Goal: Communication & Community: Answer question/provide support

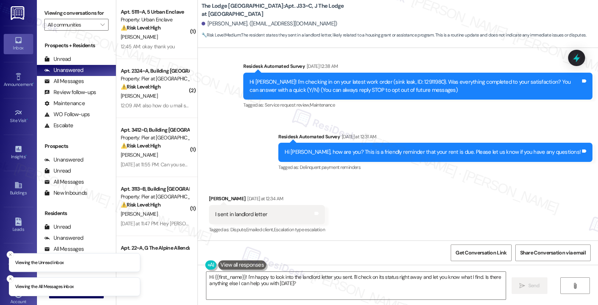
scroll to position [287, 0]
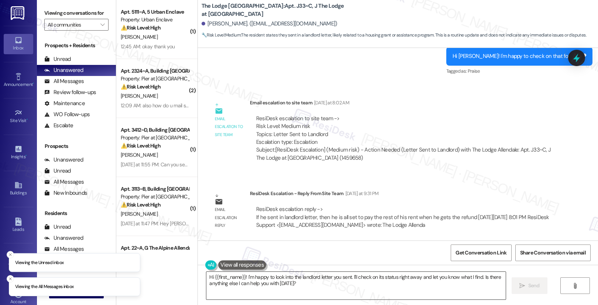
click at [253, 282] on textarea "Hi {{first_name}}! I'm happy to look into the landlord letter you sent. I'll ch…" at bounding box center [356, 286] width 300 height 28
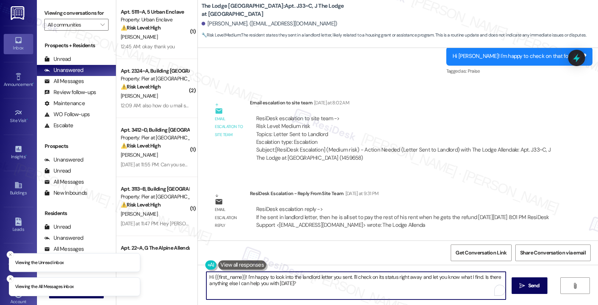
click at [253, 282] on textarea "Hi {{first_name}}! I'm happy to look into the landlord letter you sent. I'll ch…" at bounding box center [356, 286] width 300 height 28
paste textarea "[Resident’s Name], If you’ve already submitted your landlord letter, then you’r…"
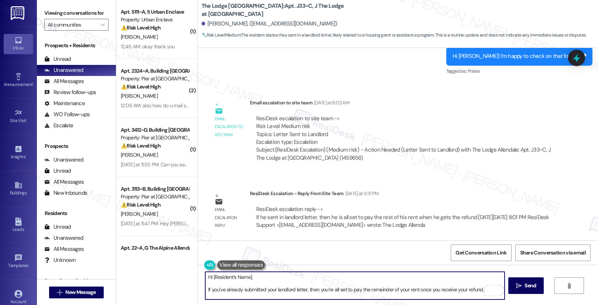
click at [207, 23] on div "Adam Collins. (adamcollins845@gmail.com)" at bounding box center [270, 24] width 136 height 8
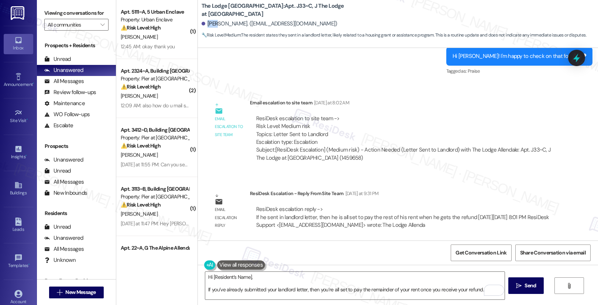
click at [207, 23] on div "Adam Collins. (adamcollins845@gmail.com)" at bounding box center [270, 24] width 136 height 8
copy div "Adam"
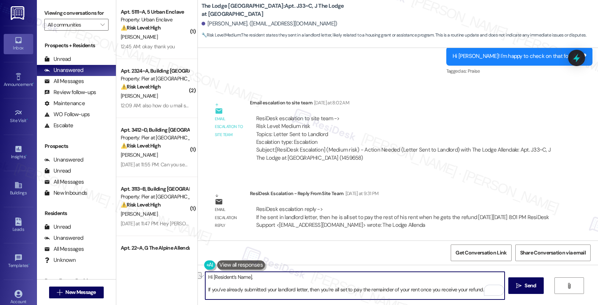
drag, startPoint x: 208, startPoint y: 278, endPoint x: 263, endPoint y: 278, distance: 54.3
click at [263, 278] on textarea "Hi [Resident’s Name], If you’ve already submitted your landlord letter, then yo…" at bounding box center [355, 286] width 300 height 28
paste textarea "Adam"
click at [205, 290] on textarea "Hi Adam, If you’ve already submitted your landlord letter, then you’re all set …" at bounding box center [355, 286] width 300 height 28
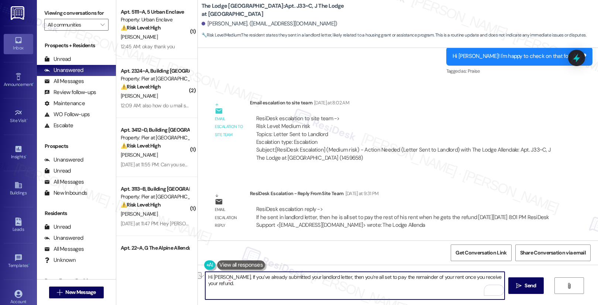
drag, startPoint x: 216, startPoint y: 278, endPoint x: 406, endPoint y: 280, distance: 189.9
click at [406, 280] on textarea "Hi Adam, If you’ve already submitted your landlord letter, then you’re all set …" at bounding box center [355, 286] width 300 height 28
click at [403, 288] on textarea "Hi Adam, If you’ve already submitted your landlord letter, then you’re all set …" at bounding box center [355, 286] width 300 height 28
type textarea "Hi Adam, If you’ve already submitted your landlord letter, then you’re all set …"
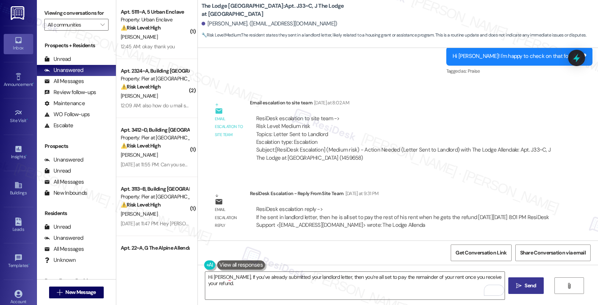
click at [531, 287] on span "Send" at bounding box center [530, 286] width 11 height 8
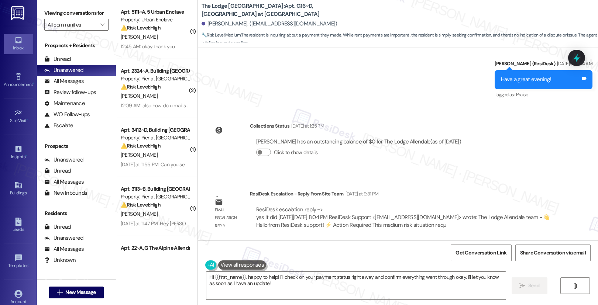
scroll to position [690, 0]
click at [208, 25] on div "Anthony Agius. (anthonyagius5@gmail.com)" at bounding box center [270, 24] width 136 height 8
copy div "Anthony"
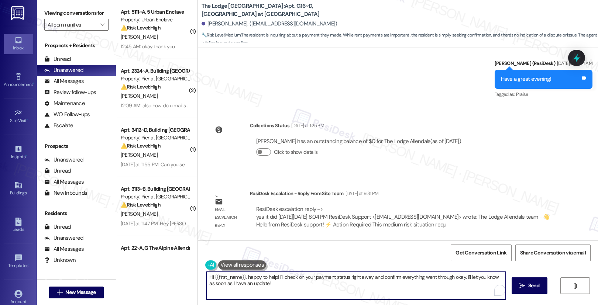
drag, startPoint x: 243, startPoint y: 277, endPoint x: 282, endPoint y: 291, distance: 41.9
click at [282, 291] on textarea "Hi {{first_name}}, happy to help! I'll check on your payment status right away …" at bounding box center [356, 286] width 300 height 28
type textarea "Hi {{first_name}}, just getting back here to let you know that our site team co…"
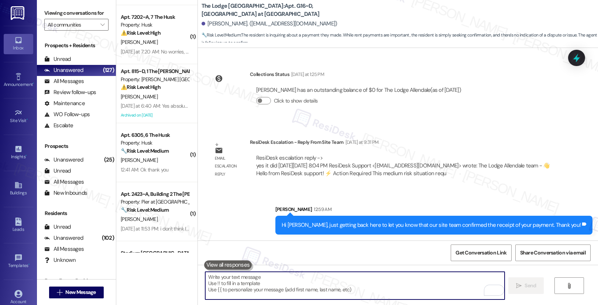
scroll to position [573, 0]
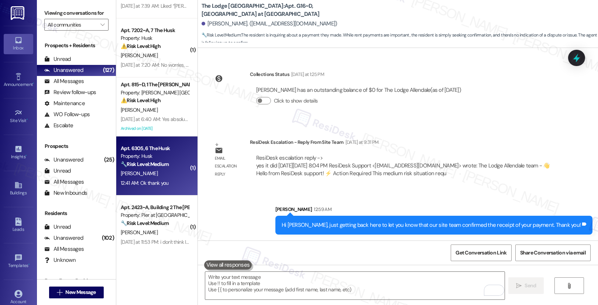
click at [162, 177] on div "[PERSON_NAME]" at bounding box center [155, 173] width 70 height 9
type textarea "Fetching suggested responses. Please feel free to read through the conversation…"
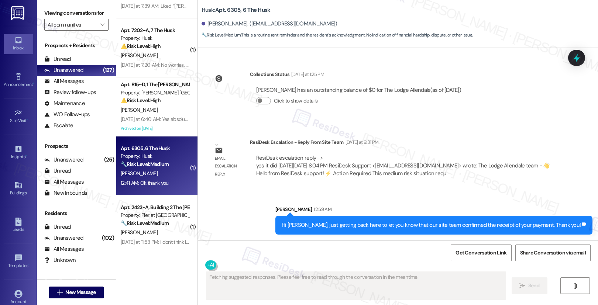
scroll to position [189, 0]
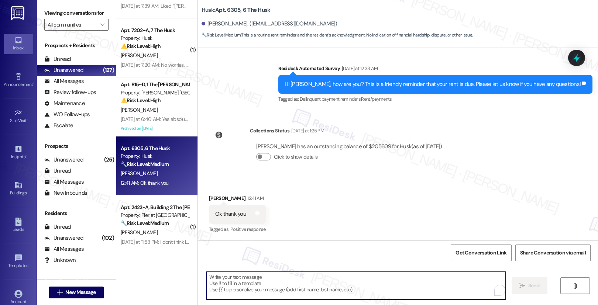
click at [267, 280] on textarea "To enrich screen reader interactions, please activate Accessibility in Grammarl…" at bounding box center [356, 286] width 300 height 28
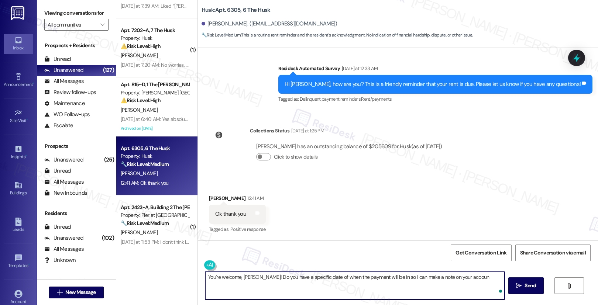
type textarea "You're welcome, Freddie! Do you have a specific date of when the payment will b…"
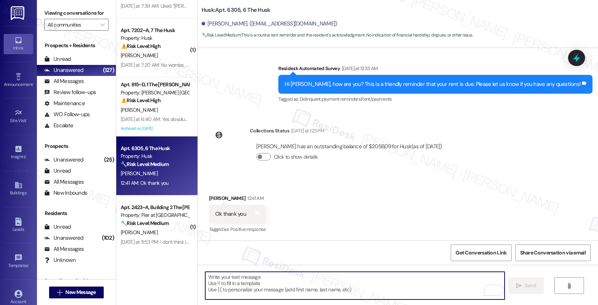
paste textarea "You’re welcome, Freddie! Do you know the specific date your payment will be mad…"
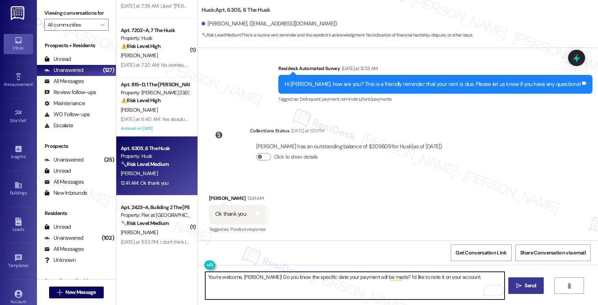
type textarea "You’re welcome, Freddie! Do you know the specific date your payment will be mad…"
click at [529, 288] on span "Send" at bounding box center [530, 286] width 11 height 8
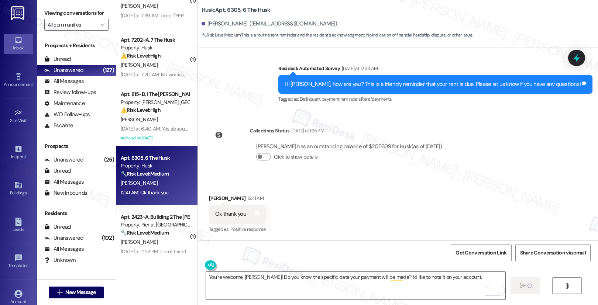
scroll to position [545, 0]
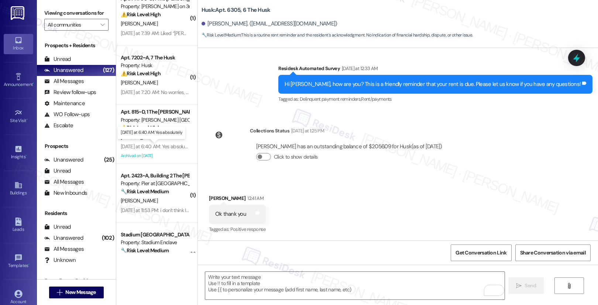
click at [170, 144] on div "Yesterday at 6:40 AM: Yes absolutely Yesterday at 6:40 AM: Yes absolutely" at bounding box center [157, 146] width 72 height 7
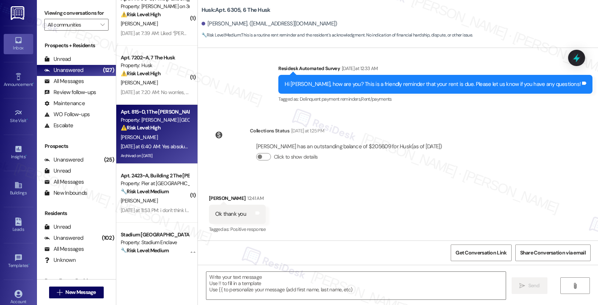
type textarea "Fetching suggested responses. Please feel free to read through the conversation…"
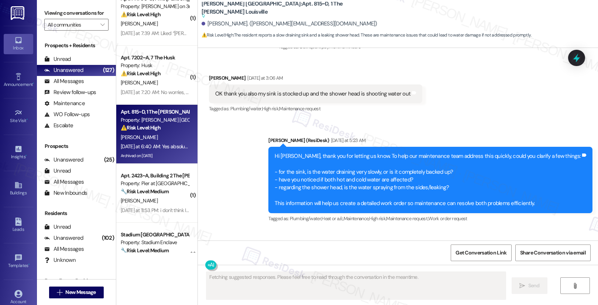
scroll to position [5430, 0]
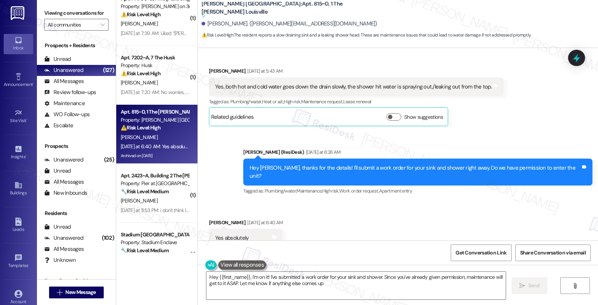
type textarea "Hey {{first_name}}, I'm on it! I've submitted a work order for your sink and sh…"
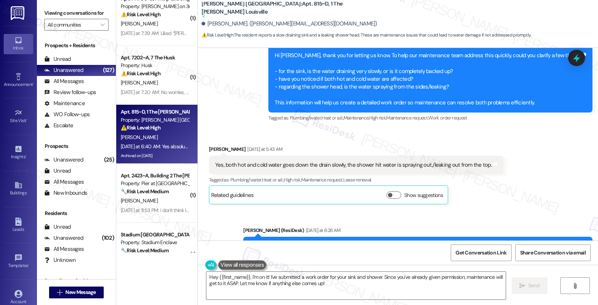
scroll to position [5342, 0]
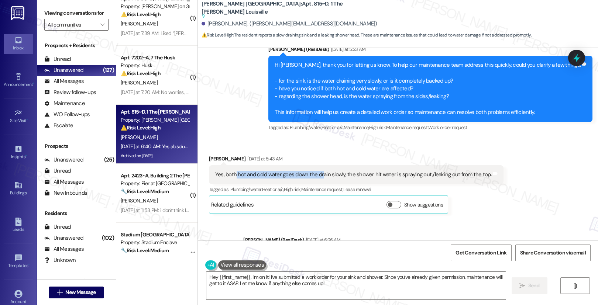
drag, startPoint x: 230, startPoint y: 159, endPoint x: 317, endPoint y: 159, distance: 87.5
click at [317, 171] on div "Yes, both hot and cold water goes down the drain slowly, the shower hit water i…" at bounding box center [353, 175] width 277 height 8
drag, startPoint x: 351, startPoint y: 159, endPoint x: 405, endPoint y: 158, distance: 53.6
click at [405, 171] on div "Yes, both hot and cold water goes down the drain slowly, the shower hit water i…" at bounding box center [353, 175] width 277 height 8
drag, startPoint x: 249, startPoint y: 158, endPoint x: 313, endPoint y: 160, distance: 64.7
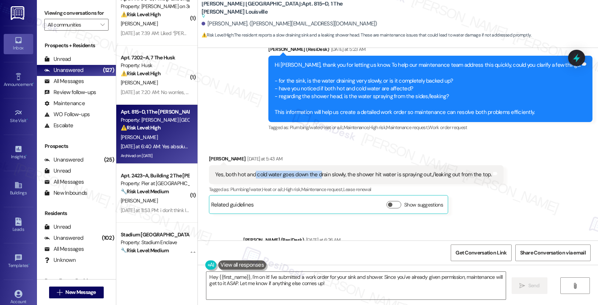
click at [313, 171] on div "Yes, both hot and cold water goes down the drain slowly, the shower hit water i…" at bounding box center [353, 175] width 277 height 8
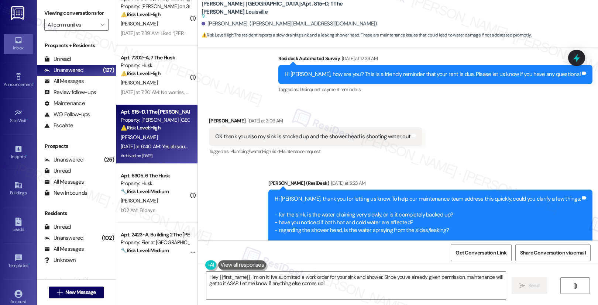
scroll to position [5194, 0]
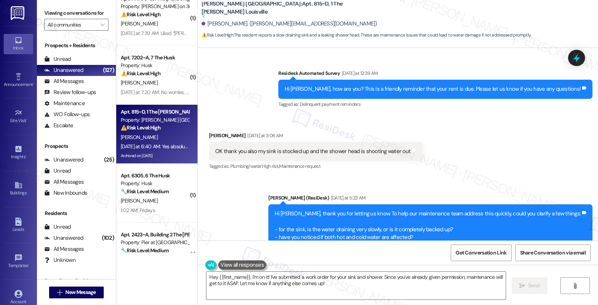
drag, startPoint x: 252, startPoint y: 134, endPoint x: 299, endPoint y: 137, distance: 47.3
click at [299, 148] on div "OK thank you also my sink is stocked up and the shower head is shooting water o…" at bounding box center [312, 152] width 195 height 8
click at [270, 288] on textarea "Hey {{first_name}}, I'm on it! I've submitted a work order for your sink and sh…" at bounding box center [356, 286] width 300 height 28
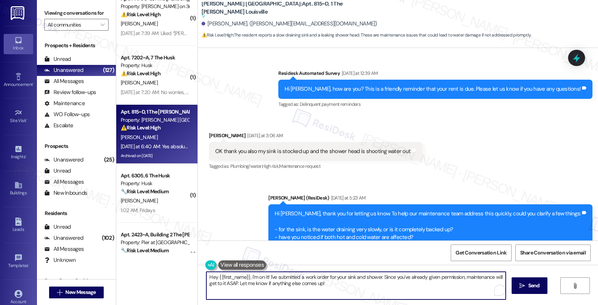
click at [270, 288] on textarea "Hey {{first_name}}, I'm on it! I've submitted a work order for your sink and sh…" at bounding box center [356, 286] width 300 height 28
drag, startPoint x: 270, startPoint y: 288, endPoint x: 565, endPoint y: 267, distance: 295.5
click at [271, 288] on textarea "Hey {{first_name}}, I'm on it! I've submitted a work order for your sink and sh…" at bounding box center [356, 286] width 300 height 28
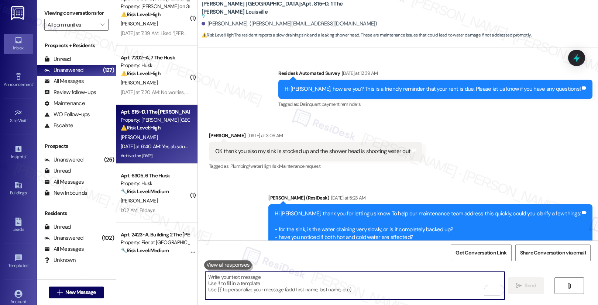
click at [297, 148] on div "OK thank you also my sink is stocked up and the shower head is shooting water o…" at bounding box center [312, 152] width 195 height 8
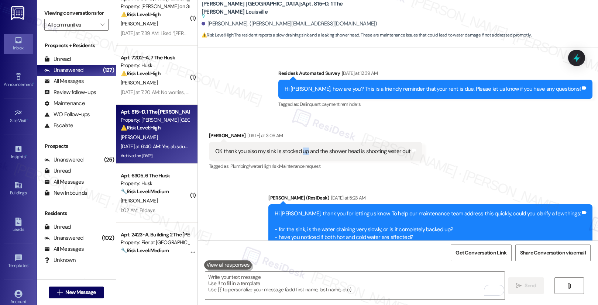
click at [297, 148] on div "OK thank you also my sink is stocked up and the shower head is shooting water o…" at bounding box center [312, 152] width 195 height 8
copy div "OK thank you also my sink is stocked up and the shower head is shooting water o…"
click at [347, 289] on textarea "To enrich screen reader interactions, please activate Accessibility in Grammarl…" at bounding box center [355, 286] width 300 height 28
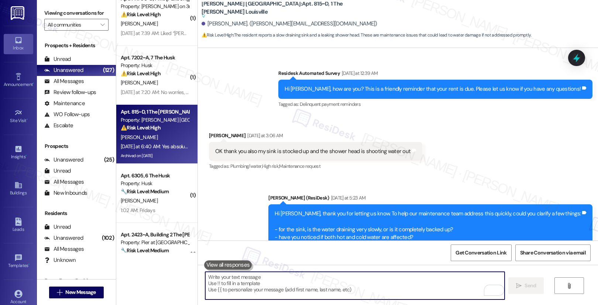
click at [347, 289] on textarea "To enrich screen reader interactions, please activate Accessibility in Grammarl…" at bounding box center [355, 286] width 300 height 28
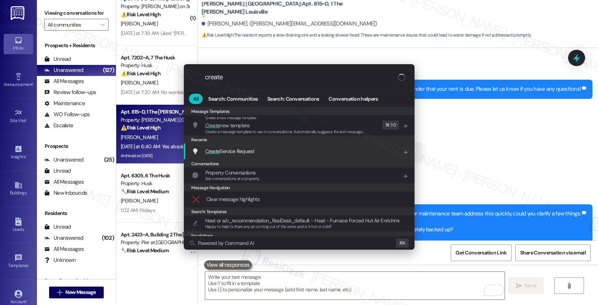
type input "create"
click at [238, 153] on span "Create Service Request" at bounding box center [229, 151] width 49 height 7
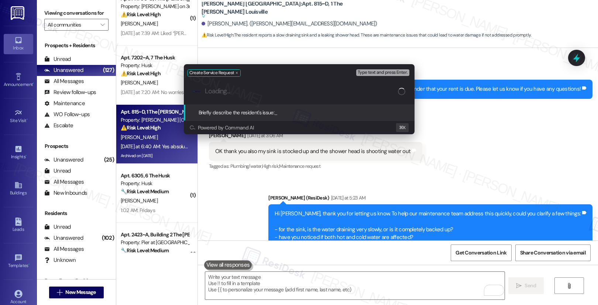
click at [243, 95] on input "Loading..." at bounding box center [301, 92] width 193 height 8
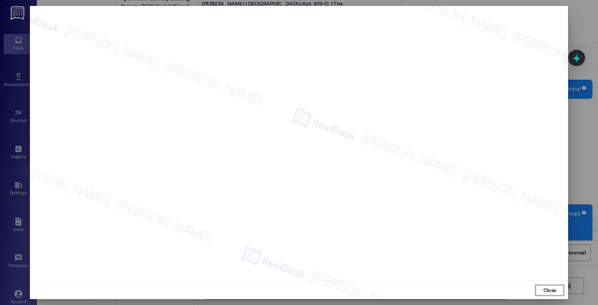
click at [546, 293] on span "Close" at bounding box center [550, 291] width 13 height 8
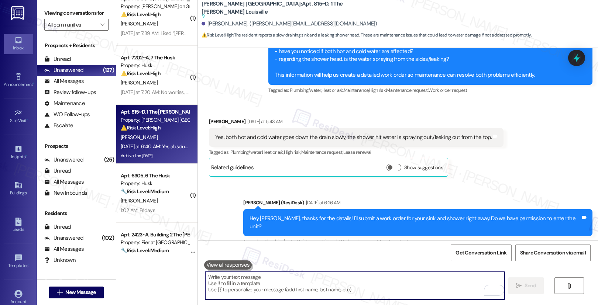
scroll to position [5499, 0]
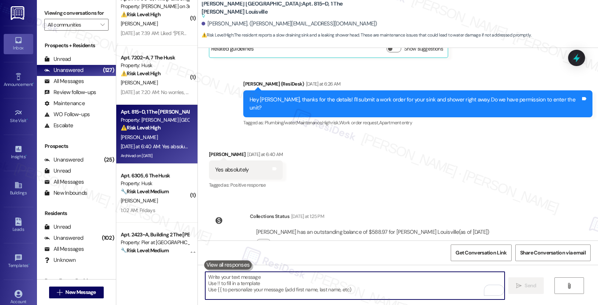
click at [262, 288] on textarea "To enrich screen reader interactions, please activate Accessibility in Grammarl…" at bounding box center [355, 286] width 300 height 28
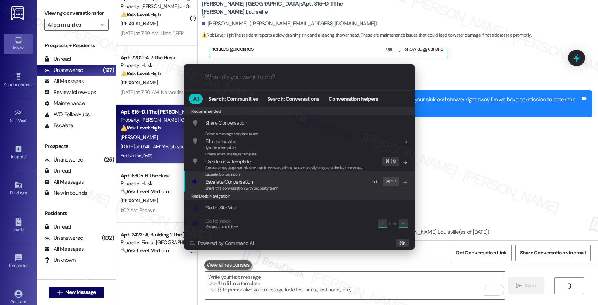
click at [219, 188] on span "Share this conversation with property team" at bounding box center [241, 188] width 73 height 5
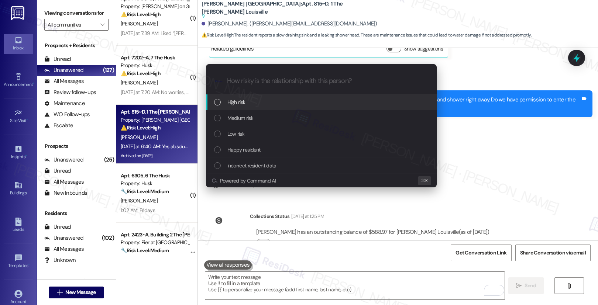
click at [250, 105] on div "High risk" at bounding box center [322, 102] width 216 height 8
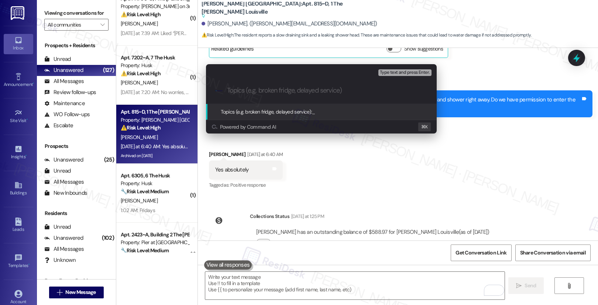
paste input "Work order submitted by Residesk | Work Order# 12930896"
type input "Work order submitted by Residesk | Work Order# 12930896"
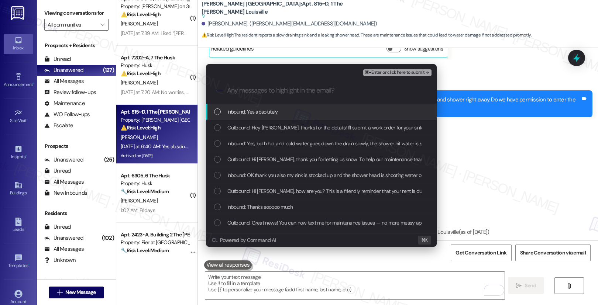
click at [252, 116] on span "Inbound: Yes absolutely" at bounding box center [253, 112] width 51 height 8
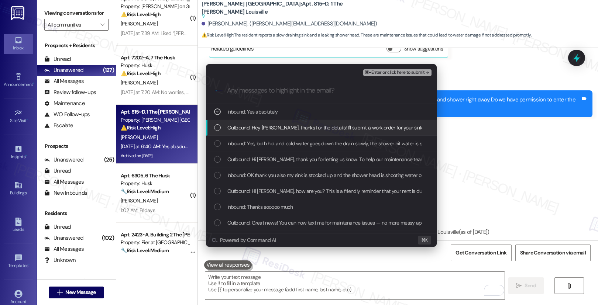
click at [253, 124] on span "Outbound: Hey Tevin, thanks for the details! I'll submit a work order for your …" at bounding box center [395, 128] width 335 height 8
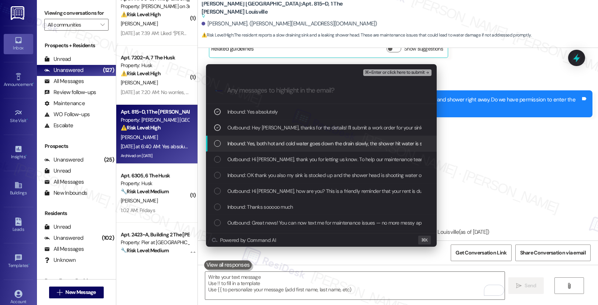
click at [252, 137] on div "Inbound: Yes, both hot and cold water goes down the drain slowly, the shower hi…" at bounding box center [321, 144] width 231 height 16
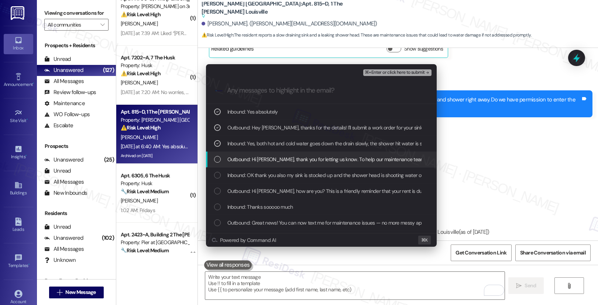
click at [252, 154] on div "Outbound: Hi Tevin, thank you for letting us know. To help our maintenance team…" at bounding box center [321, 160] width 231 height 16
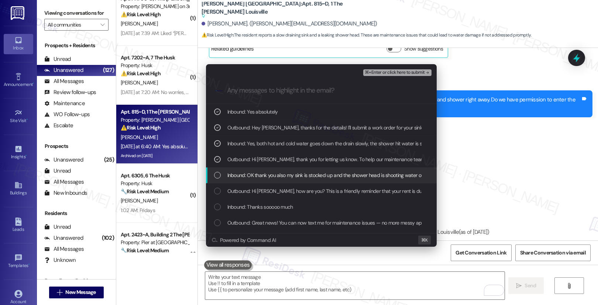
click at [252, 171] on span "Inbound: OK thank you also my sink is stocked up and the shower head is shootin…" at bounding box center [327, 175] width 198 height 8
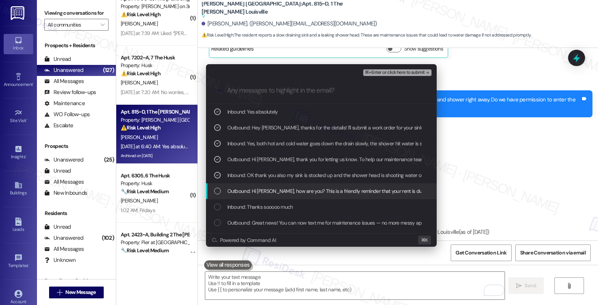
click at [253, 191] on span "Outbound: Hi Tevin, how are you? This is a friendly reminder that your rent is …" at bounding box center [376, 191] width 296 height 8
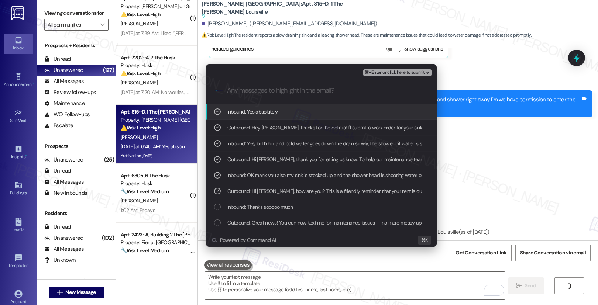
click at [390, 74] on span "⌘+Enter or click here to submit" at bounding box center [395, 72] width 60 height 5
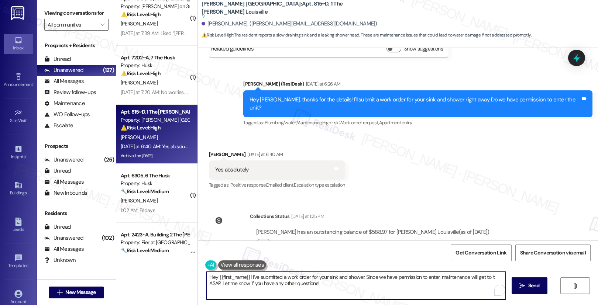
click at [359, 280] on textarea "Hey {{first_name}}! I've submitted a work order for your sink and shower. Since…" at bounding box center [356, 286] width 300 height 28
paste textarea "Work Order# 12930896"
click at [264, 285] on textarea "Hey {{first_name}}! I've submitted a work order for your sink and shower. (Work…" at bounding box center [355, 286] width 300 height 28
click at [284, 286] on textarea "Hey {{first_name}}! I've submitted a work order for your sink and shower. (Work…" at bounding box center [355, 286] width 300 height 28
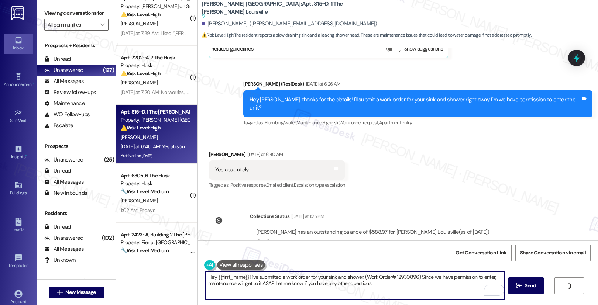
click at [404, 286] on textarea "Hey {{first_name}}! I've submitted a work order for your sink and shower. (Work…" at bounding box center [355, 286] width 300 height 28
click at [265, 282] on textarea "Hey {{first_name}}! I've submitted a work order for your sink and shower. (Work…" at bounding box center [355, 286] width 300 height 28
click at [399, 290] on textarea "Hey {{first_name}}! I've submitted a work order for your sink and shower. (Work…" at bounding box center [355, 286] width 300 height 28
type textarea "Hey {{first_name}}! I've submitted a work order for your sink and shower. (Work…"
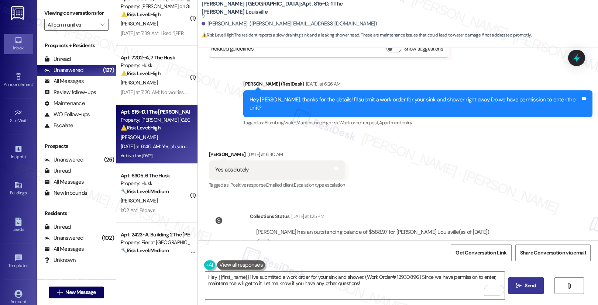
click at [532, 287] on span "Send" at bounding box center [530, 286] width 11 height 8
click at [264, 239] on button "Click to show details" at bounding box center [263, 242] width 15 height 7
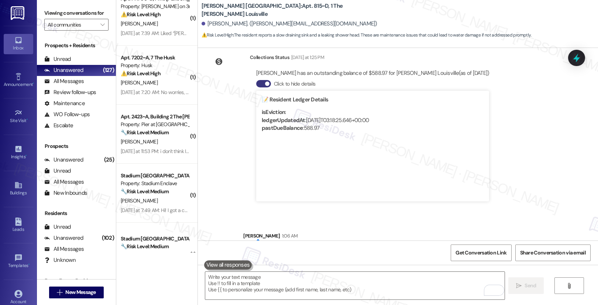
scroll to position [5650, 0]
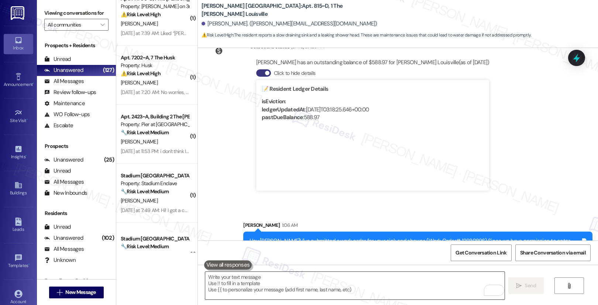
click at [267, 284] on textarea "To enrich screen reader interactions, please activate Accessibility in Grammarl…" at bounding box center [355, 286] width 300 height 28
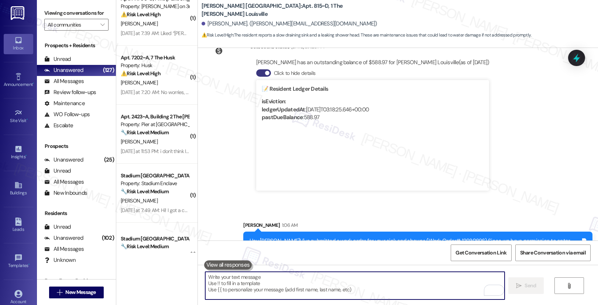
click at [261, 287] on textarea "To enrich screen reader interactions, please activate Accessibility in Grammarl…" at bounding box center [355, 286] width 300 height 28
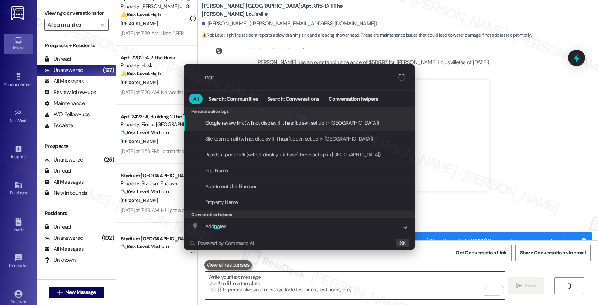
type input "note"
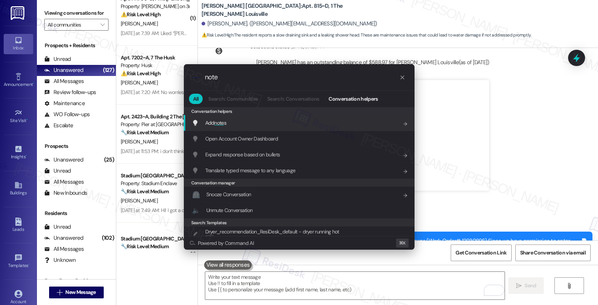
click at [276, 124] on div "Add note s Add shortcut" at bounding box center [300, 123] width 216 height 8
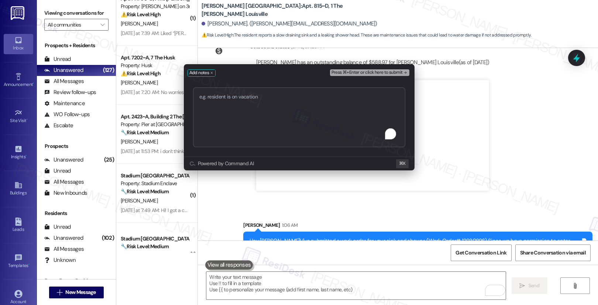
type textarea "Work order submitted by Residesk | Work Order# 12930896"
click at [354, 72] on span "Press ⌘+Enter or click here to submit" at bounding box center [367, 72] width 71 height 5
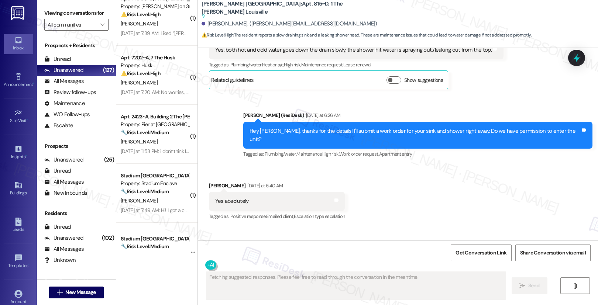
scroll to position [5723, 0]
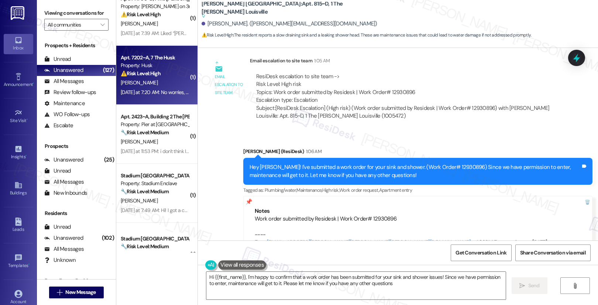
type textarea "Hi {{first_name}}, I'm happy to confirm that a work order has been submitted fo…"
click at [146, 66] on div "Property: Husk" at bounding box center [155, 66] width 68 height 8
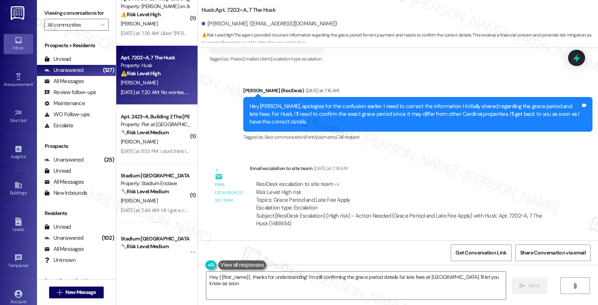
scroll to position [317, 0]
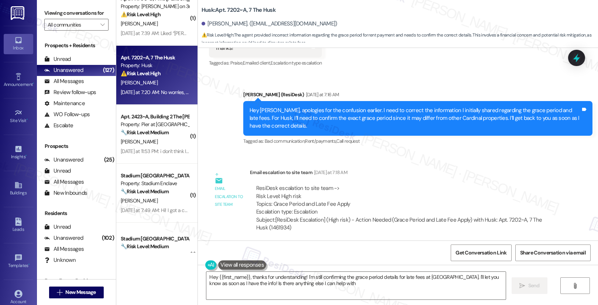
type textarea "Hey {{first_name}}, thanks for understanding! I'm still confirming the grace pe…"
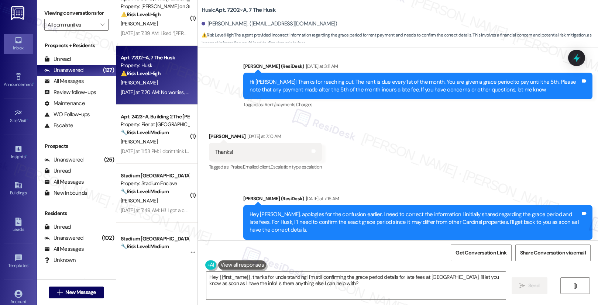
scroll to position [212, 0]
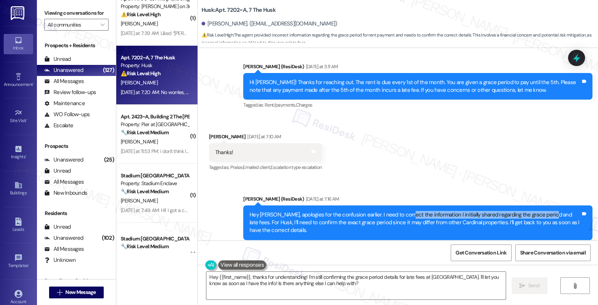
drag, startPoint x: 399, startPoint y: 216, endPoint x: 540, endPoint y: 218, distance: 141.1
click at [540, 218] on div "Hey Stephen, apologies for the confusion earlier. I need to correct the informa…" at bounding box center [415, 223] width 331 height 24
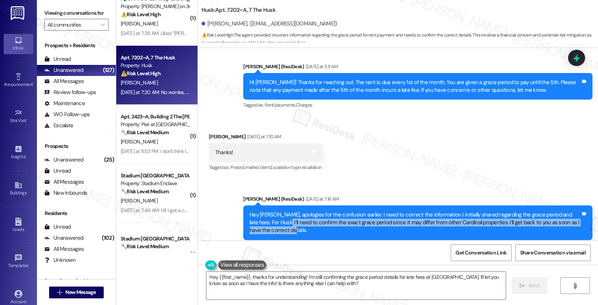
drag, startPoint x: 262, startPoint y: 222, endPoint x: 385, endPoint y: 228, distance: 123.9
click at [385, 228] on div "Hey Stephen, apologies for the confusion earlier. I need to correct the informa…" at bounding box center [415, 223] width 331 height 24
click at [385, 227] on div "Hey Stephen, apologies for the confusion earlier. I need to correct the informa…" at bounding box center [415, 223] width 331 height 24
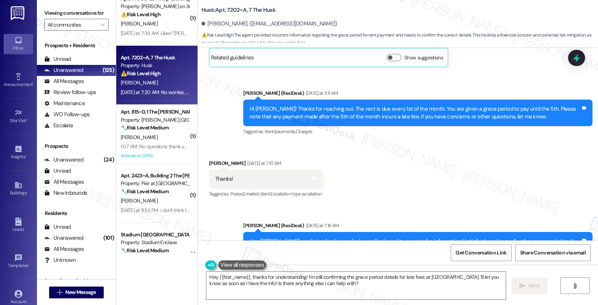
scroll to position [373, 0]
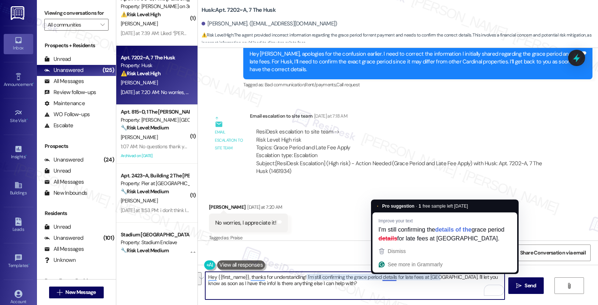
drag, startPoint x: 324, startPoint y: 286, endPoint x: 377, endPoint y: 277, distance: 54.6
click at [377, 277] on textarea "Hey {{first_name}}, thanks for understanding! I'm still confirming the grace pe…" at bounding box center [355, 286] width 300 height 28
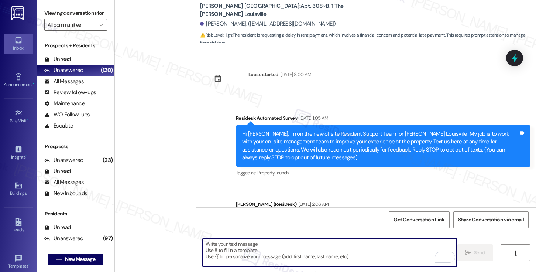
scroll to position [450, 0]
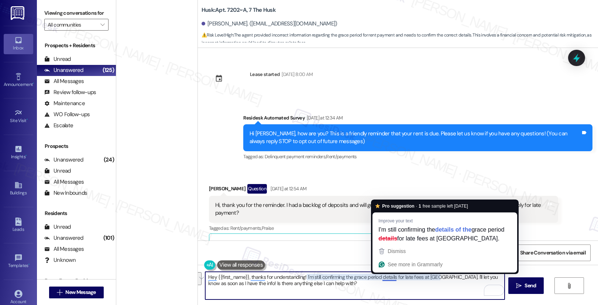
scroll to position [373, 0]
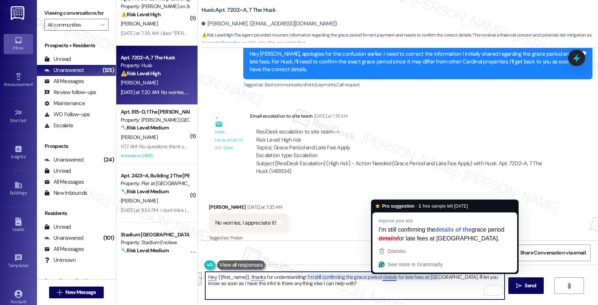
click at [372, 283] on textarea "Hey {{first_name}}, thanks for understanding! I'm still confirming the grace pe…" at bounding box center [355, 286] width 300 height 28
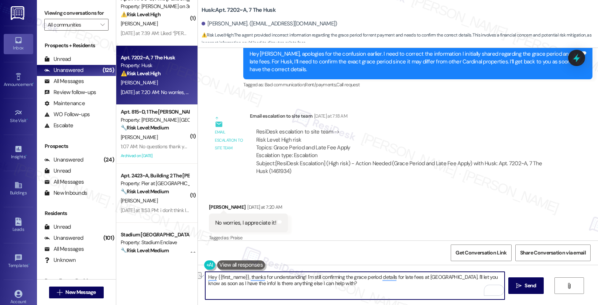
drag, startPoint x: 377, startPoint y: 278, endPoint x: 424, endPoint y: 278, distance: 46.9
click at [424, 278] on textarea "Hey {{first_name}}, thanks for understanding! I'm still confirming the grace pe…" at bounding box center [355, 286] width 300 height 28
drag, startPoint x: 302, startPoint y: 277, endPoint x: 339, endPoint y: 279, distance: 37.4
click at [339, 279] on textarea "Hey {{first_name}}, thanks for understanding! I'm still confirming the grace pe…" at bounding box center [355, 286] width 300 height 28
click at [325, 278] on textarea "Hey {{first_name}}, thanks for understanding! I'm still confirming the grace pe…" at bounding box center [355, 286] width 300 height 28
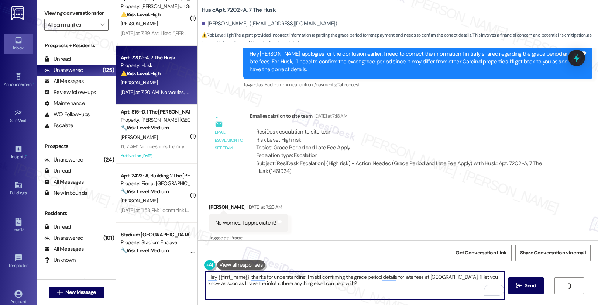
click at [313, 278] on textarea "Hey {{first_name}}, thanks for understanding! I'm still confirming the grace pe…" at bounding box center [355, 286] width 300 height 28
click at [333, 278] on textarea "Hey {{first_name}}, thanks for understanding! I'm confirming the grace period d…" at bounding box center [355, 286] width 300 height 28
click at [348, 278] on textarea "Hey {{first_name}}, thanks for understanding! I'm confirming the grace period d…" at bounding box center [355, 286] width 300 height 28
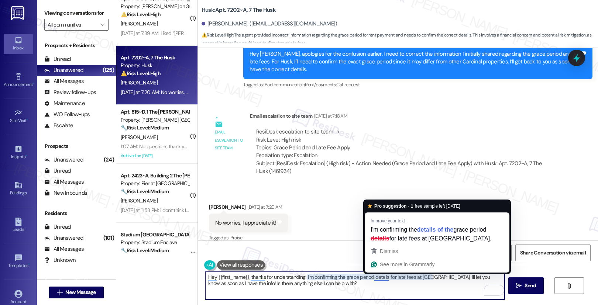
click at [380, 277] on textarea "Hey {{first_name}}, thanks for understanding! I'm confirming the grace period d…" at bounding box center [355, 286] width 300 height 28
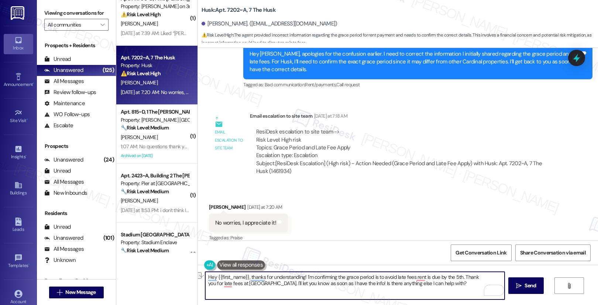
drag, startPoint x: 373, startPoint y: 277, endPoint x: 332, endPoint y: 277, distance: 41.0
click at [332, 277] on textarea "Hey {{first_name}}, thanks for understanding! I'm confirming the grace period i…" at bounding box center [355, 286] width 300 height 28
drag, startPoint x: 281, startPoint y: 286, endPoint x: 318, endPoint y: 286, distance: 37.3
click at [318, 286] on textarea "Hey {{first_name}}, thanks for understanding! I'm confirming to avoid late fees…" at bounding box center [355, 286] width 300 height 28
click at [215, 207] on div "Stephen Mccall Yesterday at 7:20 AM" at bounding box center [248, 209] width 79 height 10
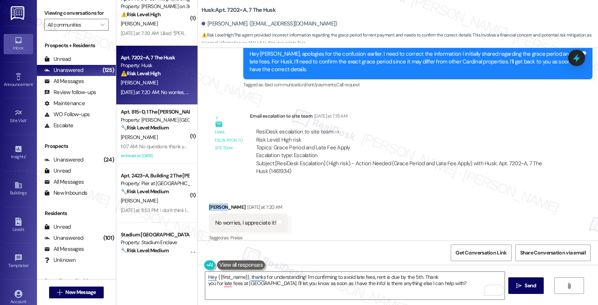
click at [215, 207] on div "Stephen Mccall Yesterday at 7:20 AM" at bounding box center [248, 209] width 79 height 10
copy div "Stephen"
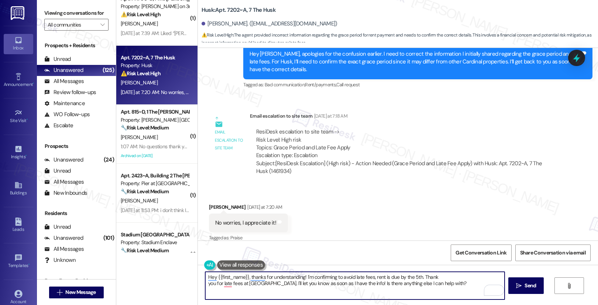
drag, startPoint x: 213, startPoint y: 277, endPoint x: 243, endPoint y: 277, distance: 30.7
click at [243, 277] on textarea "Hey {{first_name}}, thanks for understanding! I'm confirming to avoid late fees…" at bounding box center [355, 286] width 300 height 28
paste textarea "Stephen"
click at [235, 281] on textarea "Hey Stephen, thanks for understanding! I'm confirming to avoid late fees, rent …" at bounding box center [355, 286] width 300 height 28
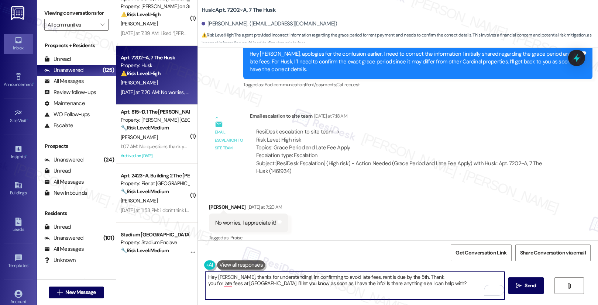
click at [235, 281] on textarea "Hey Stephen, thanks for understanding! I'm confirming to avoid late fees, rent …" at bounding box center [355, 286] width 300 height 28
click at [355, 293] on textarea "Hey Stephen, thanks for understanding! I'm confirming to avoid late fees, rent …" at bounding box center [355, 286] width 300 height 28
drag, startPoint x: 437, startPoint y: 285, endPoint x: 206, endPoint y: 274, distance: 230.7
click at [206, 274] on textarea "Hey Stephen, thanks for understanding! I'm confirming to avoid late fees, rent …" at bounding box center [355, 286] width 300 height 28
click at [280, 299] on textarea "Hey Stephen, thanks for understanding! I'm confirming to avoid late fees, rent …" at bounding box center [355, 286] width 300 height 28
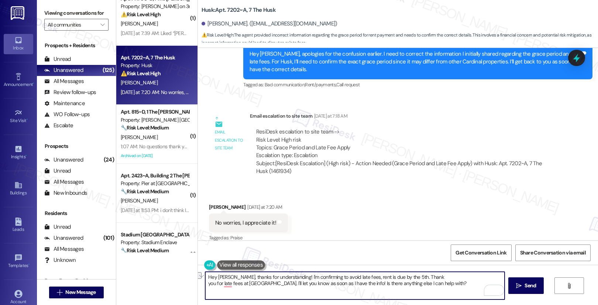
drag, startPoint x: 212, startPoint y: 284, endPoint x: 343, endPoint y: 286, distance: 130.8
click at [343, 286] on textarea "Hey Stephen, thanks for understanding! I'm confirming to avoid late fees, rent …" at bounding box center [355, 286] width 300 height 28
type textarea "Hey Stephen, thanks for understanding! I'm confirming to avoid late fees, rent …"
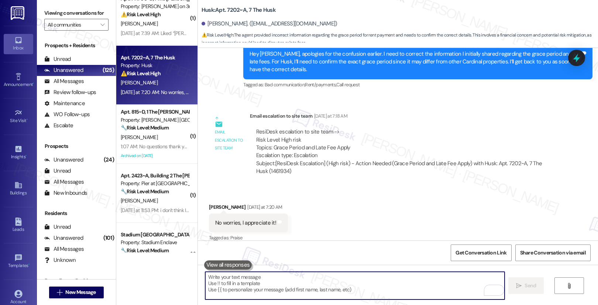
click at [242, 290] on textarea "To enrich screen reader interactions, please activate Accessibility in Grammarl…" at bounding box center [355, 286] width 300 height 28
paste textarea "Hey Stephen, Thanks for your understanding! Just to confirm, rent is due by the…"
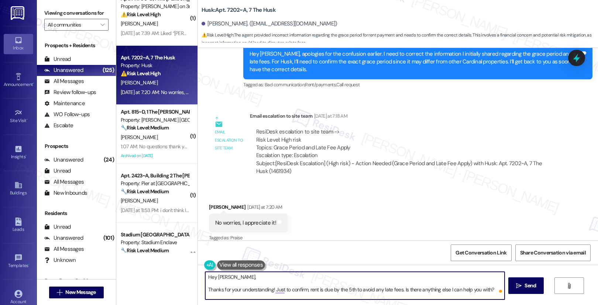
click at [205, 290] on textarea "Hey Stephen, Thanks for your understanding! Just to confirm, rent is due by the…" at bounding box center [355, 286] width 300 height 28
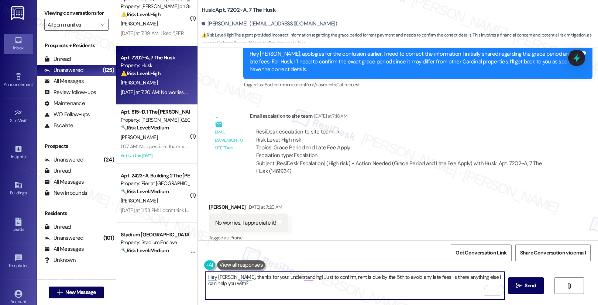
click at [226, 288] on textarea "Hey Stephen, thanks for your understanding! Just to confirm, rent is due by the…" at bounding box center [355, 286] width 300 height 28
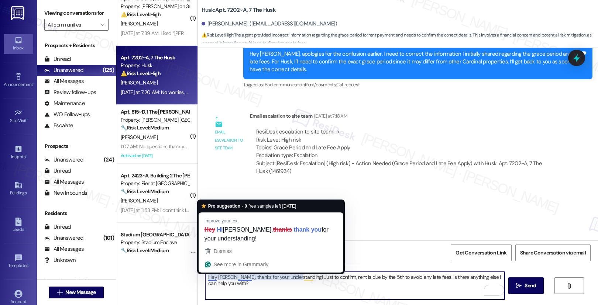
click at [238, 284] on textarea "Hey Stephen, thanks for your understanding! Just to confirm, rent is due by the…" at bounding box center [355, 286] width 300 height 28
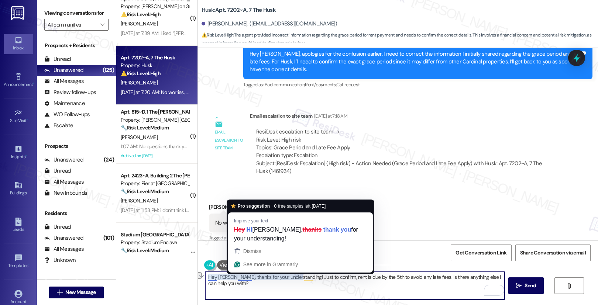
drag, startPoint x: 202, startPoint y: 277, endPoint x: 236, endPoint y: 278, distance: 33.6
click at [236, 278] on textarea "Hey Stephen, thanks for your understanding! Just to confirm, rent is due by the…" at bounding box center [355, 286] width 300 height 28
click at [244, 279] on textarea "Hey Stephen, thanks for your understanding! Just to confirm, rent is due by the…" at bounding box center [355, 286] width 300 height 28
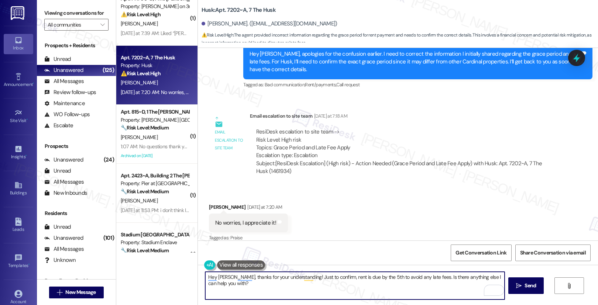
click at [305, 284] on textarea "Hey Stephen, thanks for your understanding! Just to confirm, rent is due by the…" at bounding box center [355, 286] width 300 height 28
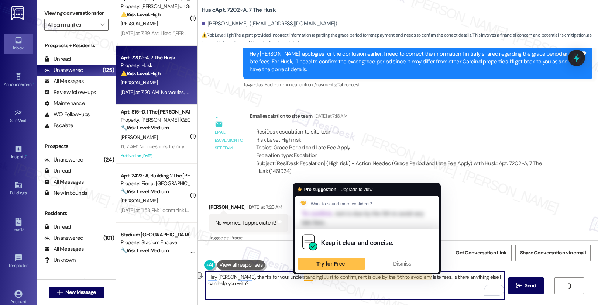
drag, startPoint x: 335, startPoint y: 277, endPoint x: 299, endPoint y: 277, distance: 35.8
click at [299, 277] on textarea "Hey Stephen, thanks for your understanding! Just to confirm, rent is due by the…" at bounding box center [355, 286] width 300 height 28
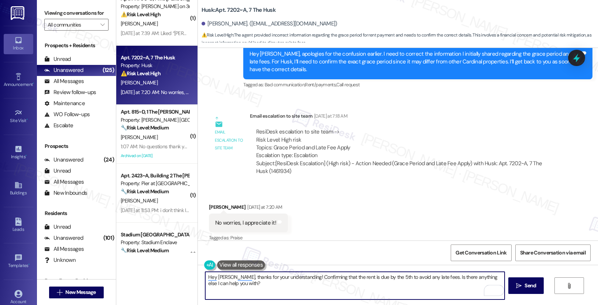
click at [276, 293] on textarea "Hey Stephen, thanks for your understanding! Confirming that the rent is due by …" at bounding box center [355, 286] width 300 height 28
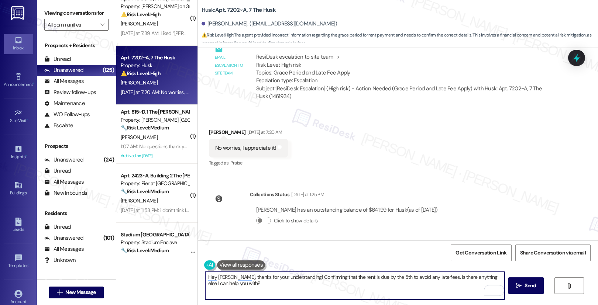
scroll to position [450, 0]
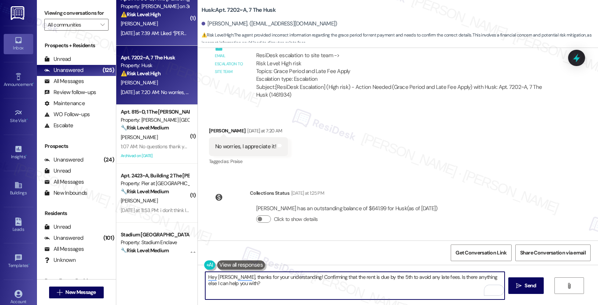
type textarea "Hey Stephen, thanks for your understanding! Confirming that the rent is due by …"
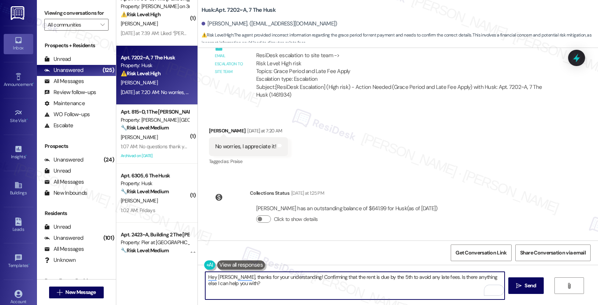
click at [276, 284] on textarea "Hey Stephen, thanks for your understanding! Confirming that the rent is due by …" at bounding box center [355, 286] width 300 height 28
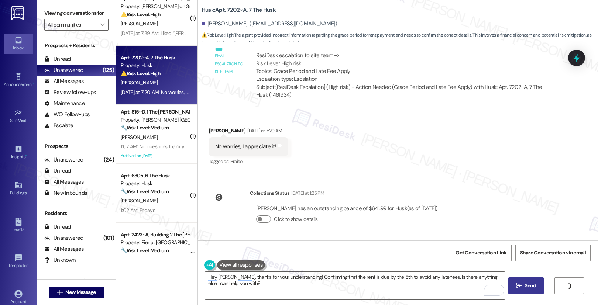
click at [523, 287] on span "Send" at bounding box center [530, 286] width 14 height 8
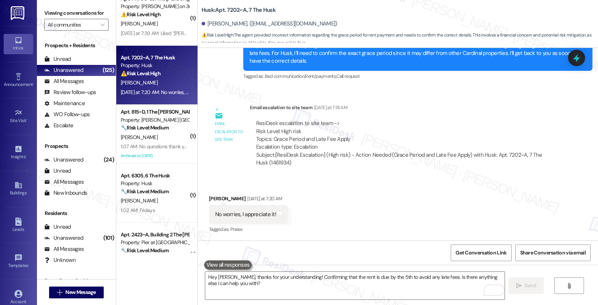
scroll to position [509, 0]
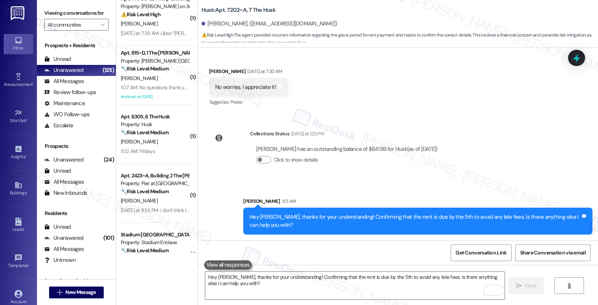
drag, startPoint x: 268, startPoint y: 284, endPoint x: 303, endPoint y: 301, distance: 39.1
click at [271, 287] on textarea "Hey Stephen, thanks for your understanding! Confirming that the rent is due by …" at bounding box center [355, 286] width 300 height 28
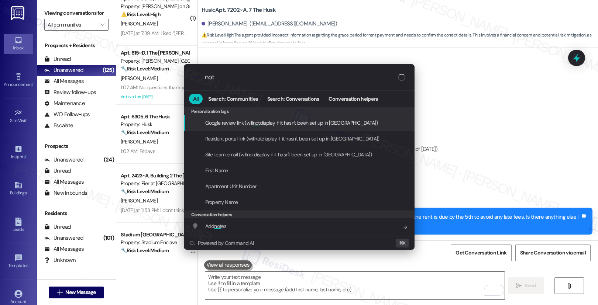
type input "note"
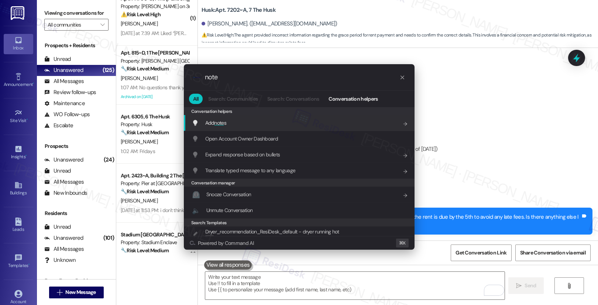
click at [335, 124] on div "Add note s Add shortcut" at bounding box center [300, 123] width 216 height 8
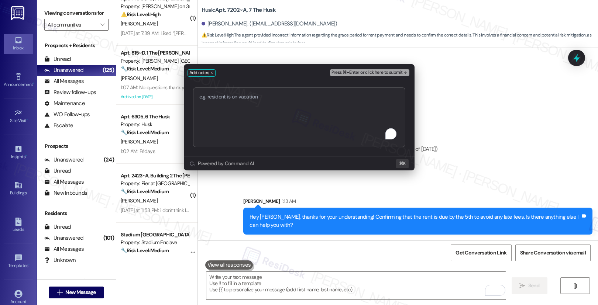
click at [335, 123] on textarea "To enrich screen reader interactions, please activate Accessibility in Grammarl…" at bounding box center [299, 118] width 212 height 60
type textarea "Reference: https://www.theresidesk.com/text/insights-conversations/1350250/esca…"
click at [352, 73] on span "Press ⌘+Enter or click here to submit" at bounding box center [367, 72] width 71 height 5
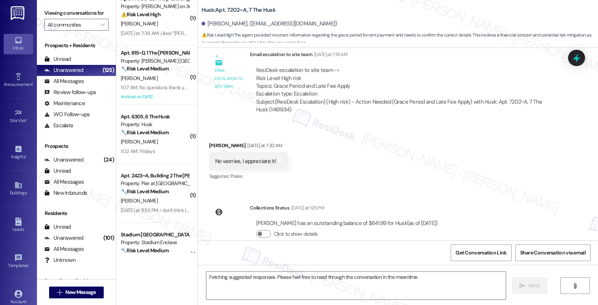
scroll to position [583, 0]
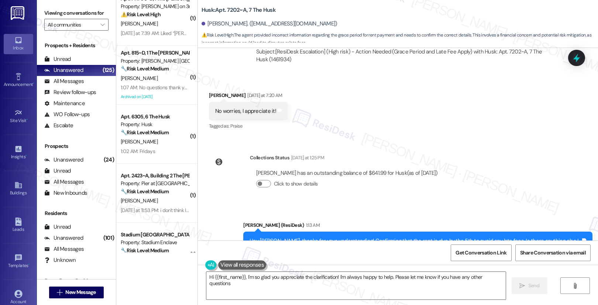
type textarea "Hi {{first_name}}, I'm so glad you appreciate the clarification! I'm always hap…"
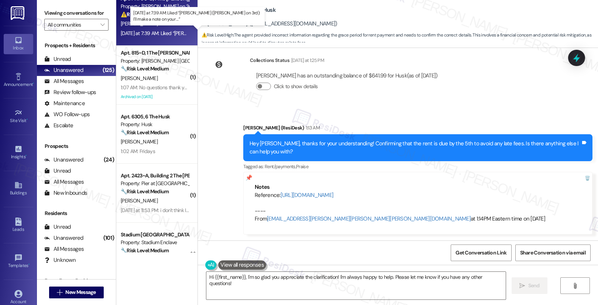
click at [165, 34] on div "Yesterday at 7:39 AM: Liked “Emily (Marshall on 3rd): I'll make a note on your …" at bounding box center [222, 33] width 202 height 7
type textarea "Fetching suggested responses. Please feel free to read through the conversation…"
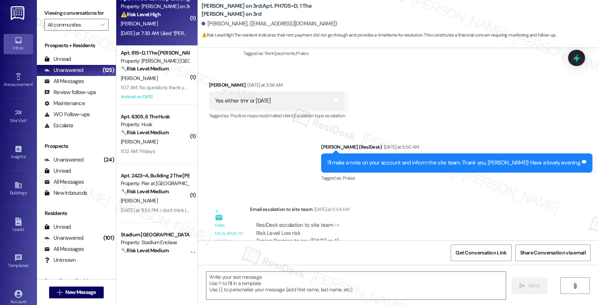
type textarea "Fetching suggested responses. Please feel free to read through the conversation…"
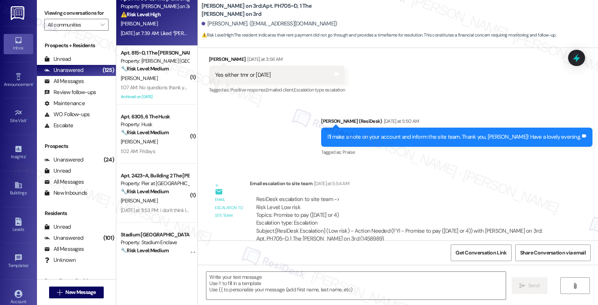
scroll to position [474, 0]
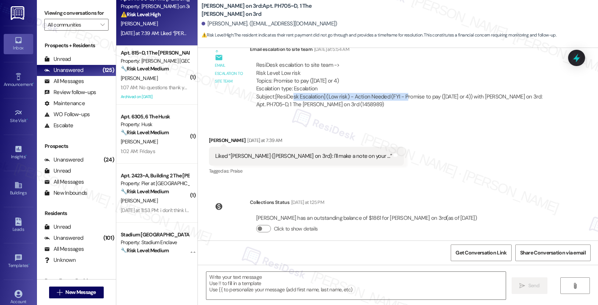
drag, startPoint x: 288, startPoint y: 89, endPoint x: 400, endPoint y: 90, distance: 112.3
click at [400, 93] on div "Subject: [ResiDesk Escalation] (Low risk) - Action Needed (FYI - Promise to pay…" at bounding box center [404, 101] width 296 height 16
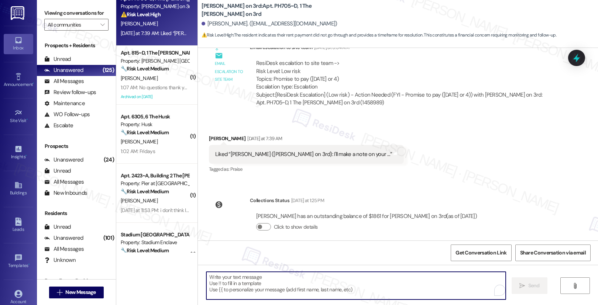
click at [289, 284] on textarea "To enrich screen reader interactions, please activate Accessibility in Grammarl…" at bounding box center [356, 286] width 300 height 28
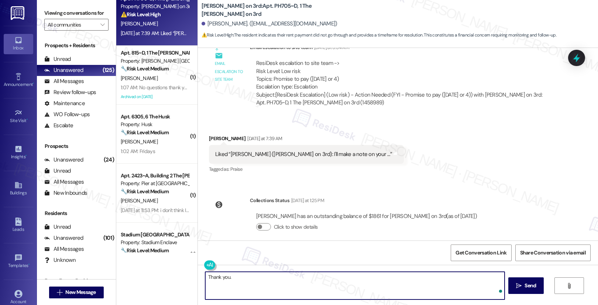
type textarea "Thank you."
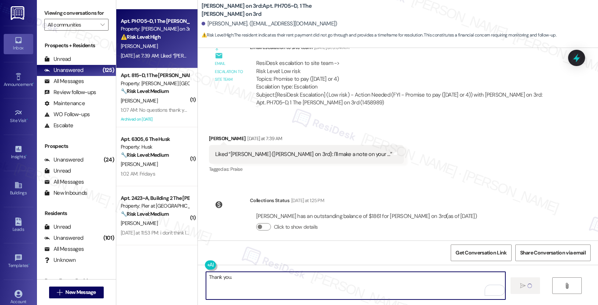
scroll to position [515, 0]
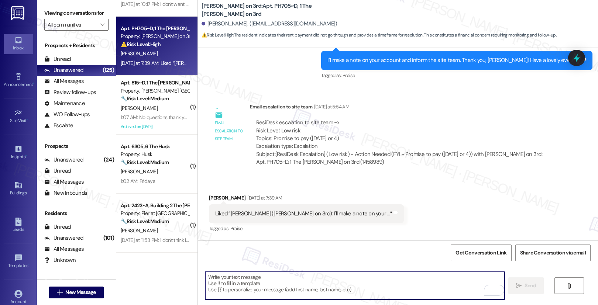
click at [162, 112] on div "T. Beard" at bounding box center [155, 108] width 70 height 9
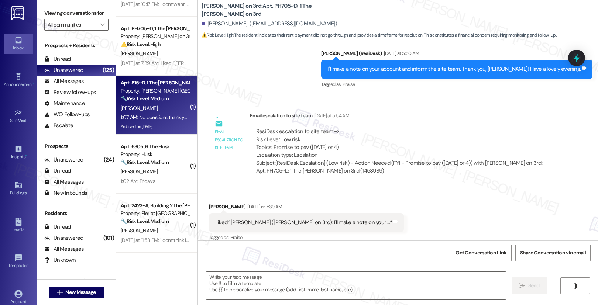
type textarea "Fetching suggested responses. Please feel free to read through the conversation…"
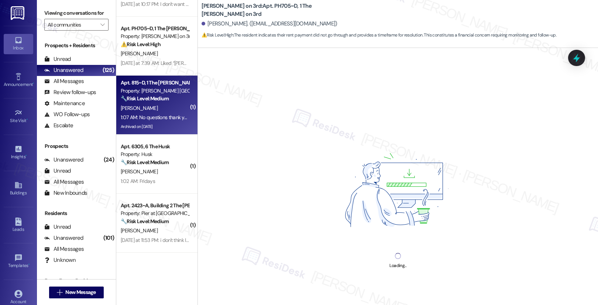
click at [162, 112] on div "T. Beard" at bounding box center [155, 108] width 70 height 9
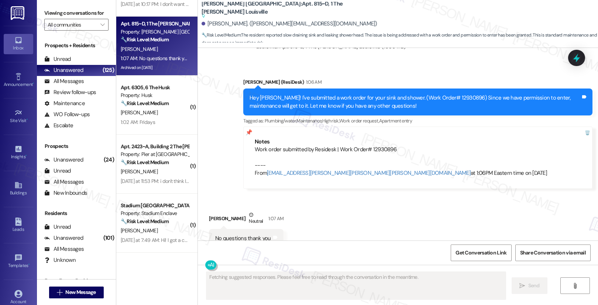
scroll to position [5790, 0]
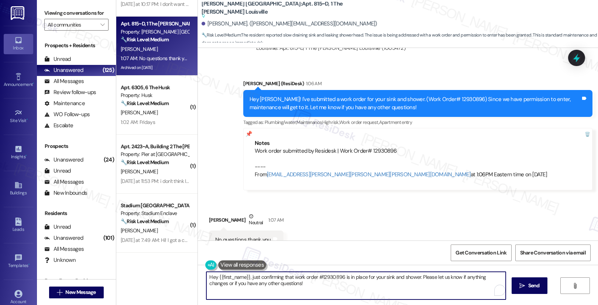
click at [288, 284] on textarea "Hey {{first_name}}, just confirming that work order #12930896 is in place for y…" at bounding box center [356, 286] width 300 height 28
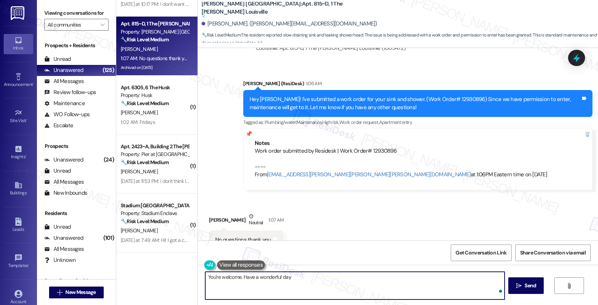
type textarea "You're welcome. Have a wonderful day!"
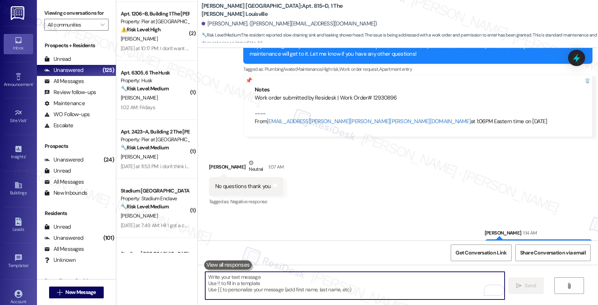
scroll to position [419, 0]
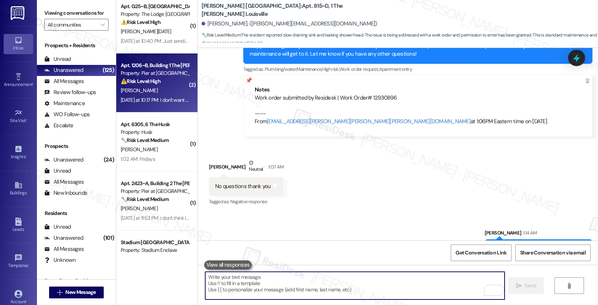
click at [165, 81] on div "⚠️ Risk Level: High The resident is inquiring about a parking pass and expresse…" at bounding box center [155, 82] width 68 height 8
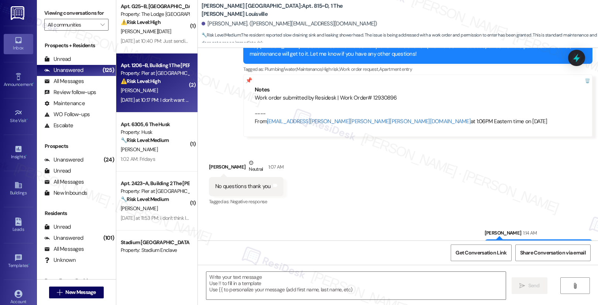
type textarea "Fetching suggested responses. Please feel free to read through the conversation…"
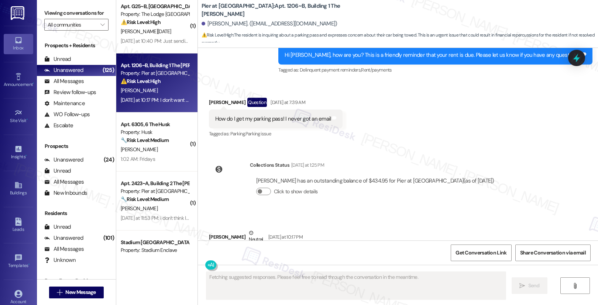
scroll to position [182, 0]
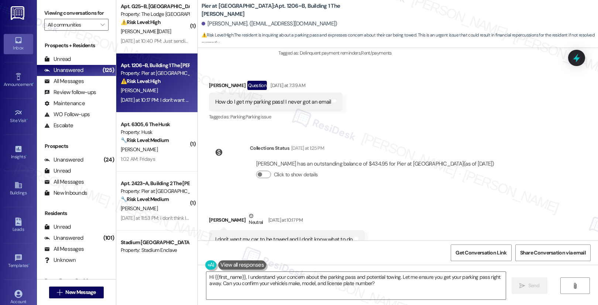
click at [239, 105] on div "How do I get my parking pass! I never got an email" at bounding box center [273, 102] width 116 height 8
drag, startPoint x: 219, startPoint y: 102, endPoint x: 300, endPoint y: 104, distance: 80.9
click at [300, 104] on div "How do I get my parking pass! I never got an email" at bounding box center [273, 102] width 116 height 8
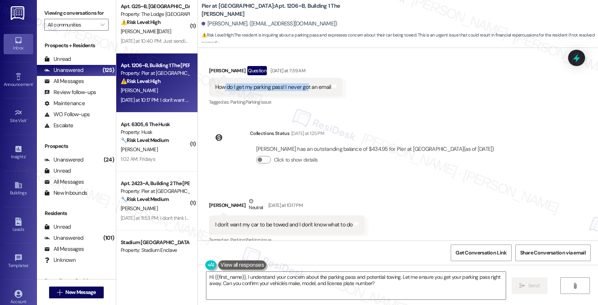
scroll to position [207, 0]
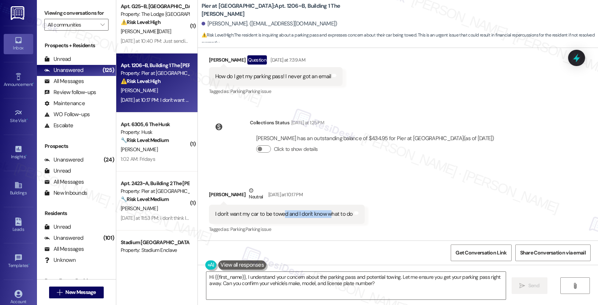
drag, startPoint x: 279, startPoint y: 215, endPoint x: 325, endPoint y: 218, distance: 46.2
click at [325, 218] on div "I don't want my car to be towed and I don't know what to do" at bounding box center [284, 215] width 138 height 8
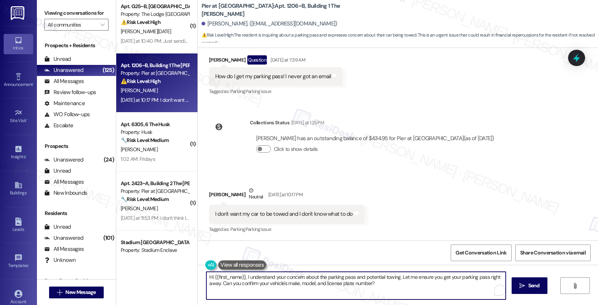
drag, startPoint x: 285, startPoint y: 280, endPoint x: 363, endPoint y: 281, distance: 78.3
click at [363, 281] on textarea "Hi {{first_name}}, I understand your concern about the parking pass and potenti…" at bounding box center [356, 286] width 300 height 28
click at [369, 288] on textarea "Hi {{first_name}}, I understand your concern about the parking pass and potenti…" at bounding box center [355, 286] width 300 height 28
click at [410, 290] on textarea "Hi {{first_name}}, I understand your concern about the parking pass and potenti…" at bounding box center [355, 286] width 300 height 28
drag, startPoint x: 221, startPoint y: 285, endPoint x: 290, endPoint y: 286, distance: 69.1
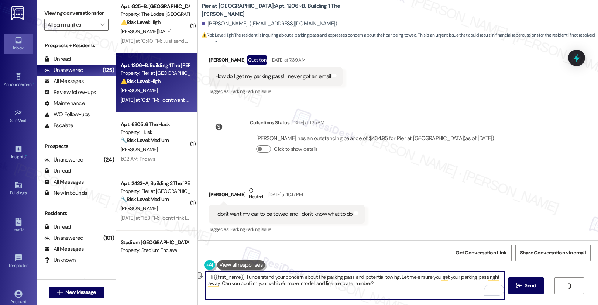
click at [290, 286] on textarea "Hi {{first_name}}, I understand your concern about the parking pass and potenti…" at bounding box center [355, 286] width 300 height 28
click at [392, 295] on textarea "Hi {{first_name}}, I understand your concern about the parking pass and potenti…" at bounding box center [355, 286] width 300 height 28
drag, startPoint x: 384, startPoint y: 288, endPoint x: 281, endPoint y: 287, distance: 103.1
click at [281, 287] on textarea "Hi {{first_name}}, I understand your concern about the parking pass and potenti…" at bounding box center [355, 286] width 300 height 28
drag, startPoint x: 412, startPoint y: 279, endPoint x: 413, endPoint y: 284, distance: 5.6
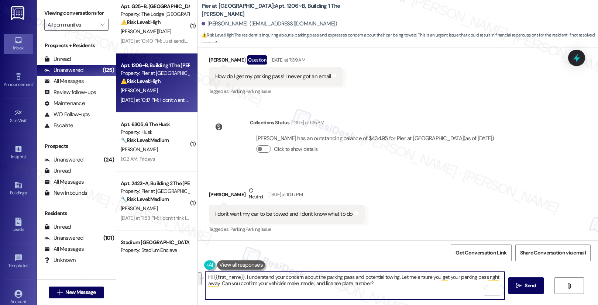
click at [413, 284] on textarea "Hi {{first_name}}, I understand your concern about the parking pass and potenti…" at bounding box center [355, 286] width 300 height 28
type textarea "Hi {{first_name}}, I understand your concern about the parking pass and potenti…"
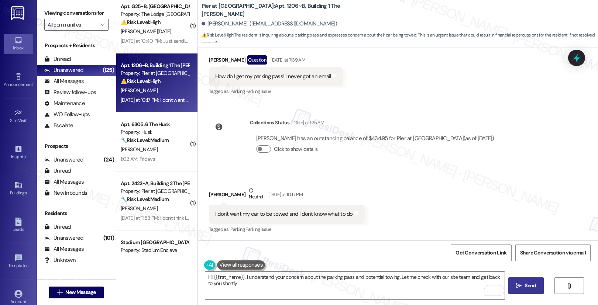
click at [527, 287] on span "Send" at bounding box center [530, 286] width 11 height 8
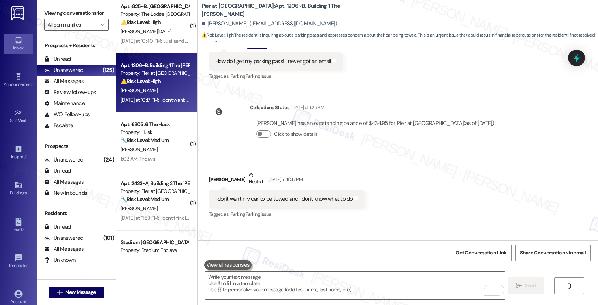
scroll to position [259, 0]
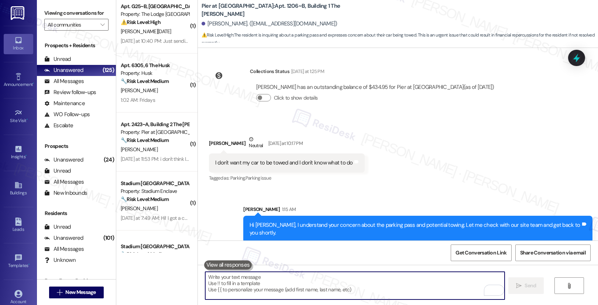
click at [359, 281] on textarea "To enrich screen reader interactions, please activate Accessibility in Grammarl…" at bounding box center [355, 286] width 300 height 28
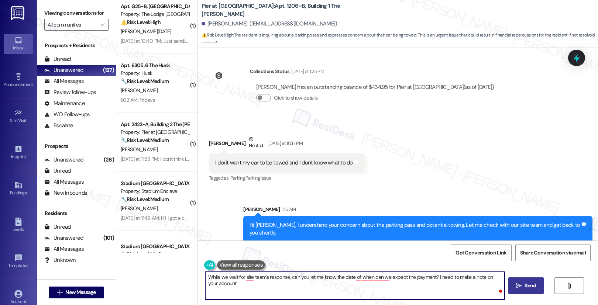
type textarea "While we wait for site team's response, can you let me know the date of when ca…"
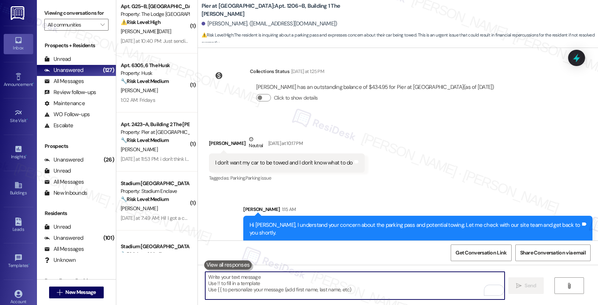
paste textarea "While we wait for the site team’s response, could you let me know the expected …"
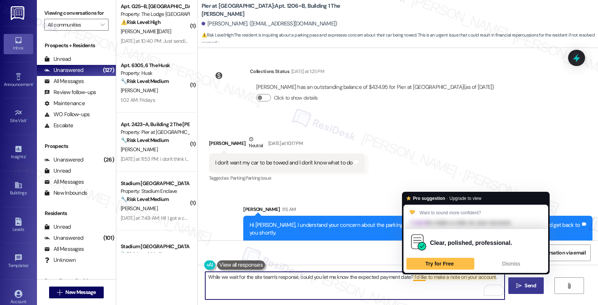
click at [411, 286] on textarea "While we wait for the site team’s response, could you let me know the expected …" at bounding box center [355, 286] width 300 height 28
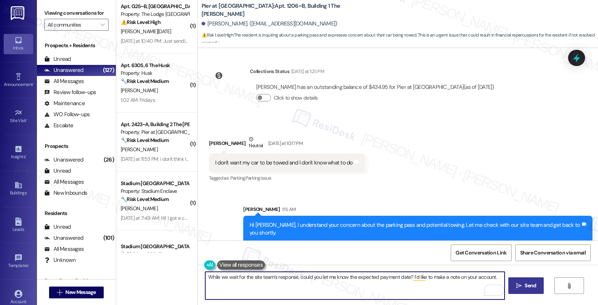
type textarea "While we wait for the site team’s response, could you let me know the expected …"
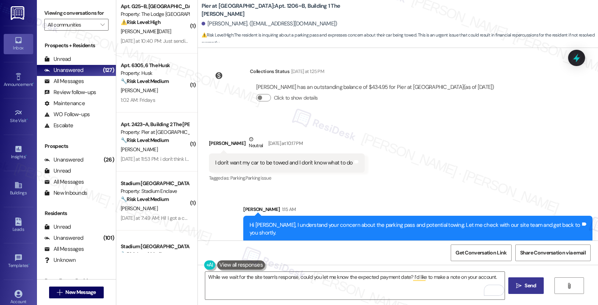
click at [519, 287] on icon "" at bounding box center [519, 286] width 6 height 6
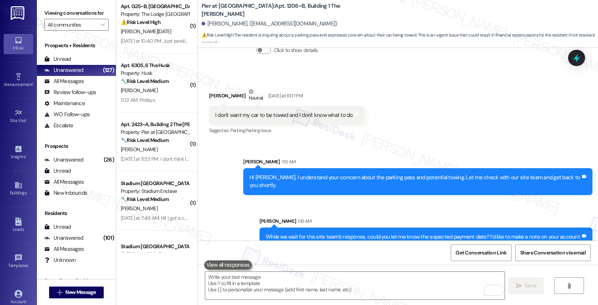
scroll to position [310, 0]
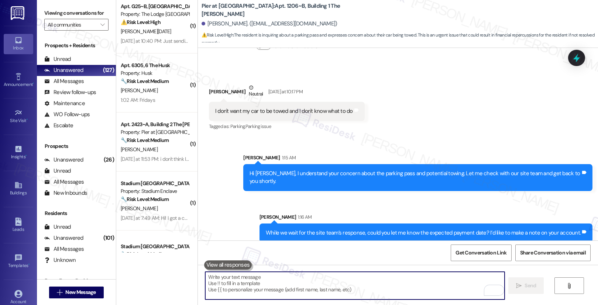
click at [242, 287] on textarea "To enrich screen reader interactions, please activate Accessibility in Grammarl…" at bounding box center [355, 286] width 300 height 28
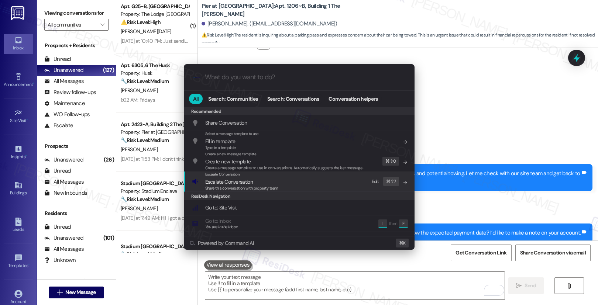
click at [259, 187] on span "Share this conversation with property team" at bounding box center [241, 188] width 73 height 5
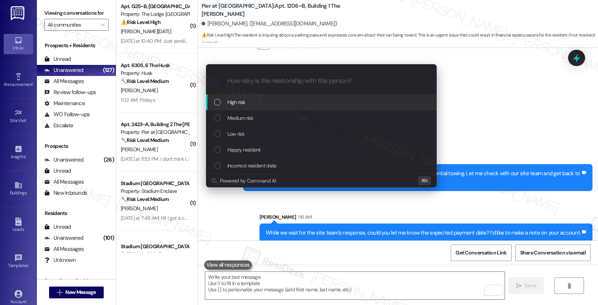
click at [264, 104] on div "High risk" at bounding box center [322, 102] width 216 height 8
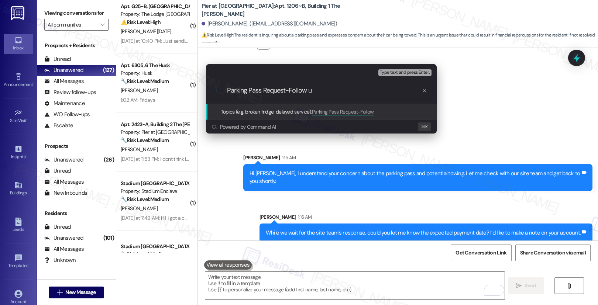
type input "Parking Pass Request-Follow up"
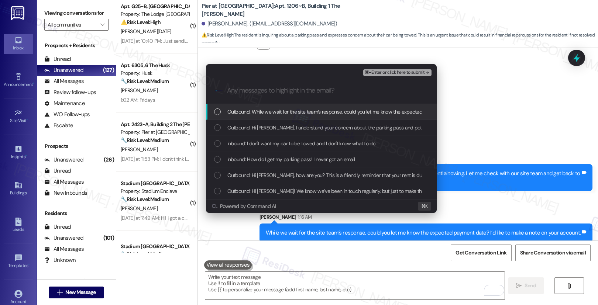
click at [269, 115] on span "Outbound: While we wait for the site team’s response, could you let me know the…" at bounding box center [384, 112] width 313 height 8
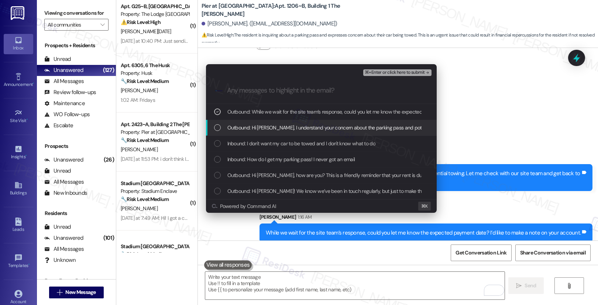
click at [270, 131] on span "Outbound: Hi Jenna, I understand your concern about the parking pass and potent…" at bounding box center [404, 128] width 353 height 8
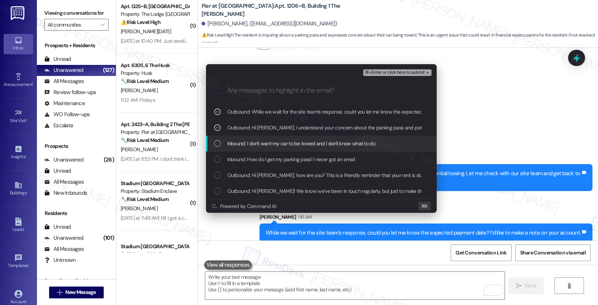
click at [288, 146] on span "Inbound: I don't want my car to be towed and I don't know what to do" at bounding box center [302, 144] width 148 height 8
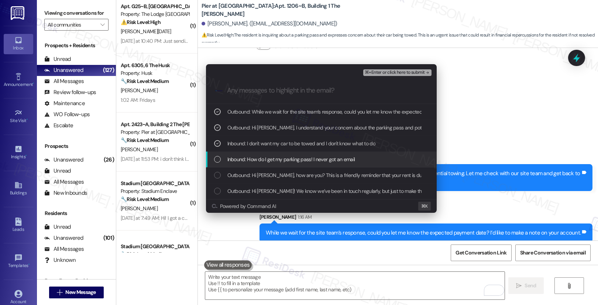
click at [287, 164] on div "Inbound: How do I get my parking pass! I never got an email" at bounding box center [321, 160] width 231 height 16
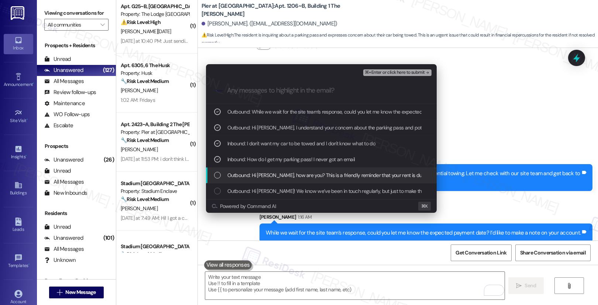
click at [286, 178] on span "Outbound: Hi Jenna, how are you? This is a friendly reminder that your rent is …" at bounding box center [376, 175] width 296 height 8
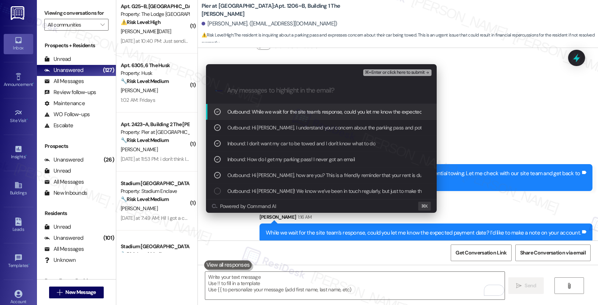
click at [388, 72] on span "⌘+Enter or click here to submit" at bounding box center [395, 72] width 60 height 5
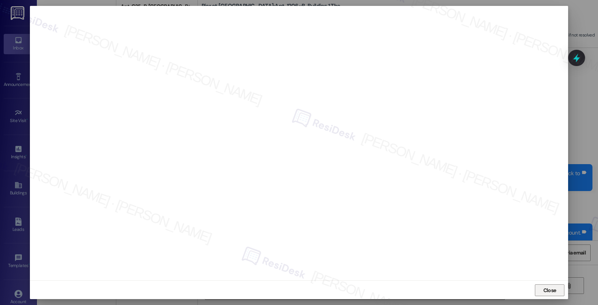
click at [552, 291] on span "Close" at bounding box center [550, 291] width 13 height 8
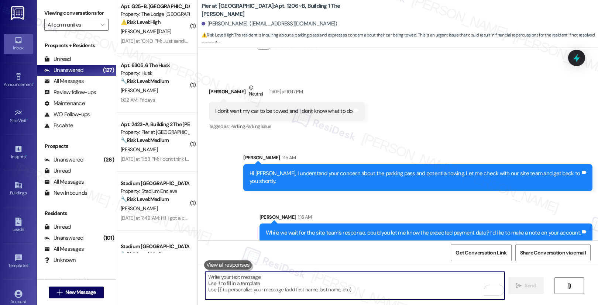
click at [390, 276] on textarea "To enrich screen reader interactions, please activate Accessibility in Grammarl…" at bounding box center [355, 286] width 300 height 28
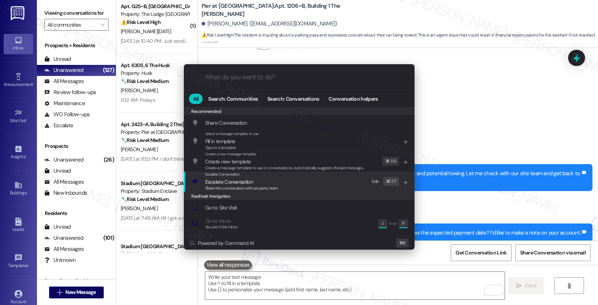
click at [242, 183] on span "Escalate Conversation" at bounding box center [229, 182] width 48 height 7
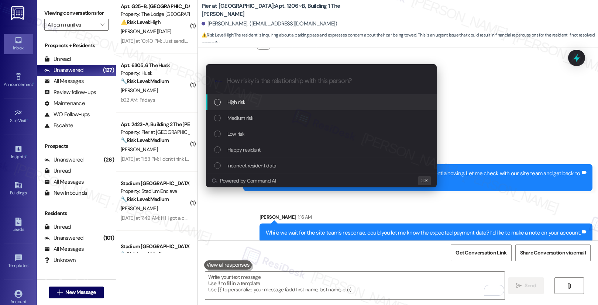
click at [261, 98] on div "High risk" at bounding box center [322, 102] width 216 height 8
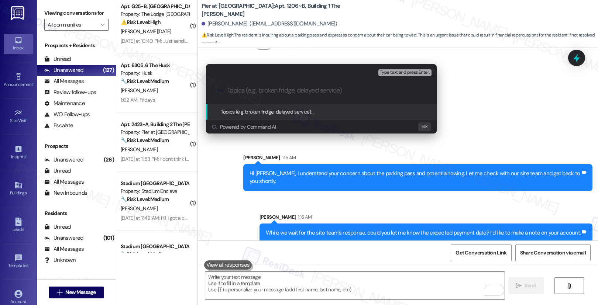
paste input "Parking Pass Request-Follow up"
type input "Parking Pass Request-Follow up"
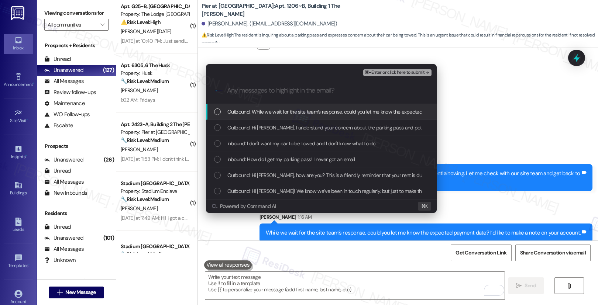
click at [263, 109] on span "Outbound: While we wait for the site team’s response, could you let me know the…" at bounding box center [384, 112] width 313 height 8
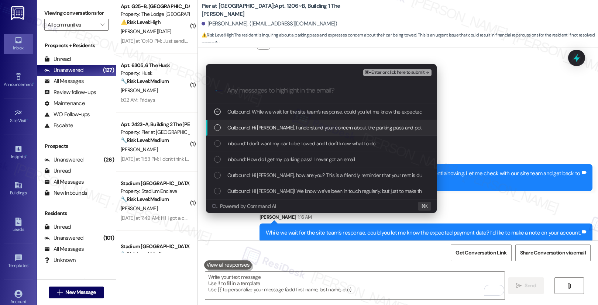
click at [260, 127] on span "Outbound: Hi Jenna, I understand your concern about the parking pass and potent…" at bounding box center [404, 128] width 353 height 8
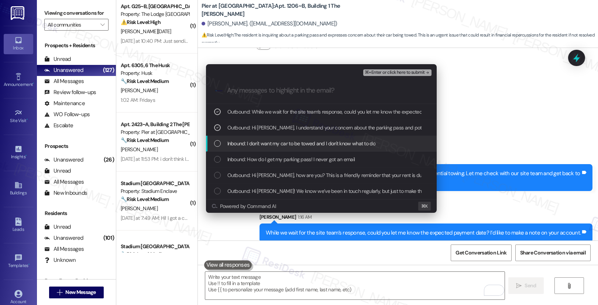
click at [258, 140] on span "Inbound: I don't want my car to be towed and I don't know what to do" at bounding box center [302, 144] width 148 height 8
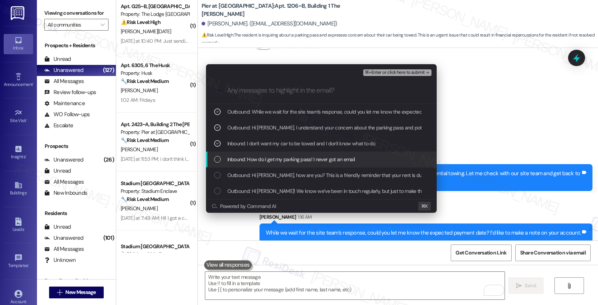
click at [258, 156] on span "Inbound: How do I get my parking pass! I never got an email" at bounding box center [292, 160] width 128 height 8
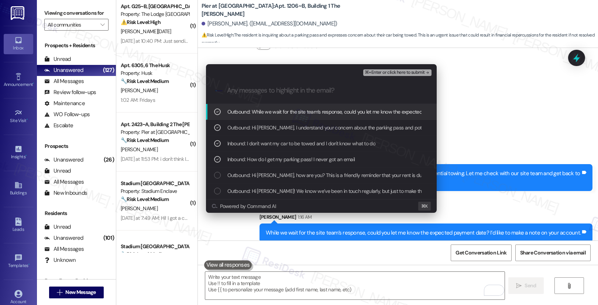
click at [302, 112] on span "Outbound: While we wait for the site team’s response, could you let me know the…" at bounding box center [384, 112] width 313 height 8
click at [382, 70] on span "⌘+Enter or click here to submit" at bounding box center [395, 72] width 60 height 5
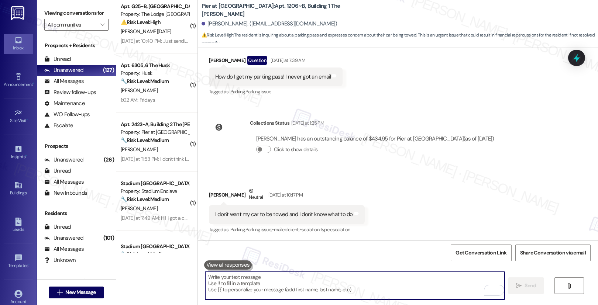
scroll to position [322, 0]
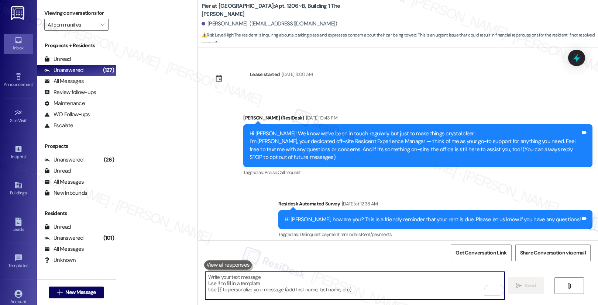
scroll to position [322, 0]
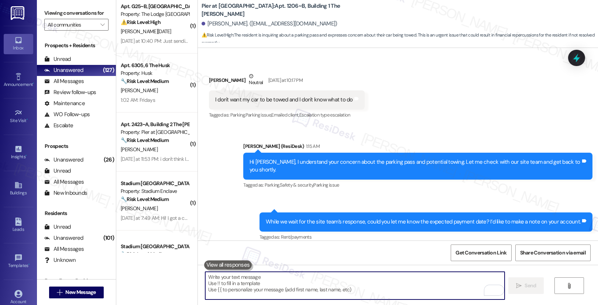
click at [305, 284] on textarea "To enrich screen reader interactions, please activate Accessibility in Grammarl…" at bounding box center [355, 286] width 300 height 28
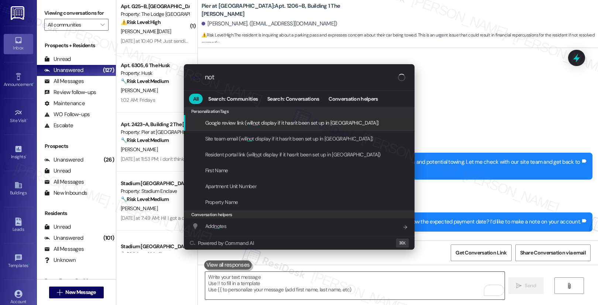
type input "note"
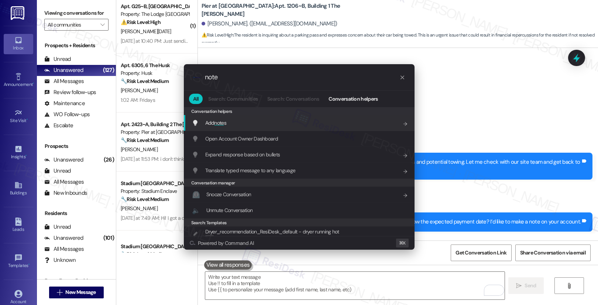
click at [293, 124] on div "Add note s Add shortcut" at bounding box center [300, 123] width 216 height 8
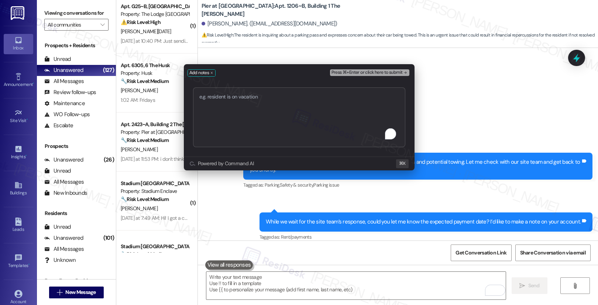
type textarea "Parking Pass Request-Follow up"
click at [374, 70] on span "Press ⌘+Enter or click here to submit" at bounding box center [367, 72] width 71 height 5
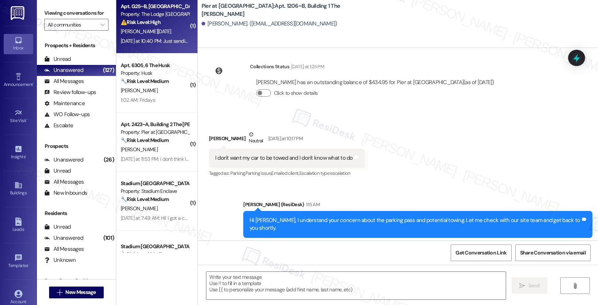
type textarea "Fetching suggested responses. Please feel free to read through the conversation…"
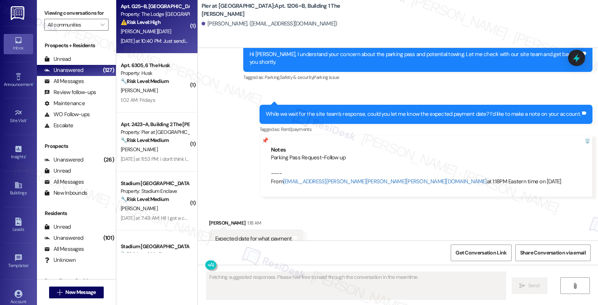
scroll to position [446, 0]
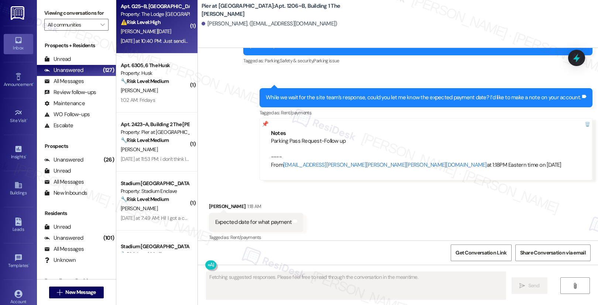
click at [154, 42] on div "Yesterday at 10:40 PM: Just sending a text to confirm on my question asked yest…" at bounding box center [226, 41] width 211 height 7
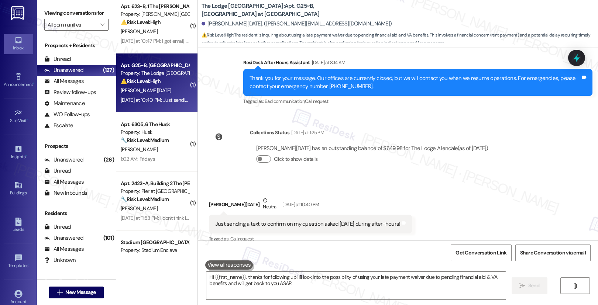
scroll to position [333, 0]
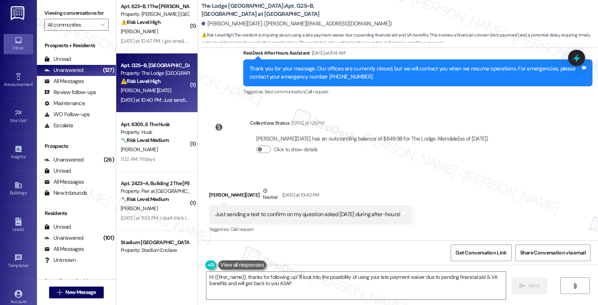
click at [150, 104] on div "Yesterday at 10:40 PM: Just sending a text to confirm on my question asked yest…" at bounding box center [155, 100] width 70 height 9
click at [277, 216] on div "Just sending a text to confirm on my question asked yesterday during after-hour…" at bounding box center [307, 215] width 185 height 8
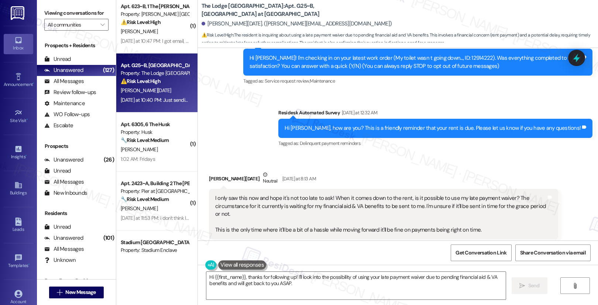
scroll to position [90, 0]
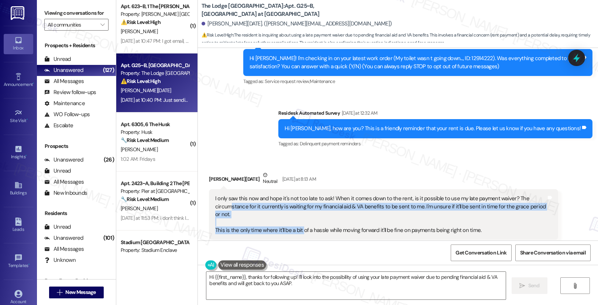
drag, startPoint x: 224, startPoint y: 207, endPoint x: 297, endPoint y: 232, distance: 76.9
click at [297, 231] on div "I only saw this now and hope it's not too late to ask! When it comes down to th…" at bounding box center [380, 215] width 331 height 40
click at [296, 228] on div "I only saw this now and hope it's not too late to ask! When it comes down to th…" at bounding box center [380, 215] width 331 height 40
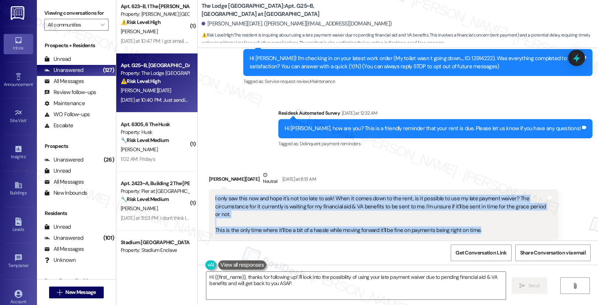
drag, startPoint x: 209, startPoint y: 198, endPoint x: 484, endPoint y: 232, distance: 276.9
click at [484, 232] on div "I only saw this now and hope it's not too late to ask! When it comes down to th…" at bounding box center [380, 215] width 331 height 40
copy div "I only saw this now and hope it's not too late to ask! When it comes down to th…"
click at [258, 281] on textarea "Hi {{first_name}}, thanks for following up! I'll look into the possibility of u…" at bounding box center [356, 286] width 300 height 28
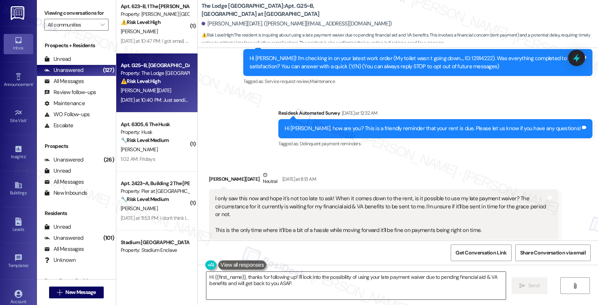
click at [258, 281] on textarea "Hi {{first_name}}, thanks for following up! I'll look into the possibility of u…" at bounding box center [356, 286] width 300 height 28
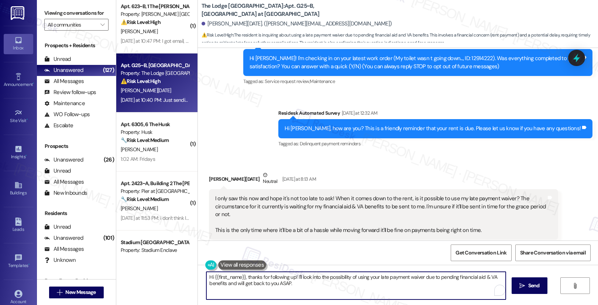
click at [258, 281] on textarea "Hi {{first_name}}, thanks for following up! I'll look into the possibility of u…" at bounding box center [356, 286] width 300 height 28
click at [297, 281] on textarea "Hi {{first_name}}, thanks for following up! I'll look into the possibility of u…" at bounding box center [355, 286] width 300 height 28
click at [293, 281] on textarea "Hi {{first_name}}, thanks for following up! I'll look into the possibility of u…" at bounding box center [355, 286] width 300 height 28
paste textarea "understand your situation, and I’ll check with the site team to confirm if you’…"
click at [398, 289] on textarea "Hi {{first_name}}, thanks for following up! I understand your situation, and I’…" at bounding box center [355, 286] width 300 height 28
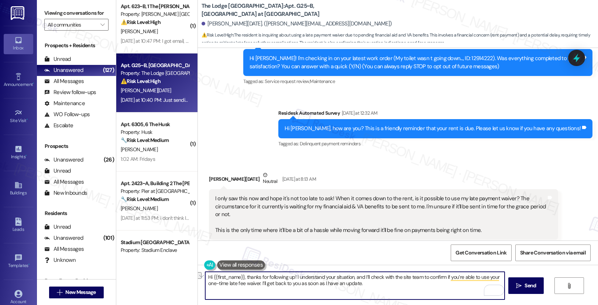
drag, startPoint x: 233, startPoint y: 284, endPoint x: 276, endPoint y: 283, distance: 42.1
click at [276, 283] on textarea "Hi {{first_name}}, thanks for following up! I understand your situation, and I’…" at bounding box center [355, 286] width 300 height 28
click at [284, 283] on textarea "Hi {{first_name}}, thanks for following up! I understand your situation, and I’…" at bounding box center [355, 286] width 300 height 28
drag, startPoint x: 269, startPoint y: 283, endPoint x: 332, endPoint y: 285, distance: 63.9
click at [332, 285] on textarea "Hi {{first_name}}, thanks for following up! I understand your situation, and I’…" at bounding box center [355, 286] width 300 height 28
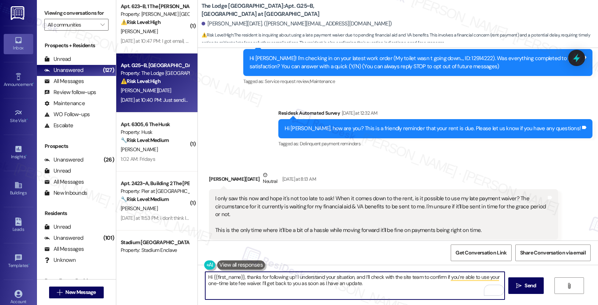
click at [372, 286] on textarea "Hi {{first_name}}, thanks for following up! I understand your situation, and I’…" at bounding box center [355, 286] width 300 height 28
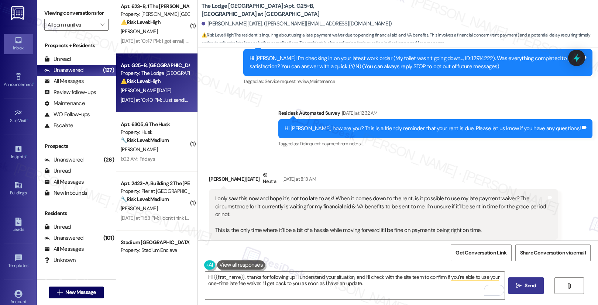
click at [529, 287] on span "Send" at bounding box center [530, 286] width 11 height 8
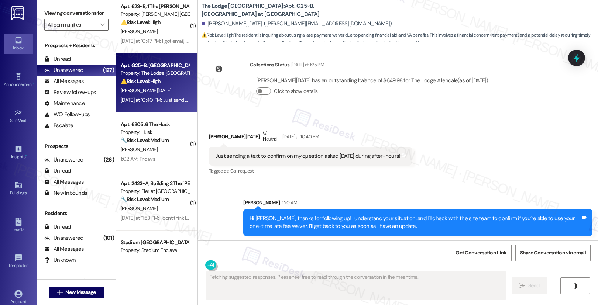
scroll to position [393, 0]
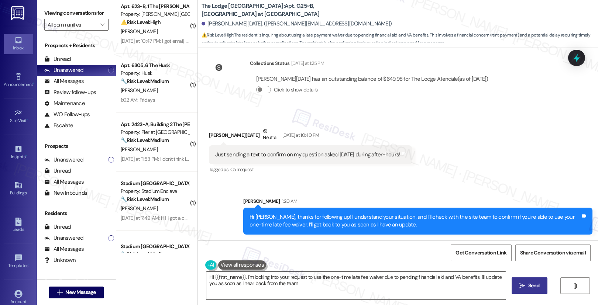
type textarea "Hi {{first_name}}, I'm looking into your request to use the one-time late fee w…"
click at [242, 288] on textarea "Hi {{first_name}}, I'm looking into your request to use the one-time late fee w…" at bounding box center [356, 286] width 300 height 28
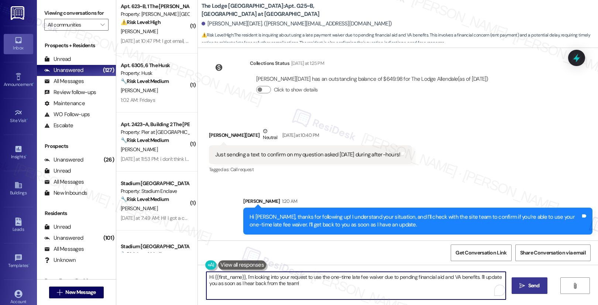
click at [242, 288] on textarea "Hi {{first_name}}, I'm looking into your request to use the one-time late fee w…" at bounding box center [356, 286] width 300 height 28
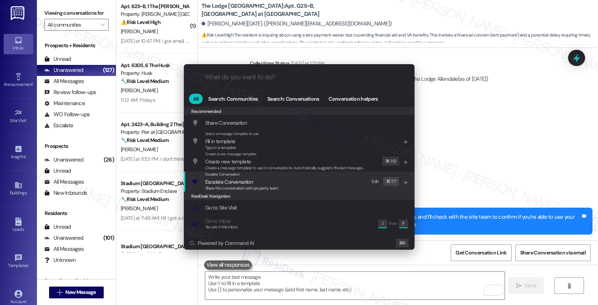
click at [289, 186] on div "Escalate Conversation Escalate Conversation Share this conversation with proper…" at bounding box center [300, 182] width 216 height 20
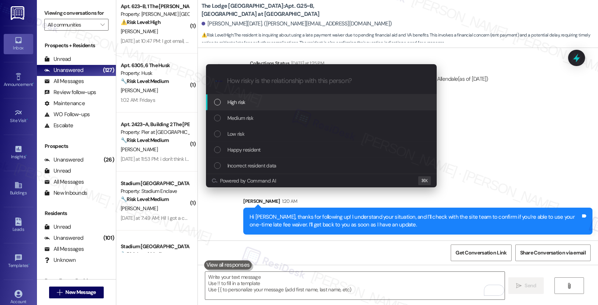
click at [281, 106] on div "High risk" at bounding box center [322, 102] width 216 height 8
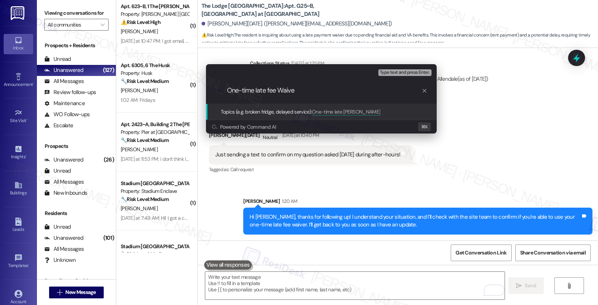
type input "One-time late fee Waiver"
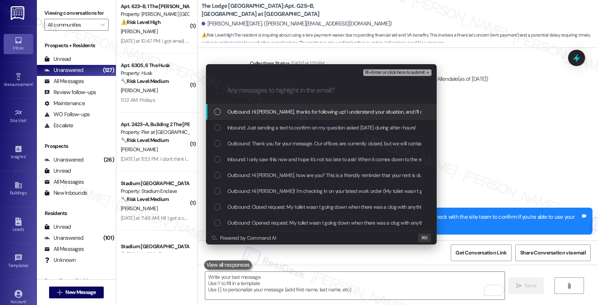
click at [318, 109] on span "Outbound: Hi Shania, thanks for following up! I understand your situation, and …" at bounding box center [467, 112] width 478 height 8
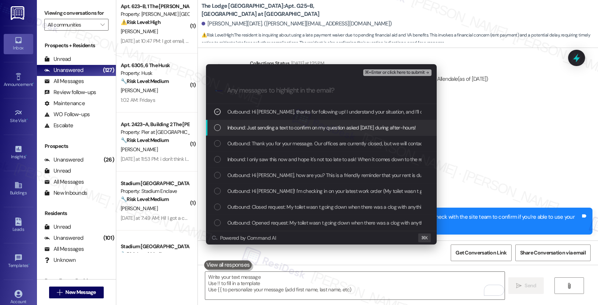
click at [304, 126] on span "Inbound: Just sending a text to confirm on my question asked yesterday during a…" at bounding box center [322, 128] width 189 height 8
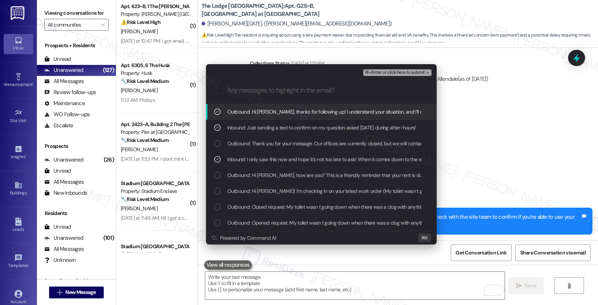
click at [387, 71] on span "⌘+Enter or click here to submit" at bounding box center [395, 72] width 60 height 5
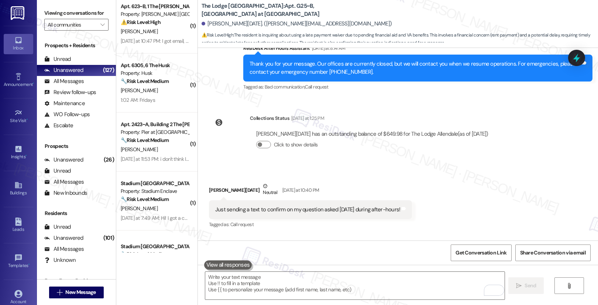
scroll to position [333, 0]
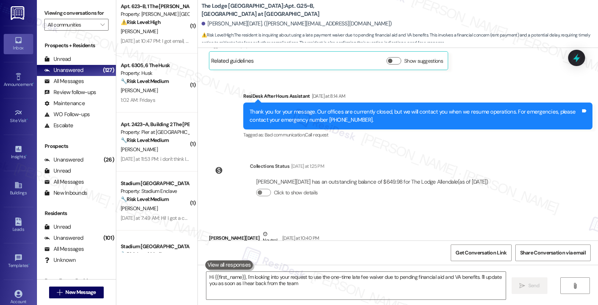
type textarea "Hi {{first_name}}, I'm looking into your request to use the one-time late fee w…"
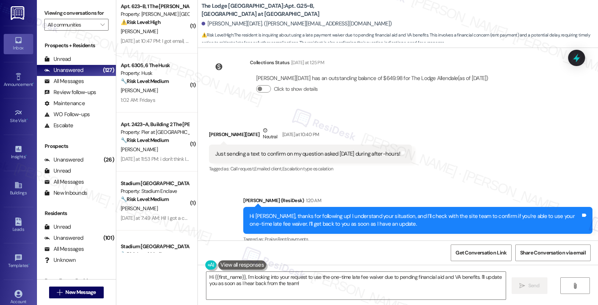
scroll to position [403, 0]
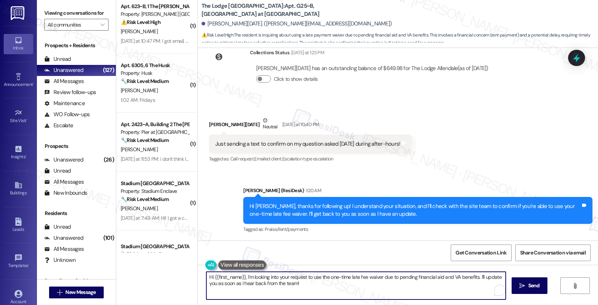
click at [354, 277] on textarea "Hi {{first_name}}, I'm looking into your request to use the one-time late fee w…" at bounding box center [356, 286] width 300 height 28
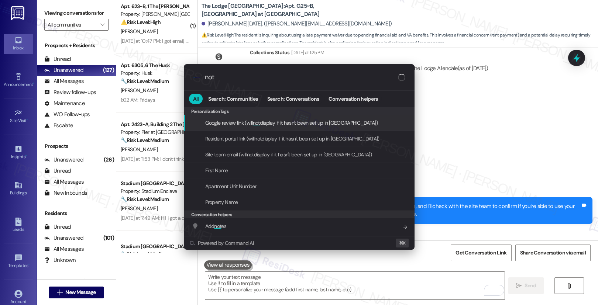
type input "note"
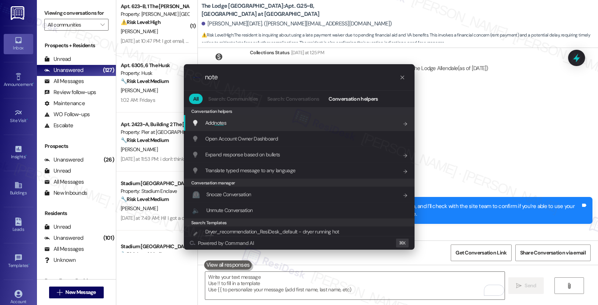
click at [353, 123] on div "Add note s Add shortcut" at bounding box center [300, 123] width 216 height 8
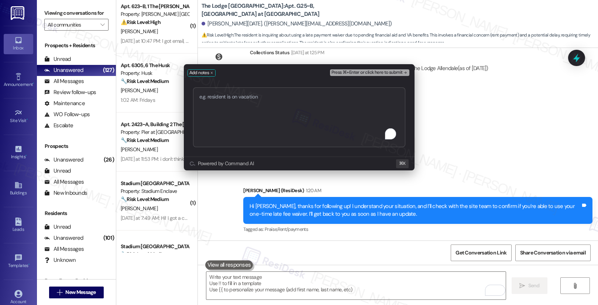
type textarea "One-time late fee Waiver"
click at [372, 71] on span "Press ⌘+Enter or click here to submit" at bounding box center [367, 72] width 71 height 5
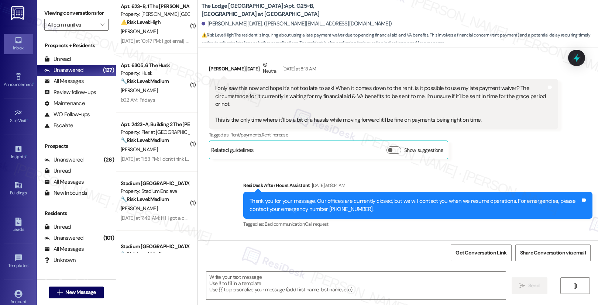
type textarea "Fetching suggested responses. Please feel free to read through the conversation…"
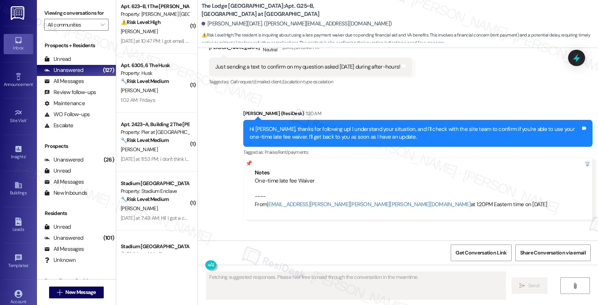
scroll to position [557, 0]
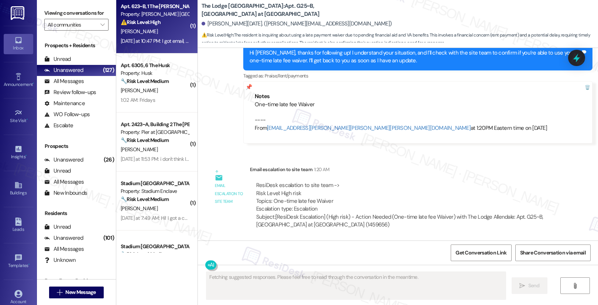
click at [155, 17] on div "Property: [PERSON_NAME] [GEOGRAPHIC_DATA]" at bounding box center [155, 14] width 68 height 8
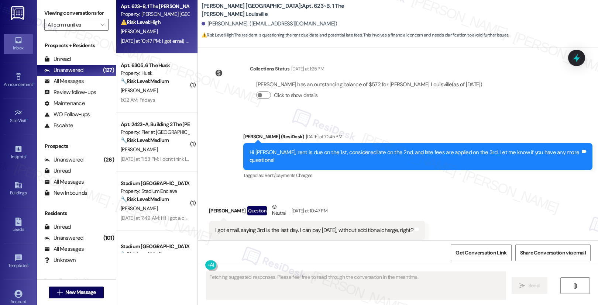
scroll to position [4868, 0]
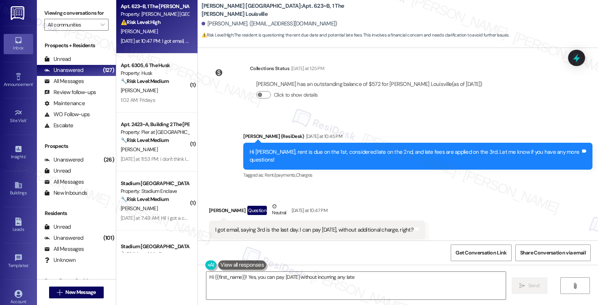
click at [261, 226] on div "I got email, saying 3rd is the last day. I can pay today, without additional ch…" at bounding box center [314, 230] width 198 height 8
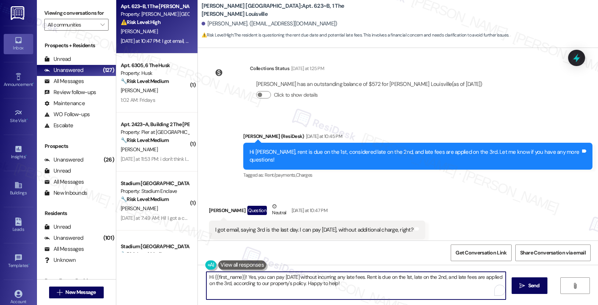
click at [335, 283] on textarea "Hi {{first_name}}! Yes, you can pay today without incurring any late fees. Rent…" at bounding box center [356, 286] width 300 height 28
drag, startPoint x: 328, startPoint y: 282, endPoint x: 331, endPoint y: 282, distance: 3.7
click at [328, 282] on textarea "Hi {{first_name}}! Yes, you can pay today without incurring any late fees. Rent…" at bounding box center [355, 286] width 300 height 28
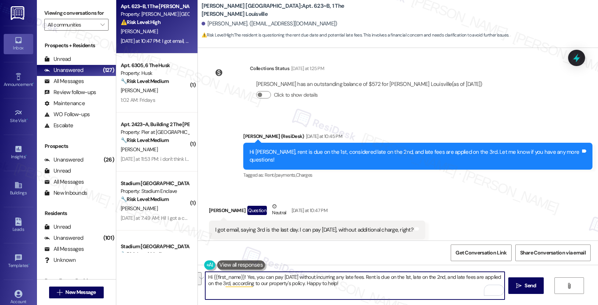
drag, startPoint x: 339, startPoint y: 282, endPoint x: 328, endPoint y: 283, distance: 10.8
click at [328, 283] on textarea "Hi {{first_name}}! Yes, you can pay today without incurring any late fees. Rent…" at bounding box center [355, 286] width 300 height 28
click at [348, 292] on textarea "Hi {{first_name}}! Yes, you can pay today without incurring any late fees. Rent…" at bounding box center [355, 286] width 300 height 28
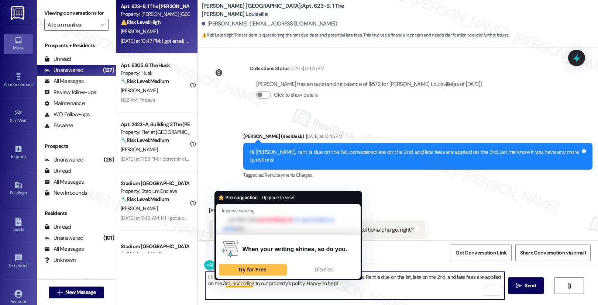
click at [327, 296] on textarea "Hi {{first_name}}! Yes, you can pay today without incurring any late fees. Rent…" at bounding box center [355, 286] width 300 height 28
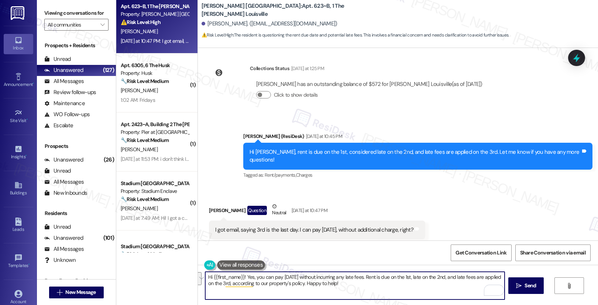
drag, startPoint x: 242, startPoint y: 277, endPoint x: 374, endPoint y: 288, distance: 131.9
click at [374, 288] on textarea "Hi {{first_name}}! Yes, you can pay today without incurring any late fees. Rent…" at bounding box center [355, 286] width 300 height 28
type textarea "Hi {{first_name}}! Apologies for late reply. Were you able to make the payment?"
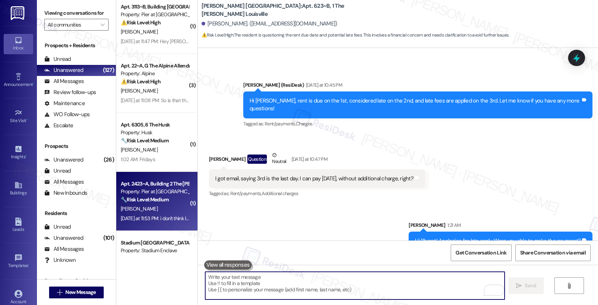
scroll to position [300, 0]
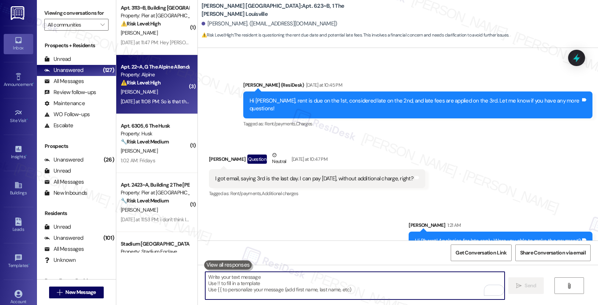
click at [146, 90] on div "T. Nguyen" at bounding box center [155, 92] width 70 height 9
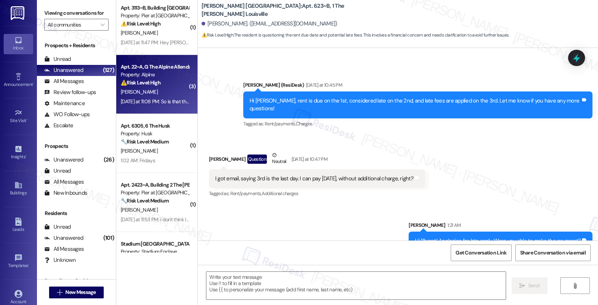
type textarea "Fetching suggested responses. Please feel free to read through the conversation…"
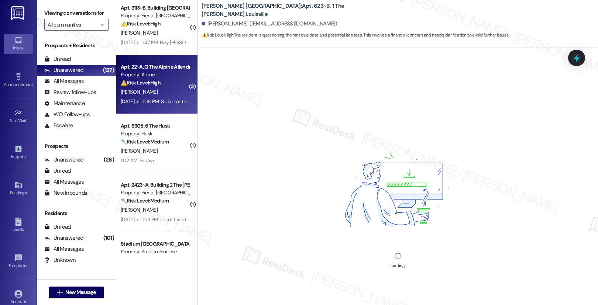
click at [146, 90] on div "T. Nguyen" at bounding box center [155, 92] width 70 height 9
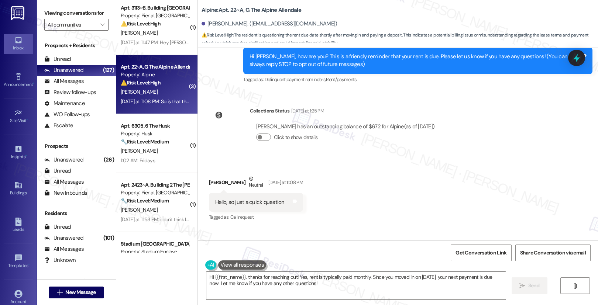
scroll to position [132, 0]
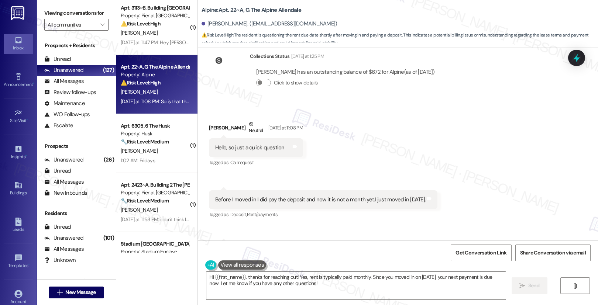
click at [226, 151] on div "Hello, so just a quick question" at bounding box center [249, 148] width 69 height 8
drag, startPoint x: 211, startPoint y: 148, endPoint x: 278, endPoint y: 151, distance: 67.7
click at [278, 151] on div "Hello, so just a quick question Tags and notes" at bounding box center [256, 148] width 94 height 19
click at [277, 151] on div "Hello, so just a quick question" at bounding box center [250, 148] width 71 height 8
drag, startPoint x: 211, startPoint y: 147, endPoint x: 237, endPoint y: 148, distance: 26.2
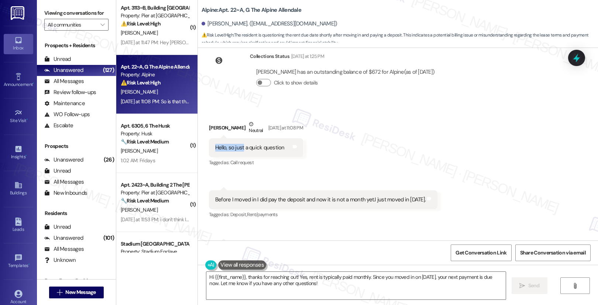
click at [237, 148] on div "Hello, so just a quick question" at bounding box center [249, 148] width 69 height 8
drag, startPoint x: 217, startPoint y: 200, endPoint x: 316, endPoint y: 202, distance: 99.0
click at [316, 202] on div "Before I moved in I did pay the deposit and now it is not a month yet.I just mo…" at bounding box center [320, 200] width 211 height 8
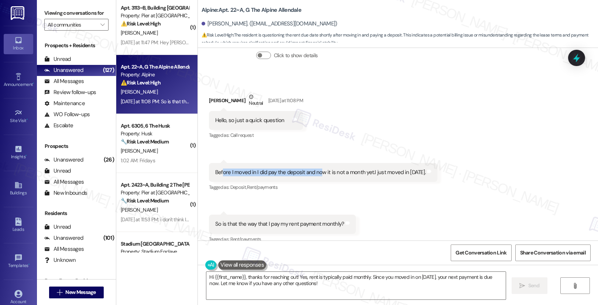
scroll to position [169, 0]
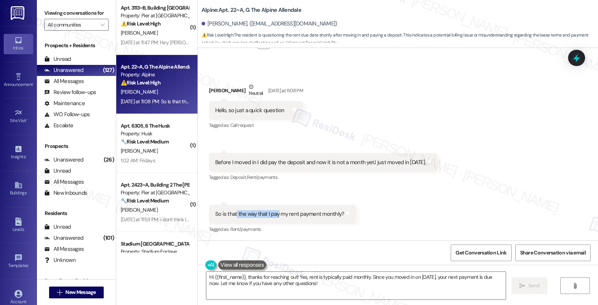
drag, startPoint x: 231, startPoint y: 214, endPoint x: 272, endPoint y: 216, distance: 41.4
click at [272, 216] on div "So is that the way that I pay my rent payment monthly?" at bounding box center [279, 215] width 129 height 8
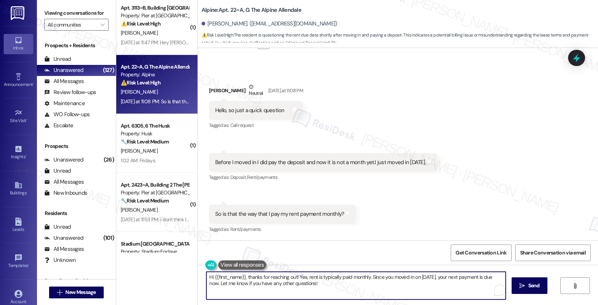
drag, startPoint x: 366, startPoint y: 277, endPoint x: 372, endPoint y: 287, distance: 11.1
click at [372, 287] on textarea "Hi {{first_name}}, thanks for reaching out! Yes, rent is typically paid monthly…" at bounding box center [356, 286] width 300 height 28
type textarea "Hi {{first_name}}, thanks for reaching out! Yes, rent is typically paid monthly…"
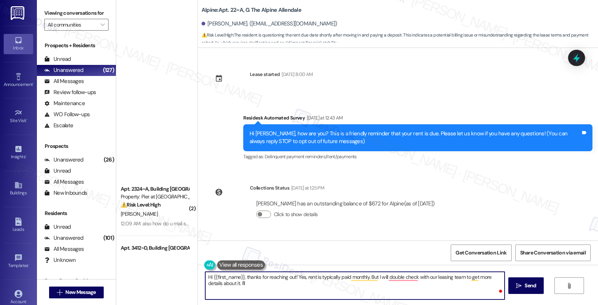
scroll to position [169, 0]
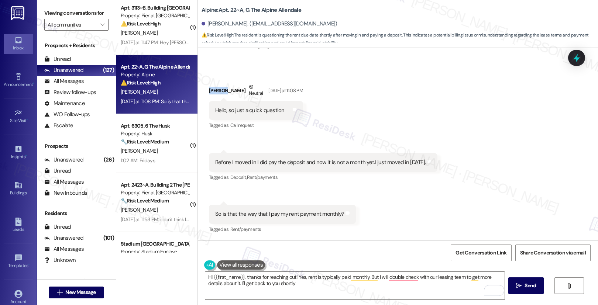
drag, startPoint x: 204, startPoint y: 90, endPoint x: 221, endPoint y: 90, distance: 16.6
click at [221, 90] on div "[PERSON_NAME] Neutral [DATE] at 11:08 PM" at bounding box center [256, 92] width 94 height 18
copy div "Thu [PERSON_NAME]"
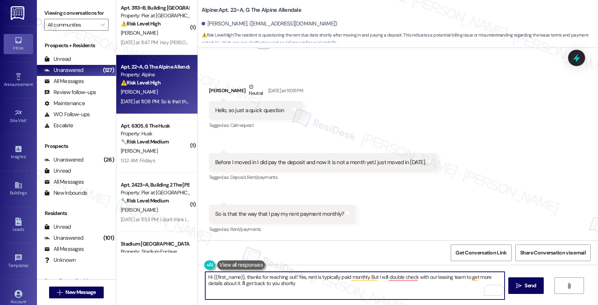
drag, startPoint x: 209, startPoint y: 277, endPoint x: 239, endPoint y: 278, distance: 29.9
click at [239, 278] on textarea "Hi {{first_name}}, thanks for reaching out! Yes, rent is typically paid monthly…" at bounding box center [355, 286] width 300 height 28
paste textarea "Thu [PERSON_NAME]"
type textarea "Hi [PERSON_NAME], thanks for reaching out! Yes, rent is typically paid monthly.…"
drag, startPoint x: 293, startPoint y: 286, endPoint x: 202, endPoint y: 274, distance: 91.6
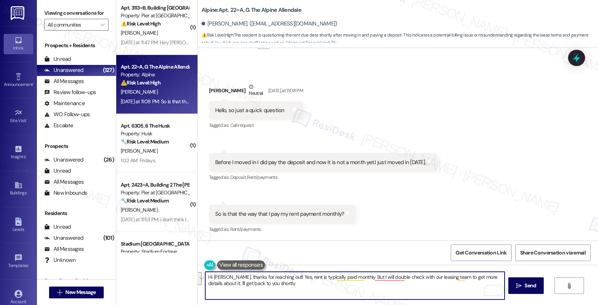
click at [202, 274] on div "Hi [PERSON_NAME], thanks for reaching out! Yes, rent is typically paid monthly.…" at bounding box center [398, 292] width 400 height 55
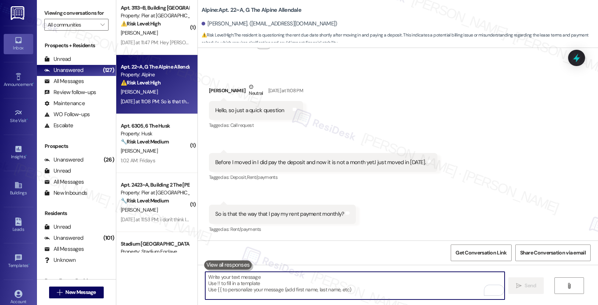
click at [229, 289] on textarea "To enrich screen reader interactions, please activate Accessibility in Grammarl…" at bounding box center [355, 286] width 300 height 28
paste textarea "Hi Thu [PERSON_NAME], Thanks for reaching out! Yes, rent is typically paid mont…"
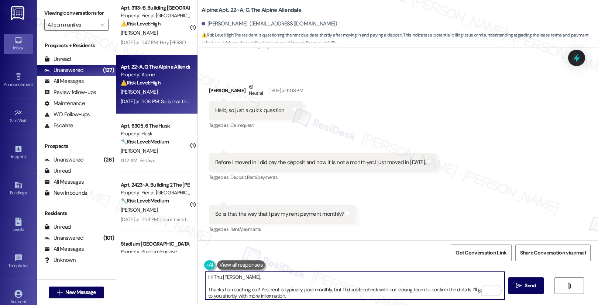
click at [205, 292] on textarea "Hi Thu [PERSON_NAME], Thanks for reaching out! Yes, rent is typically paid mont…" at bounding box center [355, 286] width 300 height 28
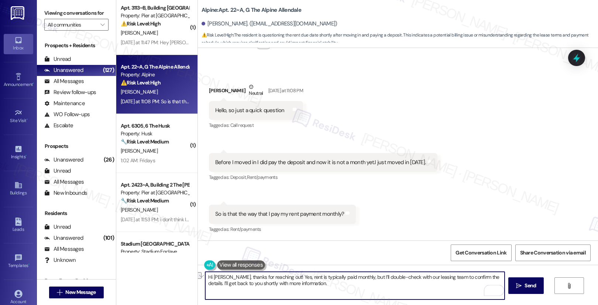
drag, startPoint x: 306, startPoint y: 279, endPoint x: 395, endPoint y: 279, distance: 88.6
click at [395, 279] on textarea "Hi [PERSON_NAME], thanks for reaching out! Yes, rent is typically paid monthly,…" at bounding box center [355, 286] width 300 height 28
click at [392, 284] on textarea "Hi [PERSON_NAME], thanks for reaching out! Yes, rent is typically paid monthly,…" at bounding box center [355, 286] width 300 height 28
drag, startPoint x: 223, startPoint y: 284, endPoint x: 292, endPoint y: 284, distance: 68.3
click at [290, 284] on textarea "Hi [PERSON_NAME], thanks for reaching out! Yes, rent is typically paid monthly,…" at bounding box center [355, 286] width 300 height 28
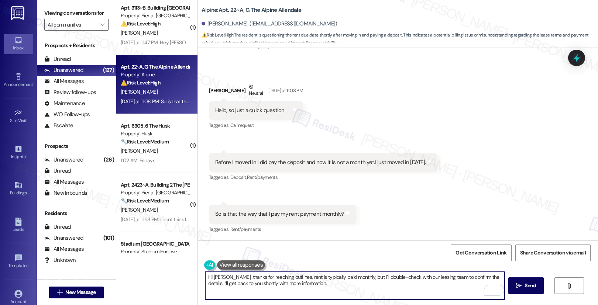
click at [315, 286] on textarea "Hi [PERSON_NAME], thanks for reaching out! Yes, rent is typically paid monthly,…" at bounding box center [355, 286] width 300 height 28
type textarea "Hi [PERSON_NAME], thanks for reaching out! Yes, rent is typically paid monthly,…"
click at [527, 288] on span "Send" at bounding box center [530, 286] width 11 height 8
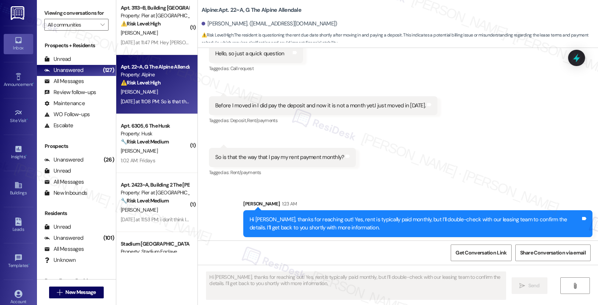
scroll to position [229, 0]
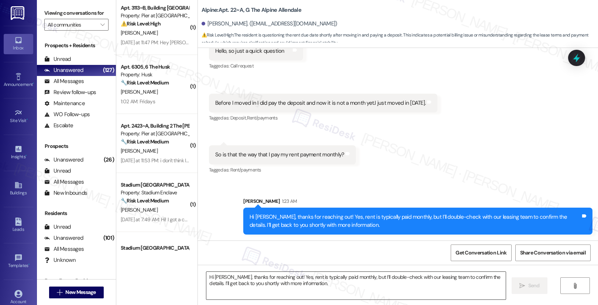
click at [299, 287] on textarea "Hi [PERSON_NAME], thanks for reaching out! Yes, rent is typically paid monthly,…" at bounding box center [356, 286] width 300 height 28
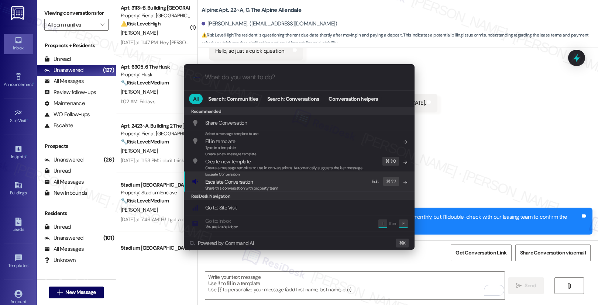
click at [277, 181] on span "Escalate Conversation" at bounding box center [241, 182] width 73 height 8
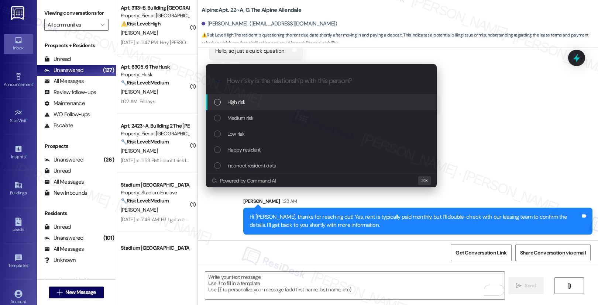
click at [276, 102] on div "High risk" at bounding box center [322, 102] width 216 height 8
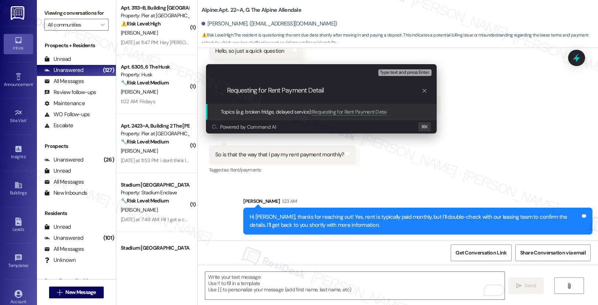
type input "Requesting for Rent Payment Details"
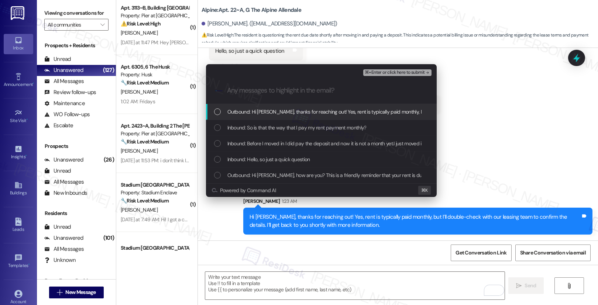
click at [282, 110] on span "Outbound: Hi [PERSON_NAME], thanks for reaching out! Yes, rent is typically pai…" at bounding box center [445, 112] width 435 height 8
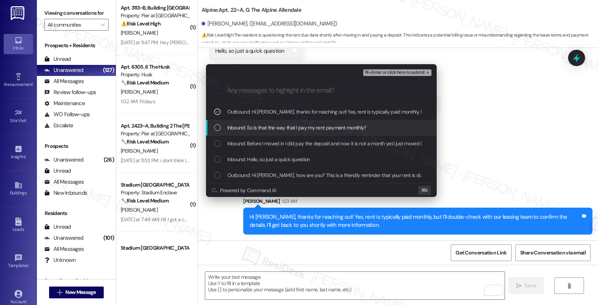
click at [280, 127] on span "Inbound: So is that the way that I pay my rent payment monthly?" at bounding box center [297, 128] width 139 height 8
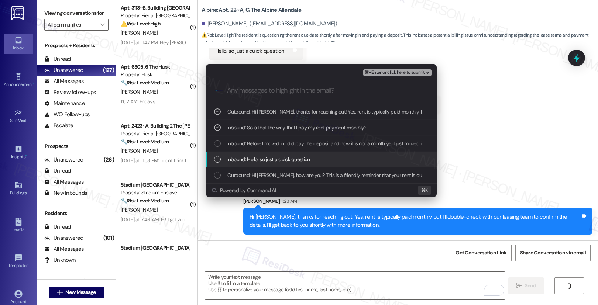
click at [286, 161] on span "Inbound: Hello, so just a quick question" at bounding box center [269, 160] width 83 height 8
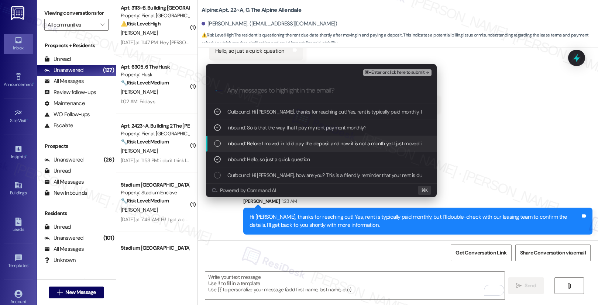
click at [289, 146] on span "Inbound: Before I moved in I did pay the deposit and now it is not a month yet.…" at bounding box center [334, 144] width 213 height 8
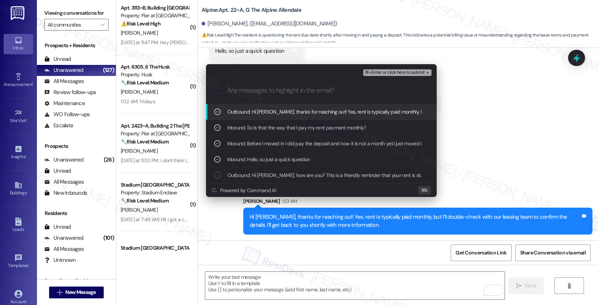
click at [393, 73] on span "⌘+Enter or click here to submit" at bounding box center [395, 72] width 60 height 5
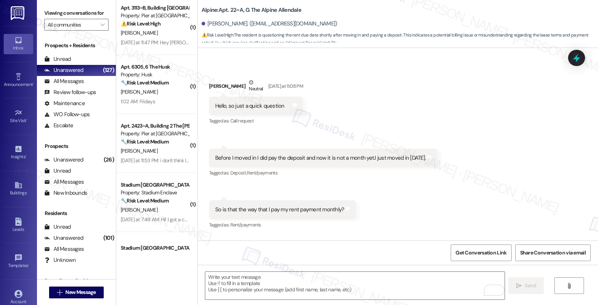
scroll to position [169, 0]
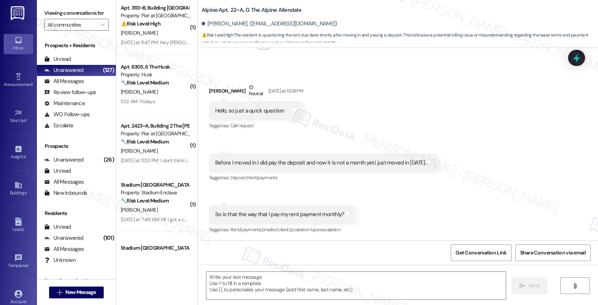
type textarea "Fetching suggested responses. Please feel free to read through the conversation…"
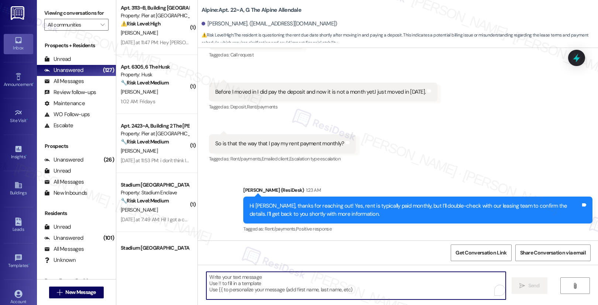
click at [351, 281] on textarea "To enrich screen reader interactions, please activate Accessibility in Grammarl…" at bounding box center [356, 286] width 300 height 28
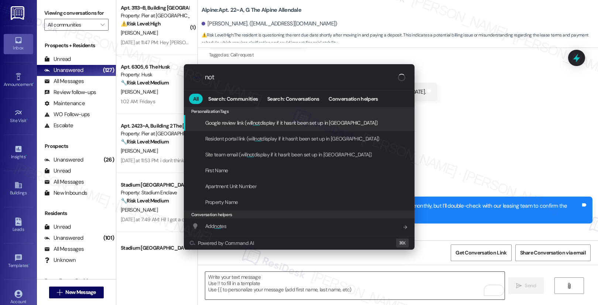
type input "note"
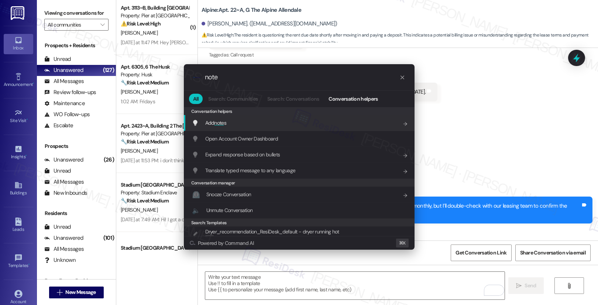
click at [323, 124] on div "Add note s Add shortcut" at bounding box center [300, 123] width 216 height 8
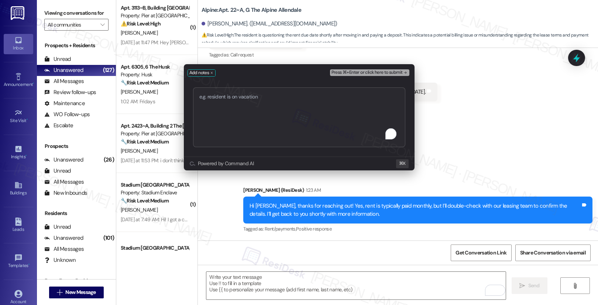
type textarea "Requesting for Rent Payment Details"
click at [366, 73] on span "Press ⌘+Enter or click here to submit" at bounding box center [367, 72] width 71 height 5
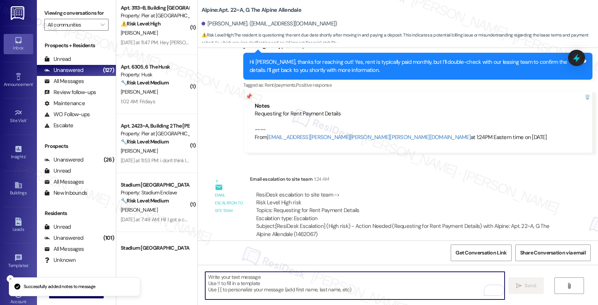
scroll to position [393, 0]
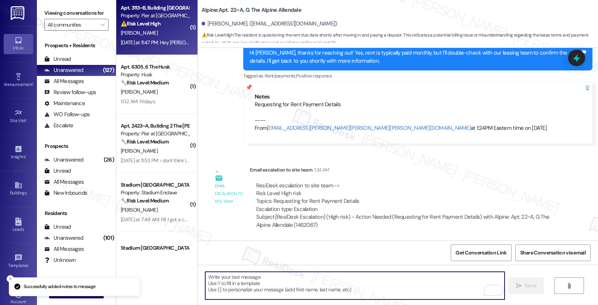
click at [159, 29] on div "[PERSON_NAME]" at bounding box center [155, 32] width 70 height 9
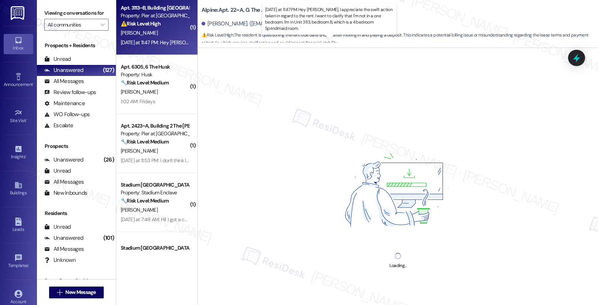
click at [154, 40] on div "[DATE] at 11:47 PM: Hey [PERSON_NAME], I appreciate the swift action taken in r…" at bounding box center [345, 42] width 448 height 7
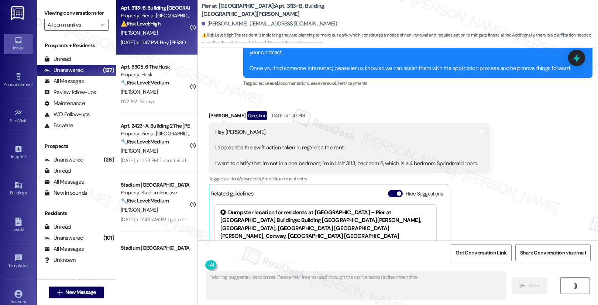
scroll to position [1179, 0]
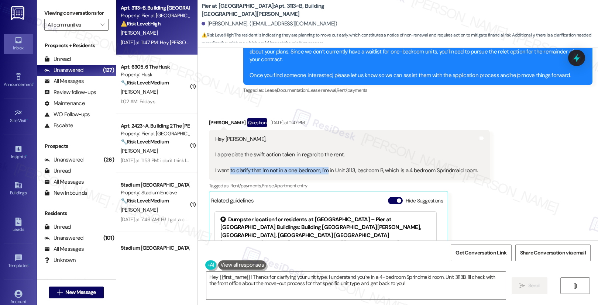
drag, startPoint x: 225, startPoint y: 164, endPoint x: 321, endPoint y: 165, distance: 95.7
click at [321, 165] on div "Hey Emily, I appreciate the swift action taken in regard to the rent. I want to…" at bounding box center [346, 156] width 263 height 40
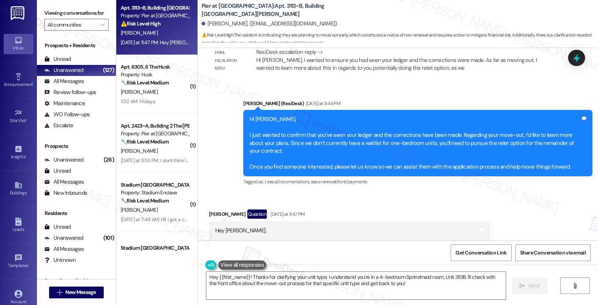
scroll to position [1086, 0]
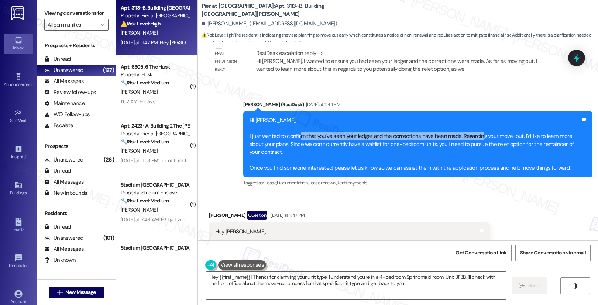
drag, startPoint x: 294, startPoint y: 129, endPoint x: 472, endPoint y: 132, distance: 177.7
click at [472, 132] on div "Hi Jacob, I just wanted to confirm that you’ve seen your ledger and the correct…" at bounding box center [415, 144] width 331 height 55
click at [264, 139] on div "Hi Jacob, I just wanted to confirm that you’ve seen your ledger and the correct…" at bounding box center [415, 144] width 331 height 55
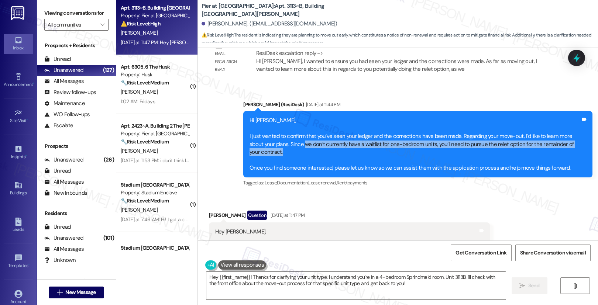
drag, startPoint x: 285, startPoint y: 136, endPoint x: 375, endPoint y: 141, distance: 89.9
click at [375, 141] on div "Hi Jacob, I just wanted to confirm that you’ve seen your ledger and the correct…" at bounding box center [415, 144] width 331 height 55
click at [332, 142] on div "Hi Jacob, I just wanted to confirm that you’ve seen your ledger and the correct…" at bounding box center [415, 144] width 331 height 55
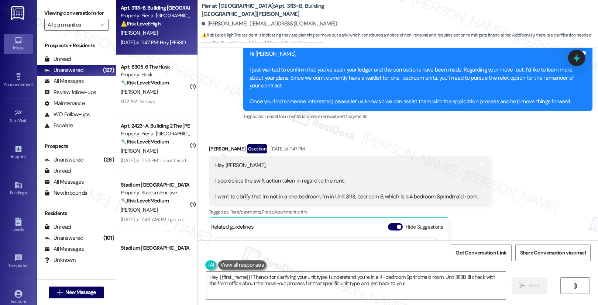
scroll to position [1164, 0]
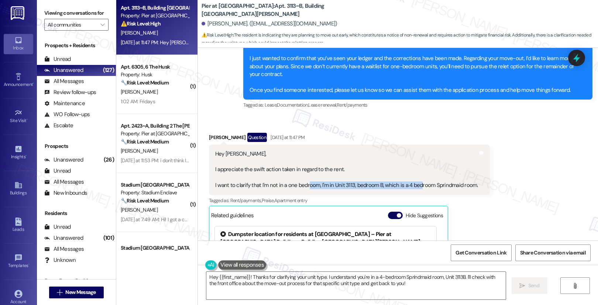
drag, startPoint x: 303, startPoint y: 178, endPoint x: 413, endPoint y: 179, distance: 109.3
click at [413, 179] on div "Hey Emily, I appreciate the swift action taken in regard to the rent. I want to…" at bounding box center [346, 170] width 263 height 40
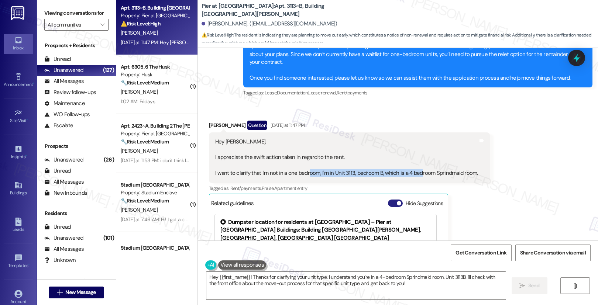
click at [389, 200] on button "Hide Suggestions" at bounding box center [395, 203] width 15 height 7
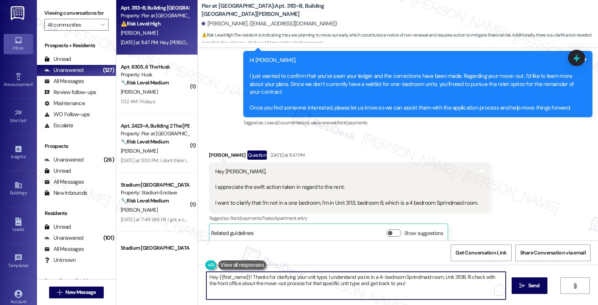
click at [307, 280] on textarea "Hey {{first_name}}! Thanks for clarifying your unit type. I understand you're i…" at bounding box center [356, 286] width 300 height 28
drag, startPoint x: 329, startPoint y: 278, endPoint x: 387, endPoint y: 278, distance: 57.6
click at [387, 278] on textarea "Hey {{first_name}}! Thanks for clarifying your unit type. I understand you're i…" at bounding box center [355, 286] width 300 height 28
click at [215, 286] on textarea "Hey {{first_name}}! Thanks for clarifying your unit type. I understand you're i…" at bounding box center [355, 286] width 300 height 28
drag, startPoint x: 241, startPoint y: 284, endPoint x: 330, endPoint y: 288, distance: 88.7
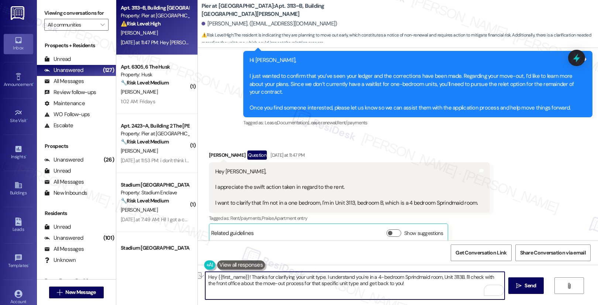
click at [330, 288] on textarea "Hey {{first_name}}! Thanks for clarifying your unit type. I understand you're i…" at bounding box center [355, 286] width 300 height 28
click at [409, 289] on textarea "Hey {{first_name}}! Thanks for clarifying your unit type. I understand you're i…" at bounding box center [355, 286] width 300 height 28
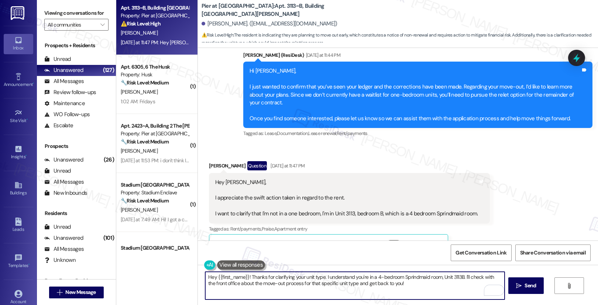
scroll to position [1134, 0]
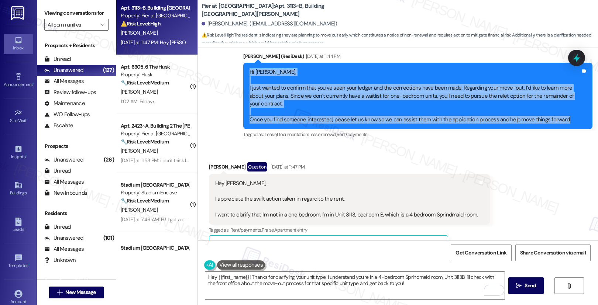
drag, startPoint x: 245, startPoint y: 65, endPoint x: 563, endPoint y: 115, distance: 321.9
click at [563, 115] on div "Hi Jacob, I just wanted to confirm that you’ve seen your ledger and the correct…" at bounding box center [415, 95] width 331 height 55
copy div "Hi Jacob, I just wanted to confirm that you’ve seen your ledger and the correct…"
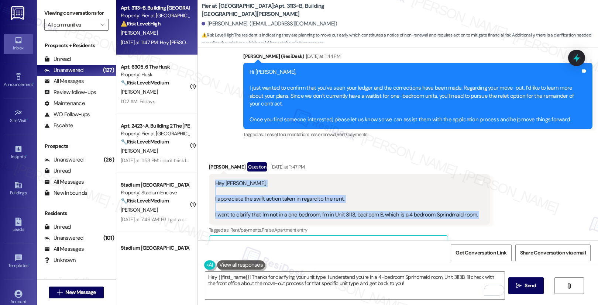
drag, startPoint x: 211, startPoint y: 177, endPoint x: 474, endPoint y: 212, distance: 265.4
click at [474, 212] on div "Hey Emily, I appreciate the swift action taken in regard to the rent. I want to…" at bounding box center [349, 199] width 281 height 51
copy div "Hey Emily, I appreciate the swift action taken in regard to the rent. I want to…"
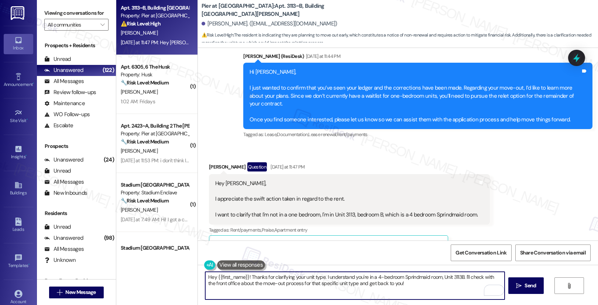
click at [461, 279] on textarea "Hey {{first_name}}! Thanks for clarifying your unit type. I understand you're i…" at bounding box center [355, 286] width 300 height 28
click at [462, 281] on textarea "Hey {{first_name}}! Thanks for clarifying your unit type. I understand you're i…" at bounding box center [355, 286] width 300 height 28
drag, startPoint x: 460, startPoint y: 278, endPoint x: 463, endPoint y: 282, distance: 4.2
click at [463, 282] on textarea "Hey {{first_name}}! Thanks for clarifying your unit type. I understand you're i…" at bounding box center [355, 286] width 300 height 28
paste textarea "’ll check with our leasing team to confirm the details for your situation and w…"
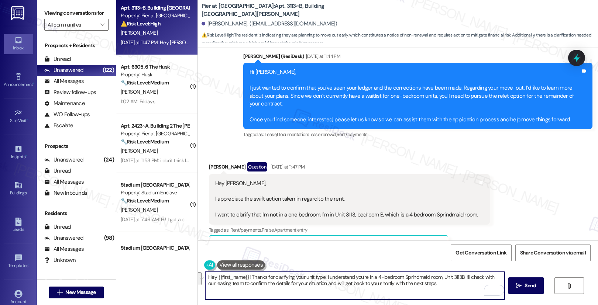
drag, startPoint x: 253, startPoint y: 277, endPoint x: 440, endPoint y: 284, distance: 186.6
click at [440, 284] on textarea "Hey {{first_name}}! Thanks for clarifying your unit type. I understand you're i…" at bounding box center [355, 286] width 300 height 28
drag, startPoint x: 220, startPoint y: 284, endPoint x: 280, endPoint y: 284, distance: 60.6
click at [280, 284] on textarea "Hey {{first_name}}! Thanks for clarifying your unit type. I understand you're i…" at bounding box center [355, 286] width 300 height 28
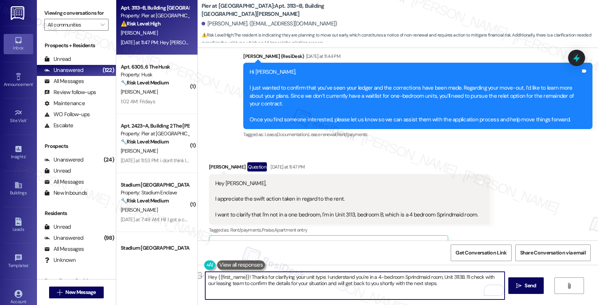
drag, startPoint x: 245, startPoint y: 285, endPoint x: 392, endPoint y: 287, distance: 147.4
click at [392, 287] on textarea "Hey {{first_name}}! Thanks for clarifying your unit type. I understand you're i…" at bounding box center [355, 286] width 300 height 28
click at [428, 287] on textarea "Hey {{first_name}}! Thanks for clarifying your unit type. I understand you're i…" at bounding box center [355, 286] width 300 height 28
type textarea "Hey {{first_name}}! Thanks for clarifying your unit type. I understand you're i…"
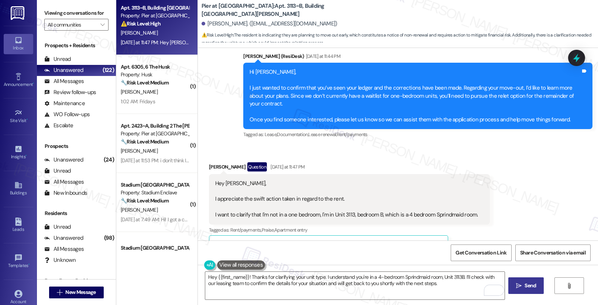
click at [525, 288] on span "Send" at bounding box center [530, 286] width 11 height 8
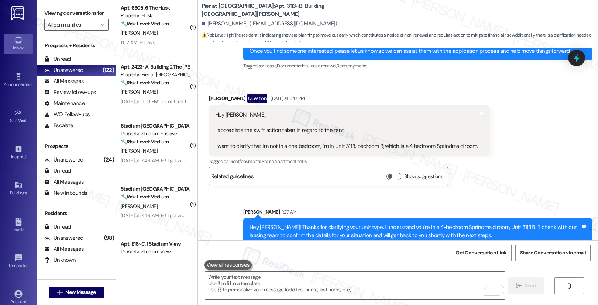
scroll to position [1203, 0]
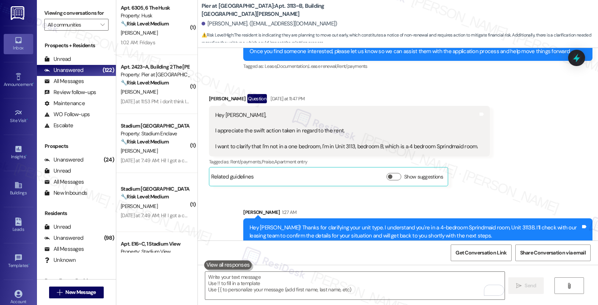
click at [222, 11] on b "Pier at Conway: Apt. 3113~B, Building 3 The Pier Conway" at bounding box center [276, 10] width 148 height 16
copy div "Pier at Conway: Apt. 3113~B, Building 3 The Pier Conway"
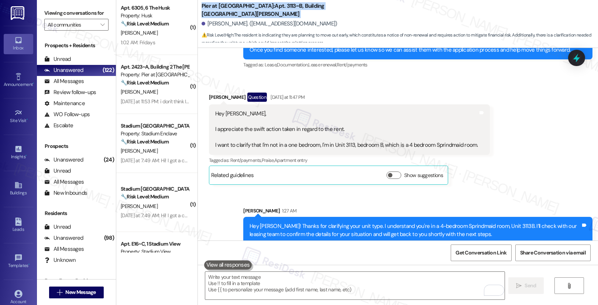
scroll to position [1206, 0]
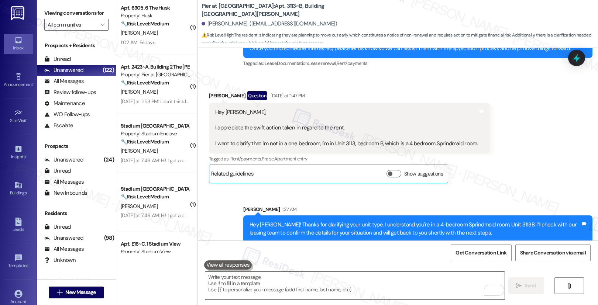
click at [294, 286] on textarea "To enrich screen reader interactions, please activate Accessibility in Grammarl…" at bounding box center [355, 286] width 300 height 28
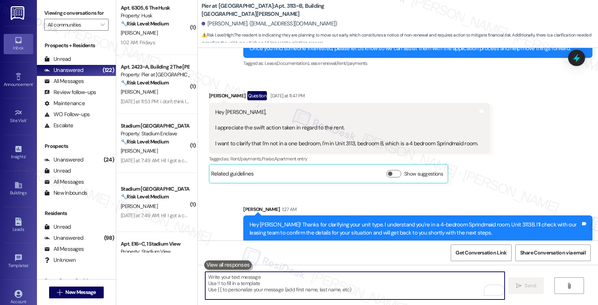
click at [302, 284] on textarea "To enrich screen reader interactions, please activate Accessibility in Grammarl…" at bounding box center [355, 286] width 300 height 28
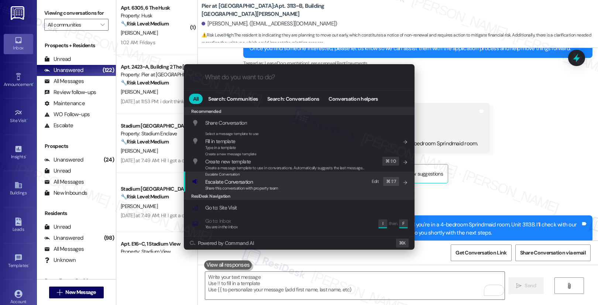
click at [297, 186] on div "Escalate Conversation Escalate Conversation Share this conversation with proper…" at bounding box center [300, 182] width 216 height 20
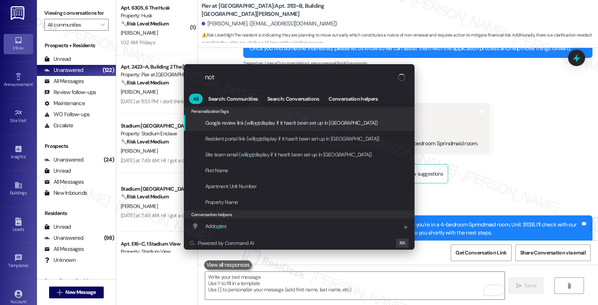
type input "note"
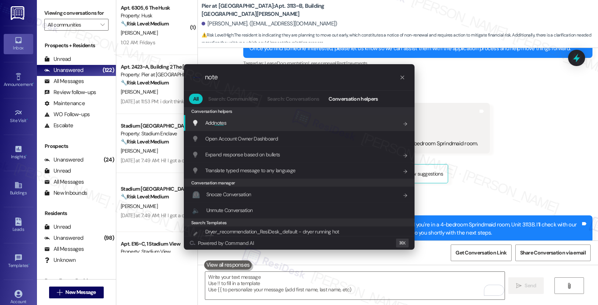
click at [255, 122] on div "Add note s Add shortcut" at bounding box center [300, 123] width 216 height 8
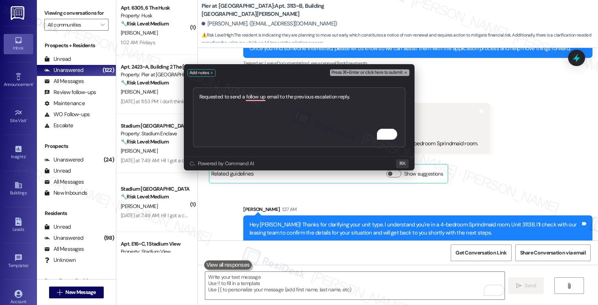
click at [259, 97] on textarea "Requested to send a follow up email to the previous escalation reply." at bounding box center [299, 118] width 212 height 60
type textarea "Requested to send a follow-up email to the previous escalation reply."
click at [375, 73] on span "Press ⌘+Enter or click here to submit" at bounding box center [367, 72] width 71 height 5
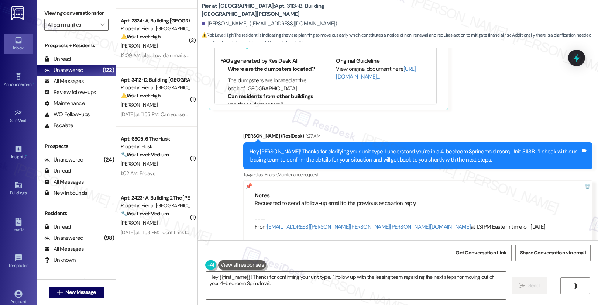
scroll to position [168, 0]
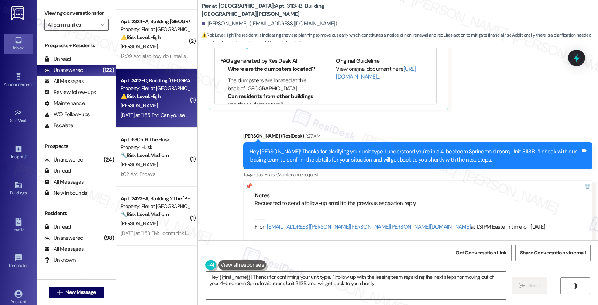
type textarea "Hey {{first_name}}! Thanks for confirming your unit type. I'll follow up with t…"
click at [158, 111] on div "Yesterday at 11:55 PM: Can you send someone out to look at our dryer today? Thi…" at bounding box center [155, 115] width 70 height 9
type textarea "Fetching suggested responses. Please feel free to read through the conversation…"
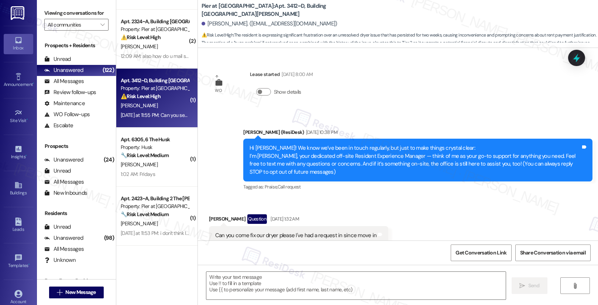
scroll to position [1264, 0]
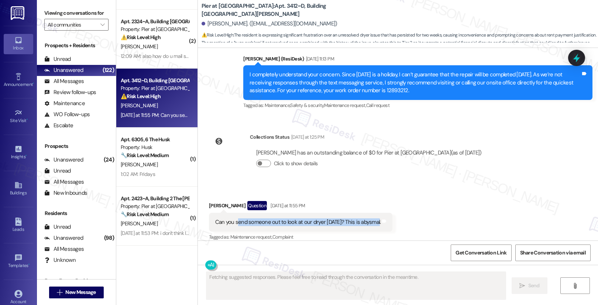
drag, startPoint x: 233, startPoint y: 211, endPoint x: 359, endPoint y: 221, distance: 126.3
click at [359, 221] on div "Can you send someone out to look at our dryer today? This is abysmal. Tags and …" at bounding box center [301, 222] width 184 height 19
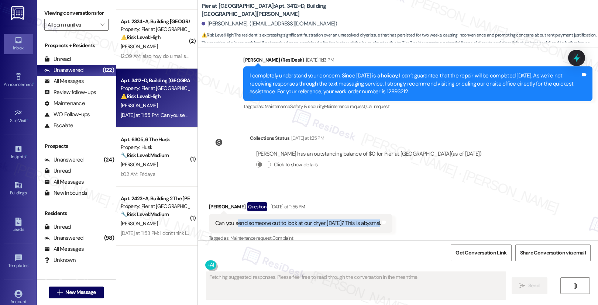
scroll to position [1263, 0]
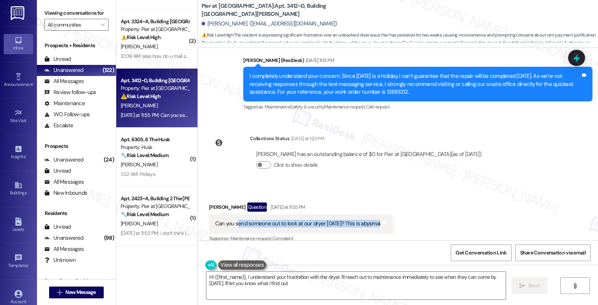
type textarea "Hi {{first_name}}, I understand your frustration with the dryer. I'll reach out…"
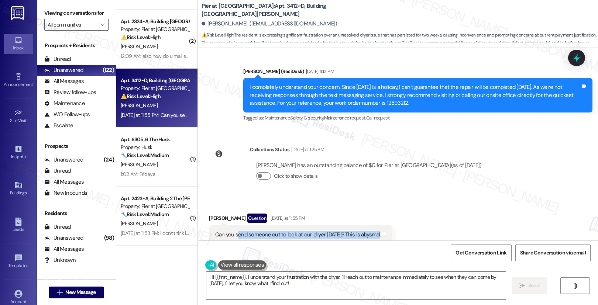
scroll to position [1247, 0]
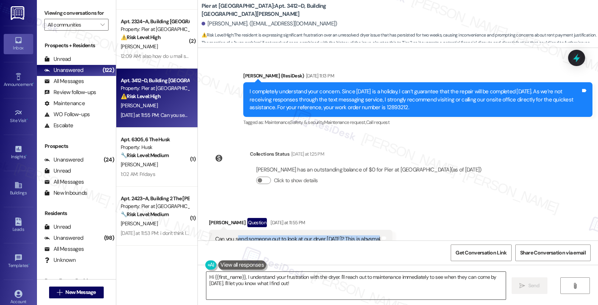
click at [335, 289] on textarea "Hi {{first_name}}, I understand your frustration with the dryer. I'll reach out…" at bounding box center [356, 286] width 300 height 28
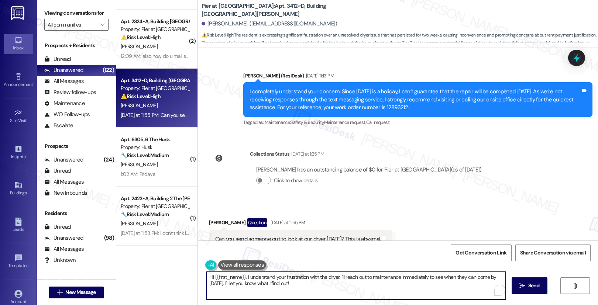
click at [335, 289] on textarea "Hi {{first_name}}, I understand your frustration with the dryer. I'll reach out…" at bounding box center [356, 286] width 300 height 28
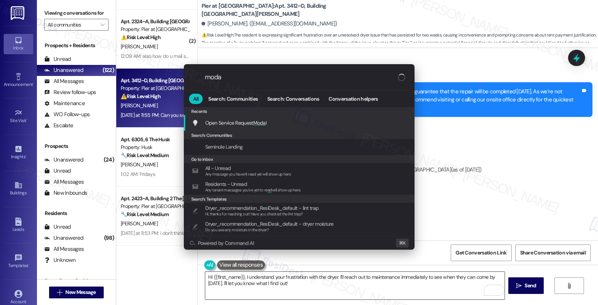
type input "modal"
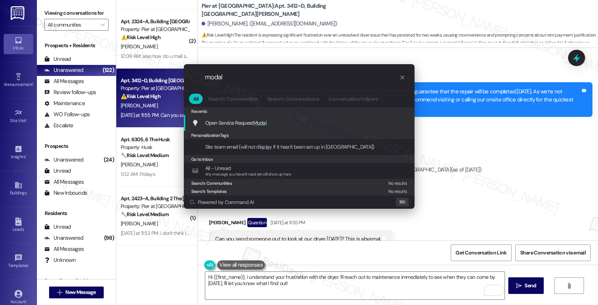
click at [307, 123] on div "Open Service Request Modal Add shortcut" at bounding box center [300, 123] width 216 height 8
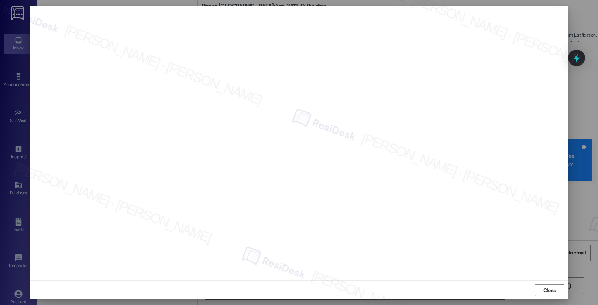
scroll to position [1247, 0]
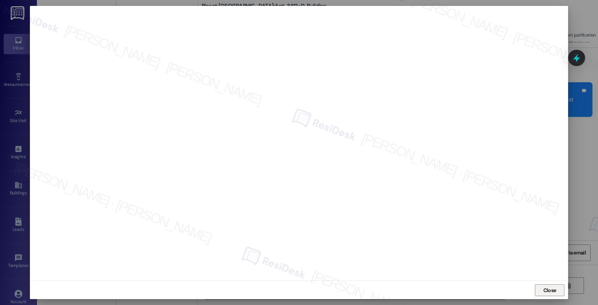
click at [548, 296] on span "Close" at bounding box center [550, 290] width 16 height 11
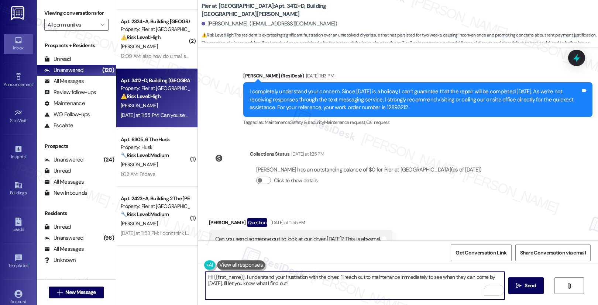
click at [341, 288] on textarea "Hi {{first_name}}, I understand your frustration with the dryer. I'll reach out…" at bounding box center [355, 286] width 300 height 28
click at [316, 289] on textarea "Hi {{first_name}}, I understand your frustration with the dryer. I'll reach out…" at bounding box center [355, 286] width 300 height 28
click at [316, 288] on textarea "Hi {{first_name}}, I understand your frustration with the dryer. I'll reach out…" at bounding box center [355, 286] width 300 height 28
click at [345, 287] on textarea "Hi {{first_name}}, I understand your frustration with the dryer. I'll reach out…" at bounding box center [355, 286] width 300 height 28
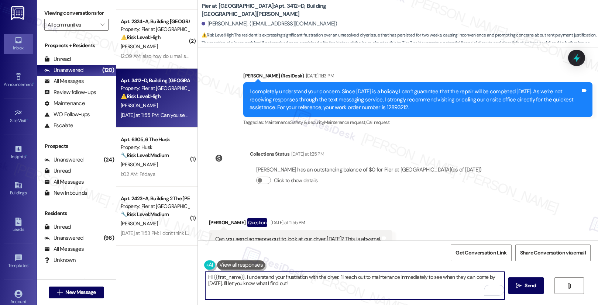
click at [370, 287] on textarea "Hi {{first_name}}, I understand your frustration with the dryer. I'll reach out…" at bounding box center [355, 286] width 300 height 28
drag, startPoint x: 299, startPoint y: 286, endPoint x: 250, endPoint y: 286, distance: 48.8
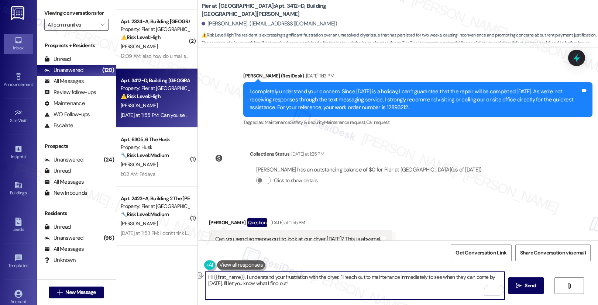
click at [250, 286] on textarea "Hi {{first_name}}, I understand your frustration with the dryer. I'll reach out…" at bounding box center [355, 286] width 300 height 28
type textarea "Hi {{first_name}}, I understand your frustration with the dryer. I'll reach out…"
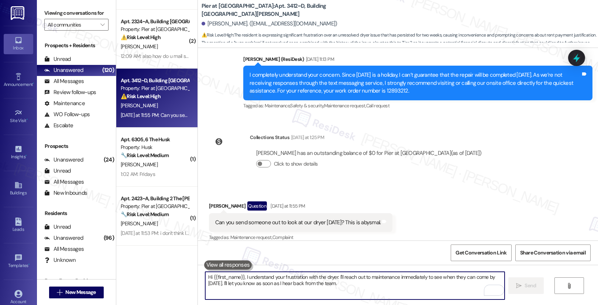
scroll to position [1324, 0]
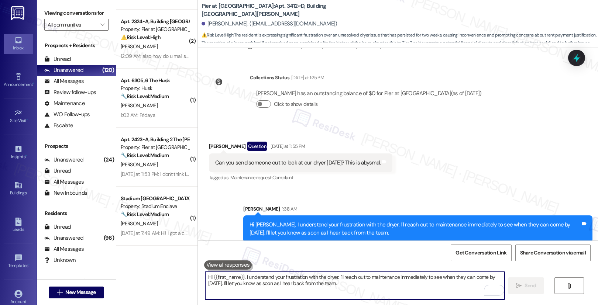
click at [356, 273] on textarea "Hi {{first_name}}, I understand your frustration with the dryer. I'll reach out…" at bounding box center [355, 286] width 300 height 28
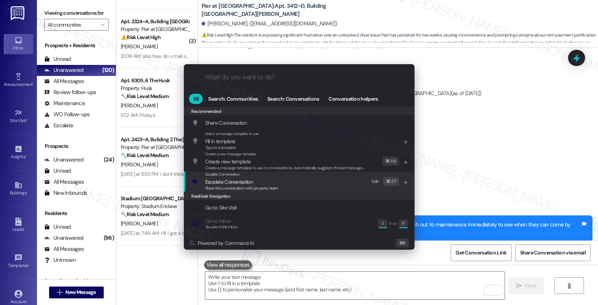
click at [309, 182] on div "Escalate Conversation Escalate Conversation Share this conversation with proper…" at bounding box center [300, 182] width 216 height 20
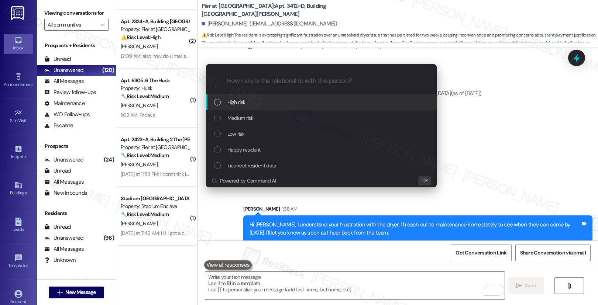
click at [304, 104] on div "High risk" at bounding box center [322, 102] width 216 height 8
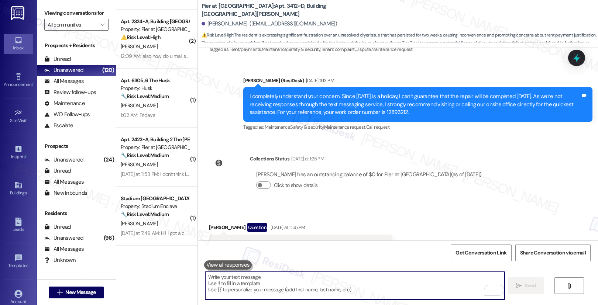
scroll to position [1237, 0]
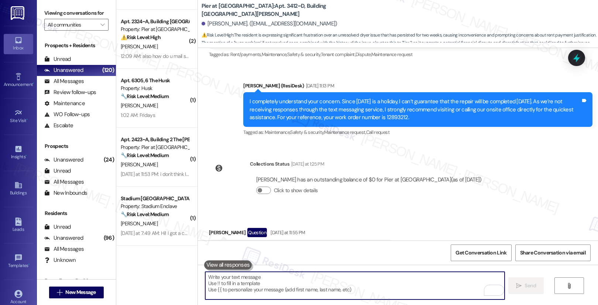
click at [354, 111] on div "I completely understand your concern. Since [DATE] is a holiday, I can’t guaran…" at bounding box center [415, 110] width 331 height 24
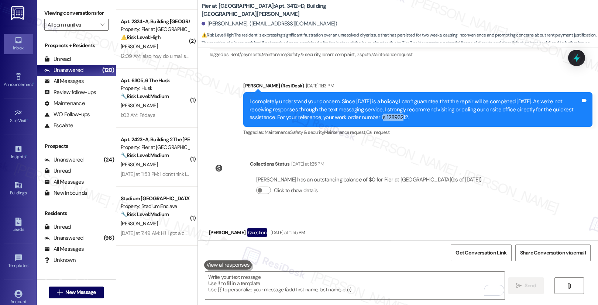
click at [314, 107] on div "I completely understand your concern. Since [DATE] is a holiday, I can’t guaran…" at bounding box center [415, 110] width 331 height 24
click at [346, 110] on div "I completely understand your concern. Since [DATE] is a holiday, I can’t guaran…" at bounding box center [415, 110] width 331 height 24
copy div "12893212"
click at [322, 281] on textarea "To enrich screen reader interactions, please activate Accessibility in Grammarl…" at bounding box center [355, 286] width 300 height 28
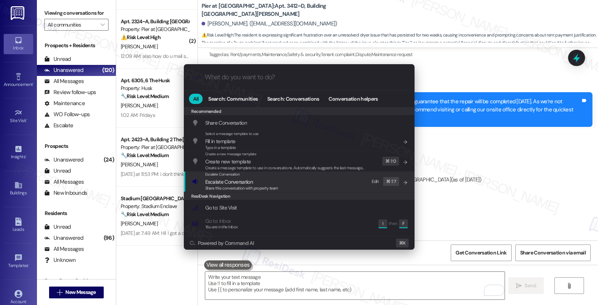
click at [274, 174] on div "Escalate Conversation" at bounding box center [241, 175] width 73 height 6
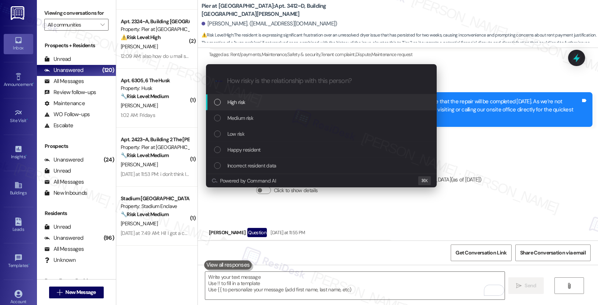
click at [273, 95] on div "High risk" at bounding box center [321, 103] width 231 height 16
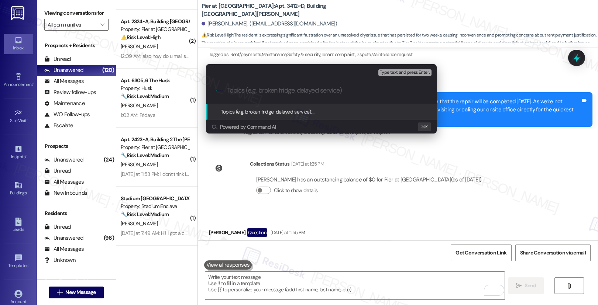
type input "F"
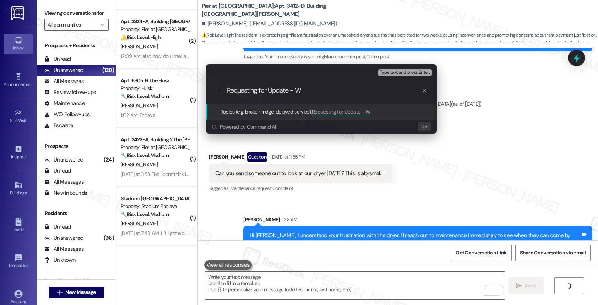
scroll to position [1375, 0]
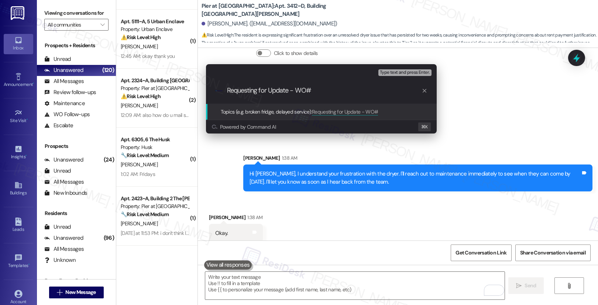
paste input "12893212"
type input "Requesting for Update - WO# 12893212"
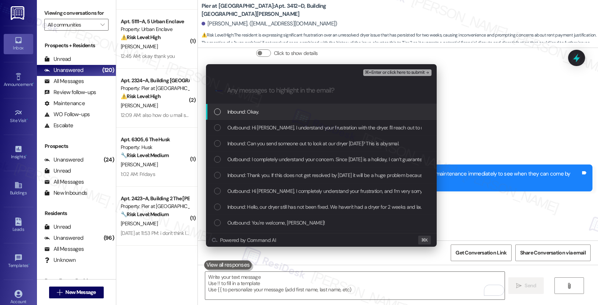
click at [270, 112] on div "Inbound: Okay." at bounding box center [322, 112] width 216 height 8
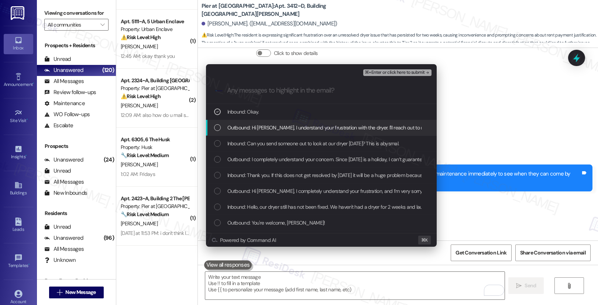
click at [271, 130] on span "Outbound: Hi [PERSON_NAME], I understand your frustration with the dryer. I'll …" at bounding box center [451, 128] width 447 height 8
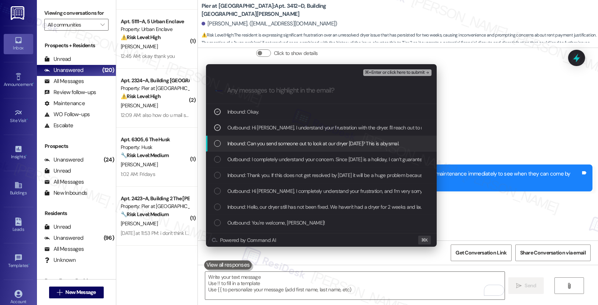
click at [270, 140] on span "Inbound: Can you send someone out to look at our dryer [DATE]? This is abysmal." at bounding box center [314, 144] width 172 height 8
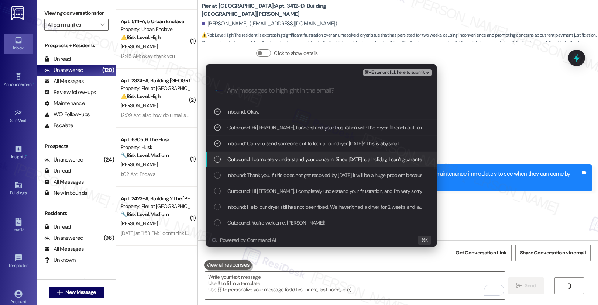
click at [273, 158] on span "Outbound: I completely understand your concern. Since today is a holiday, I can…" at bounding box center [602, 160] width 749 height 8
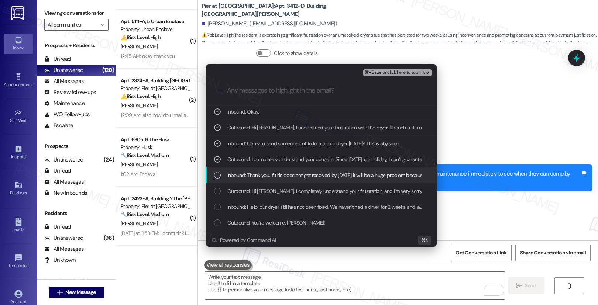
click at [271, 178] on span "Inbound: Thank you. If this does not get resolved by today it will be a huge pr…" at bounding box center [458, 175] width 460 height 8
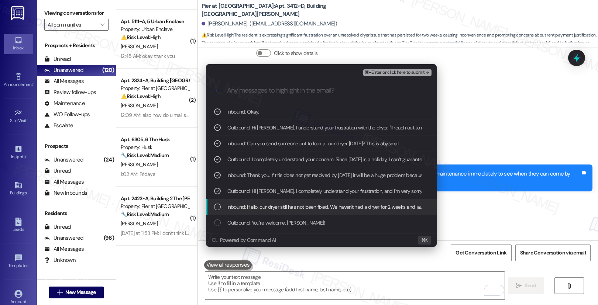
click at [282, 208] on span "Inbound: Hello, our dryer still has not been fixed. We haven't had a dryer for …" at bounding box center [606, 207] width 756 height 8
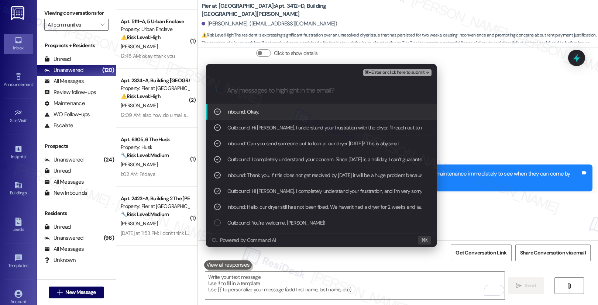
click at [397, 71] on span "⌘+Enter or click here to submit" at bounding box center [395, 72] width 60 height 5
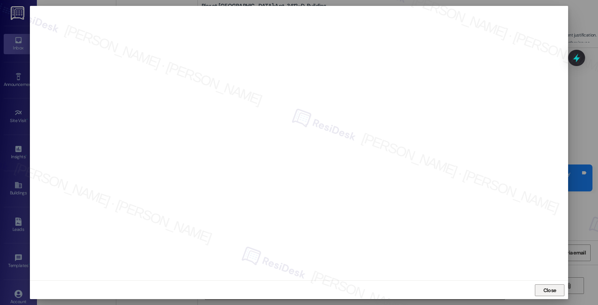
click at [546, 293] on span "Close" at bounding box center [550, 291] width 13 height 8
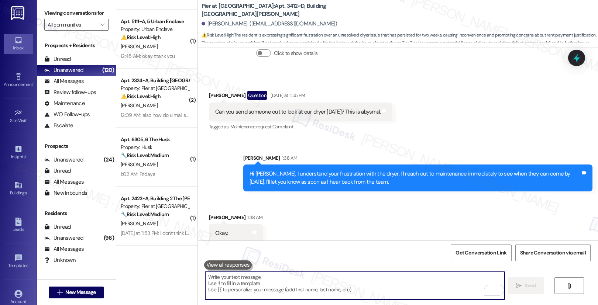
click at [325, 279] on textarea "To enrich screen reader interactions, please activate Accessibility in Grammarl…" at bounding box center [355, 286] width 300 height 28
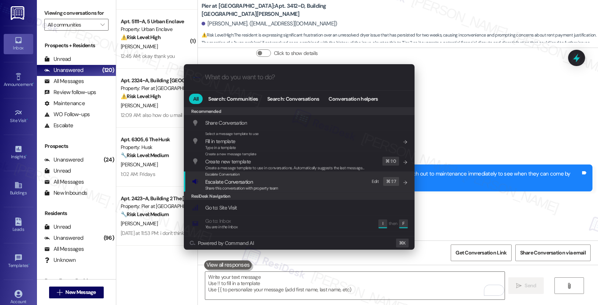
click at [253, 191] on div "Share this conversation with property team" at bounding box center [241, 188] width 73 height 7
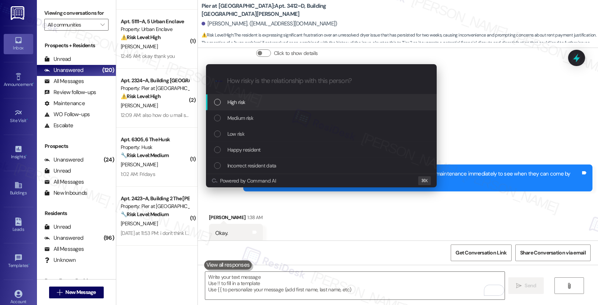
click at [279, 101] on div "High risk" at bounding box center [322, 102] width 216 height 8
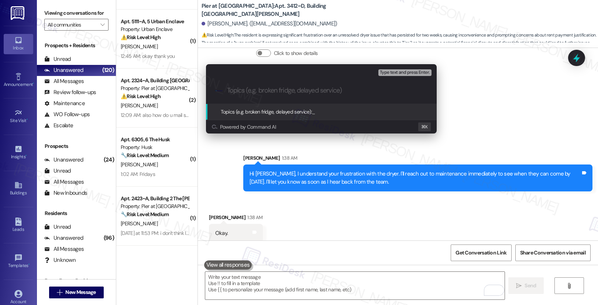
paste input "Requesting for Update - WO# 12893212"
type input "Requesting for Update - WO# 12893212"
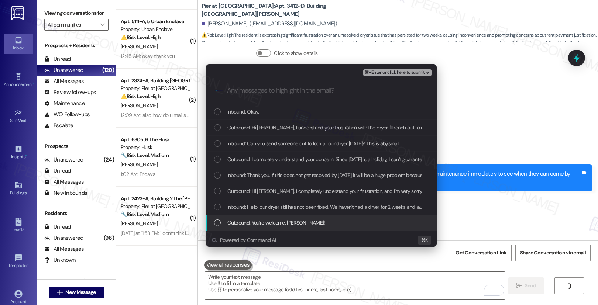
click at [269, 221] on span "Outbound: You're welcome, Nicholas!" at bounding box center [277, 223] width 98 height 8
click at [271, 225] on span "Outbound: You're welcome, Nicholas!" at bounding box center [277, 223] width 98 height 8
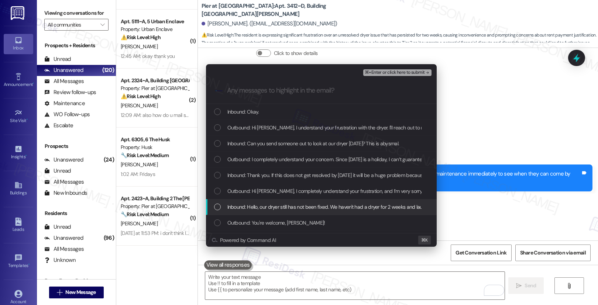
click at [281, 208] on span "Inbound: Hello, our dryer still has not been fixed. We haven't had a dryer for …" at bounding box center [606, 207] width 756 height 8
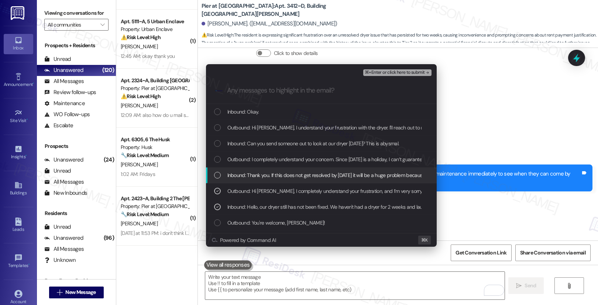
click at [308, 172] on span "Inbound: Thank you. If this does not get resolved by today it will be a huge pr…" at bounding box center [458, 175] width 460 height 8
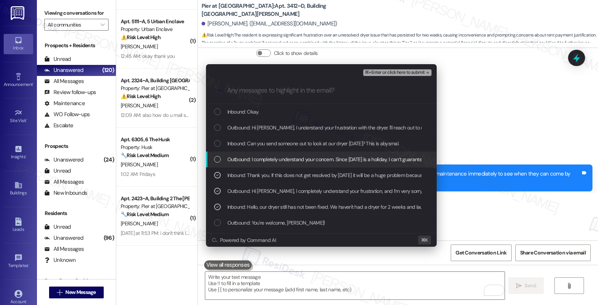
click at [318, 160] on span "Outbound: I completely understand your concern. Since today is a holiday, I can…" at bounding box center [602, 160] width 749 height 8
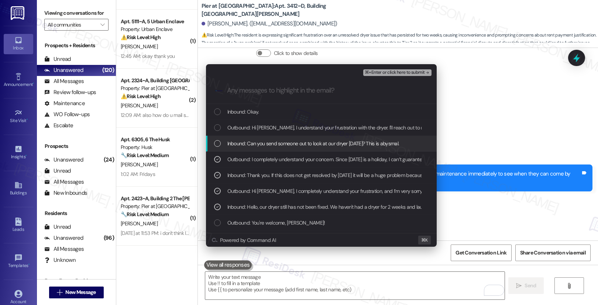
click at [331, 141] on span "Inbound: Can you send someone out to look at our dryer today? This is abysmal." at bounding box center [314, 144] width 172 height 8
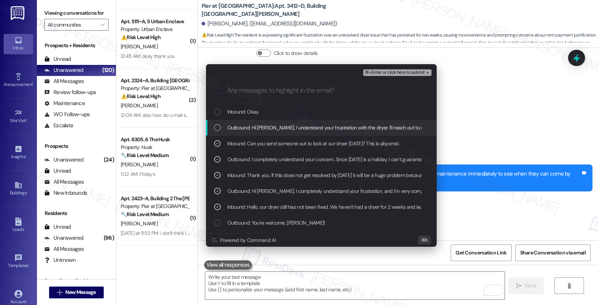
click at [342, 126] on span "Outbound: Hi Nicholas, I understand your frustration with the dryer. I'll reach…" at bounding box center [451, 128] width 447 height 8
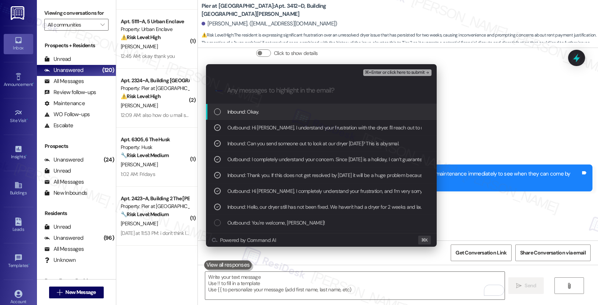
click at [354, 113] on div "Inbound: Okay." at bounding box center [322, 112] width 216 height 8
click at [400, 75] on span "⌘+Enter or click here to submit" at bounding box center [395, 72] width 60 height 5
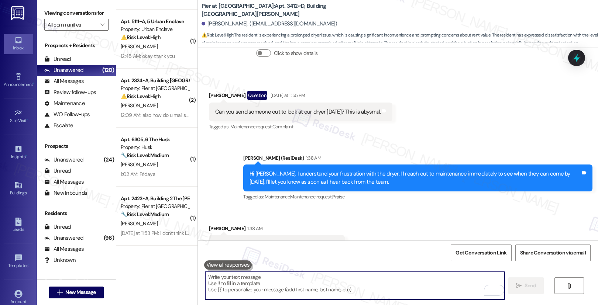
scroll to position [1397, 0]
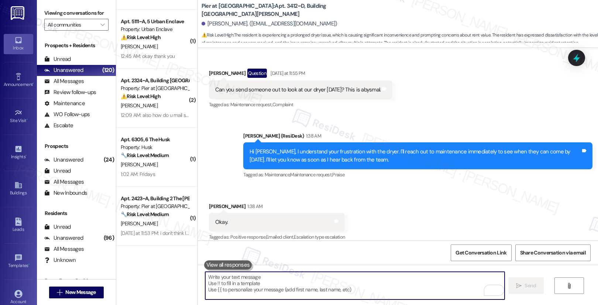
click at [329, 289] on textarea "To enrich screen reader interactions, please activate Accessibility in Grammarl…" at bounding box center [355, 286] width 300 height 28
type textarea "T"
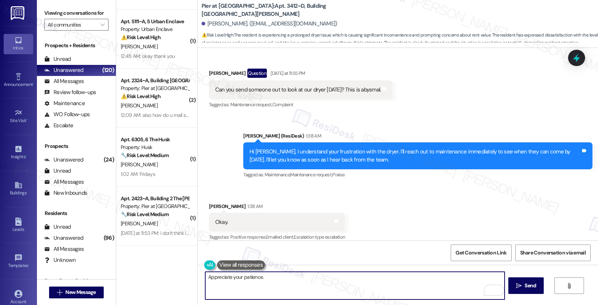
click at [206, 278] on textarea "Appreciate your patience." at bounding box center [355, 286] width 300 height 28
type textarea "Appreciate your patience."
click at [526, 287] on span "Send" at bounding box center [530, 286] width 11 height 8
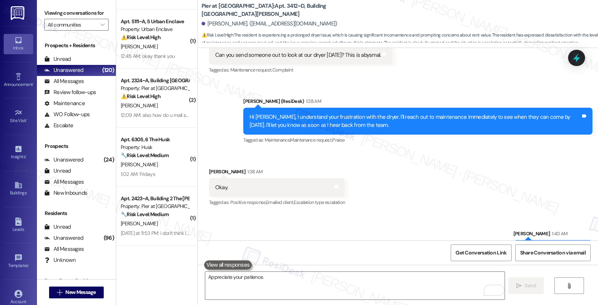
scroll to position [1448, 0]
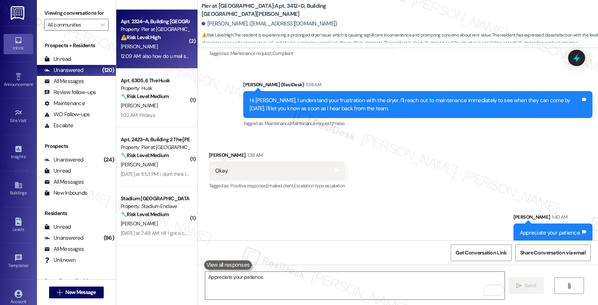
click at [164, 50] on div "E. Scheuer" at bounding box center [155, 46] width 70 height 9
type textarea "Fetching suggested responses. Please feel free to read through the conversation…"
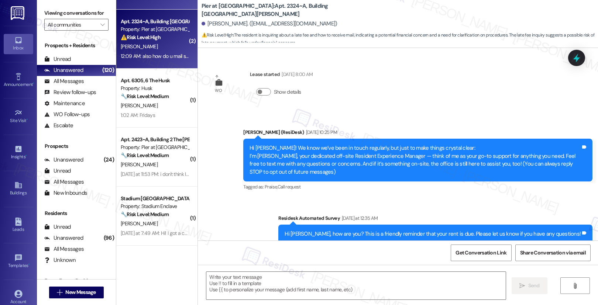
scroll to position [1134, 0]
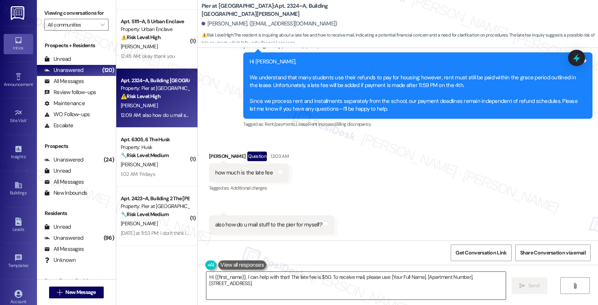
click at [285, 284] on textarea "Hi {{first_name}}, I can help with that! The late fee is $50. To receive mail, …" at bounding box center [356, 286] width 300 height 28
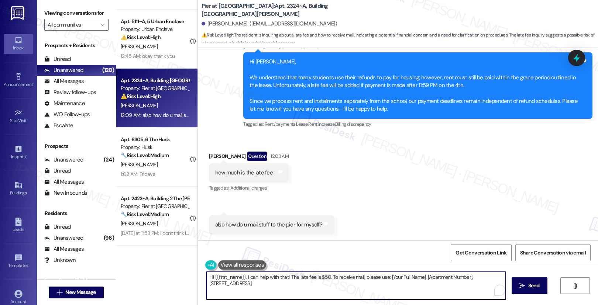
click at [285, 284] on textarea "Hi {{first_name}}, I can help with that! The late fee is $50. To receive mail, …" at bounding box center [356, 286] width 300 height 28
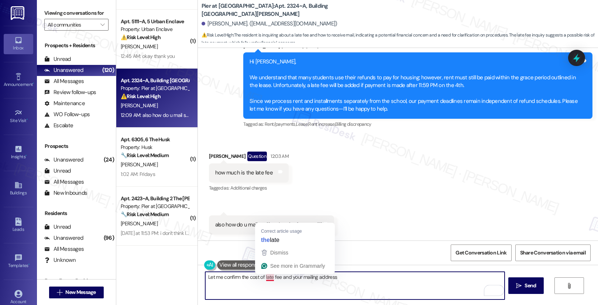
click at [267, 280] on textarea "Let me confirm the cost of late fee and your mailing address" at bounding box center [355, 286] width 300 height 28
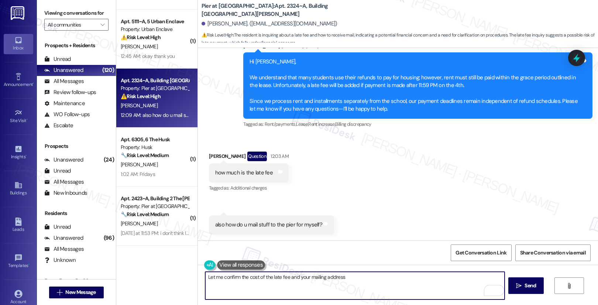
click at [381, 278] on textarea "Let me confirm the cost of the late fee and your mailing address" at bounding box center [355, 286] width 300 height 28
click at [355, 278] on textarea "Let me confirm the cost of the late fee and your mailing address" at bounding box center [355, 286] width 300 height 28
type textarea "Let me confirm the cost of the late fee and your mailing address. I'll get back…"
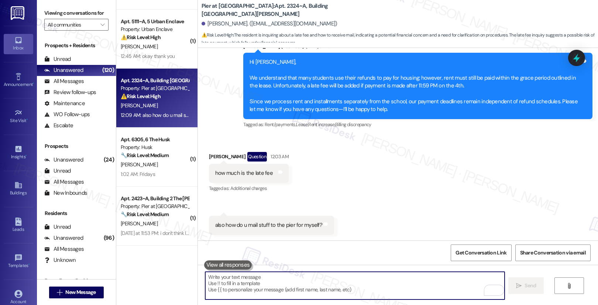
scroll to position [1186, 0]
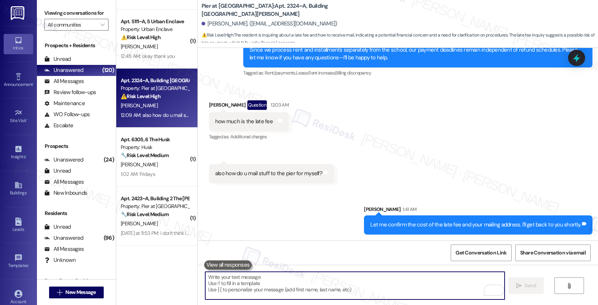
click at [366, 290] on textarea "To enrich screen reader interactions, please activate Accessibility in Grammarl…" at bounding box center [355, 286] width 300 height 28
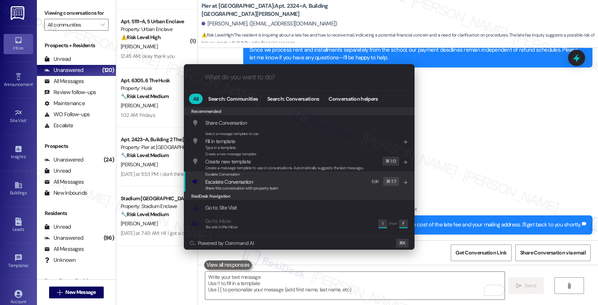
click at [290, 185] on div "Escalate Conversation Escalate Conversation Share this conversation with proper…" at bounding box center [300, 182] width 216 height 20
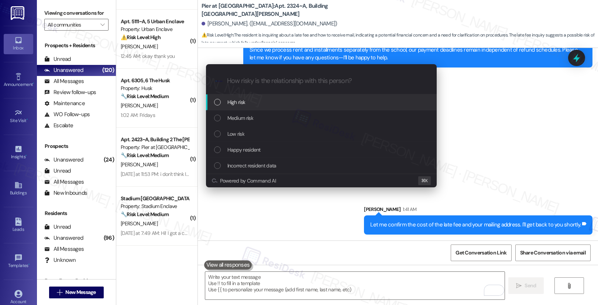
click at [298, 98] on div "High risk" at bounding box center [322, 102] width 216 height 8
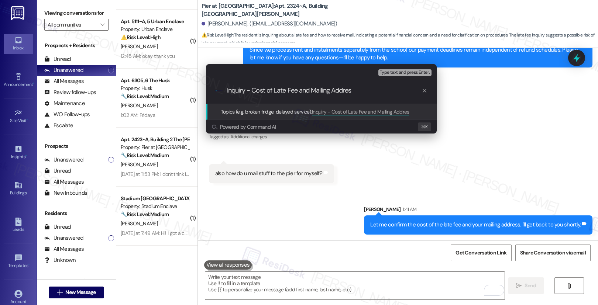
type input "Inquiry - Cost of Late Fee and Mailing Address"
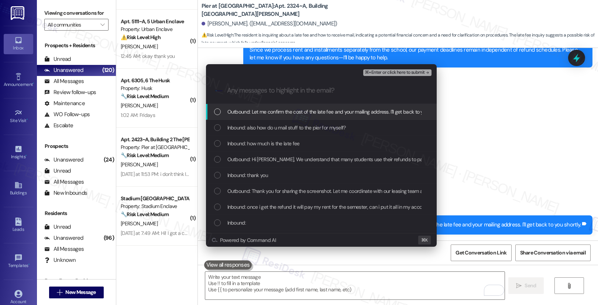
click at [291, 112] on span "Outbound: Let me confirm the cost of the late fee and your mailing address. I'l…" at bounding box center [337, 112] width 218 height 8
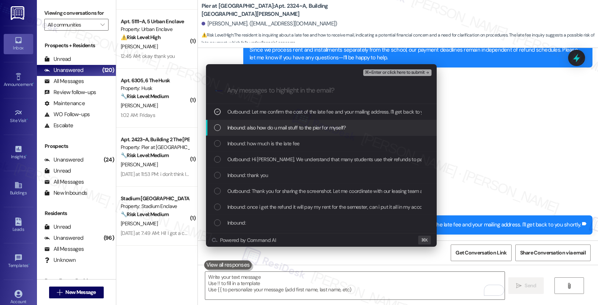
click at [289, 126] on span "Inbound: also how do u mail stuff to the pier for myself?" at bounding box center [287, 128] width 119 height 8
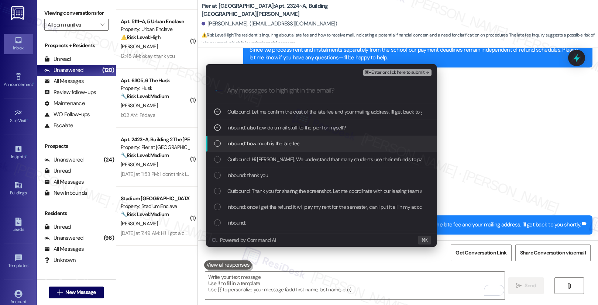
click at [284, 141] on span "Inbound: how much is the late fee" at bounding box center [264, 144] width 72 height 8
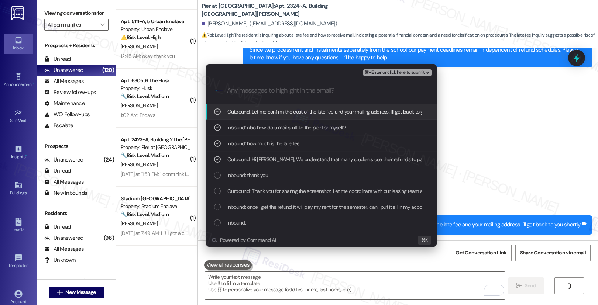
click at [381, 75] on span "⌘+Enter or click here to submit" at bounding box center [395, 72] width 60 height 5
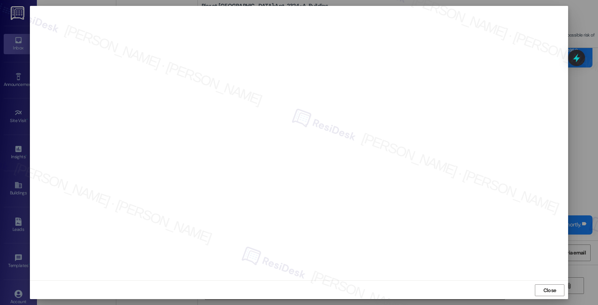
scroll to position [1, 0]
click at [551, 292] on span "Close" at bounding box center [550, 290] width 13 height 8
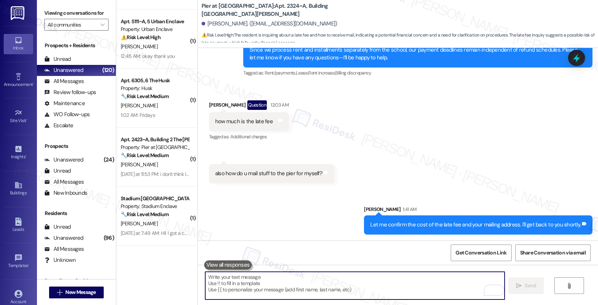
click at [437, 274] on textarea "To enrich screen reader interactions, please activate Accessibility in Grammarl…" at bounding box center [355, 286] width 300 height 28
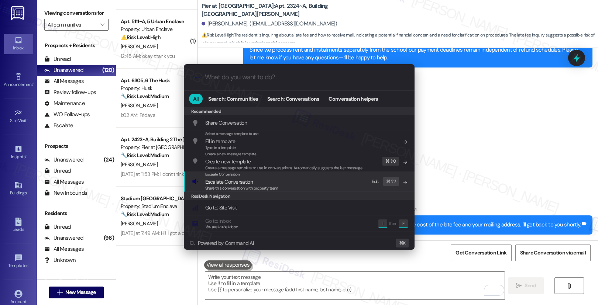
click at [271, 184] on span "Escalate Conversation" at bounding box center [241, 182] width 73 height 8
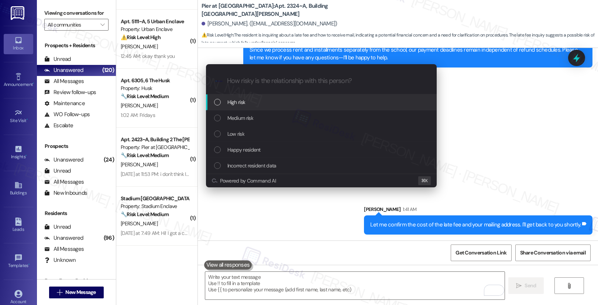
click at [294, 100] on div "High risk" at bounding box center [322, 102] width 216 height 8
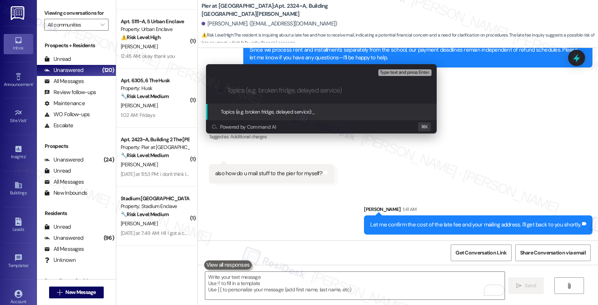
paste input "Inquiry - Cost of Late Fee and Mailing Address"
type input "Inquiry - Cost of Late Fee and Mailing Address"
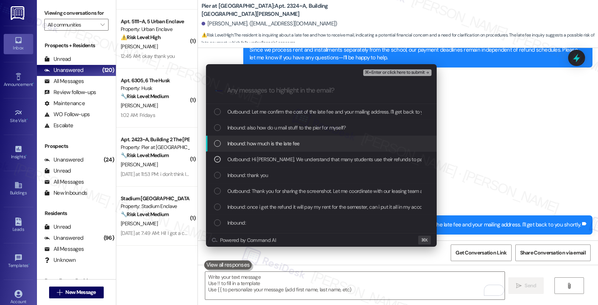
click at [284, 144] on span "Inbound: how much is the late fee" at bounding box center [264, 144] width 72 height 8
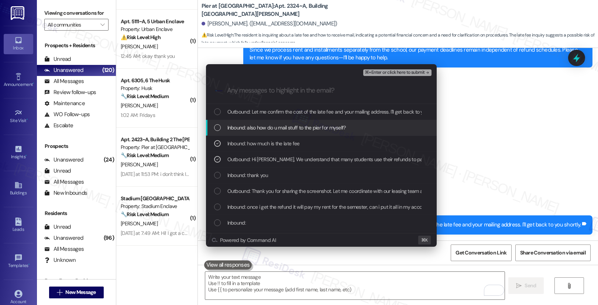
click at [297, 128] on span "Inbound: also how do u mail stuff to the pier for myself?" at bounding box center [287, 128] width 119 height 8
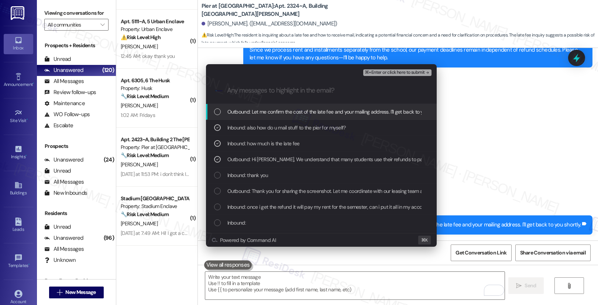
click at [311, 111] on span "Outbound: Let me confirm the cost of the late fee and your mailing address. I'l…" at bounding box center [337, 112] width 218 height 8
click at [387, 72] on span "⌘+Enter or click here to submit" at bounding box center [395, 72] width 60 height 5
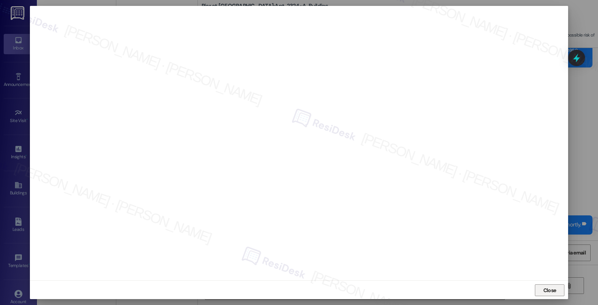
click at [556, 290] on span "Close" at bounding box center [550, 291] width 16 height 8
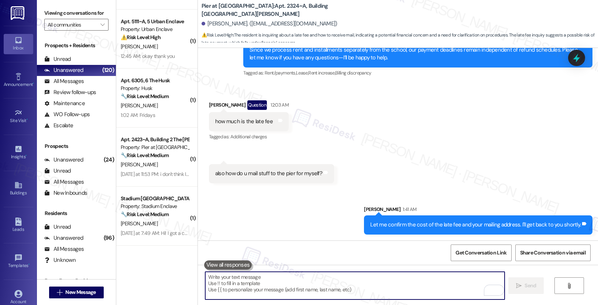
click at [375, 290] on textarea "To enrich screen reader interactions, please activate Accessibility in Grammarl…" at bounding box center [355, 286] width 300 height 28
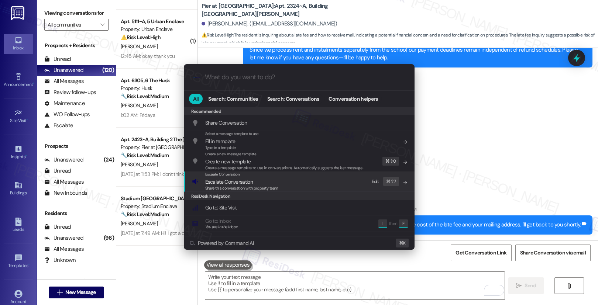
click at [275, 187] on span "Share this conversation with property team" at bounding box center [241, 188] width 73 height 5
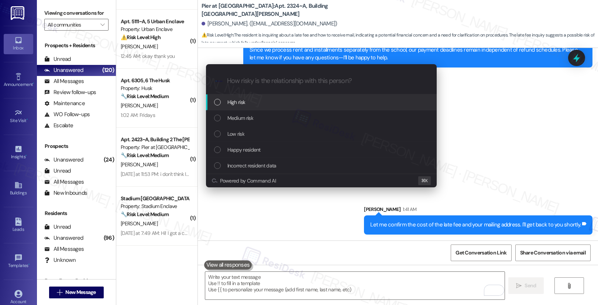
click at [295, 99] on div "High risk" at bounding box center [322, 102] width 216 height 8
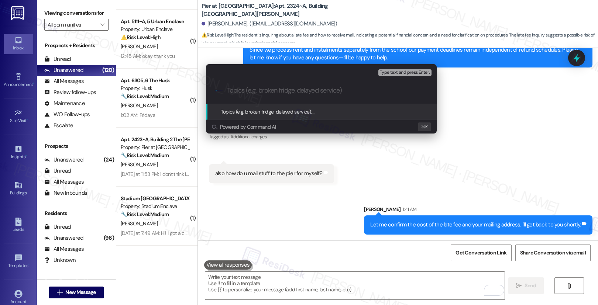
paste input "Inquiry - Cost of Late Fee and Mailing Address"
type input "Inquiry - Cost of Late Fee and Mailing Address"
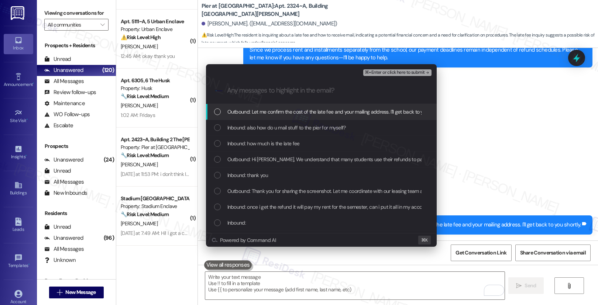
click at [292, 111] on span "Outbound: Let me confirm the cost of the late fee and your mailing address. I'l…" at bounding box center [337, 112] width 218 height 8
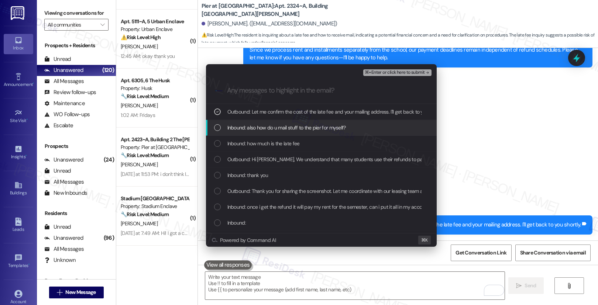
click at [291, 127] on span "Inbound: also how do u mail stuff to the pier for myself?" at bounding box center [287, 128] width 119 height 8
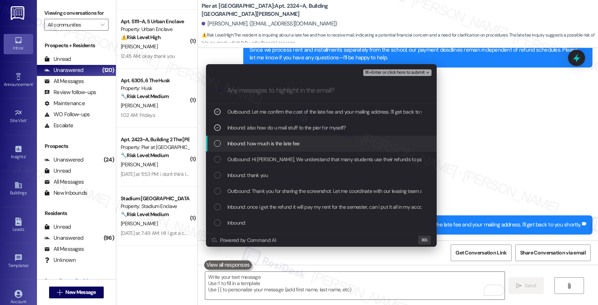
click at [286, 143] on span "Inbound: how much is the late fee" at bounding box center [264, 144] width 72 height 8
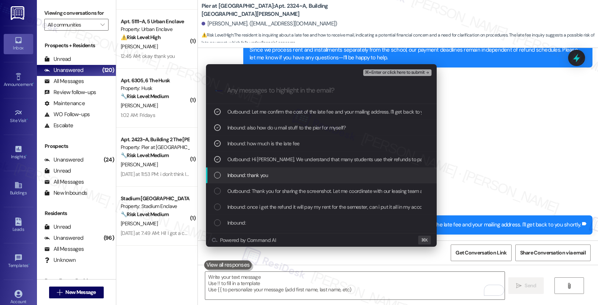
click at [266, 179] on span "Inbound: thank you" at bounding box center [248, 175] width 41 height 8
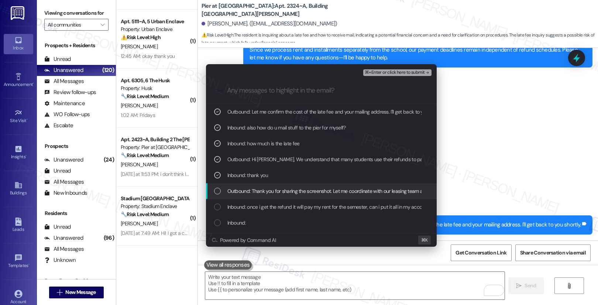
click at [267, 193] on span "Outbound: Thank you for sharing the screenshot. Let me coordinate with our leas…" at bounding box center [356, 191] width 256 height 8
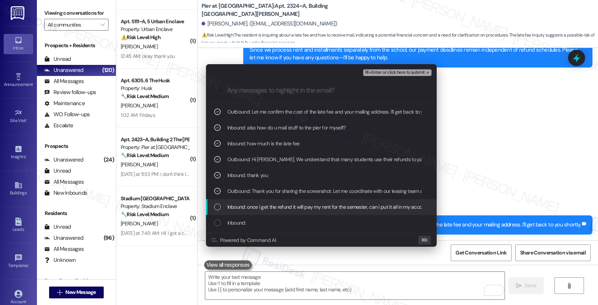
click at [265, 208] on span "Inbound: once i get the refund it will pay my rent for the semester, can i put …" at bounding box center [399, 207] width 343 height 8
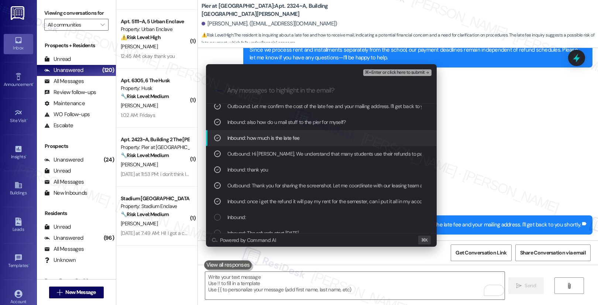
scroll to position [3, 0]
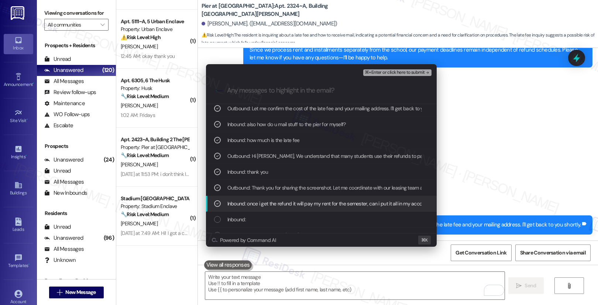
click at [288, 205] on span "Inbound: once i get the refund it will pay my rent for the semester, can i put …" at bounding box center [399, 204] width 343 height 8
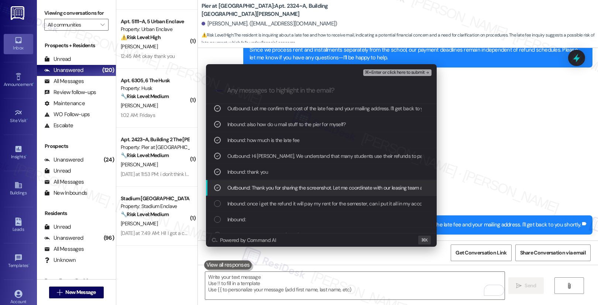
click at [301, 186] on span "Outbound: Thank you for sharing the screenshot. Let me coordinate with our leas…" at bounding box center [356, 188] width 256 height 8
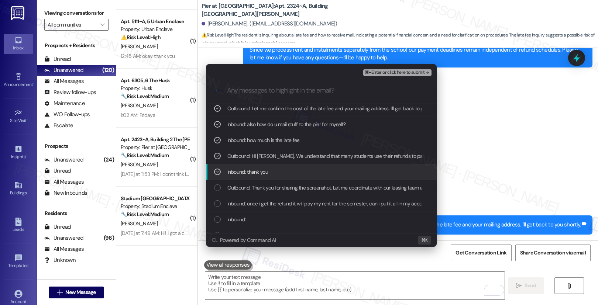
click at [305, 172] on div "Inbound: thank you" at bounding box center [322, 172] width 216 height 8
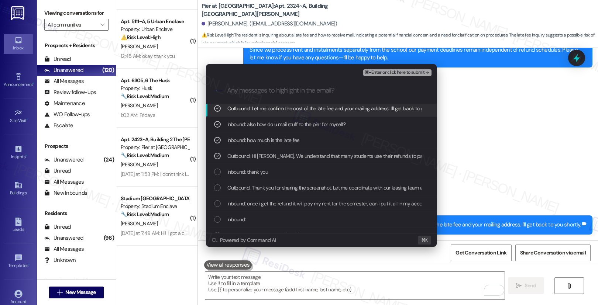
click at [389, 75] on span "⌘+Enter or click here to submit" at bounding box center [395, 72] width 60 height 5
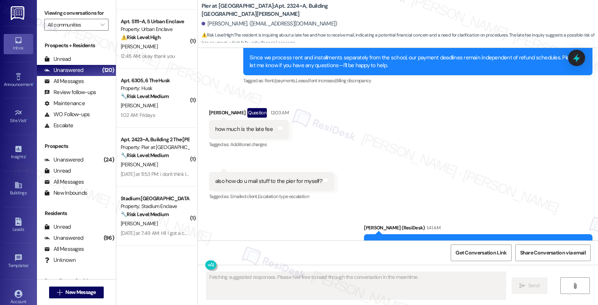
scroll to position [1207, 0]
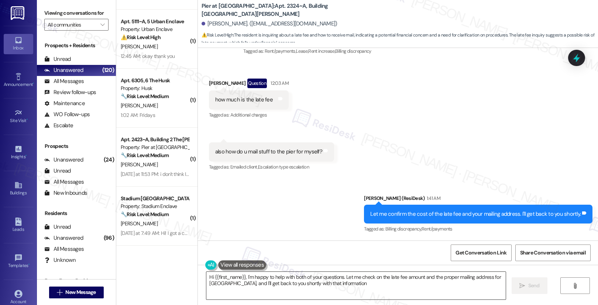
type textarea "Hi {{first_name}}, I'm happy to help with both of your questions. Let me check …"
click at [316, 278] on textarea "Hi {{first_name}}, I'm happy to help with both of your questions. Let me check …" at bounding box center [356, 286] width 300 height 28
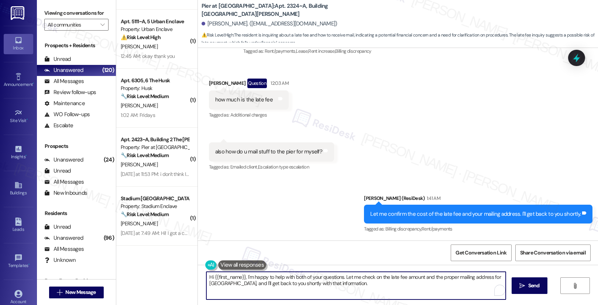
click at [316, 278] on textarea "Hi {{first_name}}, I'm happy to help with both of your questions. Let me check …" at bounding box center [356, 286] width 300 height 28
click at [305, 294] on textarea "Hi {{first_name}}, I'm happy to help with both of your questions. Let me check …" at bounding box center [355, 286] width 300 height 28
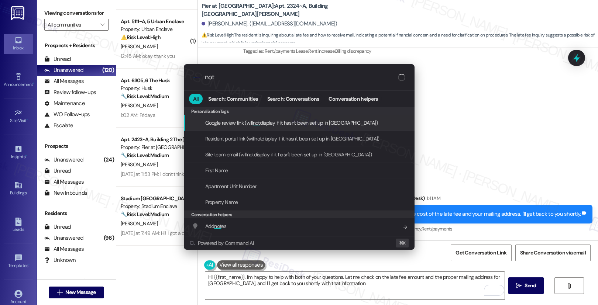
type input "note"
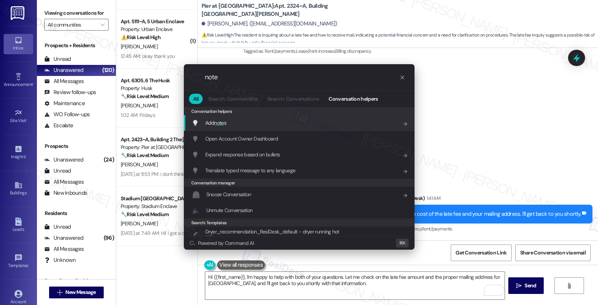
click at [283, 123] on div "Add note s Add shortcut" at bounding box center [300, 123] width 216 height 8
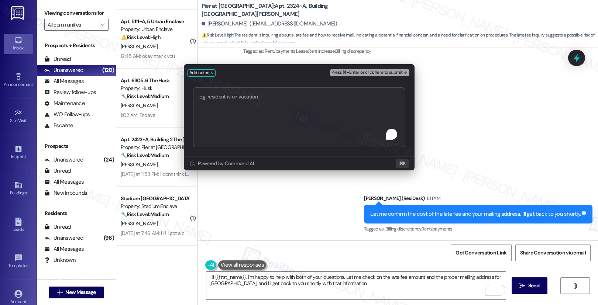
type textarea "Inquiry - Cost of Late Fee and Mailing Address"
click at [359, 74] on span "Press ⌘+Enter or click here to submit" at bounding box center [367, 72] width 71 height 5
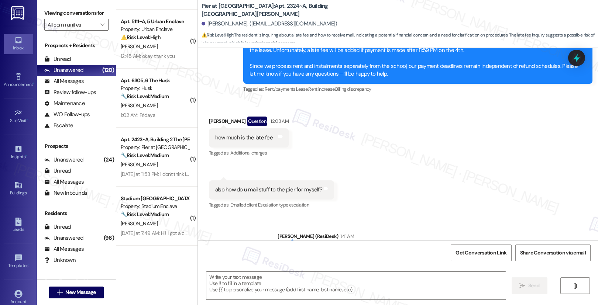
type textarea "Fetching suggested responses. Please feel free to read through the conversation…"
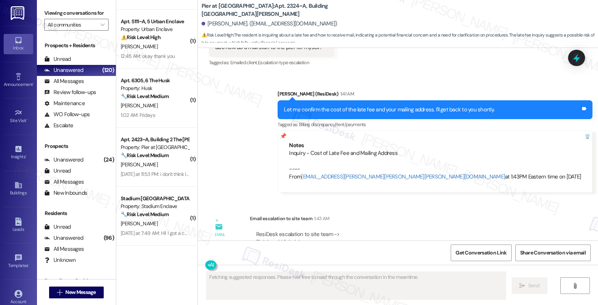
scroll to position [1361, 0]
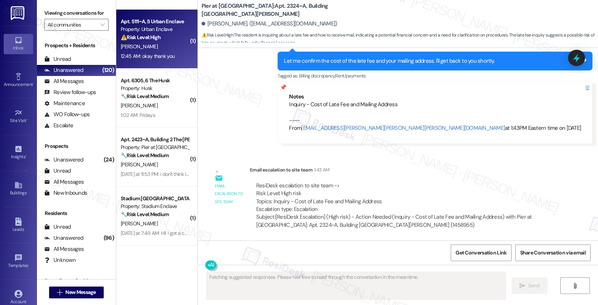
click at [161, 42] on div "M. Moss" at bounding box center [155, 46] width 70 height 9
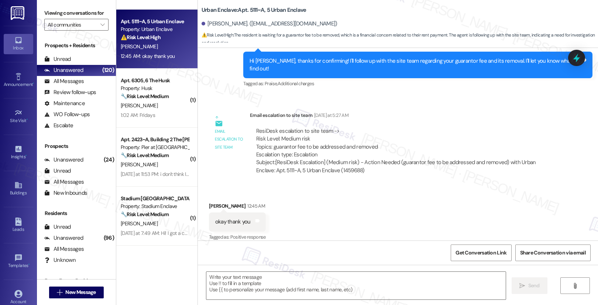
click at [317, 63] on div "Hi Milton, thanks for confirming! I'll follow up with the site team regarding y…" at bounding box center [415, 65] width 331 height 16
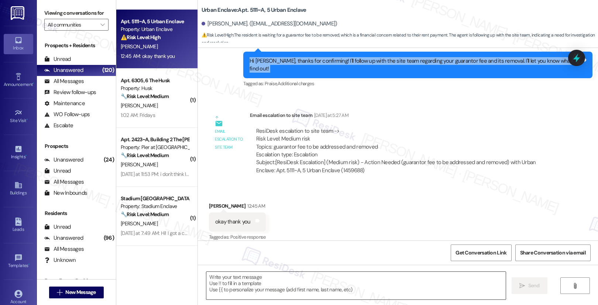
click at [232, 293] on textarea at bounding box center [356, 286] width 300 height 28
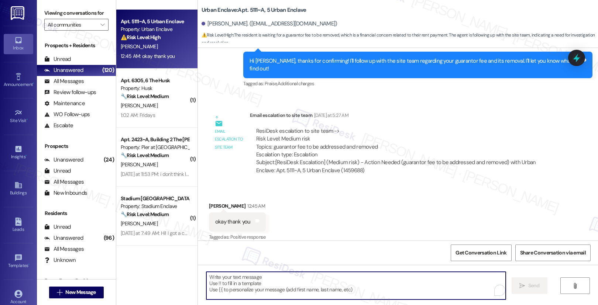
click at [232, 293] on textarea "To enrich screen reader interactions, please activate Accessibility in Grammarl…" at bounding box center [356, 286] width 300 height 28
click at [238, 285] on textarea "To enrich screen reader interactions, please activate Accessibility in Grammarl…" at bounding box center [356, 286] width 300 height 28
click at [238, 285] on textarea "To enrich screen reader interactions, please activate Accessibility in Grammarl…" at bounding box center [355, 286] width 300 height 28
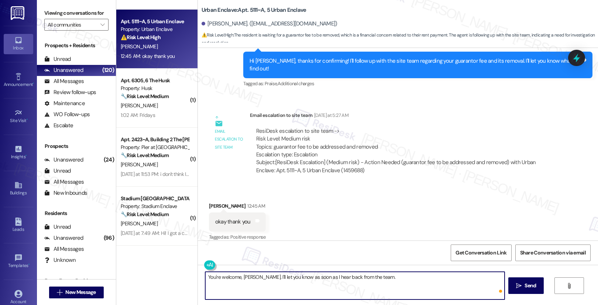
type textarea "You're welcome, Milton. I'll let you know as soon as I hear back from the team."
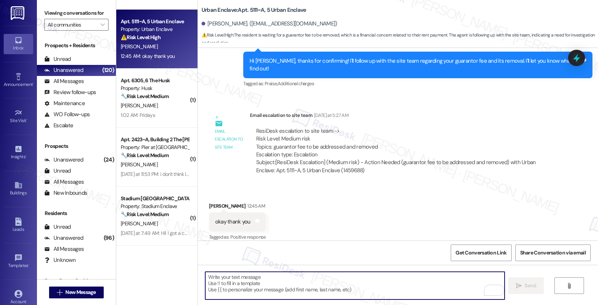
click at [294, 288] on textarea "To enrich screen reader interactions, please activate Accessibility in Grammarl…" at bounding box center [355, 286] width 300 height 28
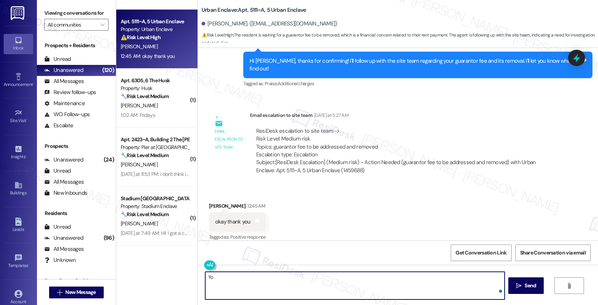
type textarea "You"
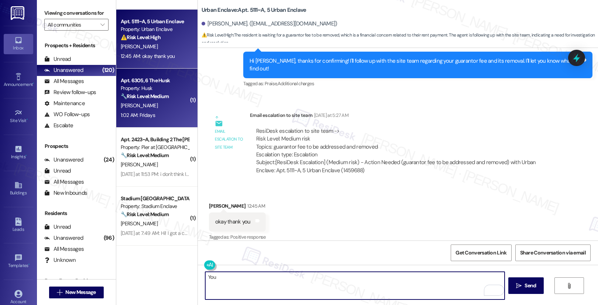
click at [161, 113] on div "1:02 AM: Fridays 1:02 AM: Fridays" at bounding box center [155, 115] width 70 height 9
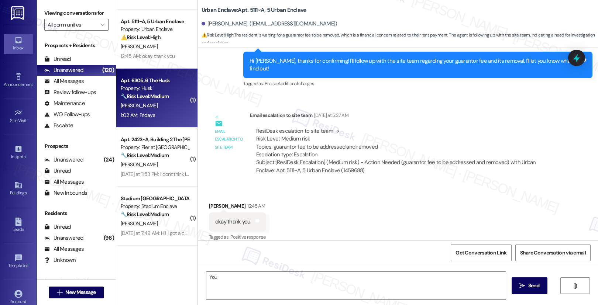
type textarea "Fetching suggested responses. Please feel free to read through the conversation…"
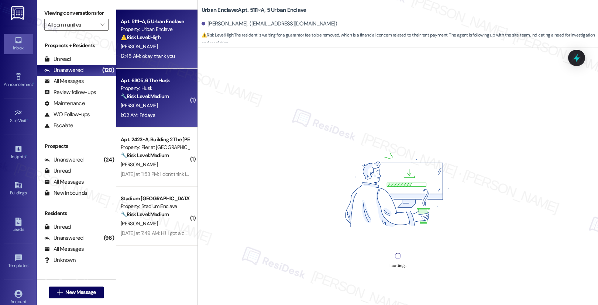
click at [165, 60] on div "12:45 AM: okay thank you 12:45 AM: okay thank you" at bounding box center [155, 56] width 70 height 9
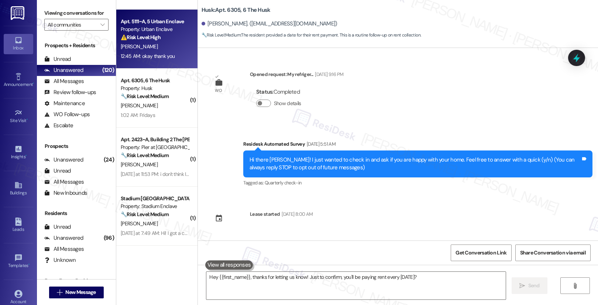
click at [165, 60] on div "12:45 AM: okay thank you 12:45 AM: okay thank you" at bounding box center [155, 56] width 70 height 9
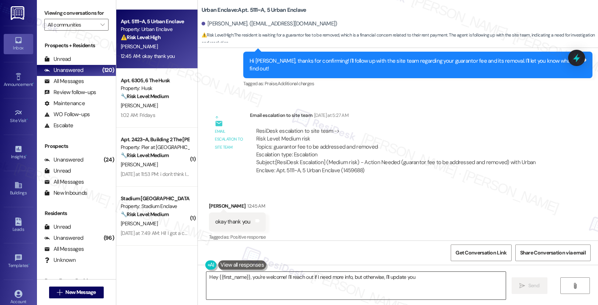
click at [257, 279] on textarea "Hey {{first_name}}, you're welcome! I'll reach out if I need more info" at bounding box center [356, 286] width 300 height 28
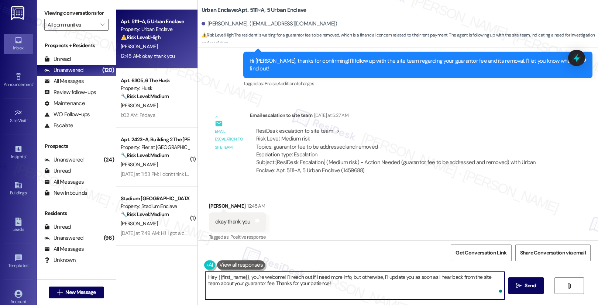
click at [337, 289] on textarea "Hey {{first_name}}, you're welcome! I'll reach out if I need more info, but oth…" at bounding box center [355, 286] width 300 height 28
drag, startPoint x: 379, startPoint y: 278, endPoint x: 280, endPoint y: 277, distance: 98.3
click at [280, 277] on textarea "Hey {{first_name}}, you're welcome! I'll reach out if I need more info, but oth…" at bounding box center [355, 286] width 300 height 28
click at [450, 289] on textarea "Hey {{first_name}}, you're welcome! I'll update you as soon as I hear back from…" at bounding box center [355, 286] width 300 height 28
type textarea "Hey {{first_name}}, you're welcome! I'll update you as soon as I hear back from…"
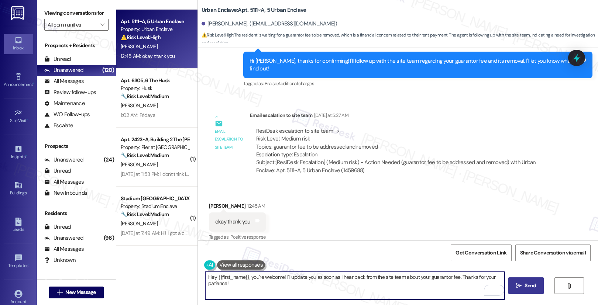
click at [531, 288] on span "Send" at bounding box center [530, 286] width 11 height 8
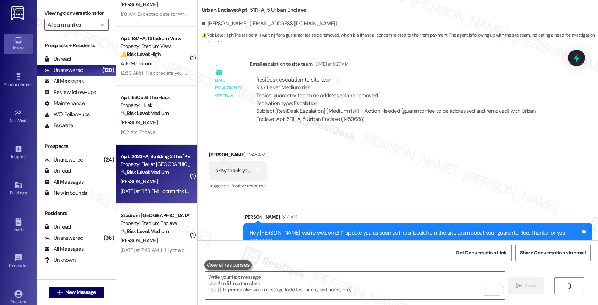
scroll to position [8, 0]
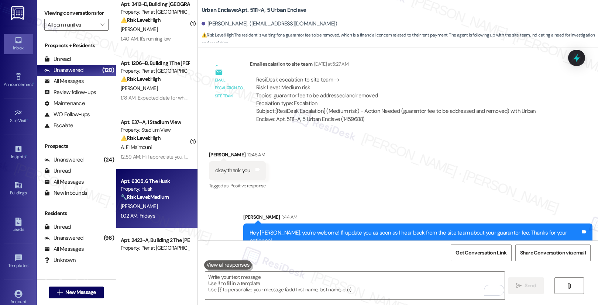
click at [149, 197] on strong "🔧 Risk Level: Medium" at bounding box center [145, 197] width 48 height 7
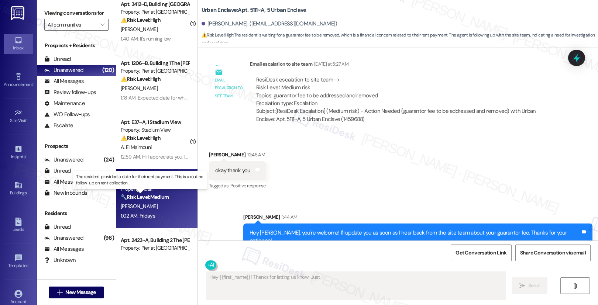
scroll to position [303, 0]
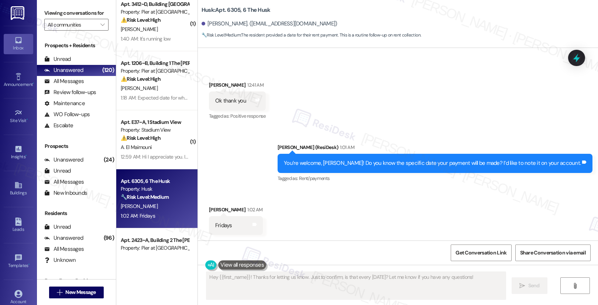
click at [355, 163] on div "You’re welcome, [PERSON_NAME]! Do you know the specific date your payment will …" at bounding box center [432, 164] width 297 height 8
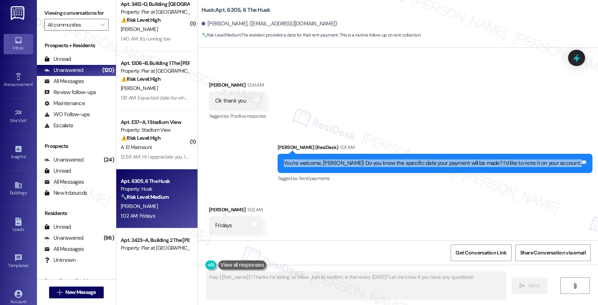
click at [355, 163] on div "You’re welcome, [PERSON_NAME]! Do you know the specific date your payment will …" at bounding box center [432, 164] width 297 height 8
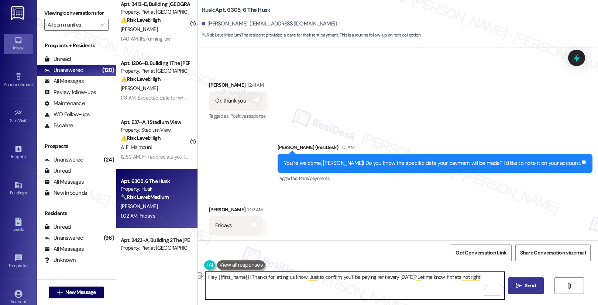
drag, startPoint x: 483, startPoint y: 280, endPoint x: 303, endPoint y: 279, distance: 180.6
click at [303, 279] on textarea "Hey {{first_name}}! Thanks for letting us know. Just to confirm, you'll be payi…" at bounding box center [355, 286] width 300 height 28
type textarea "Hey {{first_name}}! Thanks for letting us know. If you need further assistance,…"
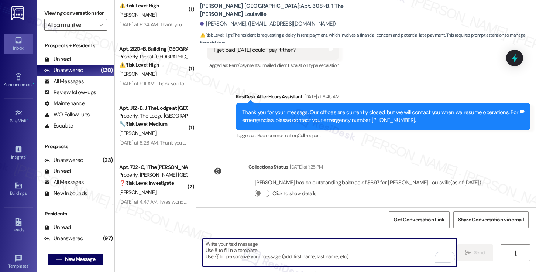
scroll to position [2485, 0]
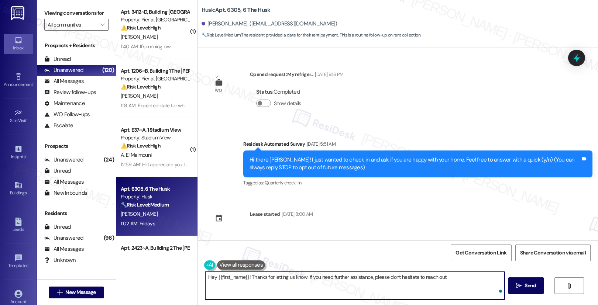
scroll to position [303, 0]
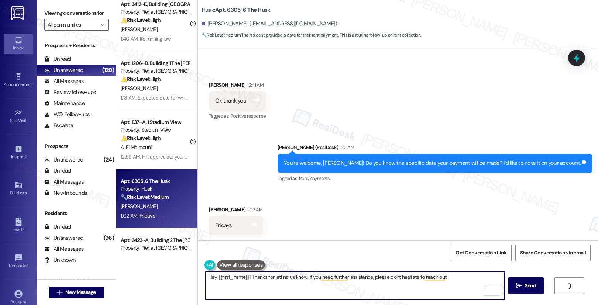
click at [457, 278] on textarea "Hey {{first_name}}! Thanks for letting us know. If you need further assistance,…" at bounding box center [355, 286] width 300 height 28
click at [532, 284] on span "Send" at bounding box center [530, 286] width 11 height 8
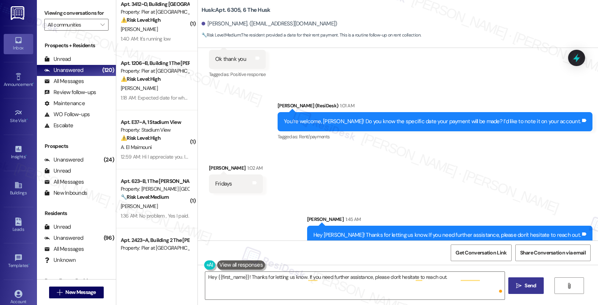
scroll to position [355, 0]
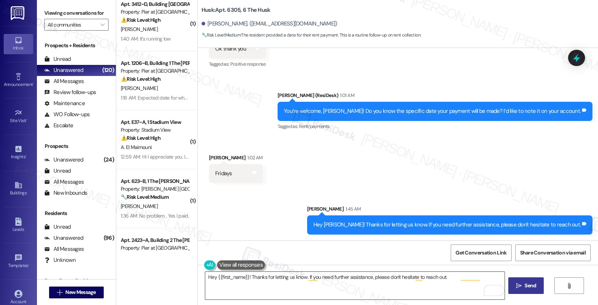
click at [386, 283] on textarea "Hey {{first_name}}! Thanks for letting us know. Just to confirm, you'll be payi…" at bounding box center [355, 286] width 300 height 28
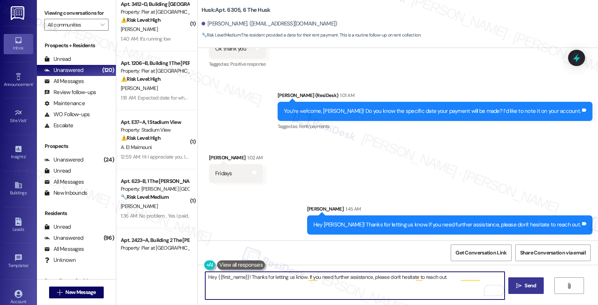
click at [386, 283] on textarea "Hey {{first_name}}! Thanks for letting us know. Just to confirm, you'll be payi…" at bounding box center [355, 286] width 300 height 28
type textarea "Hey {{first_name}}! Thanks for letting us know. Just to confirm, you'll be payi…"
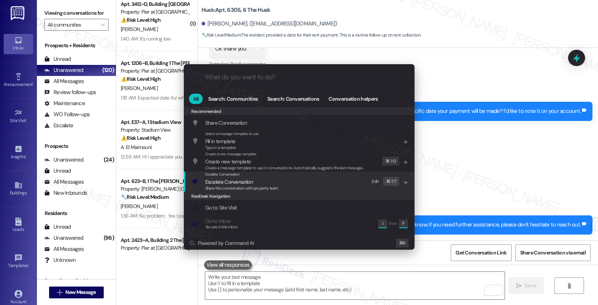
click at [316, 187] on div "Escalate Conversation Escalate Conversation Share this conversation with proper…" at bounding box center [300, 182] width 216 height 20
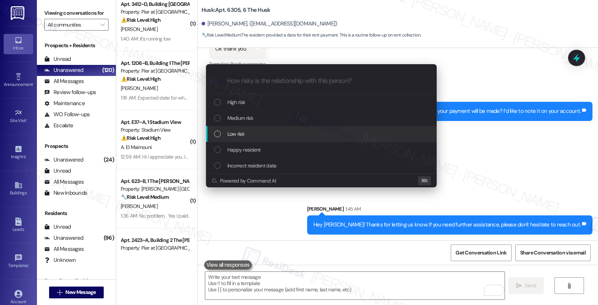
click at [302, 136] on div "Low risk" at bounding box center [322, 134] width 216 height 8
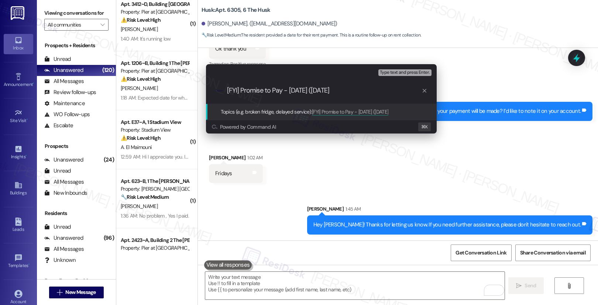
type input "[FYI] Promise to Pay - [DATE] ([DATE])"
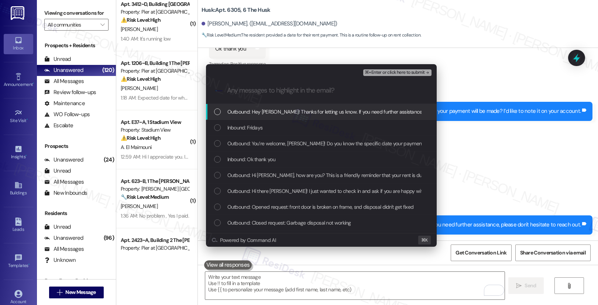
click at [288, 113] on span "Outbound: Hey [PERSON_NAME]! Thanks for letting us know. If you need further as…" at bounding box center [362, 112] width 269 height 8
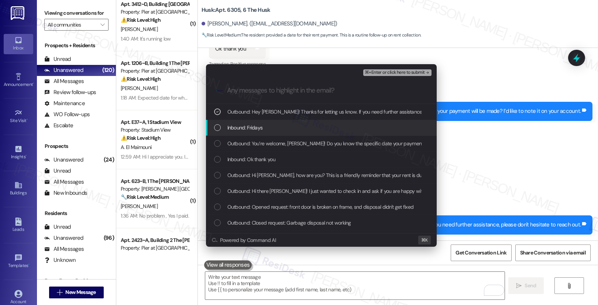
click at [281, 128] on div "Inbound: Fridays" at bounding box center [322, 128] width 216 height 8
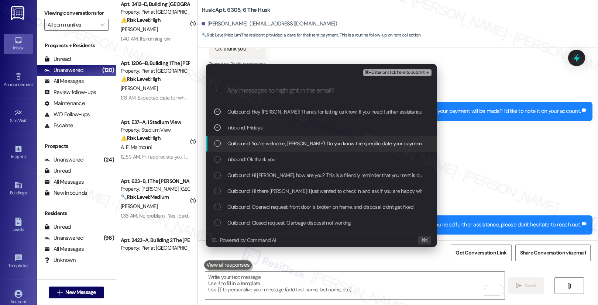
click at [277, 145] on span "Outbound: You’re welcome, [PERSON_NAME]! Do you know the specific date your pay…" at bounding box center [376, 144] width 297 height 8
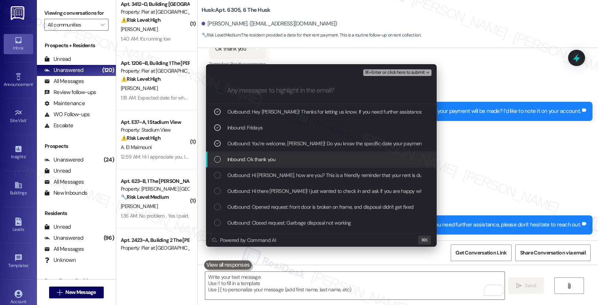
click at [289, 160] on div "Inbound: Ok thank you" at bounding box center [322, 160] width 216 height 8
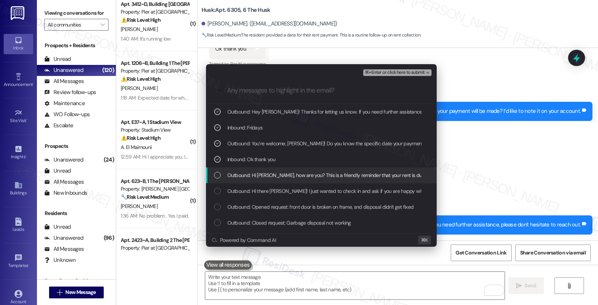
click at [284, 173] on span "Outbound: Hi [PERSON_NAME], how are you? This is a friendly reminder that your …" at bounding box center [376, 175] width 296 height 8
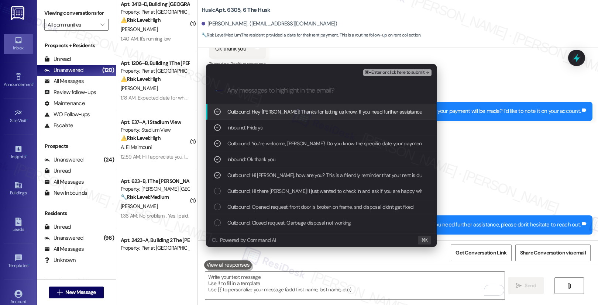
click at [382, 75] on span "⌘+Enter or click here to submit" at bounding box center [395, 72] width 60 height 5
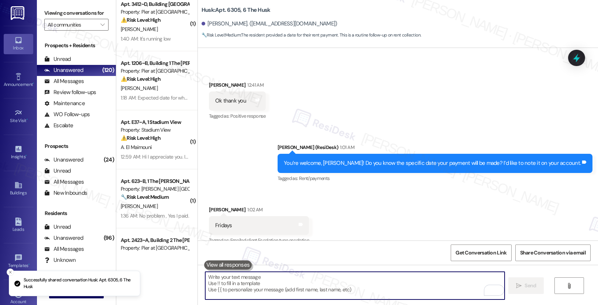
scroll to position [376, 0]
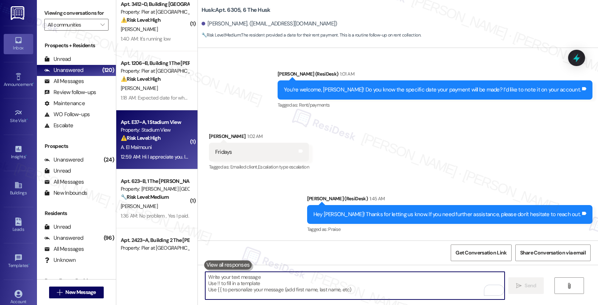
click at [158, 147] on div "A. El Maimouni" at bounding box center [155, 147] width 70 height 9
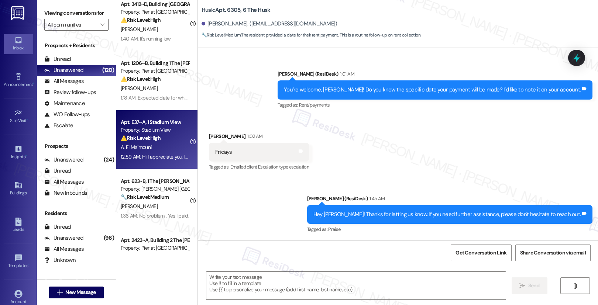
type textarea "Fetching suggested responses. Please feel free to read through the conversation…"
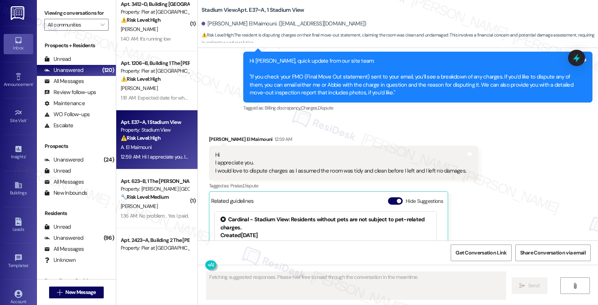
scroll to position [4259, 0]
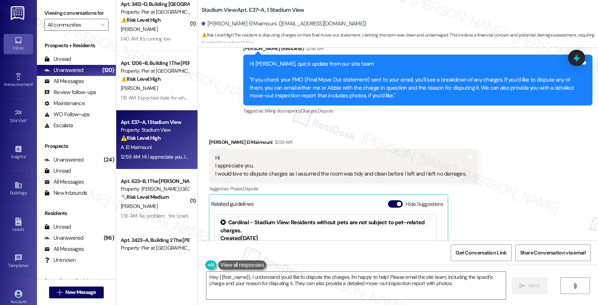
click at [298, 173] on div "Hi I appreciate you. I would love to dispute charges as I assumed the room was …" at bounding box center [340, 166] width 251 height 24
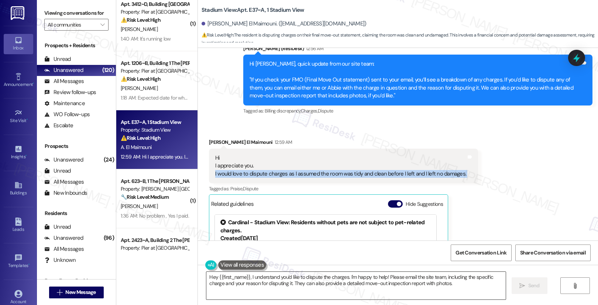
click at [328, 276] on textarea "Hey {{first_name}}, I understand you'd like to dispute the charges. I'm happy t…" at bounding box center [356, 286] width 300 height 28
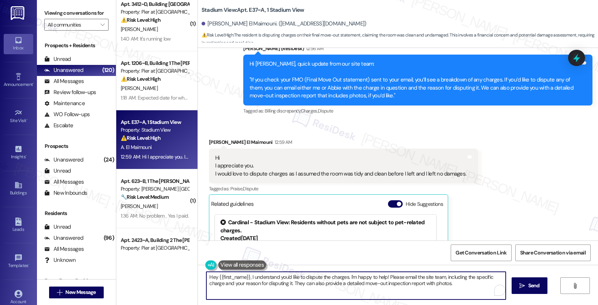
click at [328, 276] on textarea "Hey {{first_name}}, I understand you'd like to dispute the charges. I'm happy t…" at bounding box center [356, 286] width 300 height 28
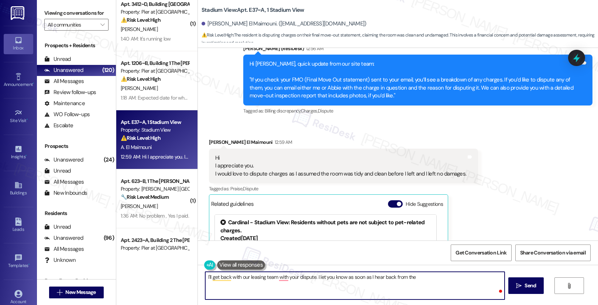
type textarea "I'll get back with our leasing team with your dispute. I let you know as soon a…"
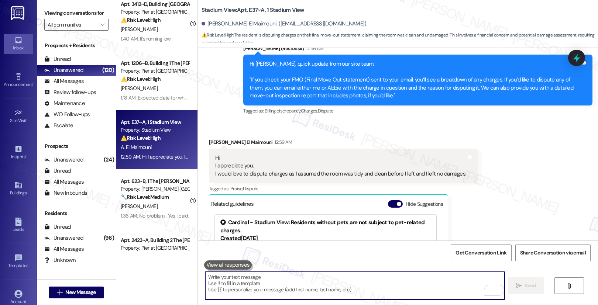
click at [240, 286] on textarea "To enrich screen reader interactions, please activate Accessibility in Grammarl…" at bounding box center [355, 286] width 300 height 28
paste textarea "I’ll follow up with our leasing team regarding your dispute and let you know as…"
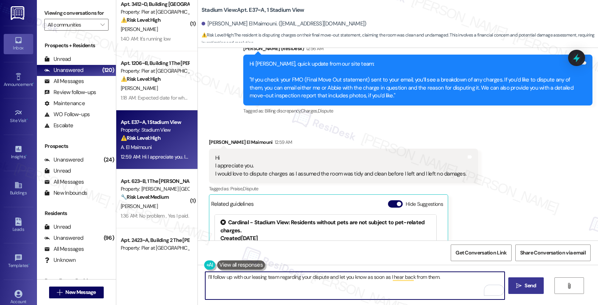
type textarea "I’ll follow up with our leasing team regarding your dispute and let you know as…"
click at [517, 290] on span " Send" at bounding box center [526, 286] width 23 height 8
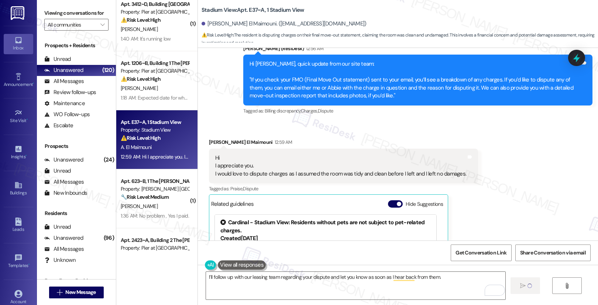
click at [545, 174] on div "Received via SMS Adil El Maimouni 12:59 AM Hi I appreciate you. I would love to…" at bounding box center [398, 231] width 400 height 219
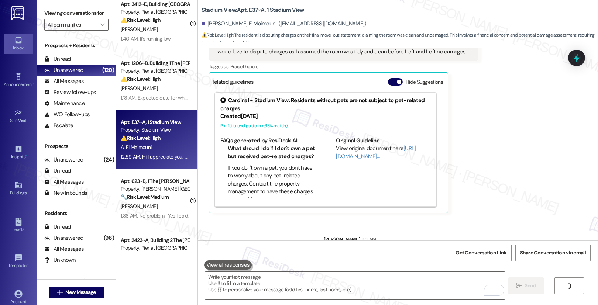
scroll to position [4411, 0]
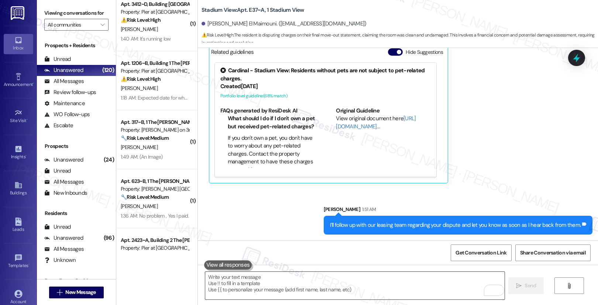
click at [413, 284] on textarea "To enrich screen reader interactions, please activate Accessibility in Grammarl…" at bounding box center [355, 286] width 300 height 28
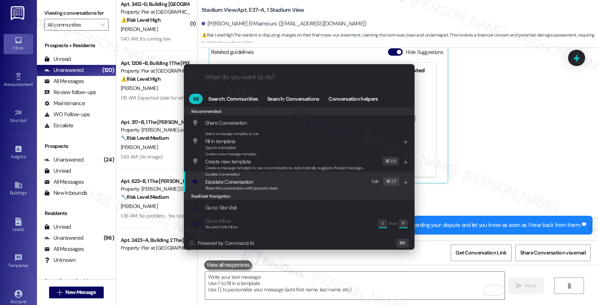
click at [256, 182] on span "Escalate Conversation" at bounding box center [241, 182] width 73 height 8
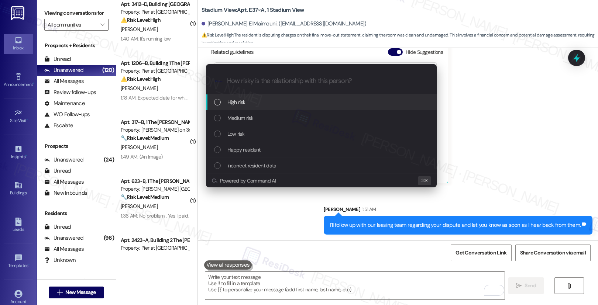
click at [271, 104] on div "High risk" at bounding box center [322, 102] width 216 height 8
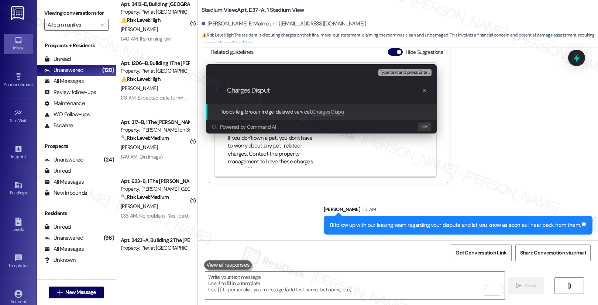
type input "Charges Dispute"
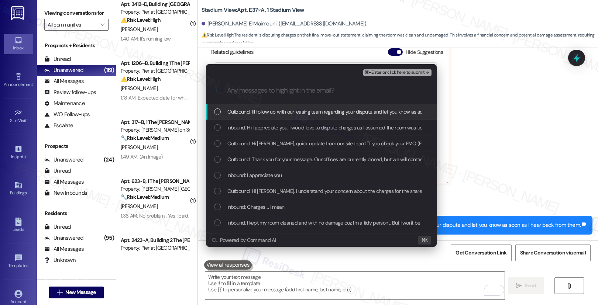
click at [299, 113] on span "Outbound: I’ll follow up with our leasing team regarding your dispute and let y…" at bounding box center [356, 112] width 256 height 8
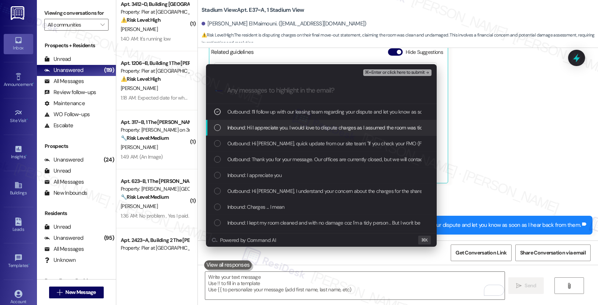
click at [294, 127] on span "Inbound: Hi I appreciate you. I would love to dispute charges as I assumed the …" at bounding box center [375, 128] width 295 height 8
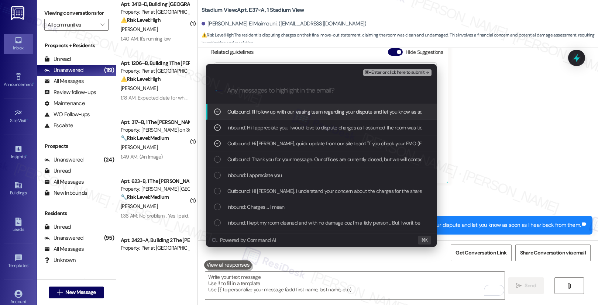
click at [390, 71] on span "⌘+Enter or click here to submit" at bounding box center [395, 72] width 60 height 5
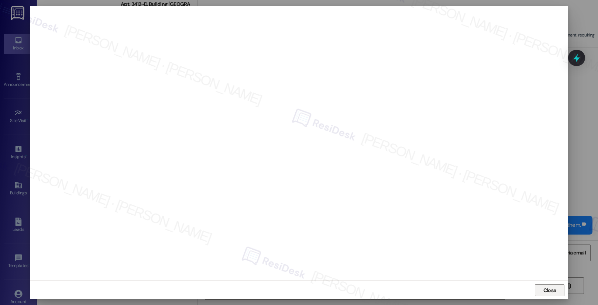
click at [542, 290] on span "Close" at bounding box center [550, 291] width 16 height 8
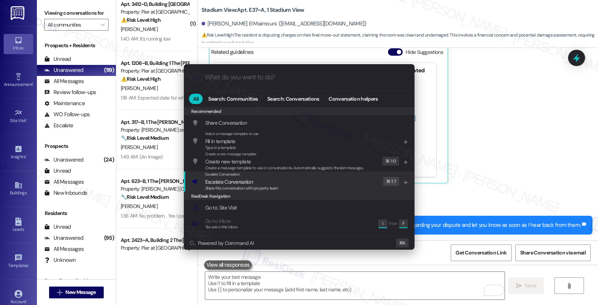
click at [312, 184] on div "Escalate Conversation Escalate Conversation Share this conversation with proper…" at bounding box center [300, 182] width 216 height 20
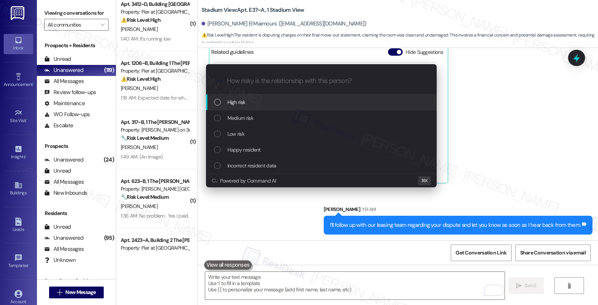
click at [332, 102] on div "High risk" at bounding box center [322, 102] width 216 height 8
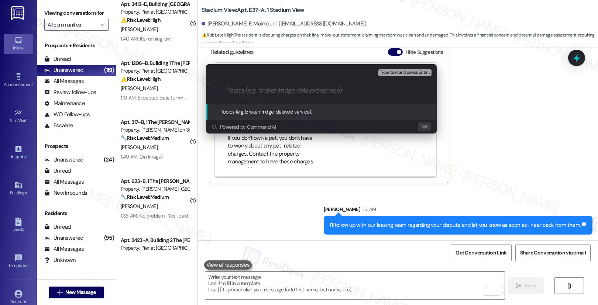
paste input "Charges Dispute"
type input "Charges Dispute"
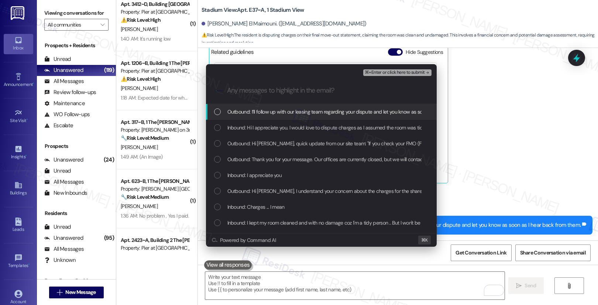
click at [328, 114] on span "Outbound: I’ll follow up with our leasing team regarding your dispute and let y…" at bounding box center [356, 112] width 256 height 8
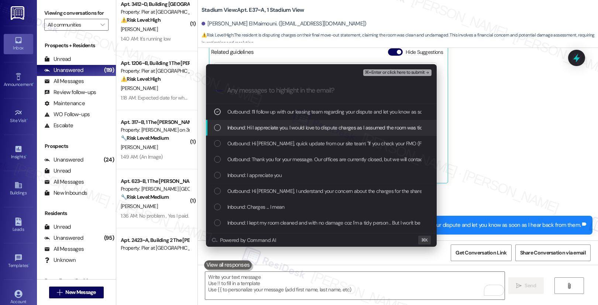
click at [319, 129] on span "Inbound: Hi I appreciate you. I would love to dispute charges as I assumed the …" at bounding box center [375, 128] width 295 height 8
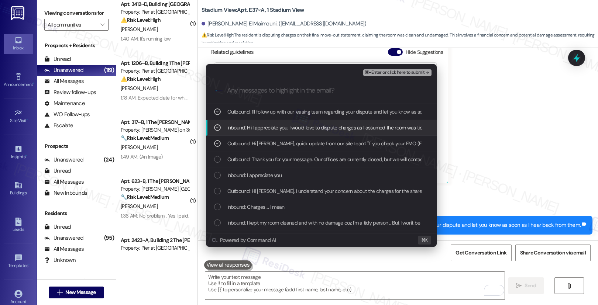
click at [401, 75] on button "⌘+Enter or click here to submit" at bounding box center [397, 72] width 68 height 7
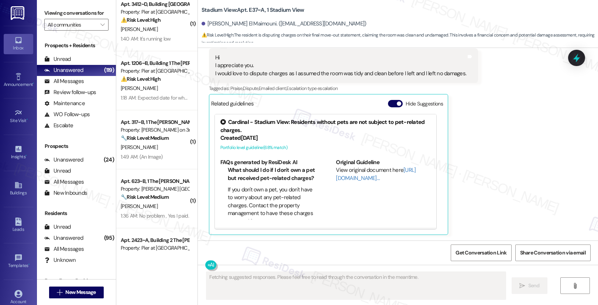
scroll to position [4422, 0]
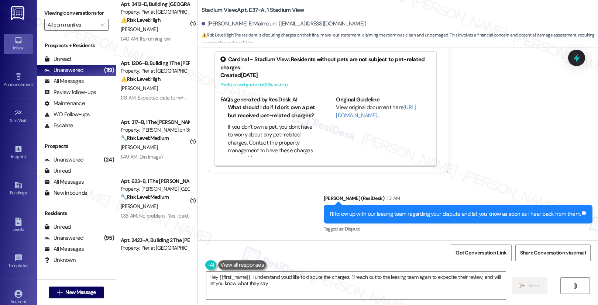
type textarea "Hey {{first_name}}, I understand you'd like to dispute the charges. I'll reach …"
click at [265, 280] on textarea "Hey {{first_name}}, I understand you'd like to dispute the charges. I'll reach …" at bounding box center [356, 286] width 300 height 28
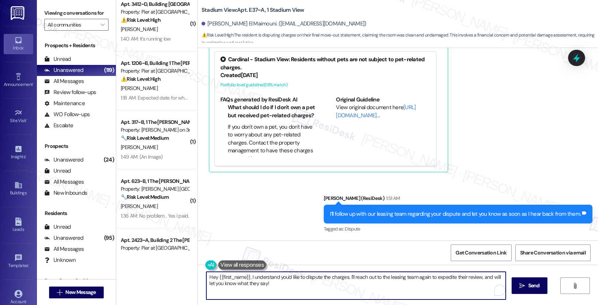
click at [265, 280] on textarea "Hey {{first_name}}, I understand you'd like to dispute the charges. I'll reach …" at bounding box center [356, 286] width 300 height 28
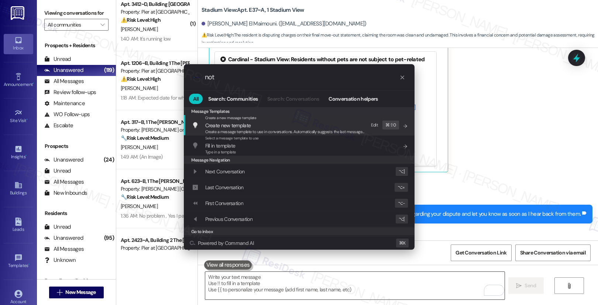
type input "note"
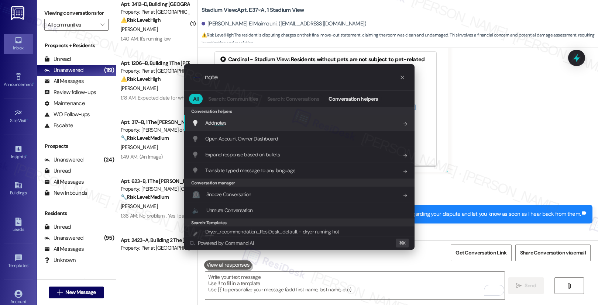
click at [291, 124] on div "Add note s Add shortcut" at bounding box center [300, 123] width 216 height 8
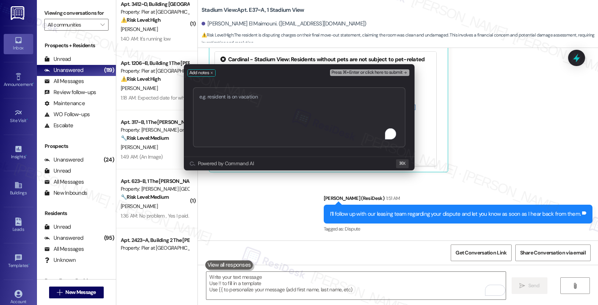
type textarea "Charges Dispute"
click at [360, 74] on span "Press ⌘+Enter or click here to submit" at bounding box center [367, 72] width 71 height 5
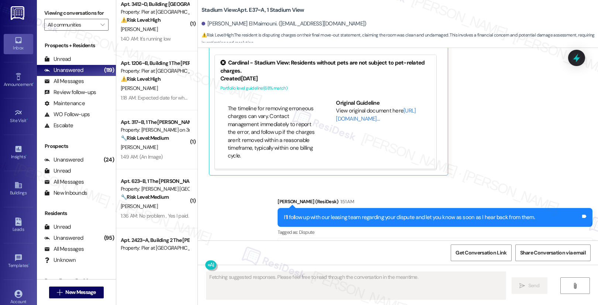
scroll to position [4576, 0]
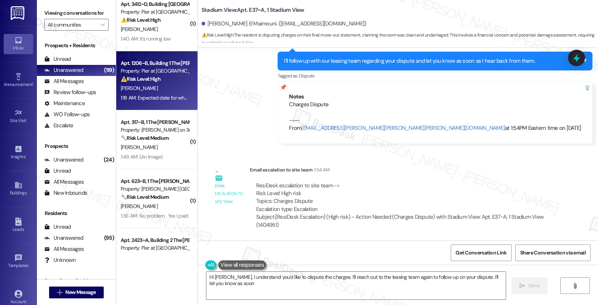
type textarea "Hi Adil, I understand you'd like to dispute the charges. I'll reach out to the …"
click at [171, 84] on div "[PERSON_NAME]" at bounding box center [155, 88] width 70 height 9
type textarea "Fetching suggested responses. Please feel free to read through the conversation…"
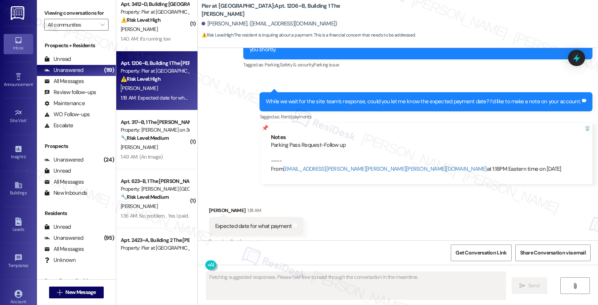
scroll to position [446, 0]
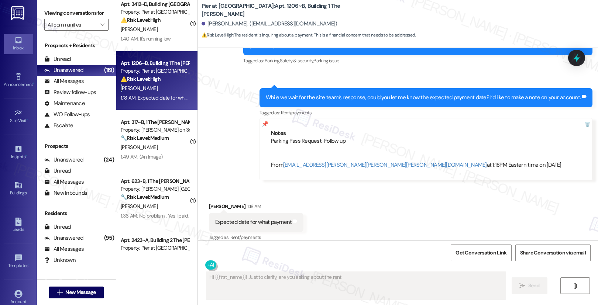
click at [313, 211] on div "Received via SMS Jenna Luera 1:18 AM Expected date for what payment Tags and no…" at bounding box center [398, 217] width 400 height 62
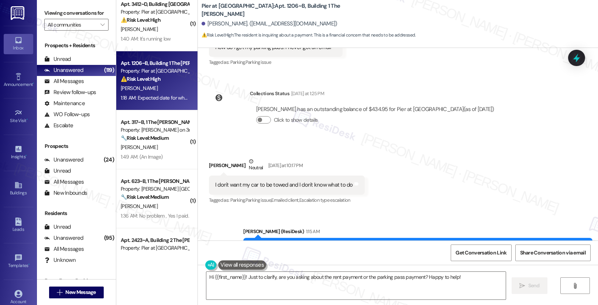
scroll to position [230, 0]
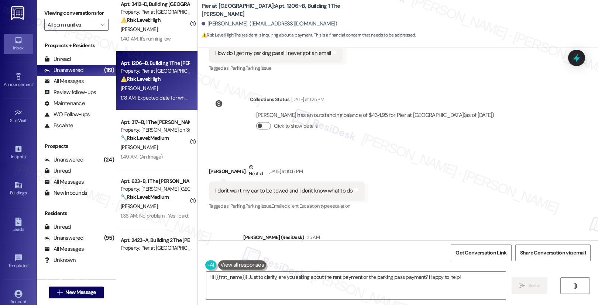
click at [262, 128] on button "Click to show details" at bounding box center [263, 125] width 15 height 7
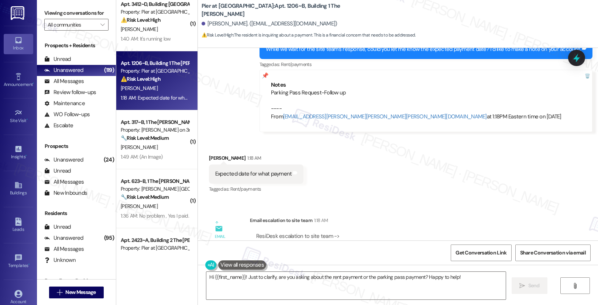
scroll to position [648, 0]
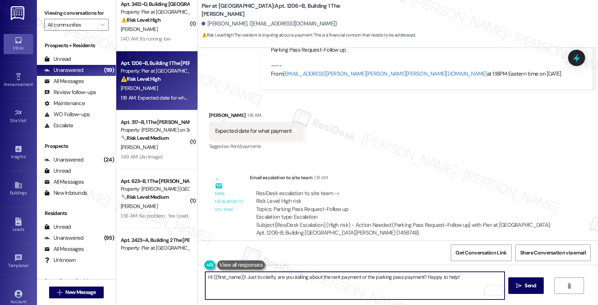
drag, startPoint x: 307, startPoint y: 279, endPoint x: 207, endPoint y: 278, distance: 99.7
click at [207, 278] on textarea "Hi {{first_name}}! Just to clarify, are you asking about the rent payment or th…" at bounding box center [355, 286] width 300 height 28
click at [324, 276] on textarea "Hi {{first_name}}! Just to clarify, are you asking about the rent payment or th…" at bounding box center [355, 286] width 300 height 28
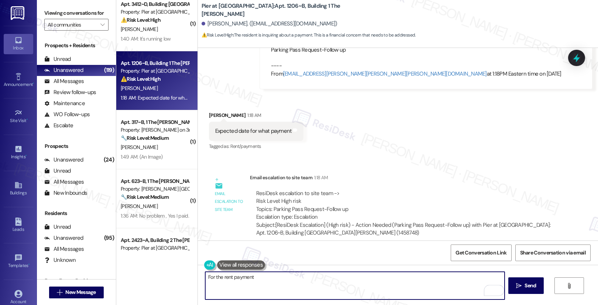
type textarea "For the rent payment."
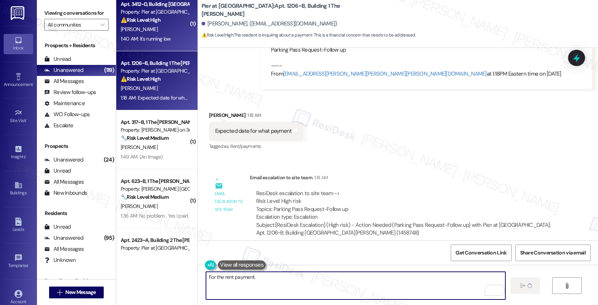
click at [171, 45] on div "Apt. 3412~D, Building 3 The Pier Conway Property: Pier at Conway ⚠️ Risk Level:…" at bounding box center [156, 21] width 81 height 59
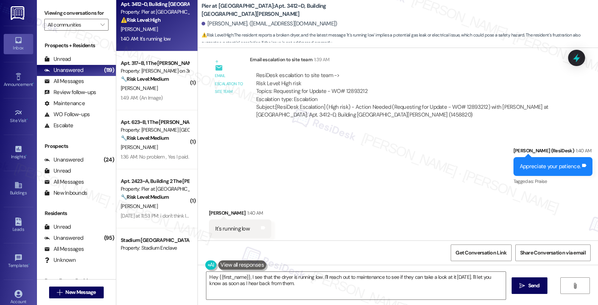
scroll to position [1613, 0]
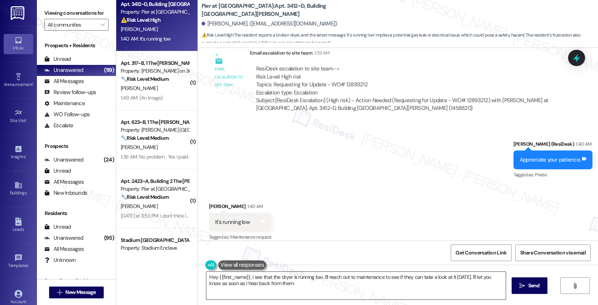
click at [241, 283] on textarea "Hey {{first_name}}, I see that the dryer is running low. I'll reach out to main…" at bounding box center [356, 286] width 300 height 28
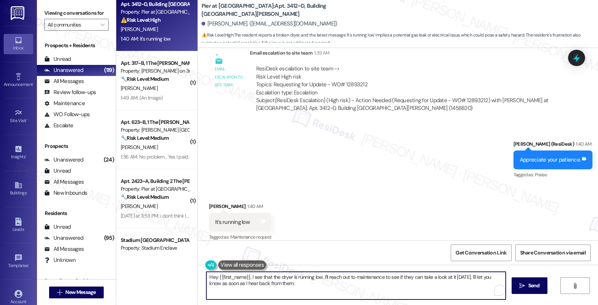
click at [241, 283] on textarea "Hey {{first_name}}, I see that the dryer is running low. I'll reach out to main…" at bounding box center [356, 286] width 300 height 28
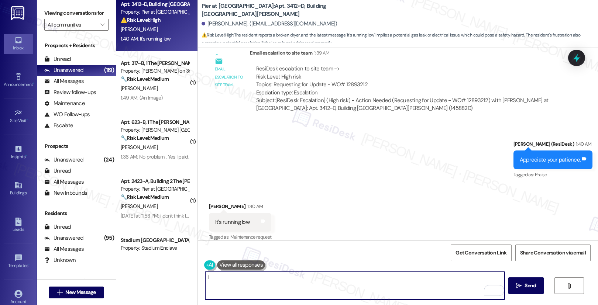
type textarea "I"
type textarea "I understand. I'll get back to you as soon as I hear back from the team. Also, …"
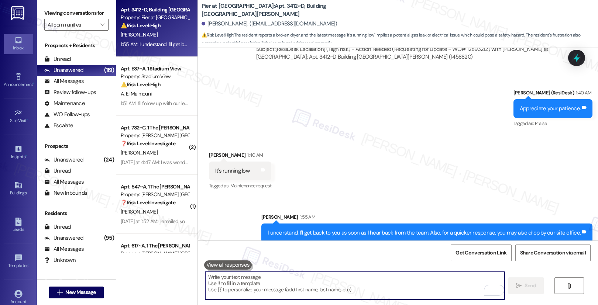
scroll to position [2635, 0]
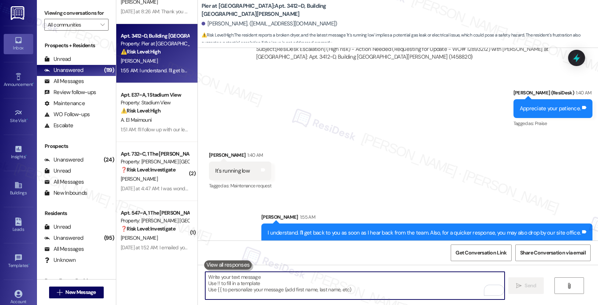
click at [161, 109] on div "⚠️ Risk Level: High The resident is disputing charges on their final move-out s…" at bounding box center [155, 111] width 68 height 8
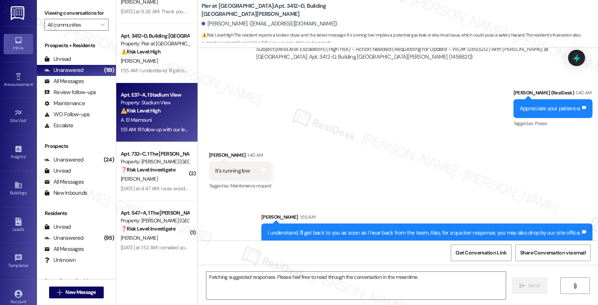
click at [161, 109] on div "⚠️ Risk Level: High The resident is disputing charges on their final move-out s…" at bounding box center [155, 111] width 68 height 8
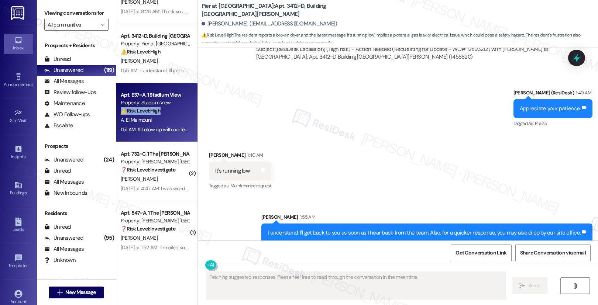
click at [161, 109] on div "⚠️ Risk Level: High The resident is disputing charges on their final move-out s…" at bounding box center [155, 111] width 68 height 8
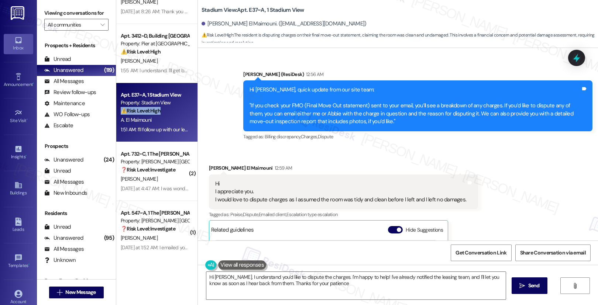
type textarea "Hi Adil, I understand you'd like to dispute the charges. I'm happy to help! I'v…"
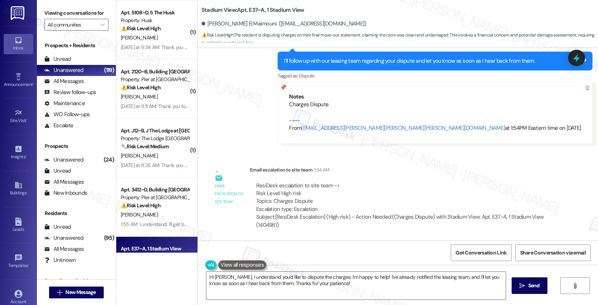
scroll to position [2456, 0]
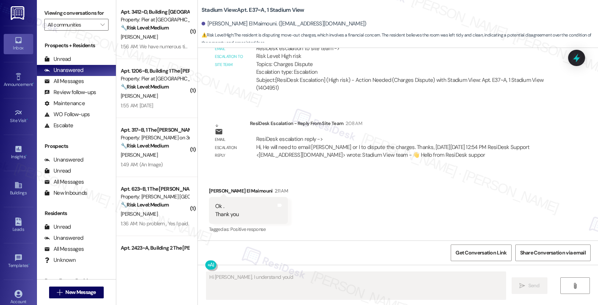
scroll to position [4591, 0]
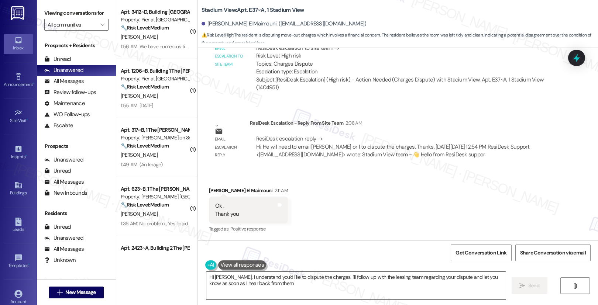
click at [246, 291] on textarea "Hi Adil, I understand you'd like to dispute the charges. I'll follow up with th…" at bounding box center [356, 286] width 300 height 28
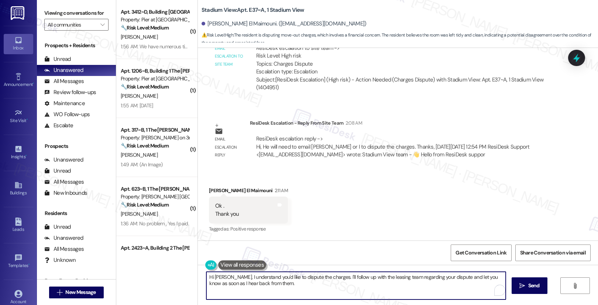
click at [246, 291] on textarea "Hi Adil, I understand you'd like to dispute the charges. I'll follow up with th…" at bounding box center [356, 286] width 300 height 28
click at [246, 290] on textarea "Hi Adil, I understand you'd like to dispute the charges. I'll follow up with th…" at bounding box center [356, 286] width 300 height 28
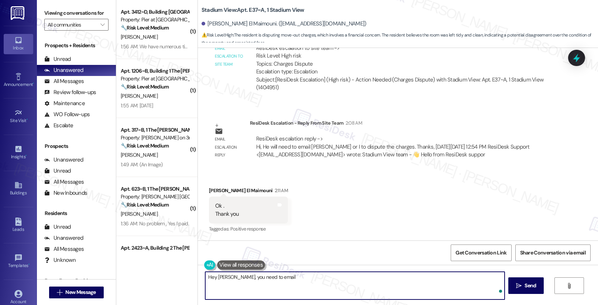
paste textarea "abbie.baggerly@liveatstadiumview.com"
type textarea "Hey Adil, you need to email abbie.baggerly@liveatstadiumview.com for the disput…"
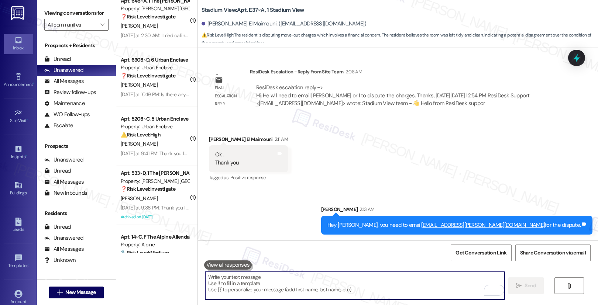
scroll to position [1956, 0]
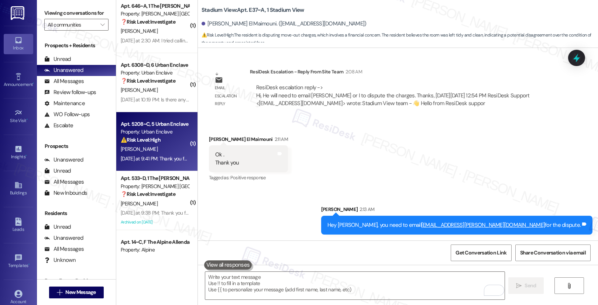
click at [159, 146] on div "C. Feucht" at bounding box center [155, 149] width 70 height 9
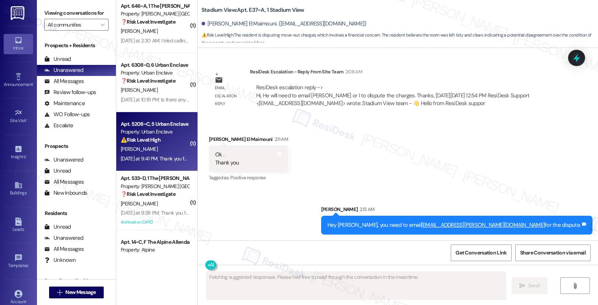
scroll to position [540, 0]
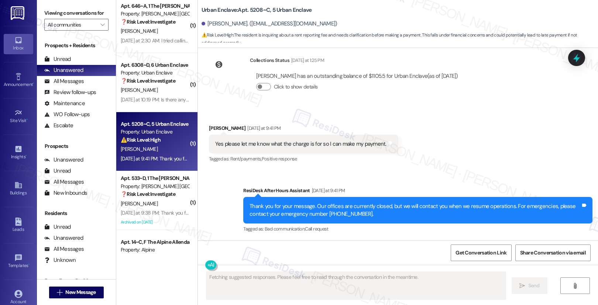
click at [161, 147] on div "C. Feucht" at bounding box center [155, 149] width 70 height 9
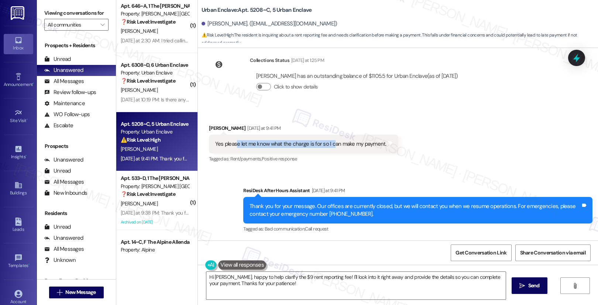
drag, startPoint x: 231, startPoint y: 143, endPoint x: 328, endPoint y: 145, distance: 97.2
click at [328, 145] on div "Yes please let me know what the charge is for so I can make my payment." at bounding box center [300, 144] width 171 height 8
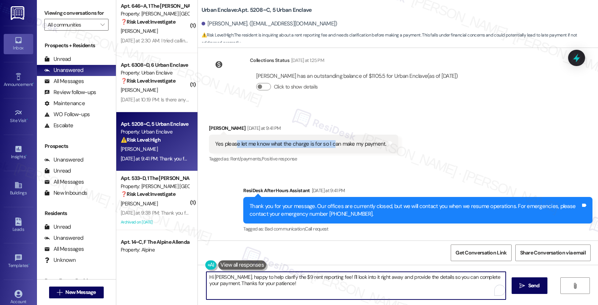
click at [303, 286] on textarea "Hi Christina, happy to help clarify the $9 rent reporting fee! I'll look into i…" at bounding box center [356, 286] width 300 height 28
click at [302, 289] on textarea "Hi Christina, happy to help clarify the $9 rent reporting fee! I'll look into i…" at bounding box center [355, 286] width 300 height 28
drag, startPoint x: 296, startPoint y: 287, endPoint x: 229, endPoint y: 277, distance: 68.3
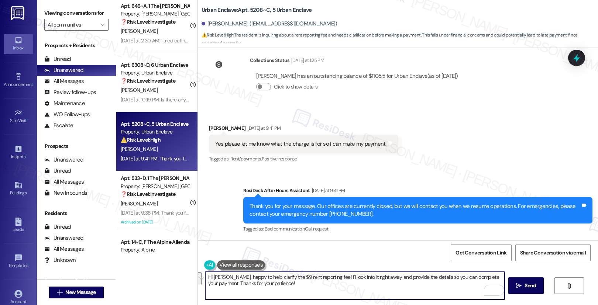
click at [229, 277] on textarea "Hi Christina, happy to help clarify the $9 rent reporting fee! I'll look into i…" at bounding box center [355, 286] width 300 height 28
click at [263, 86] on button "Click to show details" at bounding box center [263, 86] width 15 height 7
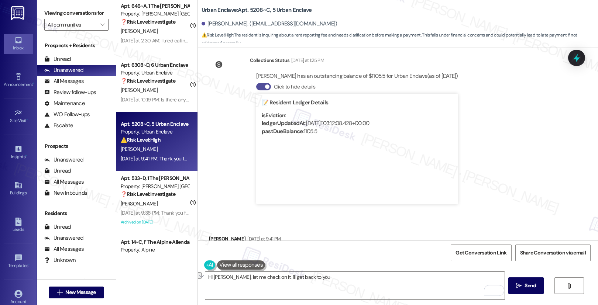
click at [265, 85] on span "button" at bounding box center [267, 87] width 4 height 4
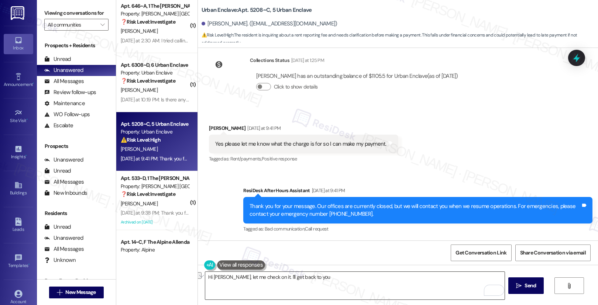
click at [267, 276] on textarea "Hi Christina, let me check on it. I'll get back to you" at bounding box center [355, 286] width 300 height 28
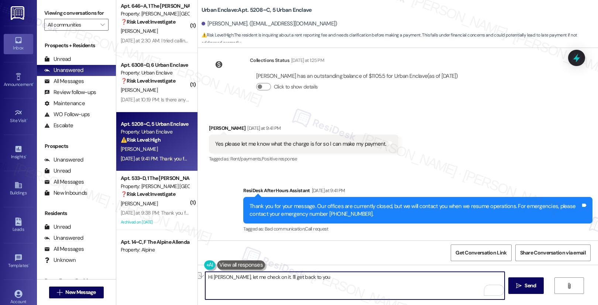
click at [267, 276] on textarea "Hi Christina, let me check on it. I'll get back to you" at bounding box center [355, 286] width 300 height 28
click at [324, 273] on textarea "Hi Christina, let me check on it. I'll get back to you" at bounding box center [355, 286] width 300 height 28
drag, startPoint x: 323, startPoint y: 276, endPoint x: 231, endPoint y: 276, distance: 92.0
click at [231, 276] on textarea "Hi Christina, let me check on it. I'll get back to you" at bounding box center [355, 286] width 300 height 28
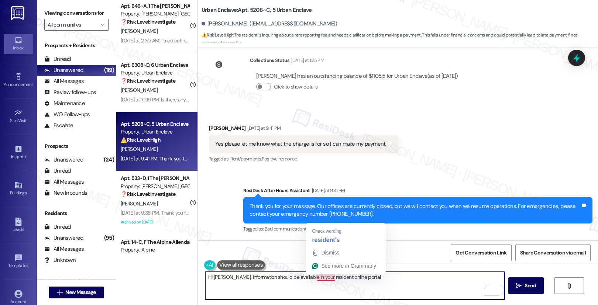
click at [323, 280] on textarea "Hi Christina, information should be available in your resident online portal" at bounding box center [355, 286] width 300 height 28
click at [326, 290] on textarea "Hi Christina, information should be available in your resident online portal" at bounding box center [355, 286] width 300 height 28
drag, startPoint x: 234, startPoint y: 278, endPoint x: 245, endPoint y: 278, distance: 11.1
click at [243, 277] on textarea "Hi Christina, information should be available in your resident online portal" at bounding box center [355, 286] width 300 height 28
drag, startPoint x: 283, startPoint y: 282, endPoint x: 303, endPoint y: 281, distance: 19.6
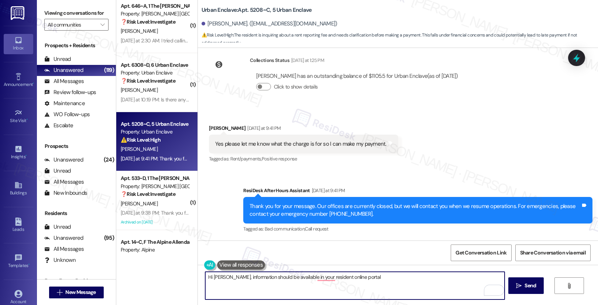
click at [283, 282] on textarea "Hi Christina, information should be available in your resident online portal" at bounding box center [355, 286] width 300 height 28
click at [379, 281] on textarea "Hi Christina, information should be available in your resident online portal" at bounding box center [355, 286] width 300 height 28
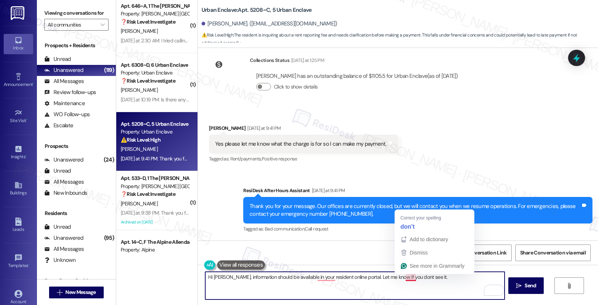
click at [406, 279] on textarea "Hi Christina, information should be available in your resident online portal. L…" at bounding box center [355, 286] width 300 height 28
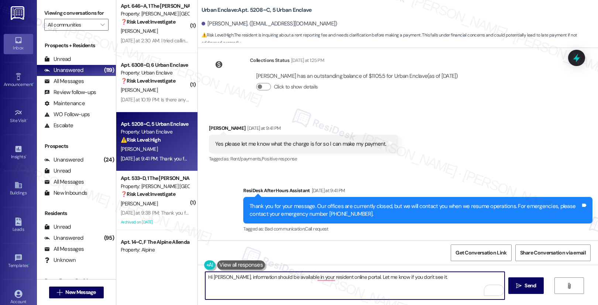
click at [463, 280] on textarea "Hi Christina, information should be available in your resident online portal. L…" at bounding box center [355, 286] width 300 height 28
type textarea "Hi Christina, information should be available in your resident online portal. L…"
click at [527, 288] on span "Send" at bounding box center [530, 286] width 11 height 8
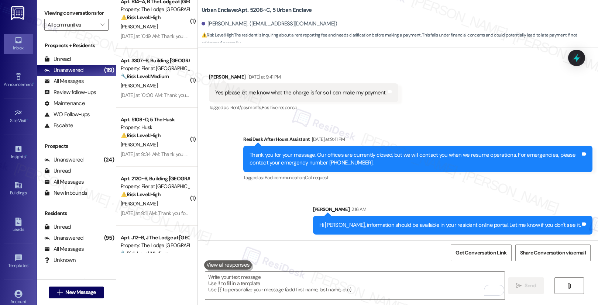
scroll to position [2435, 0]
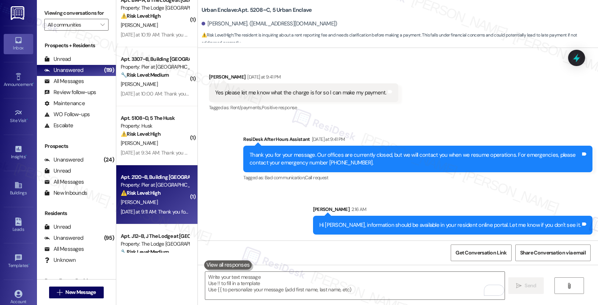
click at [167, 196] on div "⚠️ Risk Level: High The resident indicates a power outage in their room, which …" at bounding box center [155, 193] width 68 height 8
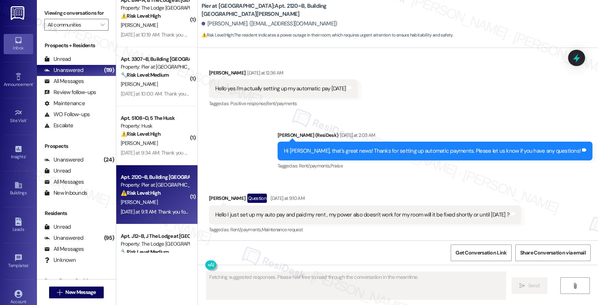
scroll to position [346, 0]
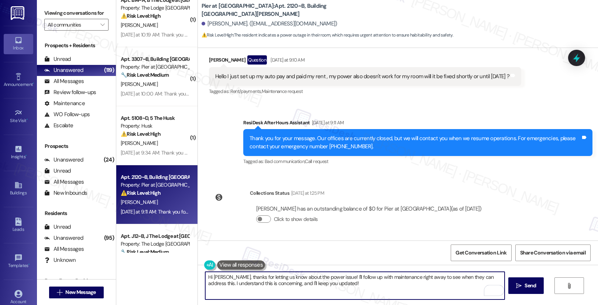
drag, startPoint x: 334, startPoint y: 283, endPoint x: 225, endPoint y: 281, distance: 109.4
click at [225, 281] on textarea "Hi Eddie, thanks for letting us know about the power issue! I'll follow up with…" at bounding box center [355, 286] width 300 height 28
click at [348, 290] on textarea "Hi Eddie, thanks for letting us know about the power issue! I'll follow up with…" at bounding box center [355, 286] width 300 height 28
drag, startPoint x: 222, startPoint y: 277, endPoint x: 376, endPoint y: 284, distance: 153.8
click at [376, 284] on textarea "Hi Eddie, thanks for letting us know about the power issue! I'll follow up with…" at bounding box center [355, 286] width 300 height 28
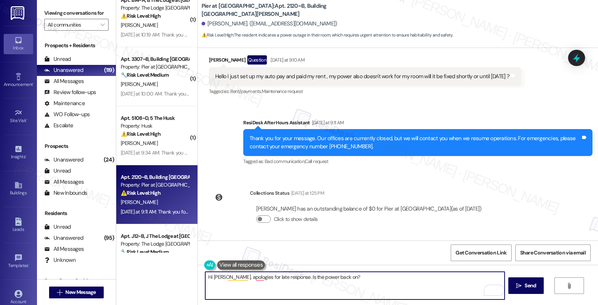
click at [340, 278] on textarea "Hi Eddie, apologies for late response. Is the power back on?" at bounding box center [355, 286] width 300 height 28
type textarea "Hi Eddie, apologies for late response. Is the power back on?"
click at [529, 284] on span "Send" at bounding box center [530, 286] width 11 height 8
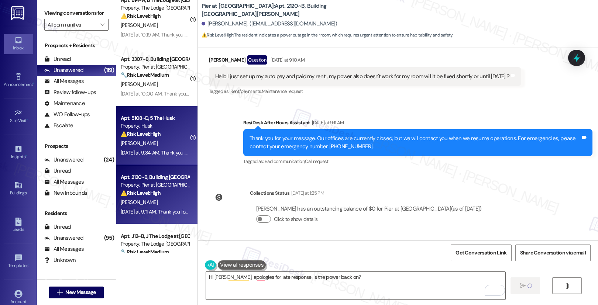
click at [164, 150] on div "Yesterday at 9:34 AM: Thank you for your message. Our offices are currently clo…" at bounding box center [348, 153] width 454 height 7
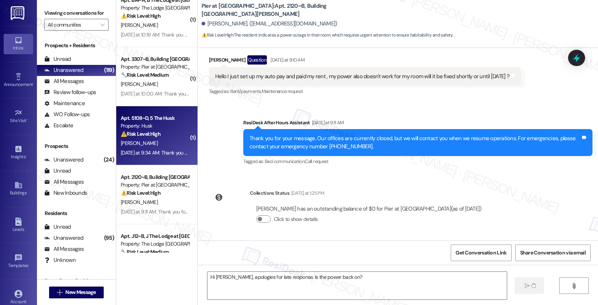
type textarea "Fetching suggested responses. Please feel free to read through the conversation…"
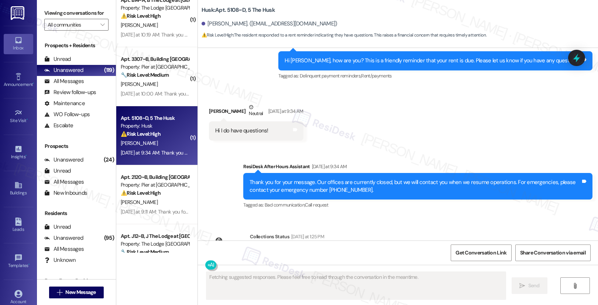
scroll to position [202, 0]
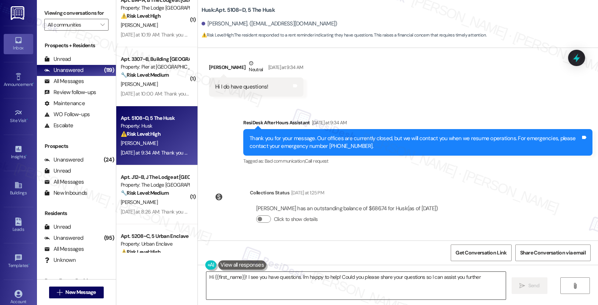
type textarea "Hi {{first_name}}! I see you have questions. I'm happy to help! Could you pleas…"
click at [252, 284] on textarea "Hi {{first_name}}! I see you have questions. I'm happy to help! Could you pleas…" at bounding box center [356, 286] width 300 height 28
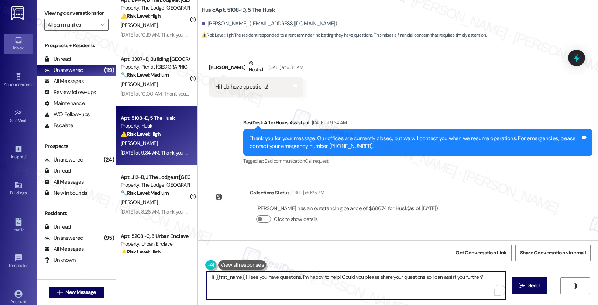
click at [252, 284] on textarea "Hi {{first_name}}! I see you have questions. I'm happy to help! Could you pleas…" at bounding box center [356, 286] width 300 height 28
click at [312, 286] on textarea "Hi {{first_name}}! I see you have questions. I'm happy to help! Could you pleas…" at bounding box center [355, 286] width 300 height 28
click at [525, 290] on span "Send" at bounding box center [530, 286] width 11 height 8
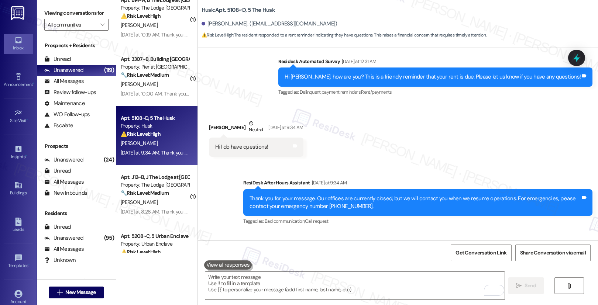
scroll to position [253, 0]
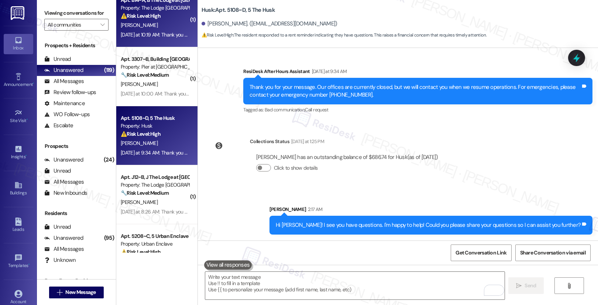
click at [147, 23] on div "P. Edwards" at bounding box center [155, 25] width 70 height 9
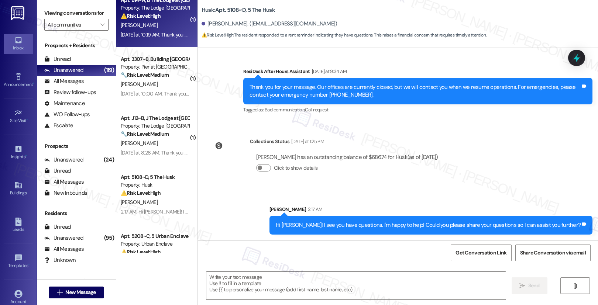
click at [148, 22] on div "P. Edwards" at bounding box center [155, 25] width 70 height 9
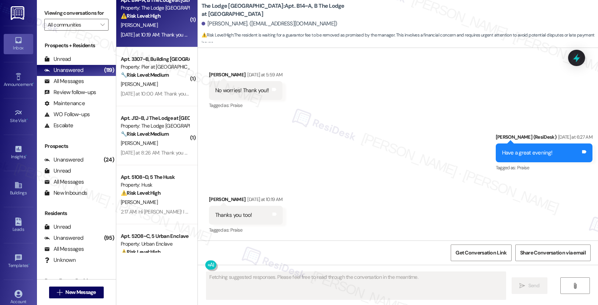
scroll to position [517, 0]
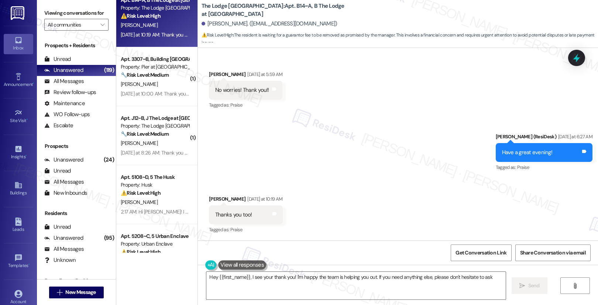
type textarea "Hey {{first_name}}, I see your thank you! I'm happy the team is helping you out…"
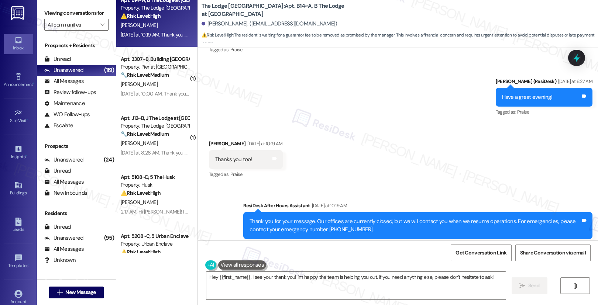
scroll to position [655, 0]
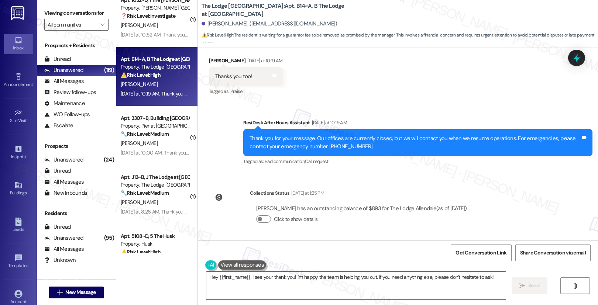
click at [300, 274] on textarea "Hey {{first_name}}, I see your thank you! I'm happy the team is helping you out…" at bounding box center [356, 286] width 300 height 28
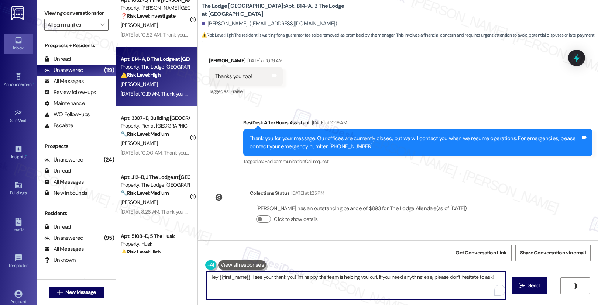
click at [300, 274] on textarea "Hey {{first_name}}, I see your thank you! I'm happy the team is helping you out…" at bounding box center [356, 286] width 300 height 28
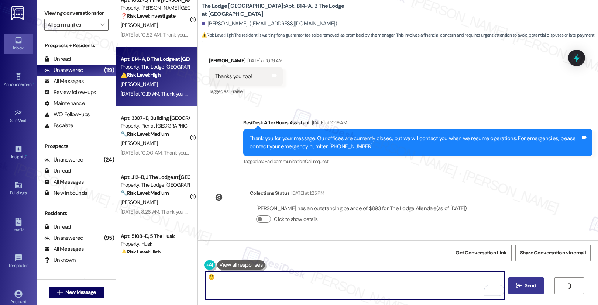
type textarea "☺️"
click at [530, 293] on button " Send" at bounding box center [527, 286] width 36 height 17
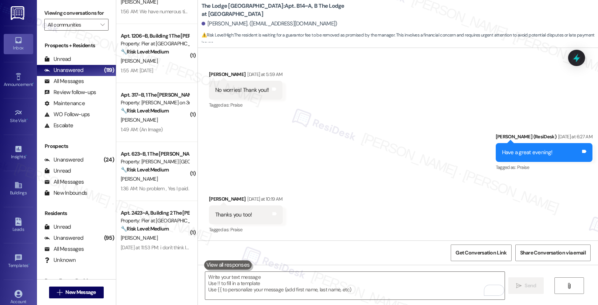
scroll to position [0, 0]
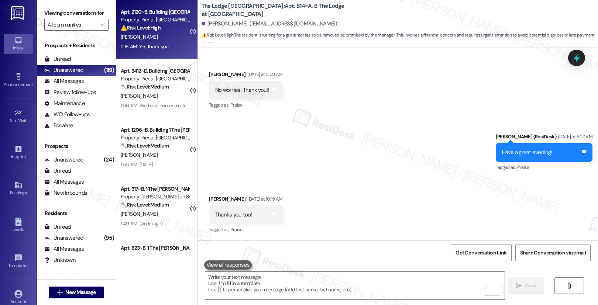
click at [158, 38] on div "E. Soto" at bounding box center [155, 37] width 70 height 9
type textarea "Fetching suggested responses. Please feel free to read through the conversation…"
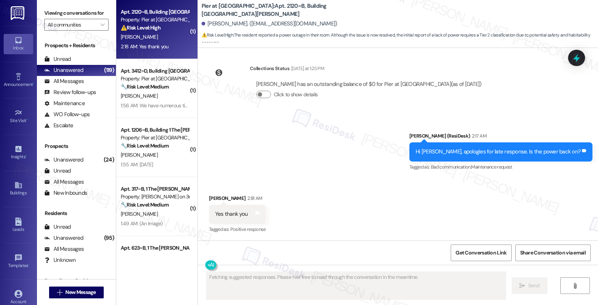
scroll to position [471, 0]
click at [158, 38] on div "E. Soto" at bounding box center [155, 37] width 70 height 9
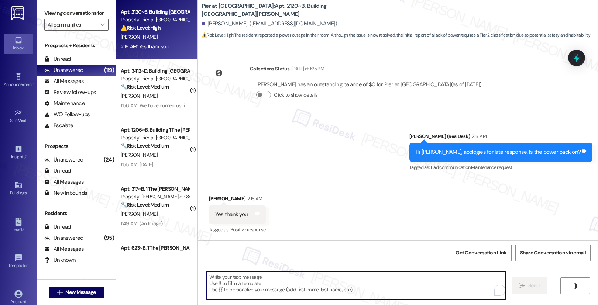
click at [251, 278] on textarea "To enrich screen reader interactions, please activate Accessibility in Grammarl…" at bounding box center [356, 286] width 300 height 28
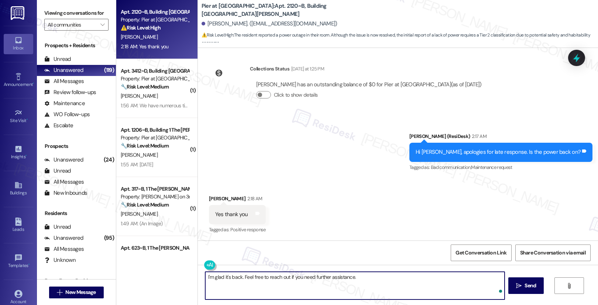
type textarea "I'm glad it's back. Feel free to reach out if you need further assistance."
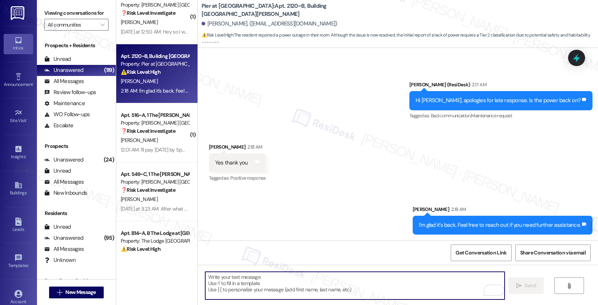
scroll to position [2790, 0]
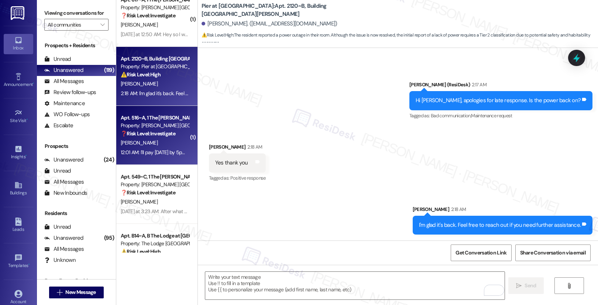
click at [161, 146] on div "L. Wilson" at bounding box center [155, 143] width 70 height 9
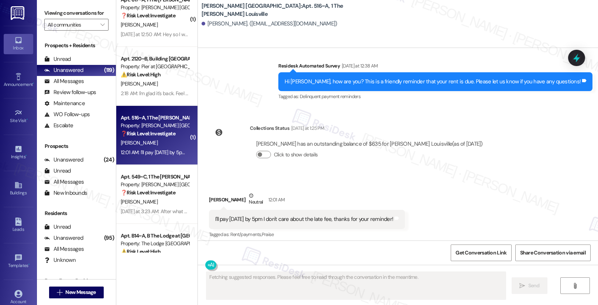
scroll to position [751, 0]
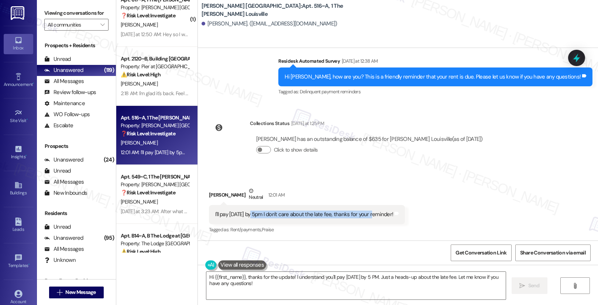
drag, startPoint x: 253, startPoint y: 214, endPoint x: 370, endPoint y: 215, distance: 117.8
click at [370, 215] on div "I'll pay tomorrow by 5pm I don't care about the late fee, thanks for your remin…" at bounding box center [304, 215] width 178 height 8
click at [260, 286] on textarea "Hi {{first_name}}, thanks for the update! I understand you'll pay tomorrow by 5…" at bounding box center [356, 286] width 300 height 28
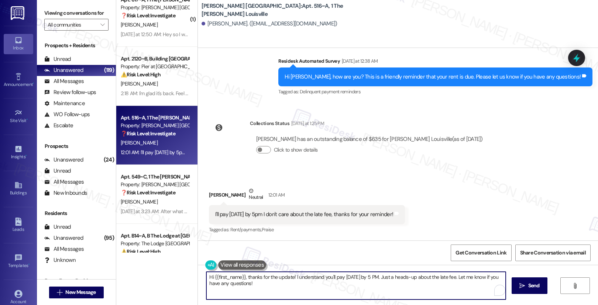
click at [259, 286] on textarea "Hi {{first_name}}, thanks for the update! I understand you'll pay tomorrow by 5…" at bounding box center [356, 286] width 300 height 28
click at [268, 284] on textarea "Hi {{first_name}}, thanks for the update! I understand you'll pay tomorrow by 5…" at bounding box center [355, 286] width 300 height 28
click at [269, 283] on textarea "Hi {{first_name}}, thanks for the update! I understand you'll pay tomorrow by 5…" at bounding box center [355, 286] width 300 height 28
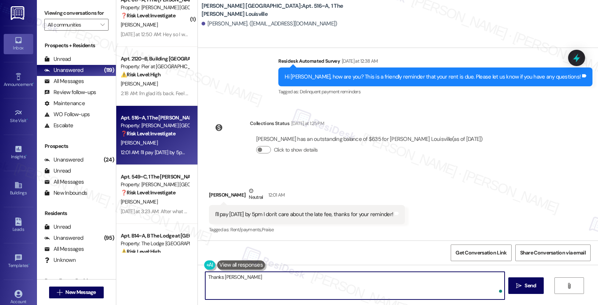
type textarea "Thanks Lorraine!"
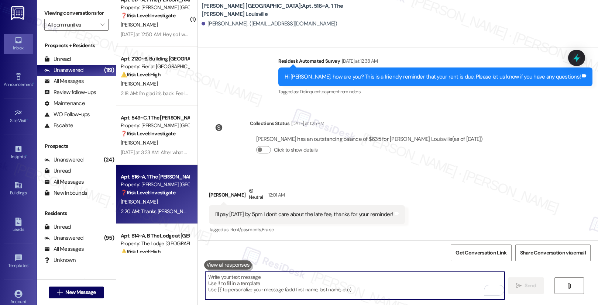
scroll to position [803, 0]
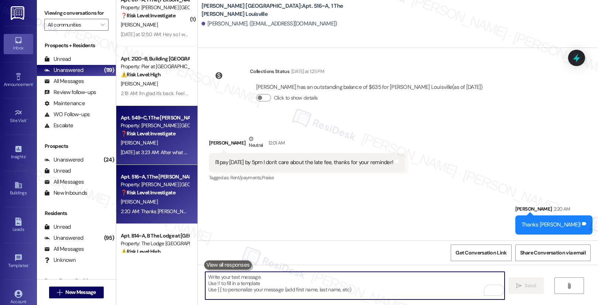
click at [156, 141] on div "[PERSON_NAME]" at bounding box center [155, 143] width 70 height 9
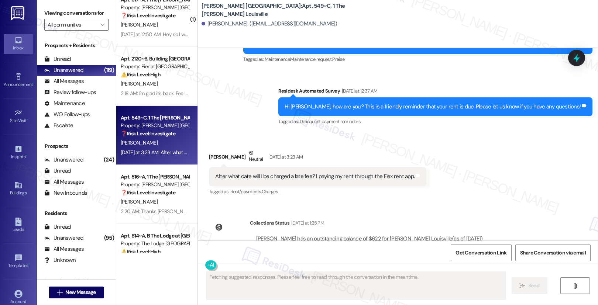
scroll to position [206, 0]
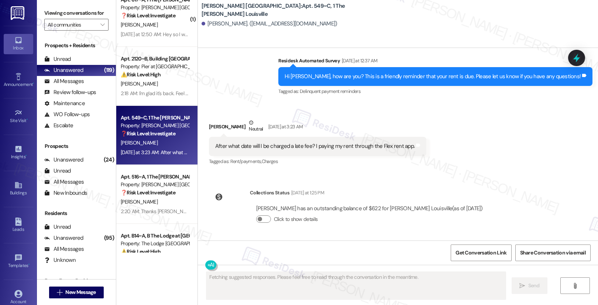
click at [284, 143] on div "After what date will I be charged a late fee? I paying my rent through the Flex…" at bounding box center [314, 147] width 199 height 8
click at [283, 143] on div "After what date will I be charged a late fee? I paying my rent through the Flex…" at bounding box center [314, 147] width 199 height 8
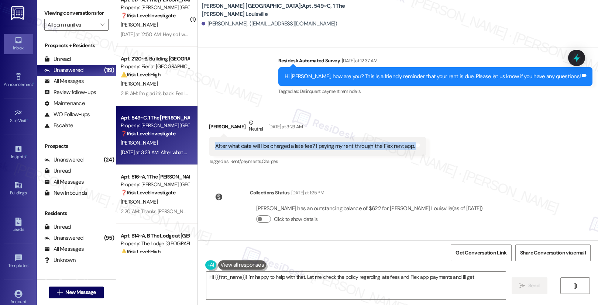
click at [300, 146] on div "After what date will I be charged a late fee? I paying my rent through the Flex…" at bounding box center [314, 147] width 199 height 8
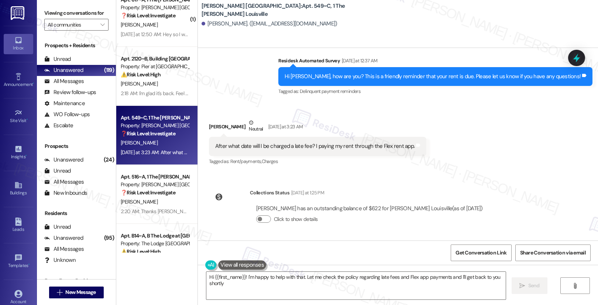
type textarea "Hi {{first_name}}! I'm happy to help with that. Let me check the policy regardi…"
click at [299, 146] on div "After what date will I be charged a late fee? I paying my rent through the Flex…" at bounding box center [314, 147] width 199 height 8
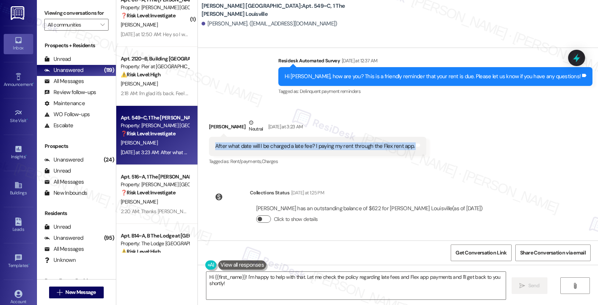
click at [258, 220] on button "Click to show details" at bounding box center [263, 219] width 15 height 7
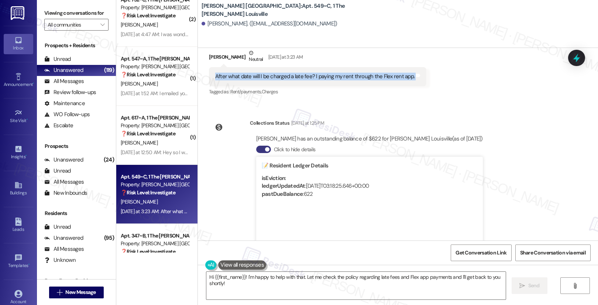
scroll to position [208, 0]
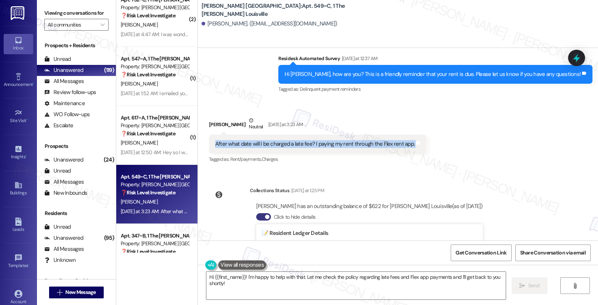
click at [250, 144] on div "After what date will I be charged a late fee? I paying my rent through the Flex…" at bounding box center [314, 144] width 199 height 8
drag, startPoint x: 230, startPoint y: 145, endPoint x: 367, endPoint y: 145, distance: 137.0
click at [367, 145] on div "After what date will I be charged a late fee? I paying my rent through the Flex…" at bounding box center [314, 144] width 199 height 8
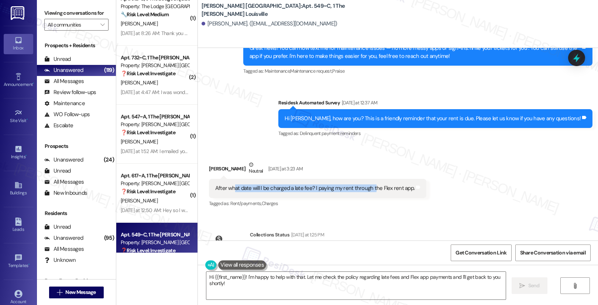
scroll to position [163, 0]
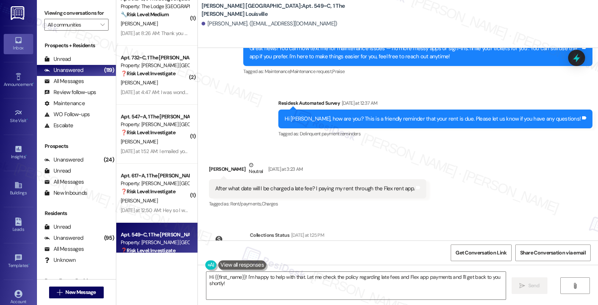
click at [247, 176] on div "Neutral" at bounding box center [255, 169] width 17 height 16
drag, startPoint x: 216, startPoint y: 190, endPoint x: 300, endPoint y: 190, distance: 84.2
click at [300, 190] on div "After what date will I be charged a late fee? I paying my rent through the Flex…" at bounding box center [314, 189] width 199 height 8
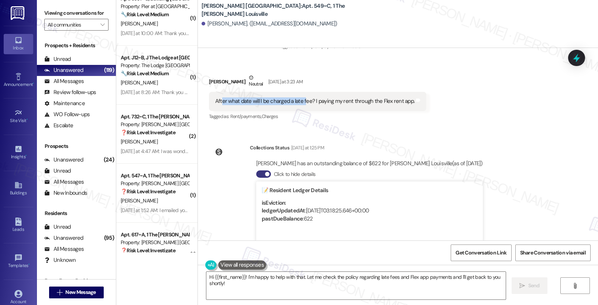
scroll to position [249, 0]
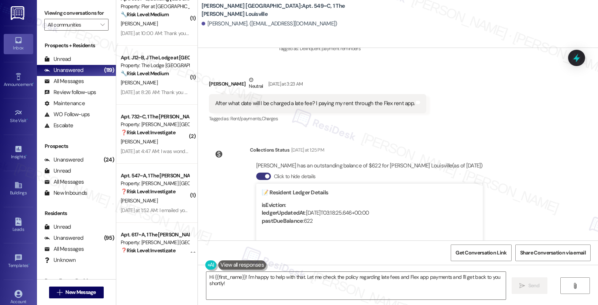
click at [231, 103] on div "After what date will I be charged a late fee? I paying my rent through the Flex…" at bounding box center [314, 104] width 199 height 8
click at [230, 103] on div "After what date will I be charged a late fee? I paying my rent through the Flex…" at bounding box center [314, 104] width 199 height 8
click at [231, 103] on div "After what date will I be charged a late fee? I paying my rent through the Flex…" at bounding box center [314, 104] width 199 height 8
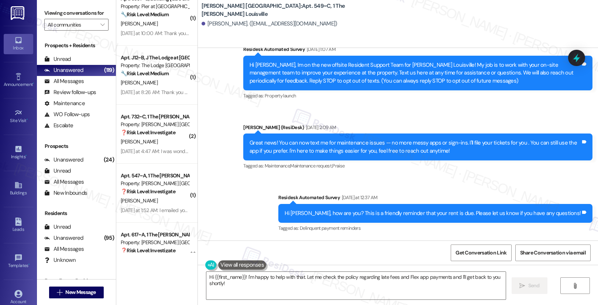
scroll to position [317, 0]
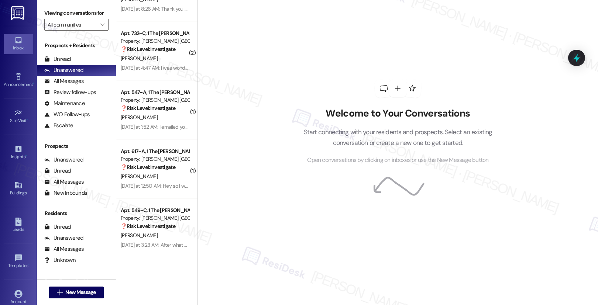
scroll to position [2820, 0]
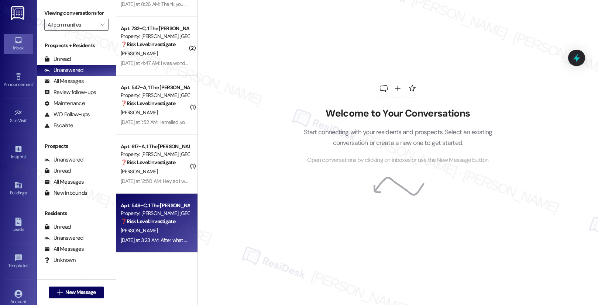
click at [153, 232] on div "[PERSON_NAME]" at bounding box center [155, 230] width 70 height 9
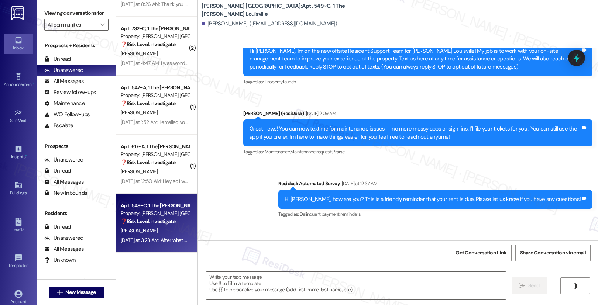
scroll to position [137, 0]
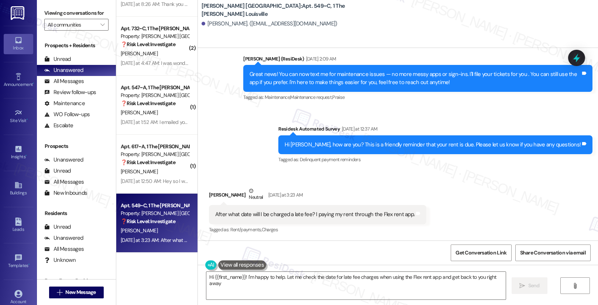
type textarea "Hi {{first_name}}! I'm happy to help. Let me check the date for late fee charge…"
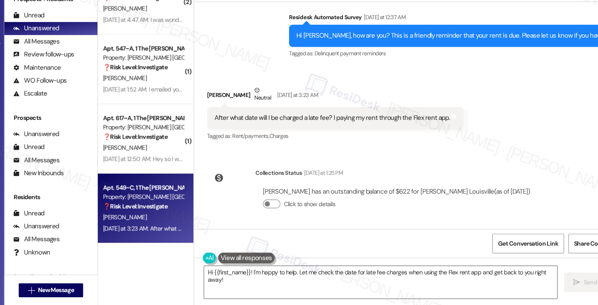
scroll to position [0, 0]
click at [425, 279] on textarea "Hi {{first_name}}! I'm happy to help. Let me check the date for late fee charge…" at bounding box center [356, 286] width 300 height 28
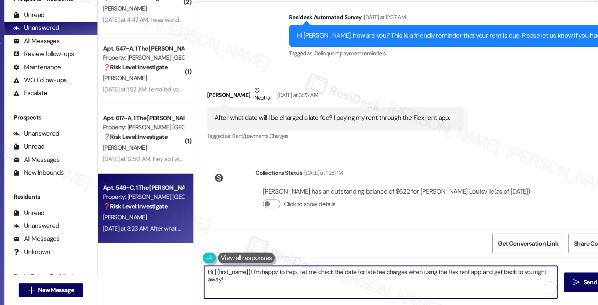
click at [425, 279] on textarea "Hi {{first_name}}! I'm happy to help. Let me check the date for late fee charge…" at bounding box center [356, 286] width 300 height 28
click at [531, 281] on button " Send" at bounding box center [527, 286] width 36 height 17
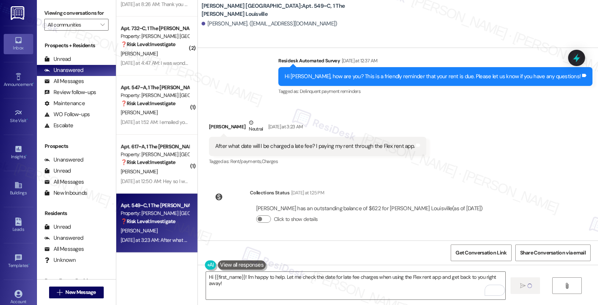
click at [383, 184] on div "Collections Status [DATE] at 1:25 PM [PERSON_NAME] has an outstanding balance o…" at bounding box center [349, 212] width 291 height 57
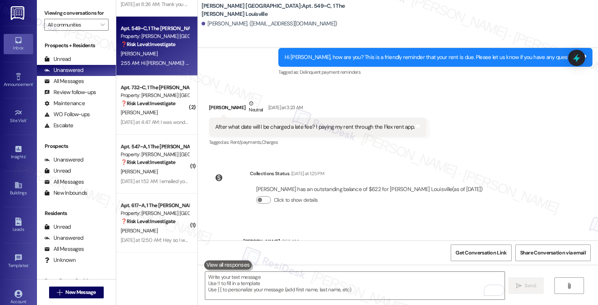
scroll to position [257, 0]
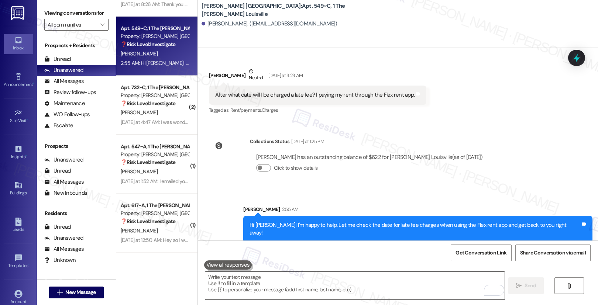
click at [237, 281] on textarea "To enrich screen reader interactions, please activate Accessibility in Grammarl…" at bounding box center [355, 286] width 300 height 28
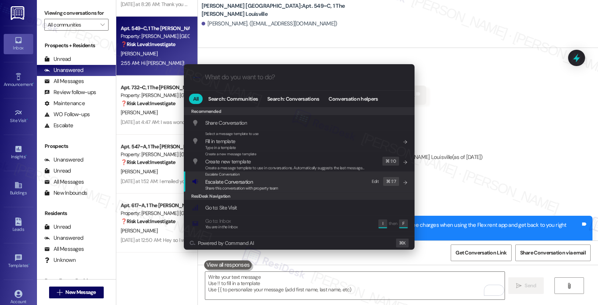
click at [229, 186] on span "Share this conversation with property team" at bounding box center [241, 188] width 73 height 5
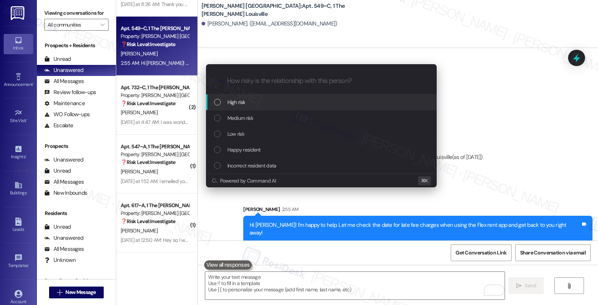
click at [264, 103] on div "High risk" at bounding box center [322, 102] width 216 height 8
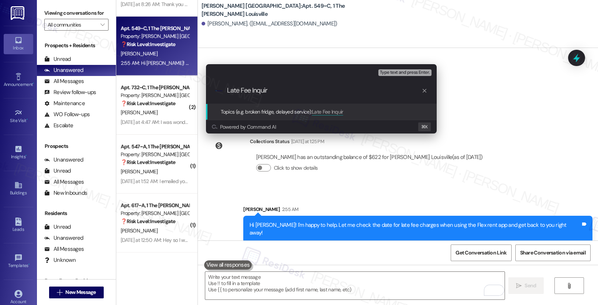
type input "Late Fee Inquiry"
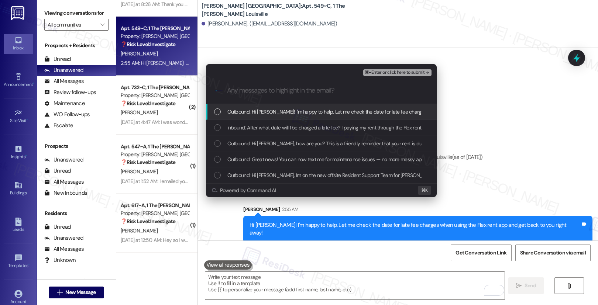
click at [277, 113] on span "Outbound: Hi [PERSON_NAME]! I'm happy to help. Let me check the date for late f…" at bounding box center [394, 112] width 332 height 8
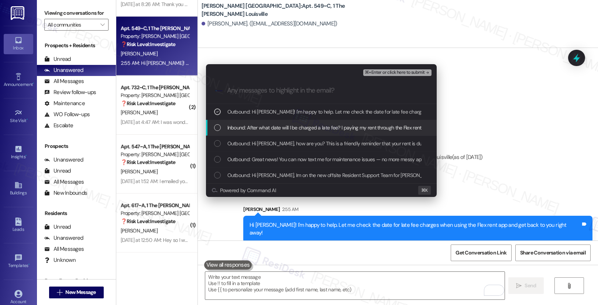
click at [275, 127] on span "Inbound: After what date will I be charged a late fee? I paying my rent through…" at bounding box center [330, 128] width 205 height 8
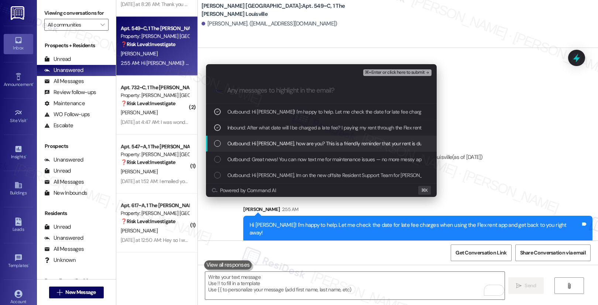
click at [288, 146] on span "Outbound: Hi [PERSON_NAME], how are you? This is a friendly reminder that your …" at bounding box center [376, 144] width 296 height 8
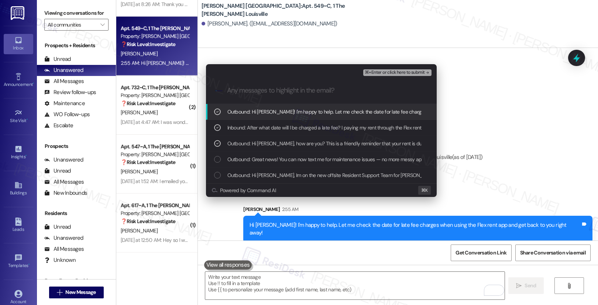
click at [379, 71] on span "⌘+Enter or click here to submit" at bounding box center [395, 72] width 60 height 5
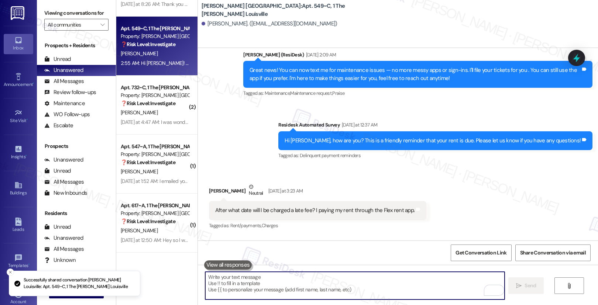
scroll to position [137, 0]
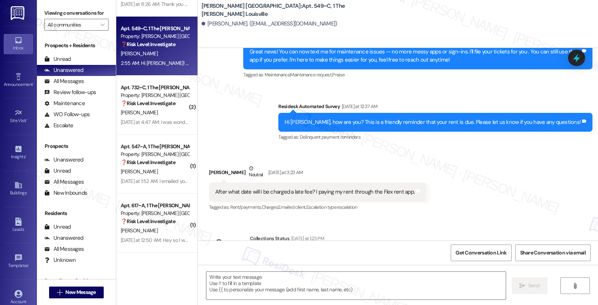
type textarea "Fetching suggested responses. Please feel free to read through the conversation…"
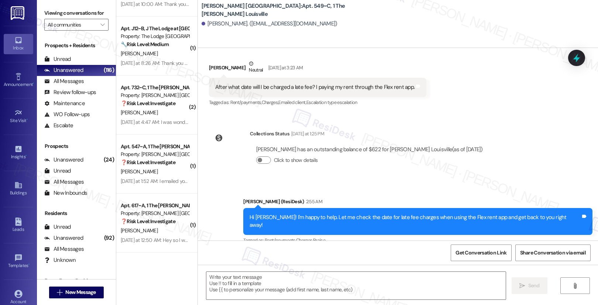
scroll to position [268, 0]
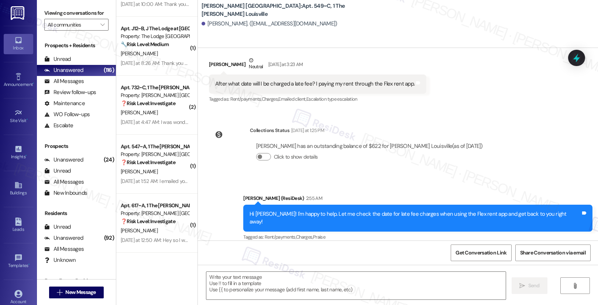
click at [271, 85] on div "After what date will I be charged a late fee? I paying my rent through the Flex…" at bounding box center [314, 84] width 199 height 8
click at [246, 281] on textarea at bounding box center [356, 286] width 300 height 28
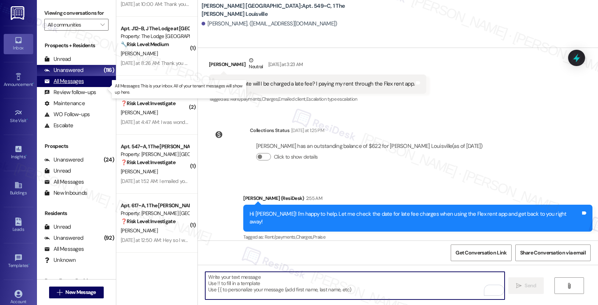
click at [71, 85] on div "All Messages" at bounding box center [64, 82] width 40 height 8
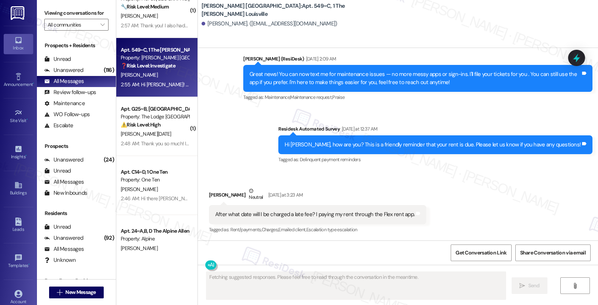
scroll to position [89, 0]
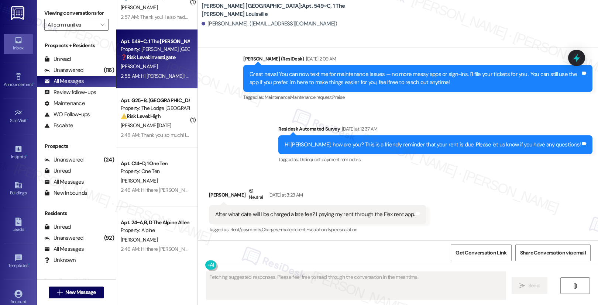
click at [157, 73] on div "2:55 AM: Hi [PERSON_NAME]! I'm happy to help. Let me check the date for late fe…" at bounding box center [285, 76] width 328 height 7
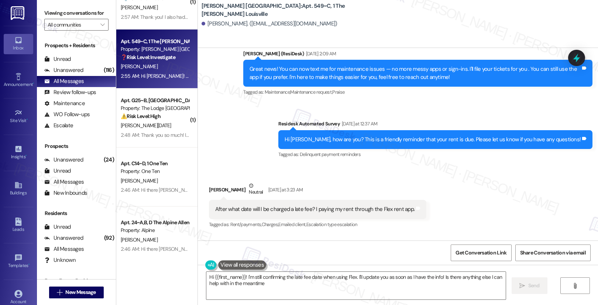
type textarea "Hi {{first_name}}! I'm still confirming the late fee date when using Flex. I'll…"
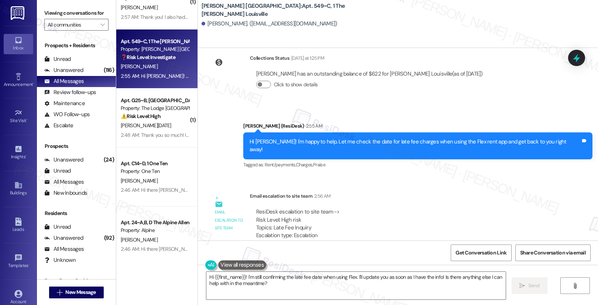
scroll to position [359, 0]
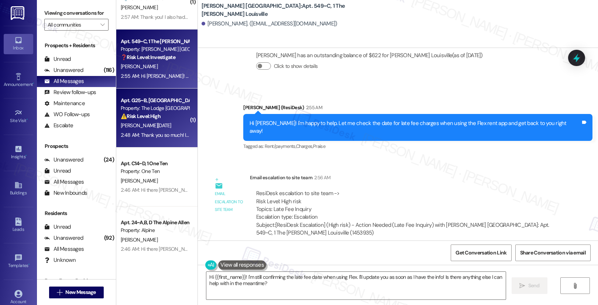
click at [143, 126] on div "[PERSON_NAME][DATE]" at bounding box center [155, 125] width 70 height 9
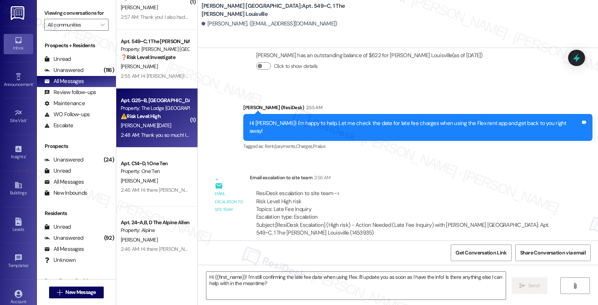
type textarea "Fetching suggested responses. Please feel free to read through the conversation…"
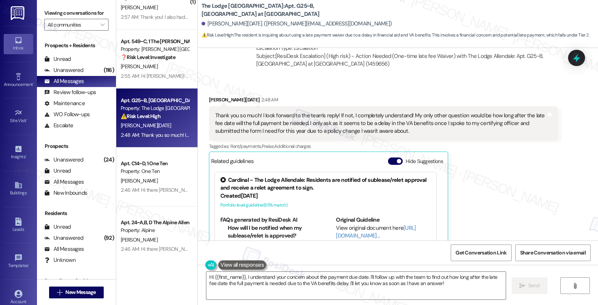
scroll to position [722, 0]
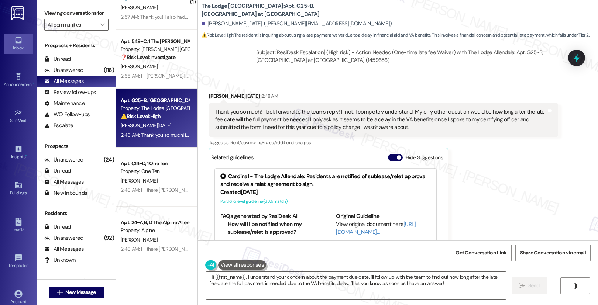
click at [263, 118] on div "Thank you so much! I look forward to the team's reply! If not, I completely und…" at bounding box center [380, 120] width 331 height 24
click at [263, 119] on div "Thank you so much! I look forward to the team's reply! If not, I completely und…" at bounding box center [380, 120] width 331 height 24
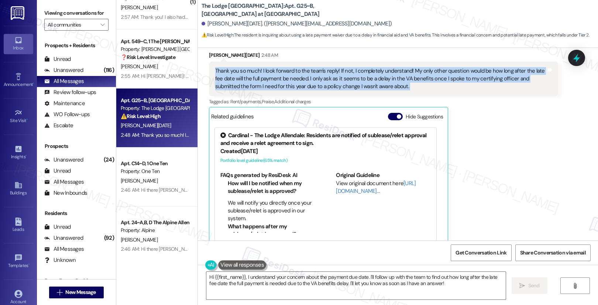
scroll to position [775, 0]
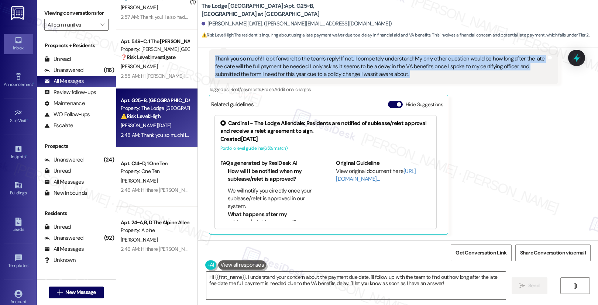
click at [407, 286] on textarea "Hi {{first_name}}, I understand your concern about the payment due date. I'll f…" at bounding box center [356, 286] width 300 height 28
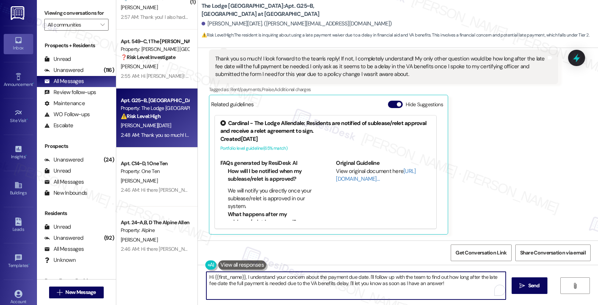
click at [407, 286] on textarea "Hi {{first_name}}, I understand your concern about the payment due date. I'll f…" at bounding box center [356, 286] width 300 height 28
click at [406, 286] on textarea "Hi {{first_name}}, I understand your concern about the payment due date. I'll f…" at bounding box center [356, 286] width 300 height 28
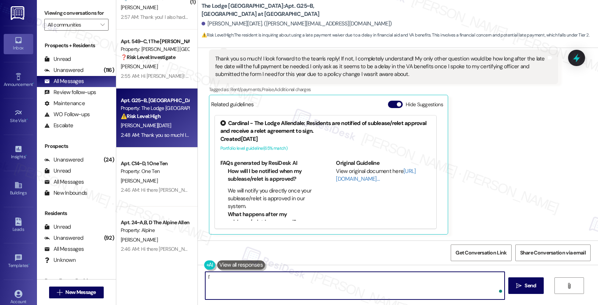
type textarea "I"
type textarea "Let me also check that for you."
click at [525, 283] on span "Send" at bounding box center [530, 286] width 11 height 8
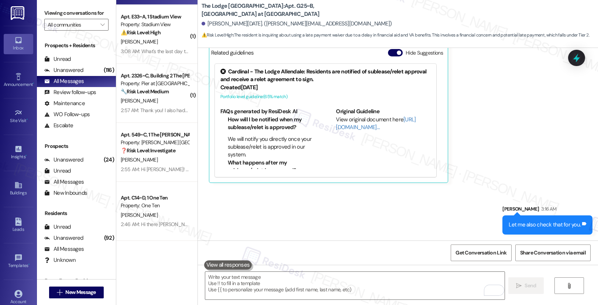
scroll to position [47, 0]
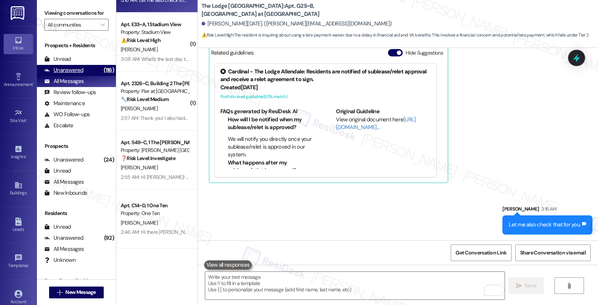
click at [77, 74] on div "Unanswered" at bounding box center [63, 70] width 39 height 8
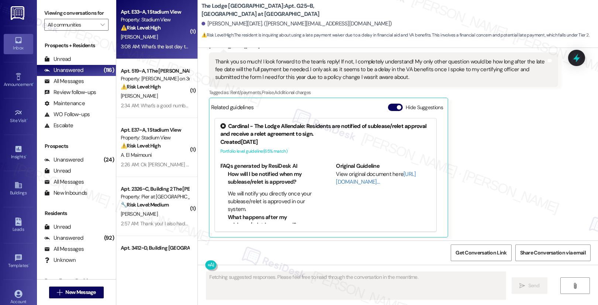
scroll to position [775, 0]
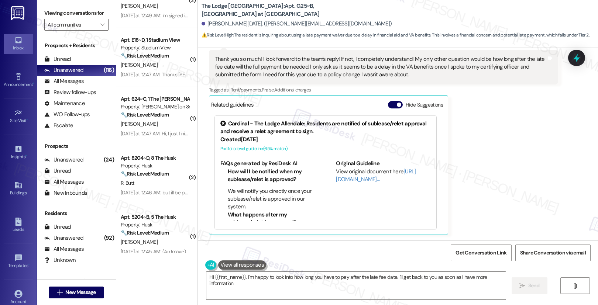
type textarea "Hi {{first_name}}, I'm happy to look into how long you have to pay after the la…"
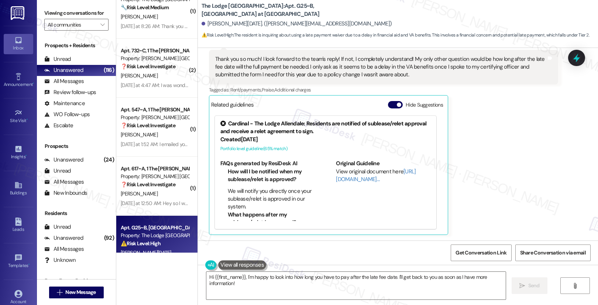
scroll to position [2820, 0]
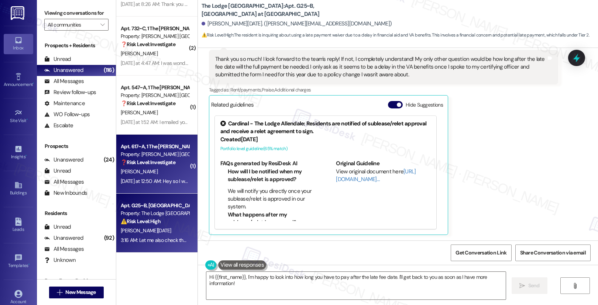
click at [162, 166] on div "❓ Risk Level: Investigate" at bounding box center [155, 163] width 68 height 8
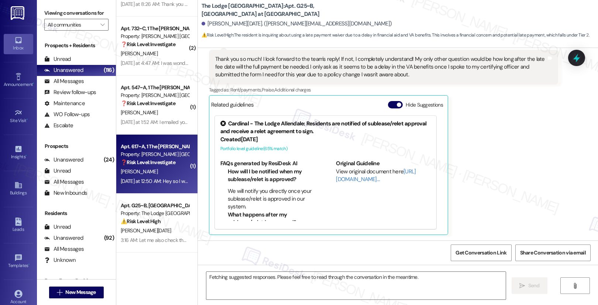
scroll to position [206, 0]
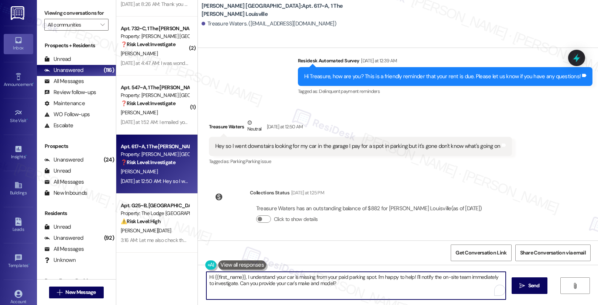
drag, startPoint x: 373, startPoint y: 277, endPoint x: 383, endPoint y: 293, distance: 18.9
click at [383, 293] on textarea "Hi {{first_name}}, I understand your car is missing from your paid parking spot…" at bounding box center [356, 286] width 300 height 28
click at [212, 130] on div "Treasure Waters Neutral Yesterday at 12:50 AM" at bounding box center [361, 128] width 304 height 18
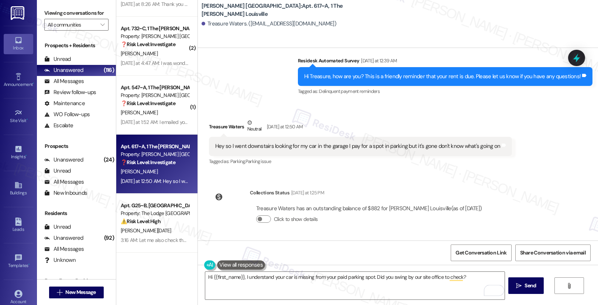
click at [212, 130] on div "Treasure Waters Neutral Yesterday at 12:50 AM" at bounding box center [361, 128] width 304 height 18
copy div "Treasure"
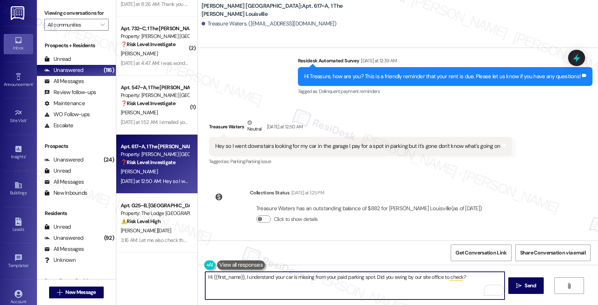
drag, startPoint x: 240, startPoint y: 278, endPoint x: 208, endPoint y: 277, distance: 31.4
click at [208, 277] on textarea "Hi {{first_name}}, I understand your car is missing from your paid parking spot…" at bounding box center [355, 286] width 300 height 28
paste textarea "Treasure"
click at [357, 278] on textarea "Hi Treasure, I understand your car is missing from your paid parking spot. Did …" at bounding box center [355, 286] width 300 height 28
click at [394, 277] on textarea "Hi Treasure, I understand your car is missing from your paid parking spot. Did …" at bounding box center [355, 286] width 300 height 28
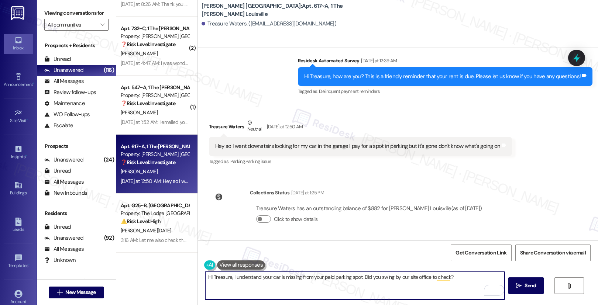
click at [461, 280] on textarea "Hi Treasure, I understand your car is missing from your paid parking spot. Did …" at bounding box center [355, 286] width 300 height 28
type textarea "Hi Treasure, I understand your car is missing from your paid parking spot. Did …"
click at [527, 289] on span "Send" at bounding box center [530, 286] width 11 height 8
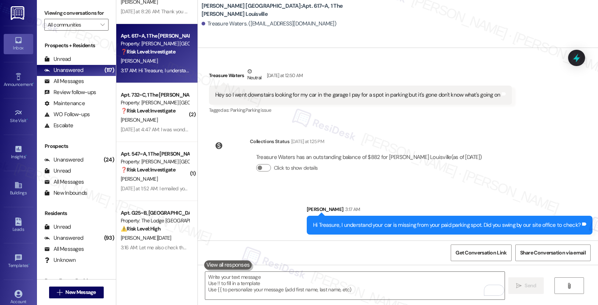
scroll to position [2820, 0]
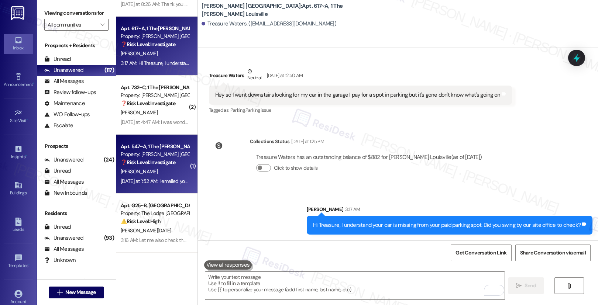
click at [158, 175] on div "A. Thomas" at bounding box center [155, 171] width 70 height 9
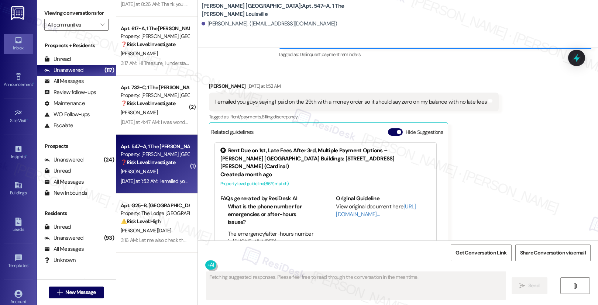
scroll to position [284, 0]
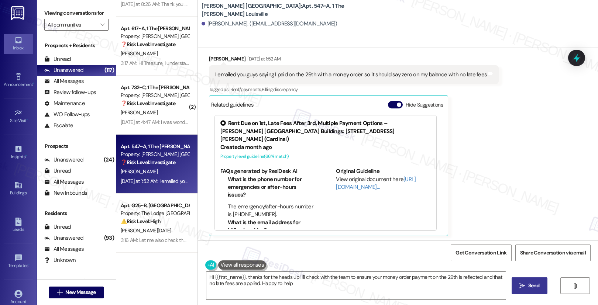
type textarea "Hi {{first_name}}, thanks for the heads up! I'll check with the team to ensure …"
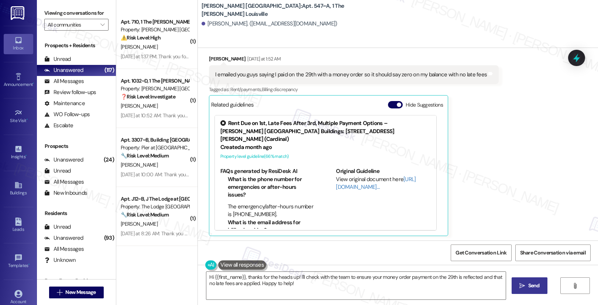
scroll to position [2820, 0]
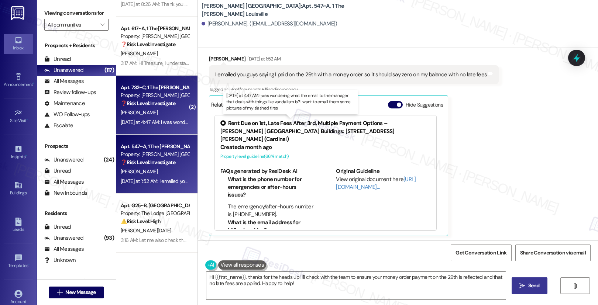
click at [160, 122] on div "Yesterday at 4:47 AM: I was wondering what the email to the manager that deals …" at bounding box center [293, 122] width 344 height 7
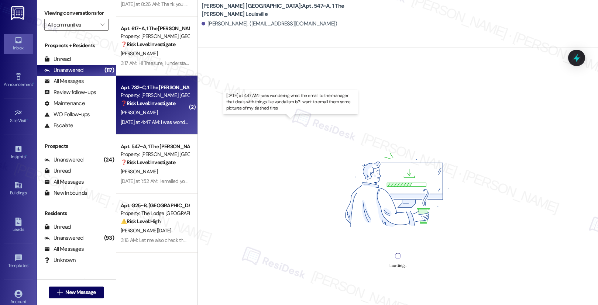
click at [160, 122] on div "Yesterday at 4:47 AM: I was wondering what the email to the manager that deals …" at bounding box center [293, 122] width 344 height 7
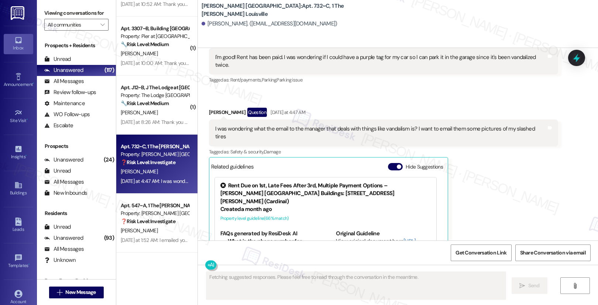
scroll to position [972, 0]
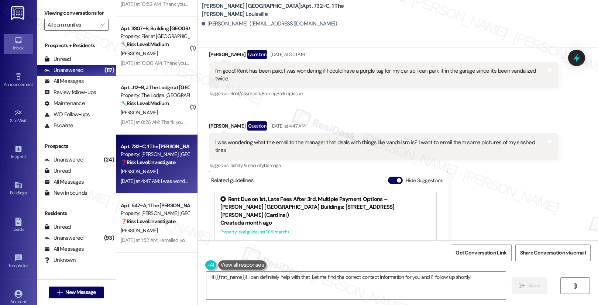
drag, startPoint x: 231, startPoint y: 79, endPoint x: 303, endPoint y: 83, distance: 72.5
click at [303, 83] on div "I'm good! Rent has been paid. I was wondering if I could have a purple tag for …" at bounding box center [383, 75] width 349 height 27
drag, startPoint x: 275, startPoint y: 76, endPoint x: 392, endPoint y: 81, distance: 117.6
click at [392, 81] on div "I'm good! Rent has been paid. I was wondering if I could have a purple tag for …" at bounding box center [380, 75] width 331 height 16
click at [289, 113] on div "Received via SMS Skyler Olinski Question Yesterday at 3:01 AM I'm good! Rent ha…" at bounding box center [398, 175] width 400 height 285
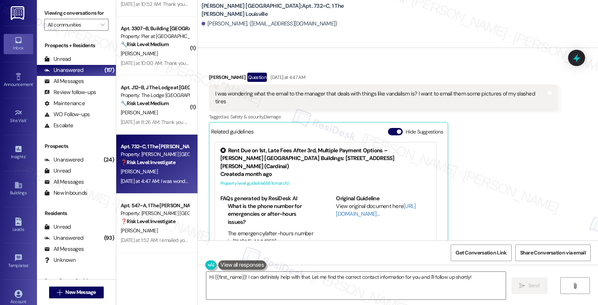
scroll to position [975, 0]
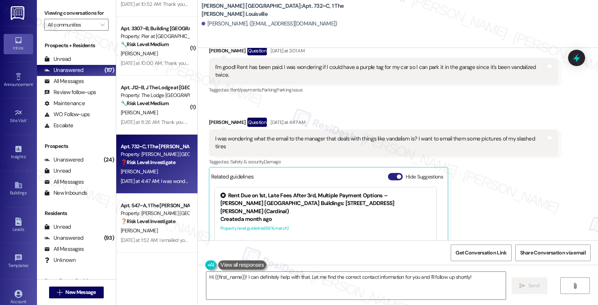
click at [388, 173] on button "Hide Suggestions" at bounding box center [395, 176] width 15 height 7
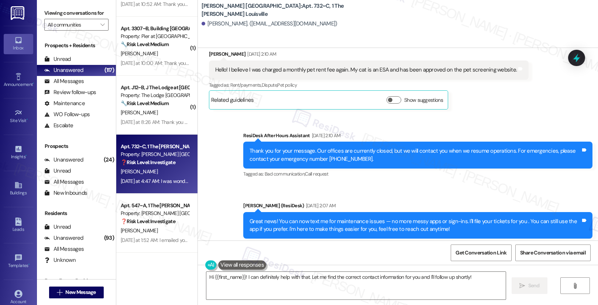
scroll to position [593, 0]
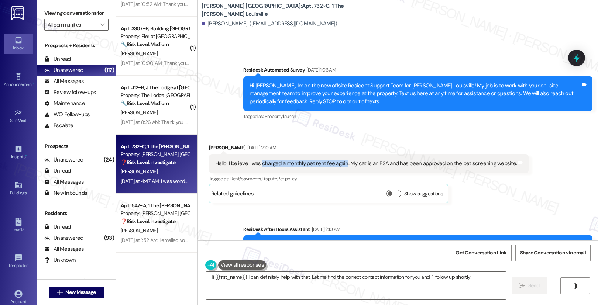
drag, startPoint x: 256, startPoint y: 173, endPoint x: 339, endPoint y: 173, distance: 83.1
click at [339, 168] on div "Hello! I believe I was charged a monthly pet rent fee again. My cat is an ESA a…" at bounding box center [366, 164] width 302 height 8
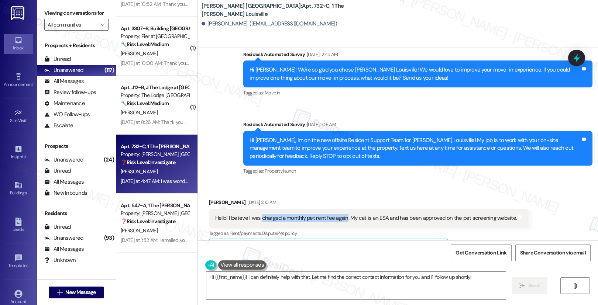
scroll to position [528, 0]
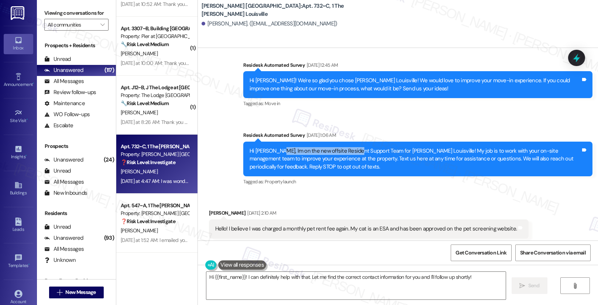
drag, startPoint x: 270, startPoint y: 159, endPoint x: 349, endPoint y: 162, distance: 79.5
click at [349, 162] on div "Hi Skyler, Im on the new offsite Resident Support Team for Marshall Louisville!…" at bounding box center [415, 159] width 331 height 24
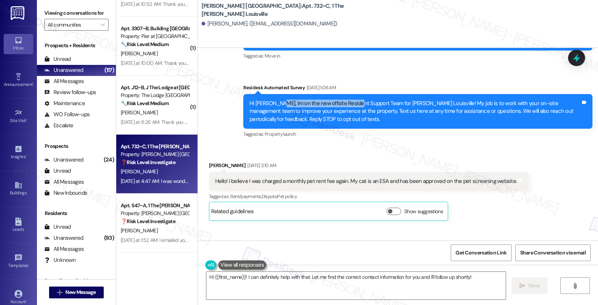
scroll to position [590, 0]
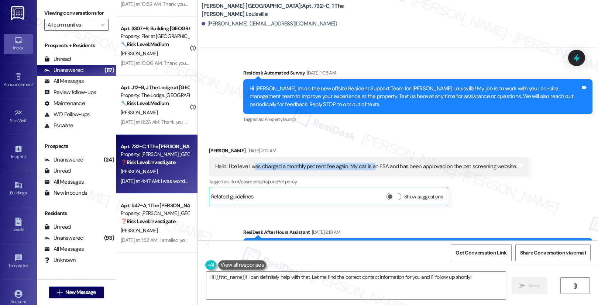
drag, startPoint x: 250, startPoint y: 174, endPoint x: 368, endPoint y: 177, distance: 118.6
click at [368, 171] on div "Hello! I believe I was charged a monthly pet rent fee again. My cat is an ESA a…" at bounding box center [366, 167] width 302 height 8
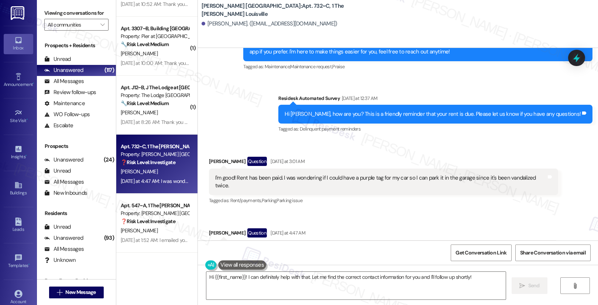
scroll to position [889, 0]
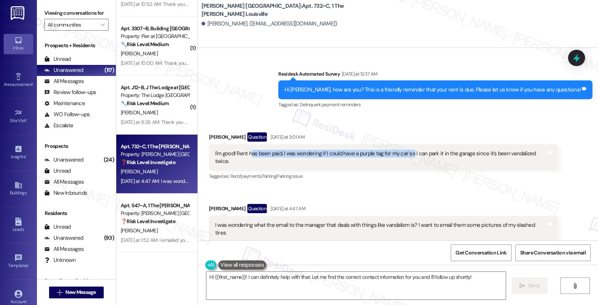
drag, startPoint x: 245, startPoint y: 161, endPoint x: 406, endPoint y: 163, distance: 160.3
click at [406, 163] on div "I'm good! Rent has been paid. I was wondering if I could have a purple tag for …" at bounding box center [380, 158] width 331 height 16
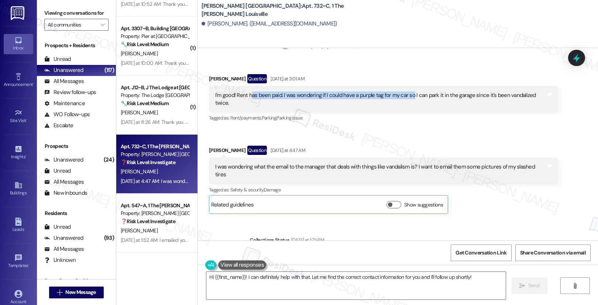
scroll to position [970, 0]
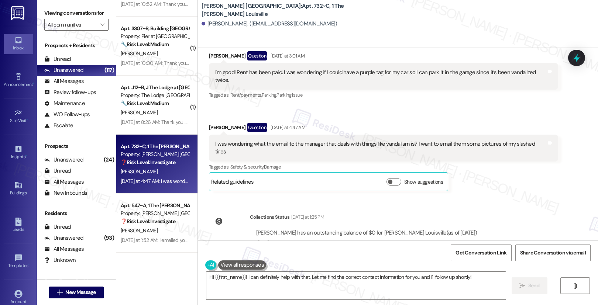
drag, startPoint x: 220, startPoint y: 145, endPoint x: 290, endPoint y: 147, distance: 69.8
click at [290, 147] on div "I was wondering what the email to the manager that deals with things like vanda…" at bounding box center [380, 148] width 331 height 16
drag, startPoint x: 279, startPoint y: 144, endPoint x: 356, endPoint y: 144, distance: 76.5
click at [356, 144] on div "I was wondering what the email to the manager that deals with things like vanda…" at bounding box center [380, 148] width 331 height 16
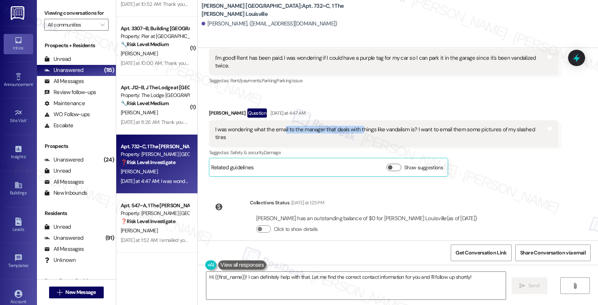
scroll to position [987, 0]
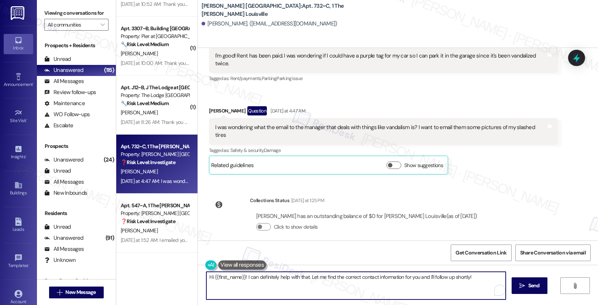
click at [323, 279] on textarea "Hi {{first_name}}! I can definitely help with that. Let me find the correct con…" at bounding box center [356, 286] width 300 height 28
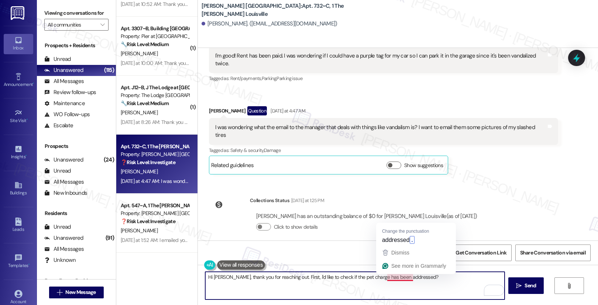
click at [393, 279] on textarea "Hi Skylar, thank you for reaching out. First, I'd like to check if the pet char…" at bounding box center [355, 286] width 300 height 28
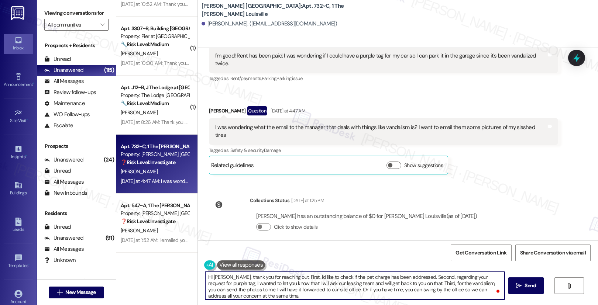
type textarea "Hi Skylar, thank you for reaching out. First, I'd like to check if the pet char…"
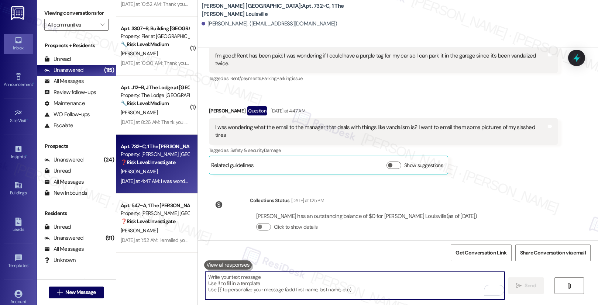
click at [270, 291] on textarea "To enrich screen reader interactions, please activate Accessibility in Grammarl…" at bounding box center [355, 286] width 300 height 28
paste textarea "Hi Skylar, Thank you for reaching out. I’d like to go over your concerns one by…"
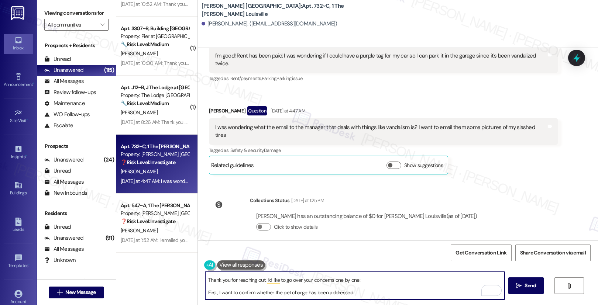
scroll to position [11, 0]
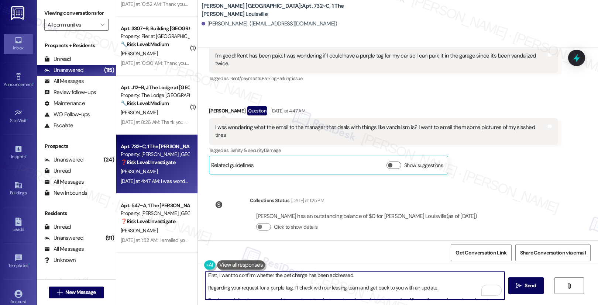
click at [205, 276] on textarea "Hi Skylar, Thank you for reaching out. I’d like to go over your concerns one by…" at bounding box center [355, 286] width 300 height 28
click at [205, 288] on textarea "Hi Skylar, Thank you for reaching out. I’d like to go over your concerns one by…" at bounding box center [355, 286] width 300 height 28
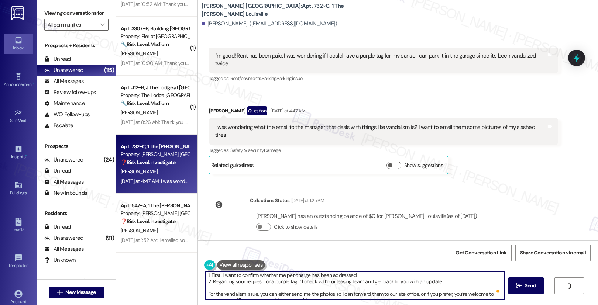
click at [205, 294] on textarea "Hi Skylar, Thank you for reaching out. I’d like to go over your concerns one by…" at bounding box center [355, 286] width 300 height 28
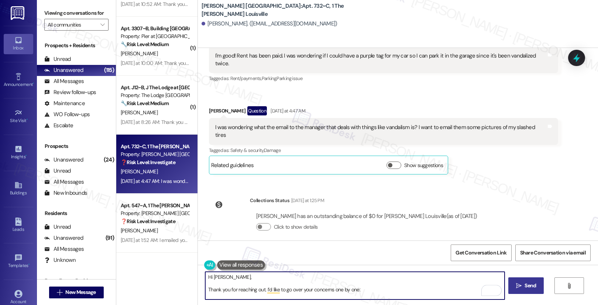
type textarea "Hi Skylar, Thank you for reaching out. I’d like to go over your concerns one by…"
click at [520, 286] on icon "" at bounding box center [519, 286] width 6 height 6
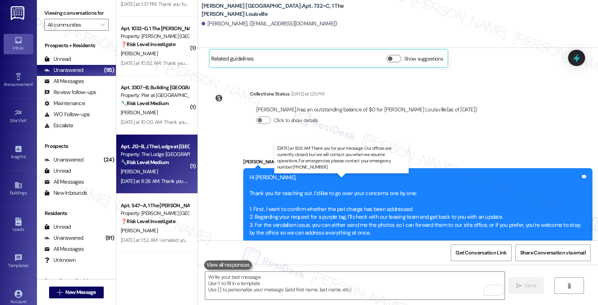
click at [159, 181] on div "Yesterday at 8:26 AM: Thank you for your message. Our offices are currently clo…" at bounding box center [348, 181] width 454 height 7
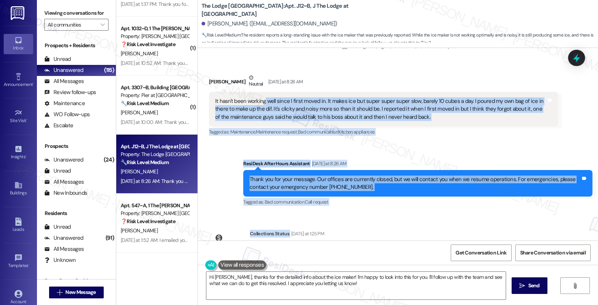
drag, startPoint x: 258, startPoint y: 235, endPoint x: 291, endPoint y: 237, distance: 32.9
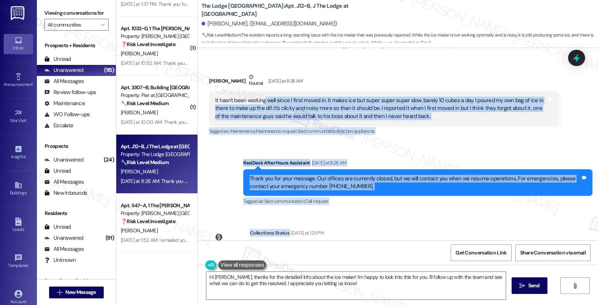
click at [291, 237] on div "WO Lease started Aug 20, 2025 at 8:00 AM Show details Survey, sent via SMS Resi…" at bounding box center [398, 144] width 400 height 193
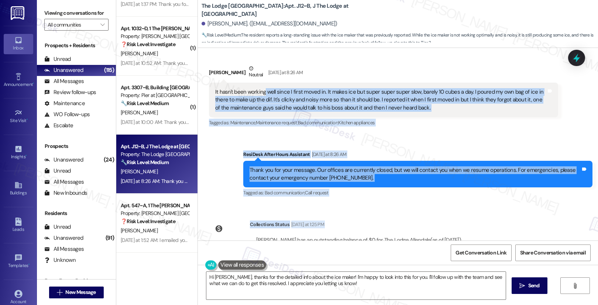
click at [243, 131] on div "Received via SMS Annie Miller Neutral Yesterday at 8:26 AM It hasn't been worki…" at bounding box center [384, 96] width 360 height 75
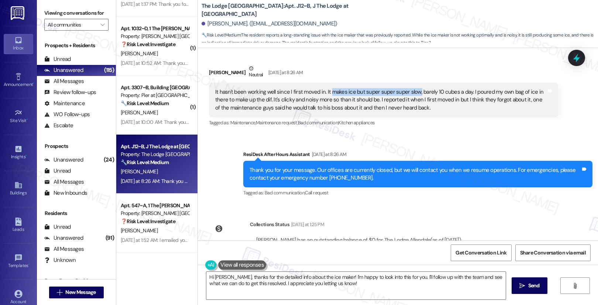
drag, startPoint x: 323, startPoint y: 92, endPoint x: 411, endPoint y: 95, distance: 88.3
click at [411, 95] on div "It hasn't been working well since I first moved in. It makes ice but super supe…" at bounding box center [380, 100] width 331 height 24
drag, startPoint x: 236, startPoint y: 102, endPoint x: 296, endPoint y: 103, distance: 59.5
click at [296, 103] on div "It hasn't been working well since I first moved in. It makes ice but super supe…" at bounding box center [380, 100] width 331 height 24
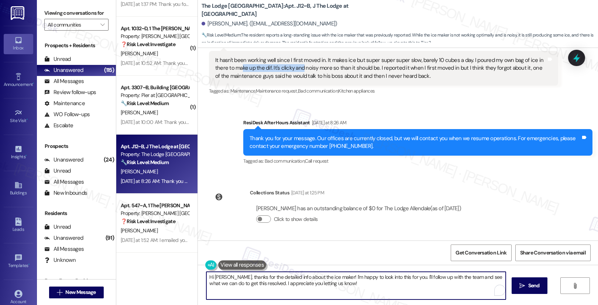
click at [345, 286] on textarea "Hi Annie, thanks for the detailed info about the ice maker! I'm happy to look i…" at bounding box center [356, 286] width 300 height 28
click at [395, 283] on textarea "Hi Annie, thanks for the detailed info about the ice maker! I'm happy to look i…" at bounding box center [355, 286] width 300 height 28
drag, startPoint x: 368, startPoint y: 283, endPoint x: 252, endPoint y: 284, distance: 115.6
click at [252, 284] on textarea "Hi Annie, thanks for the detailed info about the ice maker! I'm happy to look i…" at bounding box center [355, 286] width 300 height 28
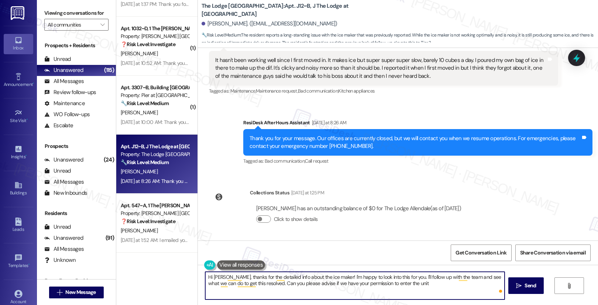
type textarea "Hi Annie, thanks for the detailed info about the ice maker! I'm happy to look i…"
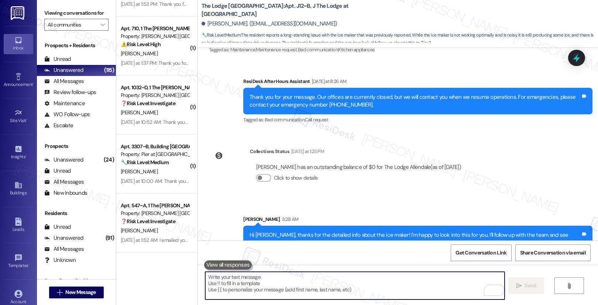
scroll to position [405, 0]
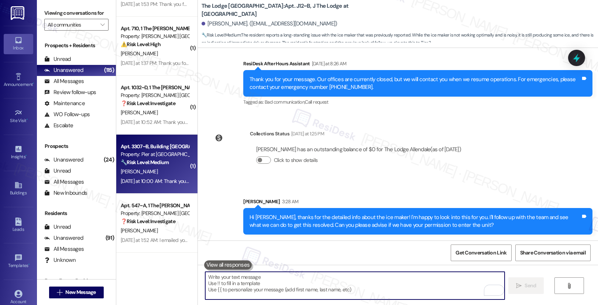
click at [161, 178] on div "Yesterday at 10:00 AM: Thank you for your message. Our offices are currently cl…" at bounding box center [349, 181] width 457 height 7
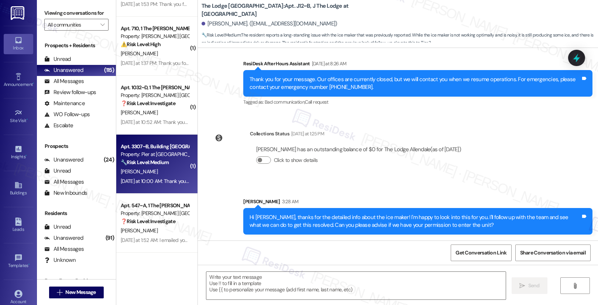
click at [161, 178] on div "Yesterday at 10:00 AM: Thank you for your message. Our offices are currently cl…" at bounding box center [349, 181] width 457 height 7
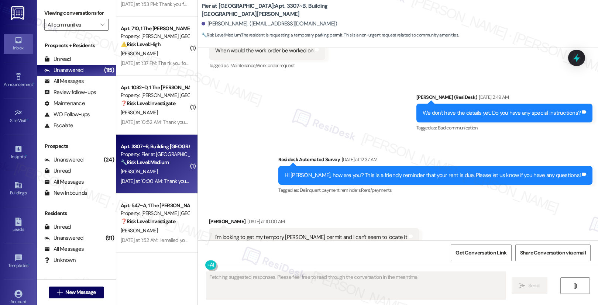
scroll to position [572, 0]
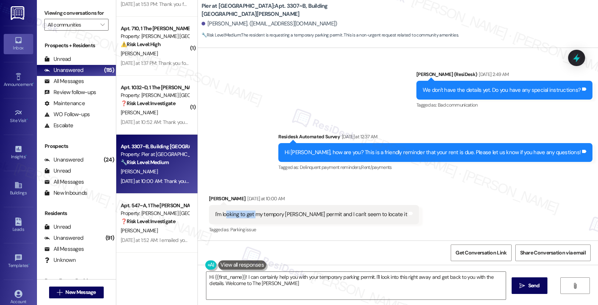
type textarea "Hi {{first_name}}! I can certainly help you with your temporary parking permit.…"
drag, startPoint x: 222, startPoint y: 215, endPoint x: 375, endPoint y: 217, distance: 152.2
click at [375, 217] on div "I'm looking to get my tempory Parkin permit and I can't seem to locate it Tags …" at bounding box center [314, 214] width 210 height 19
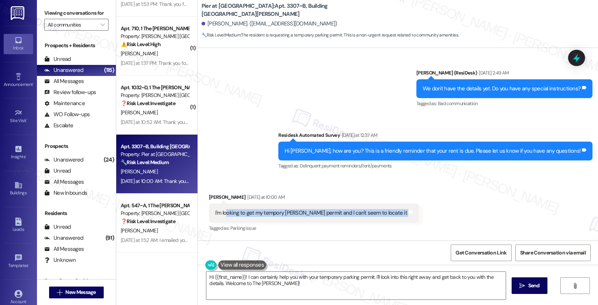
scroll to position [575, 0]
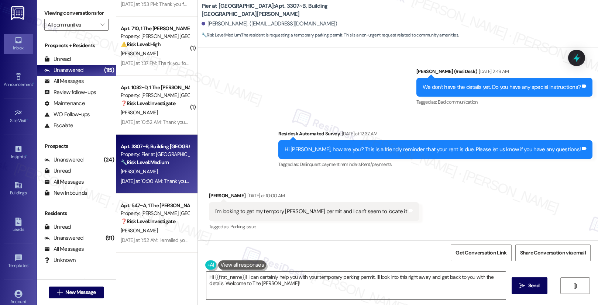
click at [387, 288] on textarea "Hi {{first_name}}! I can certainly help you with your temporary parking permit.…" at bounding box center [356, 286] width 300 height 28
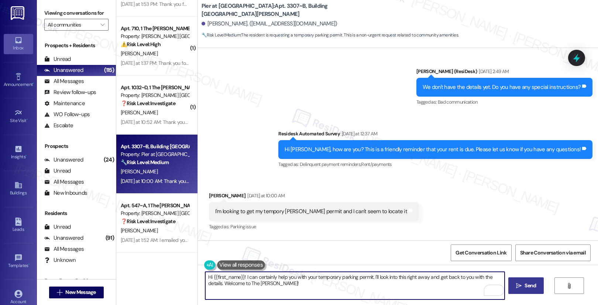
click at [533, 287] on span "Send" at bounding box center [530, 286] width 11 height 8
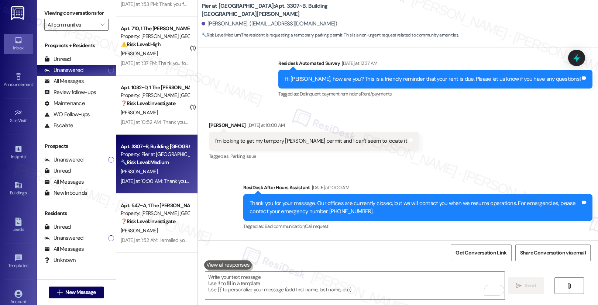
scroll to position [770, 0]
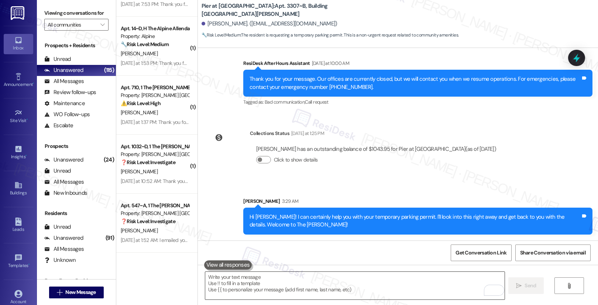
click at [378, 287] on textarea "To enrich screen reader interactions, please activate Accessibility in Grammarl…" at bounding box center [355, 286] width 300 height 28
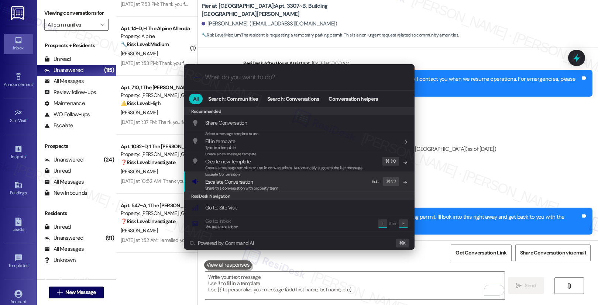
click at [259, 185] on div "Share this conversation with property team" at bounding box center [241, 188] width 73 height 7
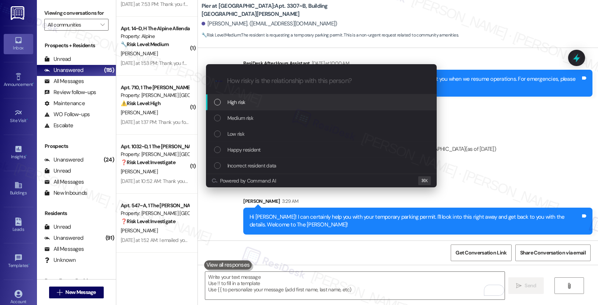
click at [254, 103] on div "High risk" at bounding box center [322, 102] width 216 height 8
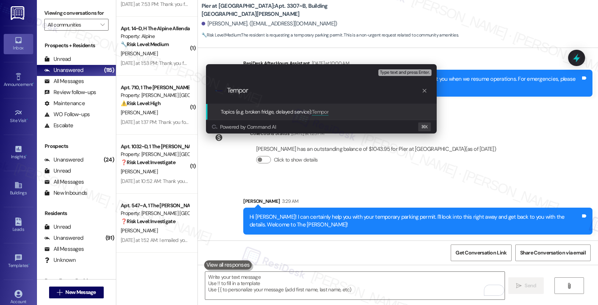
type input "Tempora"
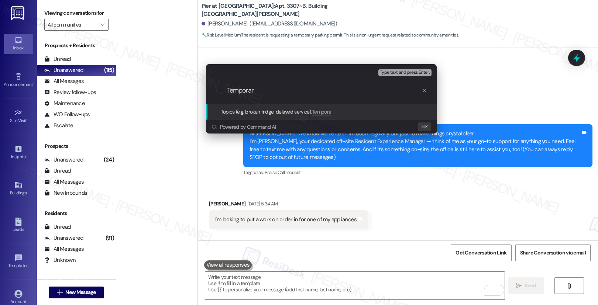
scroll to position [770, 0]
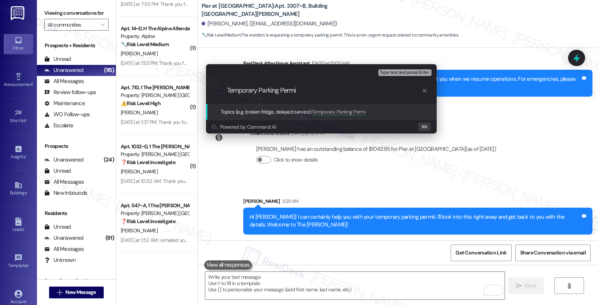
type input "Temporary Parking Permit"
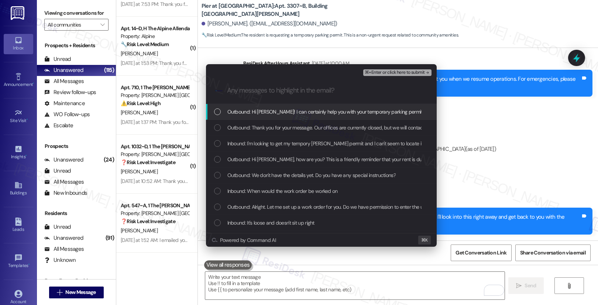
click at [376, 109] on span "Outbound: Hi [PERSON_NAME]! I can certainly help you with your temporary parkin…" at bounding box center [431, 112] width 406 height 8
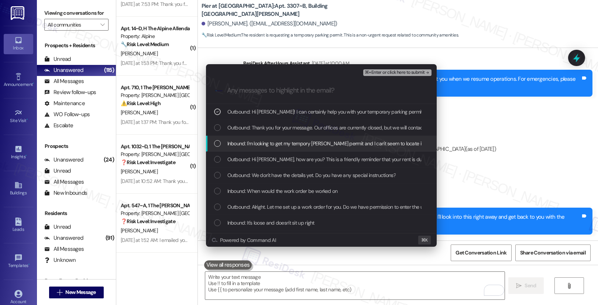
click at [359, 142] on span "Inbound: I'm looking to get my tempory [PERSON_NAME] permit and I can't seem to…" at bounding box center [326, 144] width 196 height 8
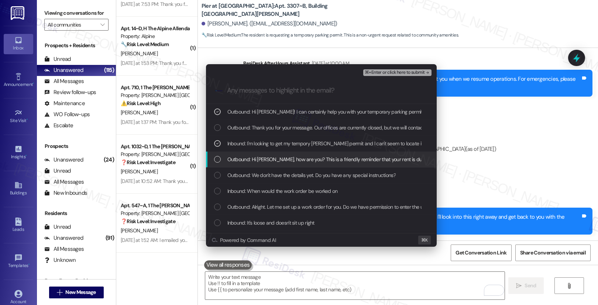
click at [355, 158] on span "Outbound: Hi [PERSON_NAME], how are you? This is a friendly reminder that your …" at bounding box center [376, 160] width 296 height 8
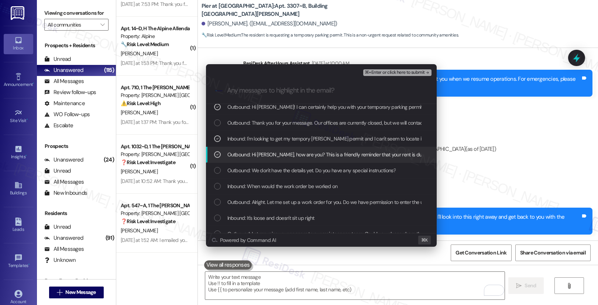
click at [366, 153] on span "Outbound: Hi [PERSON_NAME], how are you? This is a friendly reminder that your …" at bounding box center [376, 155] width 296 height 8
click at [384, 158] on span "Outbound: Hi Christian, how are you? This is a friendly reminder that your rent…" at bounding box center [376, 155] width 296 height 8
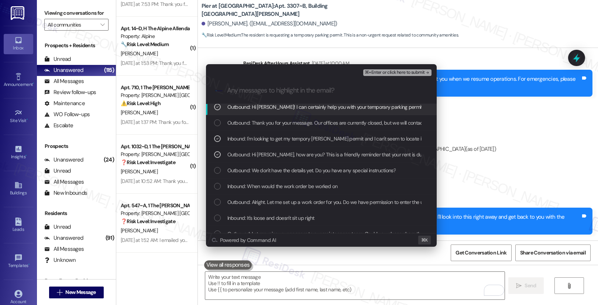
click at [411, 73] on span "⌘+Enter or click here to submit" at bounding box center [395, 72] width 60 height 5
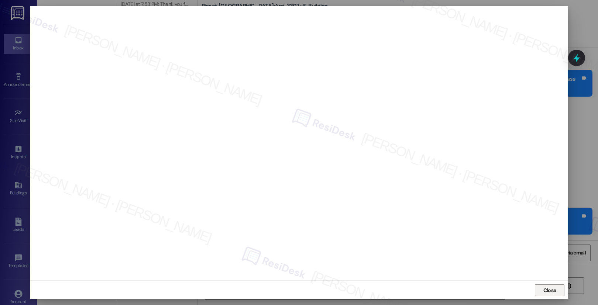
click at [544, 289] on span "Close" at bounding box center [550, 291] width 13 height 8
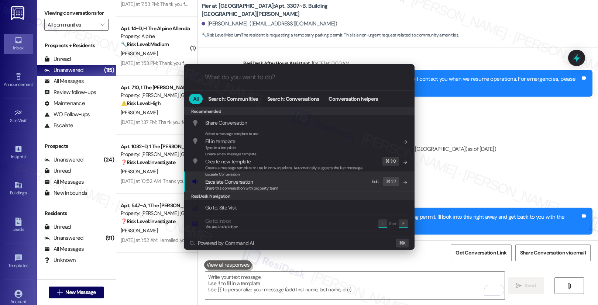
click at [240, 186] on span "Share this conversation with property team" at bounding box center [241, 188] width 73 height 5
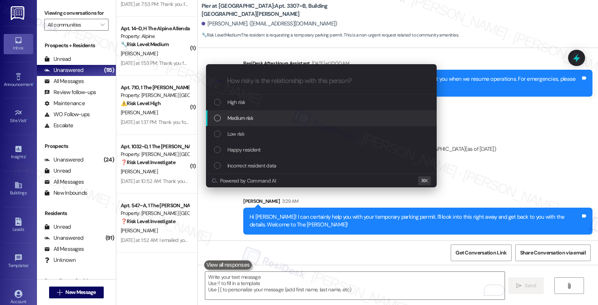
click at [254, 118] on div "Medium risk" at bounding box center [322, 118] width 216 height 8
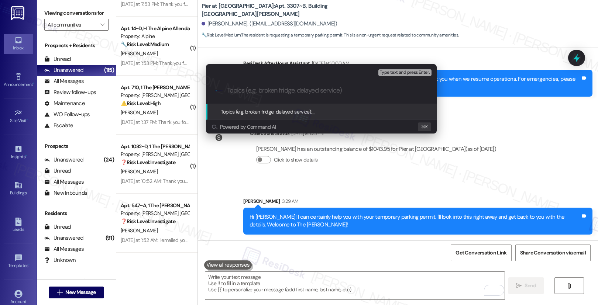
paste input "Temporary Parking Permit"
type input "Temporary Parking Permit"
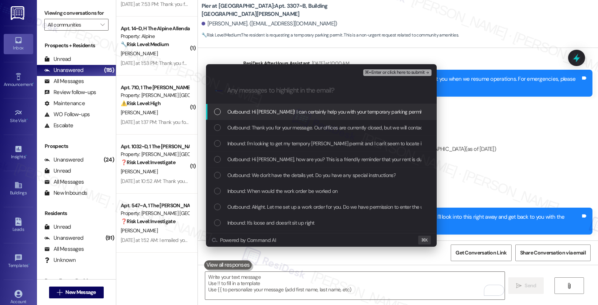
click at [261, 111] on span "Outbound: Hi Christian! I can certainly help you with your temporary parking pe…" at bounding box center [431, 112] width 406 height 8
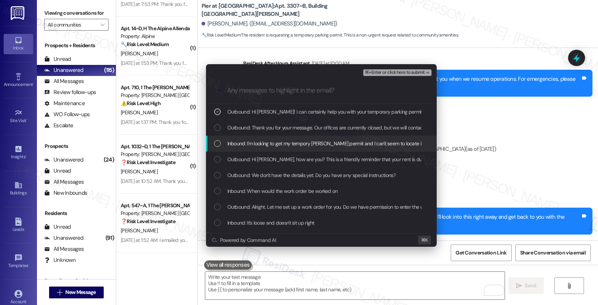
click at [263, 144] on span "Inbound: I'm looking to get my tempory Parkin permit and I can't seem to locate…" at bounding box center [326, 144] width 196 height 8
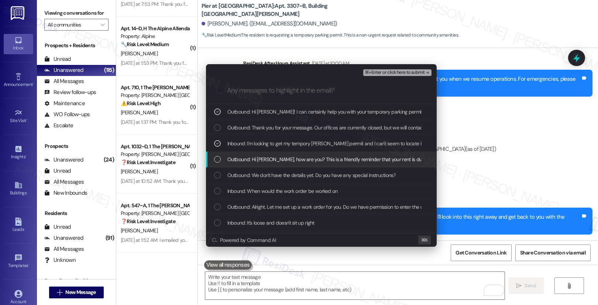
click at [263, 159] on span "Outbound: Hi Christian, how are you? This is a friendly reminder that your rent…" at bounding box center [376, 160] width 296 height 8
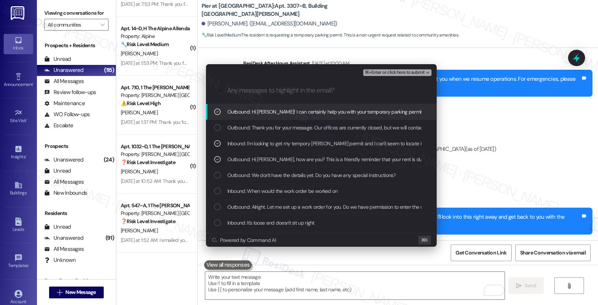
click at [380, 70] on span "⌘+Enter or click here to submit" at bounding box center [395, 72] width 60 height 5
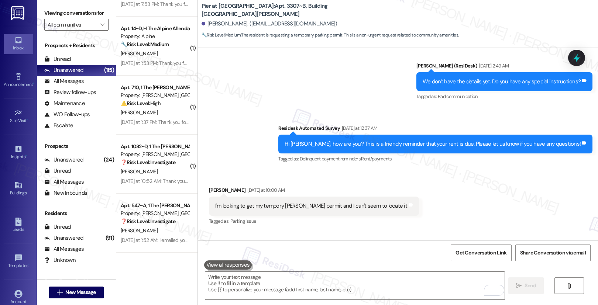
scroll to position [572, 0]
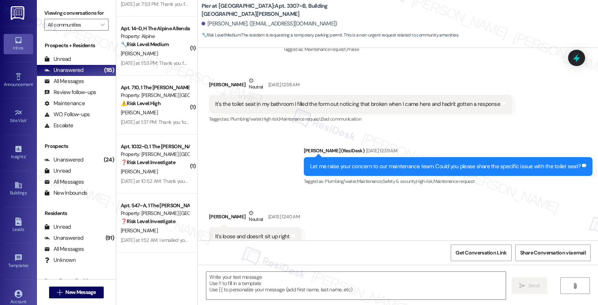
type textarea "Fetching suggested responses. Please feel free to read through the conversation…"
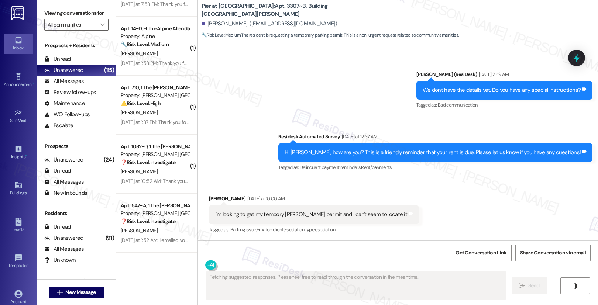
scroll to position [781, 0]
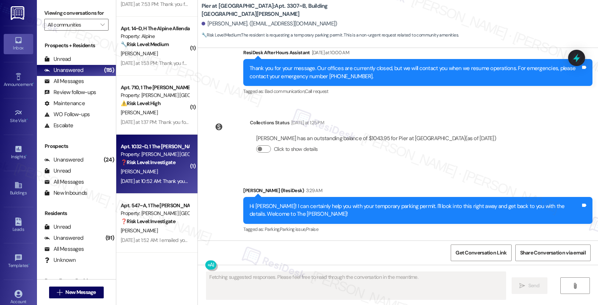
click at [163, 184] on div "Yesterday at 10:52 AM: Thank you for your message. Our offices are currently cl…" at bounding box center [348, 181] width 455 height 7
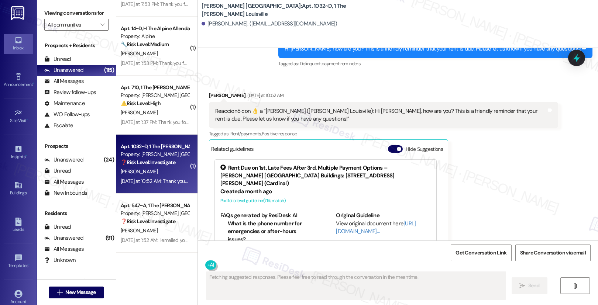
scroll to position [707, 0]
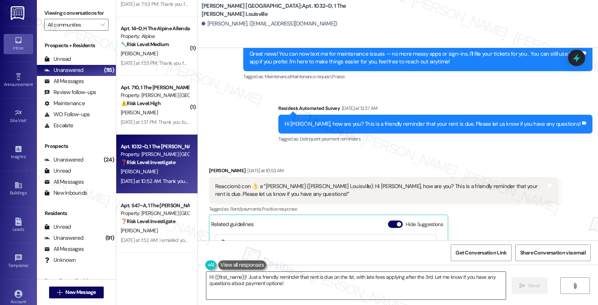
click at [302, 283] on textarea "Hi {{first_name}}! Just a friendly reminder that rent is due on the 1st, with l…" at bounding box center [356, 286] width 300 height 28
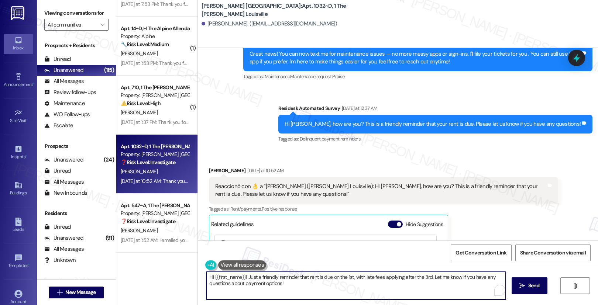
click at [302, 283] on textarea "Hi {{first_name}}! Just a friendly reminder that rent is due on the 1st, with l…" at bounding box center [356, 286] width 300 height 28
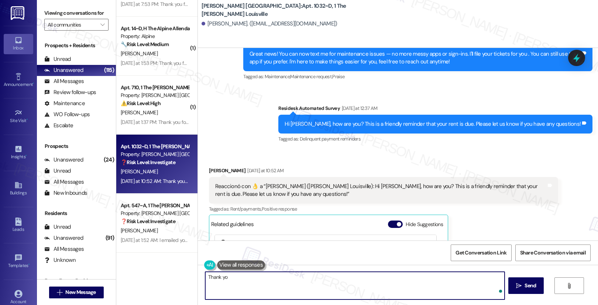
type textarea "Thank you"
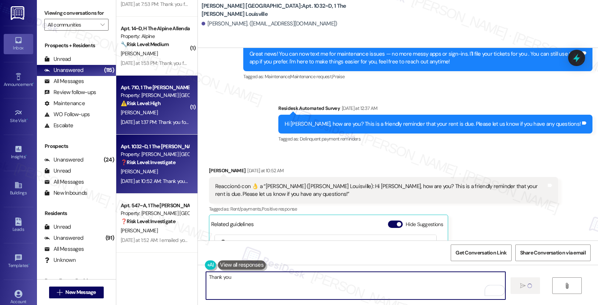
click at [156, 129] on div "Apt. 710, 1 The Marshall Louisville Property: Marshall Louisville ⚠️ Risk Level…" at bounding box center [156, 105] width 81 height 59
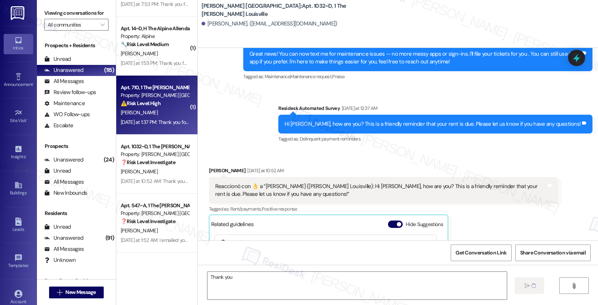
type textarea "Fetching suggested responses. Please feel free to read through the conversation…"
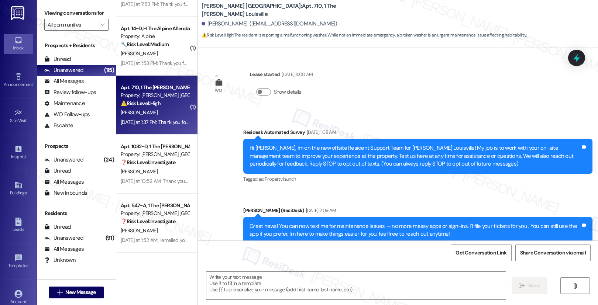
click at [156, 129] on div "Apt. 710, 1 The Marshall Louisville Property: Marshall Louisville ⚠️ Risk Level…" at bounding box center [156, 105] width 81 height 59
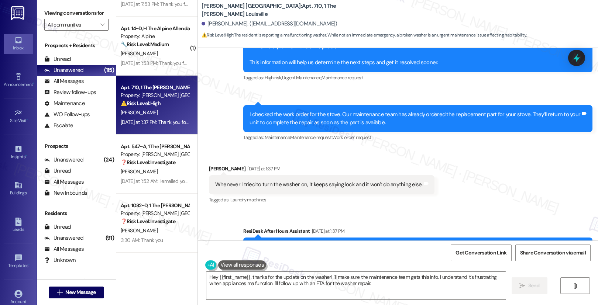
scroll to position [625, 0]
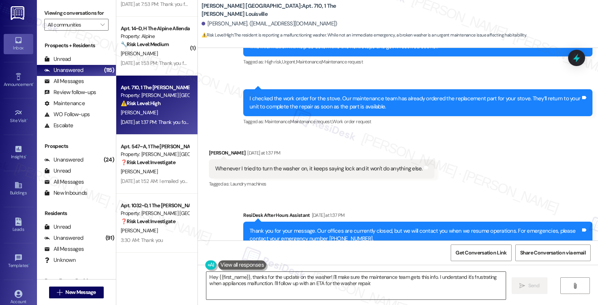
click at [324, 282] on textarea "Hey {{first_name}}, thanks for the update on the washer! I'll make sure the mai…" at bounding box center [356, 286] width 300 height 28
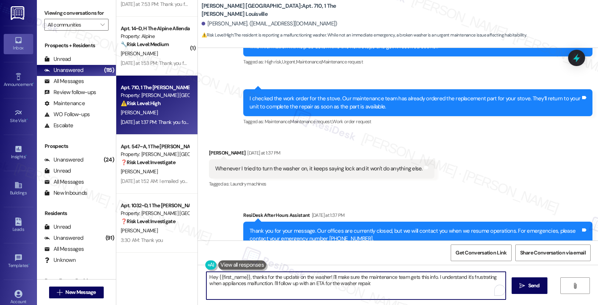
click at [324, 282] on textarea "Hey {{first_name}}, thanks for the update on the washer! I'll make sure the mai…" at bounding box center [356, 286] width 300 height 28
click at [367, 284] on textarea "Hey {{first_name}}, thanks for the update on the washer! I'll make sure the mai…" at bounding box center [355, 286] width 300 height 28
click at [382, 285] on textarea "Hey {{first_name}}, thanks for the update on the washer! I'll make sure the mai…" at bounding box center [355, 286] width 300 height 28
drag, startPoint x: 432, startPoint y: 278, endPoint x: 436, endPoint y: 286, distance: 9.1
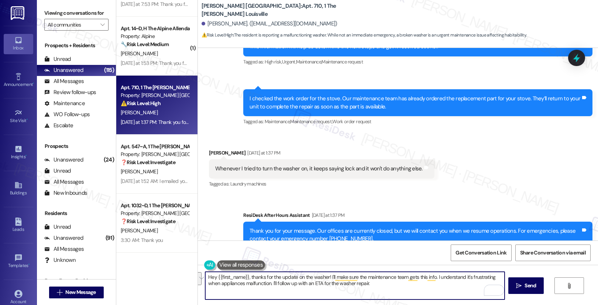
click at [436, 286] on textarea "Hey {{first_name}}, thanks for the update on the washer! I'll make sure the mai…" at bounding box center [355, 286] width 300 height 28
type textarea "Hey {{first_name}}, thanks for the update on the washer! I'll make sure the mai…"
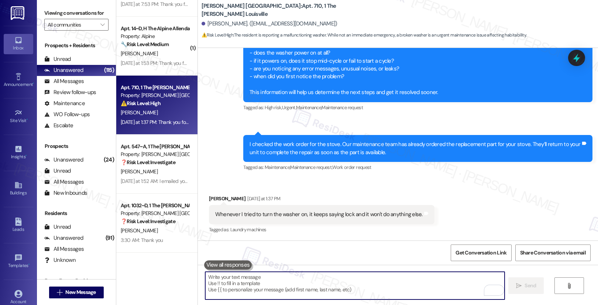
scroll to position [701, 0]
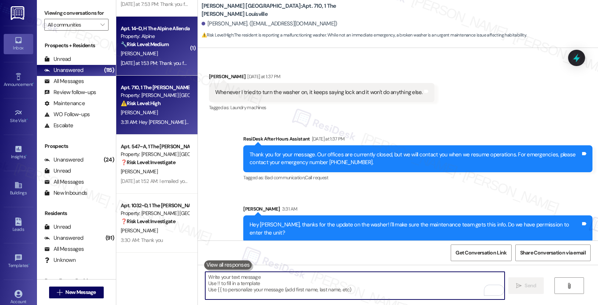
click at [172, 56] on div "G. Baker" at bounding box center [155, 53] width 70 height 9
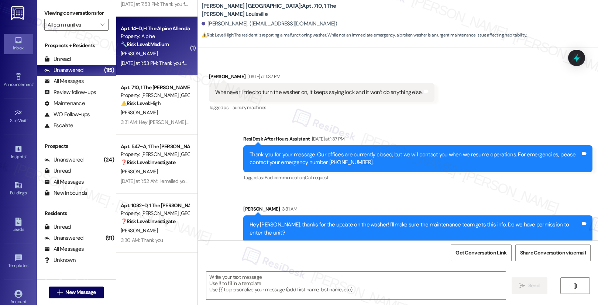
type textarea "Fetching suggested responses. Please feel free to read through the conversation…"
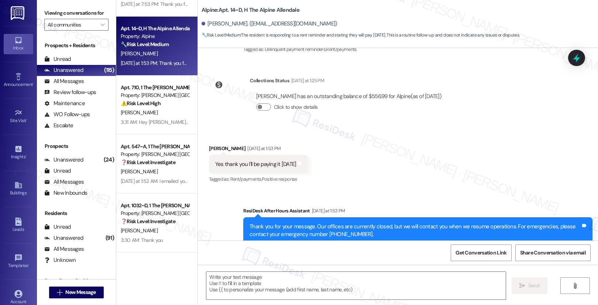
scroll to position [212, 0]
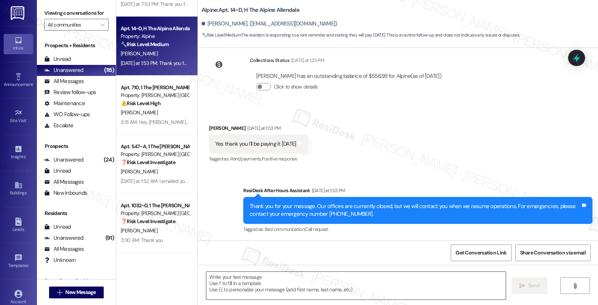
click at [254, 277] on textarea at bounding box center [356, 286] width 300 height 28
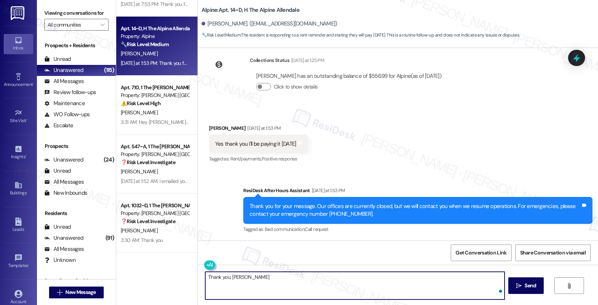
type textarea "Thank you, Grady!"
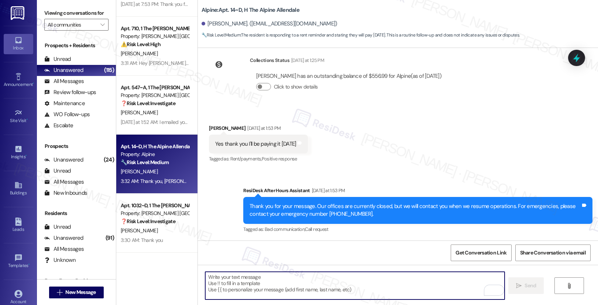
scroll to position [263, 0]
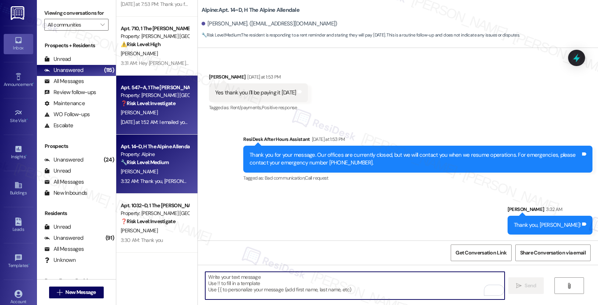
click at [174, 115] on div "A. Thomas" at bounding box center [155, 112] width 70 height 9
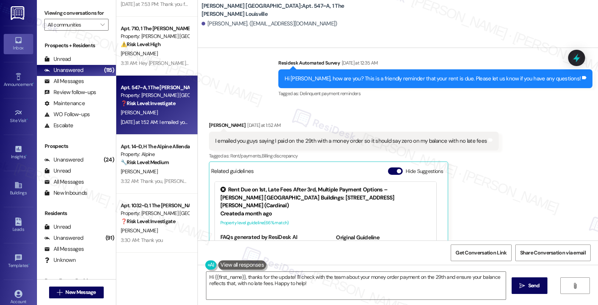
scroll to position [213, 0]
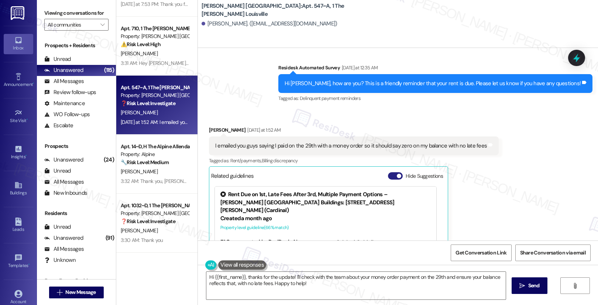
click at [388, 172] on button "Hide Suggestions" at bounding box center [395, 175] width 15 height 7
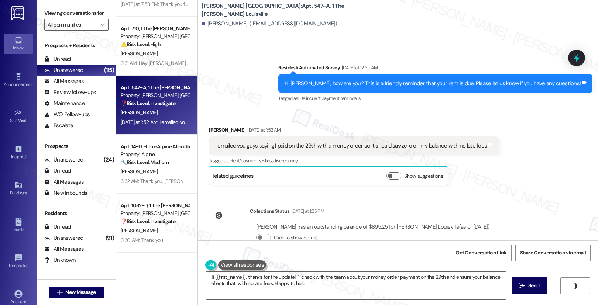
click at [400, 142] on div "I emailed you guys saying I paid on the 29th with a money order so it should sa…" at bounding box center [351, 146] width 272 height 8
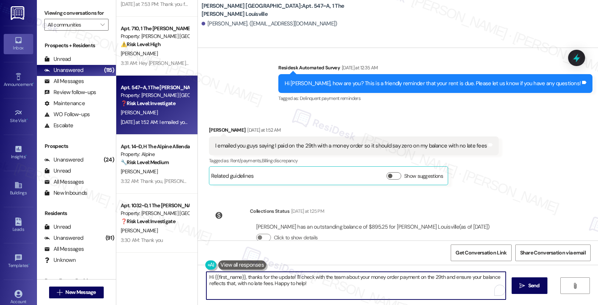
drag, startPoint x: 441, startPoint y: 278, endPoint x: 444, endPoint y: 284, distance: 6.8
click at [444, 284] on textarea "Hi {{first_name}}, thanks for the update! I'll check with the team about your m…" at bounding box center [356, 286] width 300 height 28
type textarea "Hi {{first_name}}, thanks for the update! I'll check with the team about your m…"
click at [528, 288] on span "Send" at bounding box center [530, 286] width 11 height 8
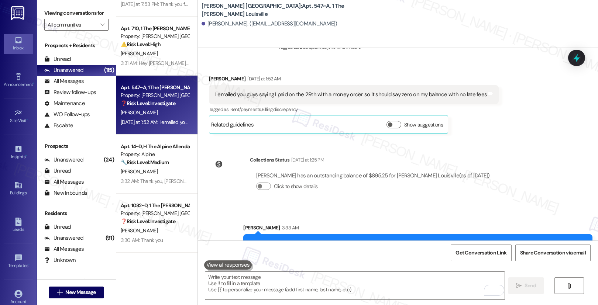
scroll to position [291, 0]
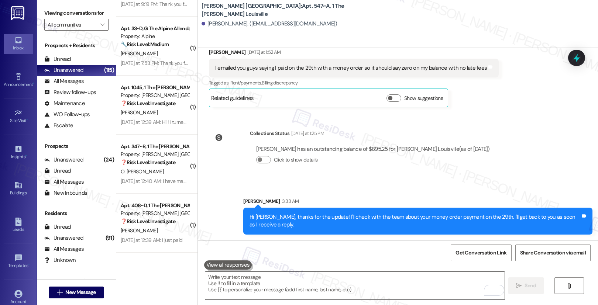
click at [438, 285] on textarea "To enrich screen reader interactions, please activate Accessibility in Grammarl…" at bounding box center [355, 286] width 300 height 28
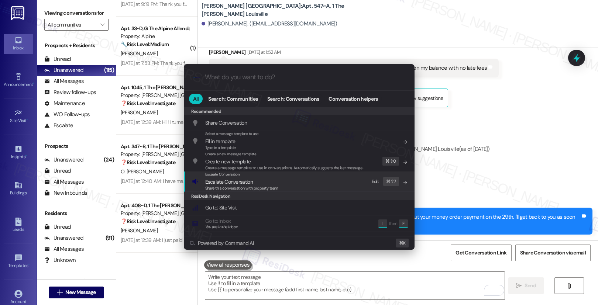
click at [308, 184] on div "Escalate Conversation Escalate Conversation Share this conversation with proper…" at bounding box center [300, 182] width 216 height 20
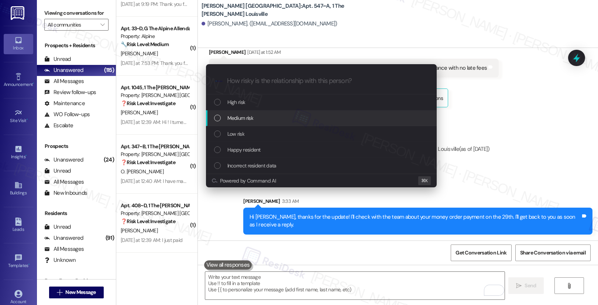
click at [294, 117] on div "Medium risk" at bounding box center [322, 118] width 216 height 8
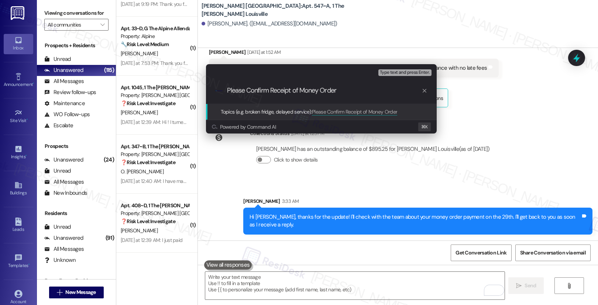
type input "Please Confirm Receipt of Money Order"
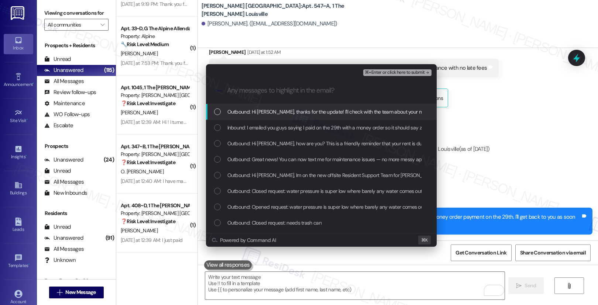
click at [305, 115] on span "Outbound: Hi Aniyah, thanks for the update! I'll check with the team about your…" at bounding box center [411, 112] width 366 height 8
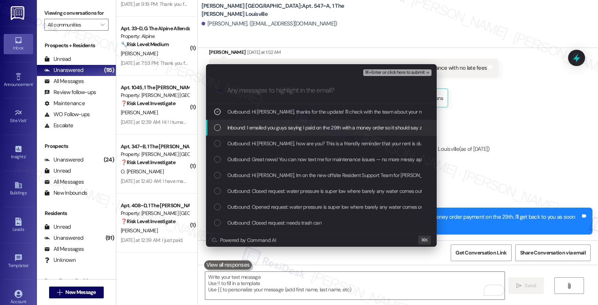
click at [309, 129] on span "Inbound: I emailed you guys saying I paid on the 29th with a money order so it …" at bounding box center [363, 128] width 271 height 8
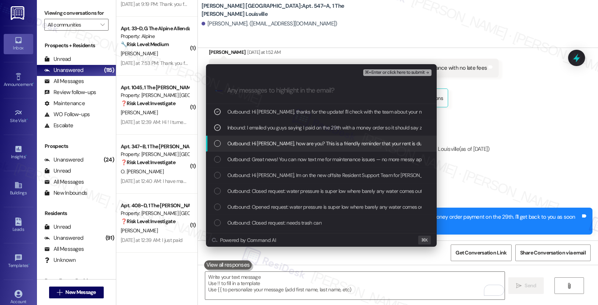
click at [272, 145] on span "Outbound: Hi Aniyah, how are you? This is a friendly reminder that your rent is…" at bounding box center [376, 144] width 296 height 8
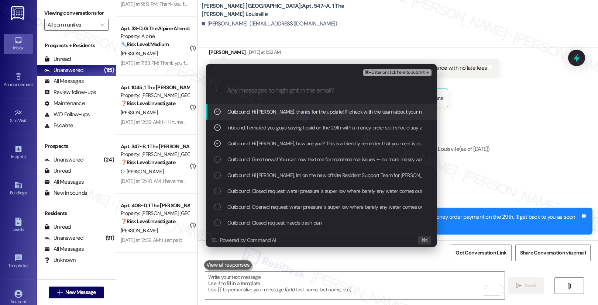
click at [411, 73] on span "⌘+Enter or click here to submit" at bounding box center [395, 72] width 60 height 5
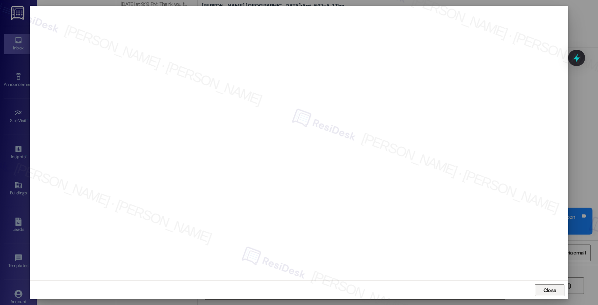
click at [557, 293] on button "Close" at bounding box center [550, 291] width 30 height 12
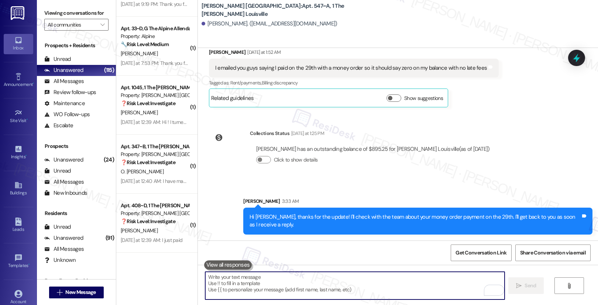
click at [307, 277] on textarea "To enrich screen reader interactions, please activate Accessibility in Grammarl…" at bounding box center [355, 286] width 300 height 28
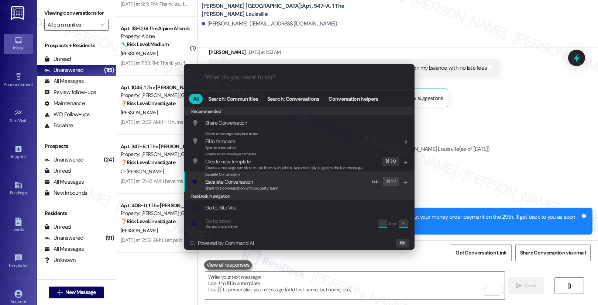
click at [253, 188] on span "Share this conversation with property team" at bounding box center [241, 188] width 73 height 5
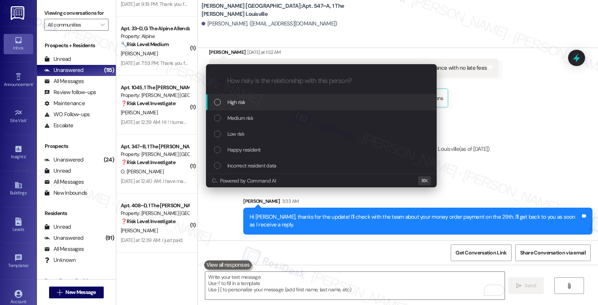
click at [270, 101] on div "High risk" at bounding box center [322, 102] width 216 height 8
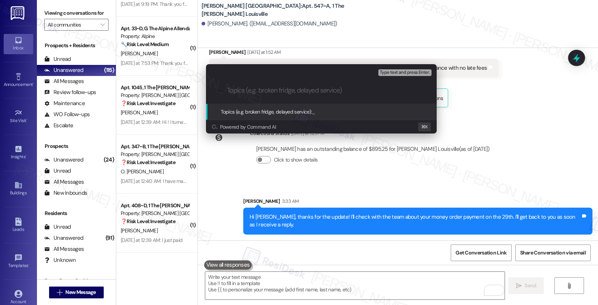
paste input "Please Confirm Receipt of Money Order"
type input "Please Confirm Receipt of Money Order"
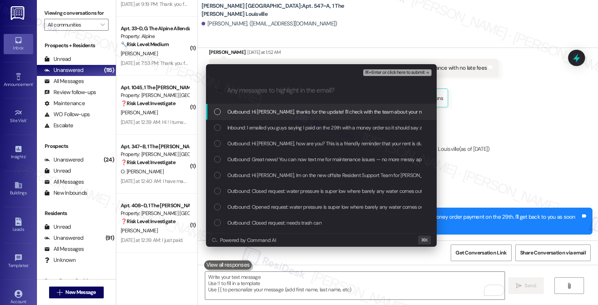
click at [283, 116] on span "Outbound: Hi Aniyah, thanks for the update! I'll check with the team about your…" at bounding box center [411, 112] width 366 height 8
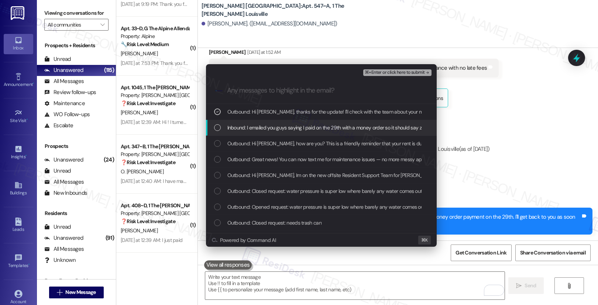
click at [281, 129] on span "Inbound: I emailed you guys saying I paid on the 29th with a money order so it …" at bounding box center [363, 128] width 271 height 8
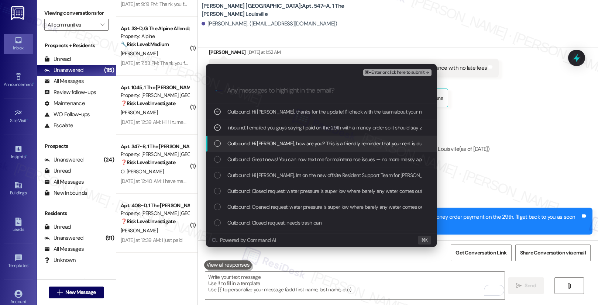
click at [276, 147] on span "Outbound: Hi Aniyah, how are you? This is a friendly reminder that your rent is…" at bounding box center [376, 144] width 296 height 8
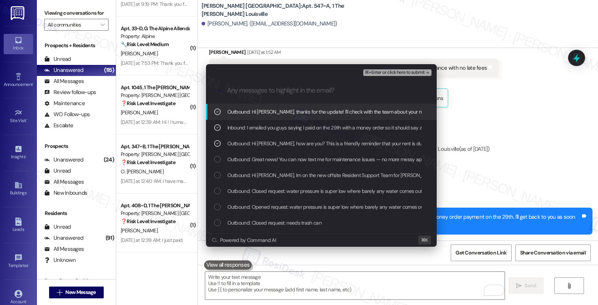
click at [381, 73] on span "⌘+Enter or click here to submit" at bounding box center [395, 72] width 60 height 5
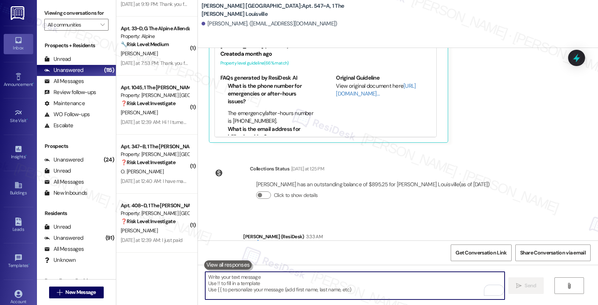
scroll to position [423, 0]
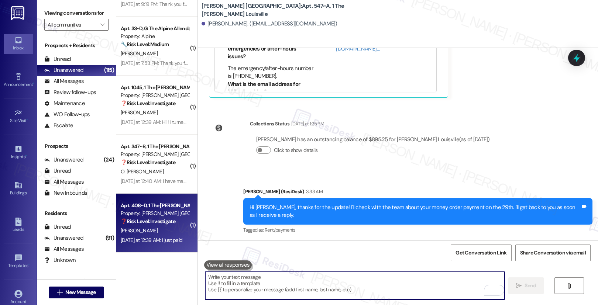
click at [147, 217] on div "Property: [PERSON_NAME] [GEOGRAPHIC_DATA]" at bounding box center [155, 214] width 68 height 8
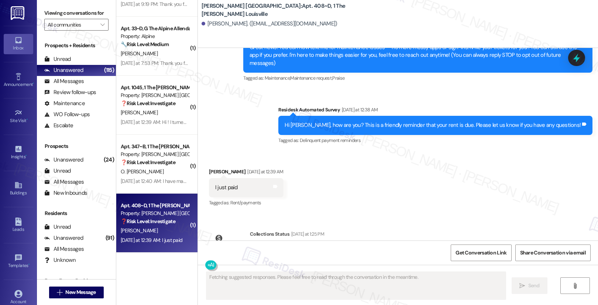
scroll to position [120, 0]
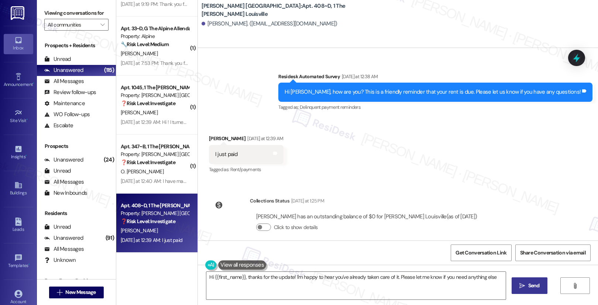
type textarea "Hi {{first_name}}, thanks for the update! I'm happy to hear you've already take…"
click at [229, 280] on textarea "Hi {{first_name}}, thanks for the update! I'm happy to hear you've already take…" at bounding box center [356, 286] width 300 height 28
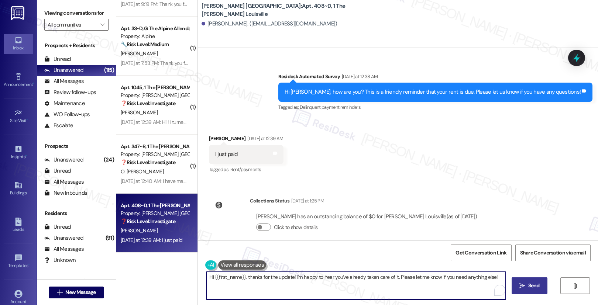
click at [229, 280] on textarea "Hi {{first_name}}, thanks for the update! I'm happy to hear you've already take…" at bounding box center [356, 286] width 300 height 28
click at [278, 294] on textarea "Hi {{first_name}}, thanks for the update! I'm happy to hear you've already take…" at bounding box center [355, 286] width 300 height 28
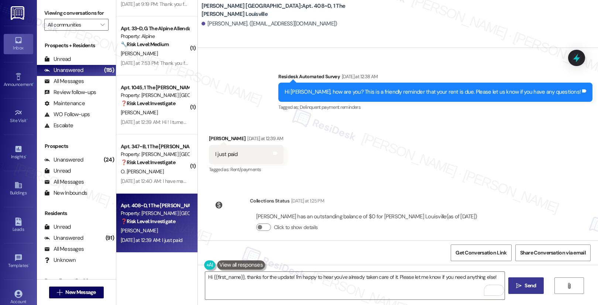
click at [521, 288] on icon "" at bounding box center [519, 286] width 6 height 6
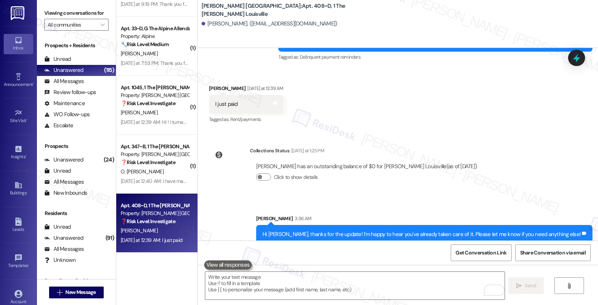
scroll to position [171, 0]
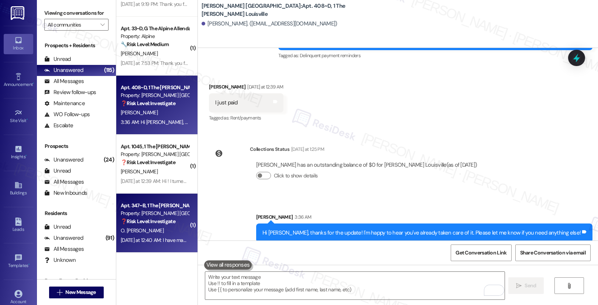
click at [160, 235] on div "O. Chinemelum" at bounding box center [155, 230] width 70 height 9
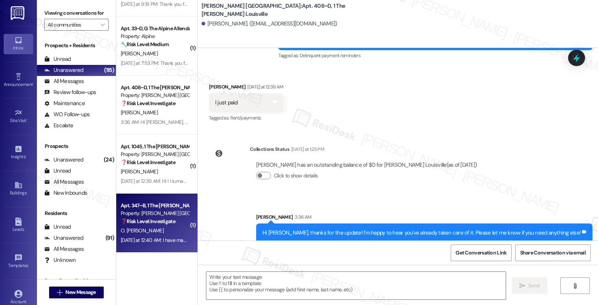
type textarea "Fetching suggested responses. Please feel free to read through the conversation…"
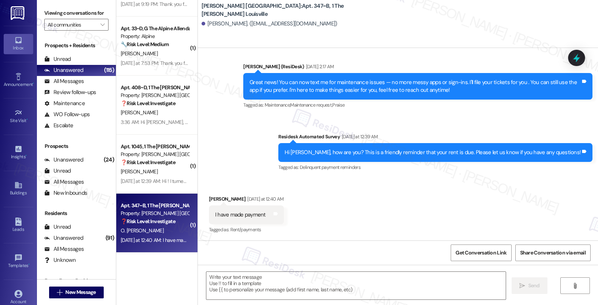
click at [160, 235] on div "O. Chinemelum" at bounding box center [155, 230] width 70 height 9
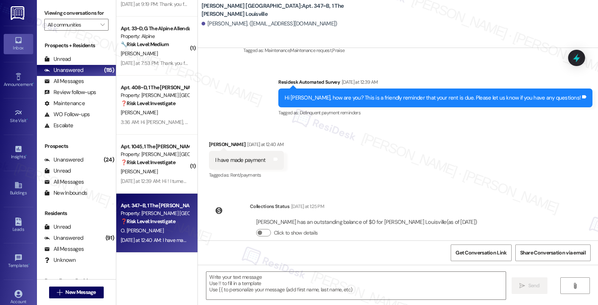
scroll to position [923, 0]
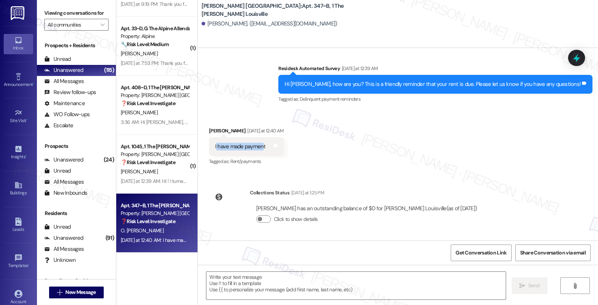
drag, startPoint x: 211, startPoint y: 147, endPoint x: 258, endPoint y: 148, distance: 47.7
click at [258, 148] on div "I have made payment" at bounding box center [240, 147] width 51 height 8
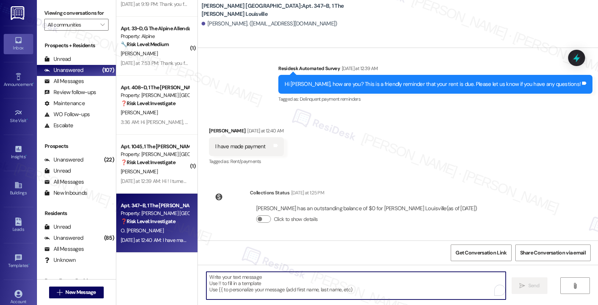
click at [259, 284] on textarea "To enrich screen reader interactions, please activate Accessibility in Grammarl…" at bounding box center [356, 286] width 300 height 28
click at [212, 279] on textarea "To enrich screen reader interactions, please activate Accessibility in Grammarl…" at bounding box center [355, 286] width 300 height 28
paste textarea "Thank you, {{first_name}}, for your payment! If there's anything we can help yo…"
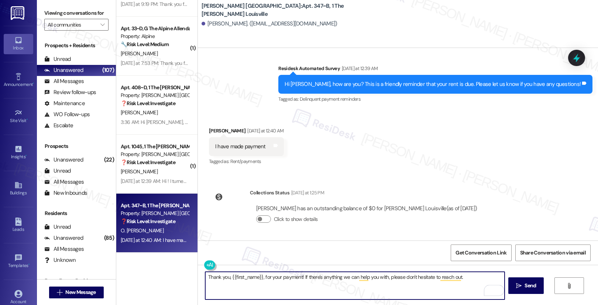
click at [253, 284] on textarea "Thank you, {{first_name}}, for your payment! If there's anything we can help yo…" at bounding box center [355, 286] width 300 height 28
drag, startPoint x: 219, startPoint y: 278, endPoint x: 423, endPoint y: 277, distance: 204.3
click at [423, 277] on textarea "Thank you, {{first_name}}, for your payment! If there's anything we can help yo…" at bounding box center [355, 286] width 300 height 28
click at [413, 290] on textarea "Thank you, {{first_name}}, for your payment! If there's anything we can help yo…" at bounding box center [355, 286] width 300 height 28
type textarea "Thank you, {{first_name}}, for your payment! If there's anything we can help yo…"
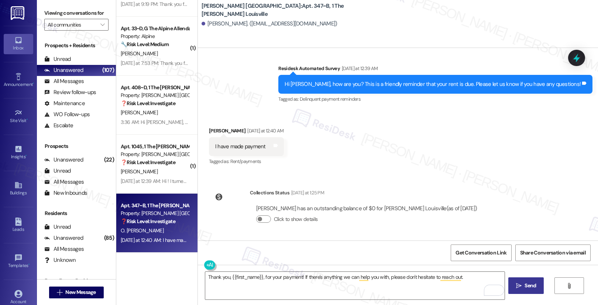
click at [519, 284] on icon "" at bounding box center [519, 286] width 6 height 6
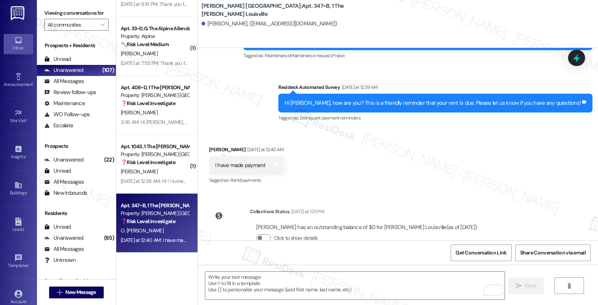
scroll to position [975, 0]
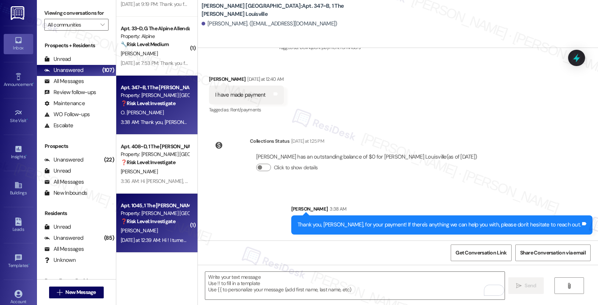
click at [153, 231] on div "L. Whelan" at bounding box center [155, 230] width 70 height 9
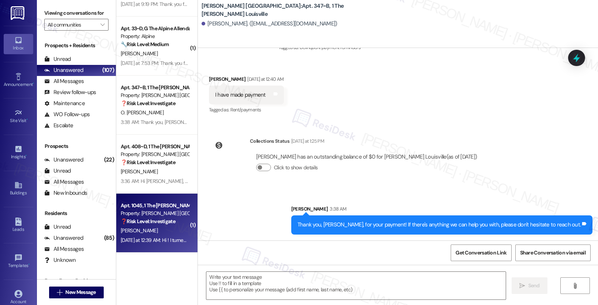
type textarea "Fetching suggested responses. Please feel free to read through the conversation…"
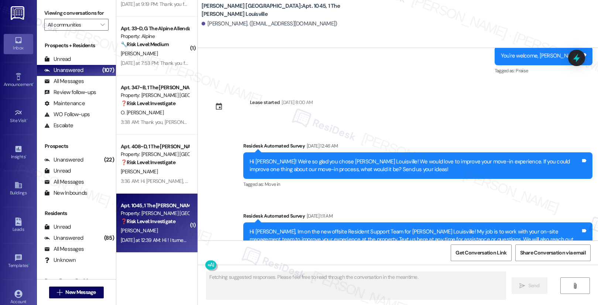
scroll to position [1609, 0]
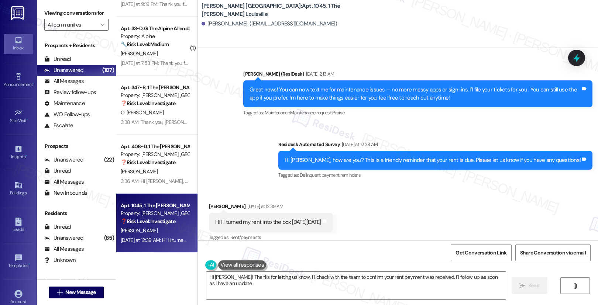
type textarea "Hi Lilly! Thanks for letting us know. I'll check with the team to confirm your …"
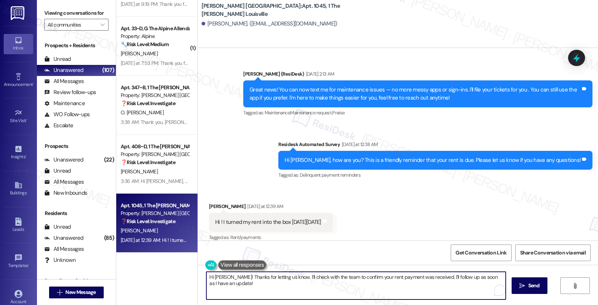
click at [276, 284] on textarea "Hi Lilly! Thanks for letting us know. I'll check with the team to confirm your …" at bounding box center [356, 286] width 300 height 28
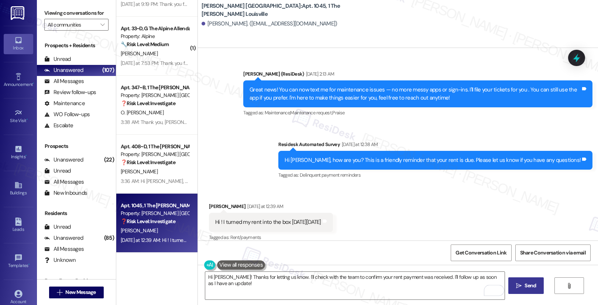
click at [525, 283] on span "Send" at bounding box center [530, 286] width 11 height 8
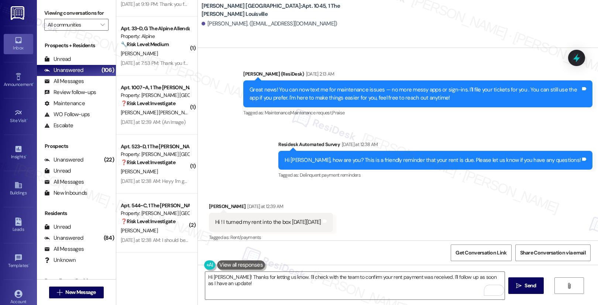
click at [266, 219] on div "Hi ! I turned my rent into the box on Saturday 8/30" at bounding box center [268, 223] width 106 height 8
drag, startPoint x: 220, startPoint y: 214, endPoint x: 267, endPoint y: 218, distance: 47.4
click at [267, 219] on div "Hi ! I turned my rent into the box on Saturday 8/30" at bounding box center [268, 223] width 106 height 8
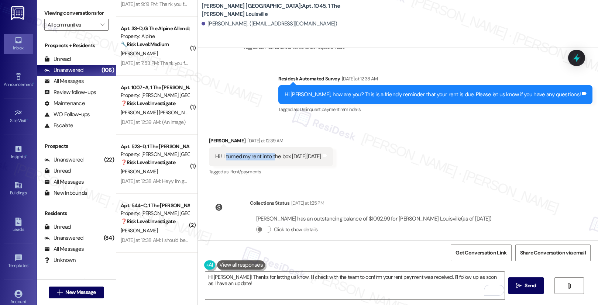
scroll to position [1728, 0]
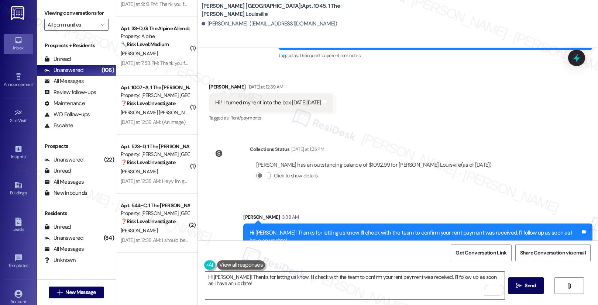
click at [267, 286] on textarea "Hi Lilly! Thanks for letting us know. I'll check with the team to confirm your …" at bounding box center [355, 286] width 300 height 28
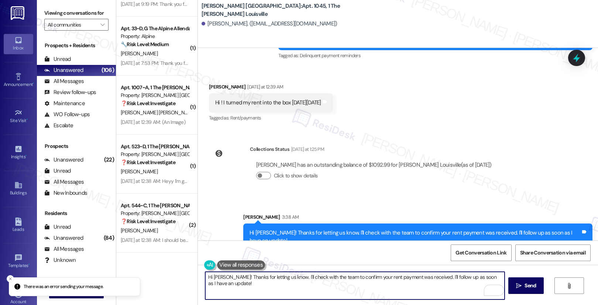
click at [267, 286] on textarea "Hi Lilly! Thanks for letting us know. I'll check with the team to confirm your …" at bounding box center [355, 286] width 300 height 28
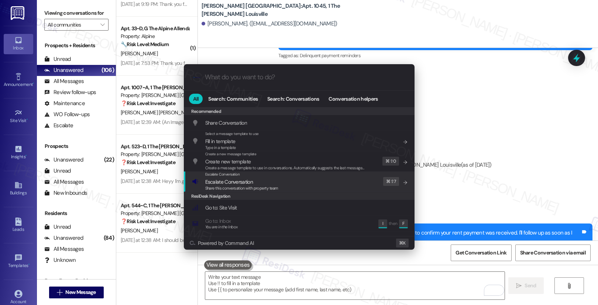
click at [274, 178] on span "Escalate Conversation" at bounding box center [241, 182] width 73 height 8
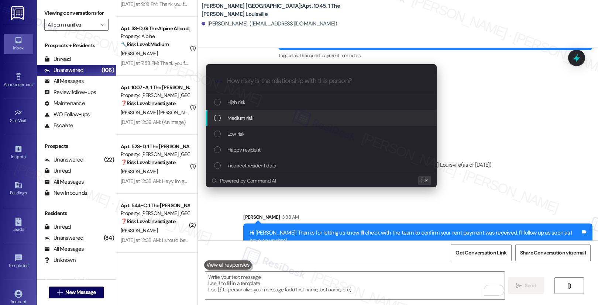
click at [262, 120] on div "Medium risk" at bounding box center [322, 118] width 216 height 8
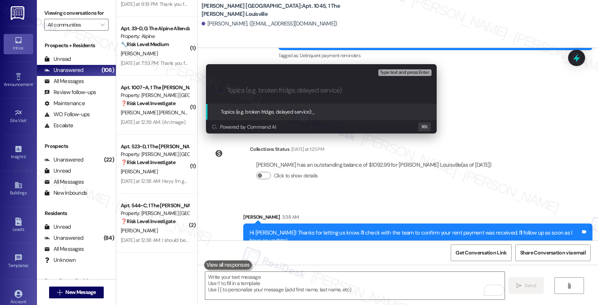
type input "P"
type input "Confirm Payment"
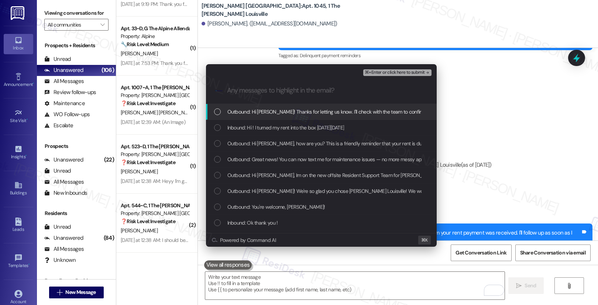
click at [388, 115] on span "Outbound: Hi Lilly! Thanks for letting us know. I'll check with the team to con…" at bounding box center [407, 112] width 358 height 8
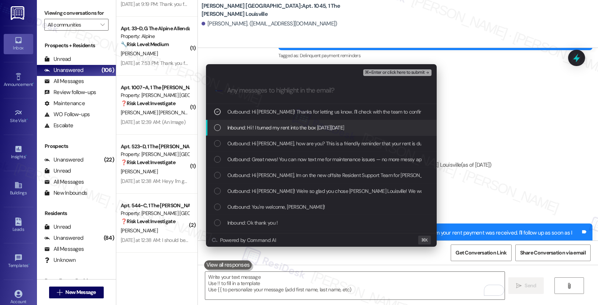
click at [384, 128] on div "Inbound: Hi ! I turned my rent into the box on Saturday 8/30" at bounding box center [322, 128] width 216 height 8
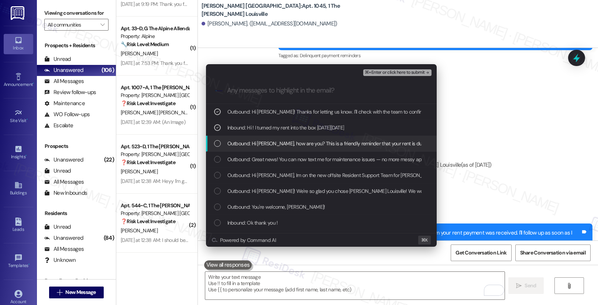
click at [381, 143] on span "Outbound: Hi Lilly, how are you? This is a friendly reminder that your rent is …" at bounding box center [376, 144] width 296 height 8
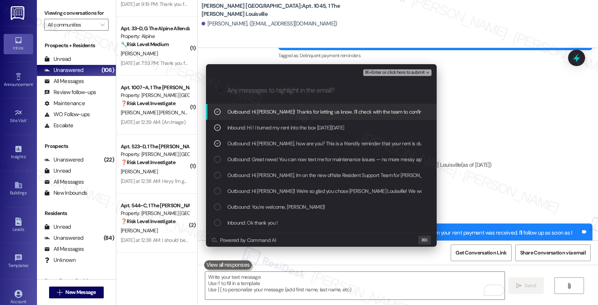
click at [406, 72] on span "⌘+Enter or click here to submit" at bounding box center [395, 72] width 60 height 5
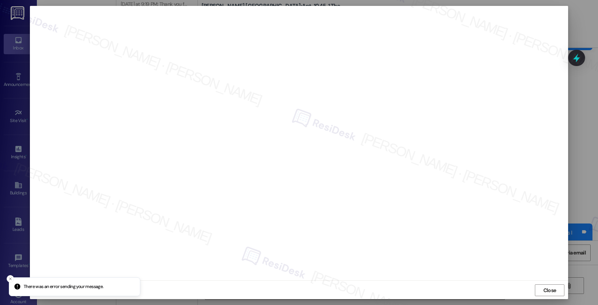
scroll to position [1, 0]
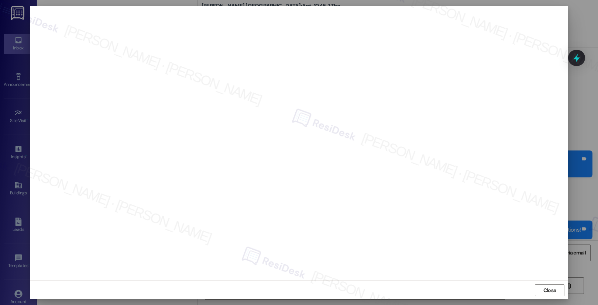
scroll to position [1, 0]
click at [554, 290] on span "Close" at bounding box center [550, 290] width 13 height 8
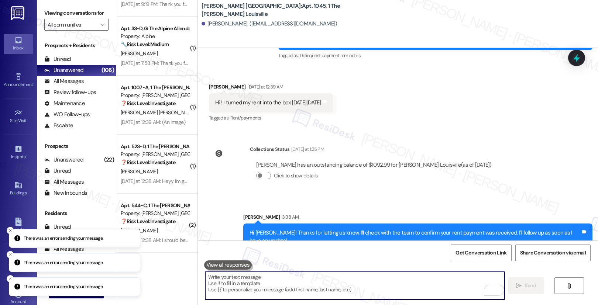
click at [274, 288] on textarea "To enrich screen reader interactions, please activate Accessibility in Grammarl…" at bounding box center [355, 286] width 300 height 28
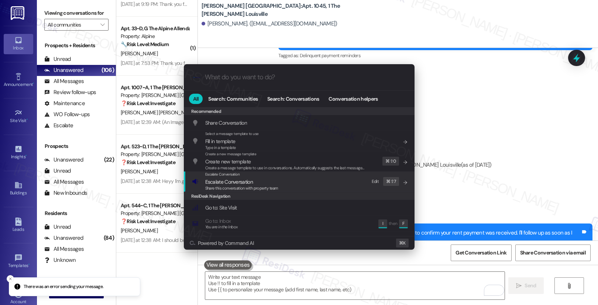
click at [250, 187] on span "Share this conversation with property team" at bounding box center [241, 188] width 73 height 5
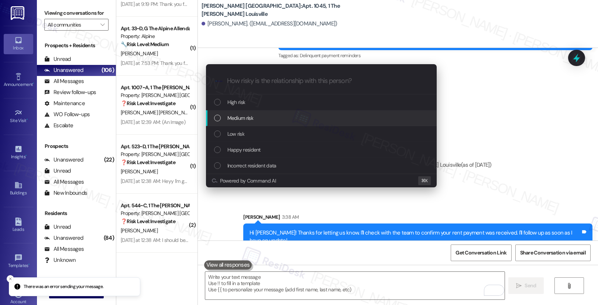
click at [264, 118] on div "Medium risk" at bounding box center [322, 118] width 216 height 8
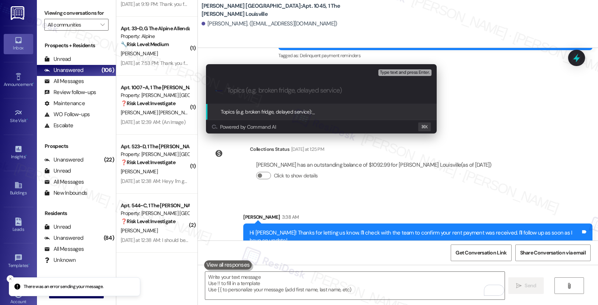
paste input "Confirm Payment"
type input "Confirm Payment"
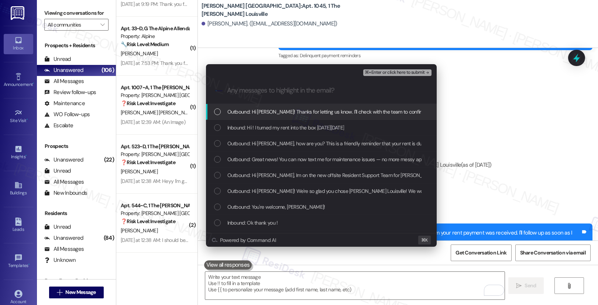
click at [277, 113] on span "Outbound: Hi Lilly! Thanks for letting us know. I'll check with the team to con…" at bounding box center [407, 112] width 358 height 8
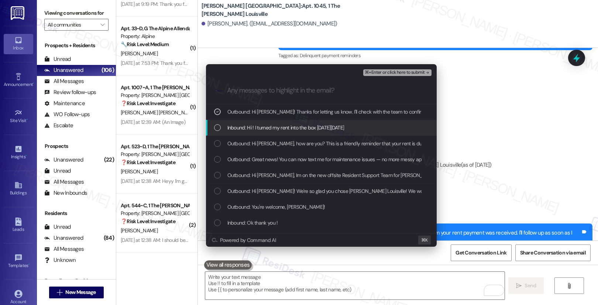
click at [274, 127] on span "Inbound: Hi ! I turned my rent into the box on Saturday 8/30" at bounding box center [286, 128] width 117 height 8
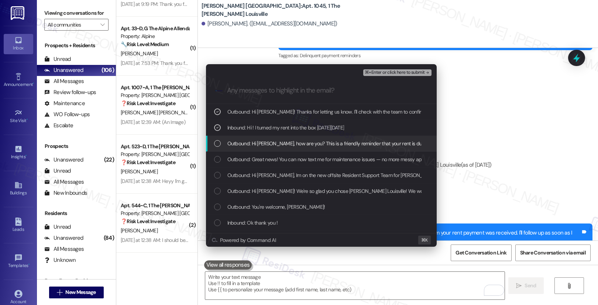
click at [268, 145] on span "Outbound: Hi Lilly, how are you? This is a friendly reminder that your rent is …" at bounding box center [376, 144] width 296 height 8
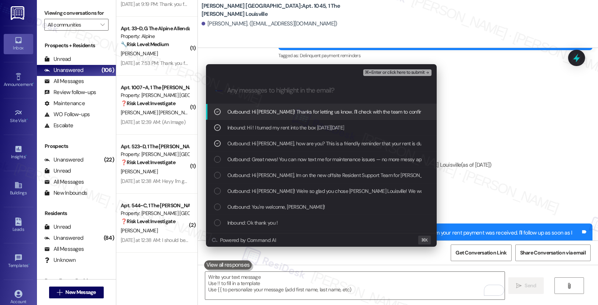
click at [384, 72] on span "⌘+Enter or click here to submit" at bounding box center [395, 72] width 60 height 5
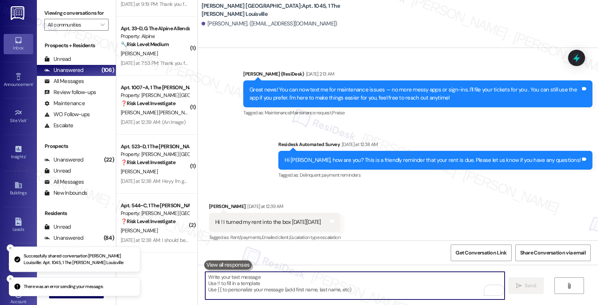
scroll to position [1739, 0]
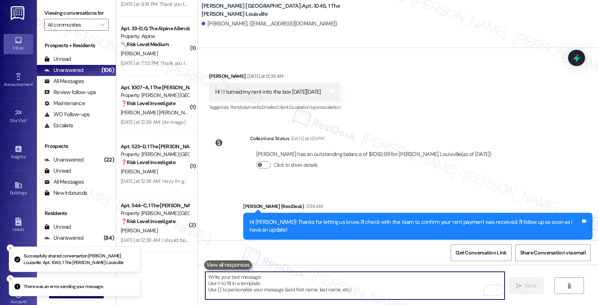
click at [405, 290] on textarea "To enrich screen reader interactions, please activate Accessibility in Grammarl…" at bounding box center [355, 286] width 300 height 28
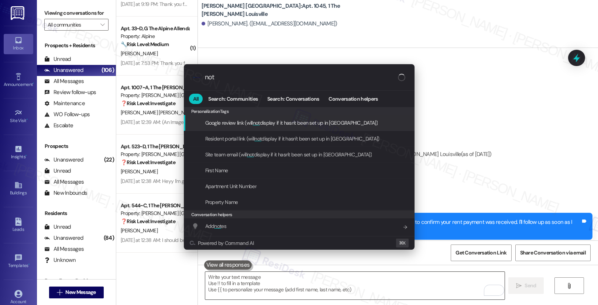
type input "note"
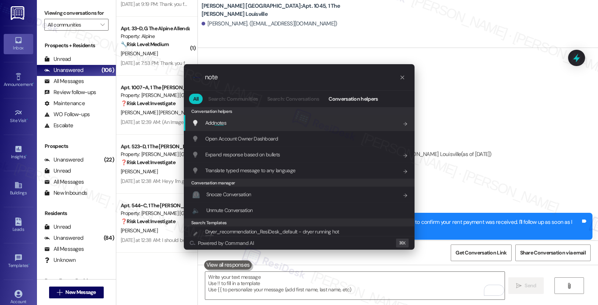
click at [360, 129] on div "Add note s Add shortcut" at bounding box center [299, 123] width 231 height 16
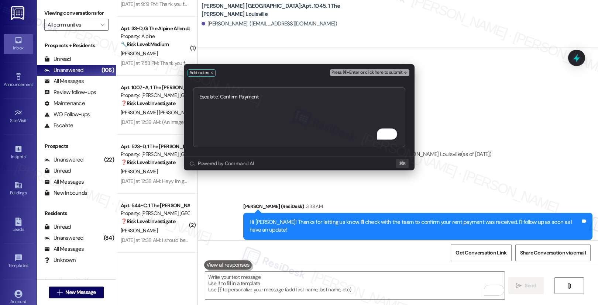
type textarea "Escalate: Confirm Payment"
click at [355, 71] on span "Press ⌘+Enter or click here to submit" at bounding box center [367, 72] width 71 height 5
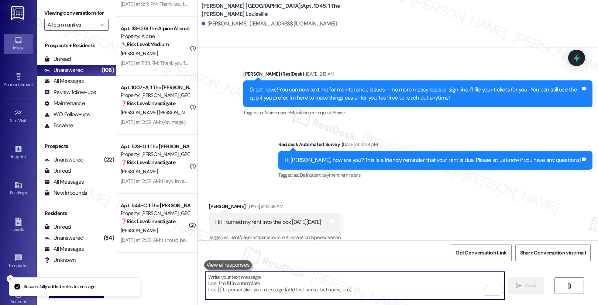
scroll to position [1893, 0]
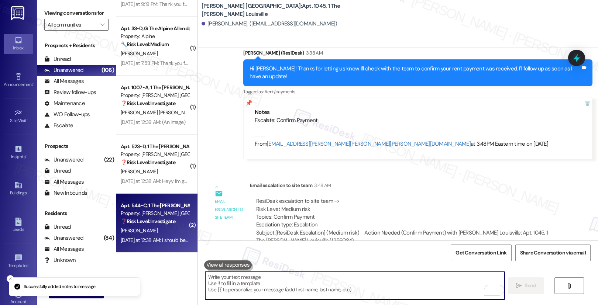
click at [159, 227] on div "C. Pike" at bounding box center [155, 230] width 70 height 9
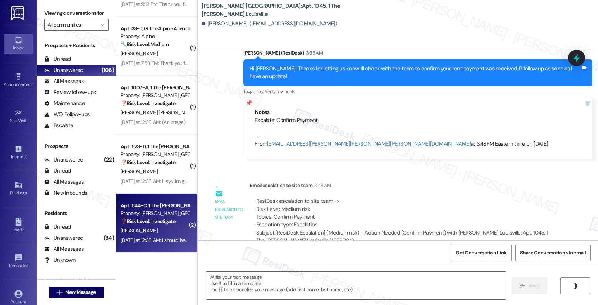
type textarea "Fetching suggested responses. Please feel free to read through the conversation…"
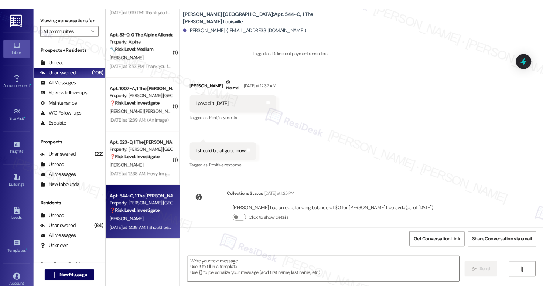
scroll to position [258, 0]
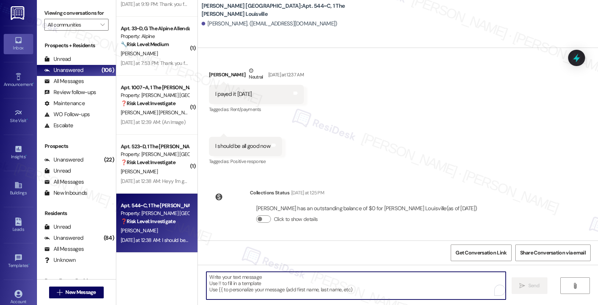
click at [225, 293] on textarea "To enrich screen reader interactions, please activate Accessibility in Grammarl…" at bounding box center [356, 286] width 300 height 28
paste textarea "Thank you, {{first_name}}, for your payment! If there's anything we can help yo…"
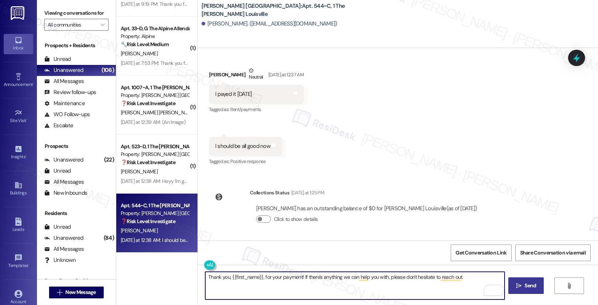
type textarea "Thank you, {{first_name}}, for your payment! If there's anything we can help yo…"
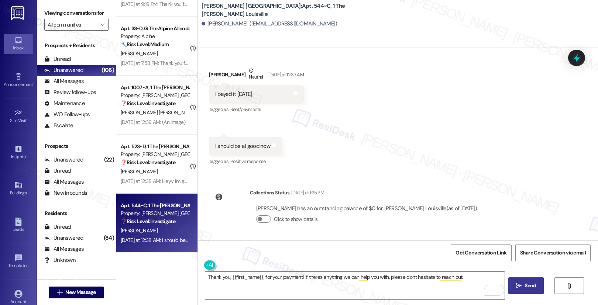
click at [516, 288] on icon "" at bounding box center [519, 286] width 6 height 6
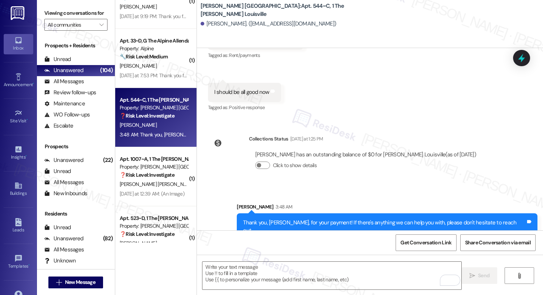
scroll to position [2831, 0]
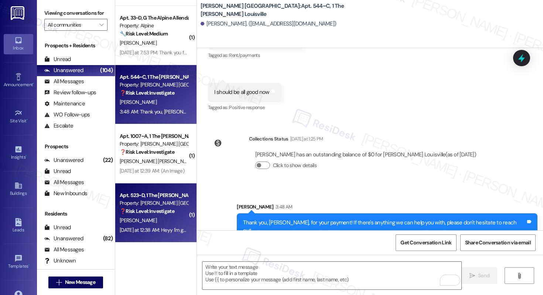
click at [158, 209] on strong "❓ Risk Level: Investigate" at bounding box center [147, 211] width 55 height 7
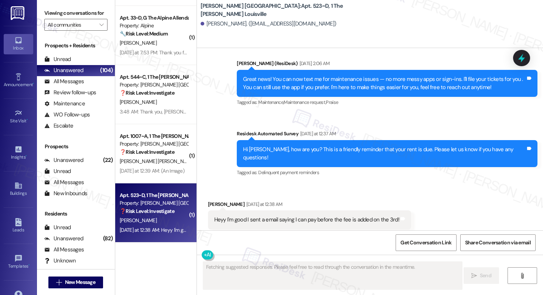
scroll to position [1210, 0]
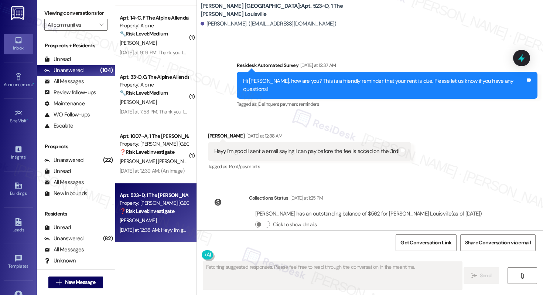
click at [268, 147] on div "Heyy I'm good I sent a email saying I can pay before the fee is added on the 3r…" at bounding box center [306, 151] width 185 height 8
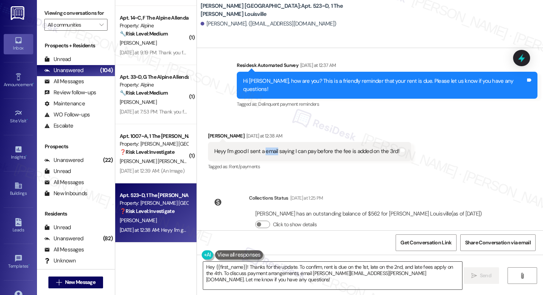
click at [279, 274] on textarea "Hey {{first_name}}! Thanks for the update. To confirm, rent is due on the 1st, …" at bounding box center [332, 276] width 259 height 28
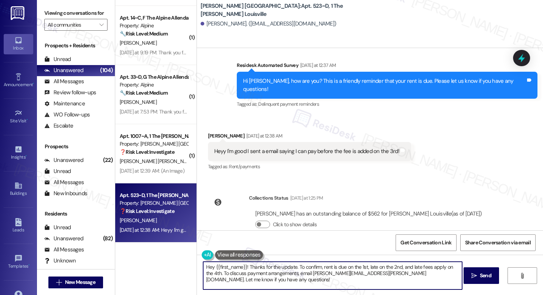
click at [279, 274] on textarea "Hey {{first_name}}! Thanks for the update. To confirm, rent is due on the 1st, …" at bounding box center [332, 276] width 259 height 28
click at [302, 279] on textarea "Hey {{first_name}}! Thanks for the update. To confirm, rent is due on the 1st, …" at bounding box center [332, 276] width 259 height 28
drag, startPoint x: 294, startPoint y: 267, endPoint x: 321, endPoint y: 283, distance: 31.5
click at [321, 283] on textarea "Hey {{first_name}}! Thanks for the update. To confirm, rent is due on the 1st, …" at bounding box center [332, 276] width 259 height 28
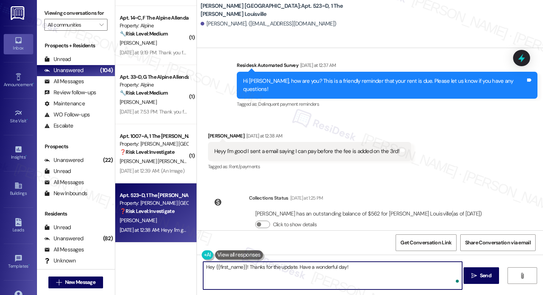
type textarea "Hey {{first_name}}! Thanks for the update. Have a wonderful day!"
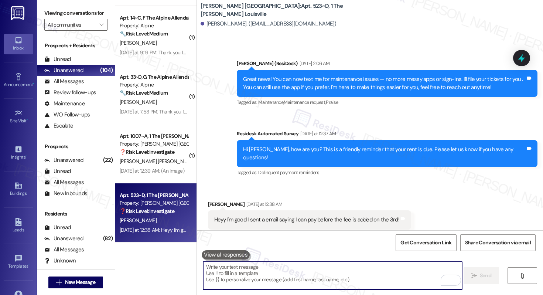
scroll to position [1262, 0]
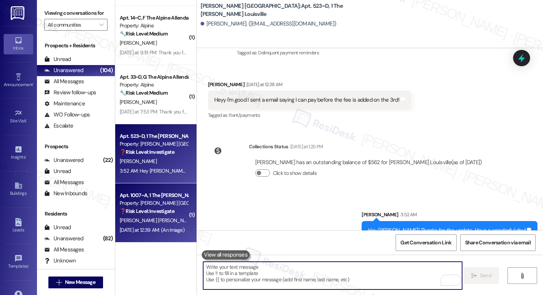
click at [161, 214] on strong "❓ Risk Level: Investigate" at bounding box center [147, 211] width 55 height 7
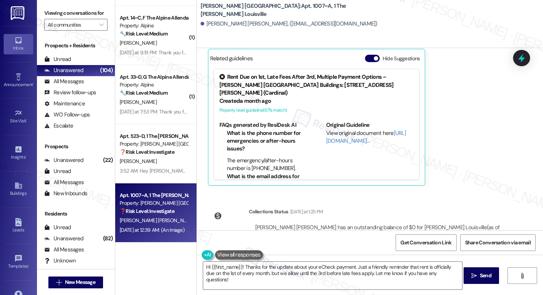
scroll to position [592, 0]
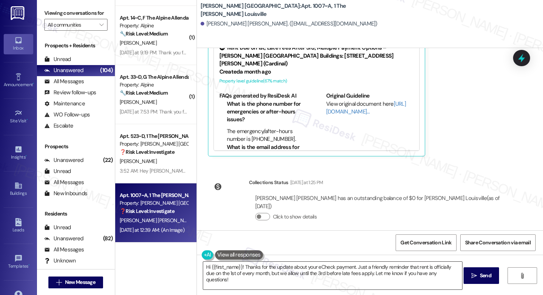
click at [300, 273] on textarea "Hi {{first_name}}! Thanks for the update about your eCheck payment. Just a frie…" at bounding box center [332, 276] width 259 height 28
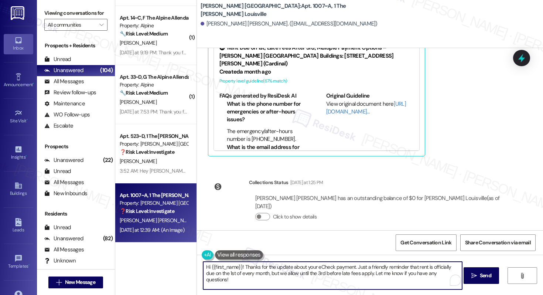
click at [300, 273] on textarea "Hi {{first_name}}! Thanks for the update about your eCheck payment. Just a frie…" at bounding box center [332, 276] width 259 height 28
paste textarea "Thank you, {{first_name}}, for your payment! If there's anything we can help yo…"
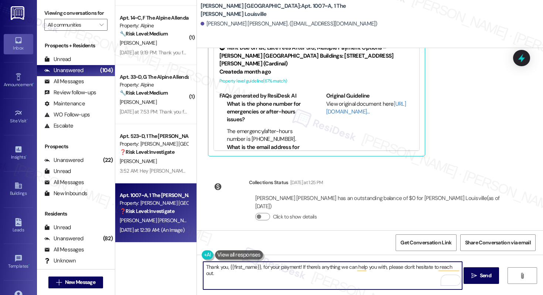
click at [299, 266] on textarea "Thank you, {{first_name}}, for your payment! If there's anything we can help yo…" at bounding box center [332, 276] width 259 height 28
type textarea "Thank you, {{first_name}}, for your payment! Kindly disregard the reminder. If …"
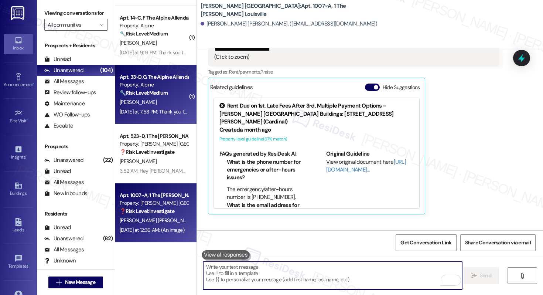
scroll to position [524, 0]
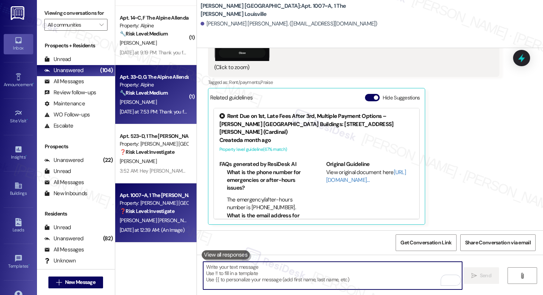
click at [148, 105] on div "N. Mccoy" at bounding box center [154, 102] width 70 height 9
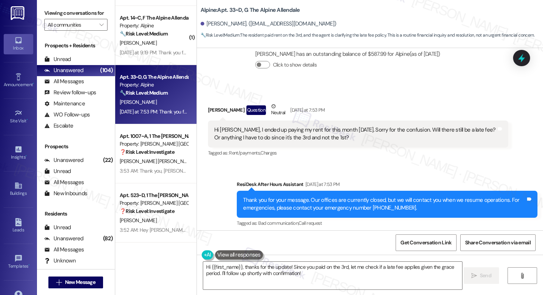
scroll to position [942, 0]
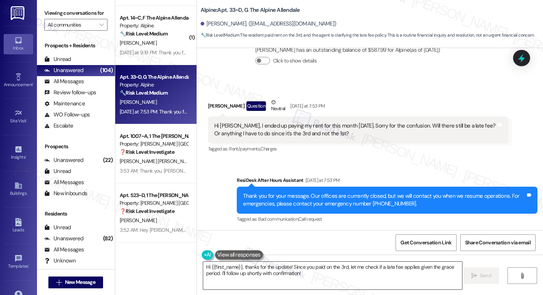
click at [305, 279] on textarea "Hi {{first_name}}, thanks for the update! Since you paid on the 3rd, let me che…" at bounding box center [332, 276] width 259 height 28
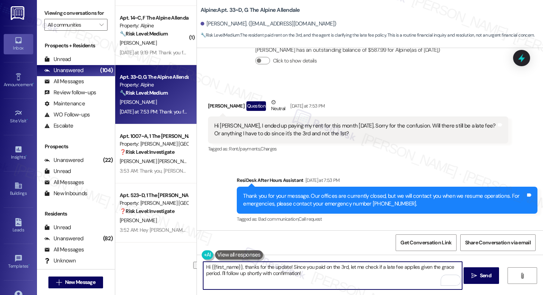
drag, startPoint x: 377, startPoint y: 267, endPoint x: 370, endPoint y: 268, distance: 7.1
click at [370, 268] on textarea "Hi {{first_name}}, thanks for the update! Since you paid on the 3rd, let me che…" at bounding box center [332, 276] width 259 height 28
drag, startPoint x: 346, startPoint y: 267, endPoint x: 351, endPoint y: 276, distance: 9.3
click at [351, 276] on textarea "Hi {{first_name}}, thanks for the update! Since you paid on the 3rd, let me che…" at bounding box center [332, 276] width 259 height 28
paste textarea "Thank you, {{first_name}}, for your payment! If there's anything we can help yo…"
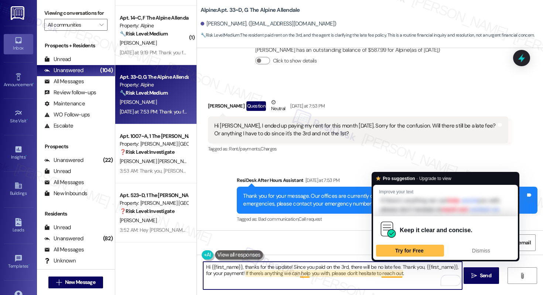
click at [409, 277] on textarea "Hi {{first_name}}, thanks for the update! Since you paid on the 3rd, there will…" at bounding box center [332, 276] width 259 height 28
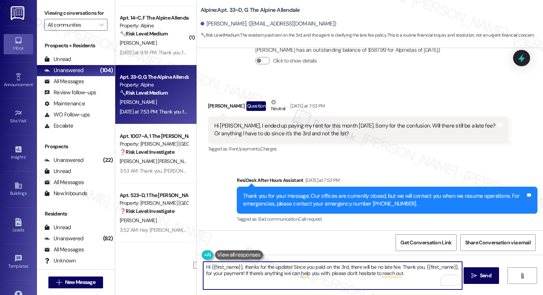
drag, startPoint x: 242, startPoint y: 266, endPoint x: 194, endPoint y: 265, distance: 48.4
click at [197, 265] on div "Hi {{first_name}}, thanks for the update! Since you paid on the 3rd, there will…" at bounding box center [370, 281] width 346 height 55
click at [381, 275] on textarea "Thanks for the update! Since you paid on the 3rd, there will be no late fee. Th…" at bounding box center [332, 276] width 259 height 28
type textarea "Thanks for the update! Since you paid on the 3rd, there will be no late fee. Th…"
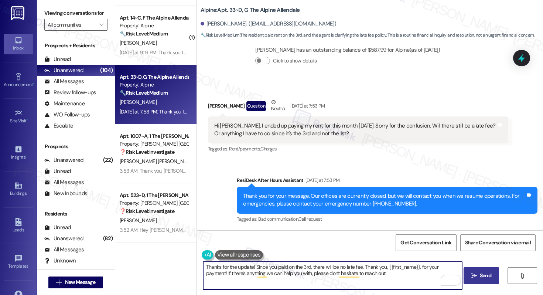
click at [474, 277] on icon "" at bounding box center [474, 276] width 6 height 6
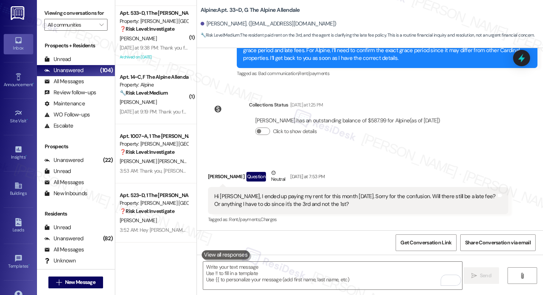
scroll to position [1001, 0]
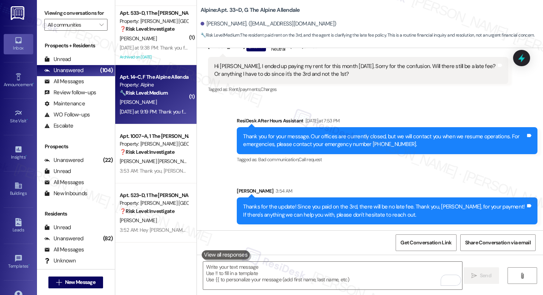
click at [163, 108] on div "Yesterday at 9:19 PM: Thank you for your message. Our offices are currently clo…" at bounding box center [346, 111] width 452 height 7
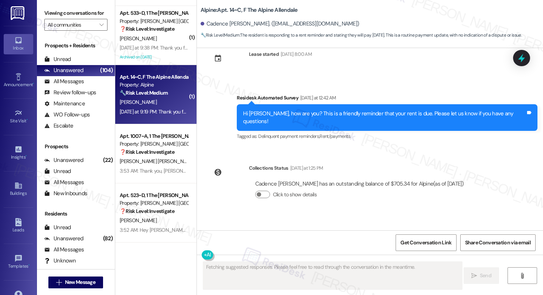
scroll to position [1744, 0]
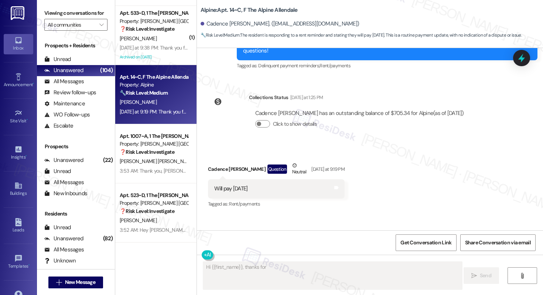
click at [240, 269] on textarea "Fetching suggested responses. Please feel free to read through the conversation…" at bounding box center [332, 276] width 259 height 28
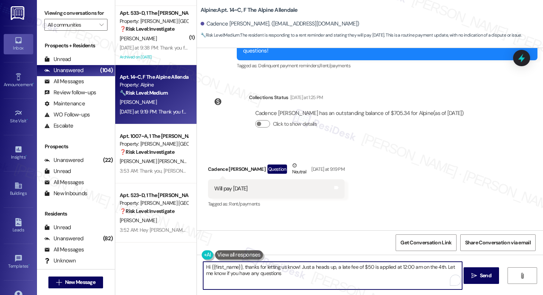
type textarea "Hi {{first_name}}, thanks for letting us know! Just a heads up, a late fee of $…"
click at [289, 273] on textarea "Hi {{first_name}}, thanks for letting us know! Just a heads up, a late fee of $…" at bounding box center [332, 276] width 259 height 28
click at [478, 275] on span "Send" at bounding box center [485, 275] width 14 height 8
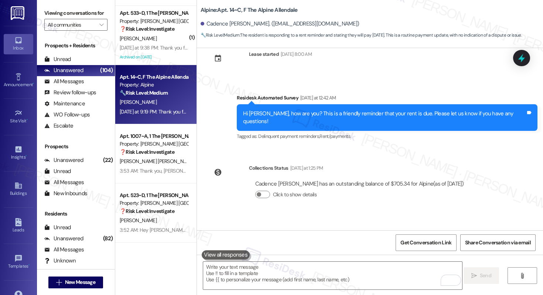
scroll to position [1803, 0]
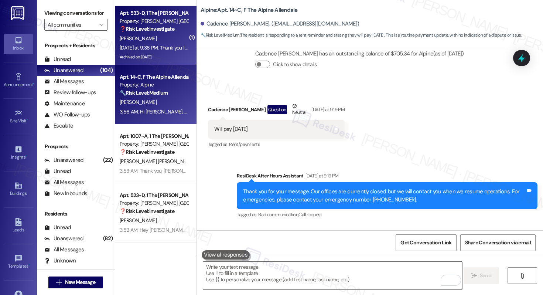
click at [131, 54] on div "Archived on 05/07/2025" at bounding box center [154, 56] width 70 height 9
type textarea "Fetching suggested responses. Please feel free to read through the conversation…"
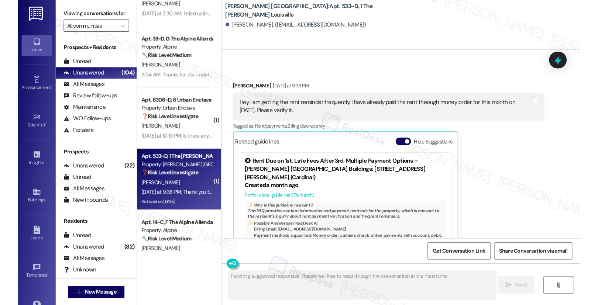
scroll to position [2693, 0]
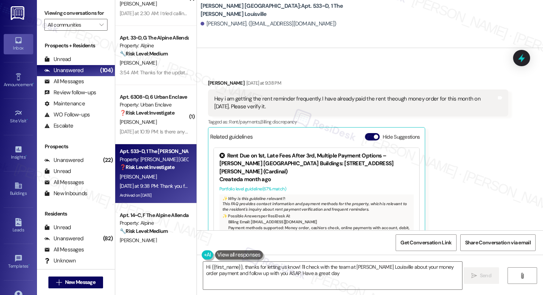
type textarea "Hi {{first_name}}, thanks for letting us know! I'll check with the team at Mars…"
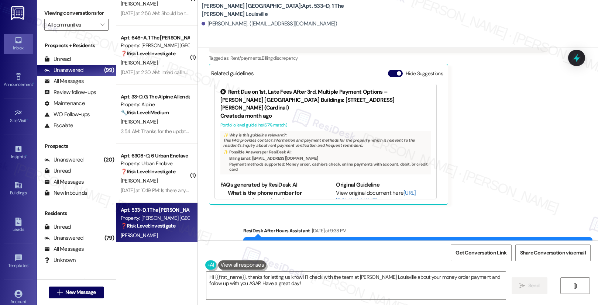
scroll to position [1916, 0]
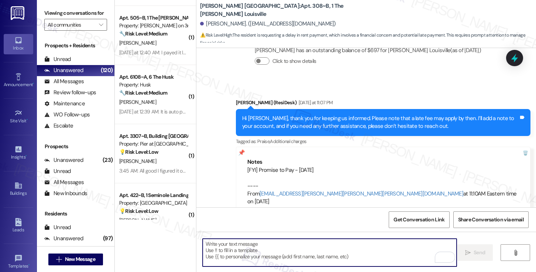
scroll to position [1751, 0]
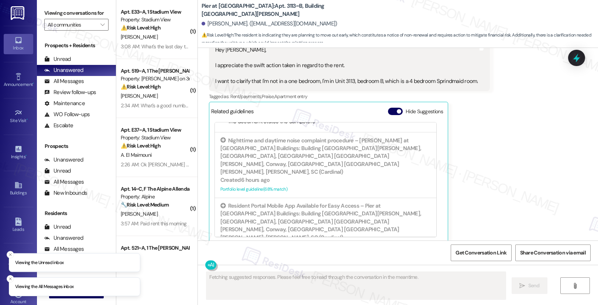
scroll to position [1468, 0]
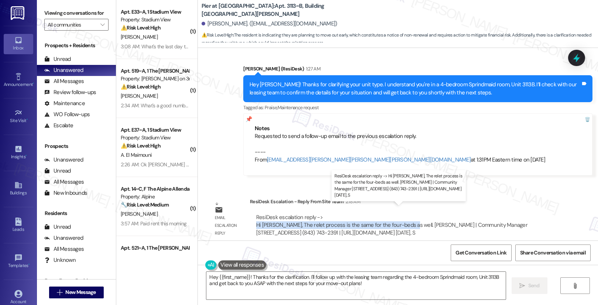
drag, startPoint x: 251, startPoint y: 218, endPoint x: 399, endPoint y: 218, distance: 148.1
click at [399, 218] on div "ResiDesk escalation reply -> Hi [PERSON_NAME], The relet process is the same fo…" at bounding box center [391, 225] width 271 height 23
copy div "Hi [PERSON_NAME], The relet process is the same for the four-beds as well."
click at [277, 282] on textarea "Hey {{first_name}}! Thanks for the clarification. I'll follow up with the leasi…" at bounding box center [356, 286] width 300 height 28
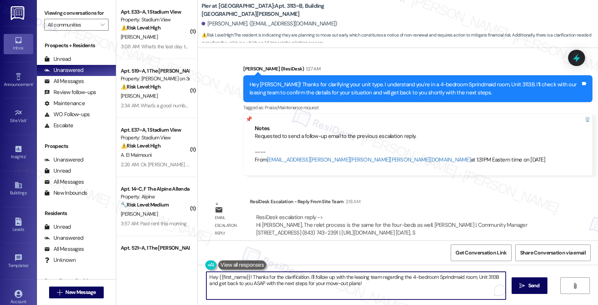
click at [277, 282] on textarea "Hey {{first_name}}! Thanks for the clarification. I'll follow up with the leasi…" at bounding box center [356, 286] width 300 height 28
paste textarea "i [PERSON_NAME], The relet process is the same for the four-beds as well."
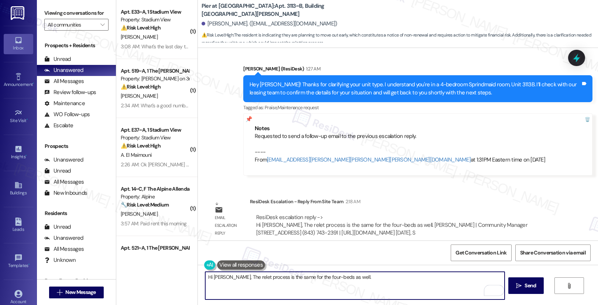
click at [377, 280] on textarea "Hi [PERSON_NAME], The relet process is the same for the four-beds as well." at bounding box center [355, 286] width 300 height 28
type textarea "Hi [PERSON_NAME], The relet process is the same for the four-beds as well."
click at [530, 286] on span "Send" at bounding box center [530, 286] width 11 height 8
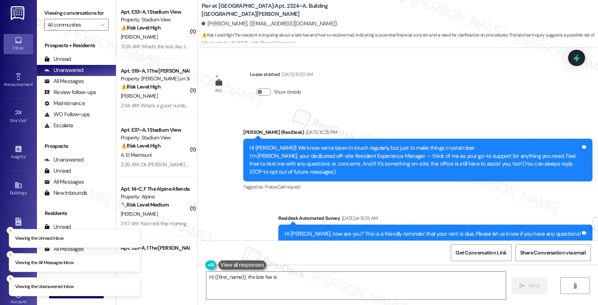
scroll to position [1428, 0]
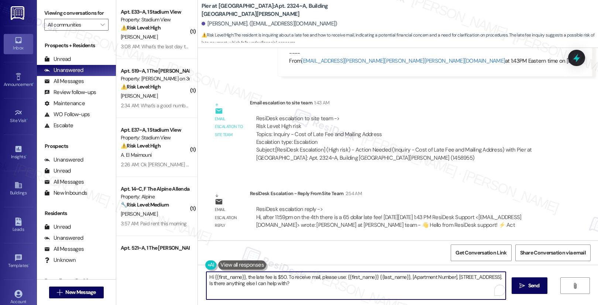
drag, startPoint x: 243, startPoint y: 277, endPoint x: 353, endPoint y: 286, distance: 110.4
click at [353, 286] on textarea "Hi {{first_name}}, the late fee is $50. To receive mail, please use: {{first_na…" at bounding box center [356, 286] width 300 height 28
paste textarea "Hi, after 11:59pm on the 4th there is a 65 dollar late fee!"
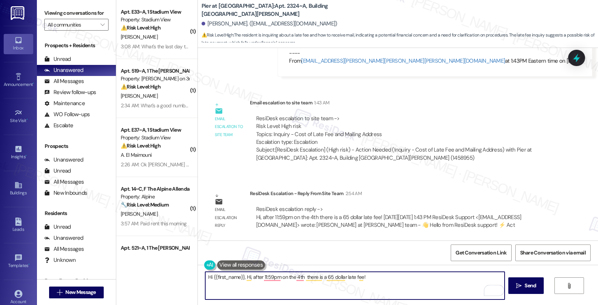
click at [247, 278] on textarea "Hi {{first_name}}, Hi, after 11:59pm on the 4th there is a 65 dollar late fee!" at bounding box center [355, 286] width 300 height 28
click at [301, 281] on textarea "Hi {{first_name}}, after 11:59pm on the 4th there is a 65 dollar late fee!" at bounding box center [355, 286] width 300 height 28
click at [371, 278] on textarea "Hi {{first_name}}, after 11:59pm on the 4th there is a 65 dollar late fee!" at bounding box center [355, 286] width 300 height 28
type textarea "Hi {{first_name}}, after 11:59pm on the 4th there is a 65 dollar late fee!"
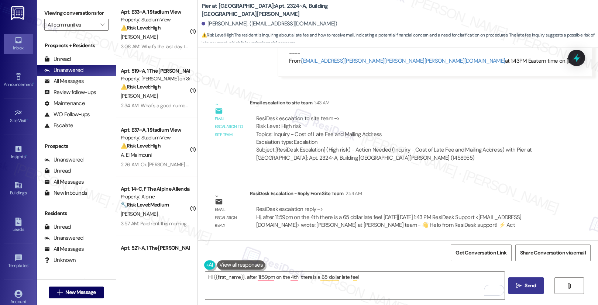
click at [516, 289] on icon "" at bounding box center [519, 286] width 6 height 6
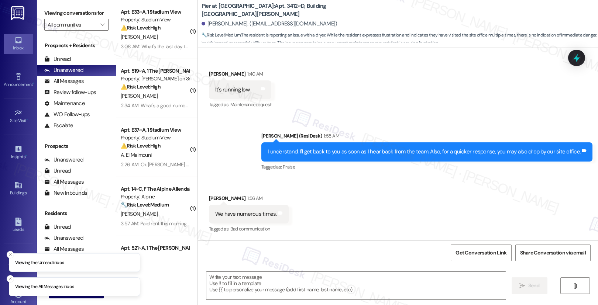
scroll to position [1737, 0]
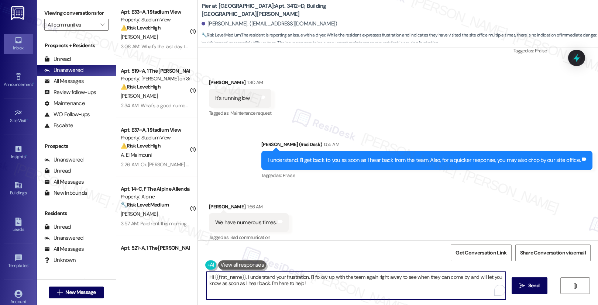
drag, startPoint x: 317, startPoint y: 290, endPoint x: 243, endPoint y: 277, distance: 74.9
click at [242, 277] on textarea "Hi {{first_name}}, I understand your frustration. I'll follow up with the team …" at bounding box center [356, 286] width 300 height 28
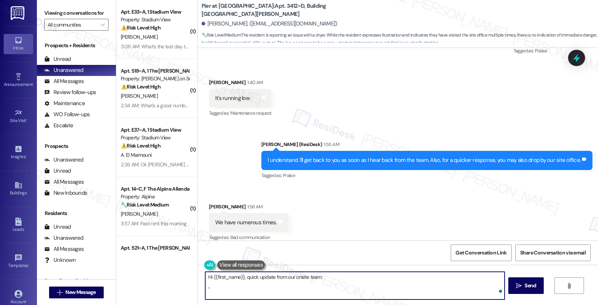
paste textarea "Hi [Resident’s Name], Thank you for your patience. We’ve noted this on your acc…"
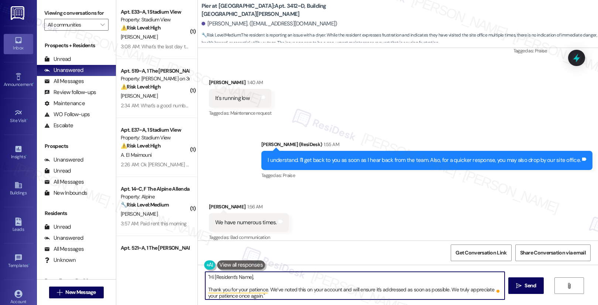
click at [209, 203] on div "[PERSON_NAME] 1:56 AM" at bounding box center [249, 208] width 80 height 10
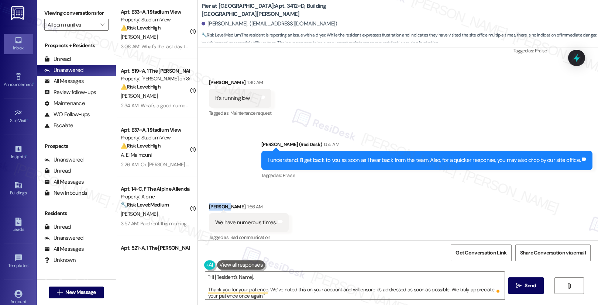
click at [209, 203] on div "[PERSON_NAME] 1:56 AM" at bounding box center [249, 208] width 80 height 10
copy div "[PERSON_NAME]"
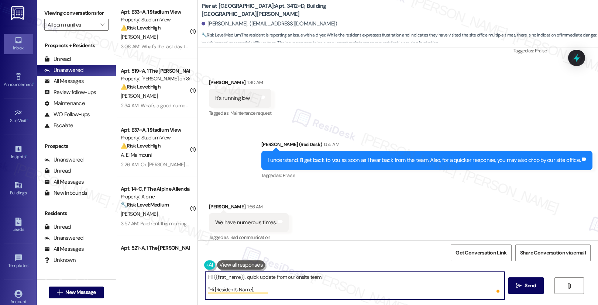
scroll to position [0, 0]
drag, startPoint x: 209, startPoint y: 277, endPoint x: 253, endPoint y: 291, distance: 45.7
click at [253, 291] on textarea "Hi {{first_name}}, quick update from our onsite team: "Hi [Resident’s Name], Th…" at bounding box center [355, 286] width 300 height 28
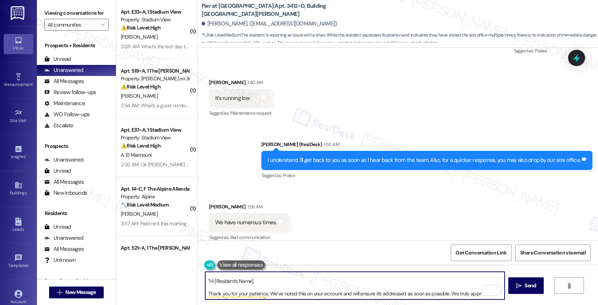
scroll to position [14, 0]
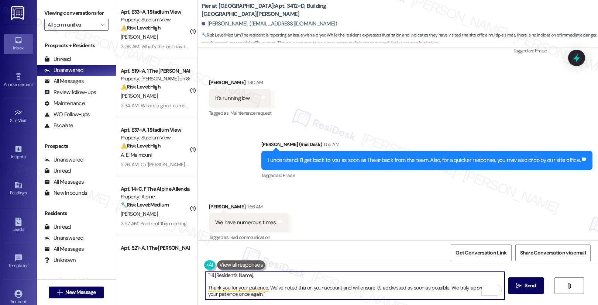
paste textarea "[PERSON_NAME]"
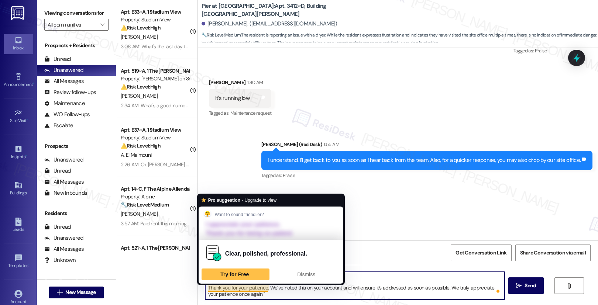
click at [205, 290] on textarea "Hi {{first_name}}, quick update from our onsite team: "Hi [PERSON_NAME] Thank y…" at bounding box center [355, 286] width 300 height 28
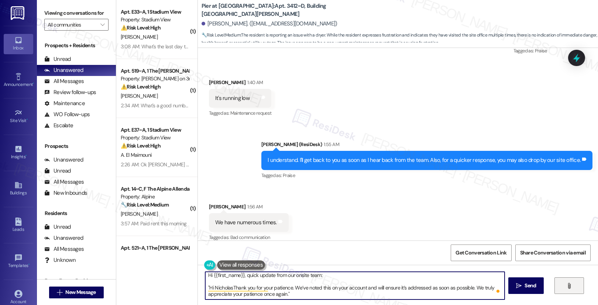
scroll to position [2, 0]
click at [400, 294] on textarea "Hi {{first_name}}, quick update from our onsite team: "Hi [PERSON_NAME], thank …" at bounding box center [355, 286] width 300 height 28
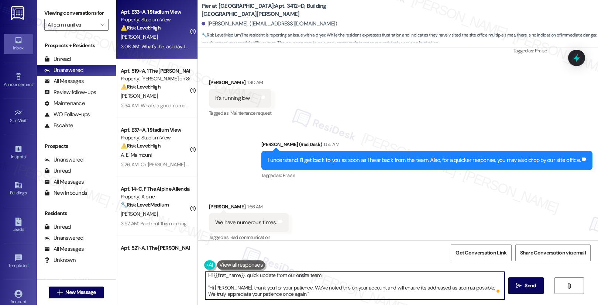
type textarea "Hi {{first_name}}, quick update from our onsite team: "Hi Nicholas, thank you f…"
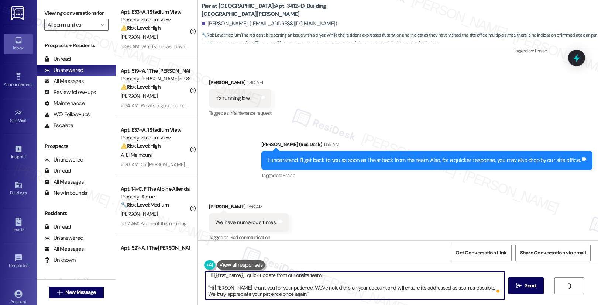
click at [325, 295] on textarea "Hi {{first_name}}, quick update from our onsite team: "Hi Nicholas, thank you f…" at bounding box center [355, 286] width 300 height 28
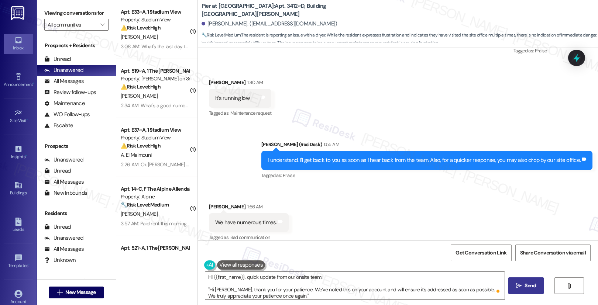
click at [536, 287] on span "Send" at bounding box center [530, 286] width 14 height 8
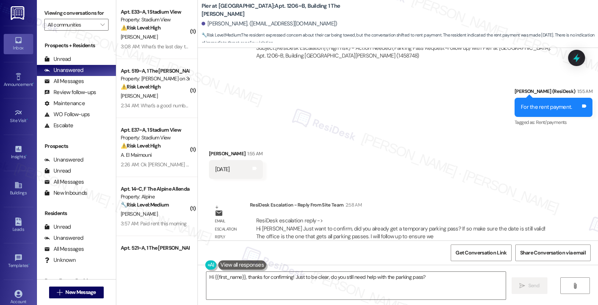
scroll to position [718, 0]
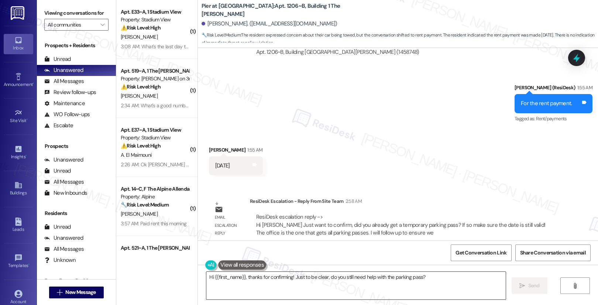
click at [235, 279] on textarea "Hi {{first_name}}, thanks for confirming! Just to be clear, do you still need h…" at bounding box center [356, 286] width 300 height 28
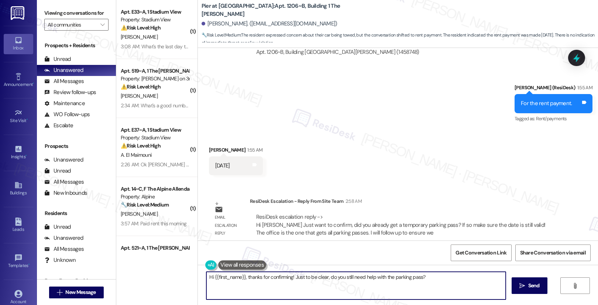
click at [235, 279] on textarea "Hi {{first_name}}, thanks for confirming! Just to be clear, do you still need h…" at bounding box center [356, 286] width 300 height 28
paste textarea "Jenna, I just want to confirm—have you already received a temporary parking pas…"
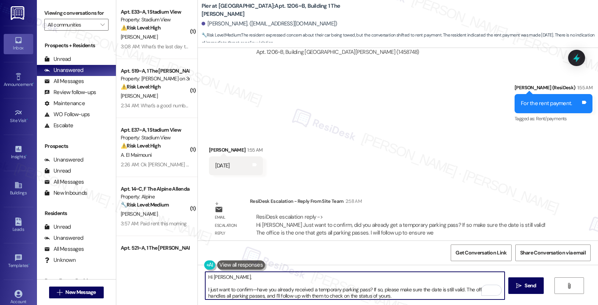
click at [205, 290] on textarea "Hi [PERSON_NAME], I just want to confirm—have you already received a temporary …" at bounding box center [355, 286] width 300 height 28
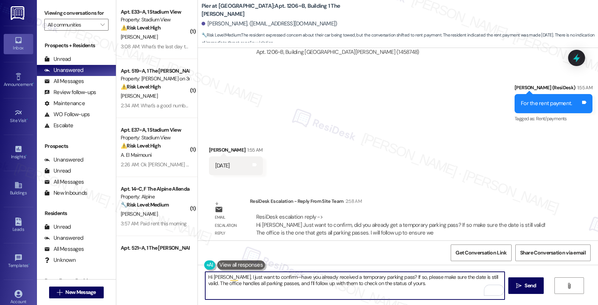
click at [454, 283] on textarea "Hi Jenna, I just want to confirm—have you already received a temporary parking …" at bounding box center [355, 286] width 300 height 28
drag, startPoint x: 228, startPoint y: 283, endPoint x: 273, endPoint y: 285, distance: 45.5
click at [273, 285] on textarea "Hi Jenna, I just want to confirm—have you already received a temporary parking …" at bounding box center [355, 286] width 300 height 28
click at [260, 285] on textarea "Hi Jenna, I just want to confirm—have you already received a temporary parking …" at bounding box center [355, 286] width 300 height 28
click at [385, 288] on textarea "Hi Jenna, I just want to confirm—have you already received a temporary parking …" at bounding box center [355, 286] width 300 height 28
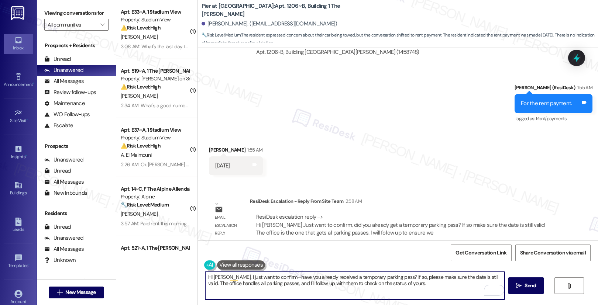
click at [414, 287] on textarea "Hi Jenna, I just want to confirm—have you already received a temporary parking …" at bounding box center [355, 286] width 300 height 28
type textarea "Hi Jenna, I just want to confirm—have you already received a temporary parking …"
click at [523, 291] on button " Send" at bounding box center [527, 286] width 36 height 17
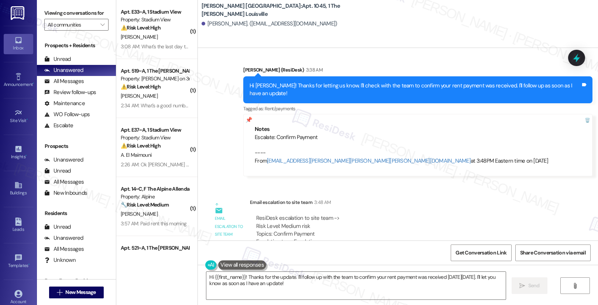
scroll to position [1875, 0]
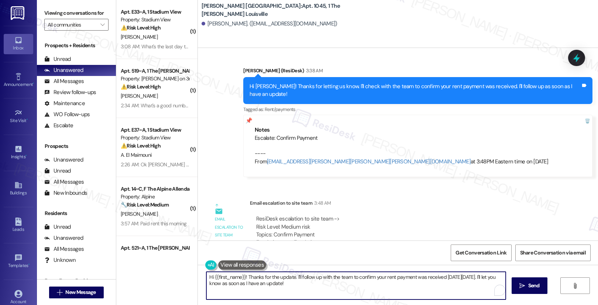
drag, startPoint x: 243, startPoint y: 277, endPoint x: 303, endPoint y: 286, distance: 60.5
click at [303, 286] on textarea "Hi {{first_name}}! Thanks for the update. I'll follow up with the team to confi…" at bounding box center [356, 286] width 300 height 28
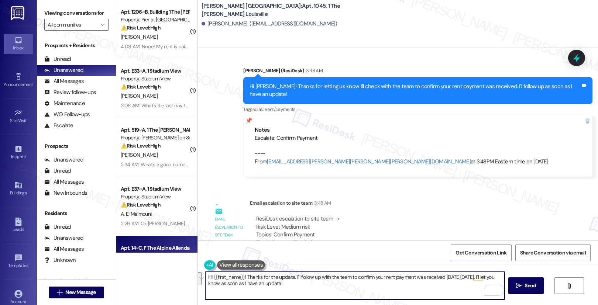
paste textarea "Hi [PERSON_NAME], I just want to confirm—have you already received a temporary …"
click at [276, 284] on textarea "Hi {{first_name}}! Thanks for the update. I'll follow up with the team to confi…" at bounding box center [355, 286] width 300 height 28
paste textarea "Thank you, {{first_name}}, for your payment! If there's anything we can help yo…"
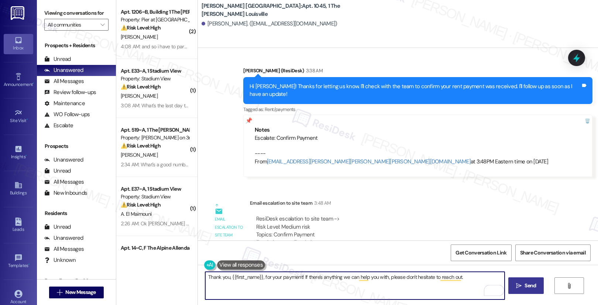
type textarea "Thank you, {{first_name}}, for your payment! If there's anything we can help yo…"
click at [517, 284] on icon "" at bounding box center [519, 286] width 6 height 6
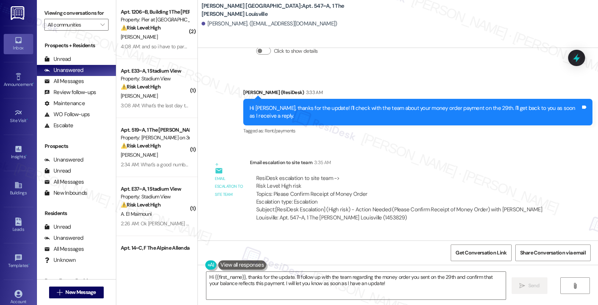
scroll to position [516, 0]
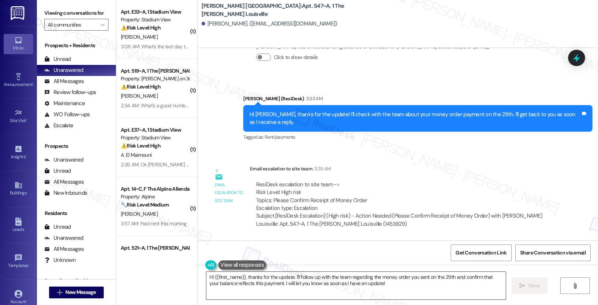
click at [250, 281] on textarea "Hi {{first_name}}, thanks for the update. I'll follow up with the team regardin…" at bounding box center [356, 286] width 300 height 28
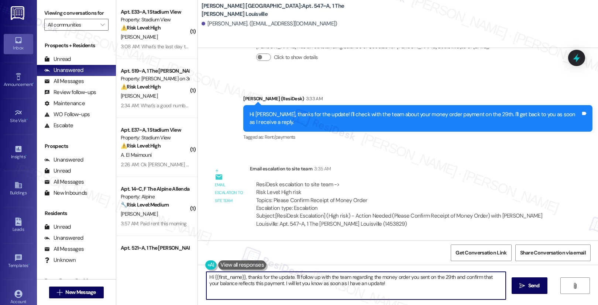
click at [250, 281] on textarea "Hi {{first_name}}, thanks for the update. I'll follow up with the team regardin…" at bounding box center [356, 286] width 300 height 28
paste textarea "Thank you, {{first_name}}, for your payment! If there's anything we can help yo…"
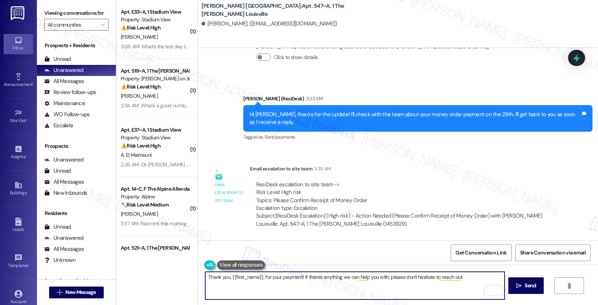
drag, startPoint x: 274, startPoint y: 279, endPoint x: 324, endPoint y: 281, distance: 49.9
click at [324, 281] on textarea "Thank you, {{first_name}}, for your payment! If there's anything we can help yo…" at bounding box center [355, 286] width 300 height 28
click at [346, 290] on textarea "Thank you, {{first_name}}, for your payment! If there's anything we can help yo…" at bounding box center [355, 286] width 300 height 28
type textarea "Thank you, {{first_name}}, for your payment! If there's anything we can help yo…"
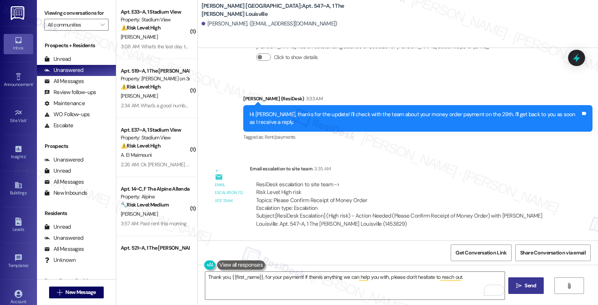
click at [525, 288] on span "Send" at bounding box center [530, 286] width 11 height 8
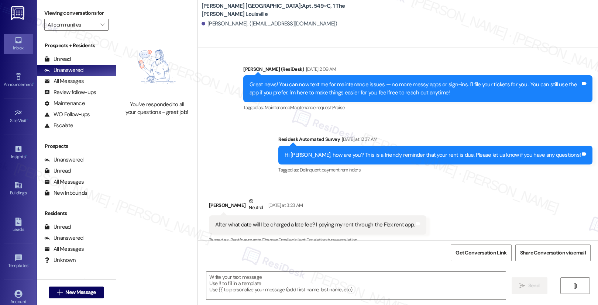
type textarea "Fetching suggested responses. Please feel free to read through the conversation…"
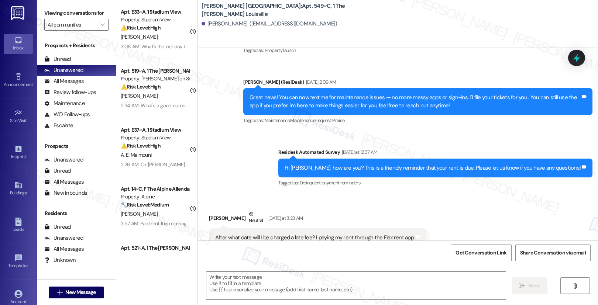
scroll to position [137, 0]
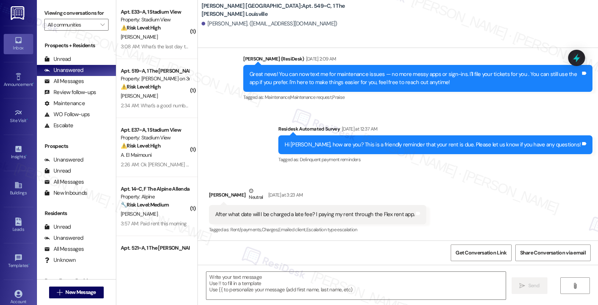
type textarea "Fetching suggested responses. Please feel free to read through the conversation…"
click at [309, 285] on textarea at bounding box center [356, 286] width 300 height 28
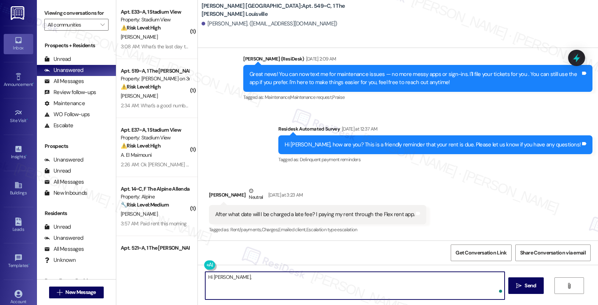
paste textarea "Late fees are charged on the 4th"
click at [229, 278] on textarea "Hi Keylynn, Late fees are charged on the 4th" at bounding box center [355, 286] width 300 height 28
click at [322, 280] on textarea "Hi Keylynn, late fees are charged on the 4th" at bounding box center [355, 286] width 300 height 28
type textarea "Hi Keylynn, late fees are charged on the 4th"
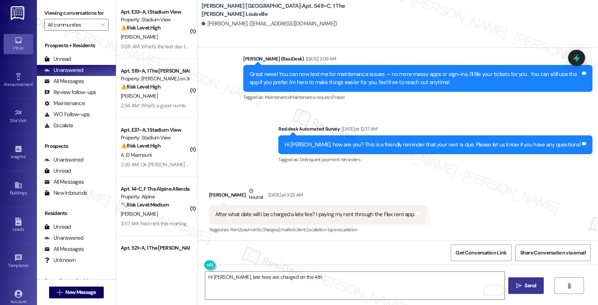
click at [532, 288] on span "Send" at bounding box center [530, 286] width 11 height 8
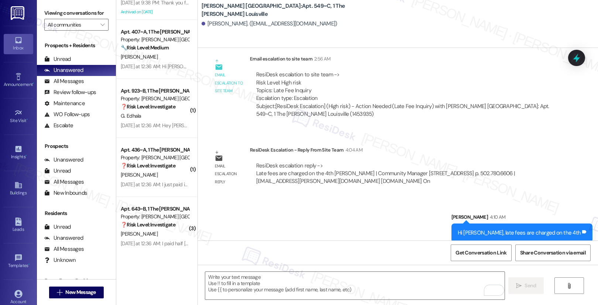
scroll to position [2820, 0]
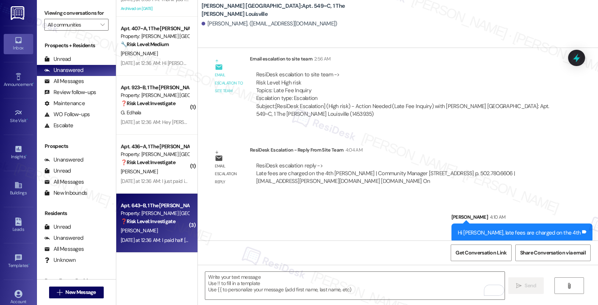
click at [161, 228] on div "P. Millay" at bounding box center [155, 230] width 70 height 9
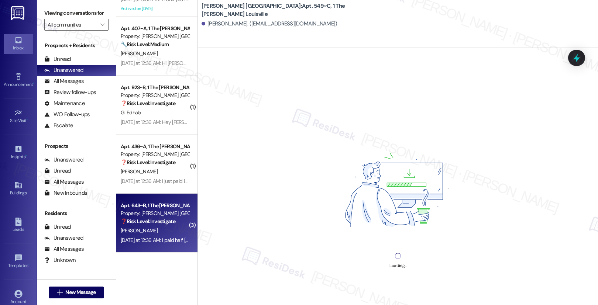
click at [161, 228] on div "P. Millay" at bounding box center [155, 230] width 70 height 9
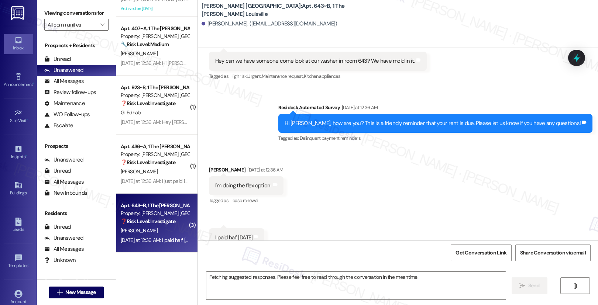
scroll to position [376, 0]
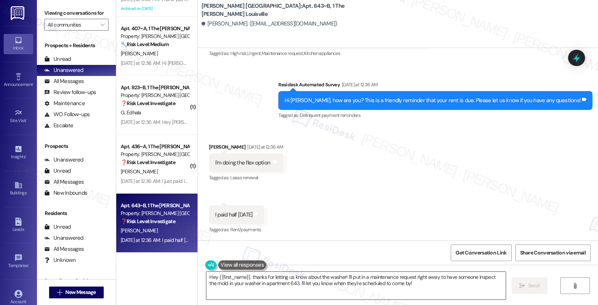
click at [255, 279] on textarea "Hey {{first_name}}, thanks for letting us know about the washer! I'll put in a …" at bounding box center [356, 286] width 300 height 28
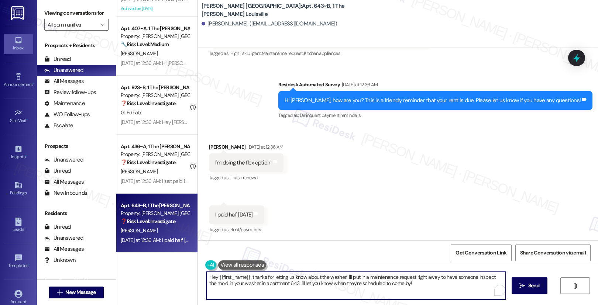
click at [255, 279] on textarea "Hey {{first_name}}, thanks for letting us know about the washer! I'll put in a …" at bounding box center [356, 286] width 300 height 28
paste textarea "Thank you, {{first_name}}, for your payment! If there's anything we can help yo…"
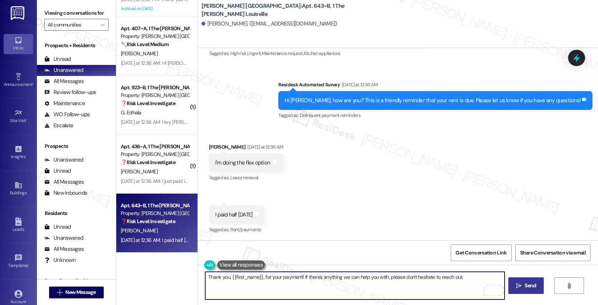
type textarea "Thank you, {{first_name}}, for your payment! If there's anything we can help yo…"
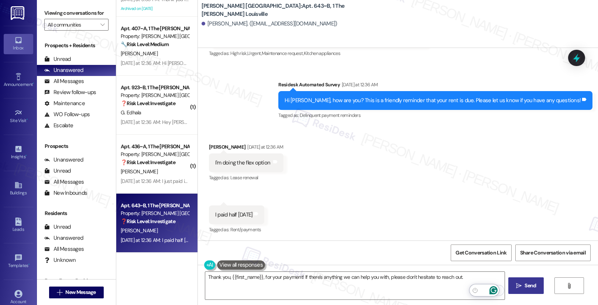
click at [520, 291] on button " Send" at bounding box center [527, 286] width 36 height 17
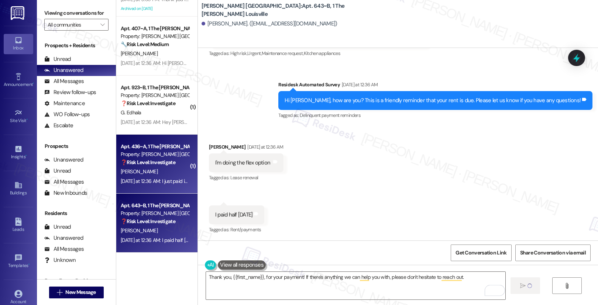
click at [155, 165] on strong "❓ Risk Level: Investigate" at bounding box center [148, 162] width 55 height 7
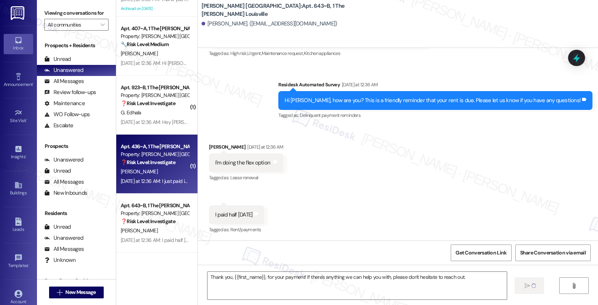
type textarea "Fetching suggested responses. Please feel free to read through the conversation…"
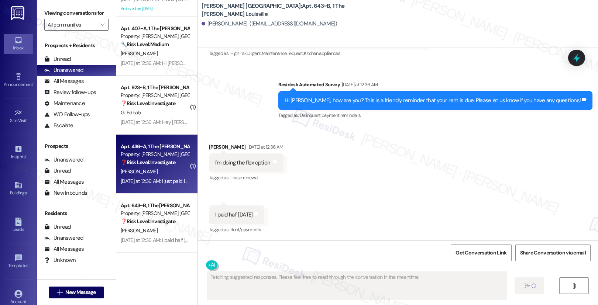
scroll to position [268, 0]
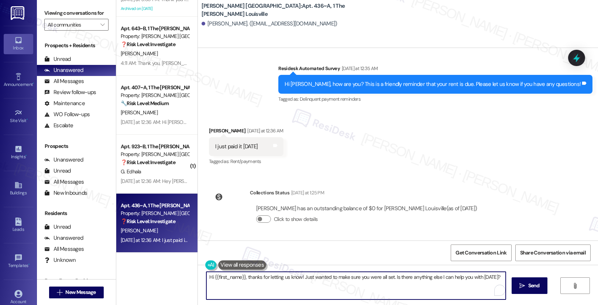
click at [285, 276] on textarea "Hi {{first_name}}, thanks for letting us know! Just wanted to make sure you wer…" at bounding box center [356, 286] width 300 height 28
paste textarea "Thank you, {{first_name}}, for your payment! If there's anything we can help yo…"
type textarea "Thank you, {{first_name}}, for your payment! If there's anything we can help yo…"
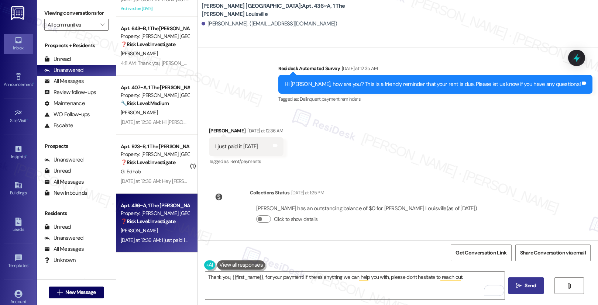
click at [534, 290] on button " Send" at bounding box center [527, 286] width 36 height 17
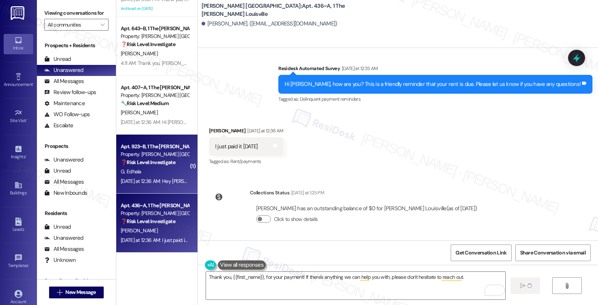
click at [174, 169] on div "G. Edhala" at bounding box center [155, 171] width 70 height 9
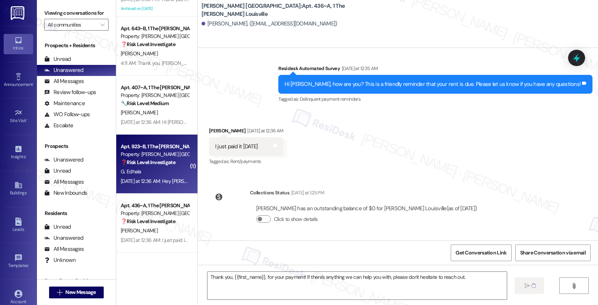
type textarea "Fetching suggested responses. Please feel free to read through the conversation…"
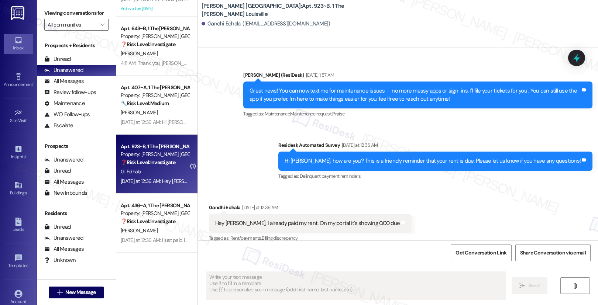
scroll to position [293, 0]
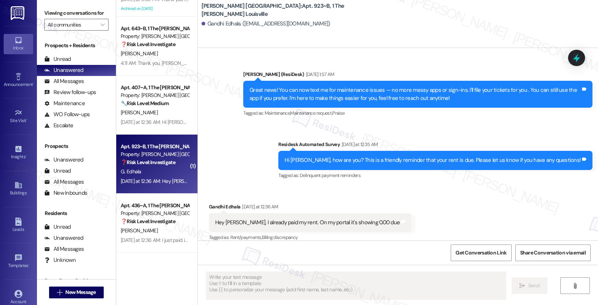
click at [174, 169] on div "G. Edhala" at bounding box center [155, 171] width 70 height 9
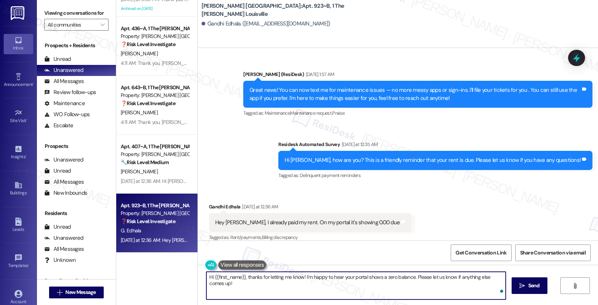
click at [265, 278] on textarea "Hi {{first_name}}, thanks for letting me know! I'm happy to hear your portal sh…" at bounding box center [356, 286] width 300 height 28
paste textarea "Thank you, {{first_name}}, for your payment! If there's anything we can help yo…"
type textarea "Thank you, {{first_name}}, for your payment! If there's anything we can help yo…"
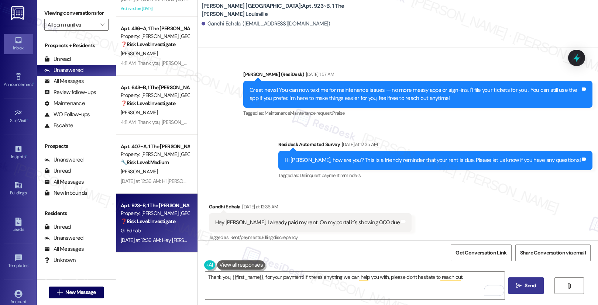
click at [525, 291] on button " Send" at bounding box center [527, 286] width 36 height 17
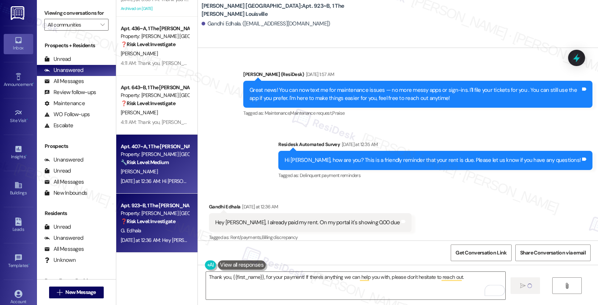
click at [163, 174] on div "C. Culver" at bounding box center [155, 171] width 70 height 9
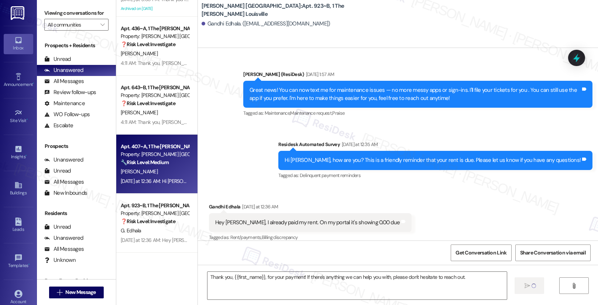
type textarea "Fetching suggested responses. Please feel free to read through the conversation…"
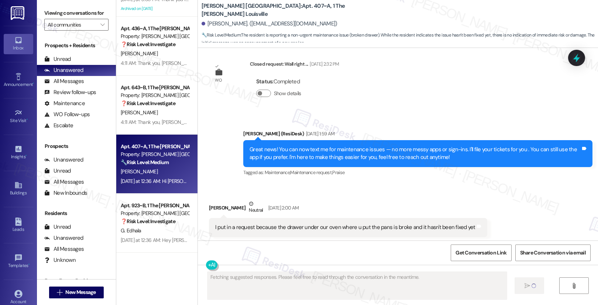
scroll to position [305, 0]
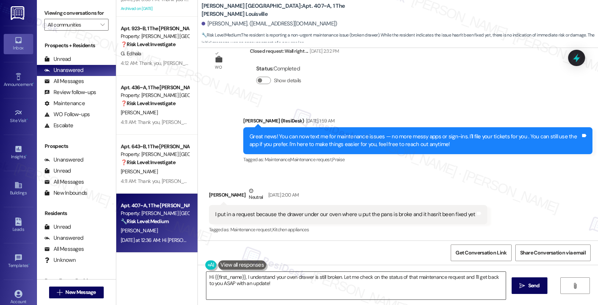
click at [270, 285] on textarea "Hi {{first_name}}, I understand your oven drawer is still broken. Let me check …" at bounding box center [356, 286] width 300 height 28
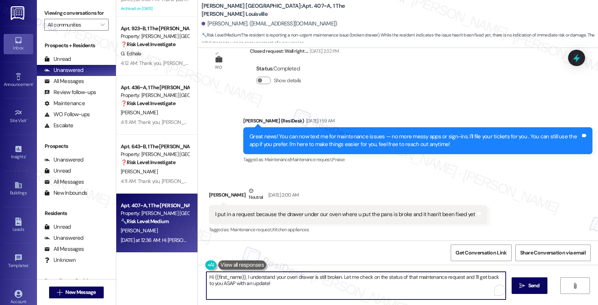
click at [270, 285] on textarea "Hi {{first_name}}, I understand your oven drawer is still broken. Let me check …" at bounding box center [356, 286] width 300 height 28
click at [304, 291] on textarea "Hi {{first_name}}, I understand your oven drawer is still broken. Let me check …" at bounding box center [355, 286] width 300 height 28
drag, startPoint x: 336, startPoint y: 278, endPoint x: 369, endPoint y: 285, distance: 33.5
click at [369, 285] on textarea "Hi {{first_name}}, I understand your oven drawer is still broken. Let me check …" at bounding box center [355, 286] width 300 height 28
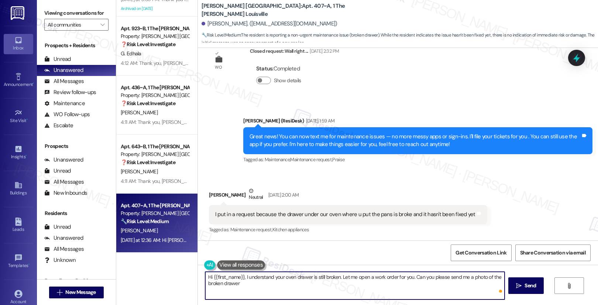
type textarea "Hi {{first_name}}, I understand your oven drawer is still broken. Let me open a…"
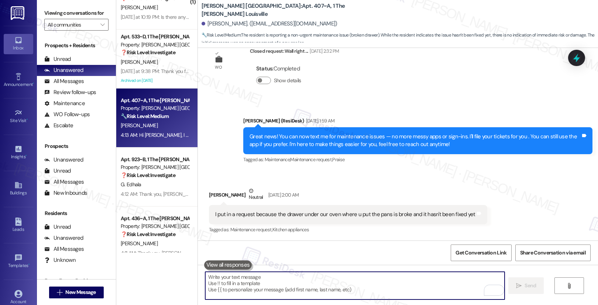
scroll to position [2820, 0]
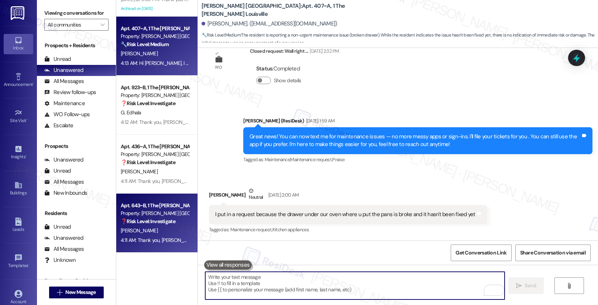
click at [160, 234] on div "P. Millay" at bounding box center [155, 230] width 70 height 9
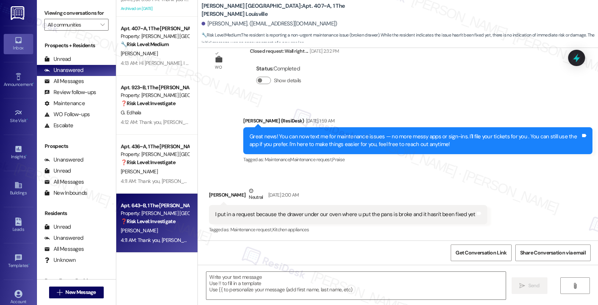
type textarea "Fetching suggested responses. Please feel free to read through the conversation…"
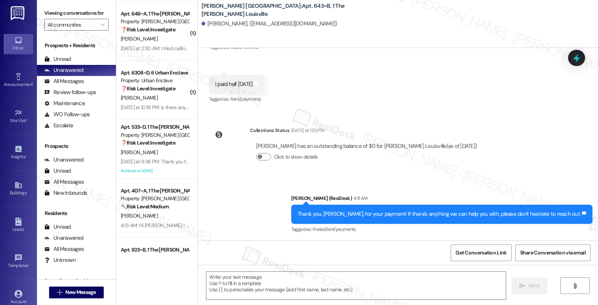
scroll to position [2711, 0]
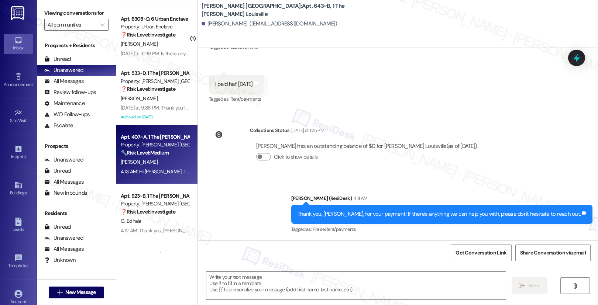
click at [160, 168] on div "4:13 AM: Hi Christopher, I understand your oven drawer is still broken. Let me …" at bounding box center [155, 171] width 70 height 9
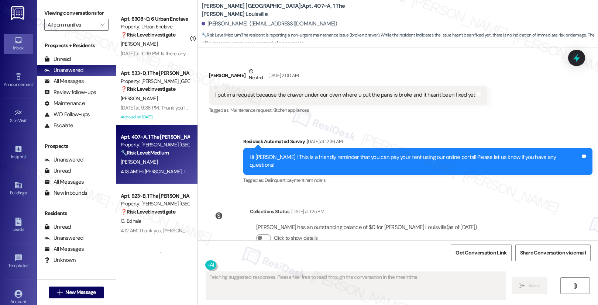
scroll to position [376, 0]
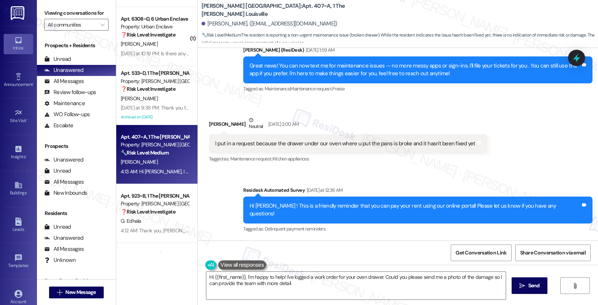
type textarea "Hi {{first_name}}, I'm happy to help! I've logged a work order for your oven dr…"
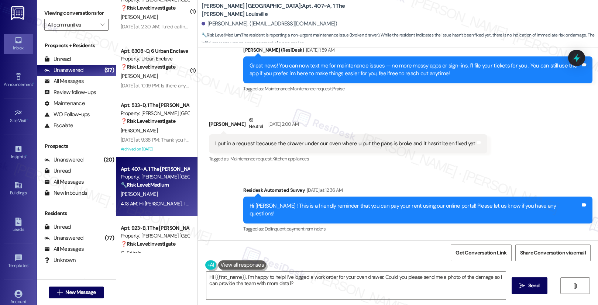
scroll to position [2660, 0]
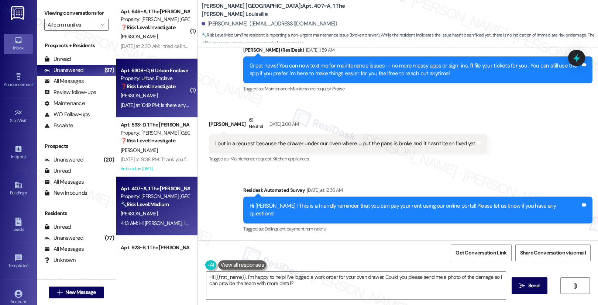
click at [161, 95] on div "G. Campagna" at bounding box center [155, 95] width 70 height 9
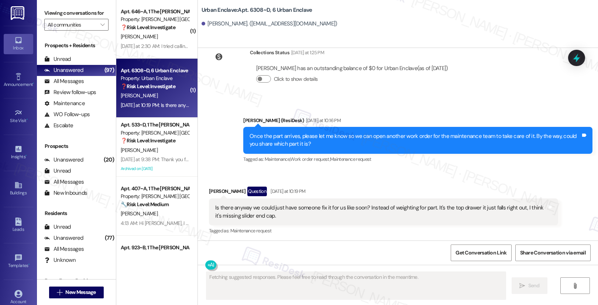
scroll to position [2628, 0]
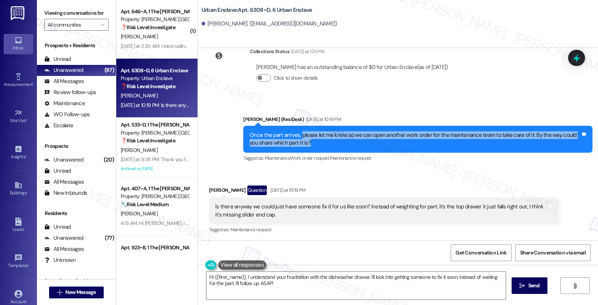
drag, startPoint x: 296, startPoint y: 136, endPoint x: 374, endPoint y: 141, distance: 78.5
click at [374, 141] on div "Once the part arrives, please let me know so we can open another work order for…" at bounding box center [415, 139] width 331 height 16
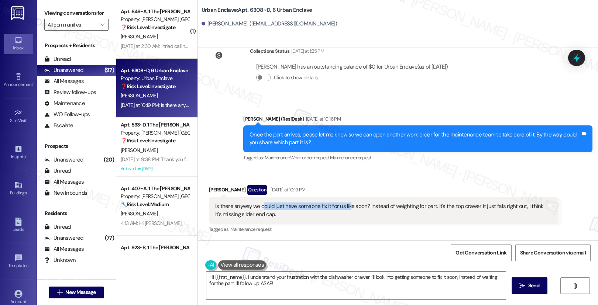
drag, startPoint x: 257, startPoint y: 207, endPoint x: 342, endPoint y: 210, distance: 85.4
click at [342, 210] on div "Is there anyway we could just have someone fix it for us like soon? Instead of …" at bounding box center [380, 211] width 331 height 16
click at [342, 214] on div "Is there anyway we could just have someone fix it for us like soon? Instead of …" at bounding box center [380, 211] width 331 height 16
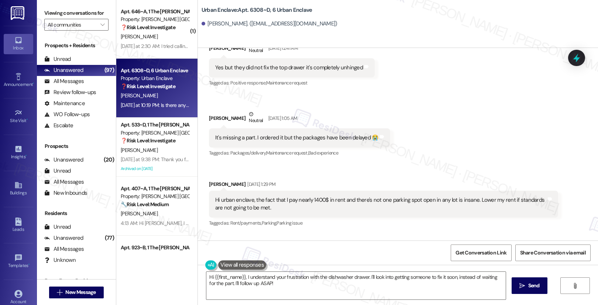
scroll to position [2089, 0]
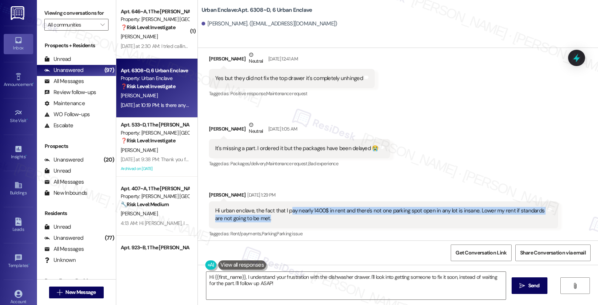
drag, startPoint x: 285, startPoint y: 212, endPoint x: 361, endPoint y: 217, distance: 75.8
click at [361, 217] on div "Hi urban enclave, the fact that I pay nearly 1400$ in rent and there's not one …" at bounding box center [380, 215] width 331 height 16
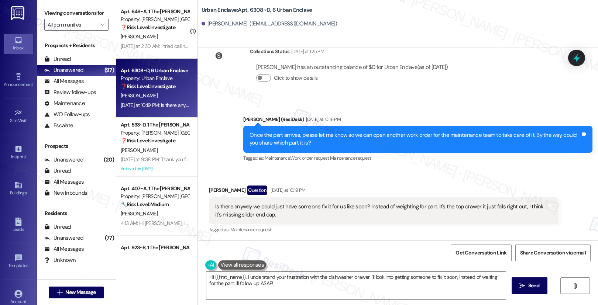
scroll to position [2629, 0]
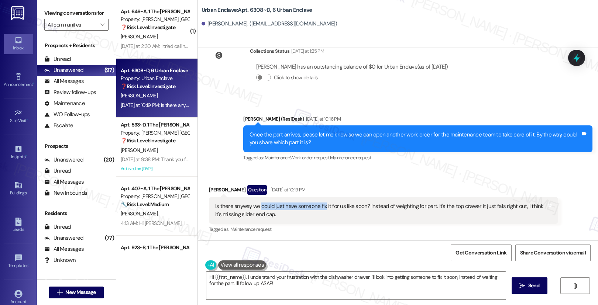
drag, startPoint x: 254, startPoint y: 205, endPoint x: 319, endPoint y: 211, distance: 64.8
click at [319, 211] on div "Is there anyway we could just have someone fix it for us like soon? Instead of …" at bounding box center [380, 211] width 331 height 16
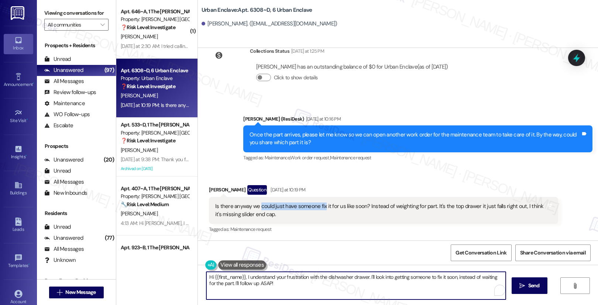
click at [275, 285] on textarea "Hi {{first_name}}, I understand your frustration with the dishwasher drawer. I'…" at bounding box center [356, 286] width 300 height 28
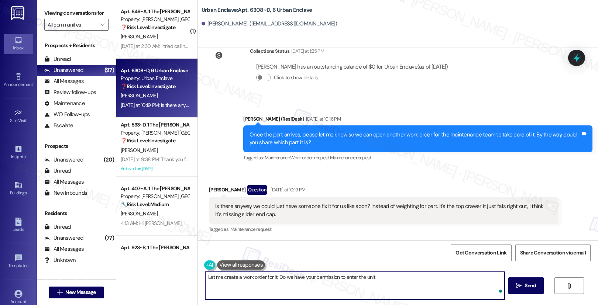
type textarea "Let me create a work order for it. Do we have your permission to enter the unit?"
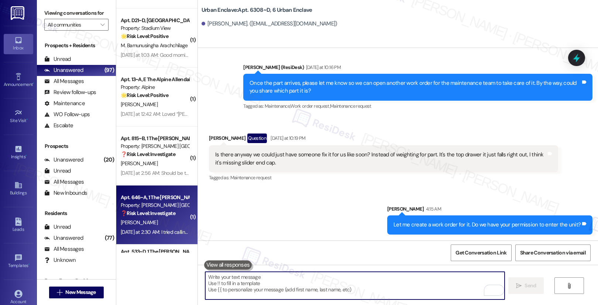
scroll to position [2645, 0]
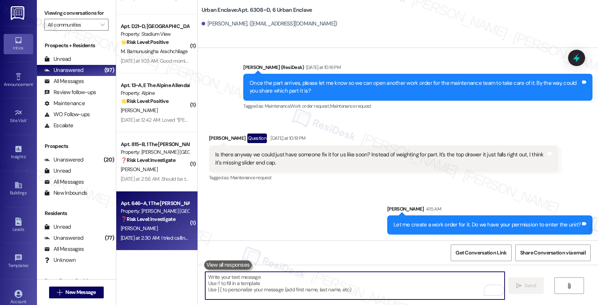
click at [153, 222] on strong "❓ Risk Level: Investigate" at bounding box center [148, 219] width 55 height 7
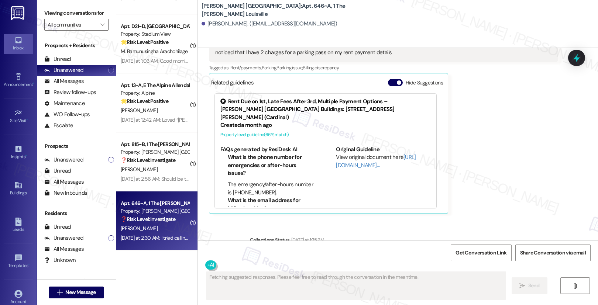
scroll to position [798, 0]
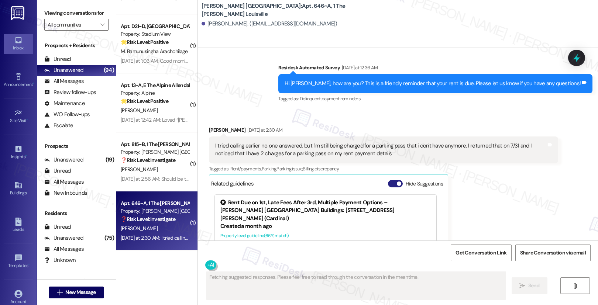
click at [397, 184] on span "button" at bounding box center [399, 184] width 4 height 4
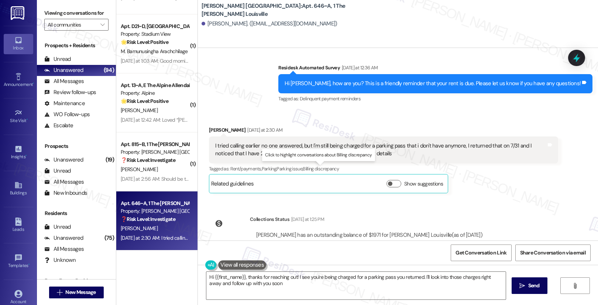
type textarea "Hi {{first_name}}, thanks for reaching out! I see you're being charged for a pa…"
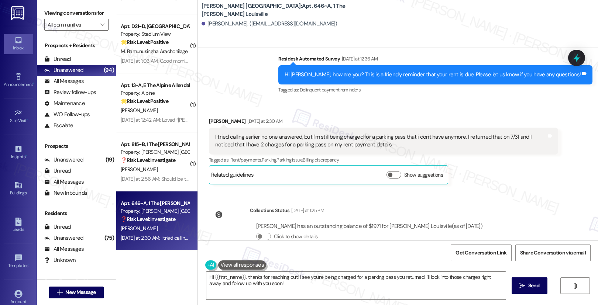
scroll to position [824, 0]
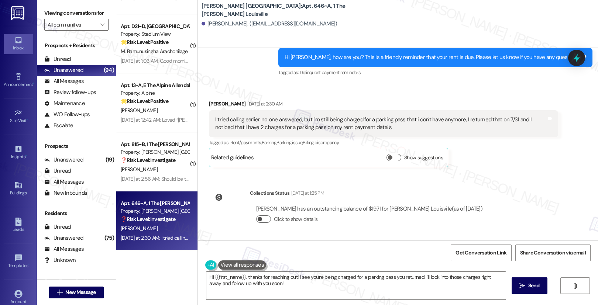
click at [262, 219] on button "Click to show details" at bounding box center [263, 219] width 15 height 7
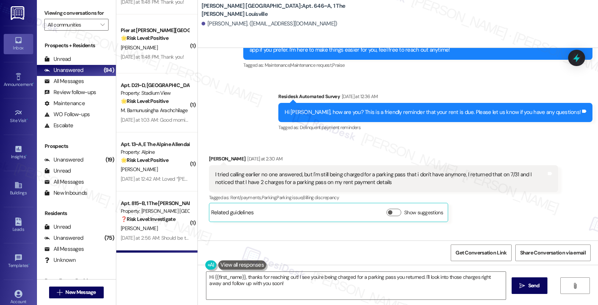
scroll to position [770, 0]
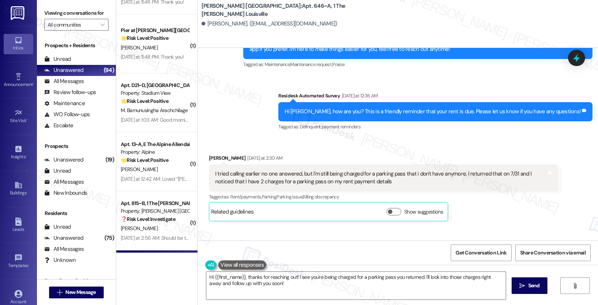
click at [272, 178] on div "I tried calling earlier no one answered, but I'm still being charged for a park…" at bounding box center [380, 178] width 331 height 16
click at [272, 176] on div "I tried calling earlier no one answered, but I'm still being charged for a park…" at bounding box center [380, 178] width 331 height 16
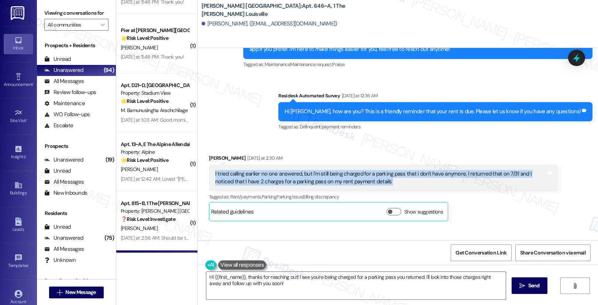
click at [272, 176] on div "I tried calling earlier no one answered, but I'm still being charged for a park…" at bounding box center [380, 178] width 331 height 16
click at [390, 213] on button "Show suggestions" at bounding box center [394, 211] width 15 height 7
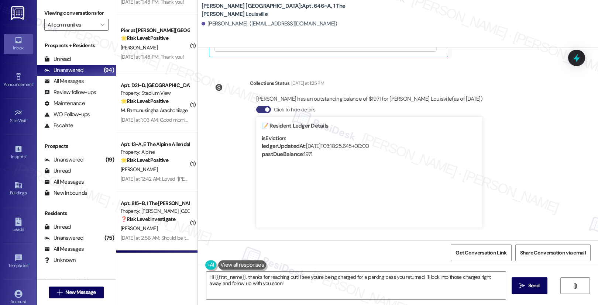
scroll to position [794, 0]
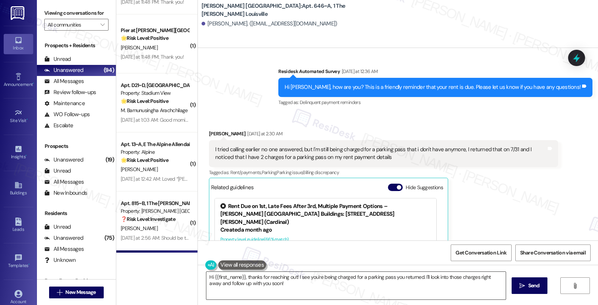
click at [370, 283] on textarea "Hi {{first_name}}, thanks for reaching out! I see you're being charged for a pa…" at bounding box center [356, 286] width 300 height 28
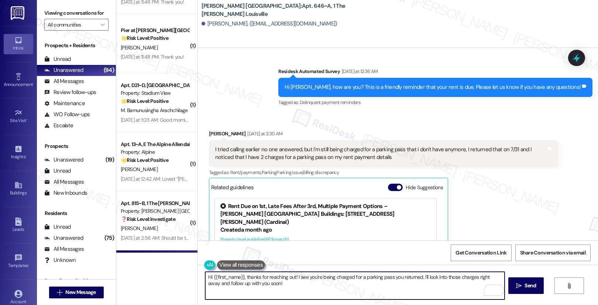
click at [271, 286] on textarea "Hi {{first_name}}, thanks for reaching out! I see you're being charged for a pa…" at bounding box center [355, 286] width 300 height 28
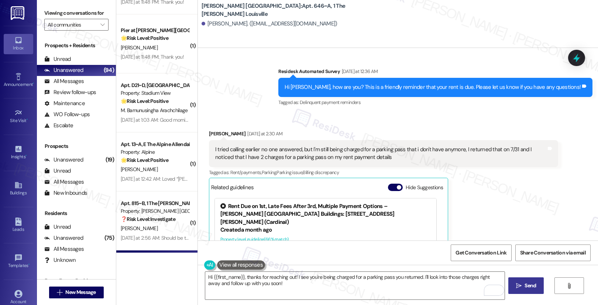
click at [530, 288] on span "Send" at bounding box center [530, 286] width 11 height 8
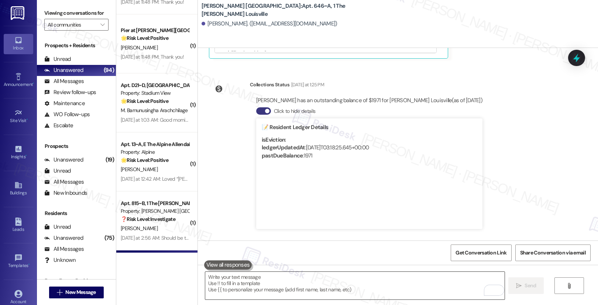
scroll to position [1116, 0]
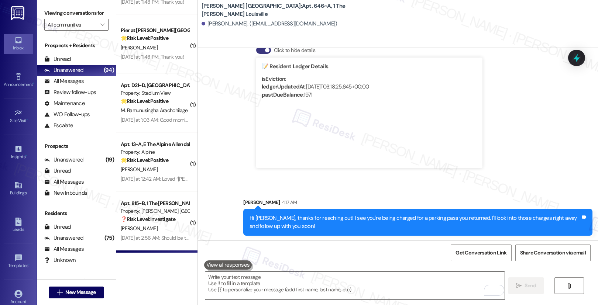
click at [268, 286] on textarea "To enrich screen reader interactions, please activate Accessibility in Grammarl…" at bounding box center [355, 286] width 300 height 28
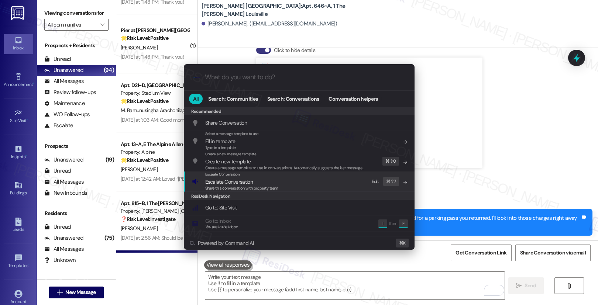
click at [318, 189] on div "Escalate Conversation Escalate Conversation Share this conversation with proper…" at bounding box center [300, 182] width 216 height 20
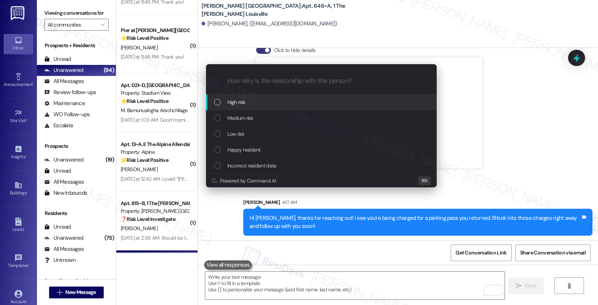
click at [323, 103] on div "High risk" at bounding box center [322, 102] width 216 height 8
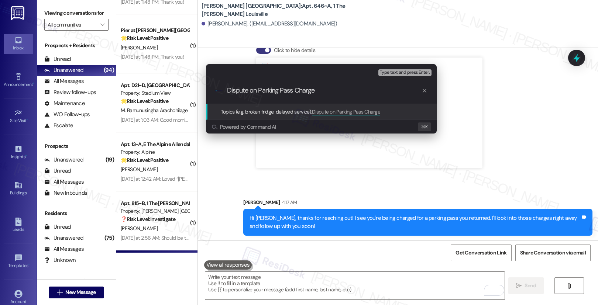
type input "Dispute on Parking Pass Charges"
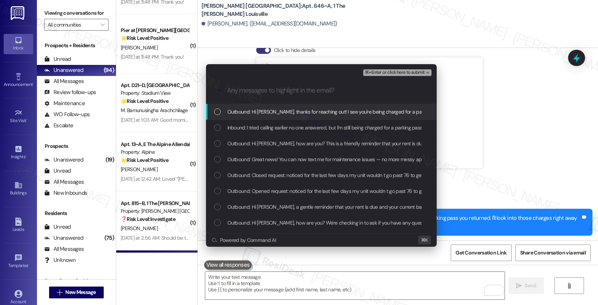
click at [299, 110] on span "Outbound: Hi Tervon, thanks for reaching out! I see you're being charged for a …" at bounding box center [421, 112] width 387 height 8
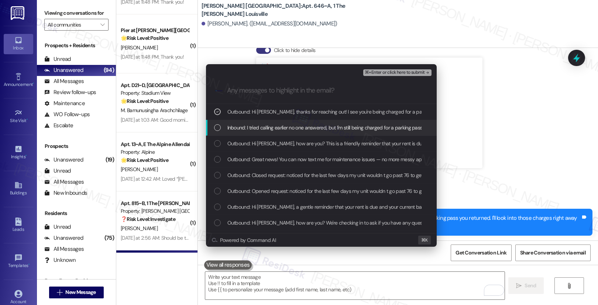
click at [296, 128] on span "Inbound: I tried calling earlier no one answered, but I'm still being charged f…" at bounding box center [465, 128] width 474 height 8
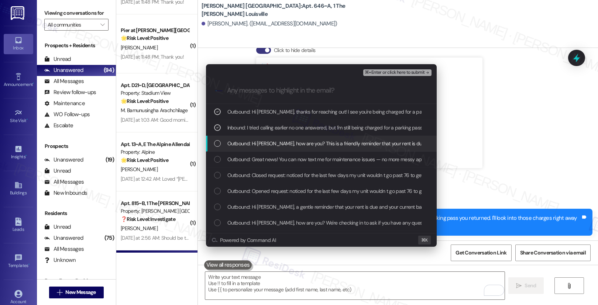
click at [296, 146] on span "Outbound: Hi Tervon, how are you? This is a friendly reminder that your rent is…" at bounding box center [376, 144] width 296 height 8
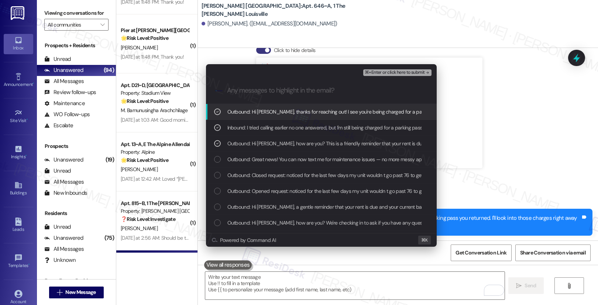
click at [393, 72] on span "⌘+Enter or click here to submit" at bounding box center [395, 72] width 60 height 5
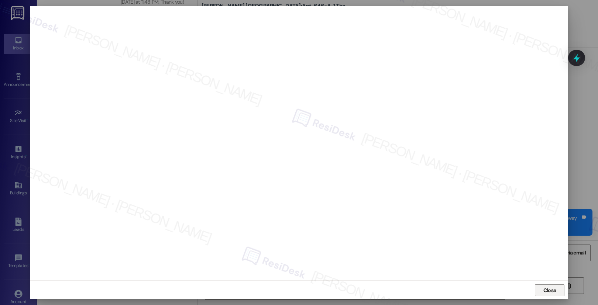
click at [547, 291] on span "Close" at bounding box center [550, 291] width 13 height 8
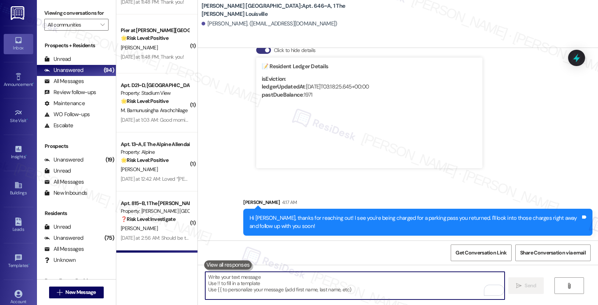
click at [371, 279] on textarea "To enrich screen reader interactions, please activate Accessibility in Grammarl…" at bounding box center [355, 286] width 300 height 28
click at [362, 291] on textarea "To enrich screen reader interactions, please activate Accessibility in Grammarl…" at bounding box center [355, 286] width 300 height 28
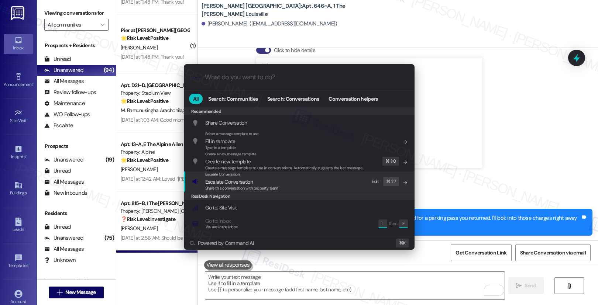
click at [325, 182] on div "Escalate Conversation Escalate Conversation Share this conversation with proper…" at bounding box center [300, 182] width 216 height 20
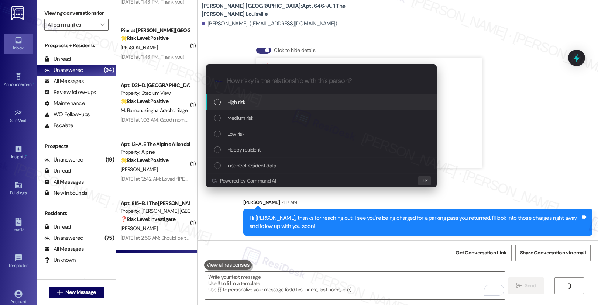
click at [331, 98] on div "High risk" at bounding box center [322, 102] width 216 height 8
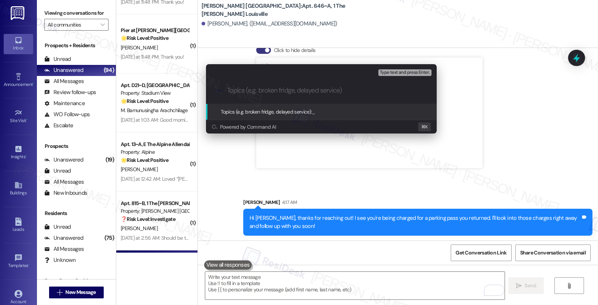
paste input "Dispute on Parking Pass Charges"
type input "Dispute on Parking Pass Charges"
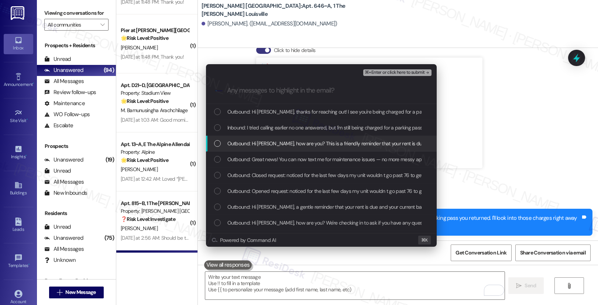
click at [305, 143] on span "Outbound: Hi Tervon, how are you? This is a friendly reminder that your rent is…" at bounding box center [376, 144] width 296 height 8
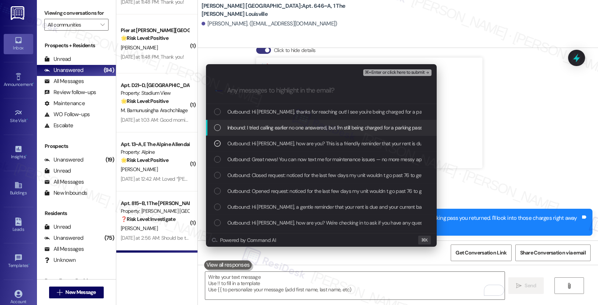
click at [304, 129] on span "Inbound: I tried calling earlier no one answered, but I'm still being charged f…" at bounding box center [465, 128] width 474 height 8
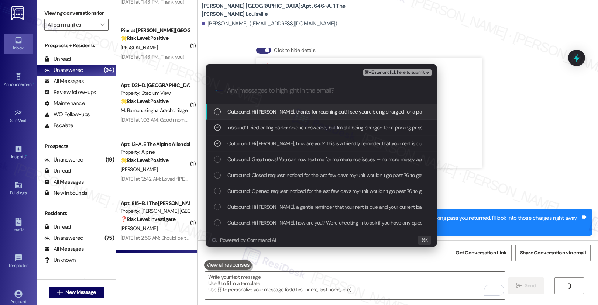
click at [302, 113] on span "Outbound: Hi Tervon, thanks for reaching out! I see you're being charged for a …" at bounding box center [421, 112] width 387 height 8
click at [390, 74] on span "⌘+Enter or click here to submit" at bounding box center [395, 72] width 60 height 5
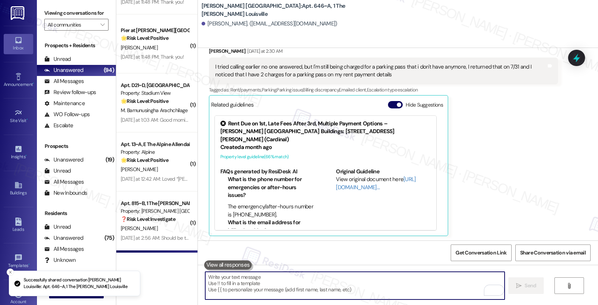
scroll to position [1016, 0]
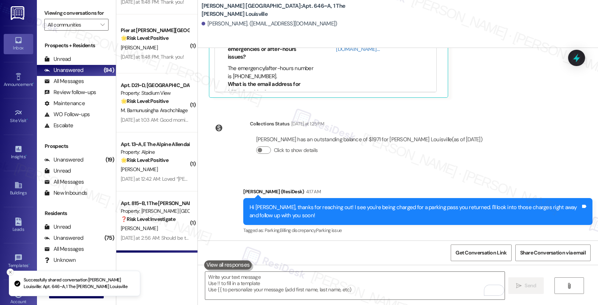
click at [12, 273] on icon "Close toast" at bounding box center [10, 272] width 4 height 4
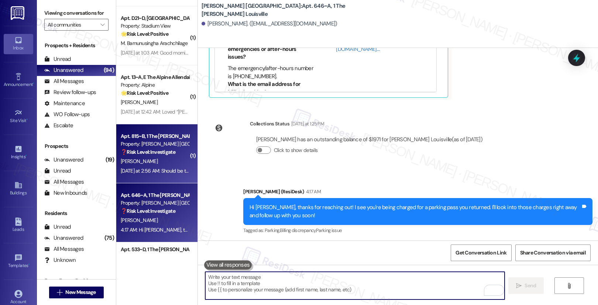
scroll to position [2710, 0]
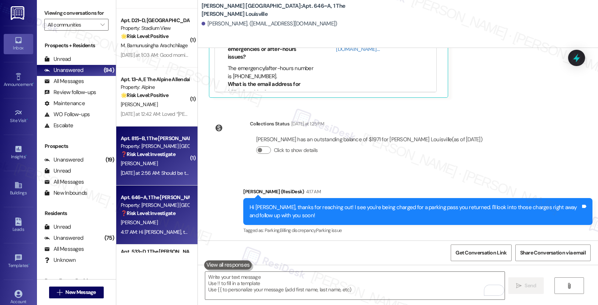
click at [163, 163] on div "A. Jones" at bounding box center [155, 163] width 70 height 9
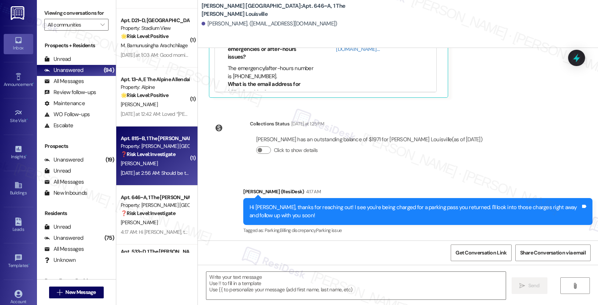
type textarea "Fetching suggested responses. Please feel free to read through the conversation…"
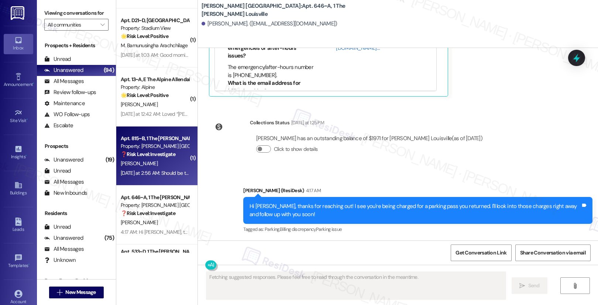
click at [163, 163] on div "A. Jones" at bounding box center [155, 163] width 70 height 9
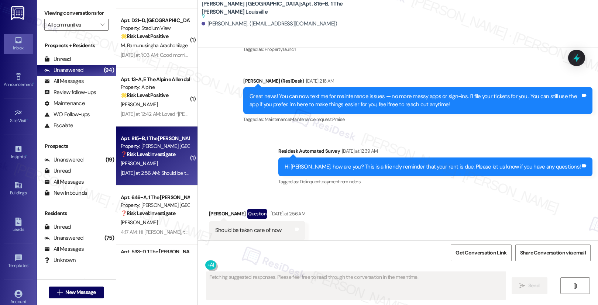
scroll to position [2326, 0]
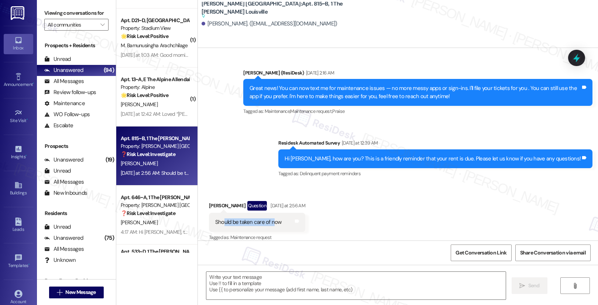
drag, startPoint x: 218, startPoint y: 215, endPoint x: 268, endPoint y: 219, distance: 50.0
click at [268, 219] on div "Should be taken care of now Tags and notes" at bounding box center [257, 222] width 96 height 19
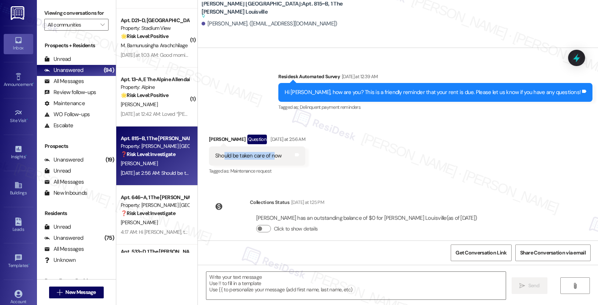
scroll to position [2395, 0]
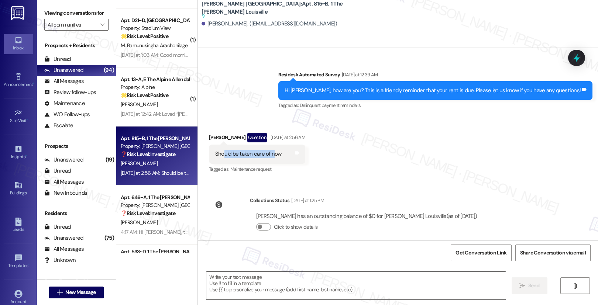
click at [218, 282] on textarea at bounding box center [356, 286] width 300 height 28
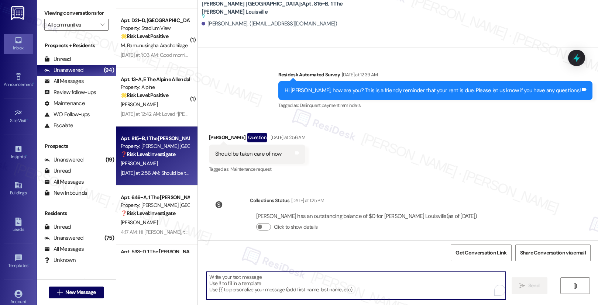
paste textarea "Hey {{first_name}}, just wanted to say I appreciate you paying your rent on tim…"
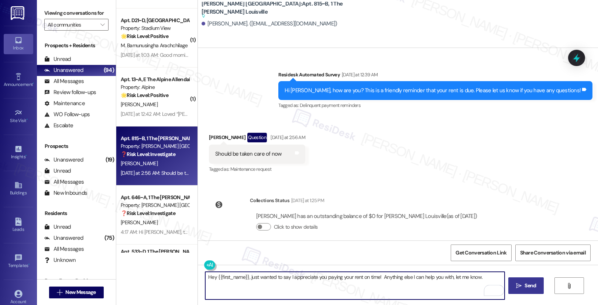
type textarea "Hey {{first_name}}, just wanted to say I appreciate you paying your rent on tim…"
click at [538, 290] on button " Send" at bounding box center [527, 286] width 36 height 17
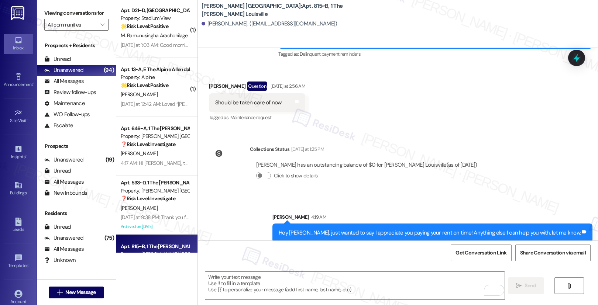
scroll to position [2720, 0]
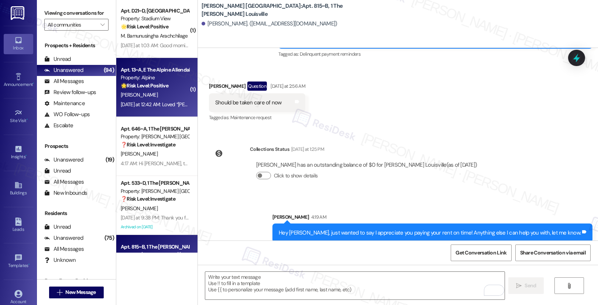
click at [161, 89] on div "🌟 Risk Level: Positive The resident is expressing positive sentiment about a fr…" at bounding box center [155, 86] width 68 height 8
type textarea "Fetching suggested responses. Please feel free to read through the conversation…"
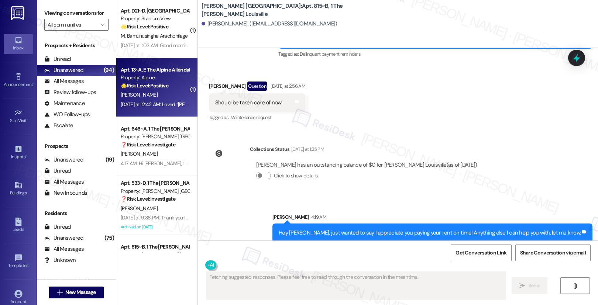
scroll to position [14, 0]
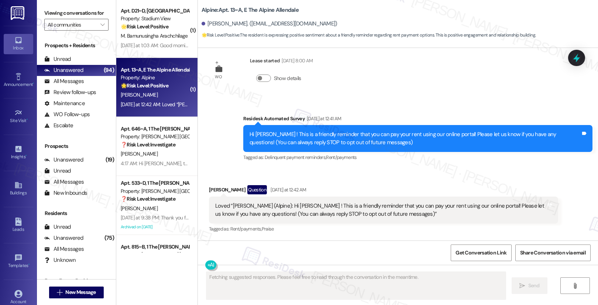
click at [161, 89] on div "🌟 Risk Level: Positive The resident is expressing positive sentiment about a fr…" at bounding box center [155, 86] width 68 height 8
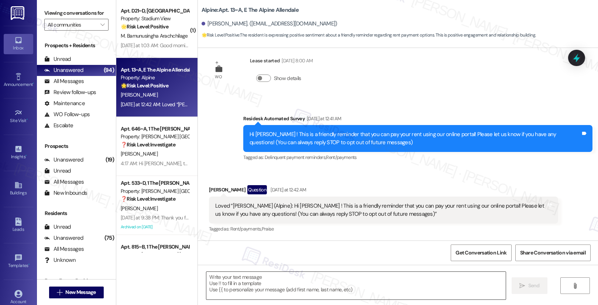
click at [296, 281] on textarea at bounding box center [356, 286] width 300 height 28
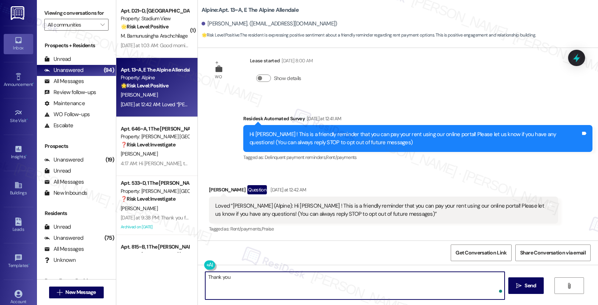
type textarea "Thank you!"
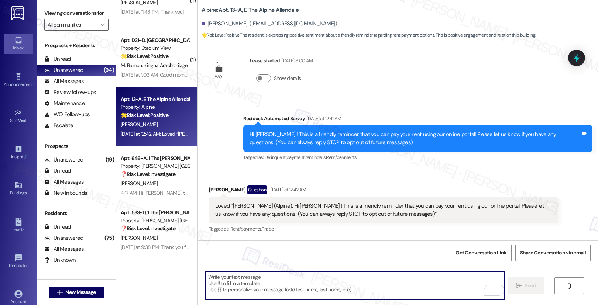
scroll to position [2676, 0]
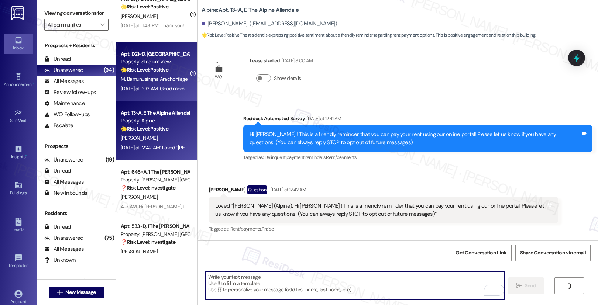
click at [153, 90] on div "[DATE] at 1:03 AM: Good morning [PERSON_NAME]. I am doing good and how are you?…" at bounding box center [256, 88] width 270 height 7
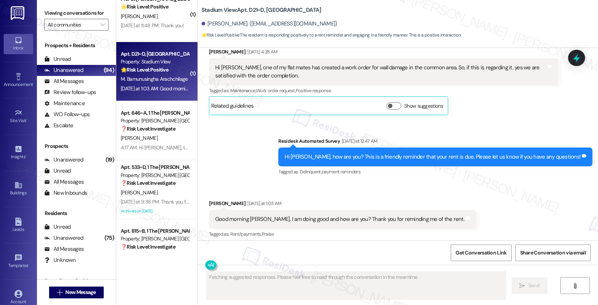
scroll to position [484, 0]
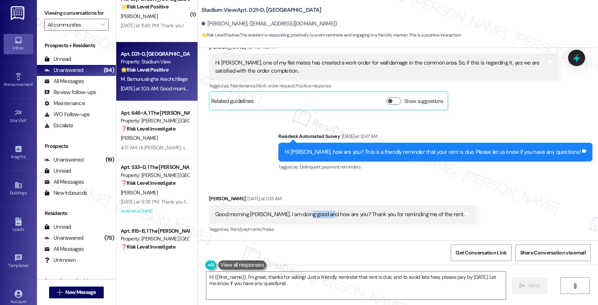
drag, startPoint x: 300, startPoint y: 215, endPoint x: 323, endPoint y: 216, distance: 22.9
click at [323, 216] on div "Good morning [PERSON_NAME]. I am doing good and how are you? Thank you for remi…" at bounding box center [339, 215] width 249 height 8
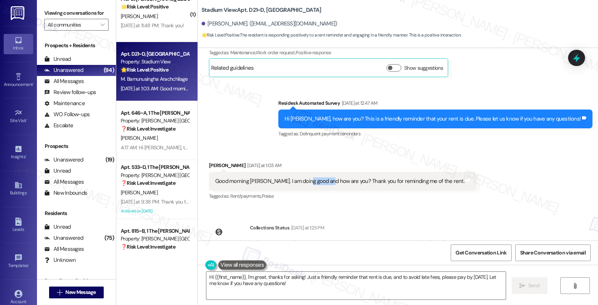
scroll to position [552, 0]
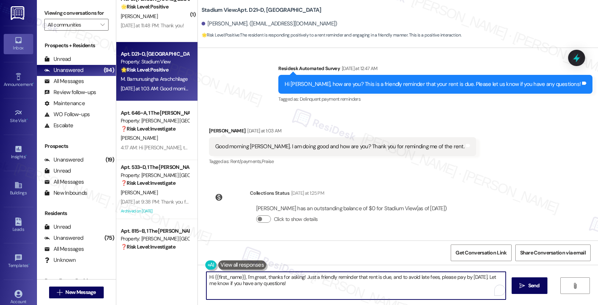
click at [291, 286] on textarea "Hi {{first_name}}, I'm great, thanks for asking! Just a friendly reminder that …" at bounding box center [356, 286] width 300 height 28
drag, startPoint x: 301, startPoint y: 278, endPoint x: 306, endPoint y: 288, distance: 11.1
click at [306, 288] on textarea "Hi {{first_name}}, I'm great, thanks for asking! Just a friendly reminder that …" at bounding box center [355, 286] width 300 height 28
drag, startPoint x: 300, startPoint y: 278, endPoint x: 306, endPoint y: 284, distance: 8.1
click at [306, 284] on textarea "Hi {{first_name}}, I'm great, thanks for asking! Just a friendly reminder that …" at bounding box center [355, 286] width 300 height 28
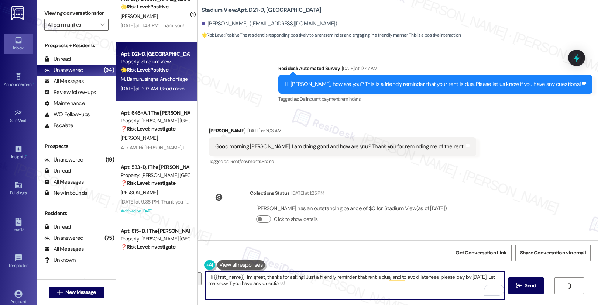
paste textarea "Hey {{first_name}}, just wanted to say I appreciate you paying your rent on tim…"
drag, startPoint x: 300, startPoint y: 278, endPoint x: 344, endPoint y: 278, distance: 44.0
click at [344, 278] on textarea "Hi {{first_name}}, I'm great, thanks for asking! Hey {{first_name}}, just wante…" at bounding box center [355, 286] width 300 height 28
drag, startPoint x: 360, startPoint y: 277, endPoint x: 414, endPoint y: 278, distance: 53.9
click at [414, 278] on textarea "Hi {{first_name}}, I'm great, thanks for asking! Just wanted to say I appreciat…" at bounding box center [355, 286] width 300 height 28
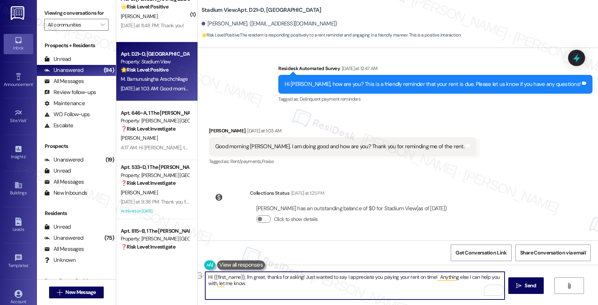
click at [414, 283] on textarea "Hi {{first_name}}, I'm great, thanks for asking! Just wanted to say I appreciat…" at bounding box center [355, 286] width 300 height 28
type textarea "Hi {{first_name}}, I'm great, thanks for asking! Just wanted to say I appreciat…"
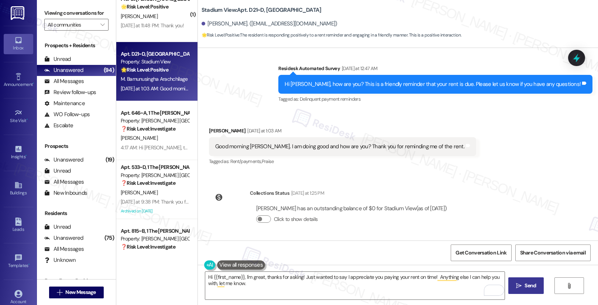
click at [518, 288] on icon "" at bounding box center [519, 286] width 6 height 6
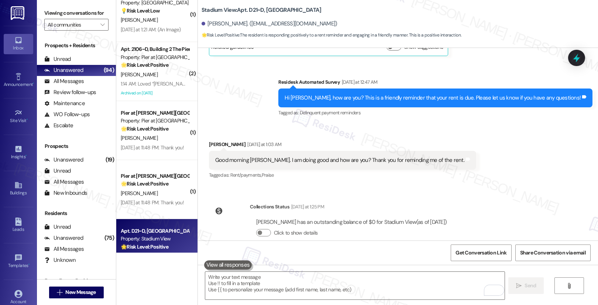
scroll to position [612, 0]
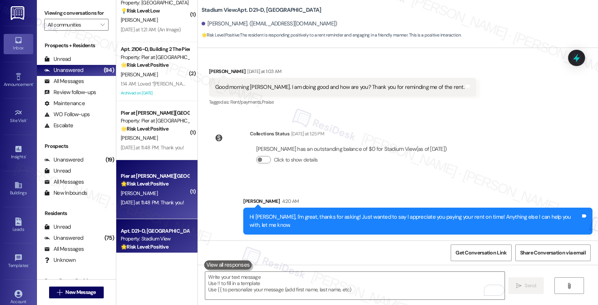
click at [169, 198] on div "[DATE] at 11:48 PM: Thank you! [DATE] at 11:48 PM: Thank you!" at bounding box center [155, 202] width 70 height 9
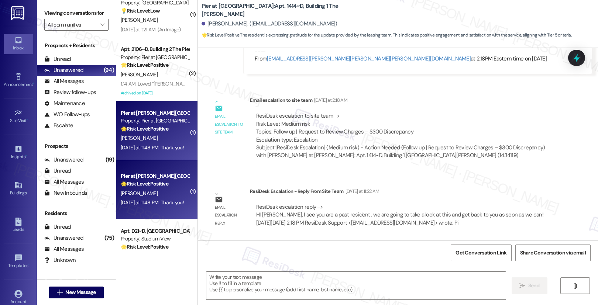
scroll to position [813, 0]
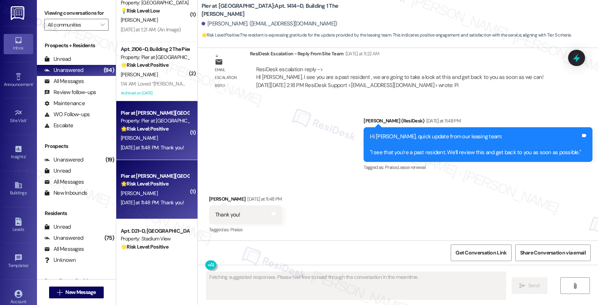
click at [166, 188] on div "🌟 Risk Level: Positive The resident is expressing gratitude for the update prov…" at bounding box center [155, 184] width 68 height 8
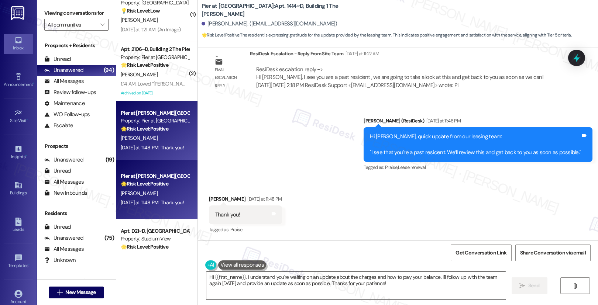
click at [312, 273] on textarea "Hi {{first_name}}, I understand you're waiting on an update about the charges a…" at bounding box center [356, 286] width 300 height 28
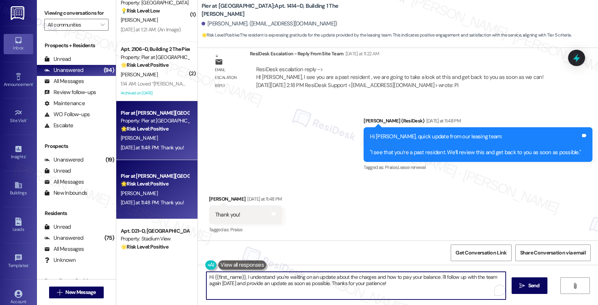
click at [312, 273] on textarea "Hi {{first_name}}, I understand you're waiting on an update about the charges a…" at bounding box center [356, 286] width 300 height 28
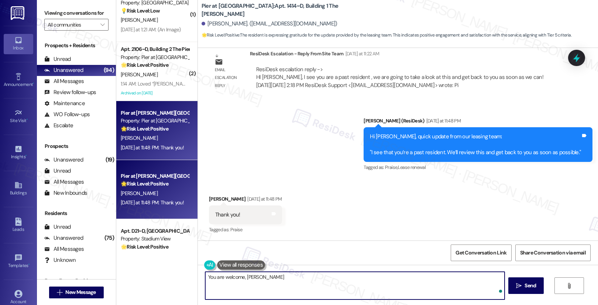
type textarea "You are welcome, [PERSON_NAME]!"
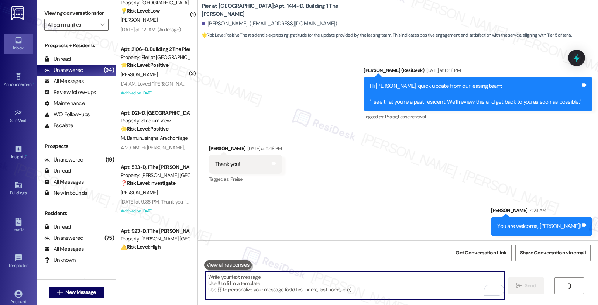
scroll to position [865, 0]
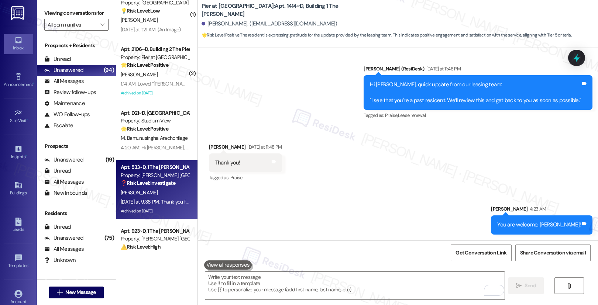
click at [178, 192] on div "[PERSON_NAME]" at bounding box center [155, 192] width 70 height 9
type textarea "Fetching suggested responses. Please feel free to read through the conversation…"
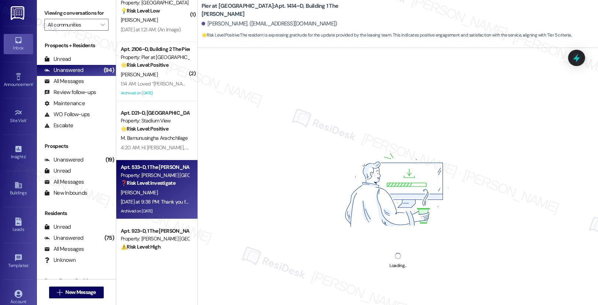
click at [178, 192] on div "[PERSON_NAME]" at bounding box center [155, 192] width 70 height 9
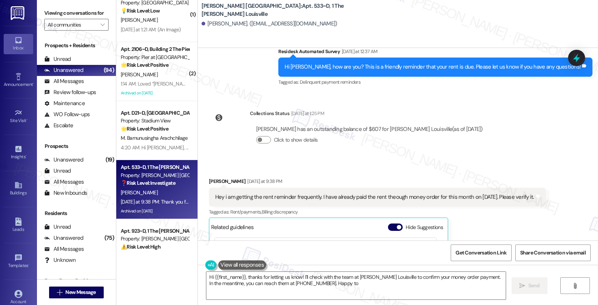
scroll to position [1763, 0]
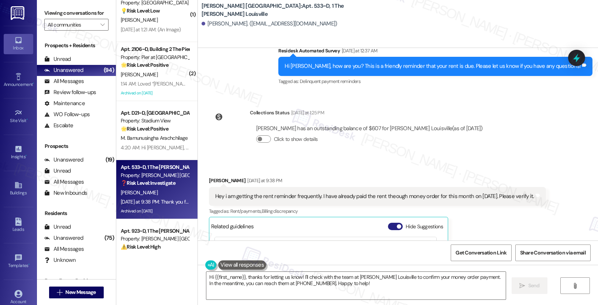
click at [389, 226] on button "Hide Suggestions" at bounding box center [395, 226] width 15 height 7
click at [250, 197] on div "Hey i am getting the rent reminder frequently. I have already paid the rent the…" at bounding box center [374, 197] width 319 height 8
drag, startPoint x: 240, startPoint y: 196, endPoint x: 346, endPoint y: 199, distance: 106.0
click at [346, 199] on div "Hey i am getting the rent reminder frequently. I have already paid the rent the…" at bounding box center [374, 197] width 319 height 8
drag, startPoint x: 325, startPoint y: 195, endPoint x: 436, endPoint y: 201, distance: 111.3
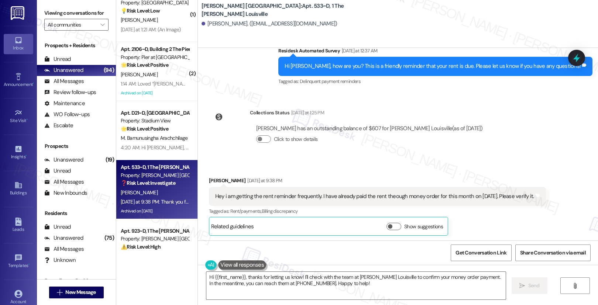
click at [436, 201] on div "Hey i am getting the rent reminder frequently. I have already paid the rent the…" at bounding box center [377, 196] width 337 height 19
click at [367, 289] on textarea "Hi {{first_name}}, thanks for letting us know! I'll check with the team at [PER…" at bounding box center [356, 286] width 300 height 28
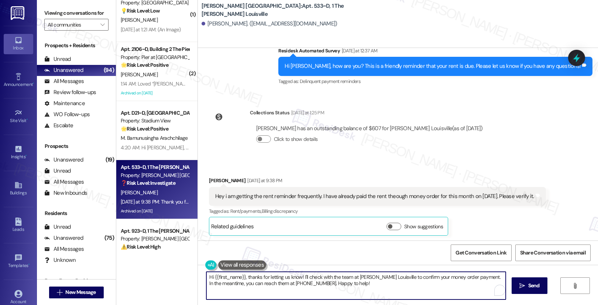
click at [367, 289] on textarea "Hi {{first_name}}, thanks for letting us know! I'll check with the team at [PER…" at bounding box center [356, 286] width 300 height 28
click at [354, 287] on textarea "Hi {{first_name}}, thanks for letting us know! I'll check with the team at [PER…" at bounding box center [355, 286] width 300 height 28
click at [260, 284] on textarea "Hi {{first_name}}, thanks for letting us know! I'll check with the team at [PER…" at bounding box center [355, 286] width 300 height 28
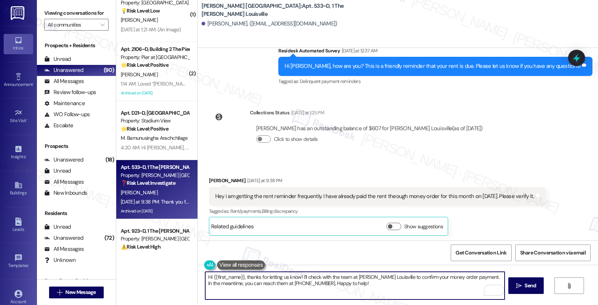
click at [260, 284] on textarea "Hi {{first_name}}, thanks for letting us know! I'll check with the team at [PER…" at bounding box center [355, 286] width 300 height 28
paste textarea "Thank you, {{first_name}}, for your payment! If there's anything we can help yo…"
type textarea "Thank you, {{first_name}}, for your payment! If there's anything we can help yo…"
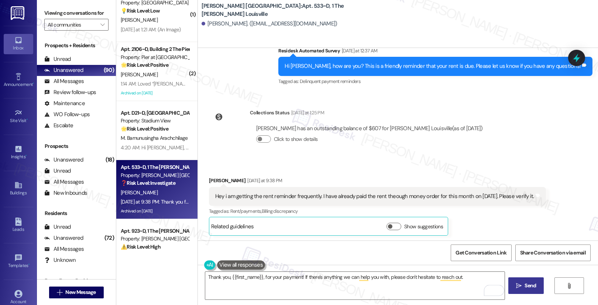
click at [523, 286] on span "Send" at bounding box center [530, 286] width 14 height 8
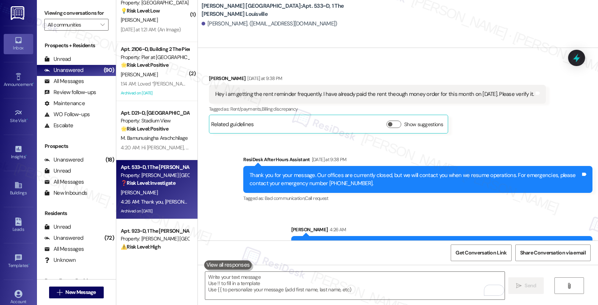
scroll to position [1886, 0]
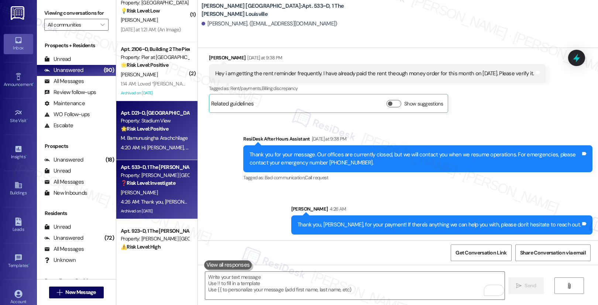
click at [146, 136] on span "M. Bamunusingha Arachchilage" at bounding box center [154, 138] width 67 height 7
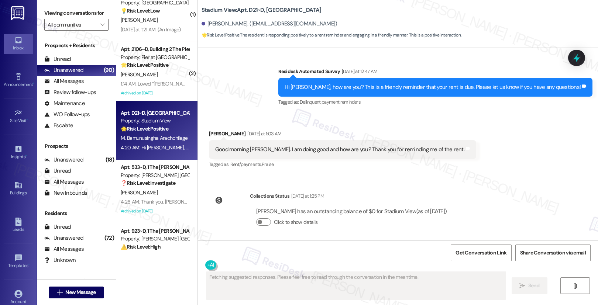
scroll to position [622, 0]
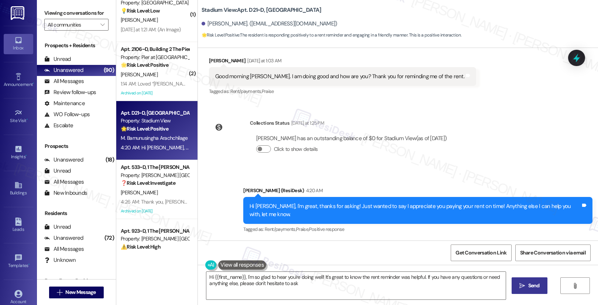
type textarea "Hi {{first_name}}, I'm so glad to hear you're doing well! It's great to know th…"
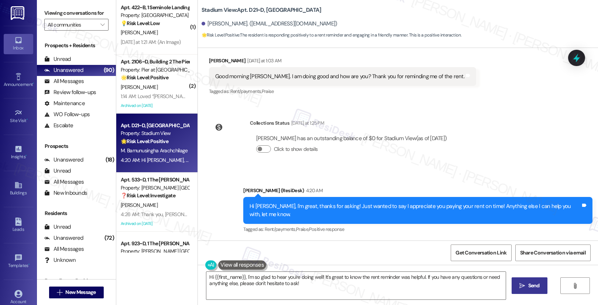
scroll to position [2633, 0]
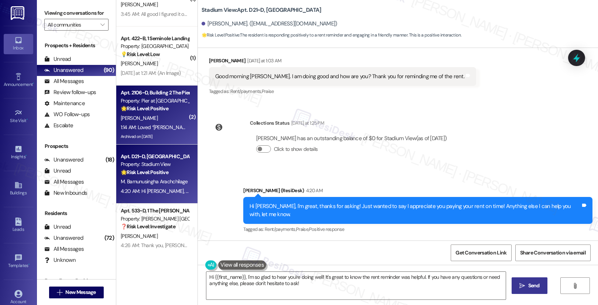
click at [162, 130] on div "1:14 AM: Loved “[PERSON_NAME] ([PERSON_NAME] at [PERSON_NAME]): Hi [PERSON_NAME…" at bounding box center [561, 127] width 880 height 7
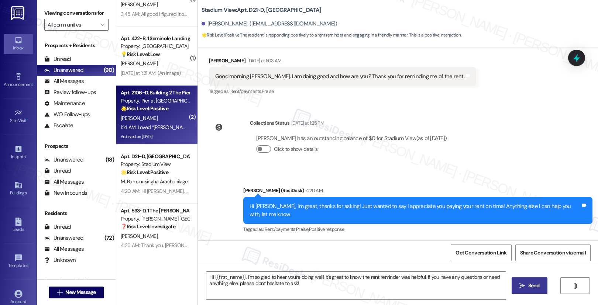
type textarea "Fetching suggested responses. Please feel free to read through the conversation…"
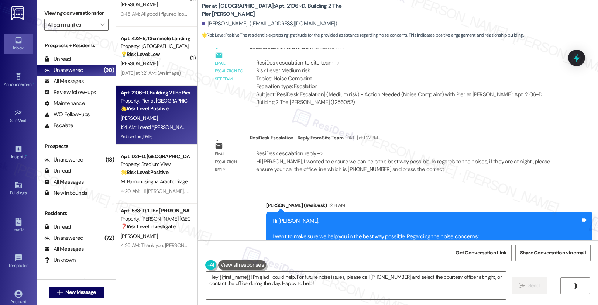
scroll to position [3369, 0]
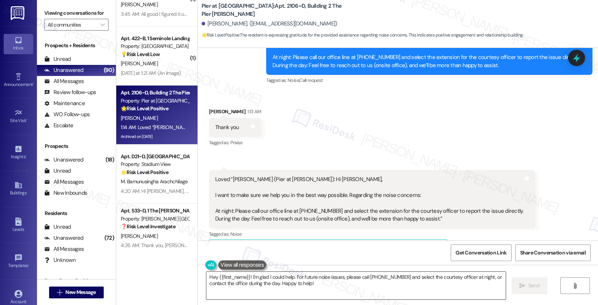
click at [271, 286] on textarea "Hey {{first_name}}! I'm glad I could help. For future noise issues, please call…" at bounding box center [356, 286] width 300 height 28
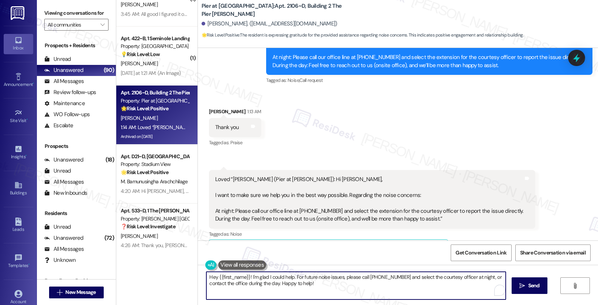
click at [271, 286] on textarea "Hey {{first_name}}! I'm glad I could help. For future noise issues, please call…" at bounding box center [356, 286] width 300 height 28
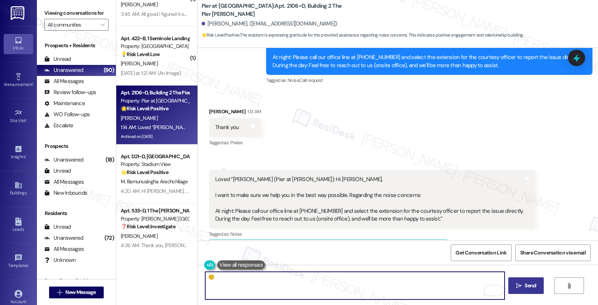
type textarea "☺️"
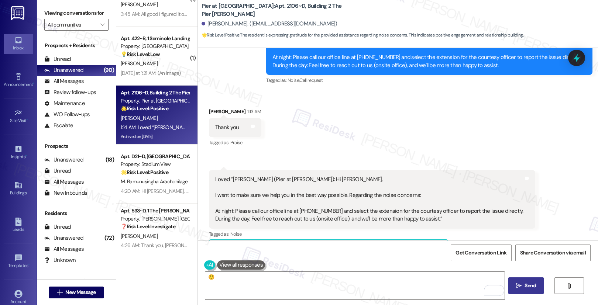
click at [533, 290] on span "Send" at bounding box center [530, 286] width 11 height 8
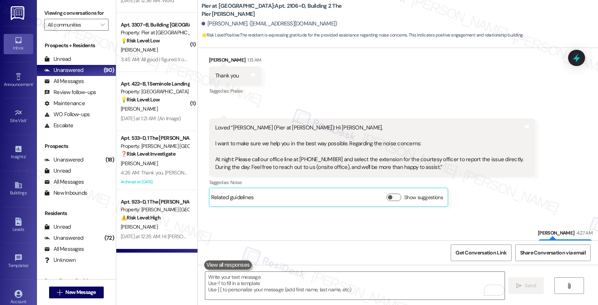
scroll to position [2702, 0]
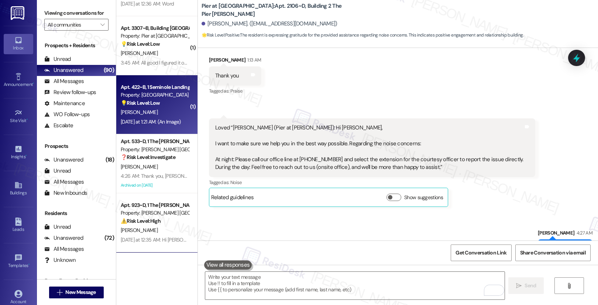
click at [161, 114] on div "[PERSON_NAME]" at bounding box center [155, 112] width 70 height 9
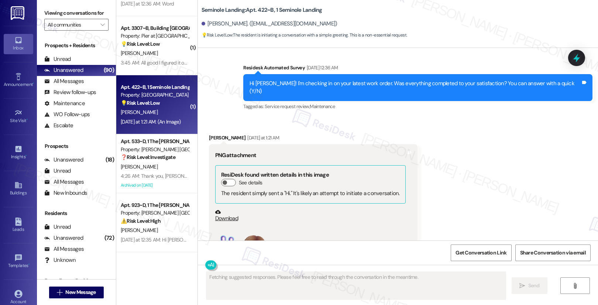
scroll to position [122, 0]
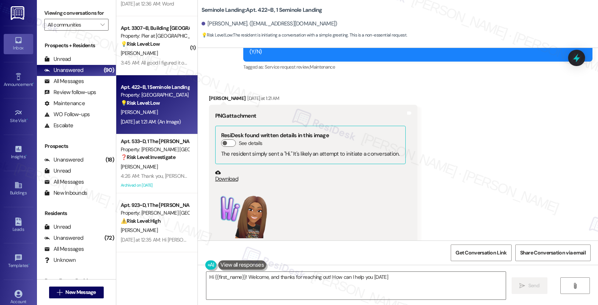
type textarea "Hi {{first_name}}! Welcome, and thanks for reaching out! How can I help you [DA…"
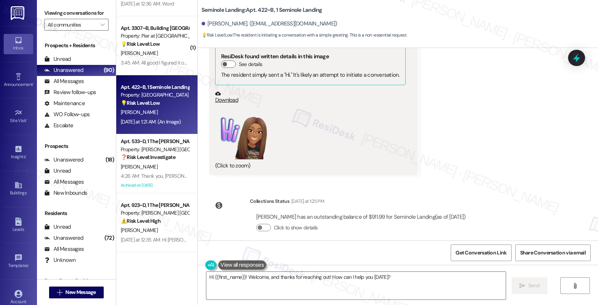
scroll to position [240, 0]
click at [391, 277] on textarea "Hi {{first_name}}! Welcome, and thanks for reaching out! How can I help you [DA…" at bounding box center [356, 286] width 300 height 28
click at [530, 287] on span "Send" at bounding box center [534, 286] width 11 height 8
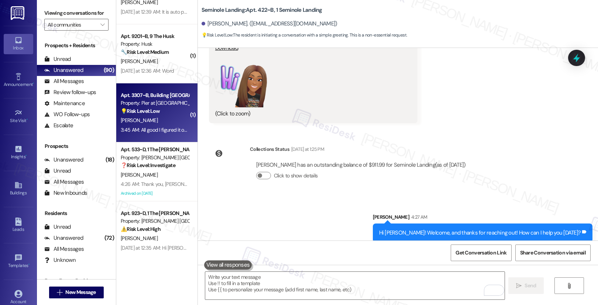
scroll to position [2635, 0]
click at [150, 119] on div "[PERSON_NAME]" at bounding box center [155, 120] width 70 height 9
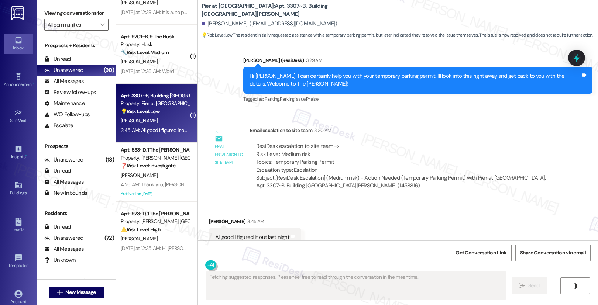
scroll to position [934, 0]
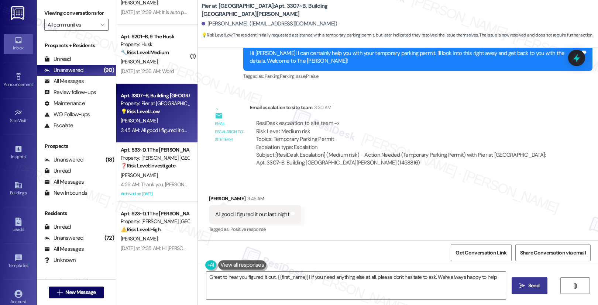
type textarea "Great to hear you figured it out, {{first_name}}! If you need anything else at …"
drag, startPoint x: 219, startPoint y: 215, endPoint x: 245, endPoint y: 217, distance: 26.3
click at [245, 217] on div "All good I figured it out last night" at bounding box center [252, 215] width 74 height 8
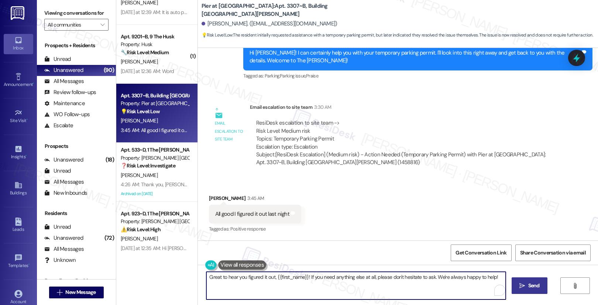
click at [225, 279] on textarea "Great to hear you figured it out, {{first_name}}! If you need anything else at …" at bounding box center [356, 286] width 300 height 28
click at [399, 285] on textarea "Great to hear you figured it out, {{first_name}}! If you need anything else at …" at bounding box center [355, 286] width 300 height 28
click at [528, 284] on span "Send" at bounding box center [530, 286] width 11 height 8
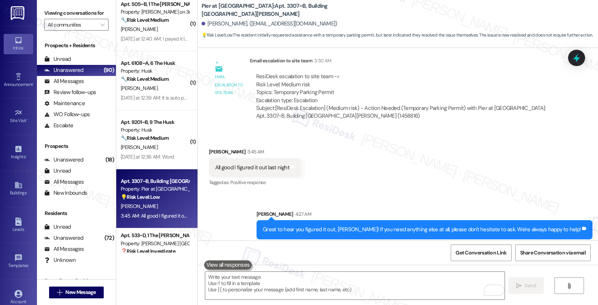
scroll to position [986, 0]
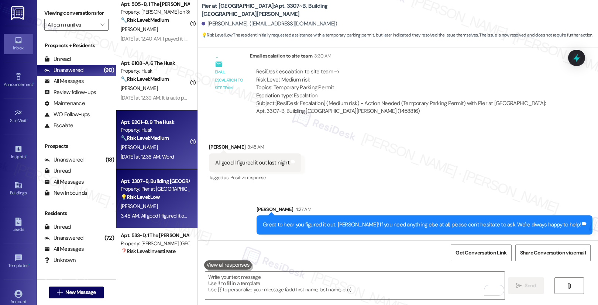
click at [155, 140] on strong "🔧 Risk Level: Medium" at bounding box center [145, 138] width 48 height 7
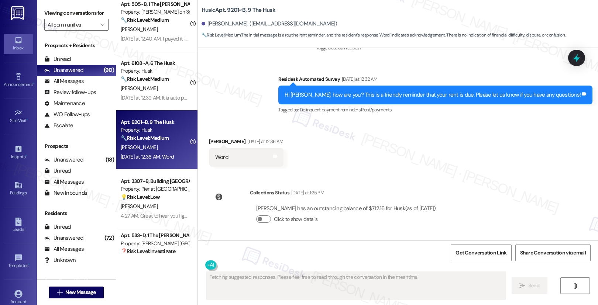
scroll to position [381, 0]
click at [158, 149] on div "[PERSON_NAME]" at bounding box center [155, 147] width 70 height 9
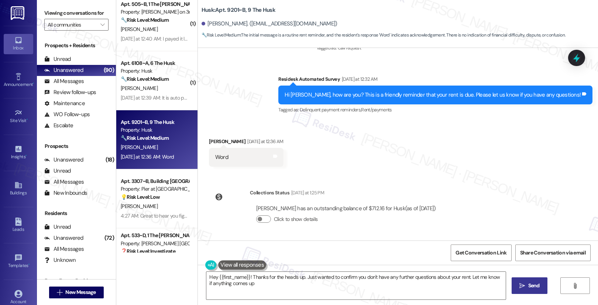
type textarea "Hey {{first_name}}! Thanks for the heads up. Just wanted to confirm you don't h…"
click at [286, 289] on textarea "Hey {{first_name}}! Thanks for the heads up. Just wanted to confirm you don't h…" at bounding box center [356, 286] width 300 height 28
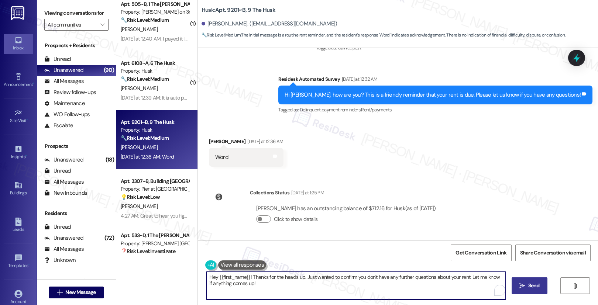
click at [286, 289] on textarea "Hey {{first_name}}! Thanks for the heads up. Just wanted to confirm you don't h…" at bounding box center [356, 286] width 300 height 28
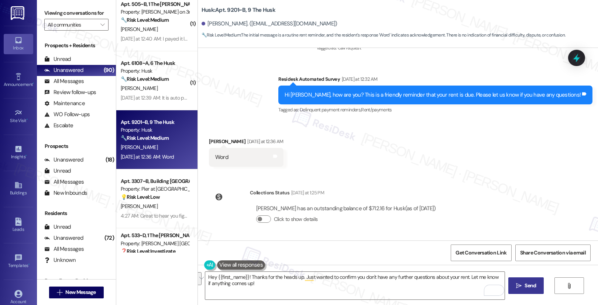
click at [243, 267] on button at bounding box center [241, 265] width 48 height 9
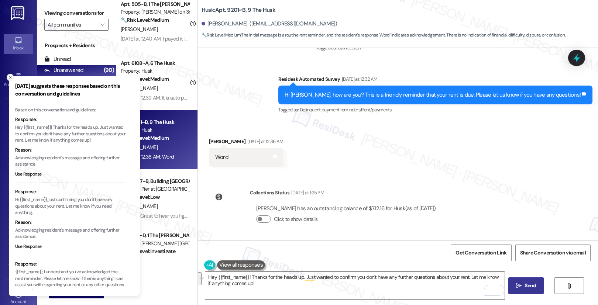
click at [9, 78] on icon "Close toast" at bounding box center [10, 77] width 4 height 4
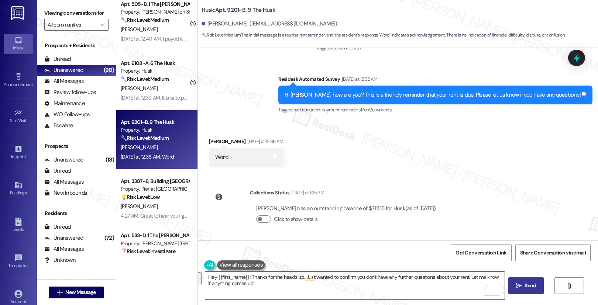
click at [267, 291] on textarea "Hey {{first_name}}! Thanks for the heads up. Just wanted to confirm you don't h…" at bounding box center [355, 286] width 300 height 28
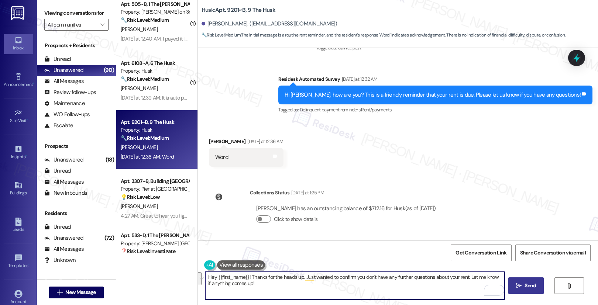
click at [267, 291] on textarea "Hey {{first_name}}! Thanks for the heads up. Just wanted to confirm you don't h…" at bounding box center [355, 286] width 300 height 28
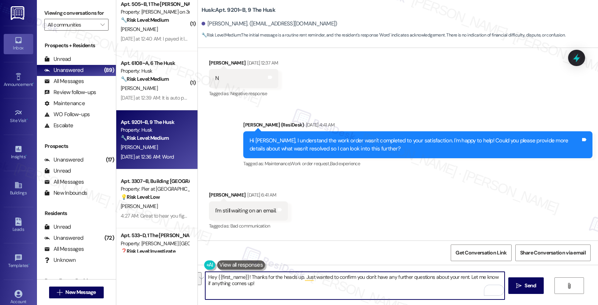
scroll to position [381, 0]
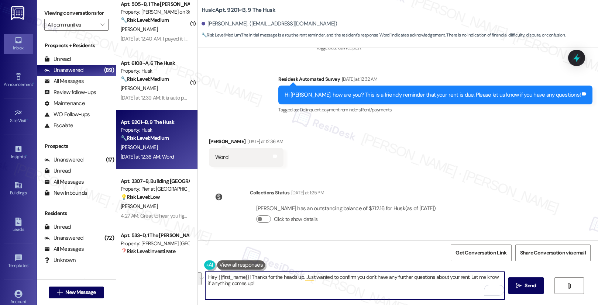
click at [253, 288] on textarea "Hey {{first_name}}! Thanks for the heads up. Just wanted to confirm you don't h…" at bounding box center [355, 286] width 300 height 28
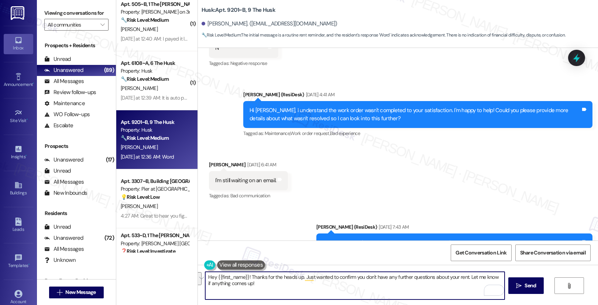
scroll to position [361, 0]
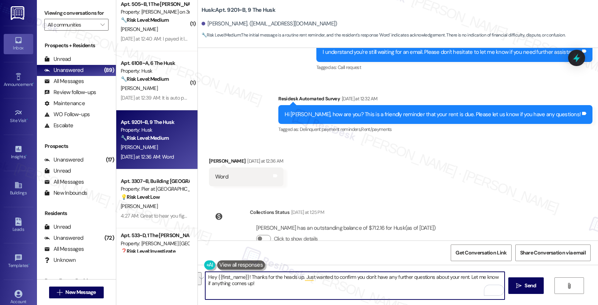
click at [212, 163] on div "[PERSON_NAME] [DATE] at 12:36 AM" at bounding box center [246, 162] width 75 height 10
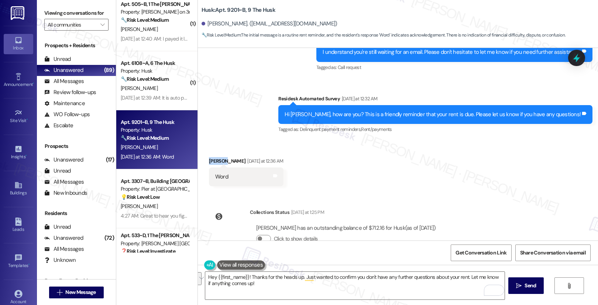
click at [212, 163] on div "[PERSON_NAME] [DATE] at 12:36 AM" at bounding box center [246, 162] width 75 height 10
copy div "Zonnell"
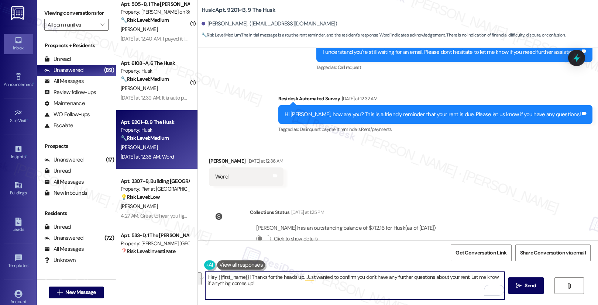
drag, startPoint x: 246, startPoint y: 283, endPoint x: 192, endPoint y: 272, distance: 55.4
click at [198, 272] on div "Hey {{first_name}}! Thanks for the heads up. Just wanted to confirm you don't h…" at bounding box center [398, 292] width 400 height 55
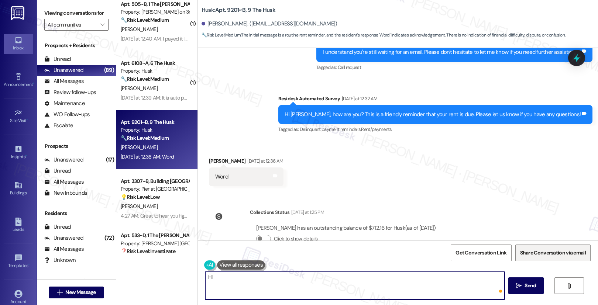
paste textarea "Zonnell"
type textarea "Hi [PERSON_NAME], how may I help you [DATE]?"
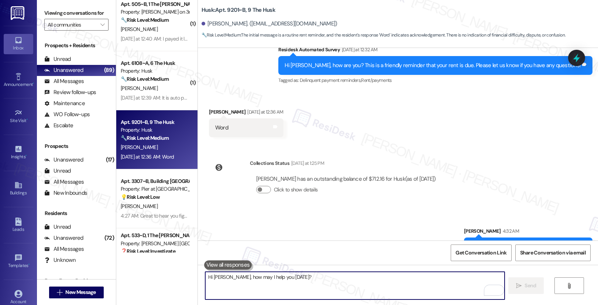
scroll to position [432, 0]
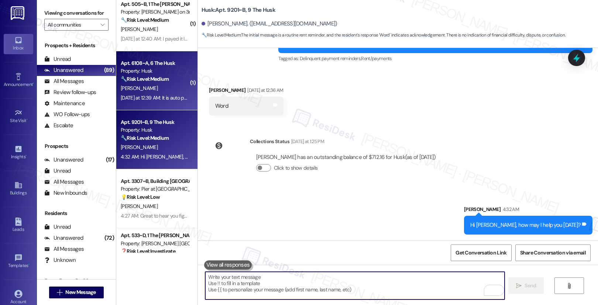
click at [159, 88] on div "[PERSON_NAME]" at bounding box center [155, 88] width 70 height 9
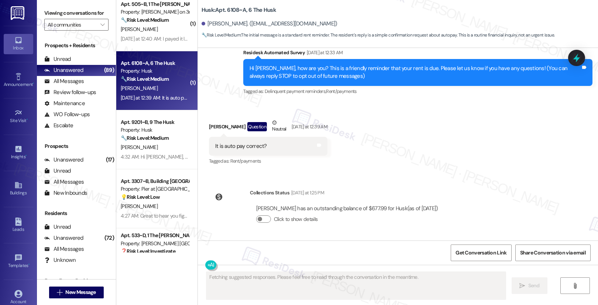
scroll to position [65, 0]
click at [159, 88] on div "[PERSON_NAME]" at bounding box center [155, 88] width 70 height 9
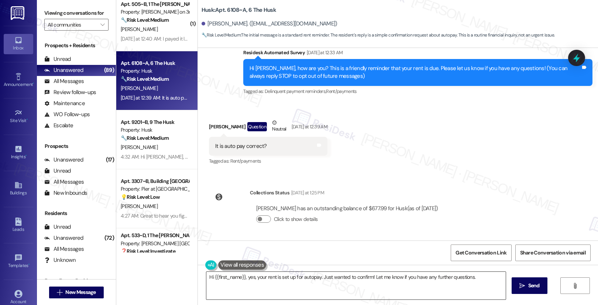
click at [292, 275] on textarea "Hi {{first_name}}, yes, your rent is set up for autopay. Just wanted to confirm…" at bounding box center [356, 286] width 300 height 28
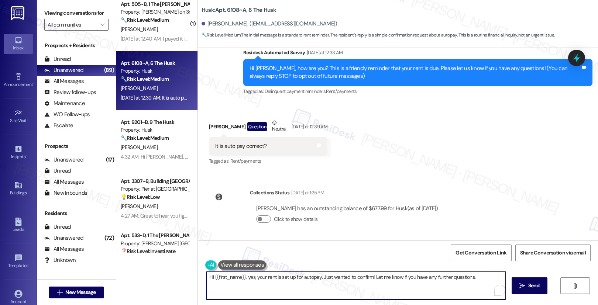
click at [292, 275] on textarea "Hi {{first_name}}, yes, your rent is set up for autopay. Just wanted to confirm…" at bounding box center [356, 286] width 300 height 28
type textarea "Hi Jace, I do not have access to your payment method. But if you are on auto-pa…"
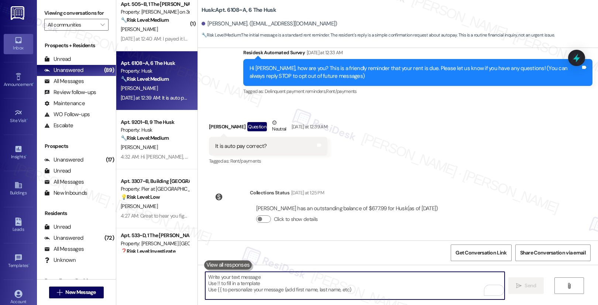
click at [302, 290] on textarea "To enrich screen reader interactions, please activate Accessibility in Grammarl…" at bounding box center [355, 286] width 300 height 28
paste textarea "Hi [PERSON_NAME], I don’t have access to your payment method. However, if you’r…"
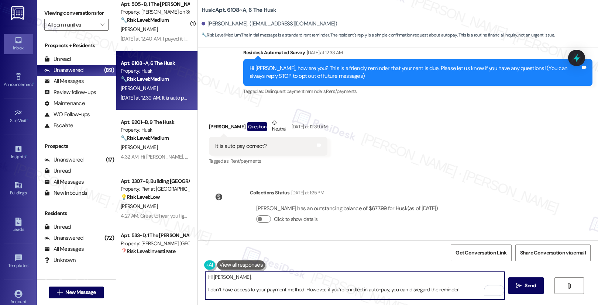
click at [205, 291] on textarea "Hi [PERSON_NAME], I don’t have access to your payment method. However, if you’r…" at bounding box center [355, 286] width 300 height 28
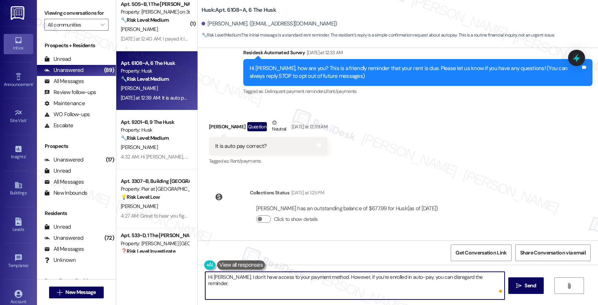
click at [340, 282] on textarea "Hi [PERSON_NAME], I don’t have access to your payment method. However, if you’r…" at bounding box center [355, 286] width 300 height 28
click at [418, 282] on textarea "Hi [PERSON_NAME], I don’t have access to your payment method. However, if you’r…" at bounding box center [355, 286] width 300 height 28
type textarea "Hi [PERSON_NAME], I don’t have access to your payment method. However, if you’r…"
click at [520, 284] on icon "" at bounding box center [519, 286] width 6 height 6
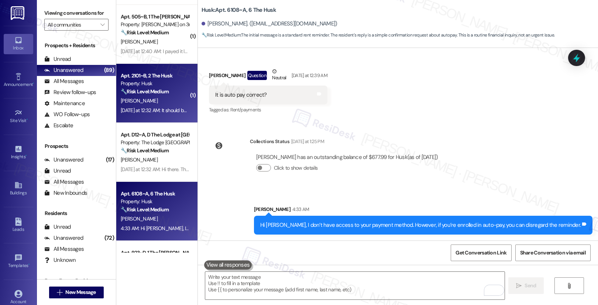
scroll to position [2582, 0]
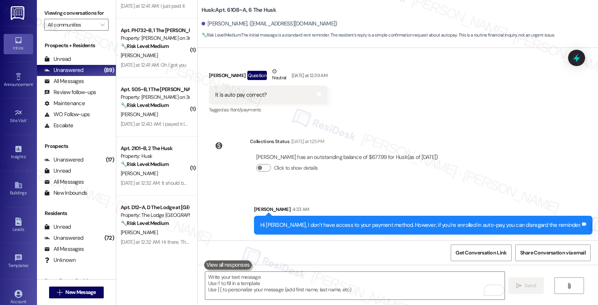
click at [155, 173] on div "[PERSON_NAME]" at bounding box center [155, 173] width 70 height 9
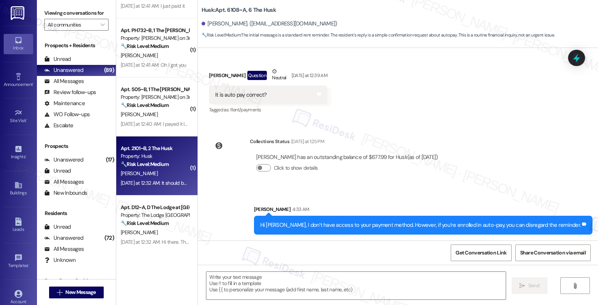
click at [155, 173] on div "[PERSON_NAME]" at bounding box center [155, 173] width 70 height 9
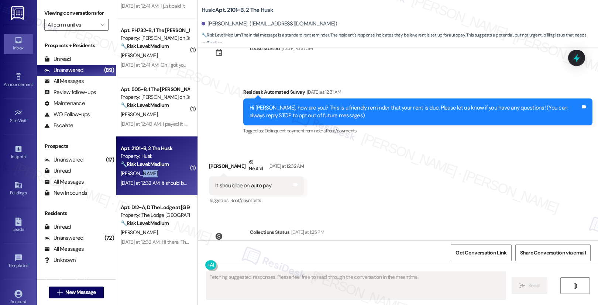
scroll to position [0, 0]
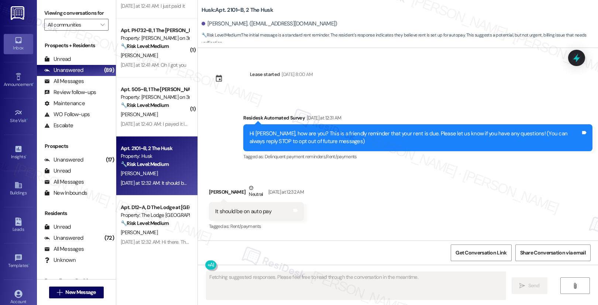
click at [271, 218] on div "It should be on auto pay Tags and notes" at bounding box center [256, 211] width 95 height 19
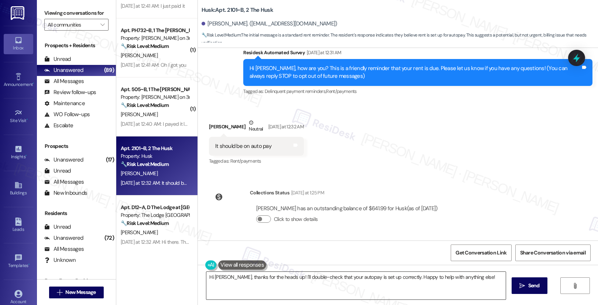
click at [268, 277] on textarea "Hi [PERSON_NAME], thanks for the heads up! I'll double-check that your autopay …" at bounding box center [356, 286] width 300 height 28
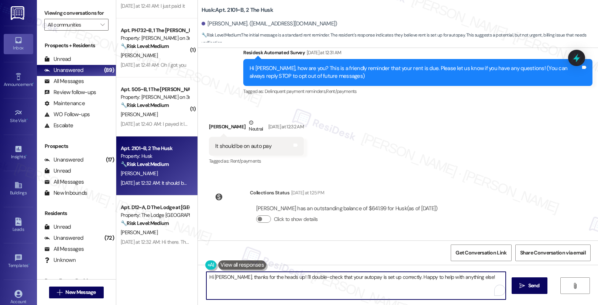
click at [268, 277] on textarea "Hi [PERSON_NAME], thanks for the heads up! I'll double-check that your autopay …" at bounding box center [356, 286] width 300 height 28
click at [281, 286] on textarea "Hi [PERSON_NAME], thanks for the heads up! I'll double-check that your autopay …" at bounding box center [355, 286] width 300 height 28
drag, startPoint x: 221, startPoint y: 278, endPoint x: 470, endPoint y: 278, distance: 248.6
click at [470, 278] on textarea "Hi [PERSON_NAME], thanks for the heads up! I'll double-check that your autopay …" at bounding box center [355, 286] width 300 height 28
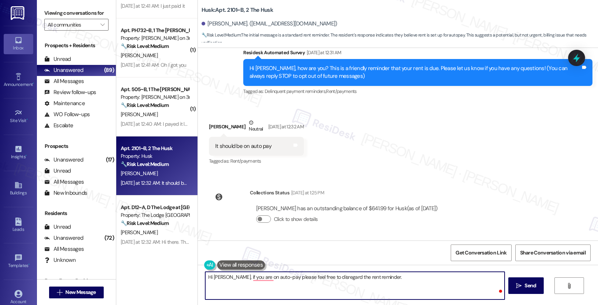
type textarea "Hi [PERSON_NAME], if you are on auto-pay please feel free to disregard the rent…"
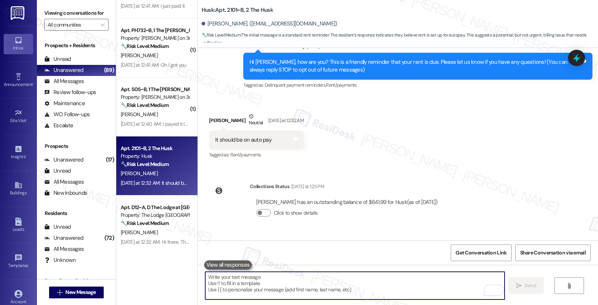
scroll to position [117, 0]
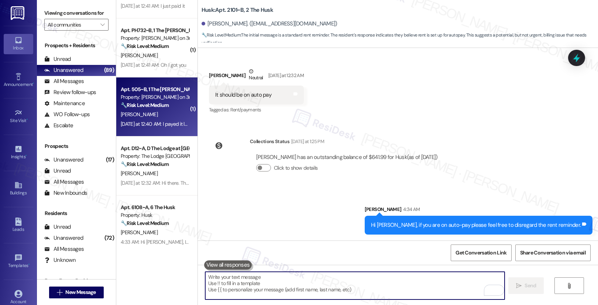
click at [153, 113] on div "[PERSON_NAME]" at bounding box center [155, 114] width 70 height 9
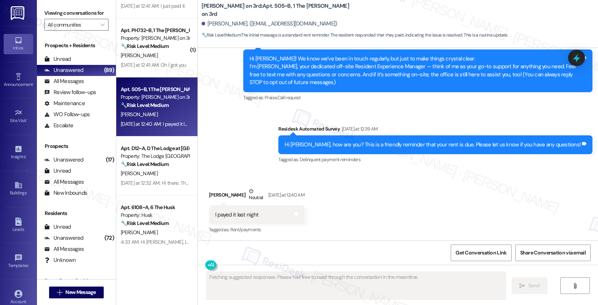
scroll to position [143, 0]
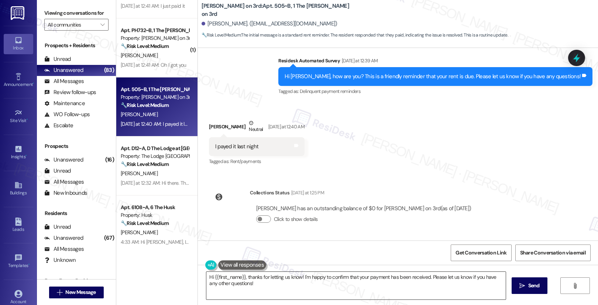
click at [221, 283] on textarea "Hi {{first_name}}, thanks for letting us know! I'm happy to confirm that your p…" at bounding box center [356, 286] width 300 height 28
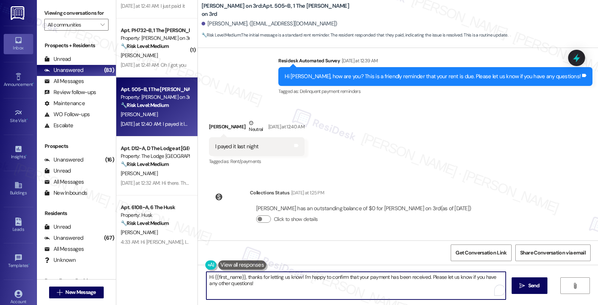
click at [221, 283] on textarea "Hi {{first_name}}, thanks for letting us know! I'm happy to confirm that your p…" at bounding box center [356, 286] width 300 height 28
paste textarea "ey {{first_name}}, just wanted to say I appreciate you paying your rent on time…"
type textarea "Hey {{first_name}}, just wanted to say I appreciate you paying your rent on tim…"
click at [531, 290] on button " Send" at bounding box center [527, 286] width 36 height 17
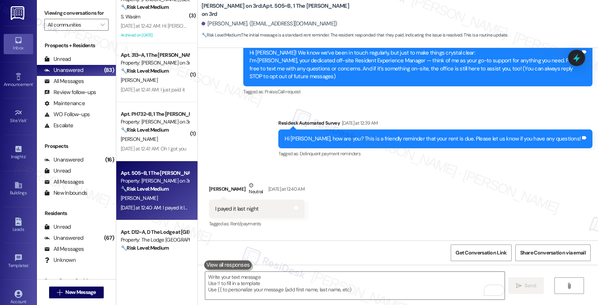
scroll to position [75, 0]
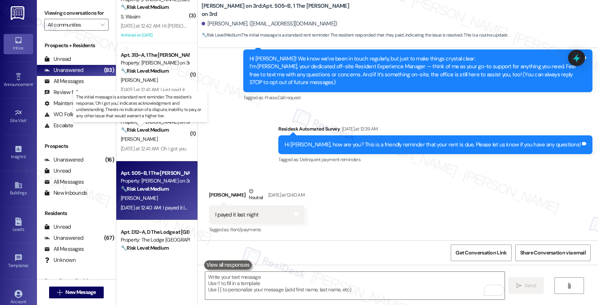
click at [152, 130] on strong "🔧 Risk Level: Medium" at bounding box center [145, 130] width 48 height 7
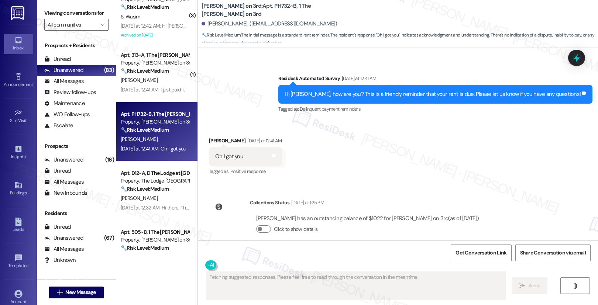
scroll to position [679, 0]
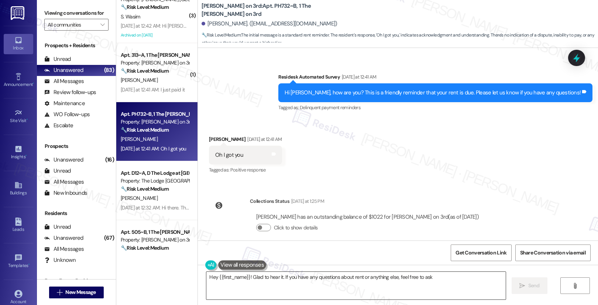
type textarea "Hey {{first_name}}! Glad to hear it. If you have any questions about rent or an…"
click at [229, 280] on textarea "Hey {{first_name}}! Glad to hear it. If you have any questions about rent or an…" at bounding box center [356, 286] width 300 height 28
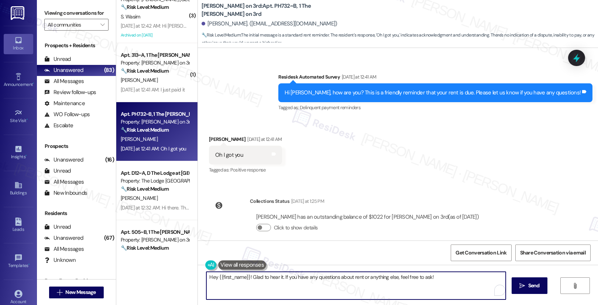
click at [229, 280] on textarea "Hey {{first_name}}! Glad to hear it. If you have any questions about rent or an…" at bounding box center [356, 286] width 300 height 28
click at [445, 281] on textarea "Hey {{first_name}}! Glad to hear it. If you have any questions about rent or an…" at bounding box center [355, 286] width 300 height 28
click at [534, 288] on span "Send" at bounding box center [530, 286] width 11 height 8
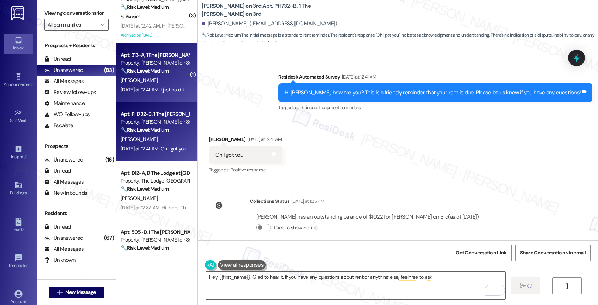
click at [156, 86] on div "[DATE] at 12:41 AM: I just paid it [DATE] at 12:41 AM: I just paid it" at bounding box center [153, 89] width 64 height 7
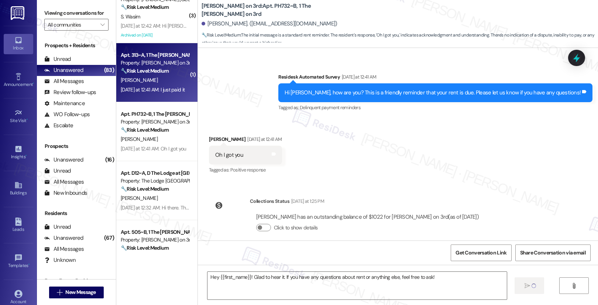
type textarea "Fetching suggested responses. Please feel free to read through the conversation…"
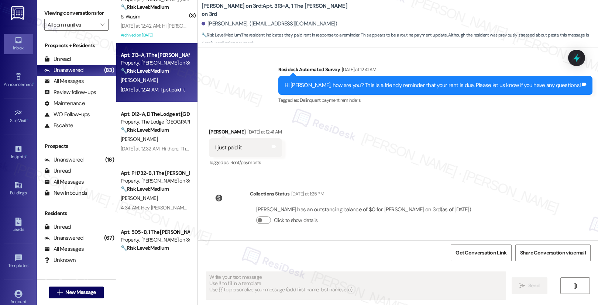
scroll to position [551, 0]
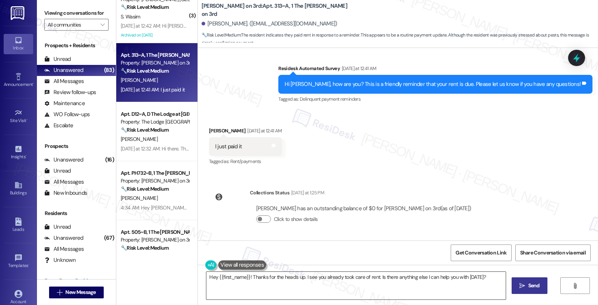
click at [236, 283] on textarea "Hey {{first_name}}! Thanks for the heads up. I see you already took care of ren…" at bounding box center [356, 286] width 300 height 28
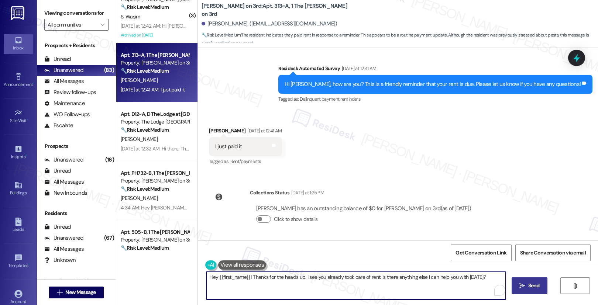
click at [236, 283] on textarea "Hey {{first_name}}! Thanks for the heads up. I see you already took care of ren…" at bounding box center [356, 286] width 300 height 28
paste textarea ", just wanted to say I appreciate you paying your rent on time! Anything else I…"
type textarea "Hey {{first_name}}, just wanted to say I appreciate you paying your rent on tim…"
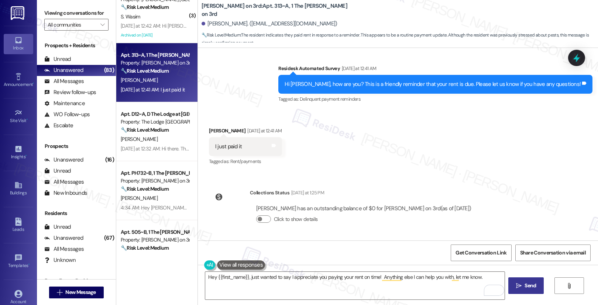
click at [526, 286] on span "Send" at bounding box center [530, 286] width 11 height 8
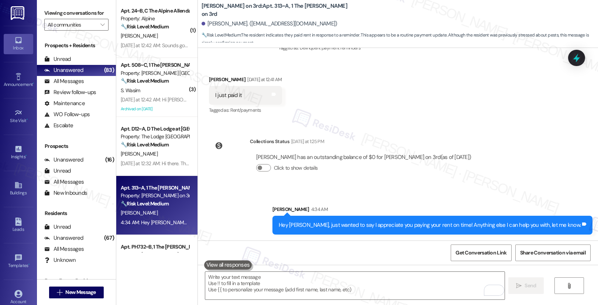
scroll to position [2482, 0]
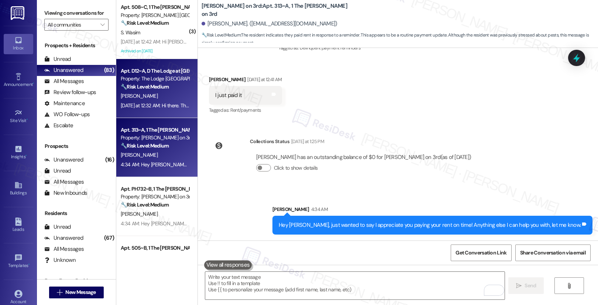
click at [149, 89] on strong "🔧 Risk Level: Medium" at bounding box center [145, 86] width 48 height 7
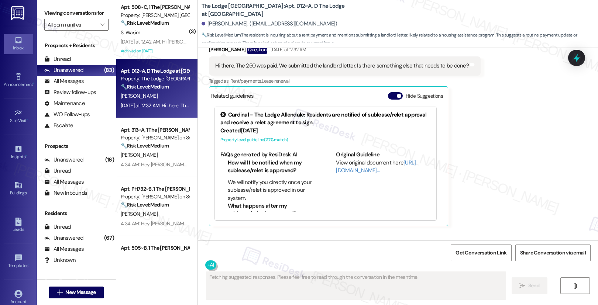
scroll to position [145, 0]
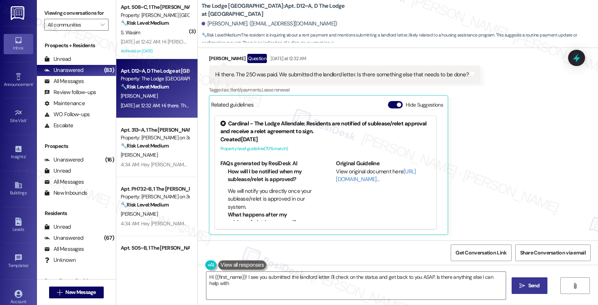
type textarea "Hi {{first_name}}! I see you submitted the landlord letter. I'll check on the s…"
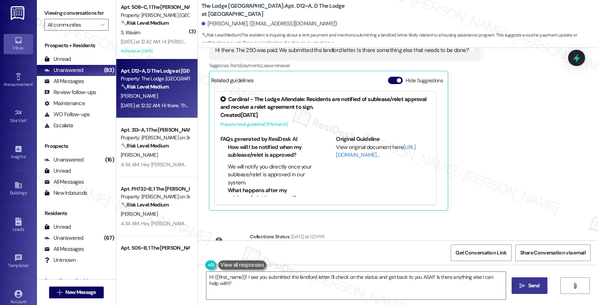
scroll to position [213, 0]
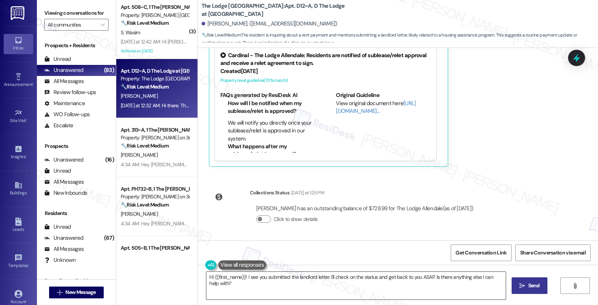
click at [390, 284] on textarea "Hi {{first_name}}! I see you submitted the landlord letter. I'll check on the s…" at bounding box center [356, 286] width 300 height 28
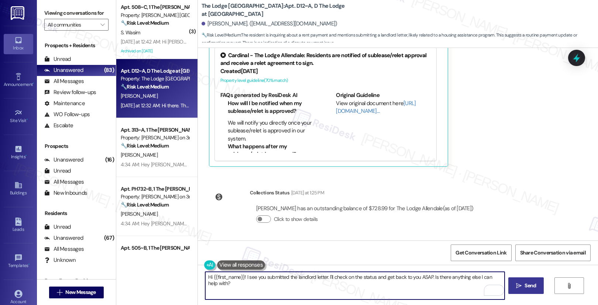
click at [523, 284] on span "Send" at bounding box center [530, 286] width 14 height 8
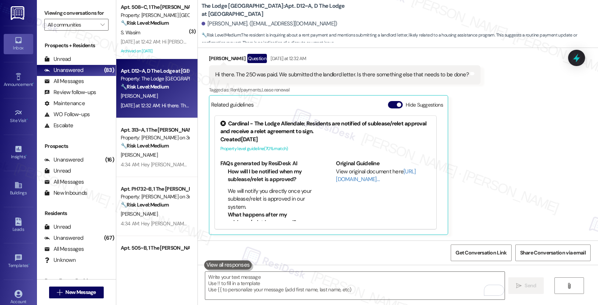
scroll to position [265, 0]
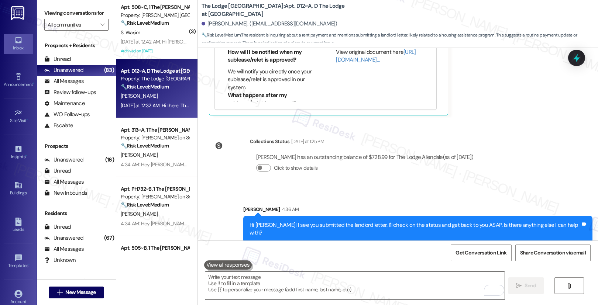
click at [355, 281] on textarea "To enrich screen reader interactions, please activate Accessibility in Grammarl…" at bounding box center [355, 286] width 300 height 28
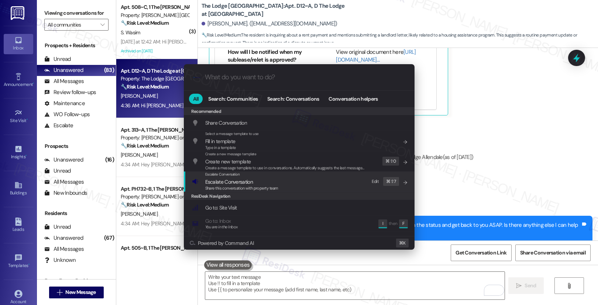
click at [268, 185] on span "Escalate Conversation" at bounding box center [241, 182] width 73 height 8
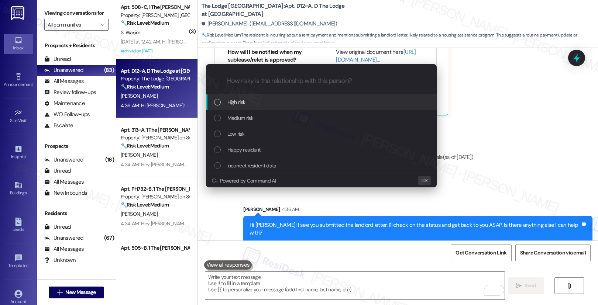
click at [282, 103] on div "High risk" at bounding box center [322, 102] width 216 height 8
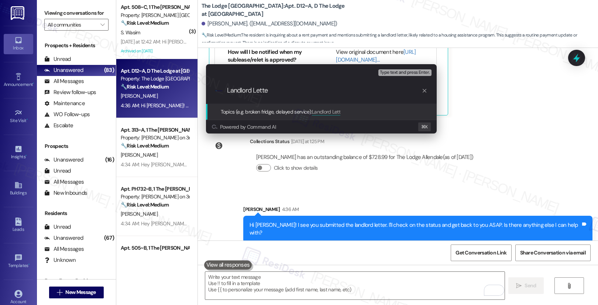
type input "Landlord Letter"
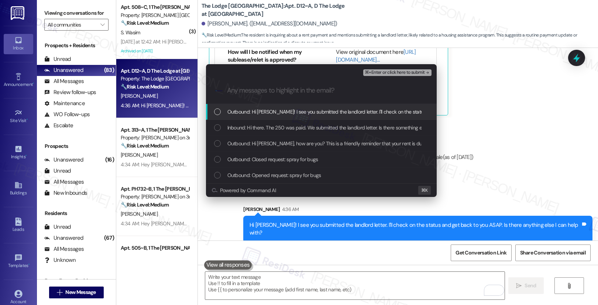
click at [295, 113] on span "Outbound: Hi Braxton! I see you submitted the landlord letter. I'll check on th…" at bounding box center [396, 112] width 337 height 8
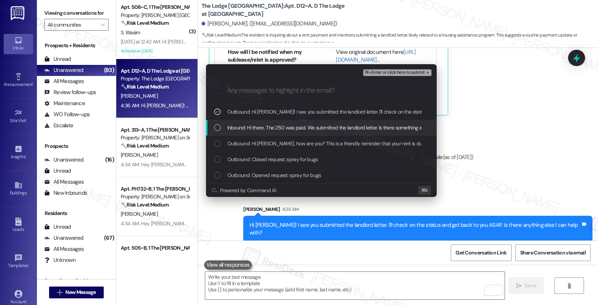
click at [286, 131] on span "Inbound: Hi there. The 250 was paid. We submitted the landlord letter. Is there…" at bounding box center [354, 128] width 252 height 8
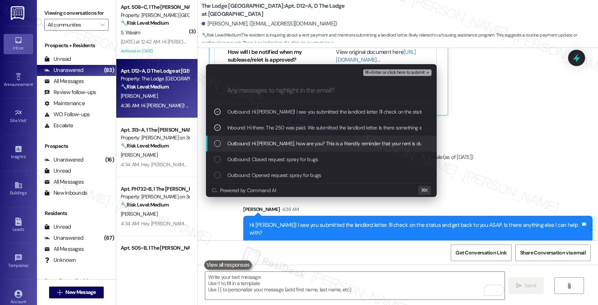
click at [284, 146] on span "Outbound: Hi Braxton, how are you? This is a friendly reminder that your rent i…" at bounding box center [440, 144] width 424 height 8
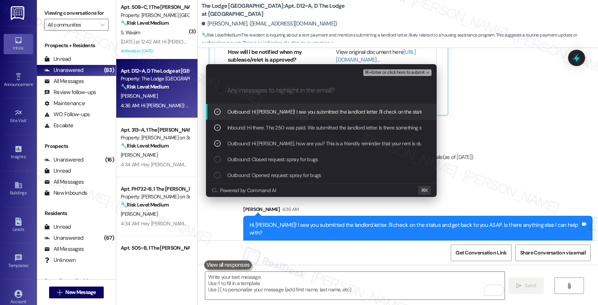
click at [374, 71] on span "⌘+Enter or click here to submit" at bounding box center [395, 72] width 60 height 5
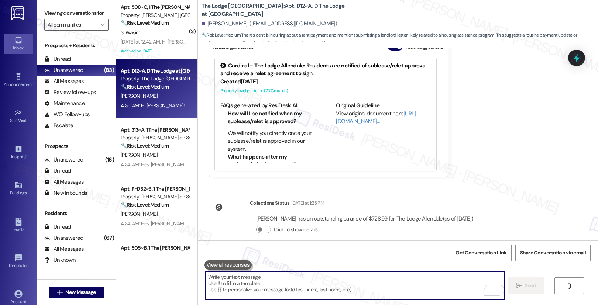
scroll to position [276, 0]
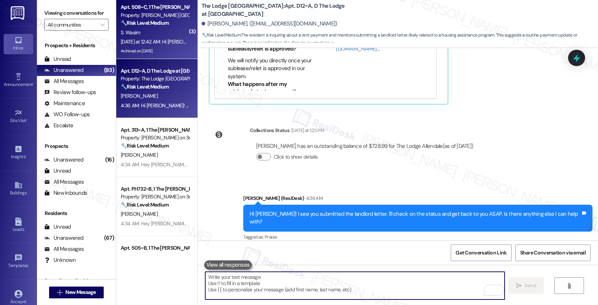
click at [151, 37] on div "Yesterday at 12:42 AM: Hi Emily, I believe in the morning only you confirmed ab…" at bounding box center [155, 41] width 70 height 9
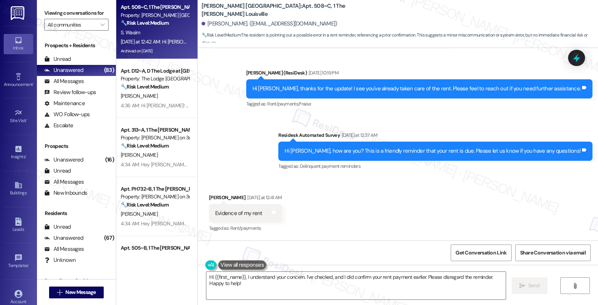
scroll to position [11720, 0]
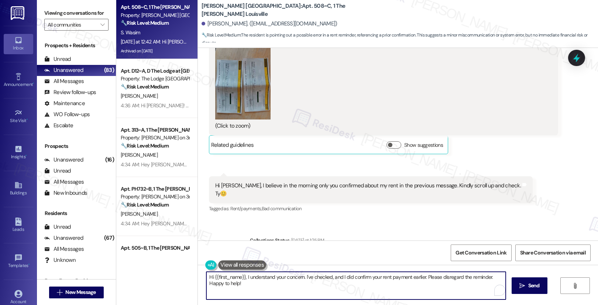
click at [255, 285] on textarea "Hi {{first_name}}, I understand your concern. I've checked, and I did confirm y…" at bounding box center [356, 286] width 300 height 28
drag, startPoint x: 240, startPoint y: 288, endPoint x: 241, endPoint y: 277, distance: 10.7
click at [241, 277] on textarea "Hi {{first_name}}, I understand your concern. I've checked, and I did confirm y…" at bounding box center [355, 286] width 300 height 28
type textarea "Hi {{first_name}}, apologies for the confusion. These rent reminders are automa…"
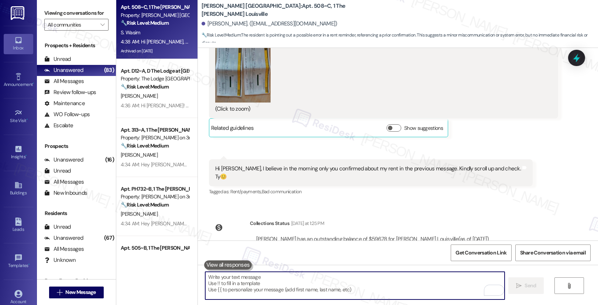
scroll to position [11771, 0]
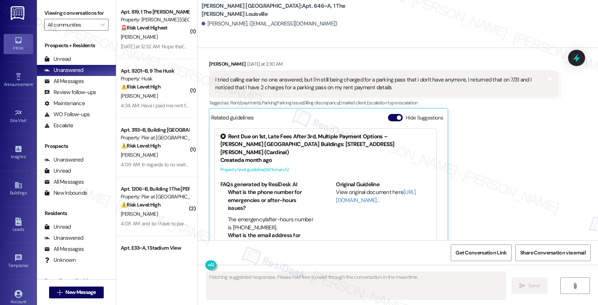
scroll to position [877, 0]
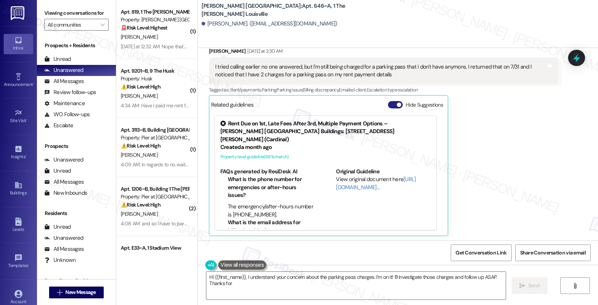
click at [389, 103] on button "Hide Suggestions" at bounding box center [395, 104] width 15 height 7
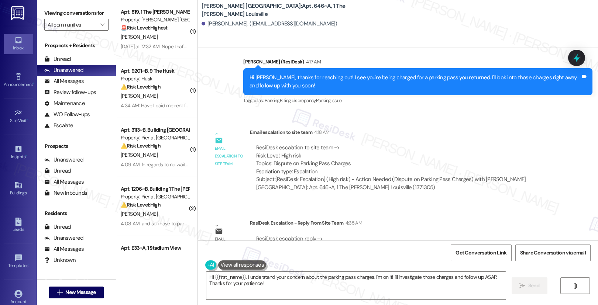
scroll to position [1053, 0]
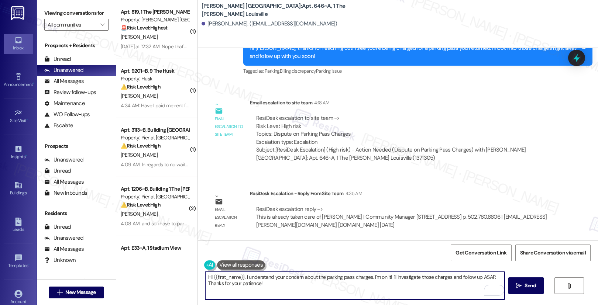
drag, startPoint x: 270, startPoint y: 285, endPoint x: 242, endPoint y: 277, distance: 29.6
click at [242, 277] on textarea "Hi {{first_name}}, I understand your concern about the parking pass charges. I'…" at bounding box center [355, 286] width 300 height 28
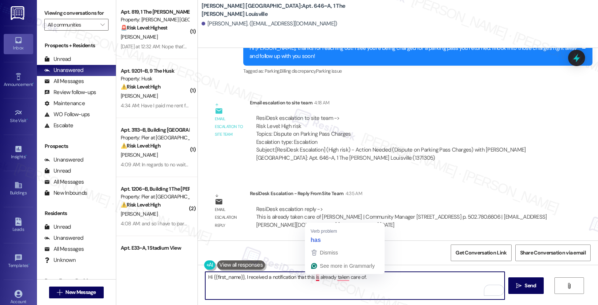
click at [311, 280] on textarea "Hi {{first_name}}, I received a notification that this is already taken care of." at bounding box center [355, 286] width 300 height 28
click at [342, 276] on textarea "Hi {{first_name}}, I received a notification that this has already taken care o…" at bounding box center [355, 286] width 300 height 28
click at [344, 277] on textarea "Hi {{first_name}}, I received a notification that this has already taken care o…" at bounding box center [355, 286] width 300 height 28
click at [387, 276] on textarea "Hi {{first_name}}, I received a notification that this has already been taken c…" at bounding box center [355, 286] width 300 height 28
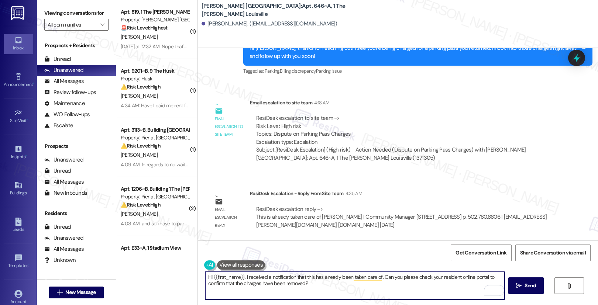
click at [209, 21] on div "[PERSON_NAME]. ([EMAIL_ADDRESS][DOMAIN_NAME])" at bounding box center [270, 24] width 136 height 8
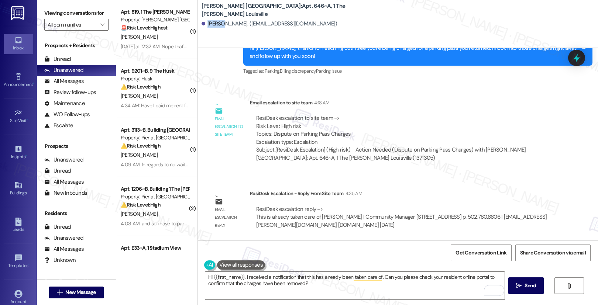
click at [209, 21] on div "Tervon Berger. (teberg02@louisville.edu)" at bounding box center [270, 24] width 136 height 8
copy div "Tervon"
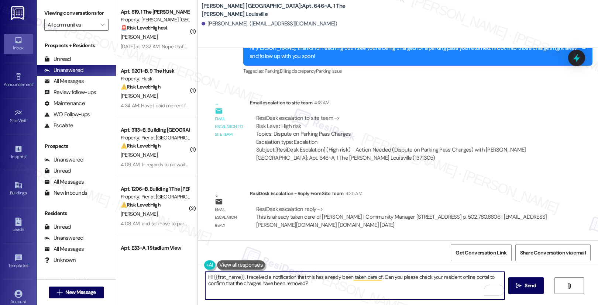
drag, startPoint x: 209, startPoint y: 277, endPoint x: 239, endPoint y: 277, distance: 29.9
click at [239, 277] on textarea "Hi {{first_name}}, I received a notification that this has already been taken c…" at bounding box center [355, 286] width 300 height 28
paste textarea "Tervon"
type textarea "Hi Tervon, I received a notification that this has already been taken care of. …"
drag, startPoint x: 293, startPoint y: 286, endPoint x: 201, endPoint y: 274, distance: 93.2
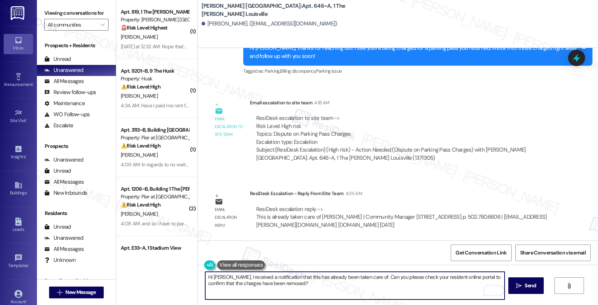
click at [205, 274] on textarea "Hi Tervon, I received a notification that this has already been taken care of. …" at bounding box center [355, 286] width 300 height 28
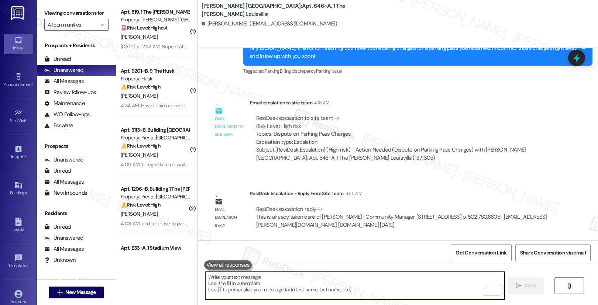
paste textarea "Hi Tervon, I received a notification that this issue has already been resolved.…"
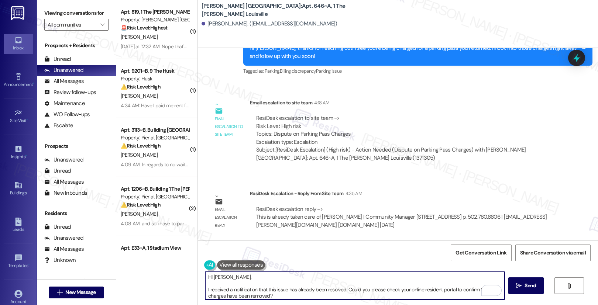
click at [205, 290] on textarea "Hi Tervon, I received a notification that this issue has already been resolved.…" at bounding box center [355, 286] width 300 height 28
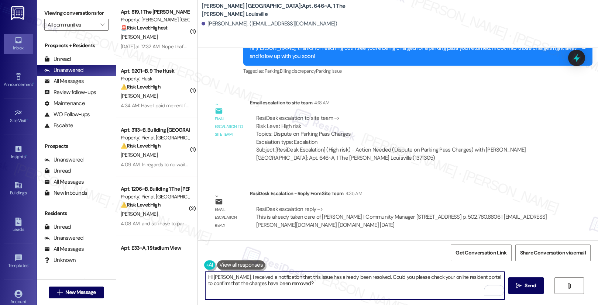
click at [234, 286] on textarea "Hi Tervon, I received a notification that this issue has already been resolved.…" at bounding box center [355, 286] width 300 height 28
click at [304, 287] on textarea "Hi [PERSON_NAME], I received a notification that this issue has already been re…" at bounding box center [355, 286] width 300 height 28
type textarea "Hi [PERSON_NAME], I received a notification that this issue has already been re…"
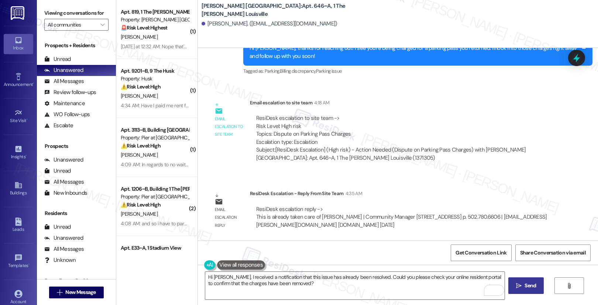
click at [537, 289] on button " Send" at bounding box center [527, 286] width 36 height 17
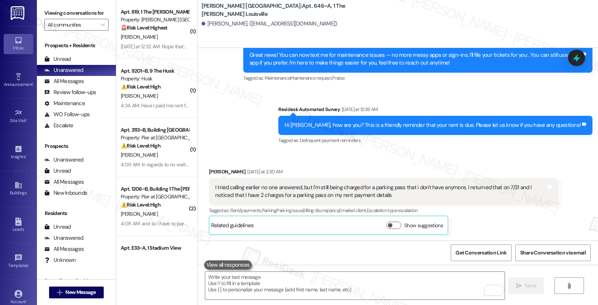
scroll to position [1113, 0]
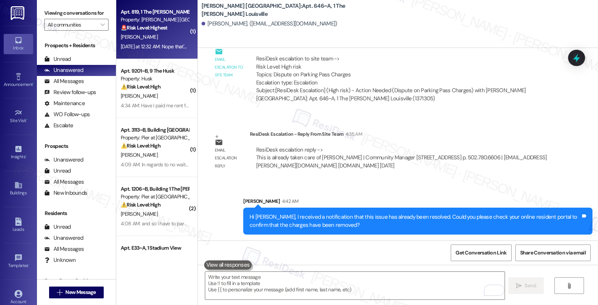
click at [165, 26] on div "🚨 Risk Level: Highest The resident reports mold blowing out of a vent, which th…" at bounding box center [155, 28] width 68 height 8
type textarea "Fetching suggested responses. Please feel free to read through the conversation…"
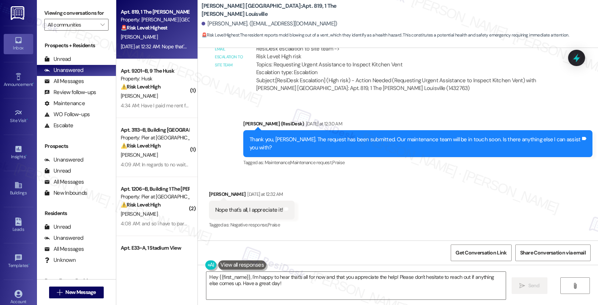
scroll to position [824, 0]
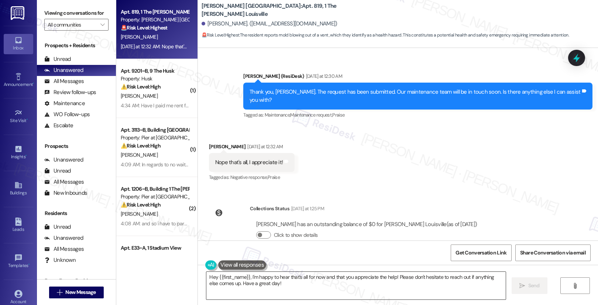
click at [264, 284] on textarea "Hey {{first_name}}, I'm happy to hear that's all for now and that you appreciat…" at bounding box center [356, 286] width 300 height 28
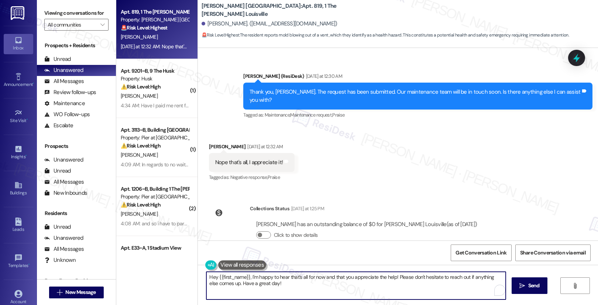
click at [264, 284] on textarea "Hey {{first_name}}, I'm happy to hear that's all for now and that you appreciat…" at bounding box center [356, 286] width 300 height 28
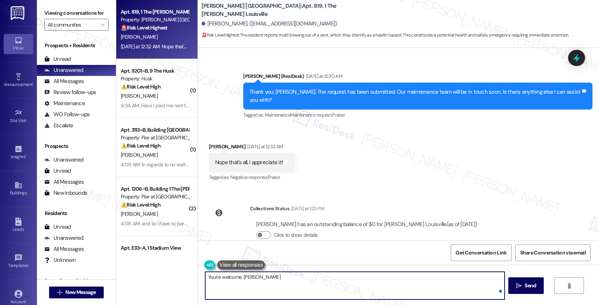
type textarea "You're welcome, Terrence!"
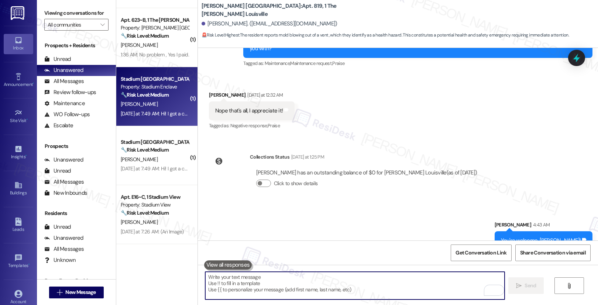
scroll to position [1236, 0]
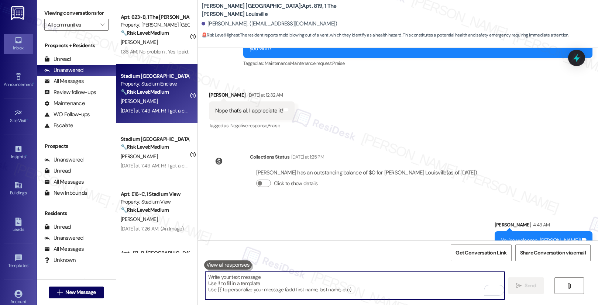
click at [148, 110] on div "Yesterday at 7:49 AM: Hi! I got a call today about my changed address so that y…" at bounding box center [308, 110] width 375 height 7
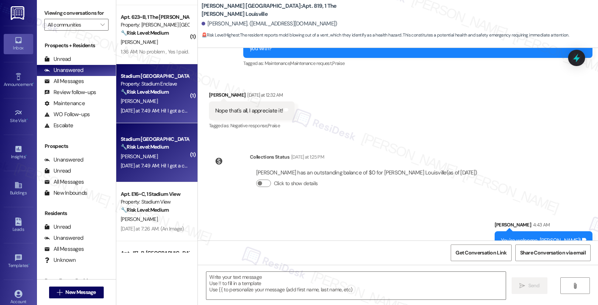
type textarea "Fetching suggested responses. Please feel free to read through the conversation…"
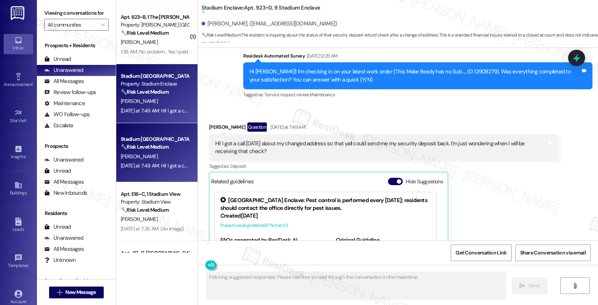
scroll to position [3733, 0]
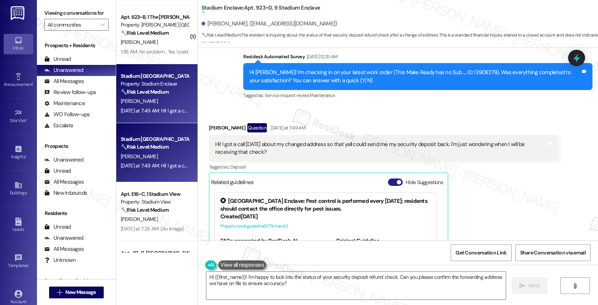
click at [388, 179] on button "Hide Suggestions" at bounding box center [395, 182] width 15 height 7
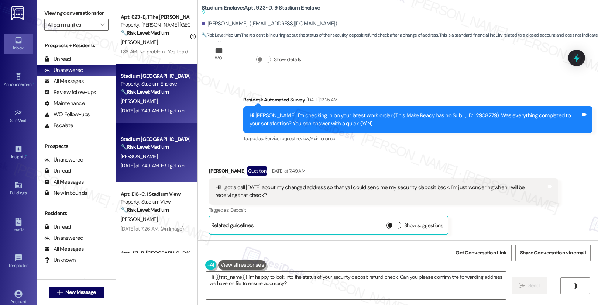
scroll to position [3674, 0]
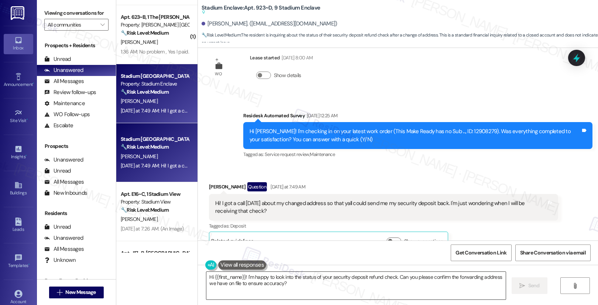
click at [317, 285] on textarea "Hi {{first_name}}! I'm happy to look into the status of your security deposit r…" at bounding box center [356, 286] width 300 height 28
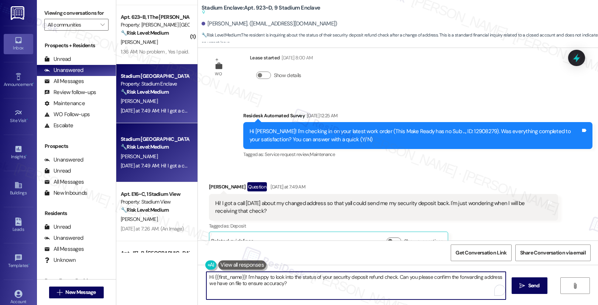
click at [317, 285] on textarea "Hi {{first_name}}! I'm happy to look into the status of your security deposit r…" at bounding box center [356, 286] width 300 height 28
click at [386, 290] on textarea "Hi {{first_name}}! I'm happy to look into the status of your security deposit r…" at bounding box center [355, 286] width 300 height 28
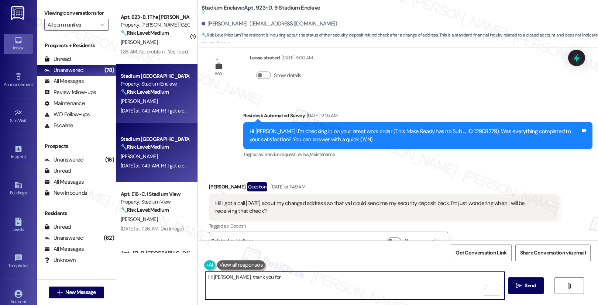
click at [255, 200] on div "Hi! I got a call today about my changed address so that yall could send me my s…" at bounding box center [380, 208] width 331 height 16
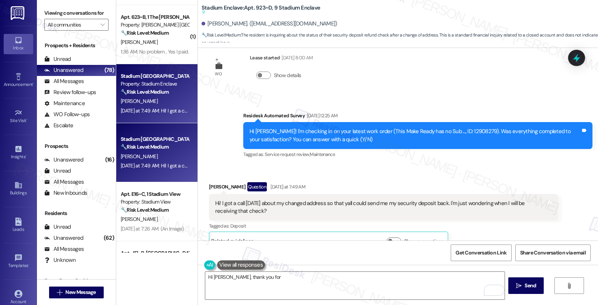
click at [279, 200] on div "Hi! I got a call today about my changed address so that yall could send me my s…" at bounding box center [380, 208] width 331 height 16
click at [250, 200] on div "Hi! I got a call today about my changed address so that yall could send me my s…" at bounding box center [380, 208] width 331 height 16
drag, startPoint x: 319, startPoint y: 188, endPoint x: 467, endPoint y: 191, distance: 147.4
click at [467, 200] on div "Hi! I got a call today about my changed address so that yall could send me my s…" at bounding box center [380, 208] width 331 height 16
click at [274, 280] on textarea "Hi Paige, thank you for" at bounding box center [355, 286] width 300 height 28
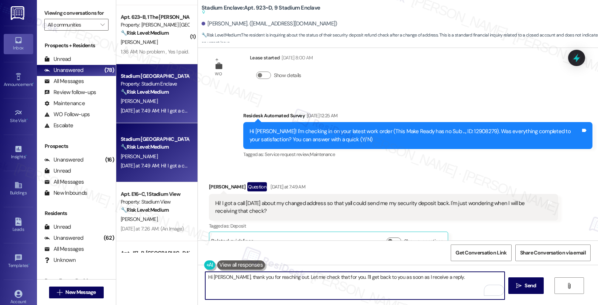
drag, startPoint x: 213, startPoint y: 277, endPoint x: 424, endPoint y: 281, distance: 210.2
click at [424, 281] on textarea "Hi Paige, thank you for reaching out. Let me check that for you. I'll get back …" at bounding box center [355, 286] width 300 height 28
click at [438, 280] on textarea "Hi Paige, thank you for reaching out. Let me check that for you. I'll get back …" at bounding box center [355, 286] width 300 height 28
type textarea "Hi Paige, thank you for reaching out. Let me check that for you. I'll get back …"
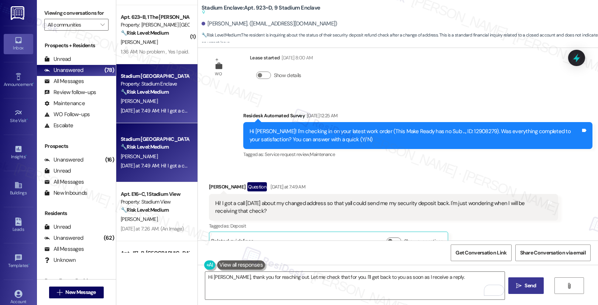
click at [523, 290] on button " Send" at bounding box center [527, 286] width 36 height 17
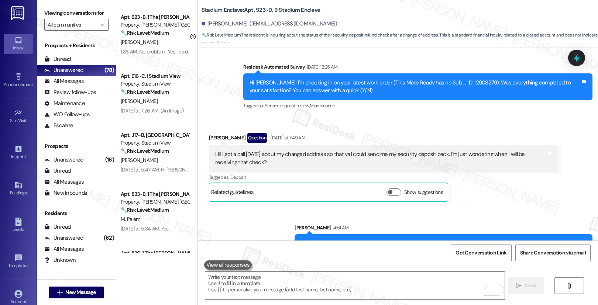
scroll to position [3707, 0]
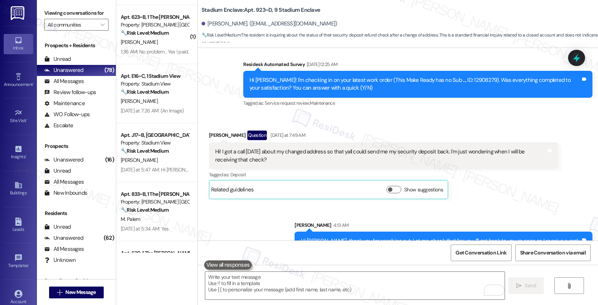
click at [274, 225] on div "Sent via SMS Sarah 4:51 AM Hi Paige, thank you for reaching out. Let me check t…" at bounding box center [398, 230] width 400 height 51
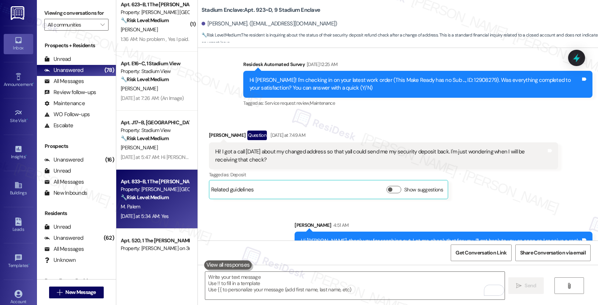
scroll to position [1249, 0]
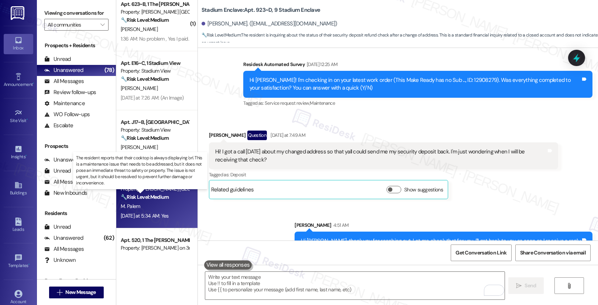
click at [164, 198] on strong "🔧 Risk Level: Medium" at bounding box center [145, 197] width 48 height 7
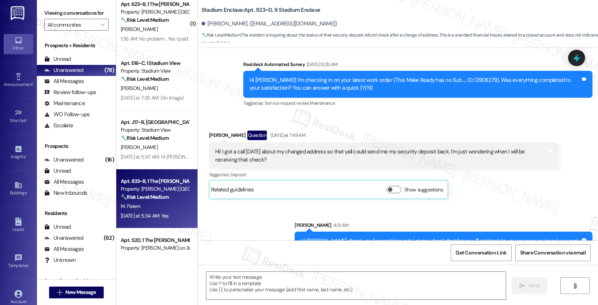
type textarea "Fetching suggested responses. Please feel free to read through the conversation…"
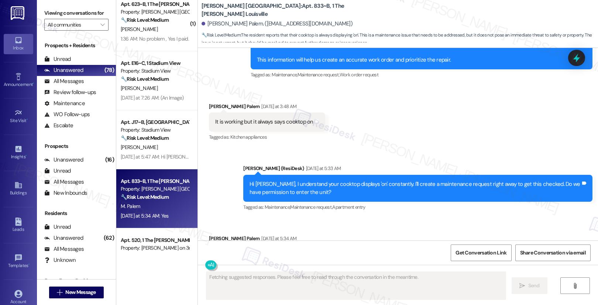
scroll to position [1212, 0]
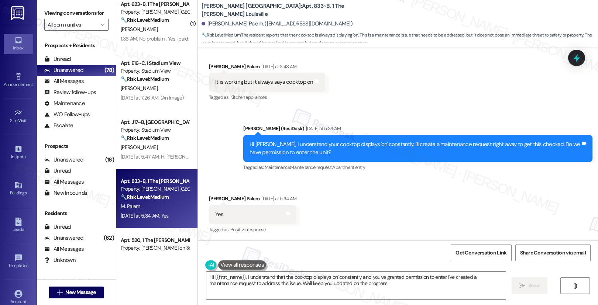
type textarea "Hi {{first_name}}, I understand that the cooktop displays 'on' constantly and y…"
click at [240, 283] on textarea "Hi {{first_name}}, I understand that the cooktop displays 'on' constantly and y…" at bounding box center [356, 286] width 300 height 28
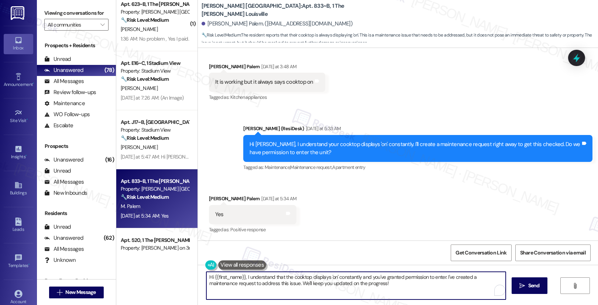
click at [240, 283] on textarea "Hi {{first_name}}, I understand that the cooktop displays 'on' constantly and y…" at bounding box center [356, 286] width 300 height 28
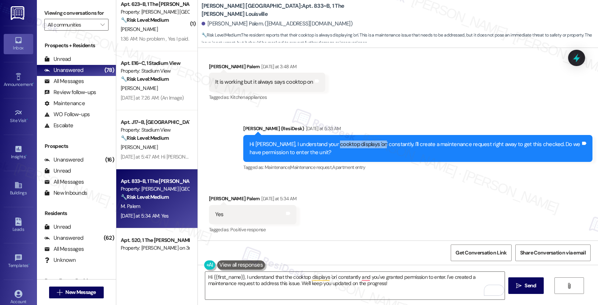
drag, startPoint x: 329, startPoint y: 144, endPoint x: 375, endPoint y: 144, distance: 45.1
click at [375, 144] on div "Hi Manasa Reddy, I understand your cooktop displays 'on' constantly. I'll creat…" at bounding box center [415, 149] width 331 height 16
click at [342, 147] on div "Hi Manasa Reddy, I understand your cooktop displays 'on' constantly. I'll creat…" at bounding box center [415, 149] width 331 height 16
drag, startPoint x: 328, startPoint y: 145, endPoint x: 375, endPoint y: 146, distance: 46.9
click at [375, 146] on div "Hi Manasa Reddy, I understand your cooktop displays 'on' constantly. I'll creat…" at bounding box center [415, 149] width 331 height 16
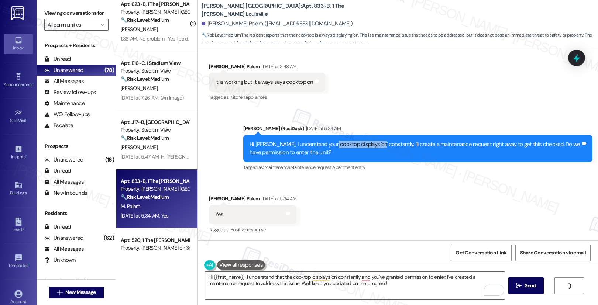
copy div "cooktop displays 'on'"
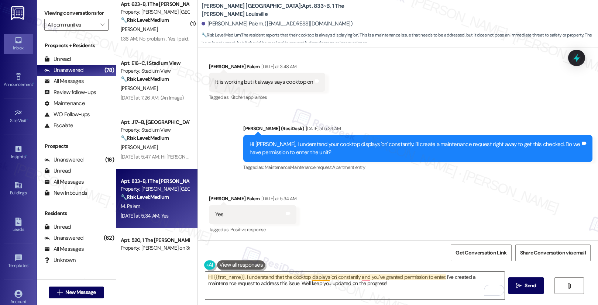
click at [323, 278] on textarea "Hi {{first_name}}, I understand that the cooktop displays 'on' constantly and y…" at bounding box center [355, 286] width 300 height 28
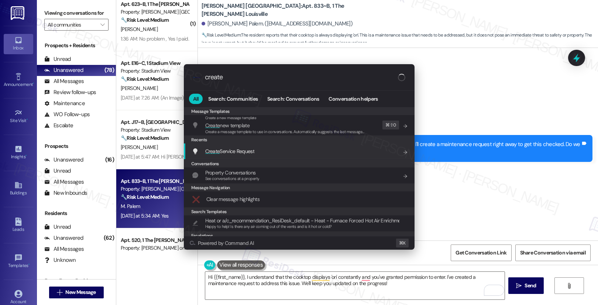
type input "create"
click at [262, 149] on div "Create Service Request Add shortcut" at bounding box center [300, 151] width 216 height 8
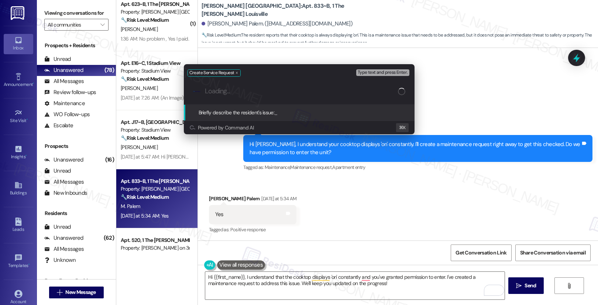
click at [264, 92] on input "Loading..." at bounding box center [301, 92] width 193 height 8
paste input "cooktop displays 'on'"
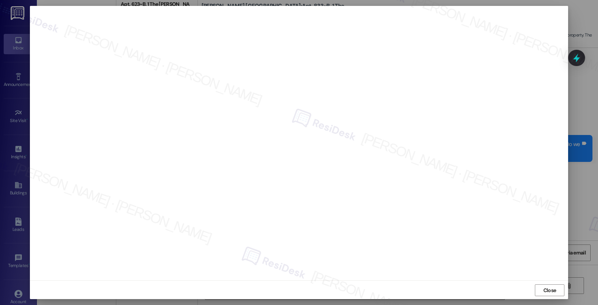
scroll to position [1, 0]
click at [545, 289] on span "Close" at bounding box center [550, 290] width 13 height 8
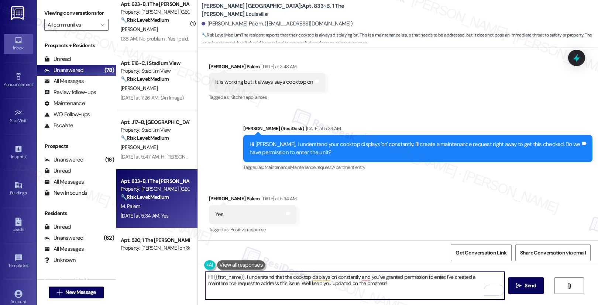
click at [432, 287] on textarea "Hi {{first_name}}, I understand that the cooktop displays 'on' constantly and y…" at bounding box center [355, 286] width 300 height 28
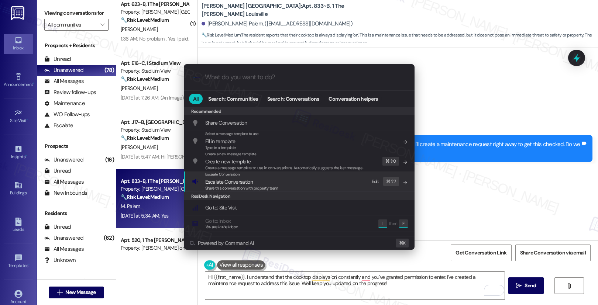
click at [305, 189] on div "Escalate Conversation Escalate Conversation Share this conversation with proper…" at bounding box center [300, 182] width 216 height 20
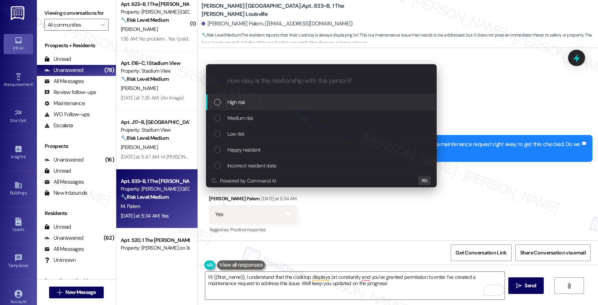
click at [305, 105] on div "High risk" at bounding box center [322, 102] width 216 height 8
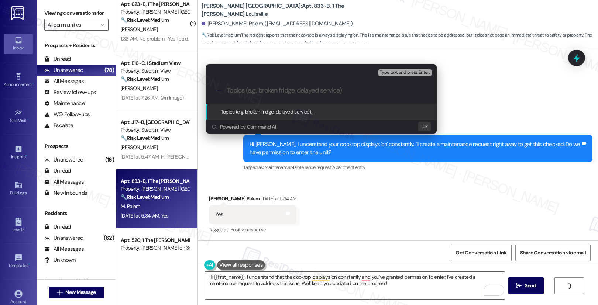
paste input "Work order submitted by Residesk | Work Order# 12931542"
type input "Work order submitted by Residesk | Work Order# 12931542"
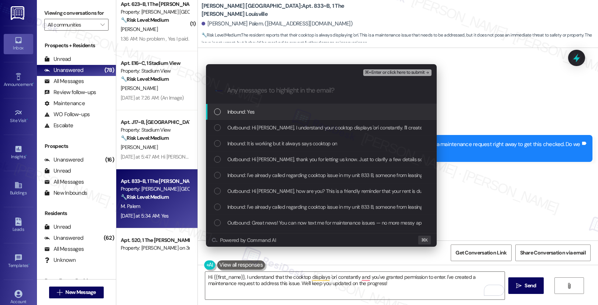
click at [263, 116] on div "Inbound: Yes" at bounding box center [322, 112] width 216 height 8
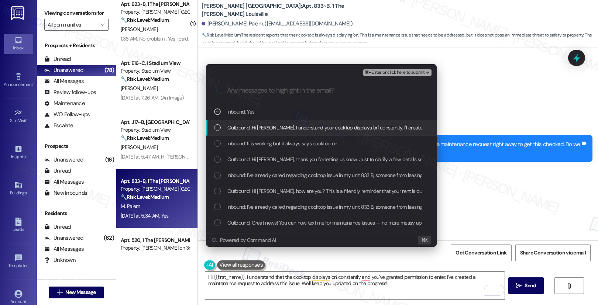
click at [255, 129] on span "Outbound: Hi Manasa Reddy, I understand your cooktop displays 'on' constantly. …" at bounding box center [429, 128] width 402 height 8
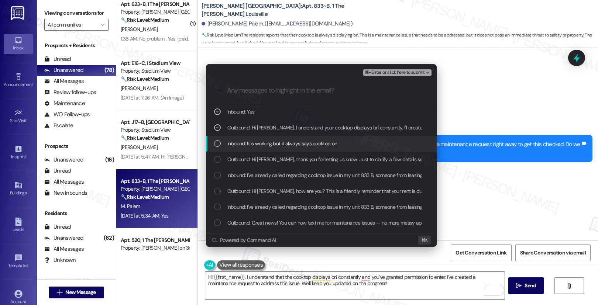
click at [259, 145] on span "Inbound: It is working but it always says cooktop on" at bounding box center [283, 144] width 110 height 8
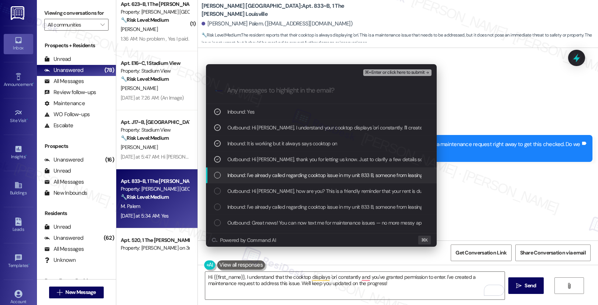
click at [270, 175] on span "Inbound: I've already called regarding cooktop issue in my unit 833 B, someone …" at bounding box center [429, 175] width 403 height 8
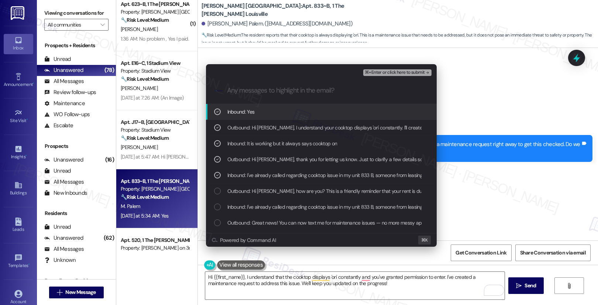
click at [398, 70] on span "⌘+Enter or click here to submit" at bounding box center [395, 72] width 60 height 5
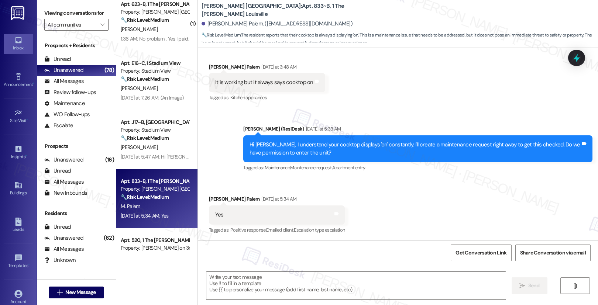
scroll to position [1212, 0]
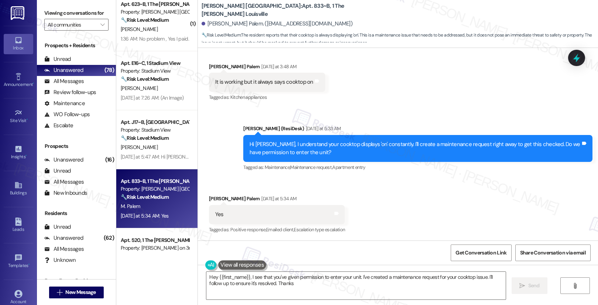
type textarea "Hey {{first_name}}, I see that you've given permission to enter your unit. I've…"
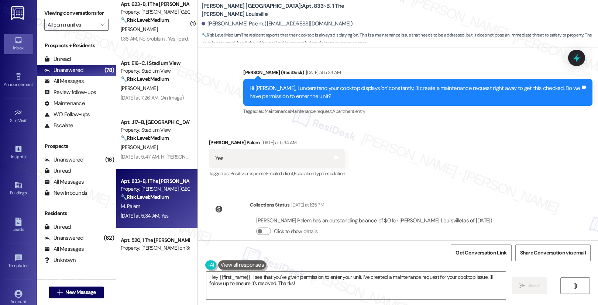
scroll to position [1280, 0]
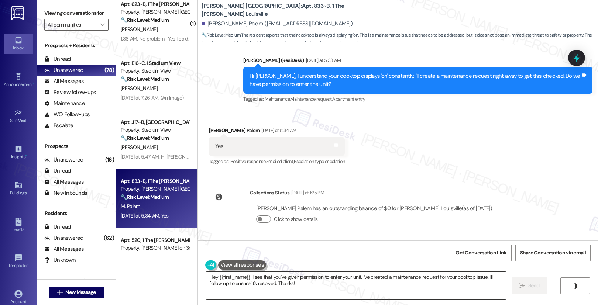
click at [288, 284] on textarea "Hey {{first_name}}, I see that you've given permission to enter your unit. I've…" at bounding box center [356, 286] width 300 height 28
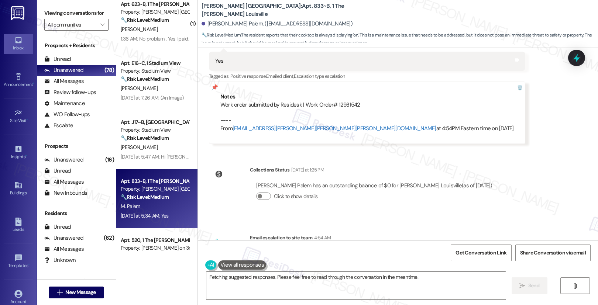
scroll to position [1434, 0]
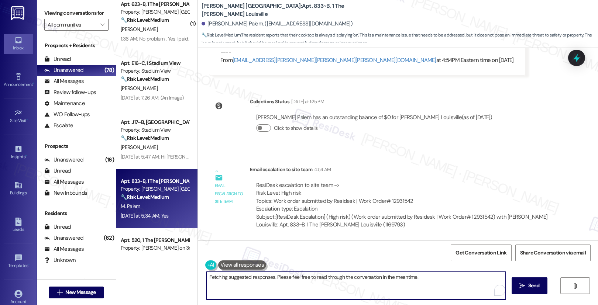
click at [261, 278] on textarea "Hi {{first_name}}, I understand the cooktop displays 'on' constantly and you've…" at bounding box center [356, 286] width 300 height 28
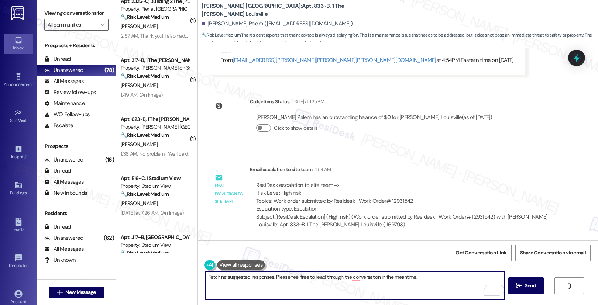
scroll to position [1130, 0]
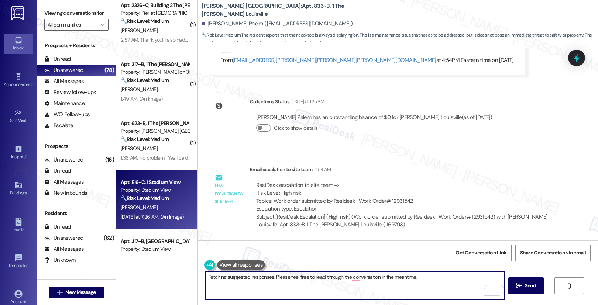
click at [163, 195] on div "🔧 Risk Level: Medium The resident is having trouble submitting a guarantor form…" at bounding box center [155, 199] width 68 height 8
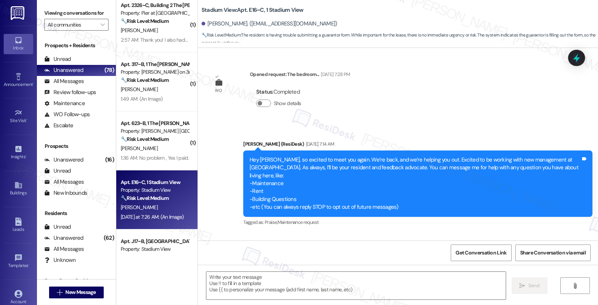
scroll to position [2947, 0]
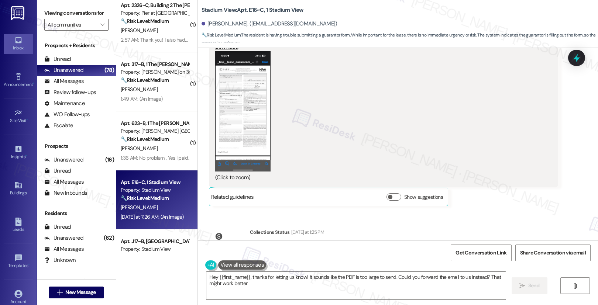
type textarea "Hey {{first_name}}, thanks for letting us know! It sounds like the PDF is too l…"
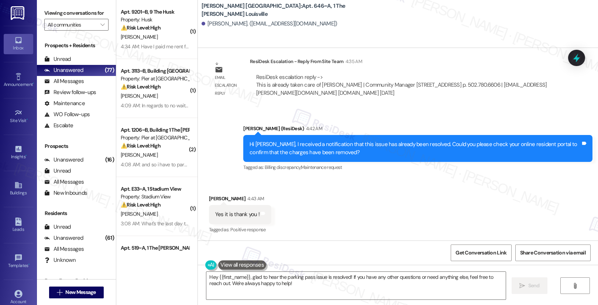
scroll to position [1186, 0]
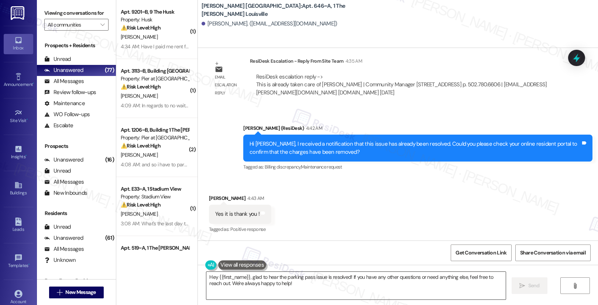
click at [339, 286] on textarea "Hey {{first_name}}, glad to hear the parking pass issue is resolved! If you hav…" at bounding box center [356, 286] width 300 height 28
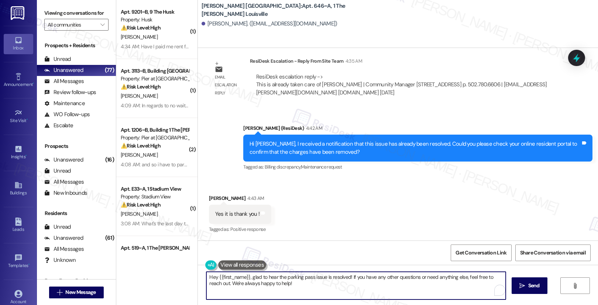
click at [339, 286] on textarea "Hey {{first_name}}, glad to hear the parking pass issue is resolved! If you hav…" at bounding box center [356, 286] width 300 height 28
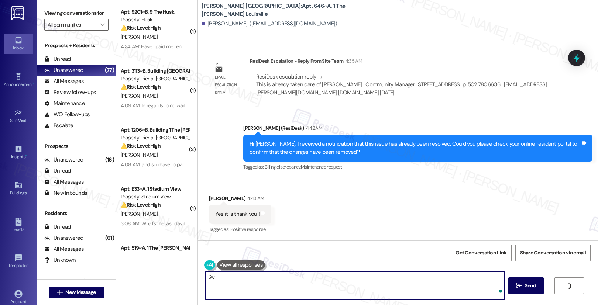
type textarea "S"
type textarea "Awesome!"
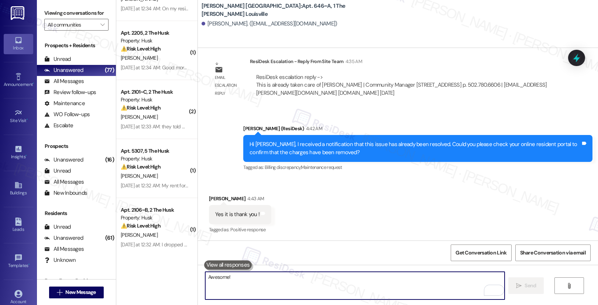
scroll to position [456, 0]
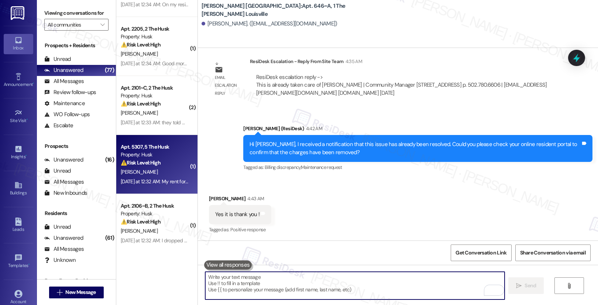
click at [170, 189] on div "Apt. 5307, 5 The Husk Property: Husk ⚠️ Risk Level: High The resident is questi…" at bounding box center [156, 164] width 81 height 59
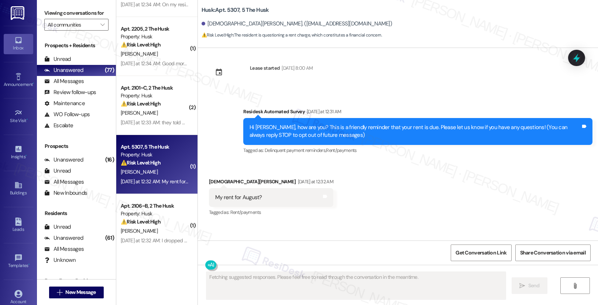
scroll to position [0, 0]
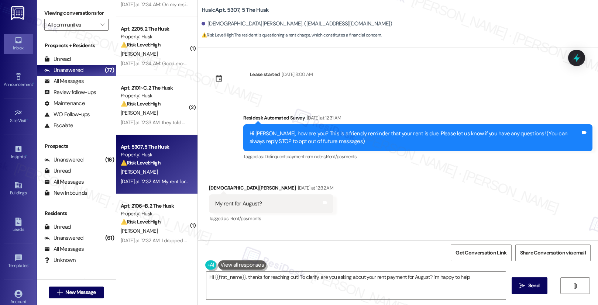
type textarea "Hi {{first_name}}, thanks for reaching out! To clarify, are you asking about yo…"
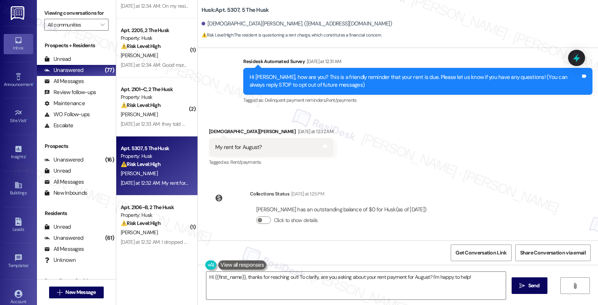
scroll to position [58, 0]
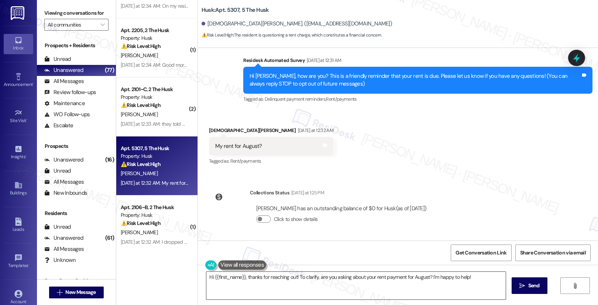
click at [270, 279] on textarea "Hi {{first_name}}, thanks for reaching out! To clarify, are you asking about yo…" at bounding box center [356, 286] width 300 height 28
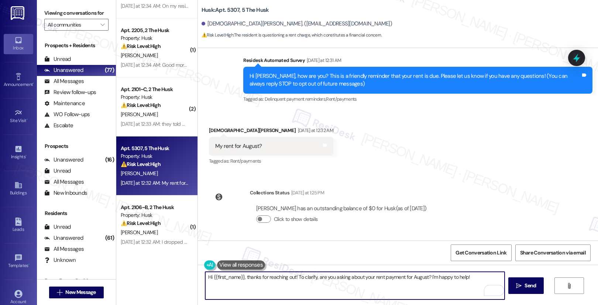
click at [241, 277] on textarea "Hi {{first_name}}, thanks for reaching out! To clarify, are you asking about yo…" at bounding box center [355, 286] width 300 height 28
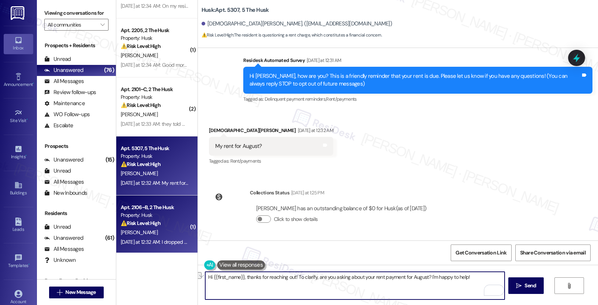
click at [136, 197] on div "Apt. 2106~B, 2 The Husk Property: Husk ⚠️ Risk Level: High The resident claims …" at bounding box center [156, 225] width 81 height 59
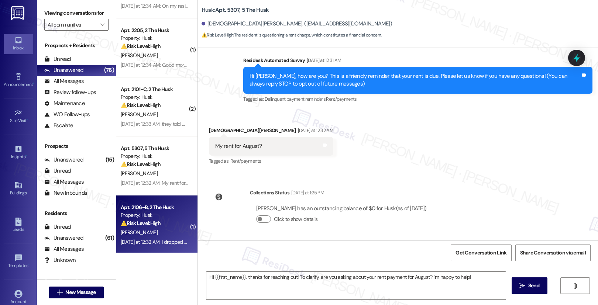
click at [136, 197] on div "Apt. 2106~B, 2 The Husk Property: Husk ⚠️ Risk Level: High The resident claims …" at bounding box center [156, 225] width 81 height 59
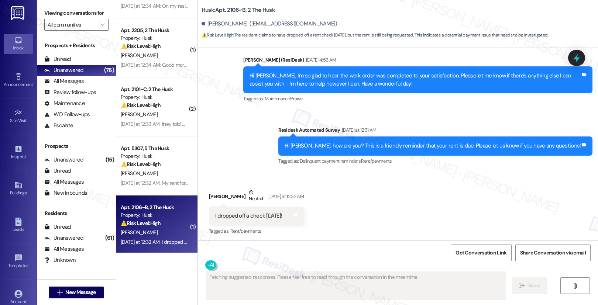
scroll to position [206, 0]
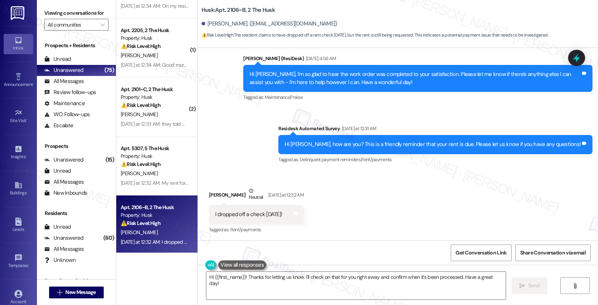
click at [204, 252] on div "Get Conversation Link Share Conversation via email" at bounding box center [398, 253] width 400 height 24
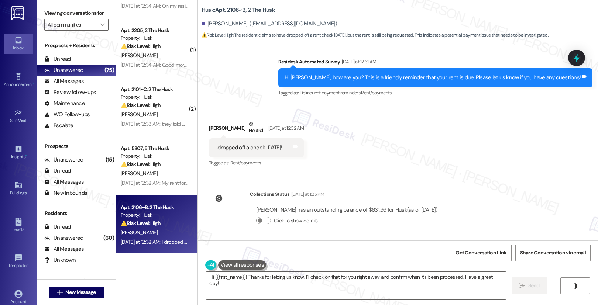
scroll to position [275, 0]
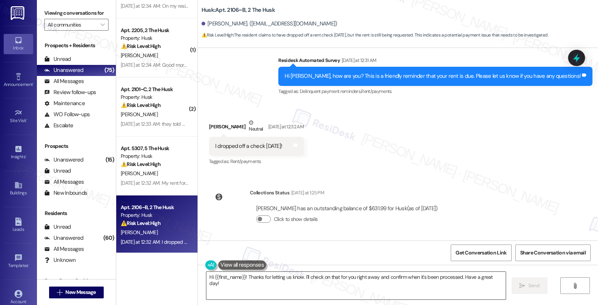
click at [247, 277] on textarea "Hi {{first_name}}! Thanks for letting us know. I'll check on that for you right…" at bounding box center [356, 286] width 300 height 28
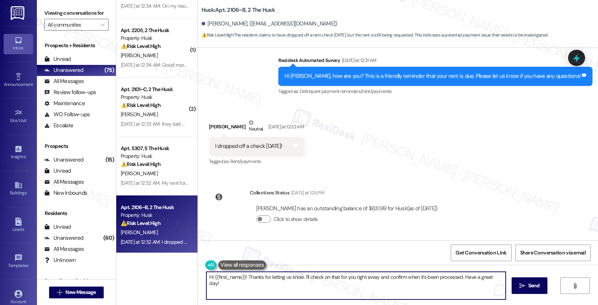
click at [247, 277] on textarea "Hi {{first_name}}! Thanks for letting us know. I'll check on that for you right…" at bounding box center [356, 286] width 300 height 28
click at [248, 277] on textarea "Hi {{first_name}}! Thanks for letting us know. I'll check on that for you right…" at bounding box center [356, 286] width 300 height 28
paste textarea "Thank you, {{first_name}}, for your payment! If there's anything we can help yo…"
type textarea "Thank you, {{first_name}}, for your payment! If there's anything we can help yo…"
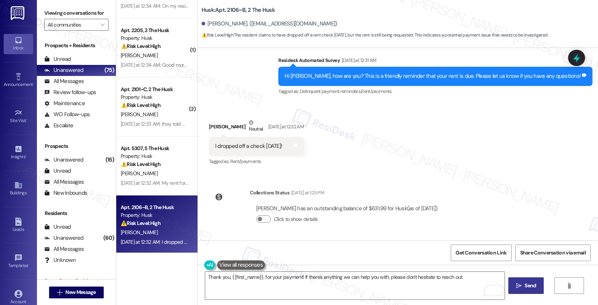
click at [527, 292] on button " Send" at bounding box center [527, 286] width 36 height 17
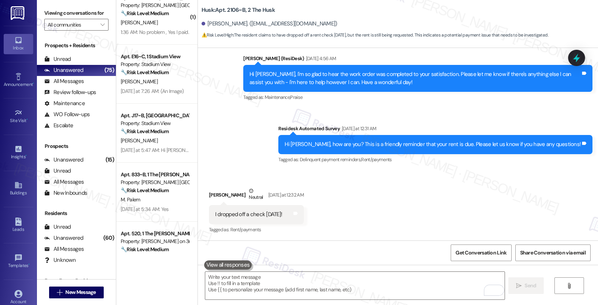
scroll to position [1151, 0]
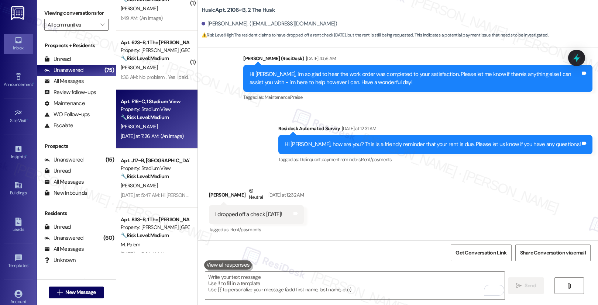
click at [165, 120] on strong "🔧 Risk Level: Medium" at bounding box center [145, 117] width 48 height 7
type textarea "Fetching suggested responses. Please feel free to read through the conversation…"
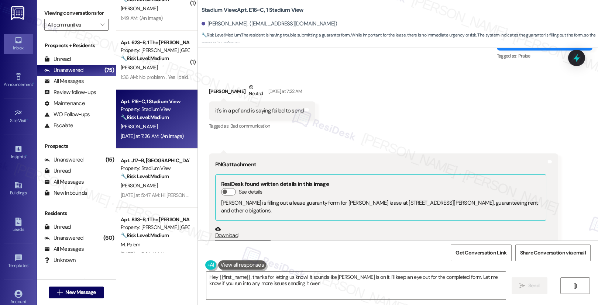
scroll to position [2827, 0]
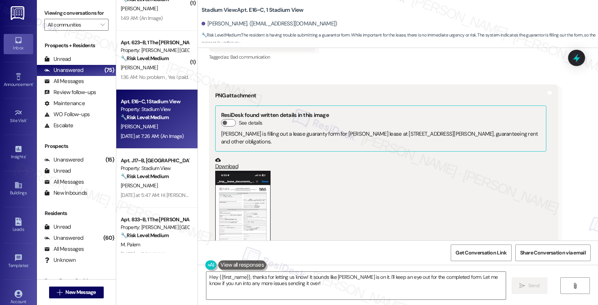
click at [242, 216] on button "Zoom image" at bounding box center [242, 231] width 55 height 120
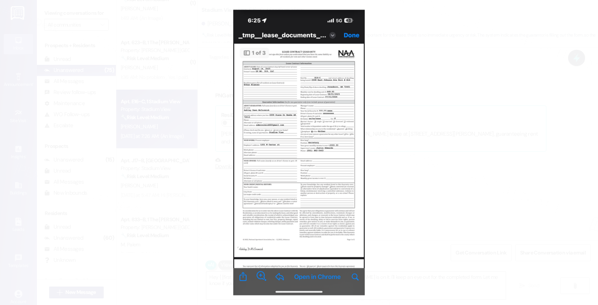
click at [373, 229] on button "Unzoom image" at bounding box center [299, 152] width 598 height 305
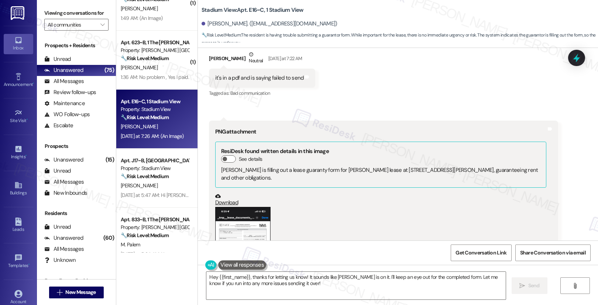
scroll to position [2947, 0]
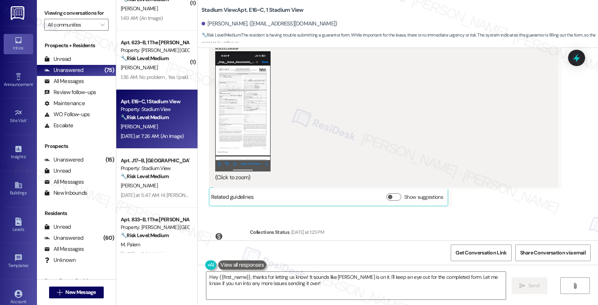
click at [239, 98] on button "Zoom image" at bounding box center [242, 111] width 55 height 120
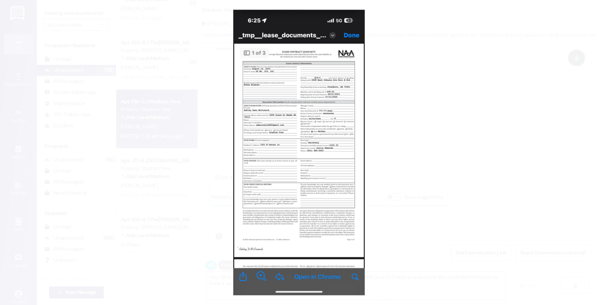
click at [383, 114] on button "Unzoom image" at bounding box center [299, 152] width 598 height 305
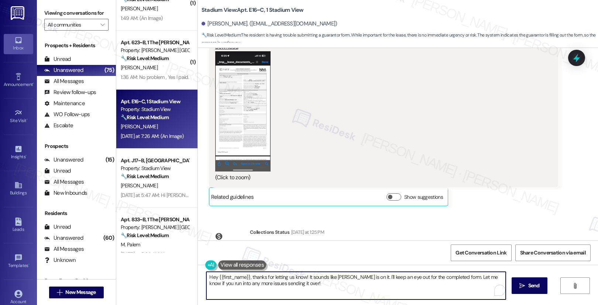
click at [293, 285] on textarea "Hey {{first_name}}, thanks for letting us know! It sounds like [PERSON_NAME] is…" at bounding box center [356, 286] width 300 height 28
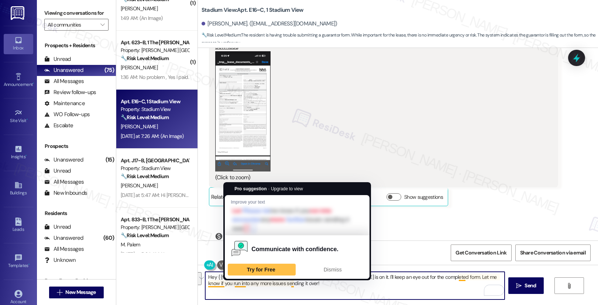
drag, startPoint x: 317, startPoint y: 286, endPoint x: 296, endPoint y: 284, distance: 20.4
click at [296, 285] on textarea "Hey {{first_name}}, thanks for letting us know! It sounds like [PERSON_NAME] is…" at bounding box center [355, 286] width 300 height 28
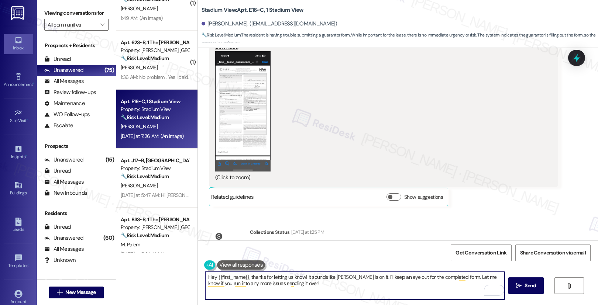
click at [295, 287] on textarea "Hey {{first_name}}, thanks for letting us know! It sounds like [PERSON_NAME] is…" at bounding box center [355, 286] width 300 height 28
drag, startPoint x: 302, startPoint y: 278, endPoint x: 312, endPoint y: 287, distance: 13.6
click at [312, 287] on textarea "Hey {{first_name}}, thanks for letting us know! It sounds like [PERSON_NAME] is…" at bounding box center [355, 286] width 300 height 28
type textarea "Hey {{first_name}}, thanks for letting us know! I'll send it to our leasing tea…"
click at [520, 287] on icon "" at bounding box center [519, 286] width 6 height 6
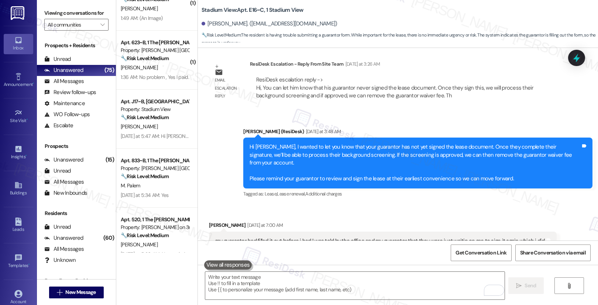
scroll to position [2348, 0]
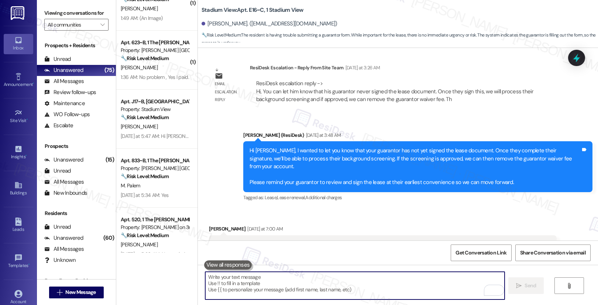
click at [291, 279] on textarea "To enrich screen reader interactions, please activate Accessibility in Grammarl…" at bounding box center [355, 286] width 300 height 28
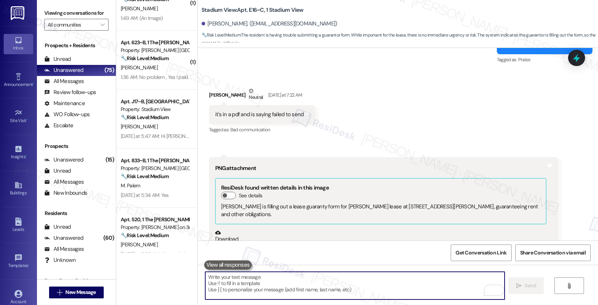
scroll to position [2998, 0]
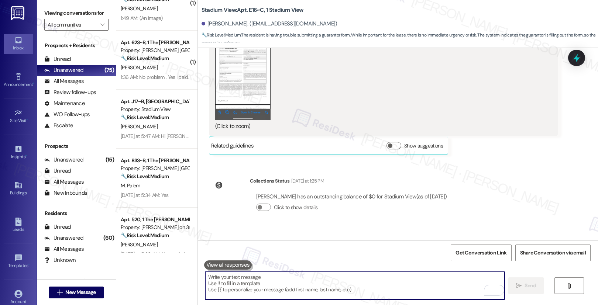
click at [303, 287] on textarea "To enrich screen reader interactions, please activate Accessibility in Grammarl…" at bounding box center [355, 286] width 300 height 28
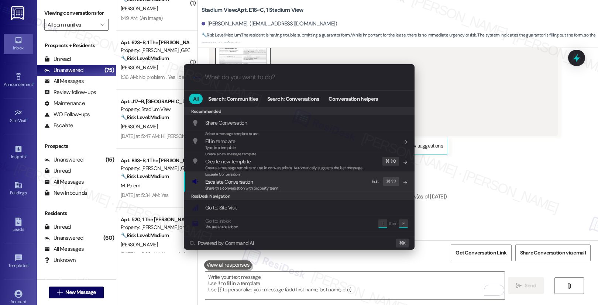
click at [274, 191] on div "Share this conversation with property team" at bounding box center [241, 188] width 73 height 7
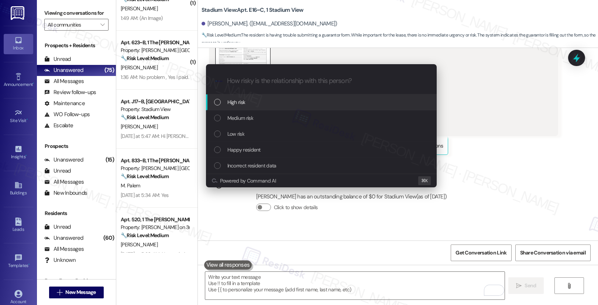
click at [288, 105] on div "High risk" at bounding box center [322, 102] width 216 height 8
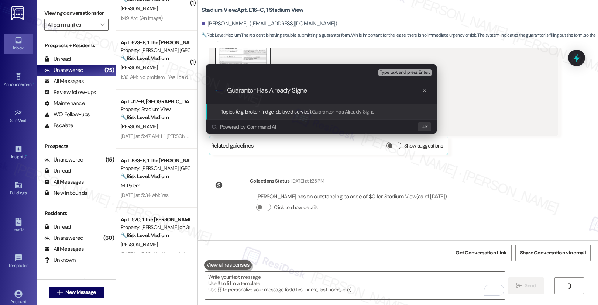
type input "Guarantor Has Already Signed"
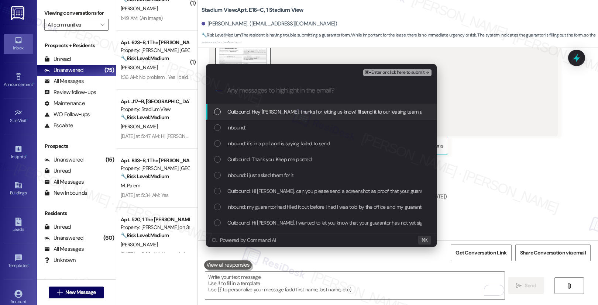
click at [288, 114] on span "Outbound: Hey [PERSON_NAME], thanks for letting us know! I'll send it to our le…" at bounding box center [379, 112] width 303 height 8
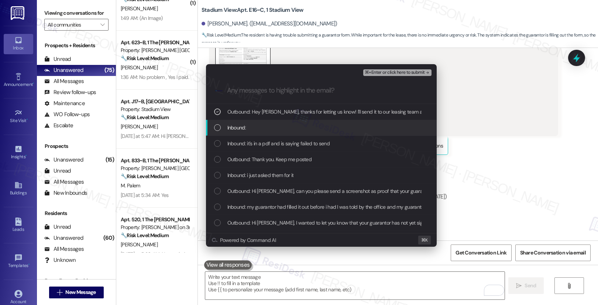
click at [283, 128] on div "Inbound:" at bounding box center [322, 128] width 216 height 8
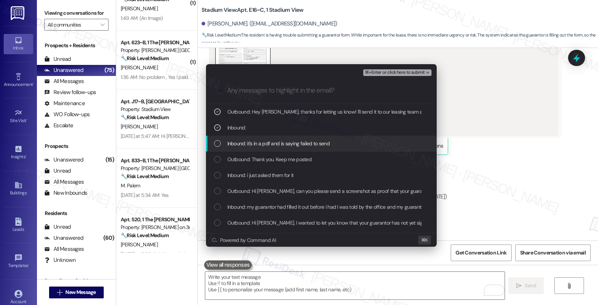
click at [293, 147] on span "Inbound: it's in a pdf and is saying failed to send" at bounding box center [279, 144] width 102 height 8
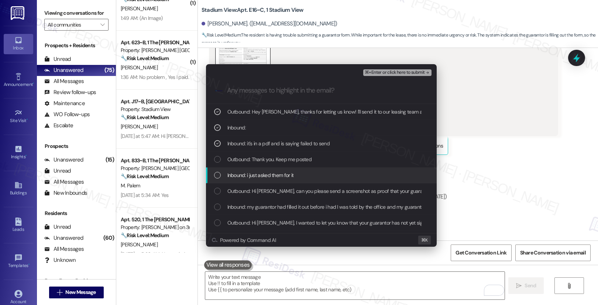
click at [289, 171] on div "Inbound: i just asked them for it" at bounding box center [321, 176] width 231 height 16
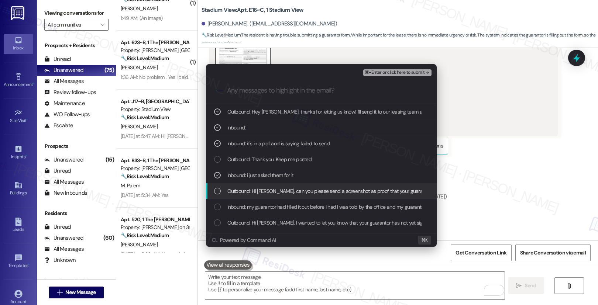
click at [287, 191] on span "Outbound: Hi [PERSON_NAME], can you please send a screenshot as proof that your…" at bounding box center [356, 191] width 256 height 8
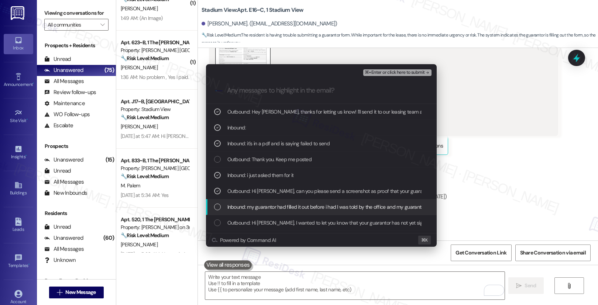
drag, startPoint x: 280, startPoint y: 213, endPoint x: 297, endPoint y: 209, distance: 17.8
click at [280, 213] on div "Inbound: my guarantor had filled it out before i had I was told by the office a…" at bounding box center [321, 207] width 231 height 16
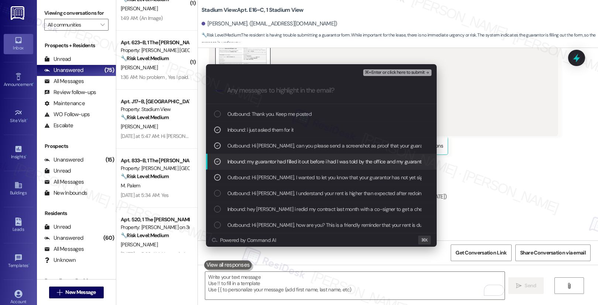
scroll to position [54, 0]
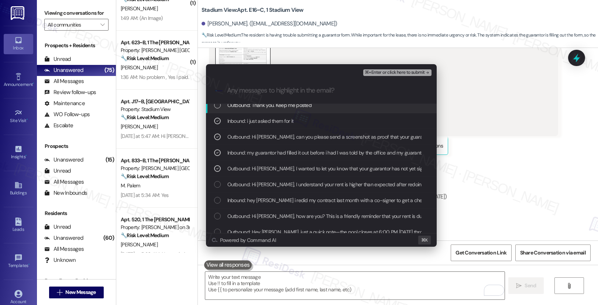
click at [403, 74] on span "⌘+Enter or click here to submit" at bounding box center [395, 72] width 60 height 5
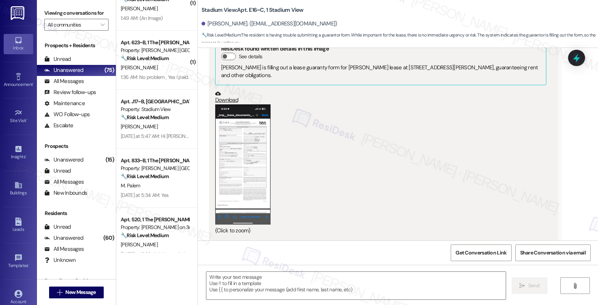
type textarea "Fetching suggested responses. Please feel free to read through the conversation…"
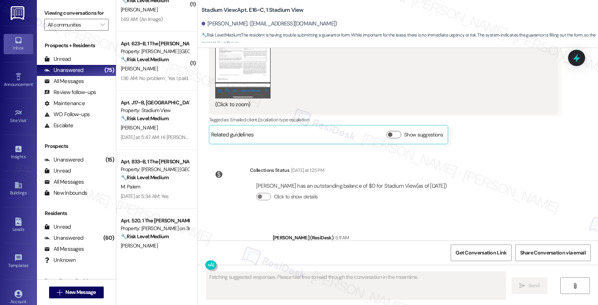
scroll to position [1150, 0]
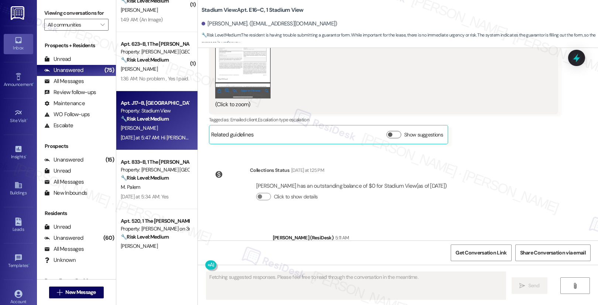
click at [164, 132] on div "M. Witonski" at bounding box center [155, 128] width 70 height 9
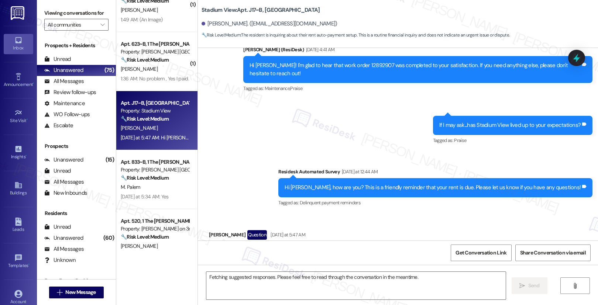
scroll to position [252, 0]
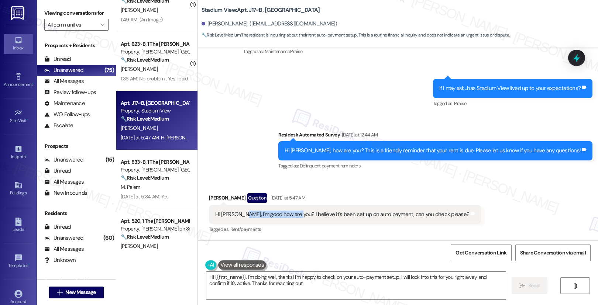
type textarea "Hi {{first_name}}, I'm doing well, thanks! I'm happy to check on your auto-paym…"
drag, startPoint x: 233, startPoint y: 215, endPoint x: 310, endPoint y: 215, distance: 76.1
click at [310, 215] on div "Hi Sarah, I'm good how are you? I believe it's been set up on auto payment, can…" at bounding box center [342, 215] width 254 height 8
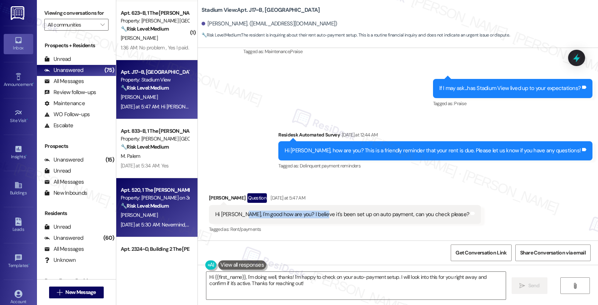
scroll to position [1185, 0]
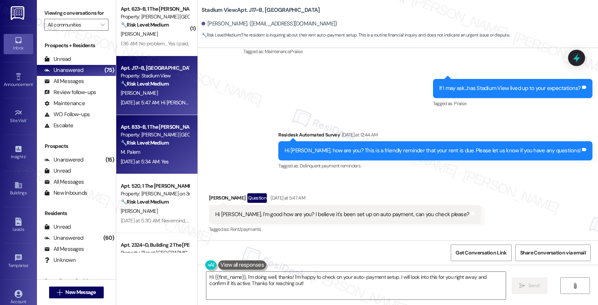
click at [153, 159] on div "Yesterday at 5:34 AM: Yes Yesterday at 5:34 AM: Yes" at bounding box center [145, 161] width 48 height 7
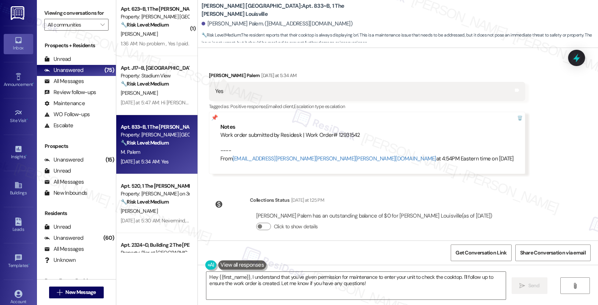
scroll to position [1288, 0]
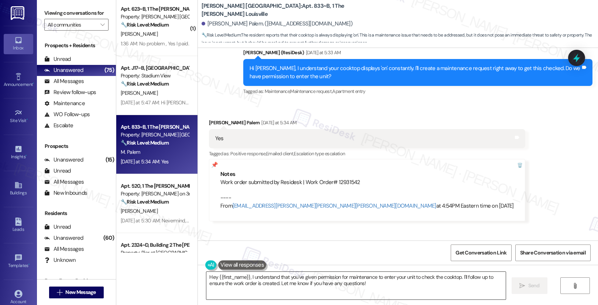
click at [259, 277] on textarea "Hey {{first_name}}, I understand that you've given permission for maintenance t…" at bounding box center [356, 286] width 300 height 28
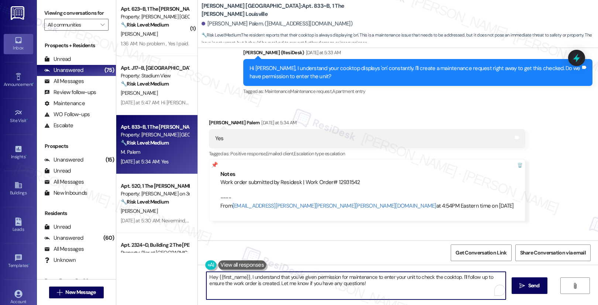
click at [259, 277] on textarea "Hey {{first_name}}, I understand that you've given permission for maintenance t…" at bounding box center [356, 286] width 300 height 28
paste textarea "Thank you, {{first_name}}. The request has been submitted. Our maintenance team…"
type textarea "Thank you, {{first_name}}. The request has been submitted. Our maintenance team…"
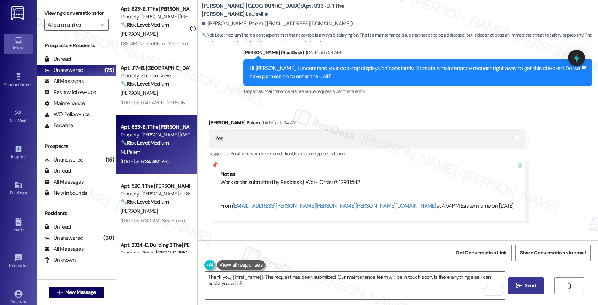
click at [529, 290] on button " Send" at bounding box center [527, 286] width 36 height 17
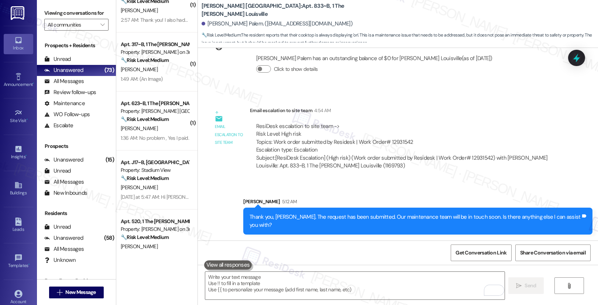
scroll to position [1103, 0]
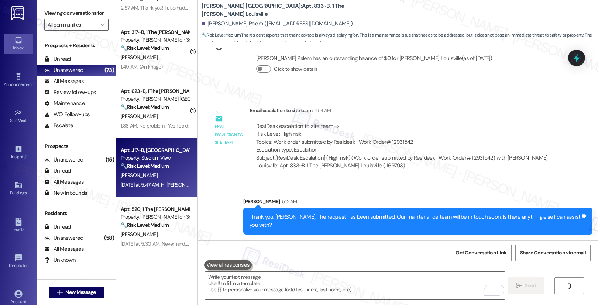
click at [156, 172] on div "M. Witonski" at bounding box center [155, 175] width 70 height 9
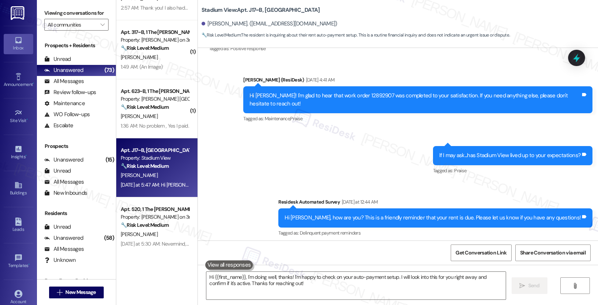
scroll to position [252, 0]
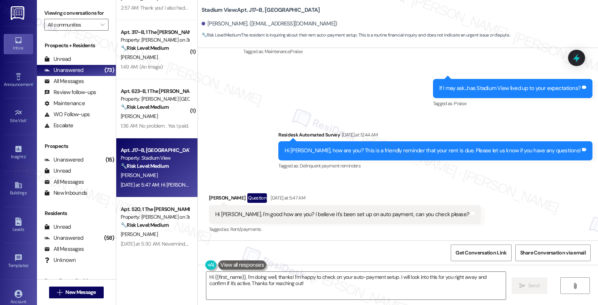
click at [315, 214] on div "Hi Sarah, I'm good how are you? I believe it's been set up on auto payment, can…" at bounding box center [342, 215] width 254 height 8
drag, startPoint x: 294, startPoint y: 214, endPoint x: 351, endPoint y: 217, distance: 57.7
click at [351, 217] on div "Hi Sarah, I'm good how are you? I believe it's been set up on auto payment, can…" at bounding box center [342, 215] width 254 height 8
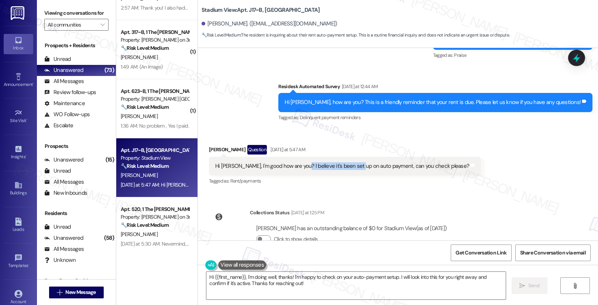
scroll to position [321, 0]
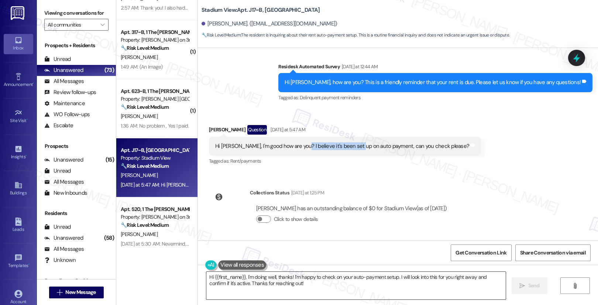
click at [277, 286] on textarea "Hi {{first_name}}, I'm doing well, thanks! I'm happy to check on your auto-paym…" at bounding box center [356, 286] width 300 height 28
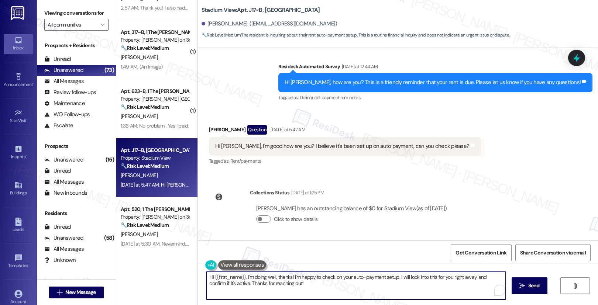
click at [277, 286] on textarea "Hi {{first_name}}, I'm doing well, thanks! I'm happy to check on your auto-paym…" at bounding box center [356, 286] width 300 height 28
paste textarea "! Thank you for letting me know that you are on auto-pay We greatly appreciate …"
type textarea "Hi {{first_name}}! Thank you for letting me know that you are on auto-pay We gr…"
click at [529, 286] on span "Send" at bounding box center [534, 286] width 11 height 8
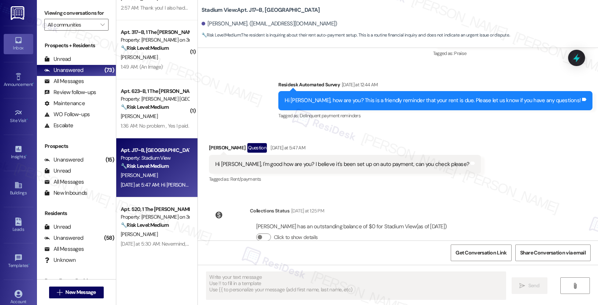
scroll to position [380, 0]
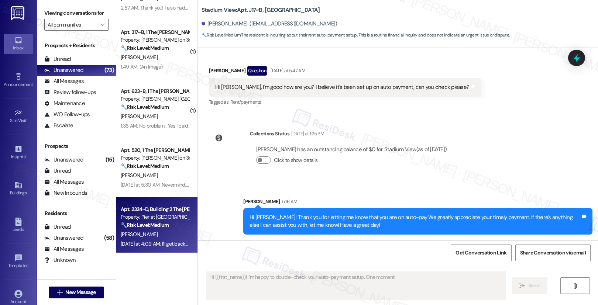
type textarea "Hi {{first_name}}! I'm happy to double-check your auto-payment setup. One momen…"
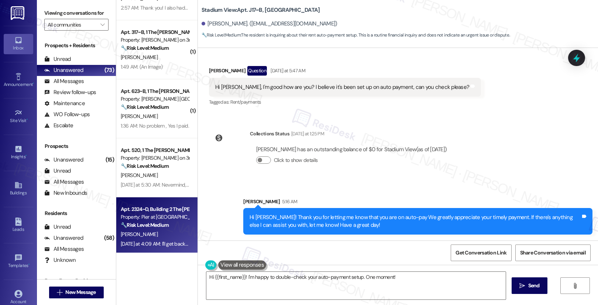
click at [147, 220] on div "Property: Pier at [GEOGRAPHIC_DATA]" at bounding box center [155, 217] width 68 height 8
type textarea "Fetching suggested responses. Please feel free to read through the conversation…"
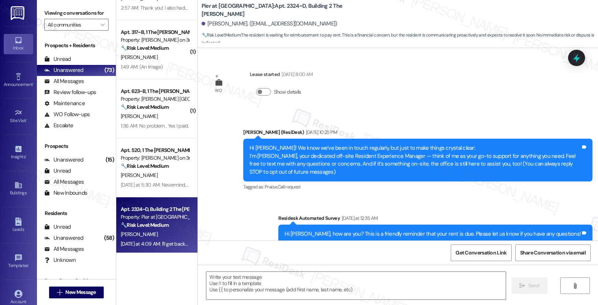
scroll to position [465, 0]
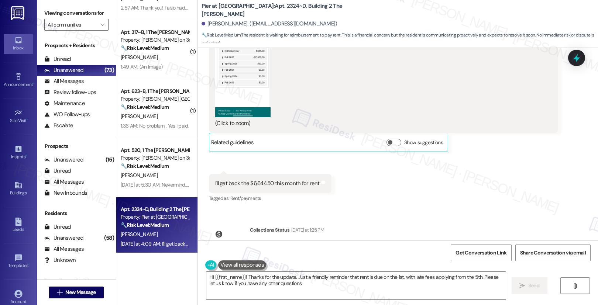
type textarea "Hi {{first_name}}! Thanks for the update. Just a friendly reminder that rent is…"
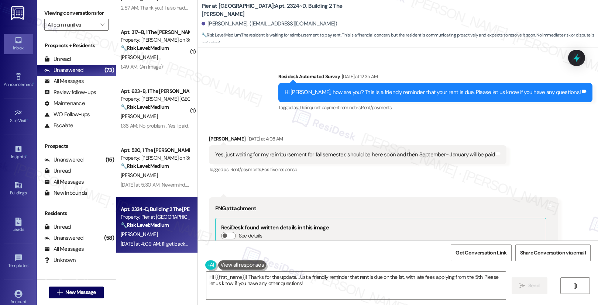
scroll to position [137, 0]
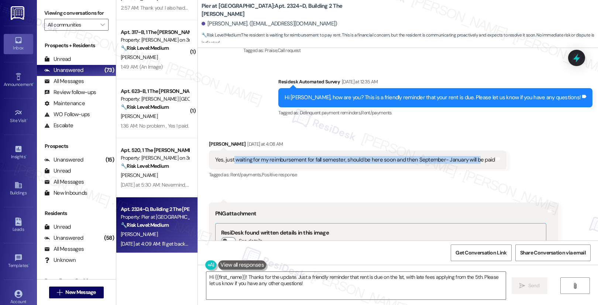
drag, startPoint x: 228, startPoint y: 161, endPoint x: 456, endPoint y: 175, distance: 229.1
click at [469, 161] on div "Yes, just waiting for my reimbursement for fall semester, should be here soon a…" at bounding box center [355, 160] width 280 height 8
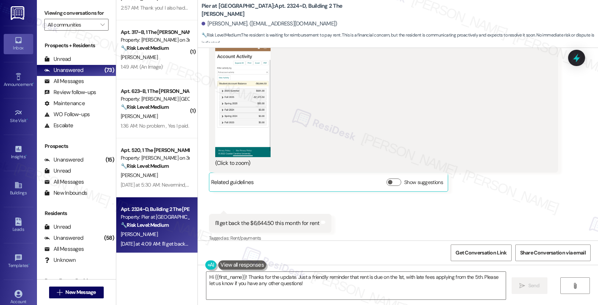
scroll to position [465, 0]
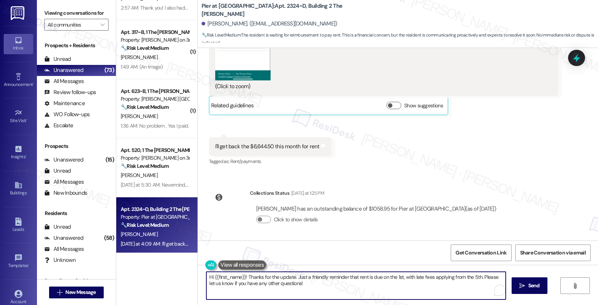
click at [311, 289] on textarea "Hi {{first_name}}! Thanks for the update. Just a friendly reminder that rent is…" at bounding box center [356, 286] width 300 height 28
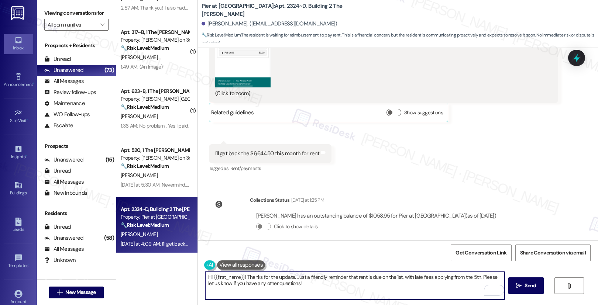
scroll to position [445, 0]
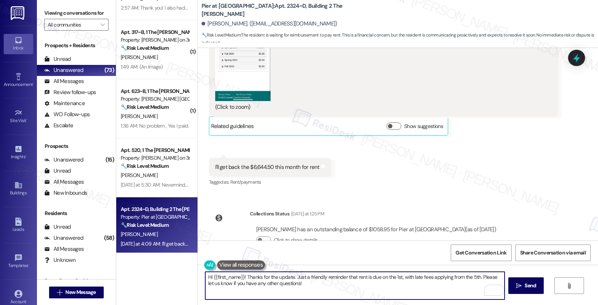
click at [374, 283] on textarea "Hi {{first_name}}! Thanks for the update. Just a friendly reminder that rent is…" at bounding box center [355, 286] width 300 height 28
drag, startPoint x: 346, startPoint y: 279, endPoint x: 393, endPoint y: 283, distance: 47.1
click at [393, 283] on textarea "Hi {{first_name}}! Thanks for the update. Just a friendly reminder that rent is…" at bounding box center [355, 286] width 300 height 28
click at [373, 290] on textarea "Hi {{first_name}}! Thanks for the update. Just a friendly reminder that rent is…" at bounding box center [355, 286] width 300 height 28
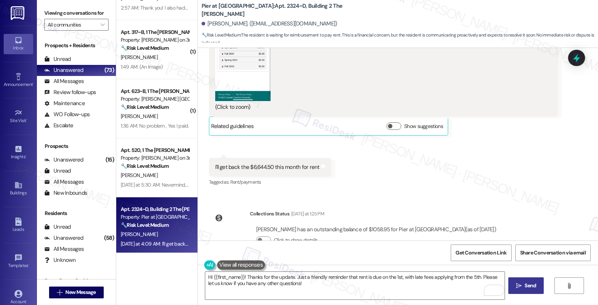
click at [519, 284] on icon "" at bounding box center [519, 286] width 6 height 6
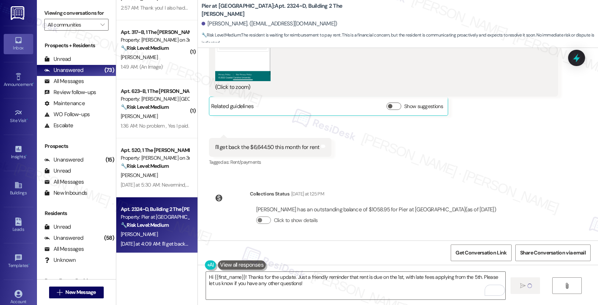
scroll to position [465, 0]
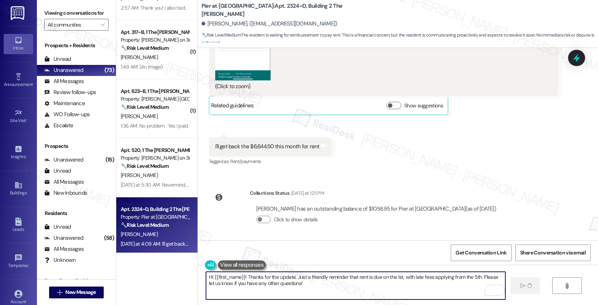
click at [331, 283] on textarea "Hi {{first_name}}! Thanks for the update. Just a friendly reminder that rent is…" at bounding box center [356, 286] width 300 height 28
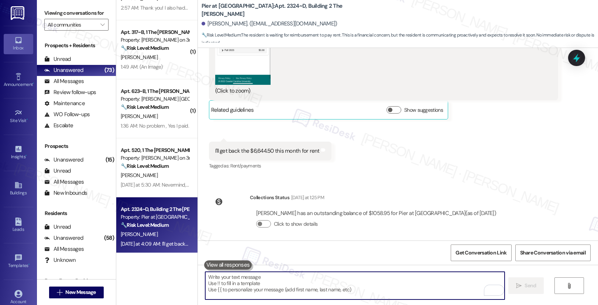
scroll to position [525, 0]
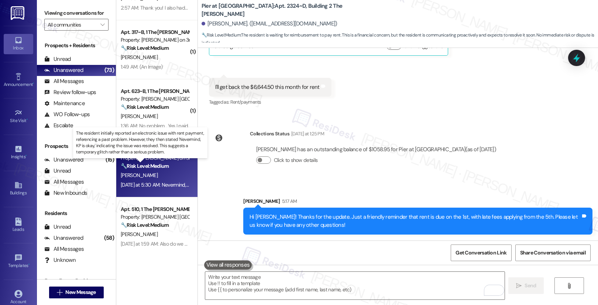
click at [161, 167] on strong "🔧 Risk Level: Medium" at bounding box center [145, 166] width 48 height 7
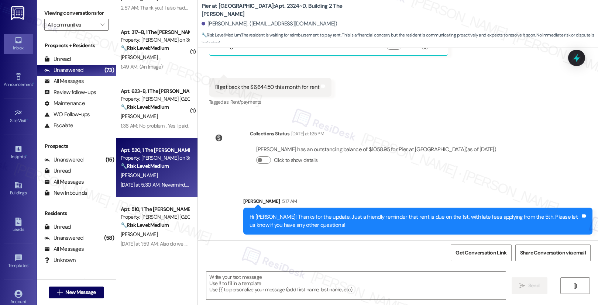
type textarea "Fetching suggested responses. Please feel free to read through the conversation…"
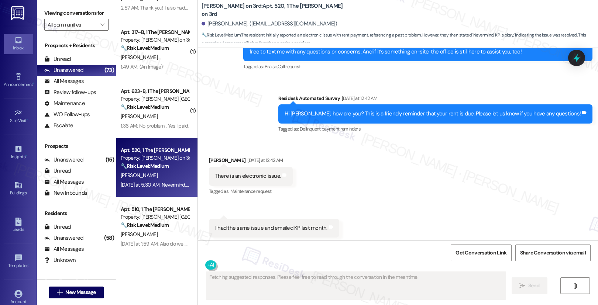
scroll to position [3373, 0]
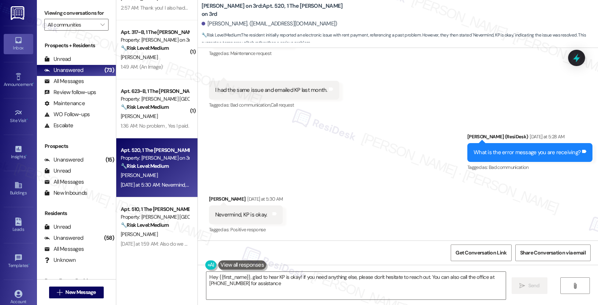
type textarea "Hey {{first_name}}, glad to hear KP is okay! If you need anything else, please …"
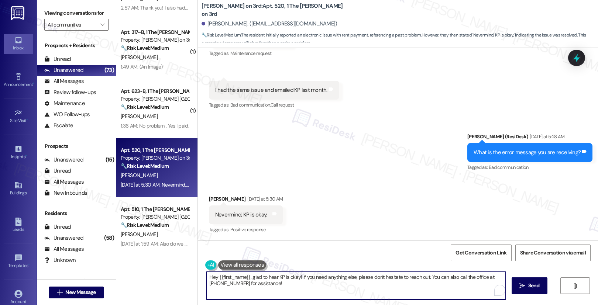
click at [274, 286] on textarea "Hey {{first_name}}, glad to hear KP is okay! If you need anything else, please …" at bounding box center [356, 286] width 300 height 28
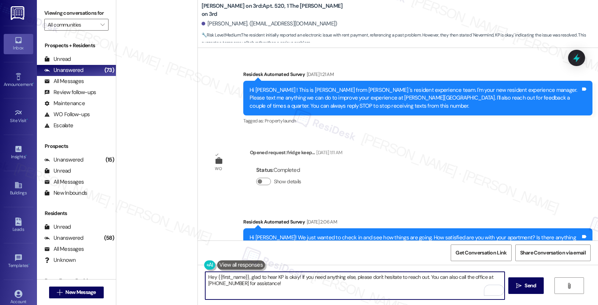
scroll to position [3373, 0]
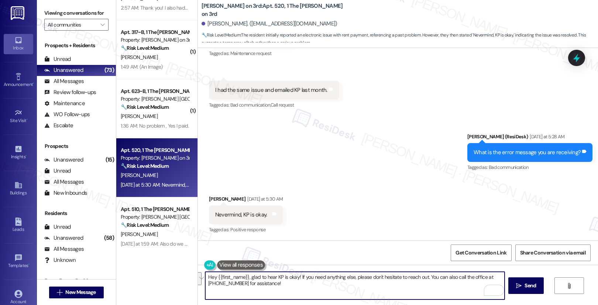
drag, startPoint x: 424, startPoint y: 277, endPoint x: 428, endPoint y: 287, distance: 10.6
click at [428, 287] on textarea "Hey {{first_name}}, glad to hear KP is okay! If you need anything else, please …" at bounding box center [355, 286] width 300 height 28
type textarea "Hey {{first_name}}, glad to hear KP is okay! If you need anything else, please …"
click at [533, 288] on span "Send" at bounding box center [530, 286] width 11 height 8
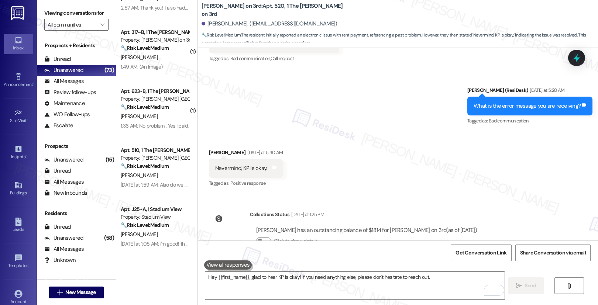
scroll to position [3493, 0]
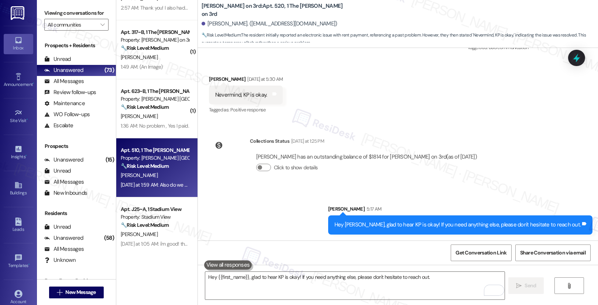
click at [177, 175] on div "[PERSON_NAME]" at bounding box center [155, 175] width 70 height 9
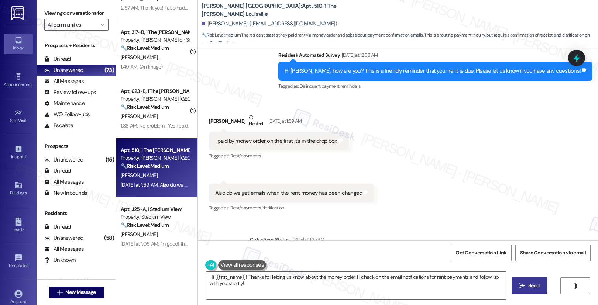
scroll to position [1037, 0]
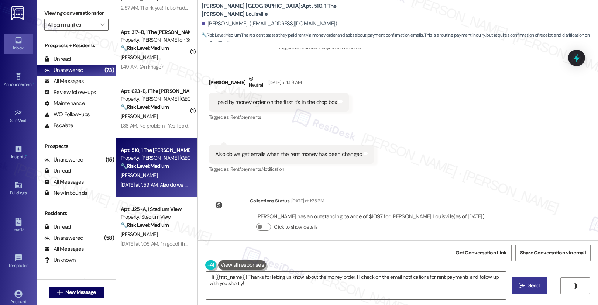
click at [270, 151] on div "Also do we get emails when the rent money has been changed" at bounding box center [288, 155] width 147 height 8
copy div "Also do we get emails when the rent money has been changed Tags and notes"
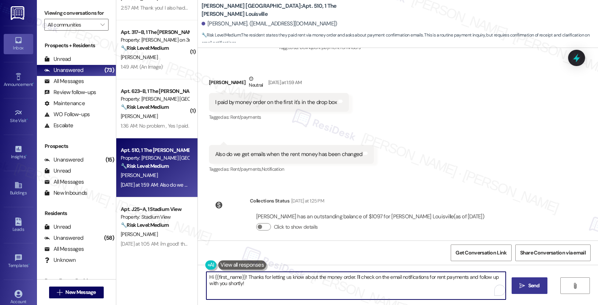
drag, startPoint x: 360, startPoint y: 293, endPoint x: 356, endPoint y: 288, distance: 5.5
click at [360, 293] on textarea "Hi {{first_name}}! Thanks for letting us know about the money order. I'll check…" at bounding box center [356, 286] width 300 height 28
drag, startPoint x: 349, startPoint y: 277, endPoint x: 393, endPoint y: 284, distance: 44.4
click at [393, 284] on textarea "Hi {{first_name}}! Thanks for letting us know about the money order. I'll check…" at bounding box center [355, 286] width 300 height 28
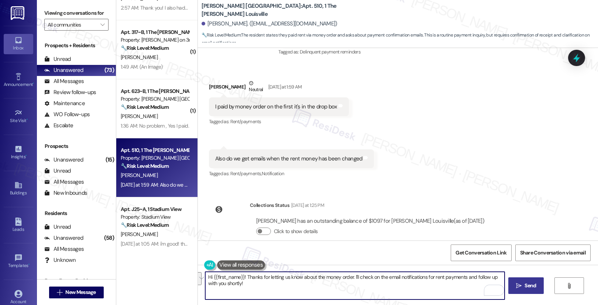
scroll to position [988, 0]
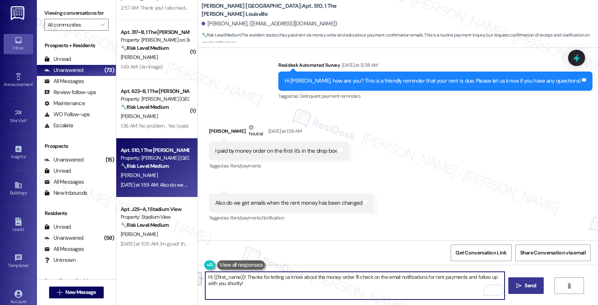
click at [462, 77] on div "Hi [PERSON_NAME], how are you? This is a friendly reminder that your rent is du…" at bounding box center [433, 81] width 296 height 8
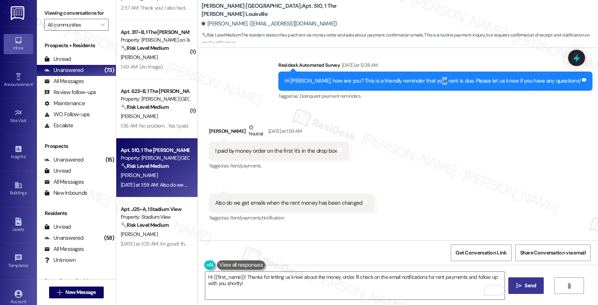
click at [462, 77] on div "Hi [PERSON_NAME], how are you? This is a friendly reminder that your rent is du…" at bounding box center [433, 81] width 296 height 8
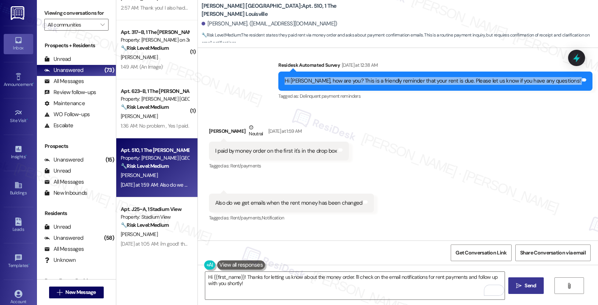
click at [462, 77] on div "Hi [PERSON_NAME], how are you? This is a friendly reminder that your rent is du…" at bounding box center [433, 81] width 296 height 8
copy div "Hi [PERSON_NAME], how are you? This is a friendly reminder that your rent is du…"
click at [286, 147] on div "I paid by money order on the first it's in the drop box" at bounding box center [276, 151] width 122 height 8
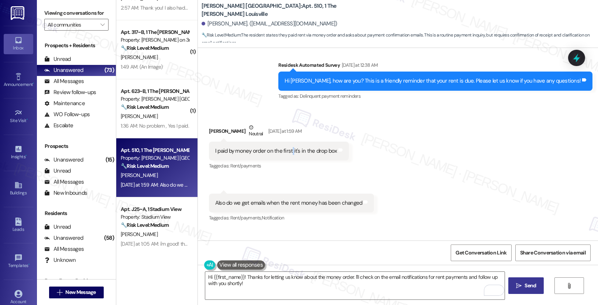
click at [286, 147] on div "I paid by money order on the first it's in the drop box" at bounding box center [276, 151] width 122 height 8
copy div "I paid by money order on the first it's in the drop box Tags and notes"
click at [267, 199] on div "Also do we get emails when the rent money has been changed" at bounding box center [288, 203] width 147 height 8
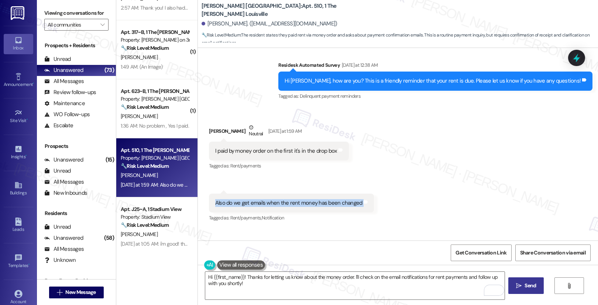
click at [267, 199] on div "Also do we get emails when the rent money has been changed" at bounding box center [288, 203] width 147 height 8
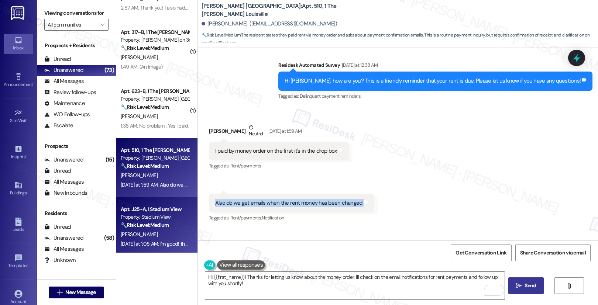
copy div "Also do we get emails when the rent money has been changed Tags and notes"
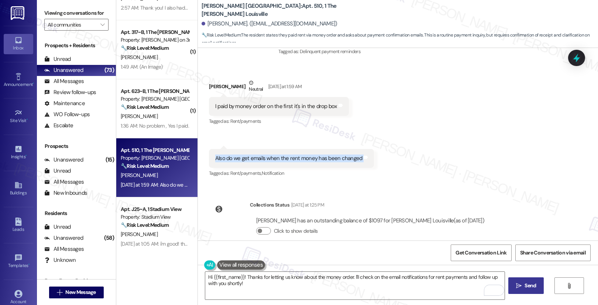
scroll to position [1037, 0]
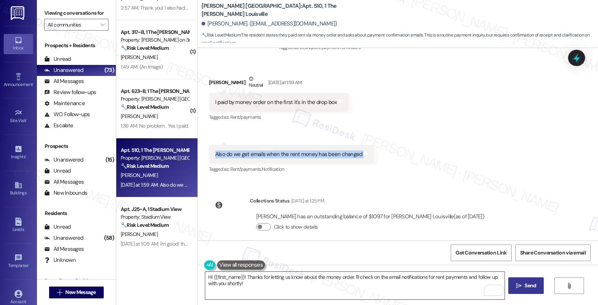
click at [234, 284] on textarea "Hi {{first_name}}! Thanks for letting us know about the money order. I'll check…" at bounding box center [355, 286] width 300 height 28
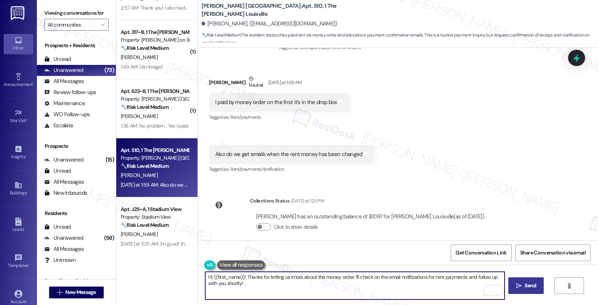
click at [233, 285] on textarea "Hi {{first_name}}! Thanks for letting us know about the money order. I'll check…" at bounding box center [355, 286] width 300 height 28
paste textarea "Sonee, Thank you for letting us know. We’ll confirm your money order payment fr…"
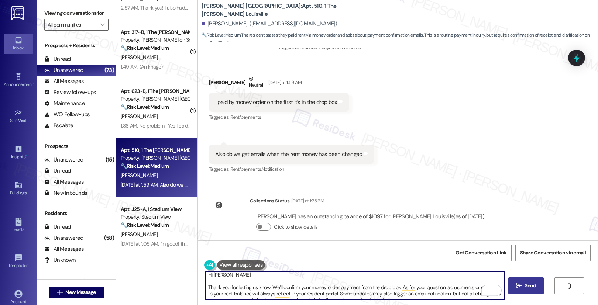
scroll to position [0, 0]
click at [205, 291] on textarea "Hi Sonee, Thank you for letting us know. We’ll confirm your money order payment…" at bounding box center [355, 286] width 300 height 28
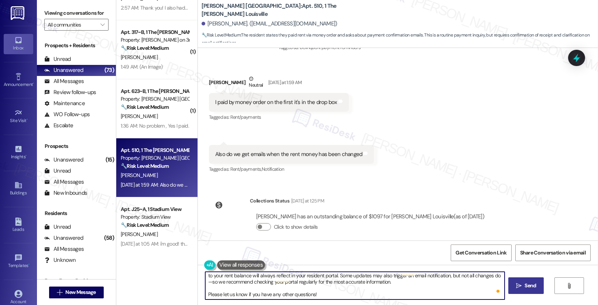
scroll to position [21, 0]
click at [324, 291] on textarea "Hi Sonee, Thank you for letting us know. We’ll confirm your money order payment…" at bounding box center [355, 286] width 300 height 28
type textarea "Hi Sonee, Thank you for letting us know. We’ll confirm your money order payment…"
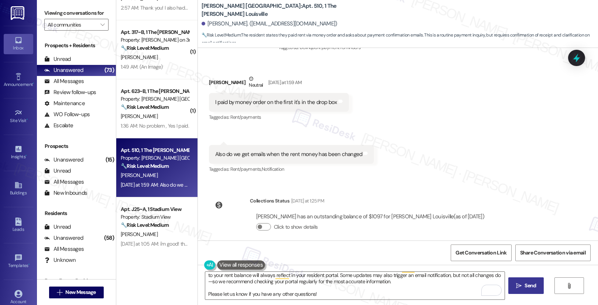
click at [526, 282] on span "Send" at bounding box center [530, 286] width 11 height 8
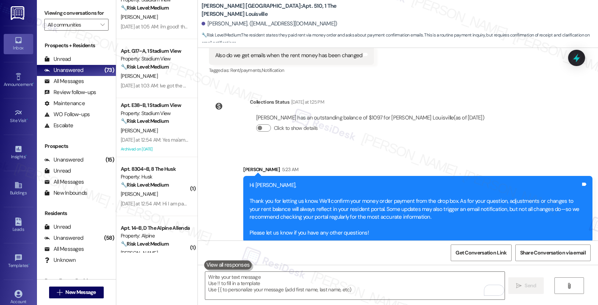
scroll to position [1374, 0]
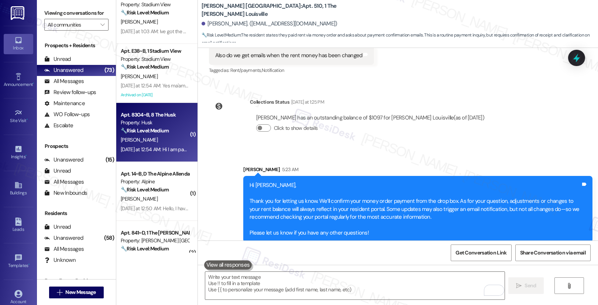
click at [156, 142] on div "K. Hudson" at bounding box center [155, 140] width 70 height 9
type textarea "Fetching suggested responses. Please feel free to read through the conversation…"
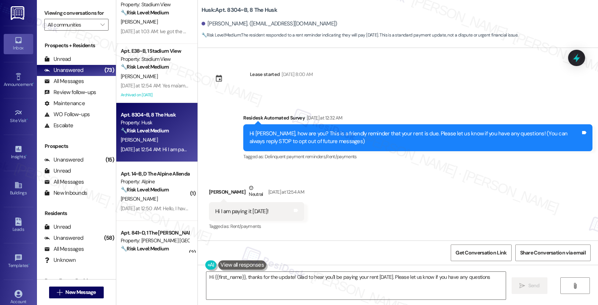
type textarea "Hi {{first_name}}, thanks for the update! Glad to hear you'll be paying your re…"
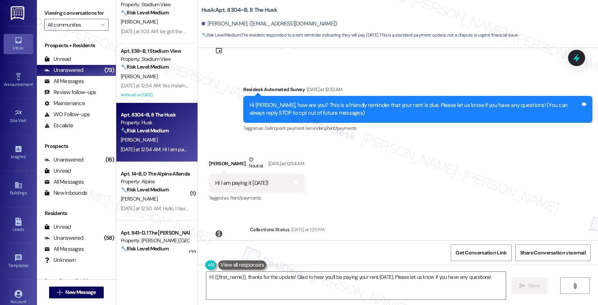
scroll to position [65, 0]
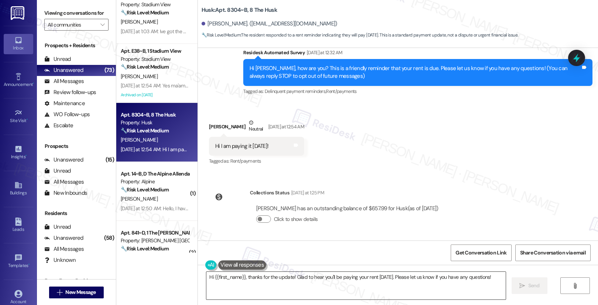
drag, startPoint x: 326, startPoint y: 288, endPoint x: 336, endPoint y: 288, distance: 9.6
click at [326, 288] on textarea "Hi {{first_name}}, thanks for the update! Glad to hear you'll be paying your re…" at bounding box center [356, 286] width 300 height 28
click at [533, 286] on span "Send" at bounding box center [530, 286] width 11 height 8
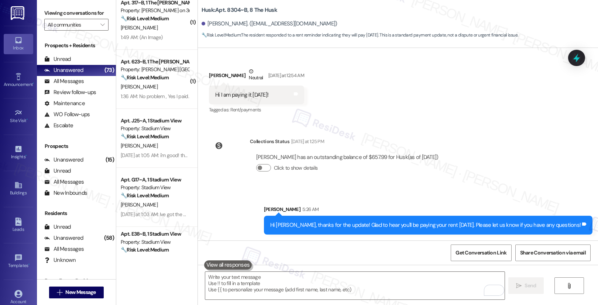
scroll to position [1192, 0]
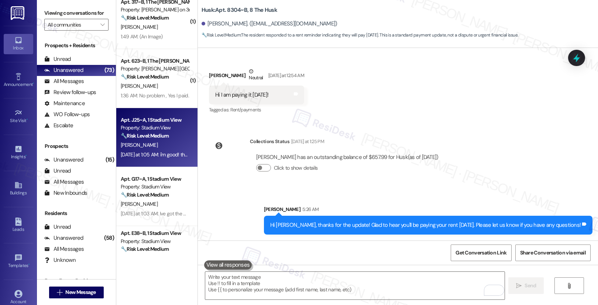
click at [161, 139] on strong "🔧 Risk Level: Medium" at bounding box center [145, 136] width 48 height 7
type textarea "Fetching suggested responses. Please feel free to read through the conversation…"
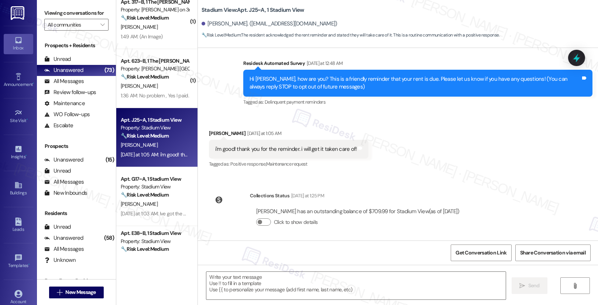
scroll to position [58, 0]
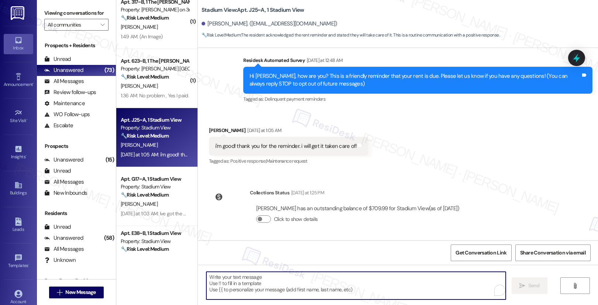
click at [235, 291] on textarea "To enrich screen reader interactions, please activate Accessibility in Grammarl…" at bounding box center [356, 286] width 300 height 28
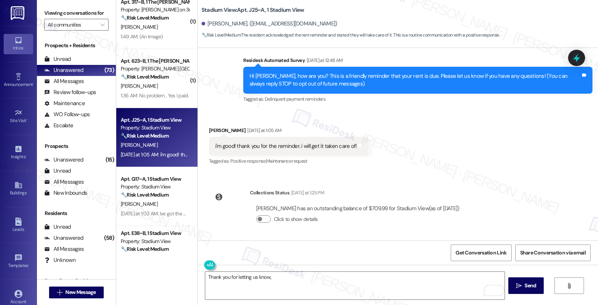
click at [211, 129] on div "Kaelyn Earnheart Yesterday at 1:05 AM" at bounding box center [289, 132] width 160 height 10
copy div "Kaelyn"
click at [283, 278] on textarea "Thank you for letting us know," at bounding box center [355, 286] width 300 height 28
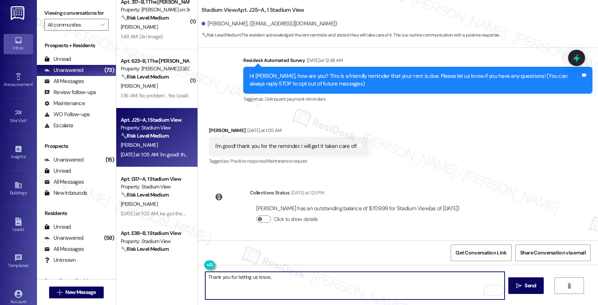
paste textarea "Kaelyn"
type textarea "Thank you for letting us know, Kaelyn. Please note that late fee will apply on …"
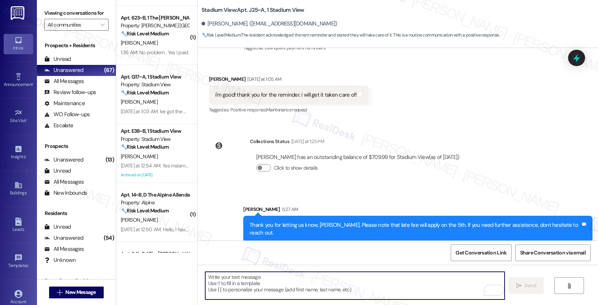
scroll to position [1224, 0]
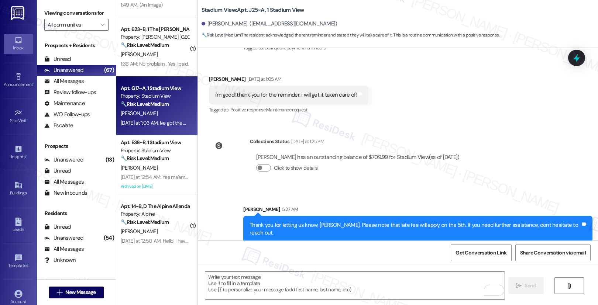
click at [171, 105] on div "🔧 Risk Level: Medium The resident is confirming that they will deliver the mone…" at bounding box center [155, 104] width 68 height 8
type textarea "Fetching suggested responses. Please feel free to read through the conversation…"
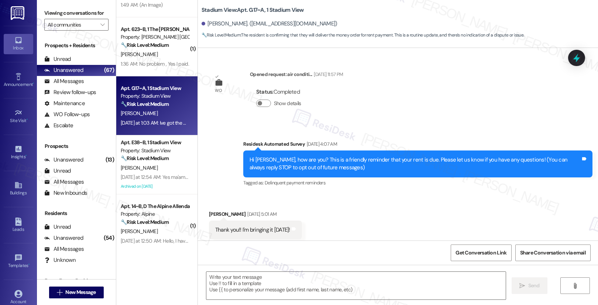
scroll to position [3133, 0]
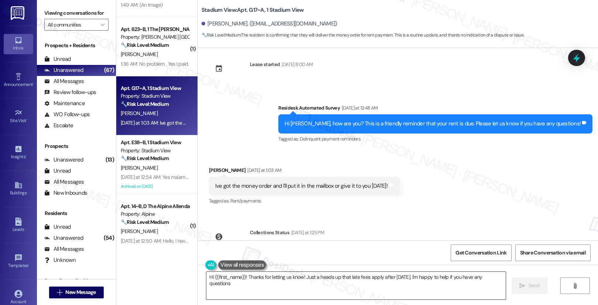
type textarea "Hi {{first_name}}! Thanks for letting us know! Just a heads up that late fees a…"
click at [300, 290] on textarea "Hi {{first_name}}! Thanks for letting us know! Just a heads up that late fees a…" at bounding box center [356, 286] width 300 height 28
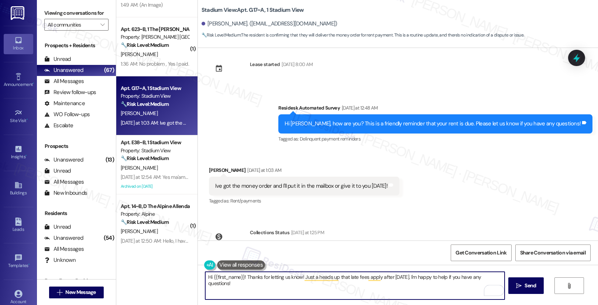
click at [298, 290] on textarea "Hi {{first_name}}! Thanks for letting us know! Just a heads up that late fees a…" at bounding box center [355, 286] width 300 height 28
drag, startPoint x: 527, startPoint y: 288, endPoint x: 481, endPoint y: 277, distance: 47.5
click at [527, 288] on span "Send" at bounding box center [530, 286] width 11 height 8
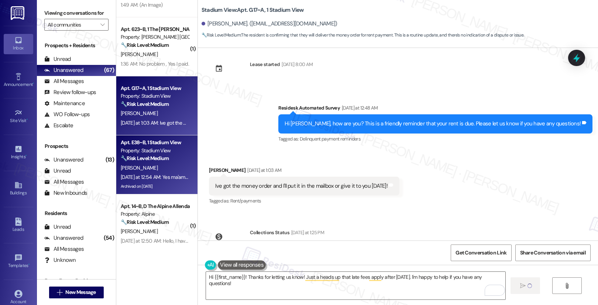
click at [147, 168] on div "B. Newsom" at bounding box center [155, 168] width 70 height 9
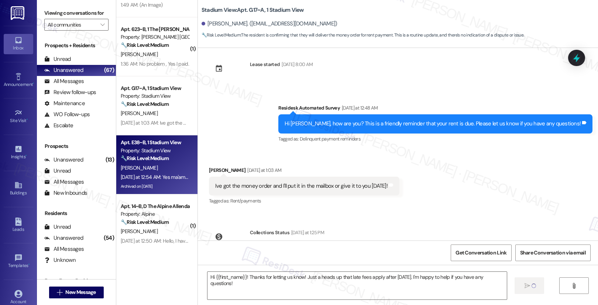
type textarea "Fetching suggested responses. Please feel free to read through the conversation…"
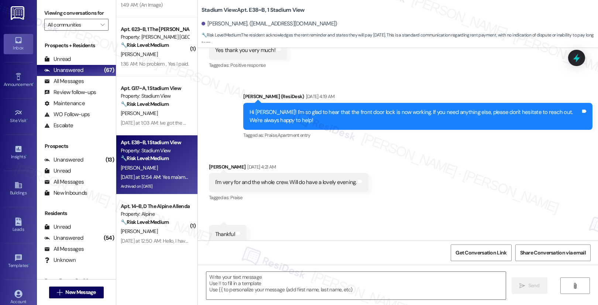
type textarea "Fetching suggested responses. Please feel free to read through the conversation…"
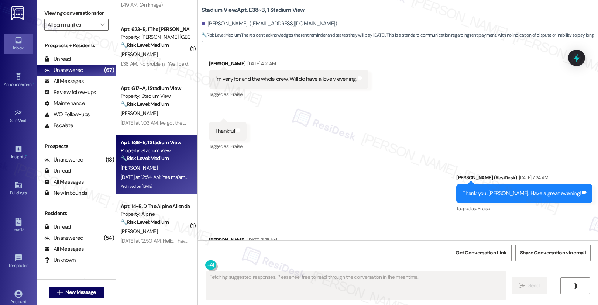
scroll to position [3165, 0]
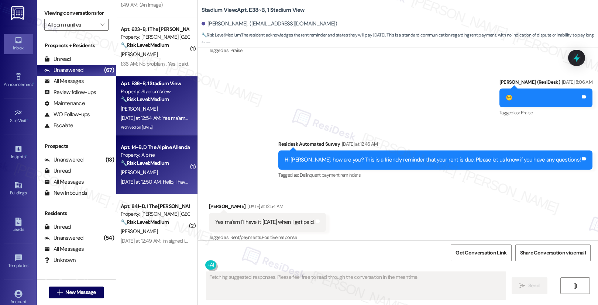
click at [149, 167] on div "🔧 Risk Level: Medium The resident is communicating about a rent payment that wi…" at bounding box center [155, 164] width 68 height 8
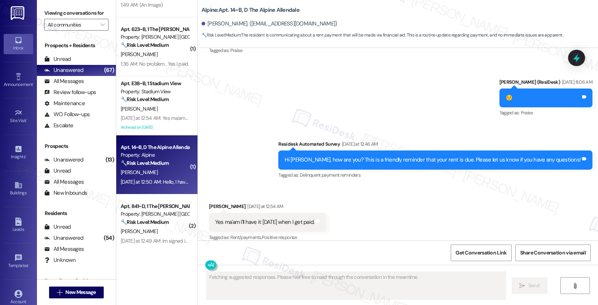
scroll to position [58, 0]
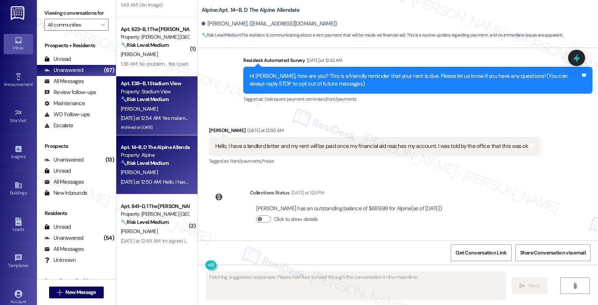
click at [144, 107] on div "B. Newsom" at bounding box center [155, 109] width 70 height 9
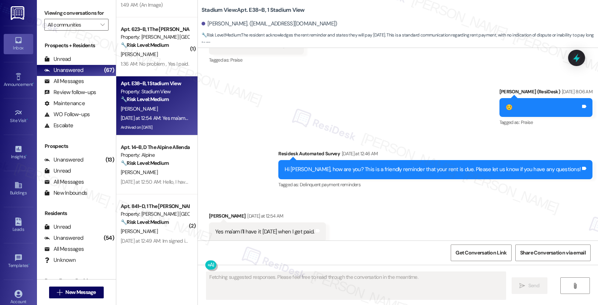
scroll to position [3165, 0]
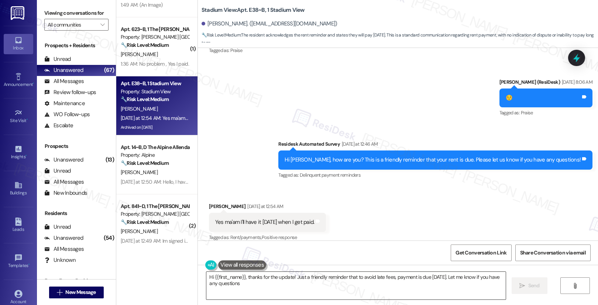
type textarea "Hi {{first_name}}, thanks for the update! Just a friendly reminder that to avoi…"
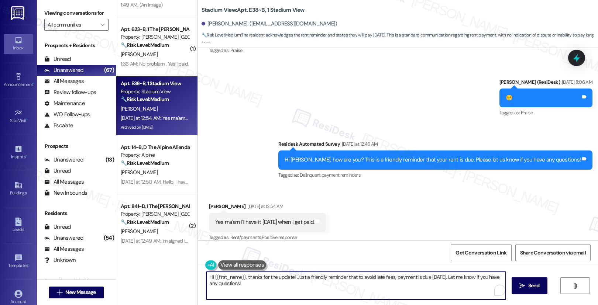
click at [261, 287] on textarea "Hi {{first_name}}, thanks for the update! Just a friendly reminder that to avoi…" at bounding box center [356, 286] width 300 height 28
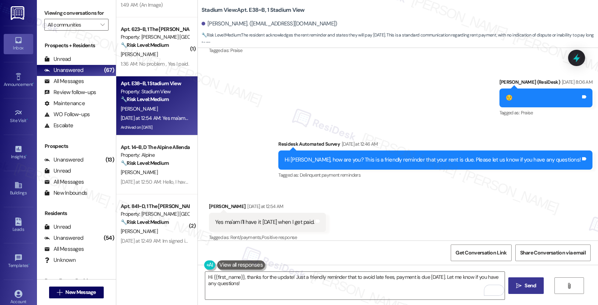
click at [518, 289] on span " Send" at bounding box center [526, 286] width 23 height 8
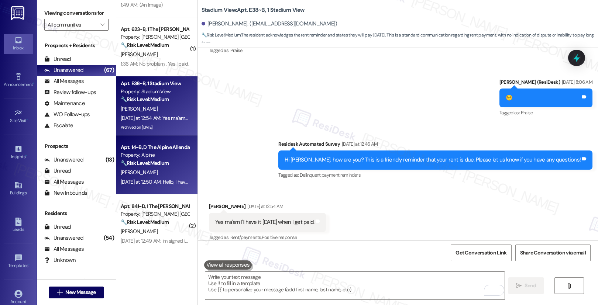
click at [154, 157] on div "Property: Alpine" at bounding box center [155, 155] width 68 height 8
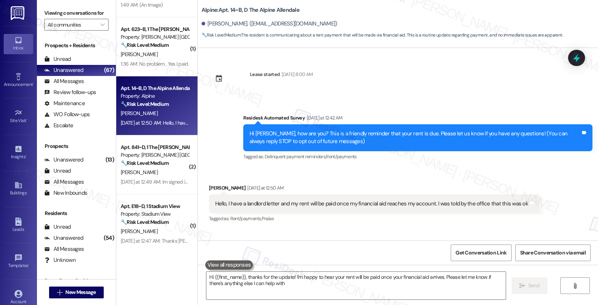
type textarea "Hi {{first_name}}, thanks for the update! I'm happy to hear your rent will be p…"
click at [167, 92] on div "Apt. 14~B, D The Alpine Allendale" at bounding box center [155, 89] width 68 height 8
drag, startPoint x: 215, startPoint y: 203, endPoint x: 297, endPoint y: 203, distance: 82.0
click at [297, 203] on div "Hello, I have a landlord letter and my rent will be paid once my financial aid …" at bounding box center [371, 204] width 313 height 8
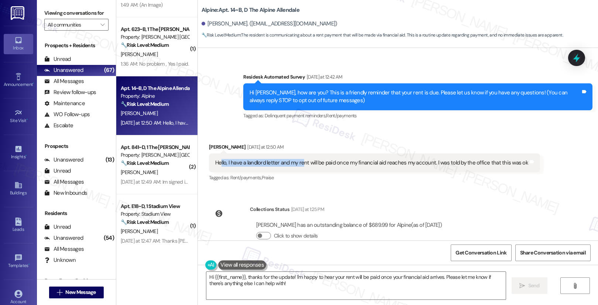
scroll to position [58, 0]
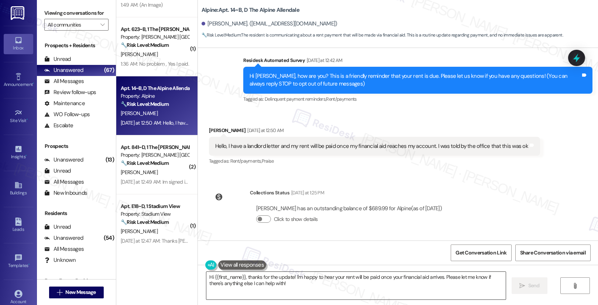
click at [272, 287] on textarea "Hi {{first_name}}, thanks for the update! I'm happy to hear your rent will be p…" at bounding box center [356, 286] width 300 height 28
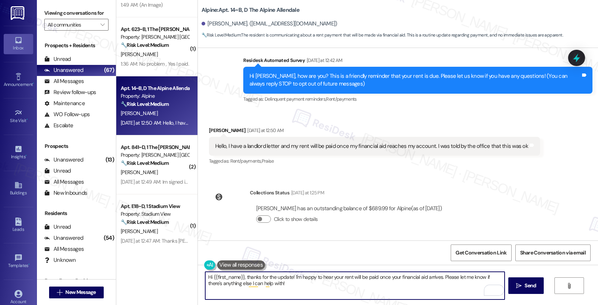
click at [289, 288] on textarea "Hi {{first_name}}, thanks for the update! I'm happy to hear your rent will be p…" at bounding box center [355, 286] width 300 height 28
click at [527, 292] on button " Send" at bounding box center [527, 286] width 36 height 17
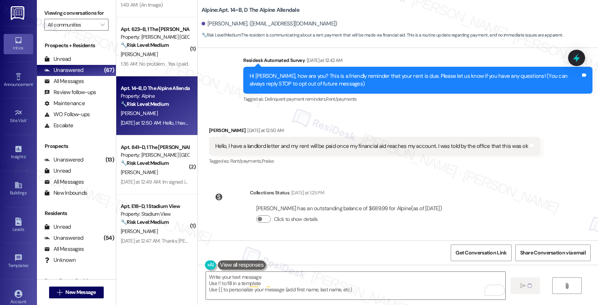
type textarea "Fetching suggested responses. Please feel free to read through the conversation…"
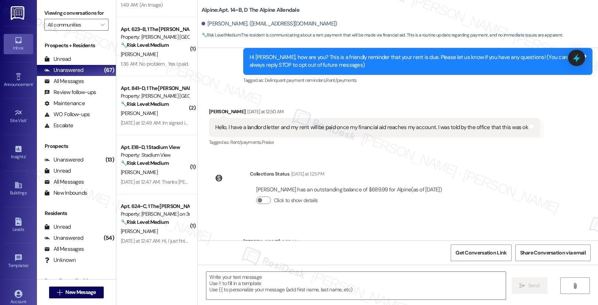
scroll to position [117, 0]
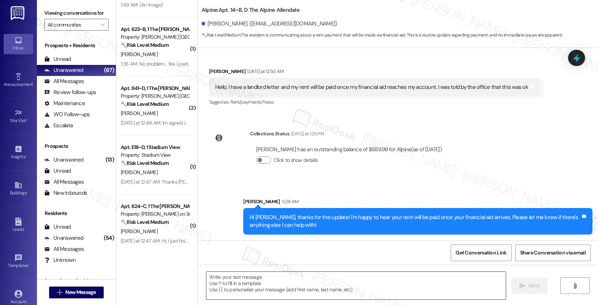
click at [288, 294] on textarea "To enrich screen reader interactions, please activate Accessibility in Grammarl…" at bounding box center [356, 286] width 300 height 28
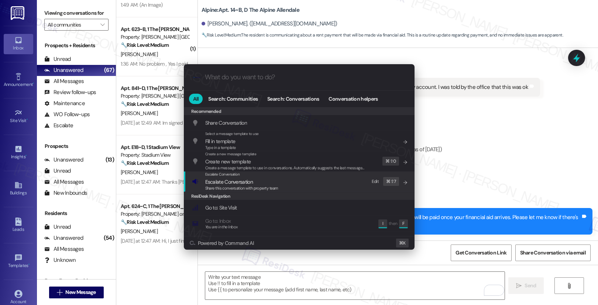
click at [256, 181] on span "Escalate Conversation" at bounding box center [241, 182] width 73 height 8
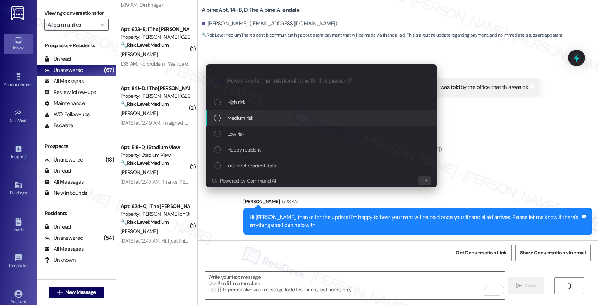
click at [268, 117] on div "Medium risk" at bounding box center [322, 118] width 216 height 8
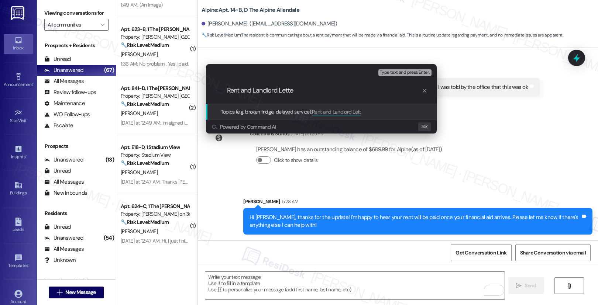
type input "Rent and Landlord Letter"
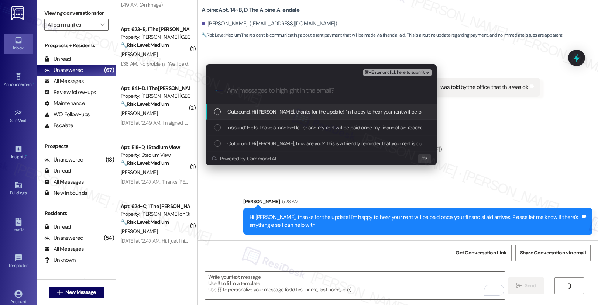
click at [259, 113] on span "Outbound: Hi Khamanni, thanks for the update! I'm happy to hear your rent will …" at bounding box center [423, 112] width 390 height 8
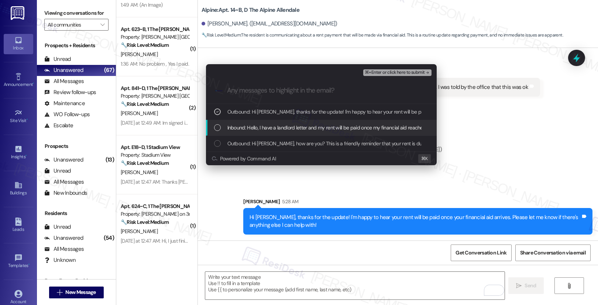
click at [257, 127] on span "Inbound: Hello, I have a landlord letter and my rent will be paid once my finan…" at bounding box center [383, 128] width 311 height 8
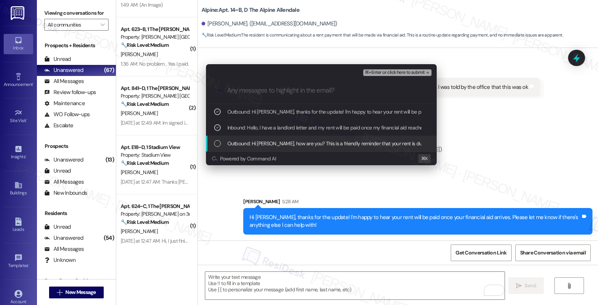
drag, startPoint x: 256, startPoint y: 142, endPoint x: 297, endPoint y: 138, distance: 40.8
click at [256, 142] on span "Outbound: Hi Khamanni, how are you? This is a friendly reminder that your rent …" at bounding box center [440, 144] width 424 height 8
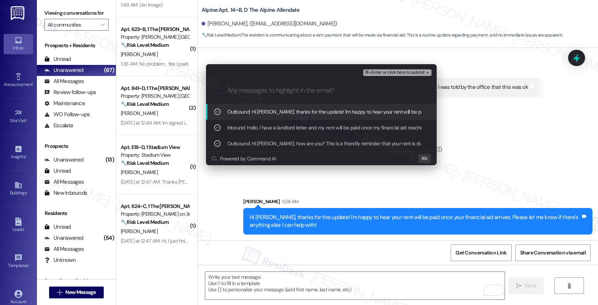
click at [383, 72] on span "⌘+Enter or click here to submit" at bounding box center [395, 72] width 60 height 5
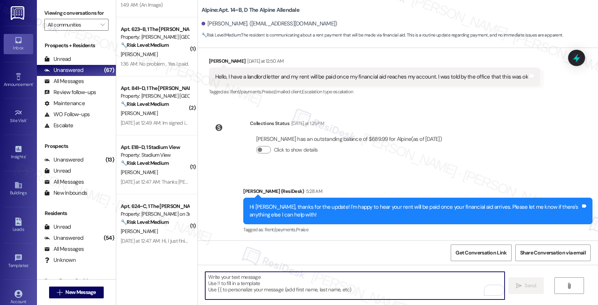
scroll to position [128, 0]
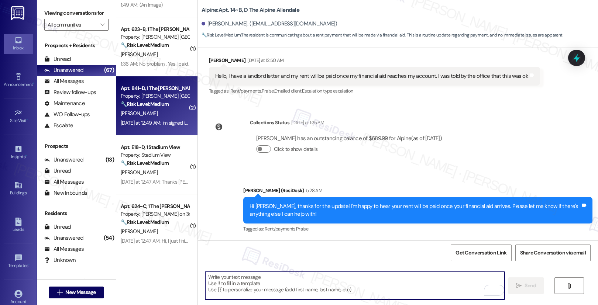
click at [146, 121] on div "Yesterday at 12:49 AM: Im signed in for the auto payments Yesterday at 12:49 AM…" at bounding box center [179, 123] width 116 height 7
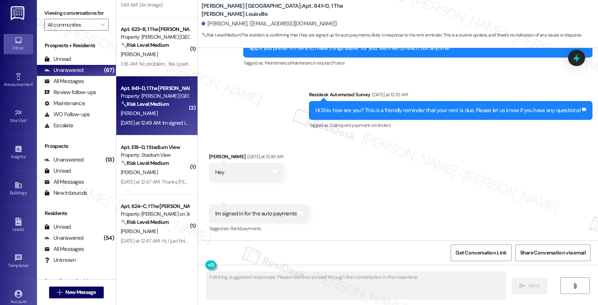
scroll to position [171, 0]
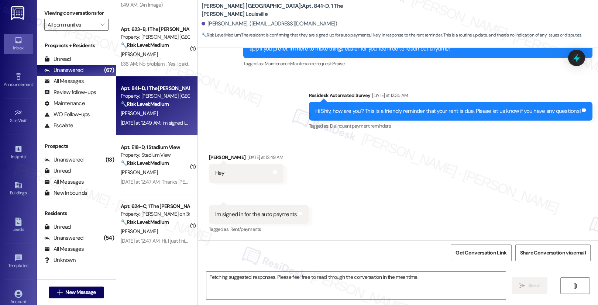
click at [228, 215] on div "Im signed in for the auto payments" at bounding box center [256, 215] width 82 height 8
click at [248, 296] on textarea "Fetching suggested responses. Please feel free to read through the conversation…" at bounding box center [356, 286] width 300 height 28
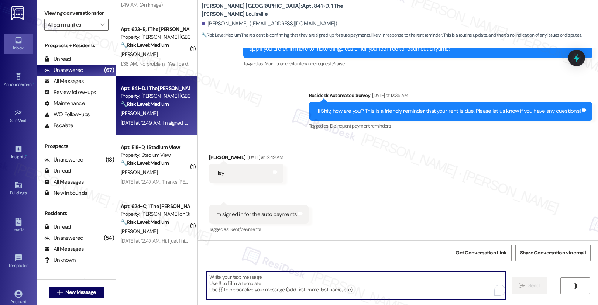
paste textarea "Hi {{first_name}}! Thank you for letting me know that you are on auto-pay We gr…"
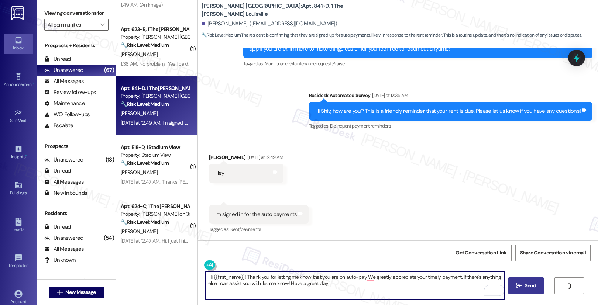
type textarea "Hi {{first_name}}! Thank you for letting me know that you are on auto-pay We gr…"
click at [533, 285] on span "Send" at bounding box center [530, 286] width 11 height 8
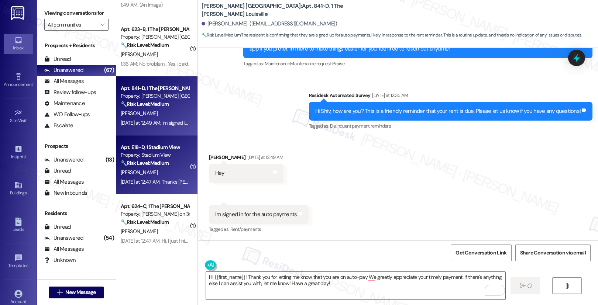
click at [154, 178] on div "Yesterday at 12:47 AM: Thanks Sarah, will pay when I get paid tomorrow Yesterda…" at bounding box center [155, 182] width 70 height 9
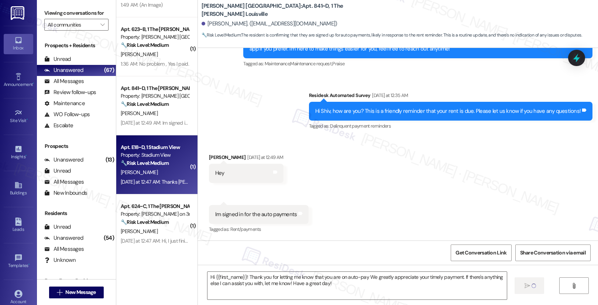
type textarea "Fetching suggested responses. Please feel free to read through the conversation…"
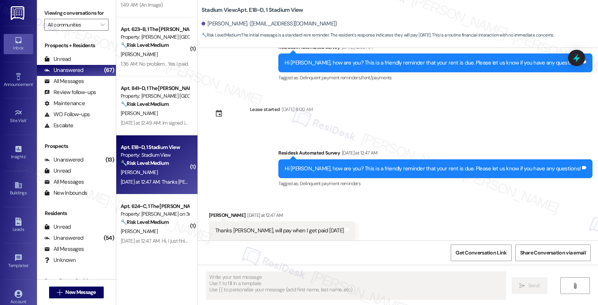
scroll to position [1572, 0]
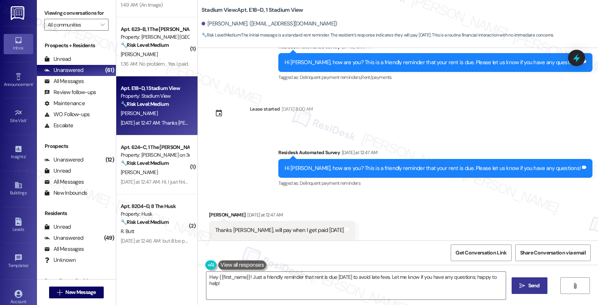
click at [155, 110] on div "D. Kruse" at bounding box center [155, 113] width 70 height 9
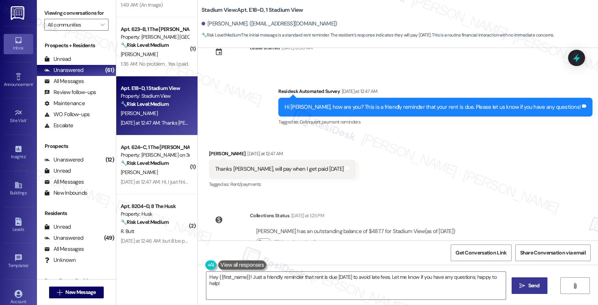
scroll to position [1640, 0]
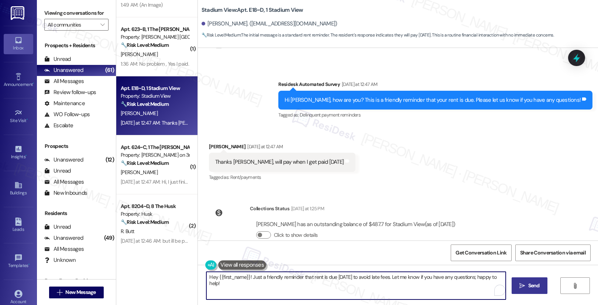
click at [269, 289] on textarea "Hey {{first_name}}! Just a friendly reminder that rent is due tomorrow to avoid…" at bounding box center [356, 286] width 300 height 28
drag, startPoint x: 268, startPoint y: 279, endPoint x: 363, endPoint y: 280, distance: 95.7
click at [364, 279] on textarea "Hey {{first_name}}! Just a friendly reminder that rent is due tomorrow to avoid…" at bounding box center [355, 286] width 300 height 28
click at [349, 284] on textarea "Hey {{first_name}}! Just a friendly reminder that rent is due tomorrow to avoid…" at bounding box center [355, 286] width 300 height 28
drag, startPoint x: 297, startPoint y: 278, endPoint x: 335, endPoint y: 281, distance: 37.8
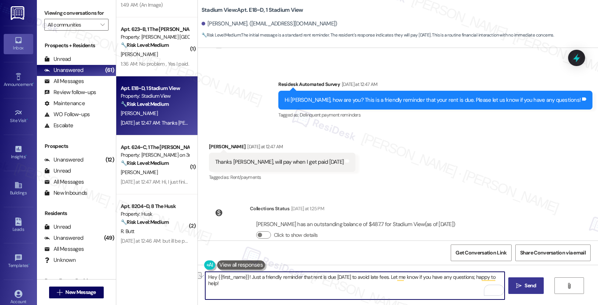
click at [331, 277] on textarea "Hey {{first_name}}! Just a friendly reminder that rent is due tomorrow to avoid…" at bounding box center [355, 286] width 300 height 28
drag, startPoint x: 424, startPoint y: 278, endPoint x: 399, endPoint y: 277, distance: 25.1
click at [384, 276] on textarea "Hey {{first_name}}! Just a friendly reminder late fee will be applied starting …" at bounding box center [355, 286] width 300 height 28
click at [336, 281] on textarea "Hey {{first_name}}! Just a friendly reminder late fee will be applied starting …" at bounding box center [355, 286] width 300 height 28
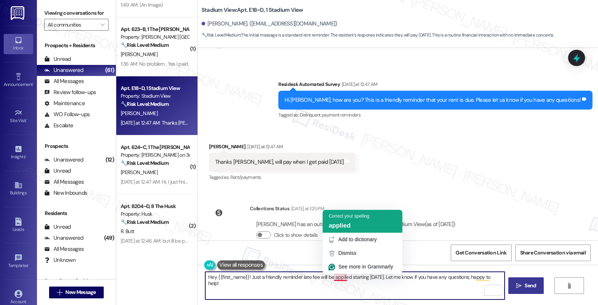
click at [351, 230] on div "Correct your spelling applied" at bounding box center [363, 221] width 80 height 23
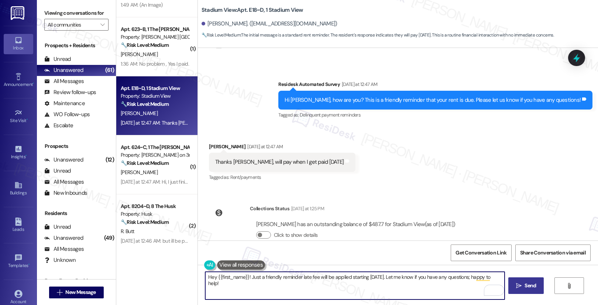
click at [367, 281] on textarea "Hey {{first_name}}! Just a friendly reminder late fee will be applied starting …" at bounding box center [355, 286] width 300 height 28
click at [353, 274] on textarea "Hey {{first_name}}! Just a friendly reminder late fee will be applied starting …" at bounding box center [355, 286] width 300 height 28
click at [287, 286] on textarea "Hey {{first_name}}! Just a friendly reminder late fee will be applied starting …" at bounding box center [355, 286] width 300 height 28
type textarea "Hey {{first_name}}! Just a friendly reminder late fee will be applied starting …"
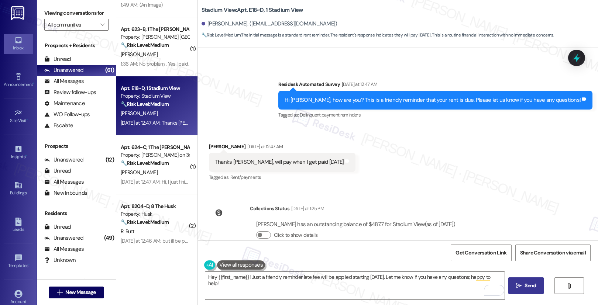
click at [521, 290] on span " Send" at bounding box center [526, 286] width 23 height 8
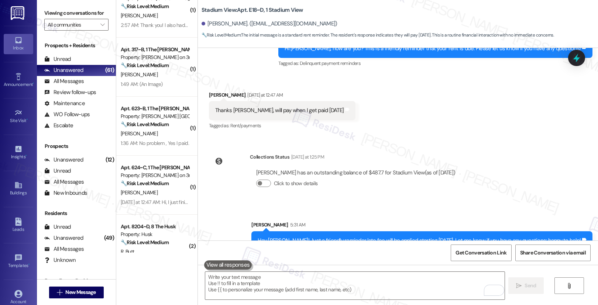
scroll to position [1323, 0]
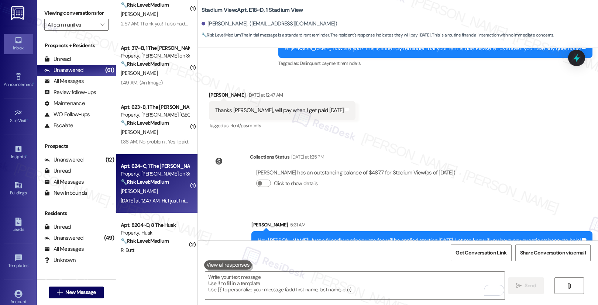
click at [169, 189] on div "K. Bighem" at bounding box center [155, 191] width 70 height 9
type textarea "Fetching suggested responses. Please feel free to read through the conversation…"
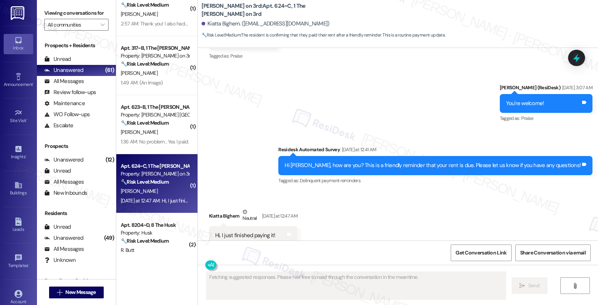
scroll to position [200, 0]
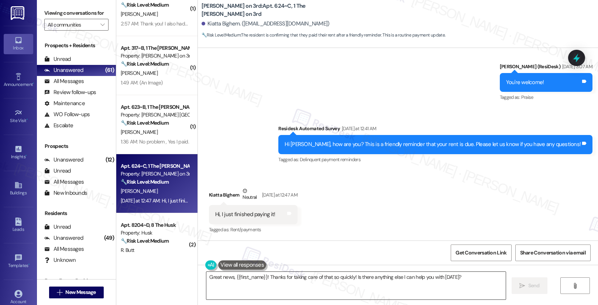
click at [404, 277] on textarea "Great news, {{first_name}}! Thanks for taking care of that so quickly! Is there…" at bounding box center [356, 286] width 300 height 28
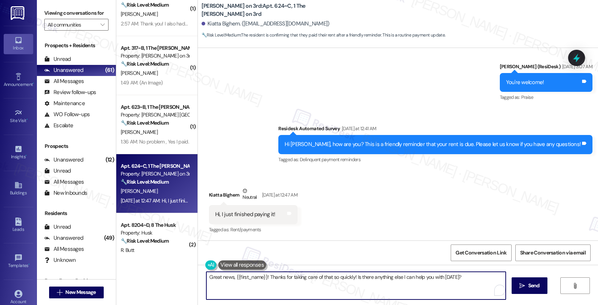
click at [404, 277] on textarea "Great news, {{first_name}}! Thanks for taking care of that so quickly! Is there…" at bounding box center [356, 286] width 300 height 28
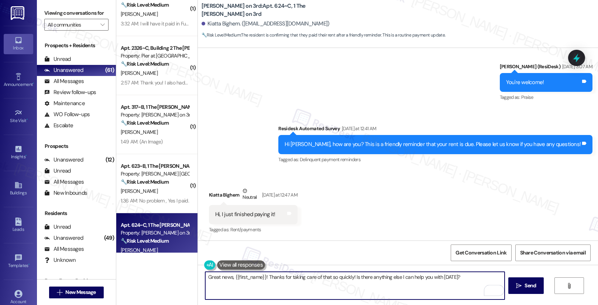
paste textarea "Hey {{first_name}}, just wanted to say I appreciate you paying your rent on tim…"
type textarea "Hey {{first_name}}, just wanted to say I appreciate you paying your rent on tim…"
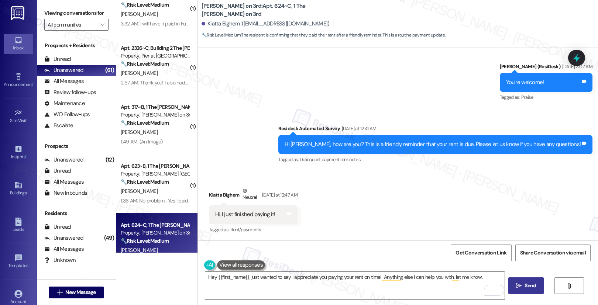
click at [517, 283] on icon "" at bounding box center [519, 286] width 6 height 6
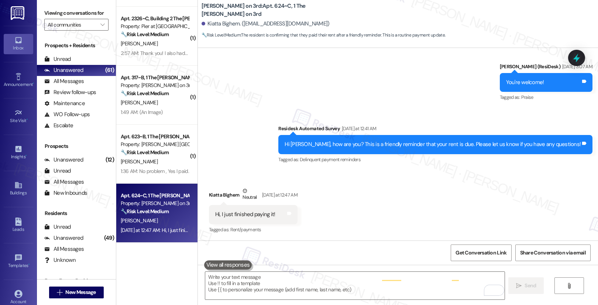
scroll to position [1486, 0]
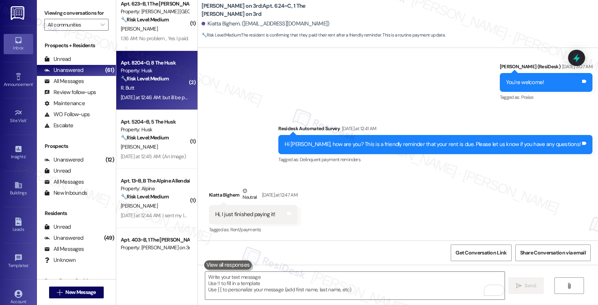
click at [168, 78] on div "🔧 Risk Level: Medium The resident acknowledges the rent reminder and explains a…" at bounding box center [155, 79] width 68 height 8
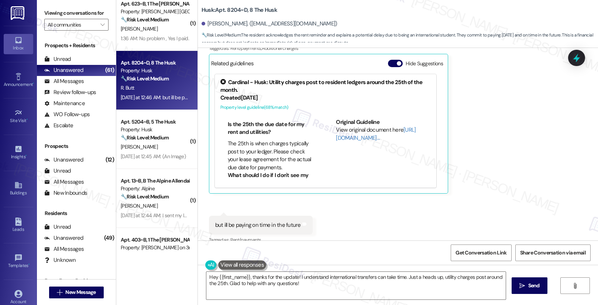
scroll to position [180, 0]
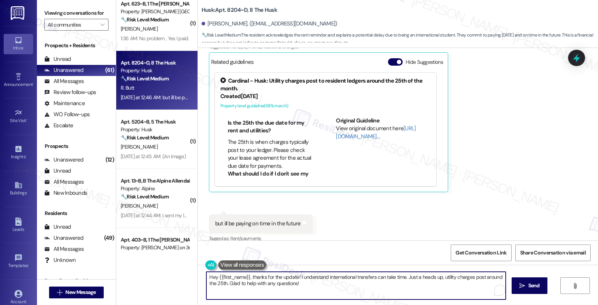
click at [310, 287] on textarea "Hey {{first_name}}, thanks for the update! I understand international transfers…" at bounding box center [356, 286] width 300 height 28
drag, startPoint x: 403, startPoint y: 277, endPoint x: 223, endPoint y: 286, distance: 180.1
click at [223, 286] on textarea "Hey {{first_name}}, thanks for the update! I understand international transfers…" at bounding box center [355, 286] width 300 height 28
type textarea "Hey {{first_name}}, thanks for the update! I understand international transfers…"
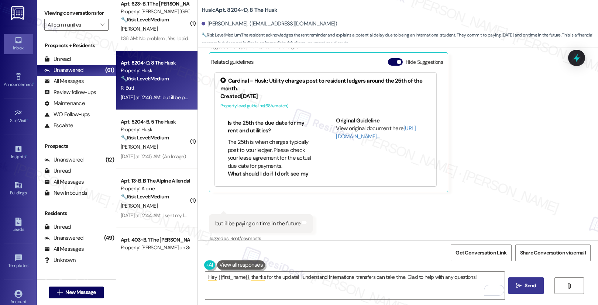
click at [513, 284] on button " Send" at bounding box center [527, 286] width 36 height 17
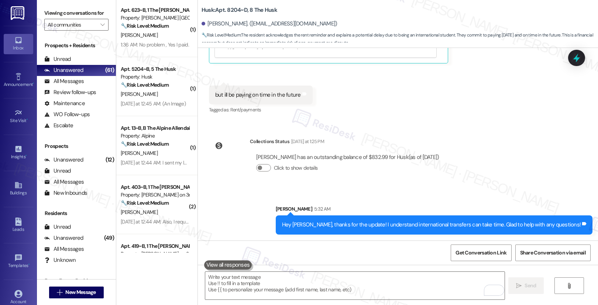
scroll to position [1467, 0]
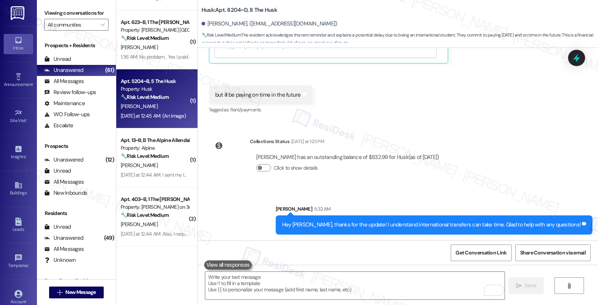
click at [154, 109] on div "G. Meza" at bounding box center [155, 106] width 70 height 9
type textarea "Fetching suggested responses. Please feel free to read through the conversation…"
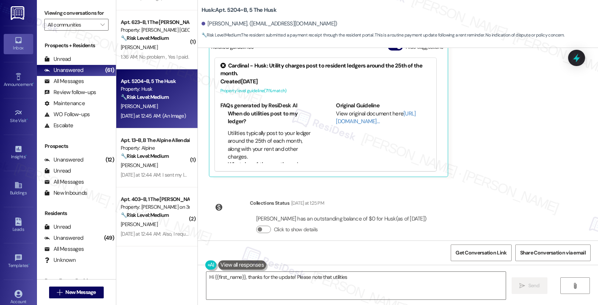
scroll to position [342, 0]
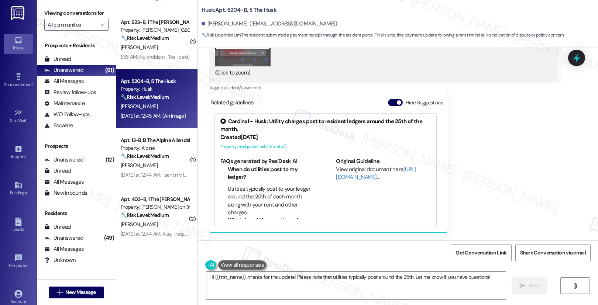
click at [388, 101] on button "Hide Suggestions" at bounding box center [395, 102] width 15 height 7
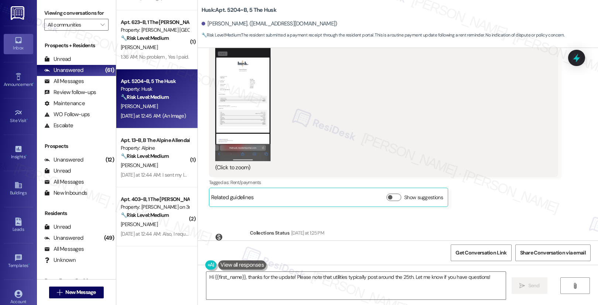
scroll to position [288, 0]
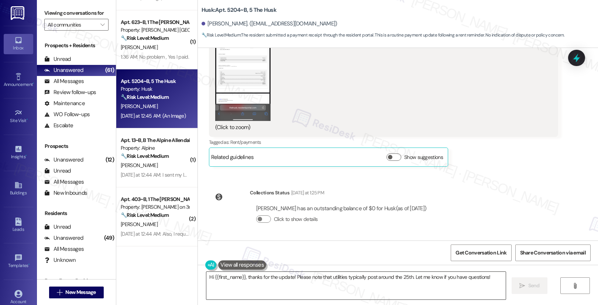
click at [249, 276] on textarea "Hi {{first_name}}, thanks for the update! Please note that utilities typically …" at bounding box center [356, 286] width 300 height 28
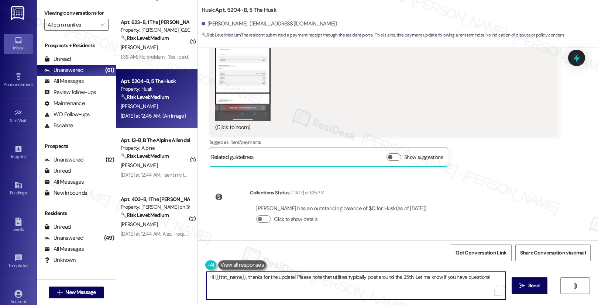
click at [249, 276] on textarea "Hi {{first_name}}, thanks for the update! Please note that utilities typically …" at bounding box center [356, 286] width 300 height 28
paste textarea "ey {{first_name}}, just wanted to say I appreciate you paying your rent on time…"
type textarea "Hey {{first_name}}, just wanted to say I appreciate you paying your rent on tim…"
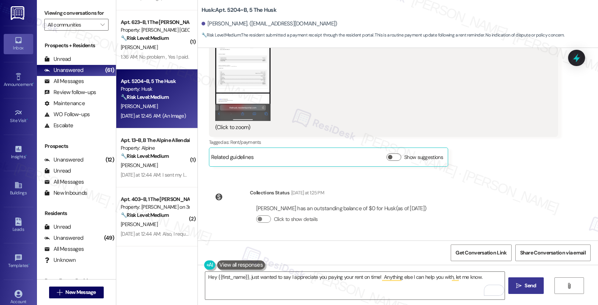
click at [530, 287] on span "Send" at bounding box center [530, 286] width 11 height 8
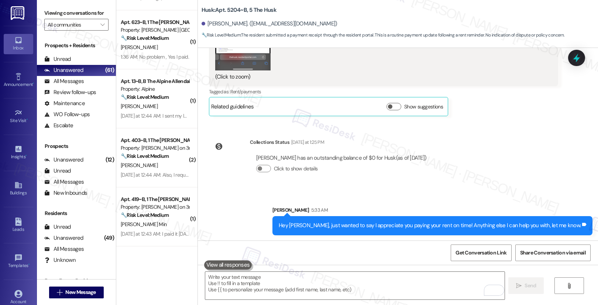
scroll to position [339, 0]
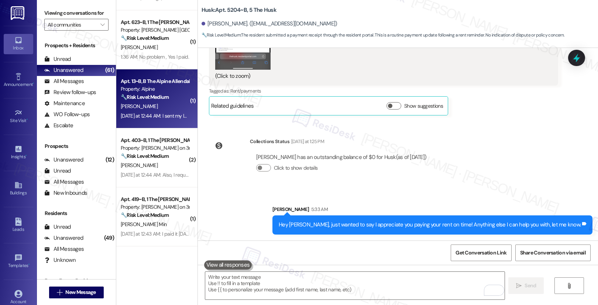
click at [162, 112] on div "Yesterday at 12:44 AM: I sent my landlord letter last month! I paid the 250 and…" at bounding box center [155, 116] width 70 height 9
type textarea "Fetching suggested responses. Please feel free to read through the conversation…"
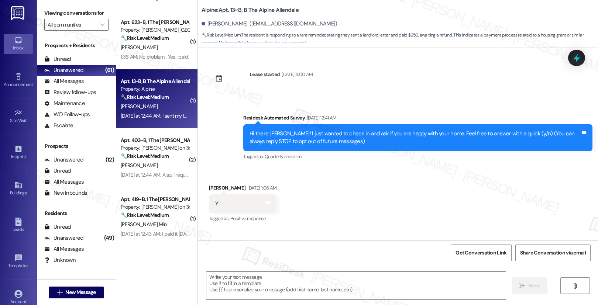
scroll to position [260, 0]
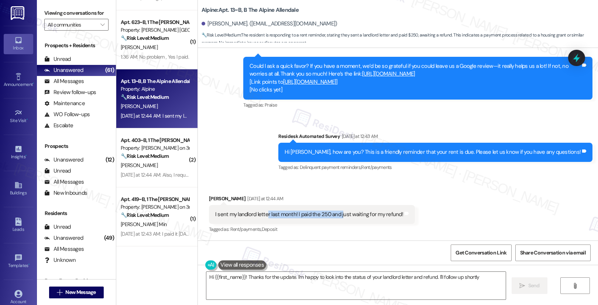
type textarea "Hi {{first_name}}! Thanks for the update. I'm happy to look into the status of …"
drag, startPoint x: 262, startPoint y: 214, endPoint x: 336, endPoint y: 212, distance: 73.9
click at [336, 212] on div "I sent my landlord letter last month! I paid the 250 and just waiting for my re…" at bounding box center [309, 215] width 188 height 8
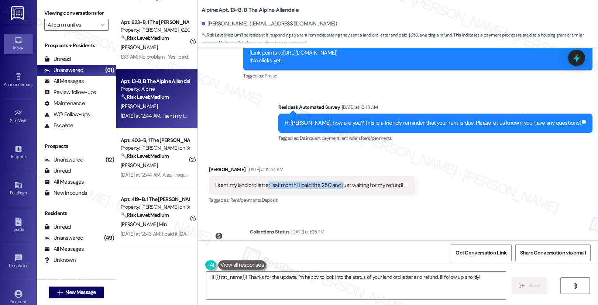
scroll to position [290, 0]
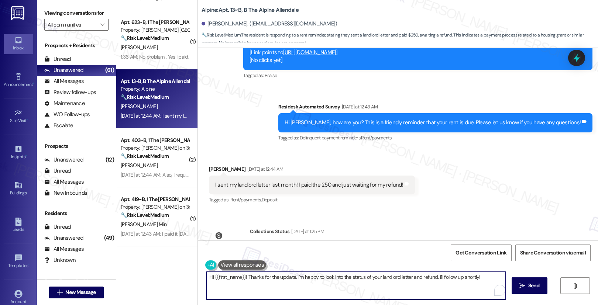
click at [342, 282] on textarea "Hi {{first_name}}! Thanks for the update. I'm happy to look into the status of …" at bounding box center [356, 286] width 300 height 28
click at [528, 292] on button " Send" at bounding box center [527, 286] width 36 height 17
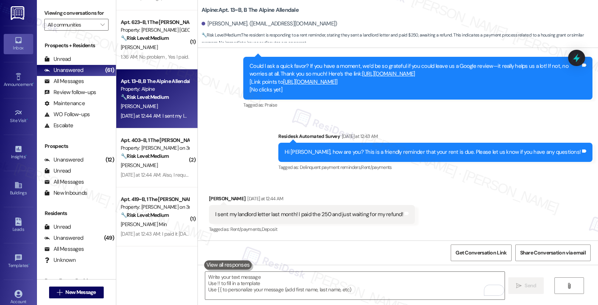
scroll to position [380, 0]
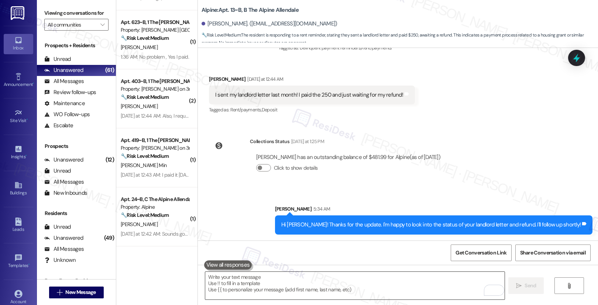
click at [368, 288] on textarea "To enrich screen reader interactions, please activate Accessibility in Grammarl…" at bounding box center [355, 286] width 300 height 28
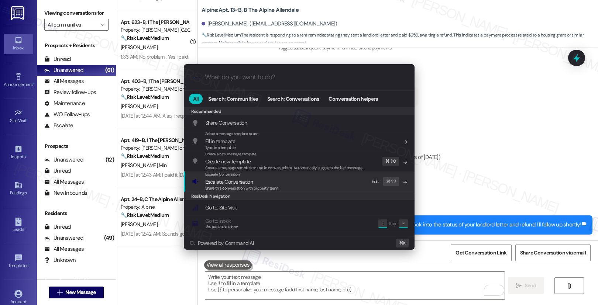
click at [275, 184] on span "Escalate Conversation" at bounding box center [241, 182] width 73 height 8
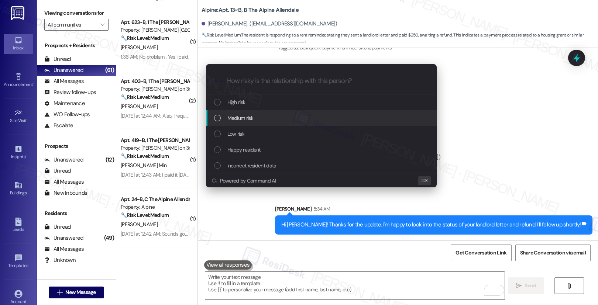
click at [288, 111] on div "Medium risk" at bounding box center [321, 118] width 231 height 16
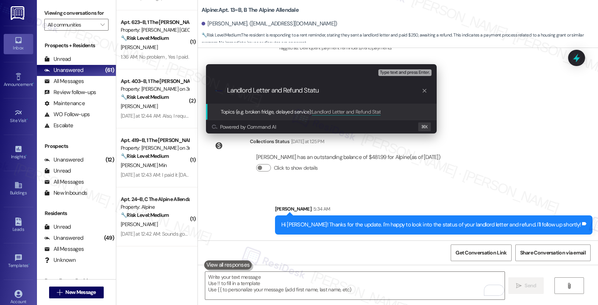
type input "Landlord Letter and Refund Status"
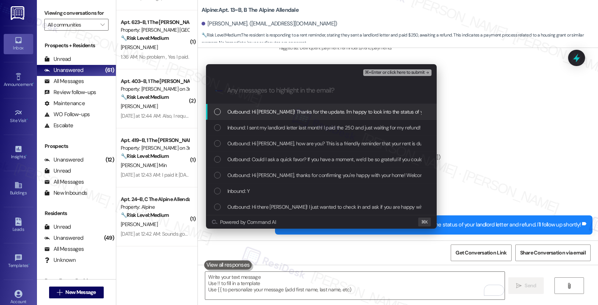
click at [287, 110] on span "Outbound: Hi Hailee! Thanks for the update. I'm happy to look into the status o…" at bounding box center [378, 112] width 301 height 8
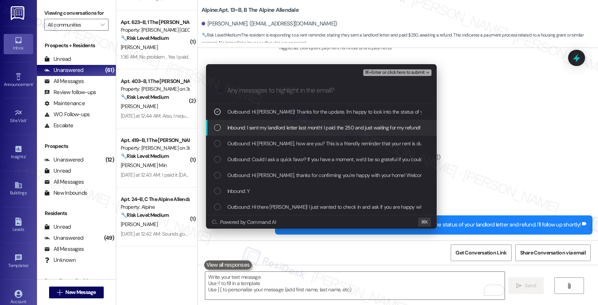
click at [284, 129] on span "Inbound: I sent my landlord letter last month! I paid the 250 and just waiting …" at bounding box center [325, 128] width 194 height 8
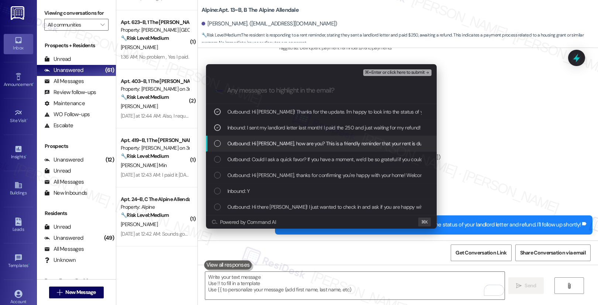
click at [284, 146] on span "Outbound: Hi Hailee, how are you? This is a friendly reminder that your rent is…" at bounding box center [376, 144] width 296 height 8
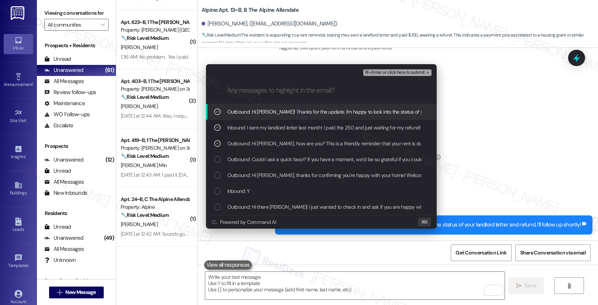
click at [401, 71] on span "⌘+Enter or click here to submit" at bounding box center [395, 72] width 60 height 5
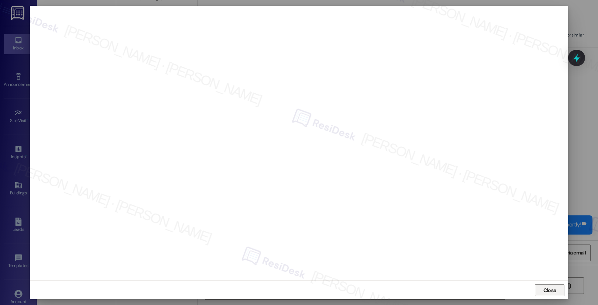
click at [548, 290] on span "Close" at bounding box center [550, 291] width 13 height 8
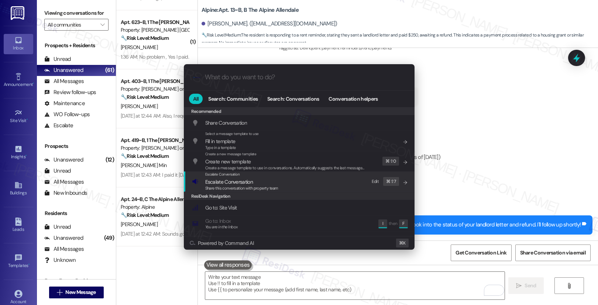
click at [236, 187] on span "Share this conversation with property team" at bounding box center [241, 188] width 73 height 5
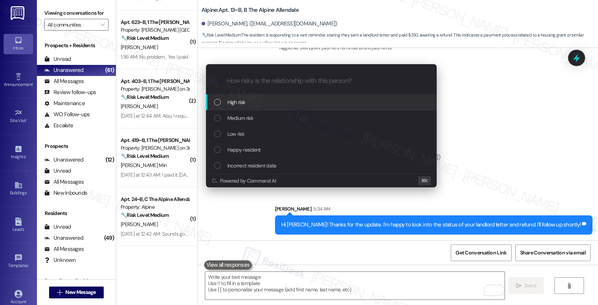
click at [253, 103] on div "High risk" at bounding box center [322, 102] width 216 height 8
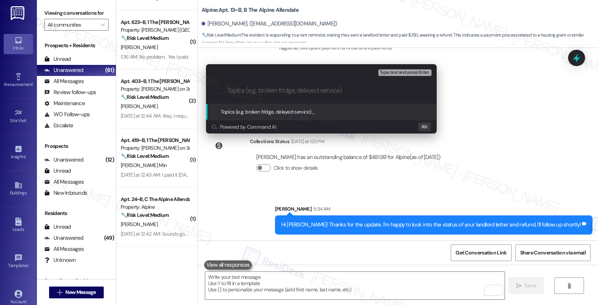
paste input "Landlord Letter and Refund Status"
type input "Landlord Letter and Refund Status"
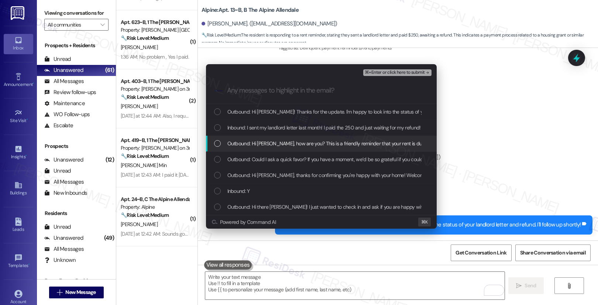
click at [271, 143] on span "Outbound: Hi Hailee, how are you? This is a friendly reminder that your rent is…" at bounding box center [376, 144] width 296 height 8
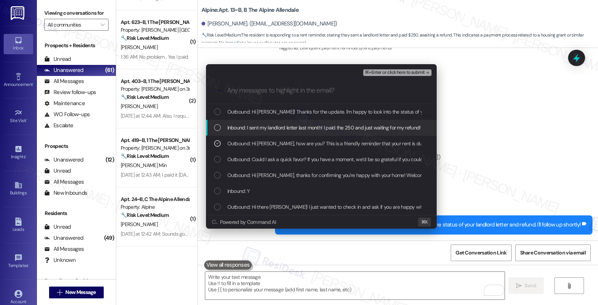
click at [268, 124] on span "Inbound: I sent my landlord letter last month! I paid the 250 and just waiting …" at bounding box center [325, 128] width 194 height 8
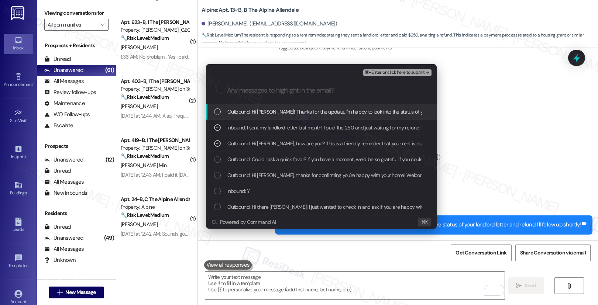
click at [268, 111] on span "Outbound: Hi Hailee! Thanks for the update. I'm happy to look into the status o…" at bounding box center [378, 112] width 301 height 8
click at [380, 72] on span "⌘+Enter or click here to submit" at bounding box center [395, 72] width 60 height 5
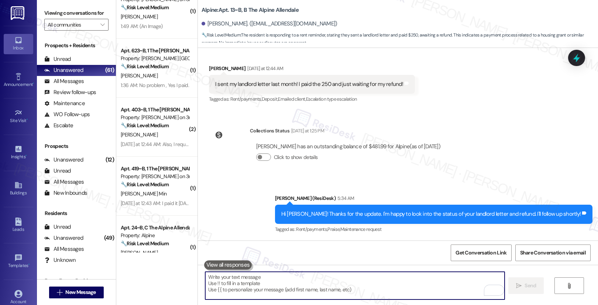
scroll to position [1426, 0]
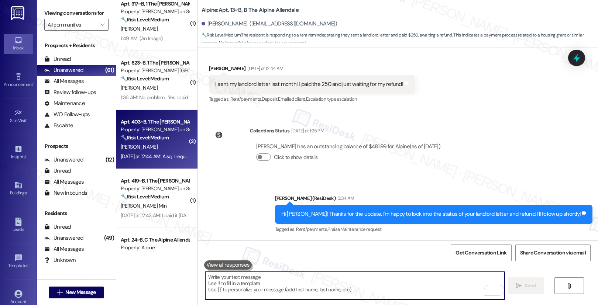
click at [152, 153] on div "Yesterday at 12:44 AM: Also, I requested for a new guarantor to be emailed on S…" at bounding box center [300, 156] width 359 height 7
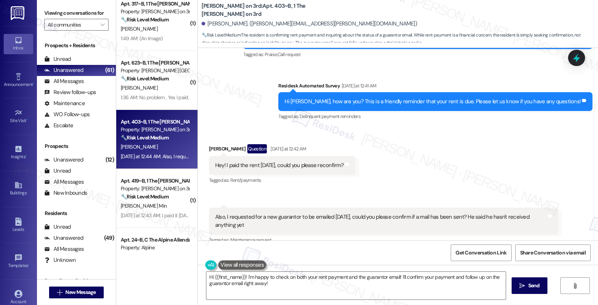
scroll to position [106, 0]
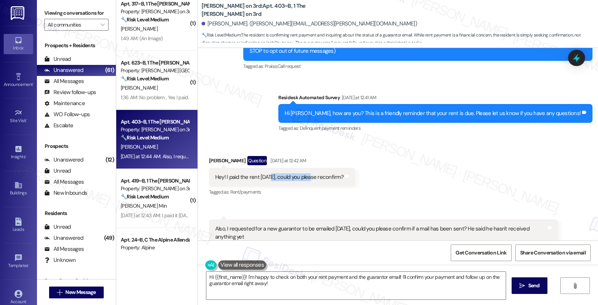
drag, startPoint x: 273, startPoint y: 178, endPoint x: 304, endPoint y: 179, distance: 30.7
click at [304, 179] on div "Hey! I paid the rent today, could you please reconfirm?" at bounding box center [279, 178] width 129 height 8
drag, startPoint x: 224, startPoint y: 225, endPoint x: 253, endPoint y: 225, distance: 28.4
click at [253, 225] on div "Also, I requested for a new guarantor to be emailed on Saturday, could you plea…" at bounding box center [380, 233] width 331 height 16
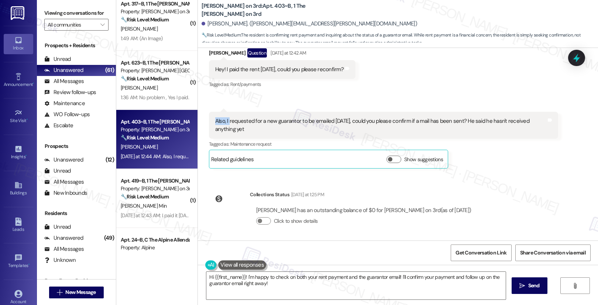
scroll to position [216, 0]
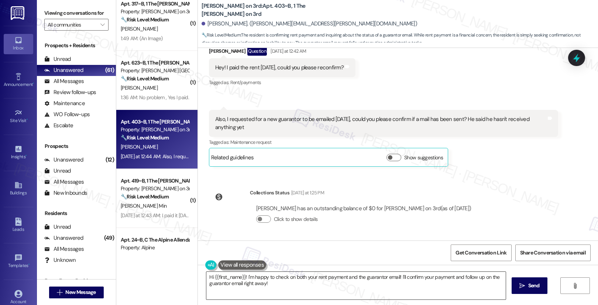
click at [277, 284] on textarea "Hi {{first_name}}! I'm happy to check on both your rent payment and the guarant…" at bounding box center [356, 286] width 300 height 28
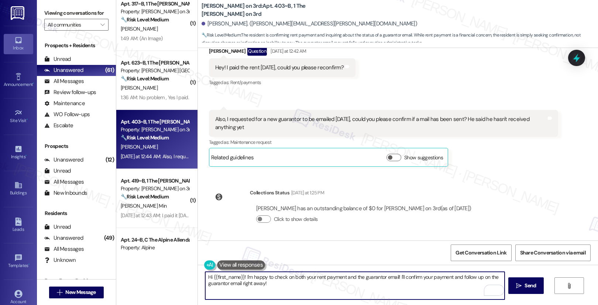
click at [275, 284] on textarea "Hi {{first_name}}! I'm happy to check on both your rent payment and the guarant…" at bounding box center [355, 286] width 300 height 28
click at [410, 280] on textarea "Hi Anusha, thank you for your payment. I'm happy to check the status of your em…" at bounding box center [355, 286] width 300 height 28
click at [454, 277] on textarea "Hi Anusha, thank you for your payment. I'm happy to check the status of your em…" at bounding box center [355, 286] width 300 height 28
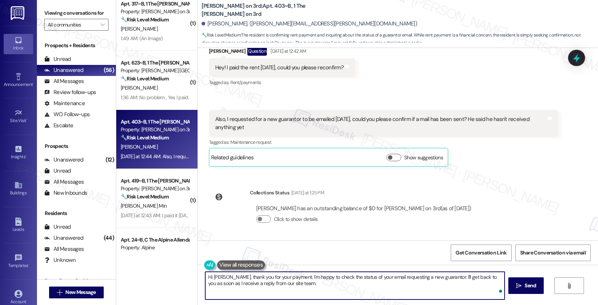
type textarea "Hi Anusha, thank you for your payment. I'm happy to check the status of your em…"
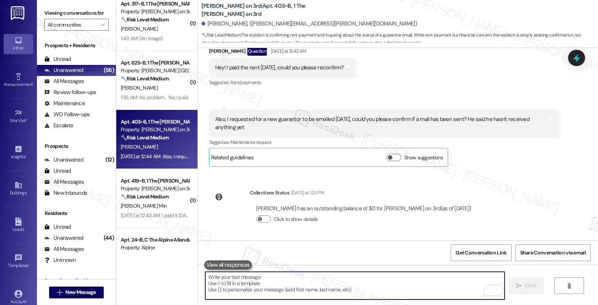
click at [231, 290] on textarea "To enrich screen reader interactions, please activate Accessibility in Grammarl…" at bounding box center [355, 286] width 300 height 28
paste textarea "Hi Anusha, Thank you for your payment. I’ll check on the status of your email r…"
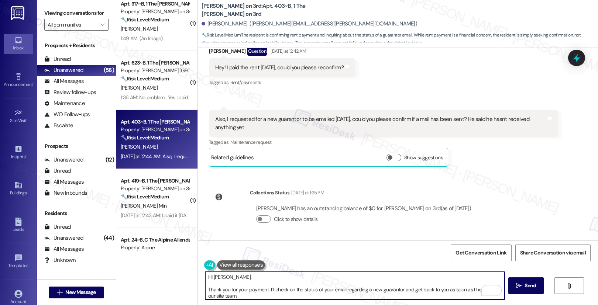
click at [205, 291] on textarea "Hi Anusha, Thank you for your payment. I’ll check on the status of your email r…" at bounding box center [355, 286] width 300 height 28
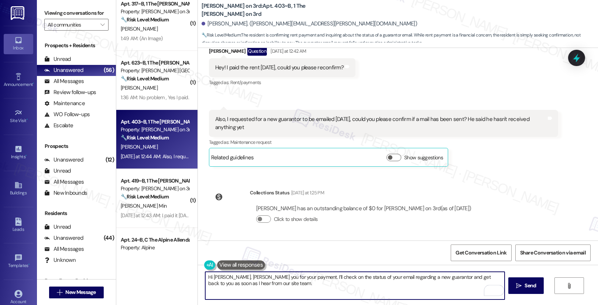
type textarea "Hi Anusha, thank you for your payment. I’ll check on the status of your email r…"
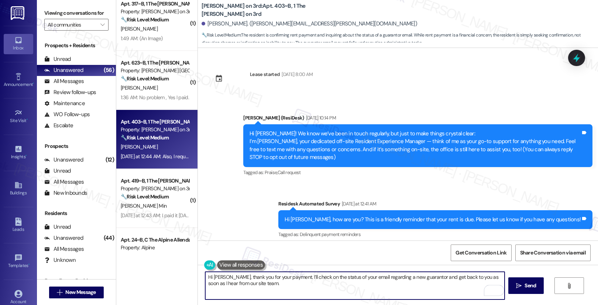
scroll to position [216, 0]
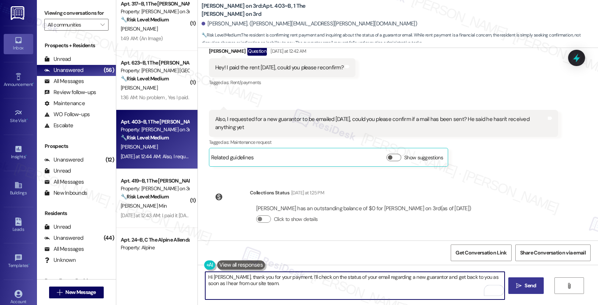
type textarea "Hi [PERSON_NAME], thank you for your payment. I’ll check on the status of your …"
click at [517, 289] on span " Send" at bounding box center [526, 286] width 23 height 8
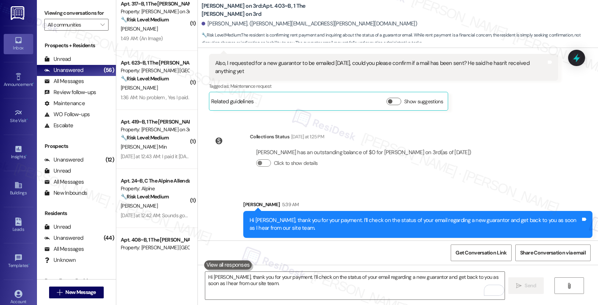
scroll to position [276, 0]
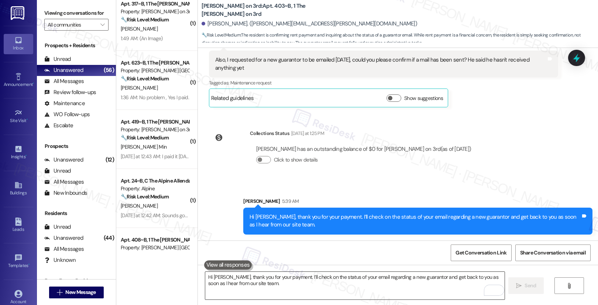
click at [405, 283] on textarea "Hi [PERSON_NAME], thank you for your payment. I’ll check on the status of your …" at bounding box center [355, 286] width 300 height 28
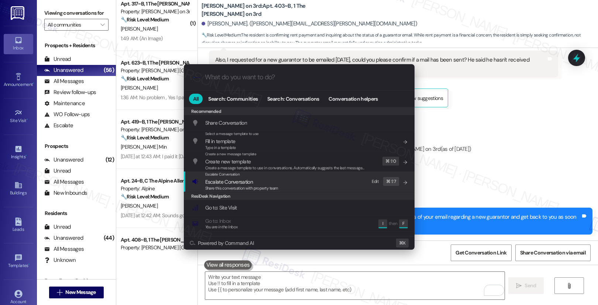
click at [314, 183] on div "Escalate Conversation Escalate Conversation Share this conversation with proper…" at bounding box center [300, 182] width 216 height 20
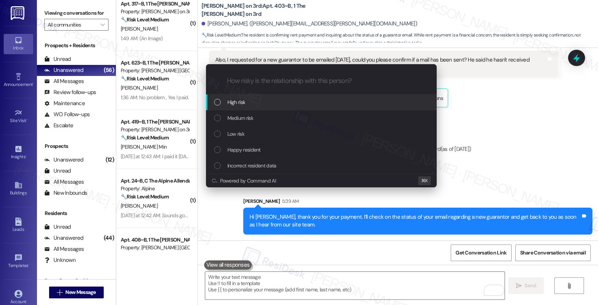
click at [318, 96] on div "High risk" at bounding box center [321, 103] width 231 height 16
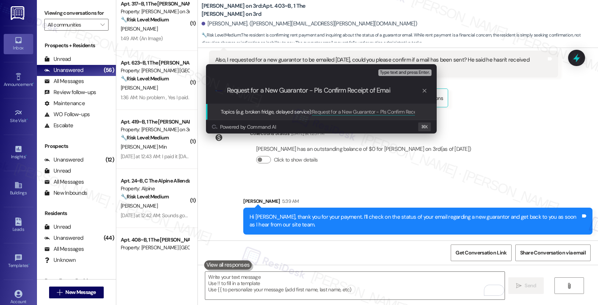
type input "Request for a New Guarantor - Pls Confirm Receipt of Email"
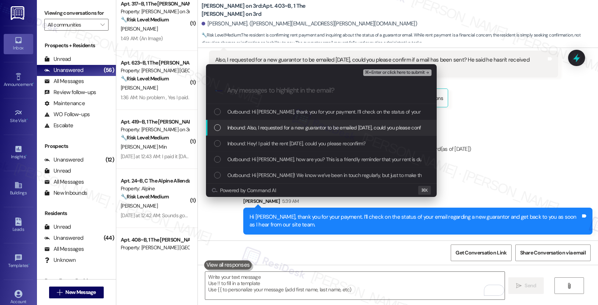
click at [359, 127] on span "Inbound: Also, I requested for a new guarantor to be emailed [DATE], could you …" at bounding box center [396, 128] width 337 height 8
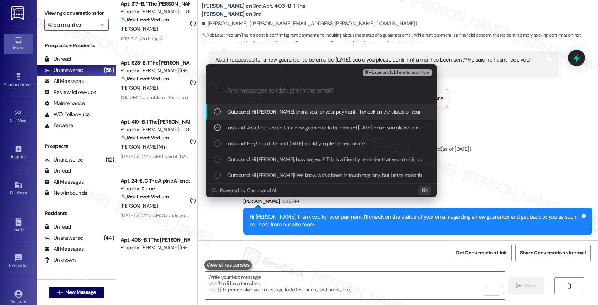
click at [372, 108] on span "Outbound: Hi [PERSON_NAME], thank you for your payment. I’ll check on the statu…" at bounding box center [421, 112] width 387 height 8
click at [407, 71] on span "⌘+Enter or click here to submit" at bounding box center [395, 72] width 60 height 5
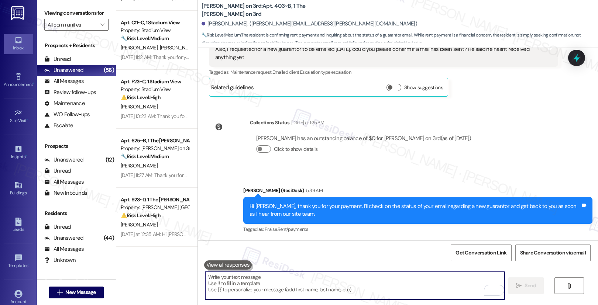
scroll to position [2406, 0]
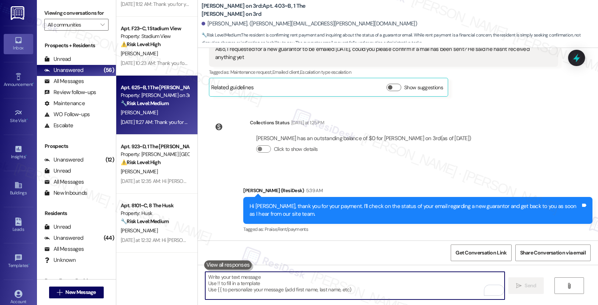
click at [160, 112] on div "[PERSON_NAME]" at bounding box center [155, 112] width 70 height 9
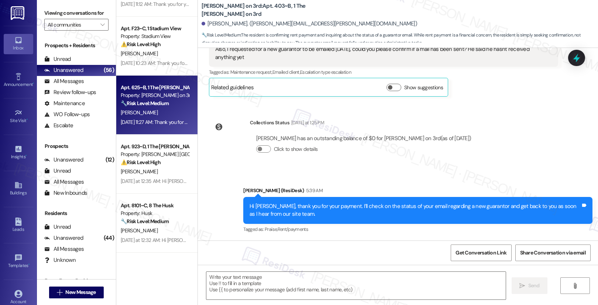
type textarea "Fetching suggested responses. Please feel free to read through the conversation…"
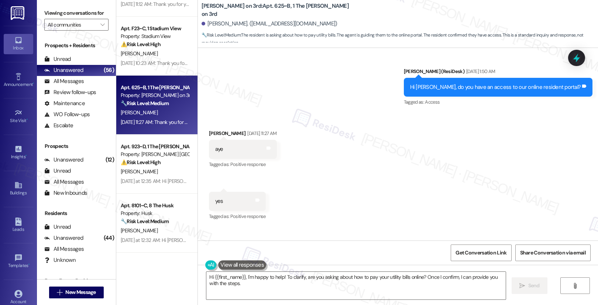
scroll to position [320, 0]
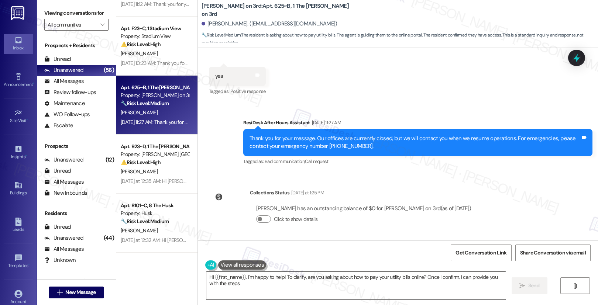
click at [249, 285] on textarea "Hi {{first_name}}, I'm happy to help! To clarify, are you asking about how to p…" at bounding box center [356, 286] width 300 height 28
click at [249, 284] on textarea "Hi {{first_name}}, I'm happy to help! To clarify, are you asking about how to p…" at bounding box center [356, 286] width 300 height 28
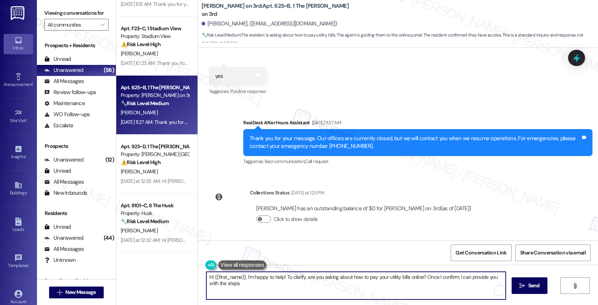
click at [249, 284] on textarea "Hi {{first_name}}, I'm happy to help! To clarify, are you asking about how to p…" at bounding box center [356, 286] width 300 height 28
click at [292, 283] on textarea "Hi {{first_name}}, I'm happy to help! To clarify, are you asking about how to p…" at bounding box center [355, 286] width 300 height 28
paste textarea "ey {{first_name}}, just wanted to say I appreciate you paying your rent on time…"
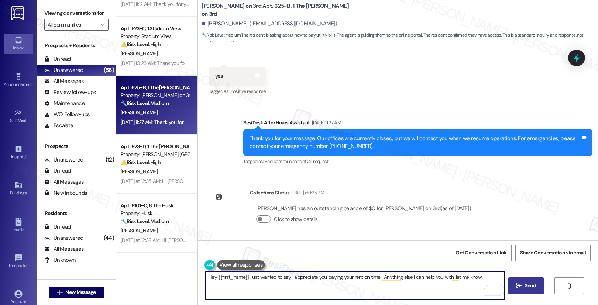
type textarea "Hey {{first_name}}, just wanted to say I appreciate you paying your rent on tim…"
click at [526, 287] on span "Send" at bounding box center [530, 286] width 11 height 8
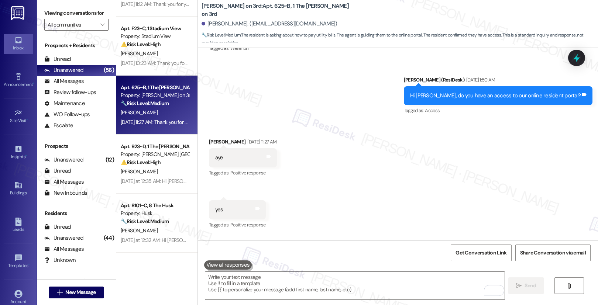
scroll to position [182, 0]
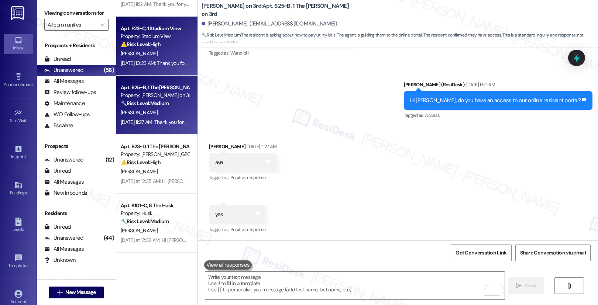
click at [155, 65] on div "[DATE] 10:23 AM: Thank you for your message. Our offices are currently closed, …" at bounding box center [346, 63] width 450 height 7
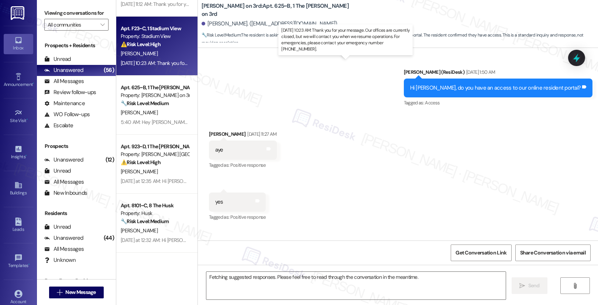
click at [155, 65] on div "[DATE] 10:23 AM: Thank you for your message. Our offices are currently closed, …" at bounding box center [346, 63] width 450 height 7
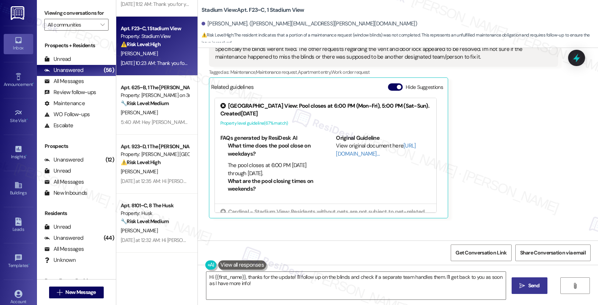
scroll to position [313, 0]
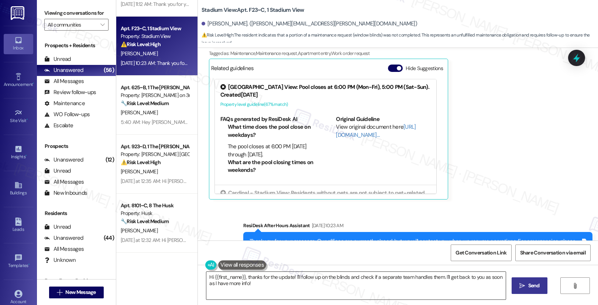
click at [264, 286] on textarea "Hi {{first_name}}, thanks for the update! I'll follow up on the blinds and chec…" at bounding box center [356, 286] width 300 height 28
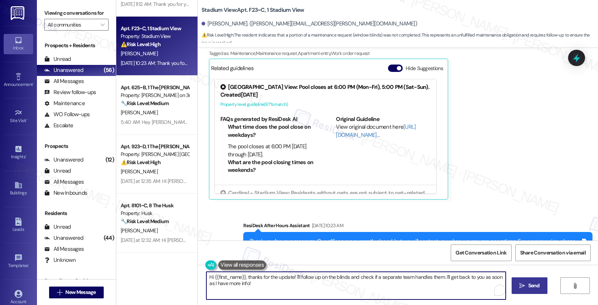
click at [264, 286] on textarea "Hi {{first_name}}, thanks for the update! I'll follow up on the blinds and chec…" at bounding box center [356, 286] width 300 height 28
click at [265, 286] on textarea "Hi {{first_name}}, thanks for the update! I'll follow up on the blinds and chec…" at bounding box center [356, 286] width 300 height 28
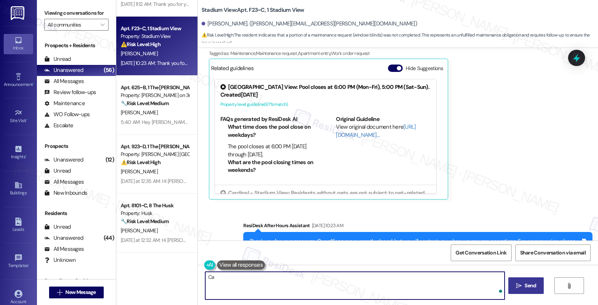
type textarea "C"
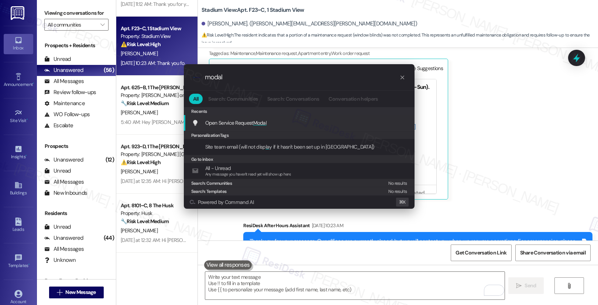
click at [319, 127] on div "Open Service Request Modal Add shortcut" at bounding box center [300, 123] width 216 height 8
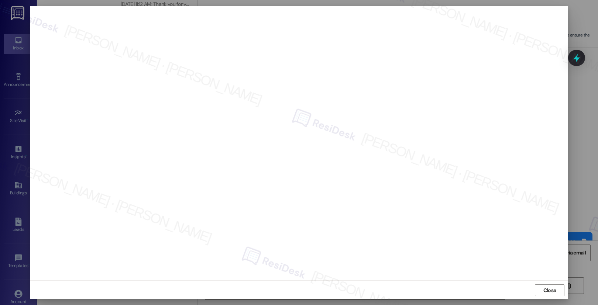
click at [544, 290] on span "Close" at bounding box center [550, 291] width 13 height 8
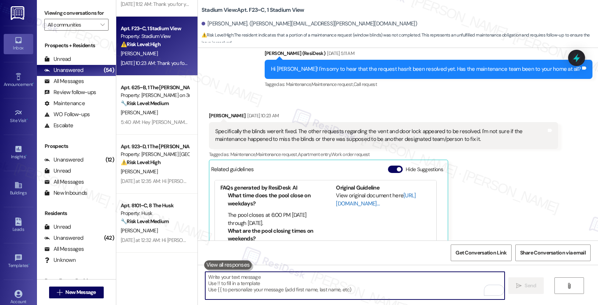
scroll to position [31, 0]
click at [304, 281] on textarea "To enrich screen reader interactions, please activate Accessibility in Grammarl…" at bounding box center [355, 286] width 300 height 28
click at [305, 281] on textarea "To enrich screen reader interactions, please activate Accessibility in Grammarl…" at bounding box center [355, 286] width 300 height 28
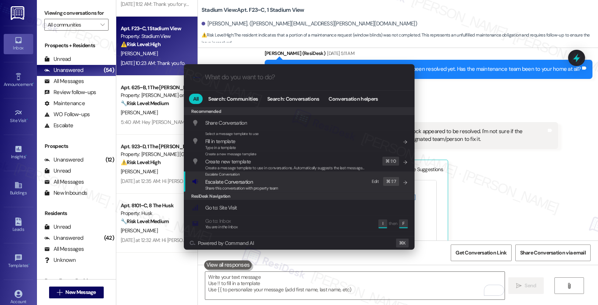
click at [242, 191] on div "Share this conversation with property team" at bounding box center [241, 188] width 73 height 7
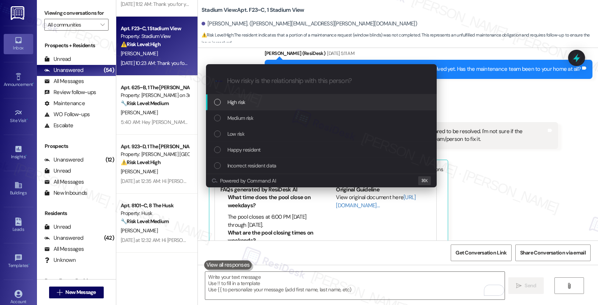
click at [271, 105] on div "High risk" at bounding box center [322, 102] width 216 height 8
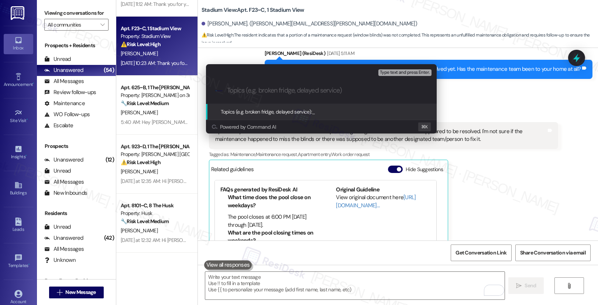
paste input "The window blinds of the door leading to the balcony are damaged/broken. They n…"
type input "The window blinds of the door leading to the balcony are damaged/broken. They n…"
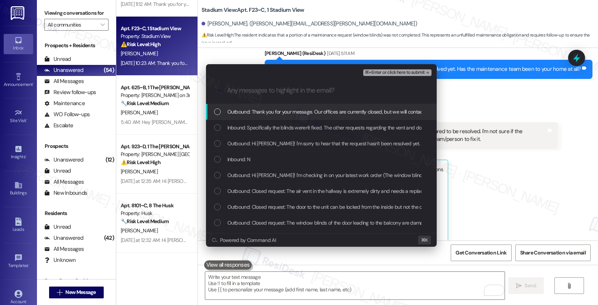
scroll to position [0, 0]
click at [268, 113] on span "Outbound: Thank you for your message. Our offices are currently closed, but we …" at bounding box center [447, 112] width 438 height 8
click at [273, 110] on span "Outbound: Thank you for your message. Our offices are currently closed, but we …" at bounding box center [447, 112] width 438 height 8
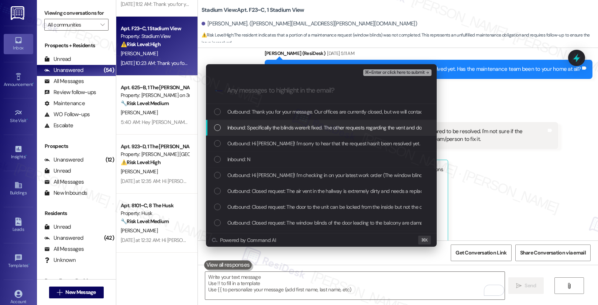
click at [267, 127] on span "Inbound: Specifically the blinds weren't fixed. The other requests regarding th…" at bounding box center [501, 128] width 546 height 8
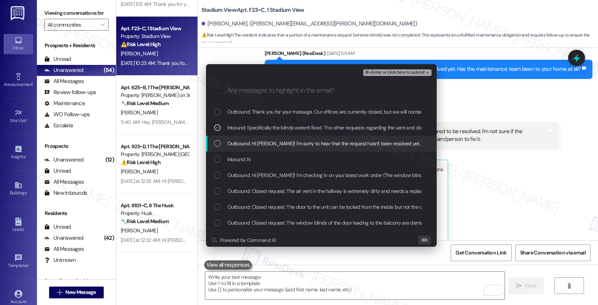
click at [261, 141] on span "Outbound: Hi [PERSON_NAME]! I'm sorry to hear that the request hasn't been reso…" at bounding box center [382, 144] width 308 height 8
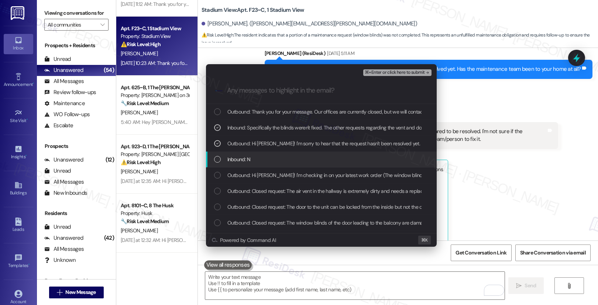
click at [254, 154] on div "Inbound: N" at bounding box center [321, 160] width 231 height 16
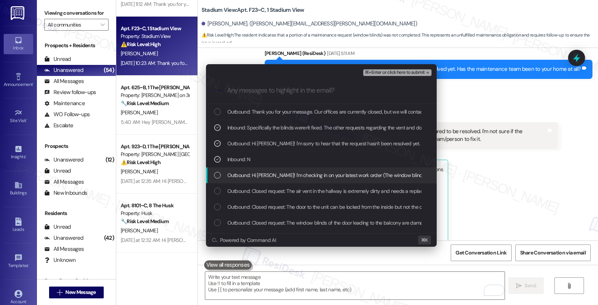
click at [247, 176] on span "Outbound: Hi [PERSON_NAME]! I'm checking in on your latest work order (The wind…" at bounding box center [506, 175] width 557 height 8
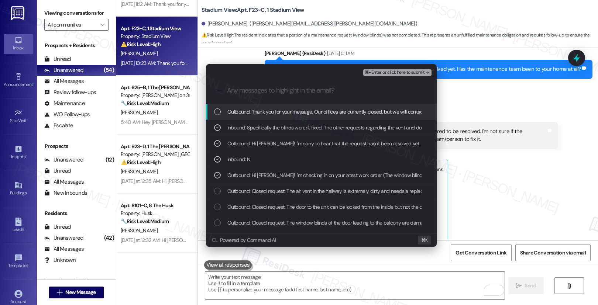
click at [390, 71] on span "⌘+Enter or click here to submit" at bounding box center [395, 72] width 60 height 5
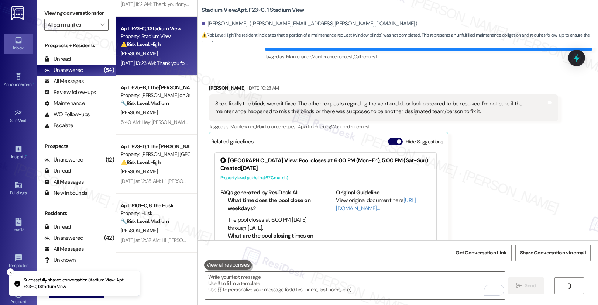
scroll to position [277, 0]
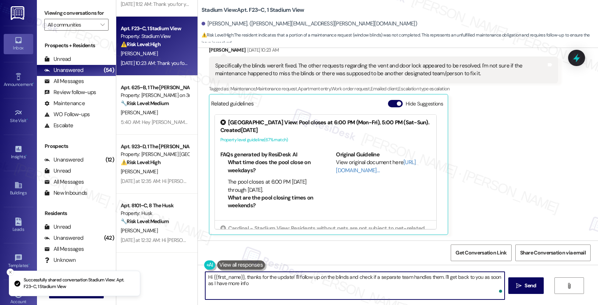
type textarea "Hi {{first_name}}, thanks for the update! I'll follow up on the blinds and chec…"
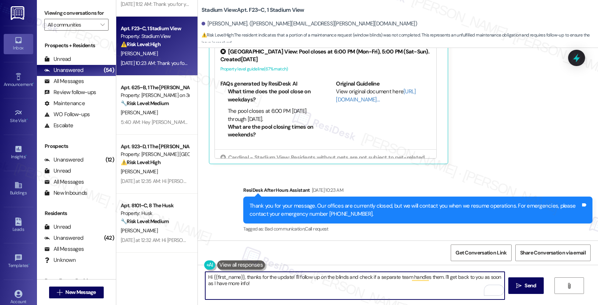
click at [363, 292] on textarea "Hi {{first_name}}, thanks for the update! I'll follow up on the blinds and chec…" at bounding box center [355, 286] width 300 height 28
click at [363, 291] on textarea "Hi {{first_name}}, thanks for the update! I'll follow up on the blinds and chec…" at bounding box center [355, 286] width 300 height 28
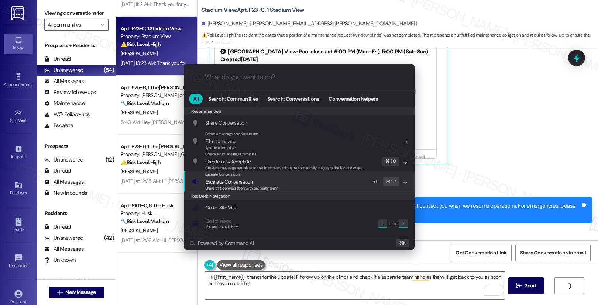
click at [344, 182] on div "Escalate Conversation Escalate Conversation Share this conversation with proper…" at bounding box center [300, 182] width 216 height 20
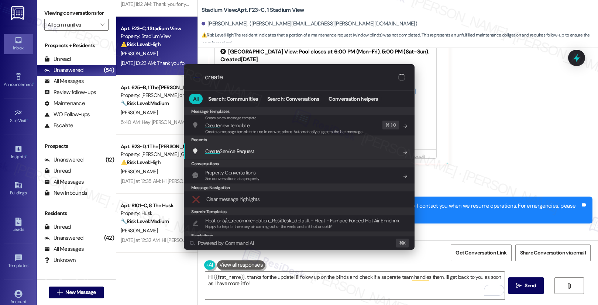
type input "create"
click at [345, 155] on div "Create Service Request Add shortcut" at bounding box center [300, 151] width 216 height 8
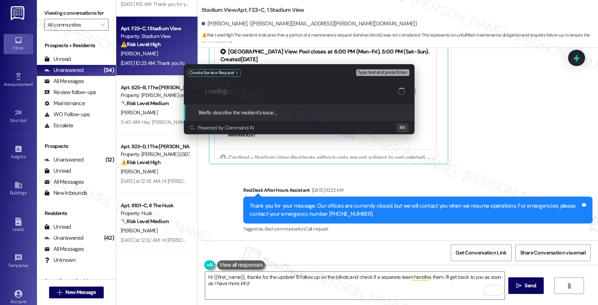
paste input "The window blinds of the door leading to the balcony are damaged/broken. They n…"
type input "The window blinds of the door leading to the balcony are damaged/broken. They n…"
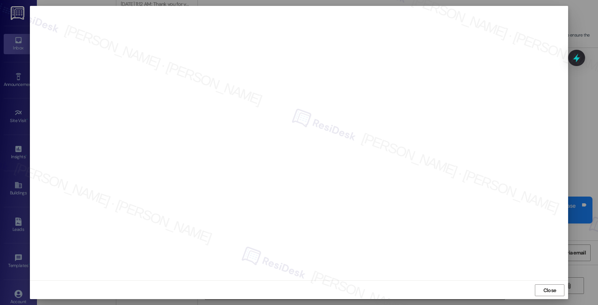
scroll to position [1, 0]
click at [545, 288] on span "Close" at bounding box center [550, 290] width 13 height 8
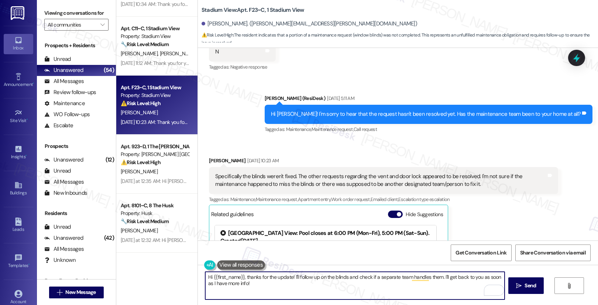
scroll to position [2288, 0]
click at [499, 172] on div "Specifically the blinds weren't fixed. The other requests regarding the vent an…" at bounding box center [383, 180] width 349 height 27
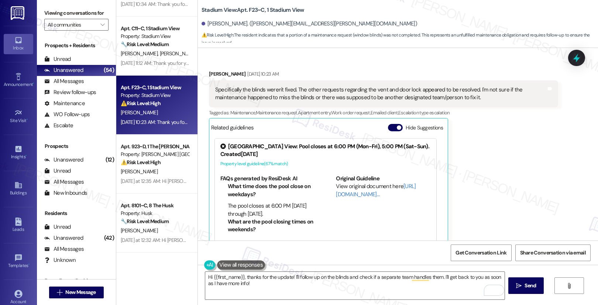
scroll to position [247, 0]
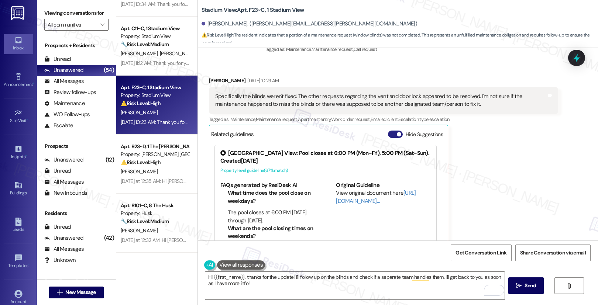
click at [388, 133] on button "Hide Suggestions" at bounding box center [395, 134] width 15 height 7
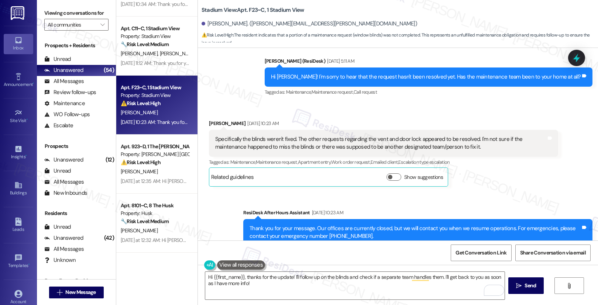
scroll to position [204, 0]
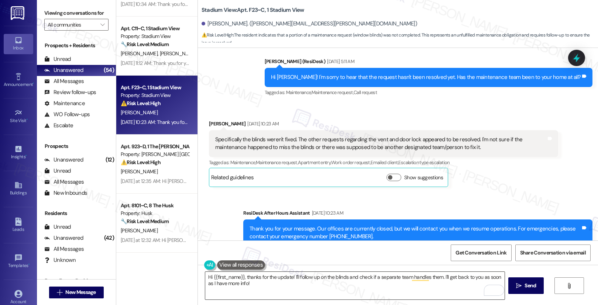
click at [312, 292] on textarea "Hi {{first_name}}, thanks for the update! I'll follow up on the blinds and chec…" at bounding box center [355, 286] width 300 height 28
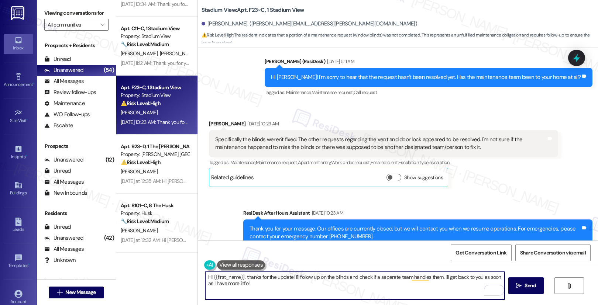
click at [313, 291] on textarea "Hi {{first_name}}, thanks for the update! I'll follow up on the blinds and chec…" at bounding box center [355, 286] width 300 height 28
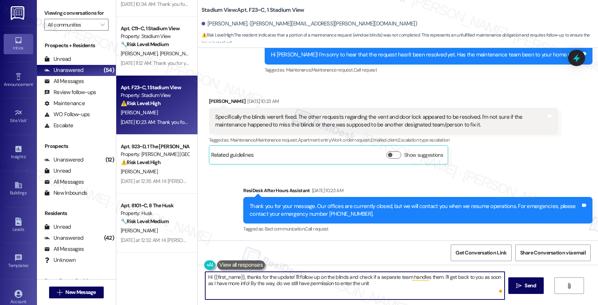
type textarea "Hi {{first_name}}, thanks for the update! I'll follow up on the blinds and chec…"
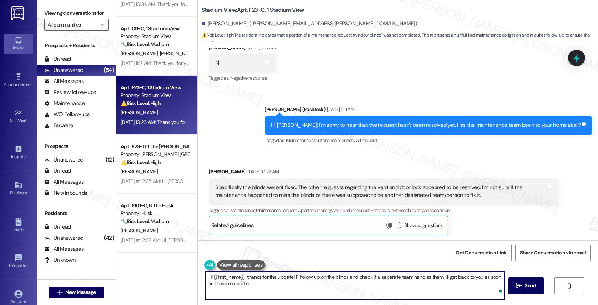
type textarea "Hi {{first_name}}, thanks for the update! I'll follow up on the blinds and chec…"
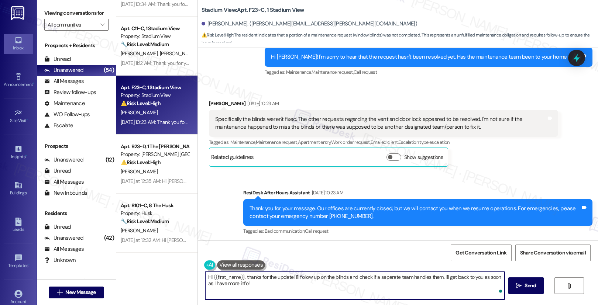
scroll to position [286, 0]
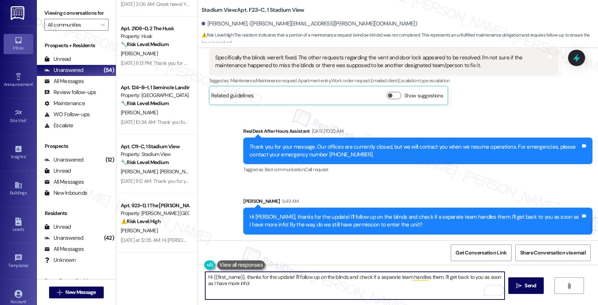
click at [344, 292] on textarea "Hi {{first_name}}, thanks for the update! I'll follow up on the blinds and chec…" at bounding box center [355, 286] width 300 height 28
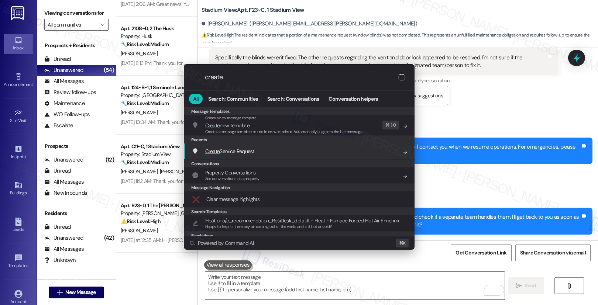
type input "create"
click at [309, 155] on div "Create Service Request Add shortcut" at bounding box center [300, 151] width 216 height 8
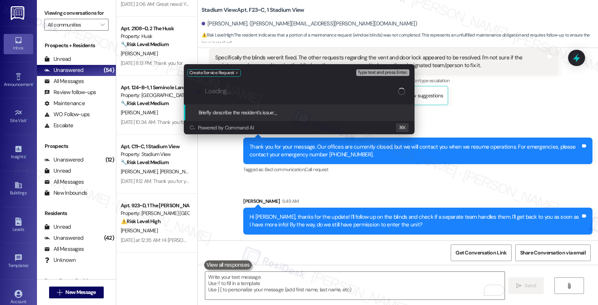
paste input "The window blinds of the door leading to the balcony are damaged/broken. They n…"
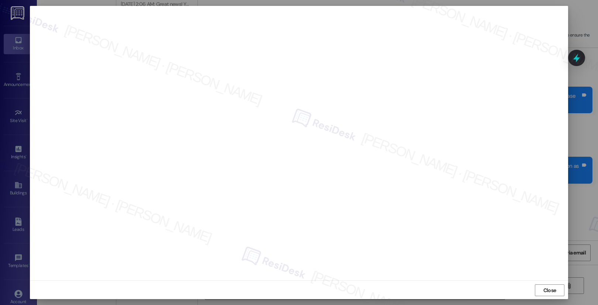
scroll to position [1, 0]
drag, startPoint x: 544, startPoint y: 291, endPoint x: 507, endPoint y: 291, distance: 36.9
click at [544, 291] on span "Close" at bounding box center [550, 290] width 13 height 8
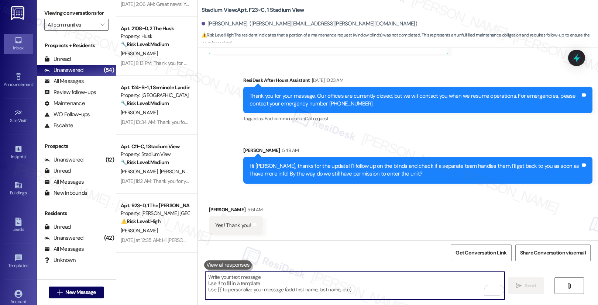
scroll to position [337, 0]
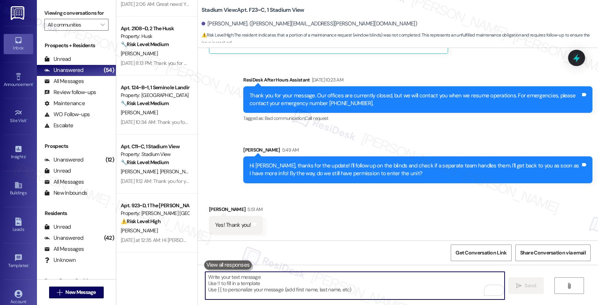
click at [283, 288] on textarea "To enrich screen reader interactions, please activate Accessibility in Grammarl…" at bounding box center [355, 286] width 300 height 28
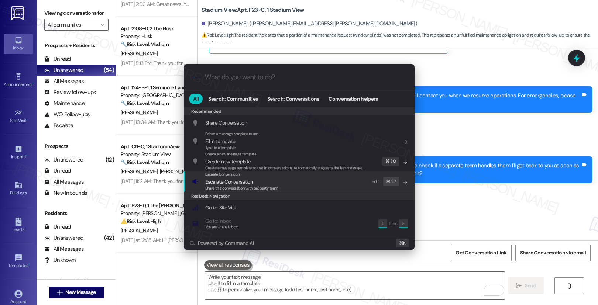
click at [257, 190] on span "Share this conversation with property team" at bounding box center [241, 188] width 73 height 5
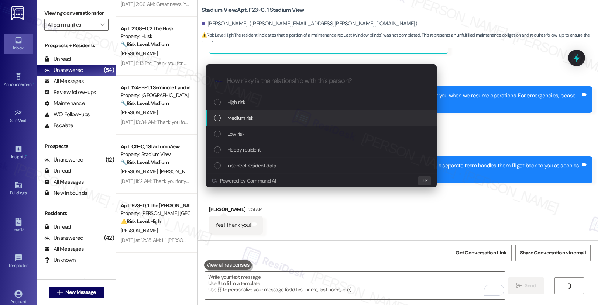
click at [275, 120] on div "Medium risk" at bounding box center [322, 118] width 216 height 8
paste input "Work order submitted by Residesk | Work order # 12931679"
type input "Work order submitted by Residesk | Work order # 12931679"
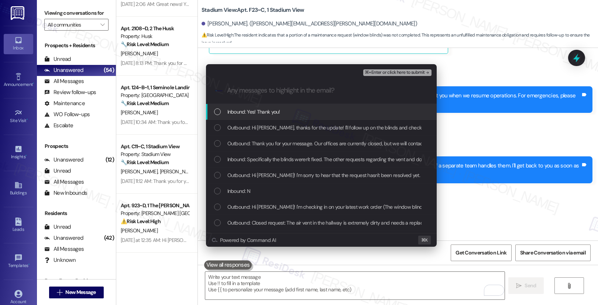
click at [274, 110] on span "Inbound: Yes! Thank you!" at bounding box center [254, 112] width 53 height 8
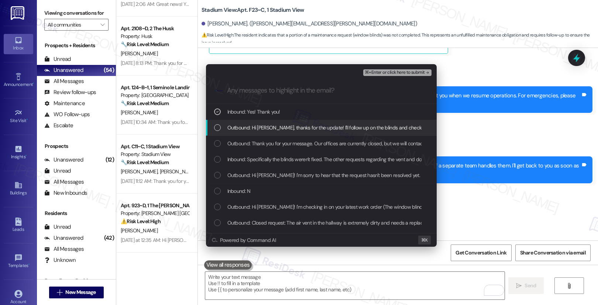
click at [273, 130] on span "Outbound: Hi Ellieny, thanks for the update! I'll follow up on the blinds and c…" at bounding box center [472, 128] width 488 height 8
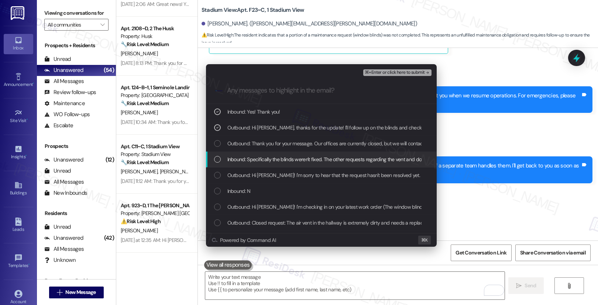
click at [274, 161] on span "Inbound: Specifically the blinds weren't fixed. The other requests regarding th…" at bounding box center [501, 160] width 546 height 8
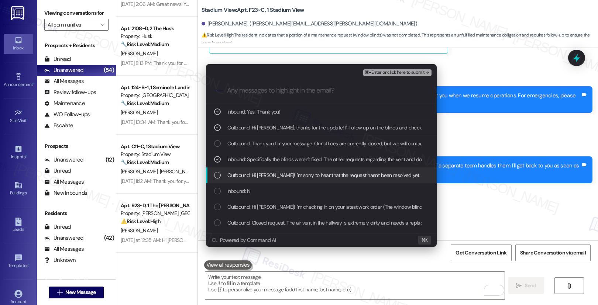
click at [273, 174] on span "Outbound: Hi Ellieny! I'm sorry to hear that the request hasn't been resolved y…" at bounding box center [382, 175] width 308 height 8
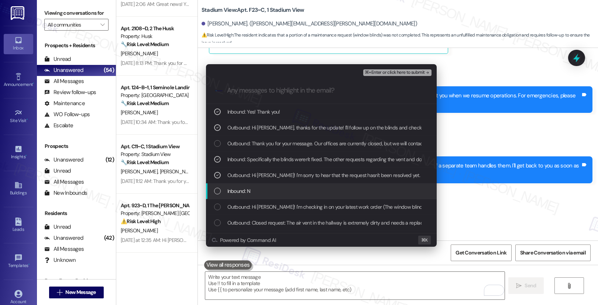
click at [269, 194] on div "Inbound: N" at bounding box center [322, 191] width 216 height 8
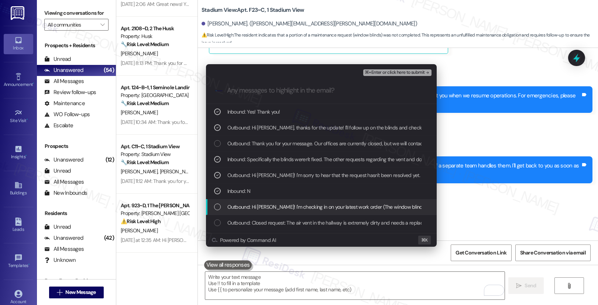
click at [270, 208] on span "Outbound: Hi Ellieny! I'm checking in on your latest work order (The window bli…" at bounding box center [506, 207] width 557 height 8
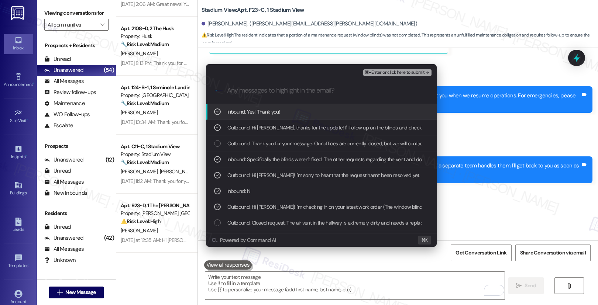
click at [387, 73] on span "⌘+Enter or click here to submit" at bounding box center [395, 72] width 60 height 5
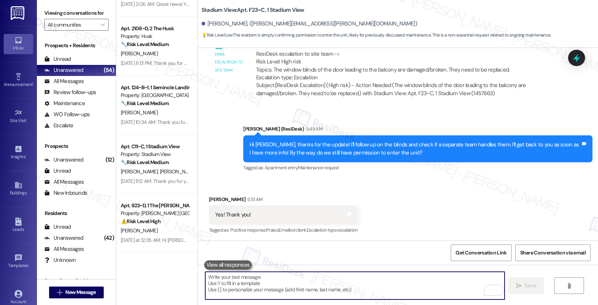
scroll to position [449, 0]
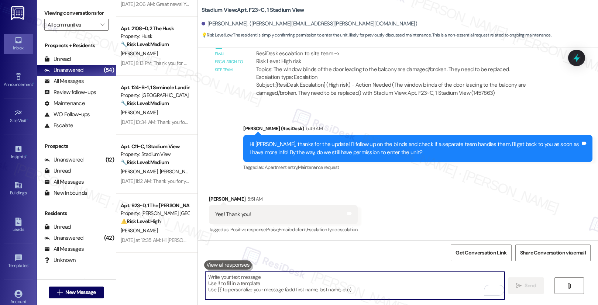
paste textarea "Thank you, {{first_name}}. The request has been submitted. Our maintenance team…"
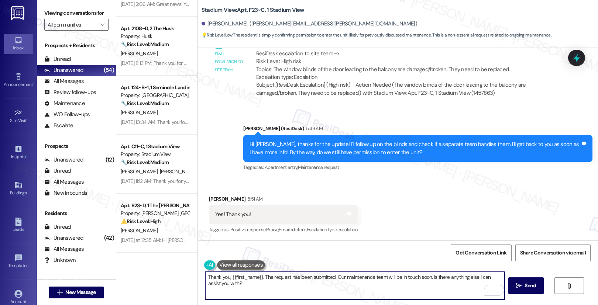
type textarea "Thank you, {{first_name}}. The request has been submitted. Our maintenance team…"
click at [533, 286] on span "Send" at bounding box center [530, 286] width 11 height 8
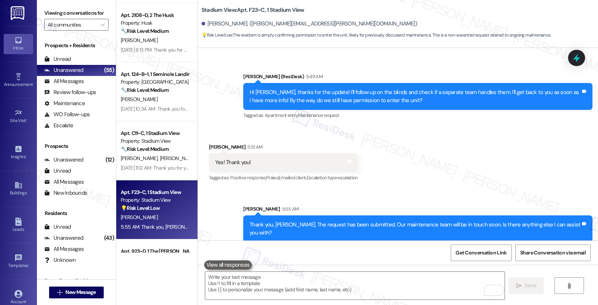
scroll to position [2242, 0]
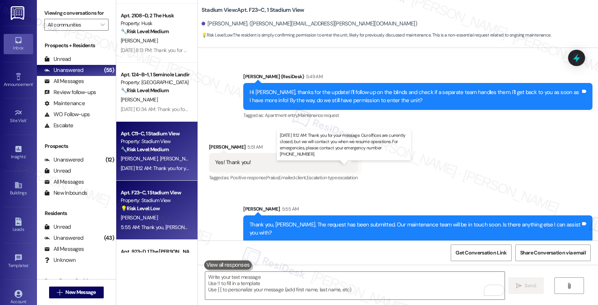
click at [150, 166] on div "Aug 30, 2025 at 11:12 AM: Thank you for your message. Our offices are currently…" at bounding box center [344, 168] width 446 height 7
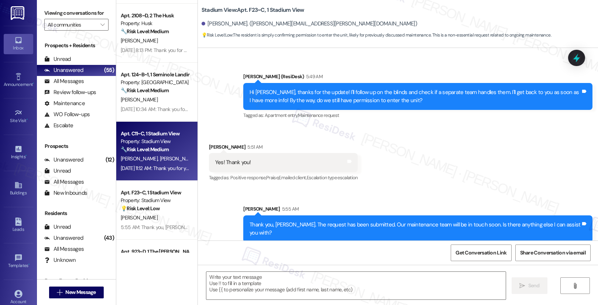
type textarea "Fetching suggested responses. Please feel free to read through the conversation…"
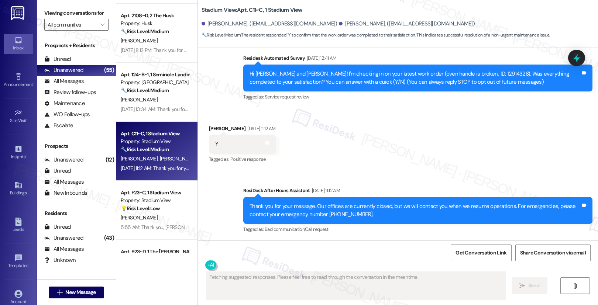
scroll to position [74, 0]
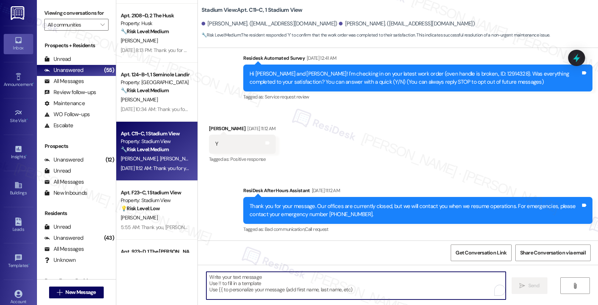
click at [253, 284] on textarea "To enrich screen reader interactions, please activate Accessibility in Grammarl…" at bounding box center [356, 286] width 300 height 28
paste textarea "Hi {{first_name}}, I'm so glad to hear the work order was completed to your sat…"
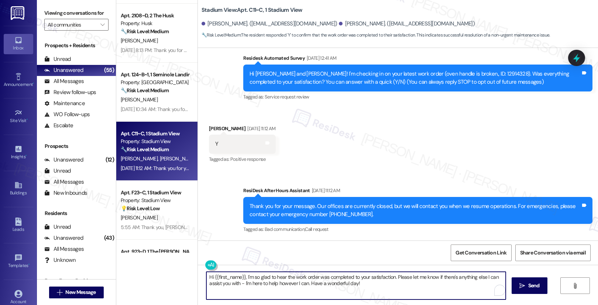
click at [389, 284] on textarea "Hi {{first_name}}, I'm so glad to hear the work order was completed to your sat…" at bounding box center [356, 286] width 300 height 28
type textarea "Hi {{first_name}}, I'm so glad to hear the work order was completed to your sat…"
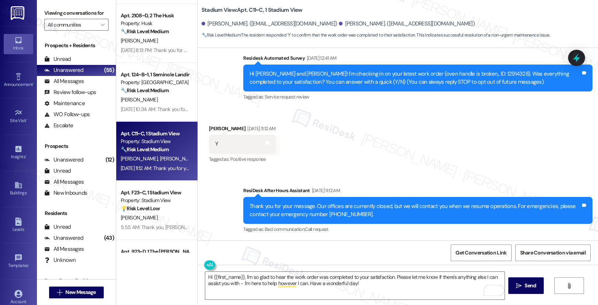
click at [520, 289] on icon "" at bounding box center [519, 286] width 6 height 6
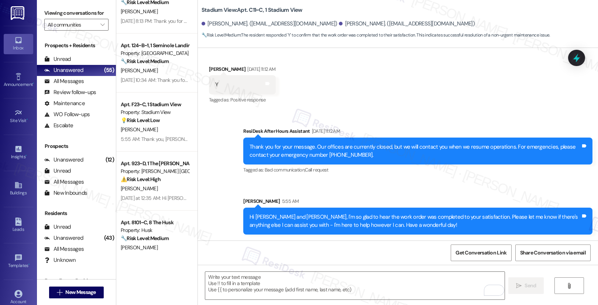
scroll to position [2347, 0]
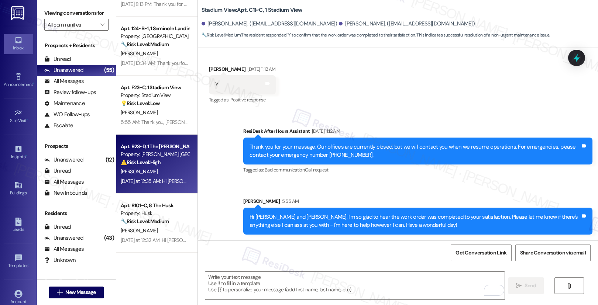
click at [168, 167] on div "[PERSON_NAME]" at bounding box center [155, 171] width 70 height 9
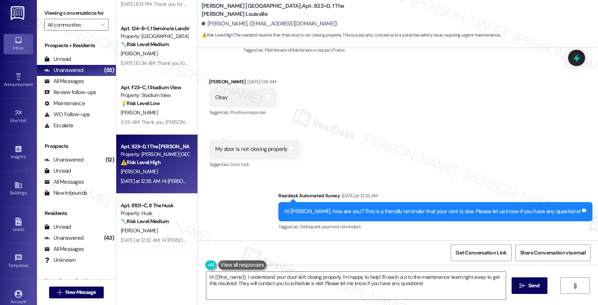
scroll to position [250, 0]
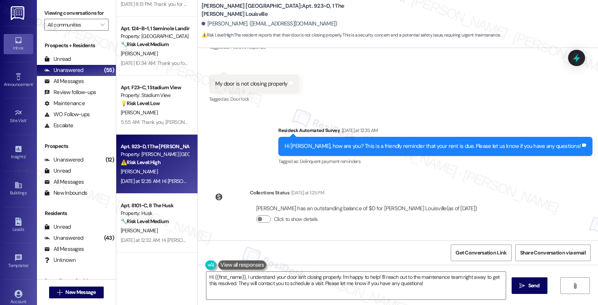
click at [242, 85] on div "My door is not closing properly" at bounding box center [251, 84] width 72 height 8
copy div "My door is not closing properly Tags and notes"
click at [225, 284] on textarea "Hi {{first_name}}, I understand your door isn't closing properly. I'm happy to …" at bounding box center [356, 286] width 300 height 28
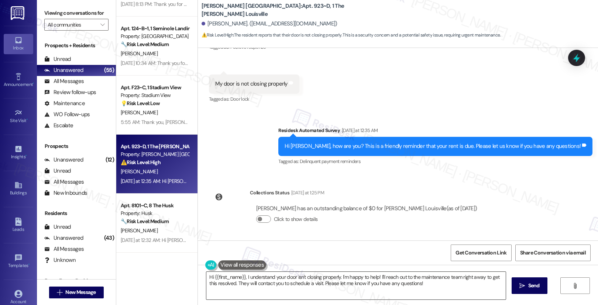
click at [225, 284] on textarea "Hi {{first_name}}, I understand your door isn't closing properly. I'm happy to …" at bounding box center [356, 286] width 300 height 28
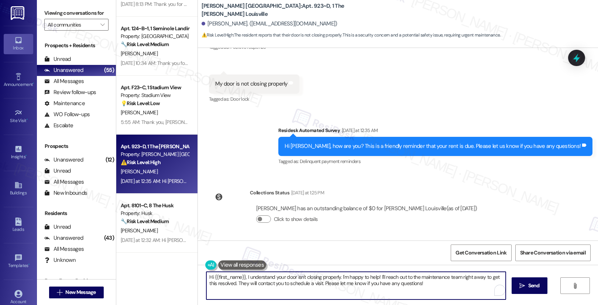
click at [225, 284] on textarea "Hi {{first_name}}, I understand your door isn't closing properly. I'm happy to …" at bounding box center [356, 286] width 300 height 28
paste textarea "[Resident’s Name], Thank you for letting us know. Can you tell me a bit more ab…"
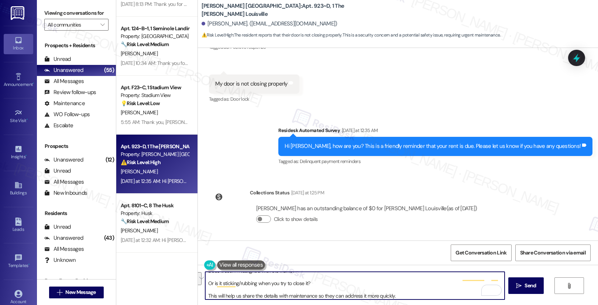
scroll to position [44, 0]
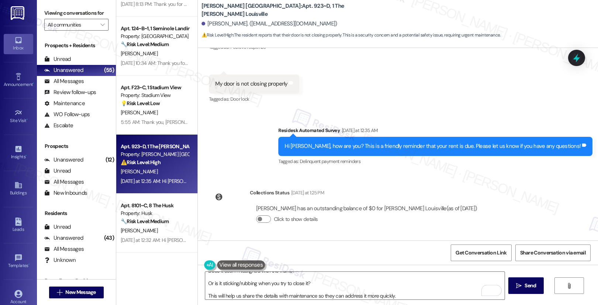
click at [206, 23] on div "Rajni Thakor. (ksacrajnithakor@gmail.com)" at bounding box center [270, 24] width 136 height 8
copy div "Rajni"
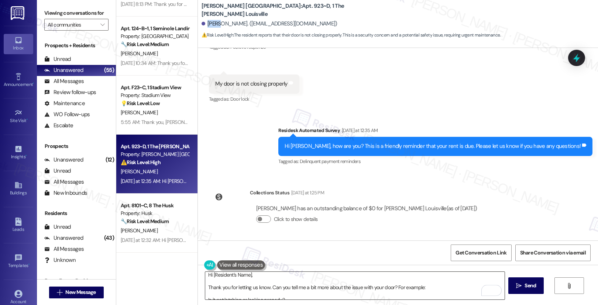
scroll to position [0, 0]
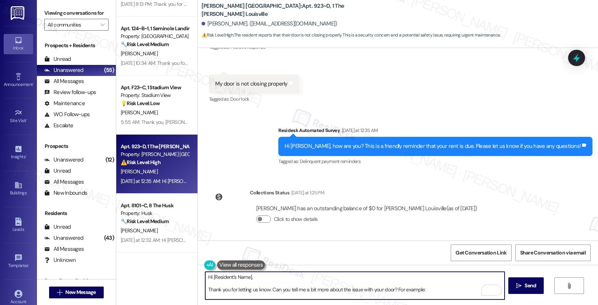
drag, startPoint x: 209, startPoint y: 278, endPoint x: 284, endPoint y: 278, distance: 75.4
click at [284, 278] on textarea "Hi [Resident’s Name], Thank you for letting us know. Can you tell me a bit more…" at bounding box center [355, 286] width 300 height 28
paste textarea "Rajni"
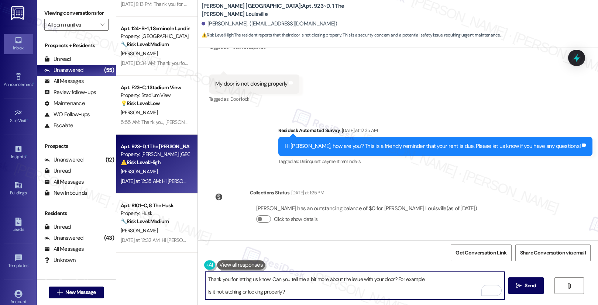
click at [205, 292] on textarea "Hi Rajni, Thank you for letting us know. Can you tell me a bit more about the i…" at bounding box center [355, 286] width 300 height 28
click at [207, 288] on textarea "Hi Rajni, Thank you for letting us know. Can you tell me a bit more about the i…" at bounding box center [355, 286] width 300 height 28
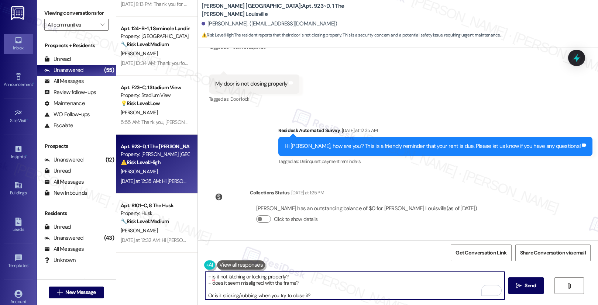
click at [206, 296] on textarea "Hi Rajni, Thank you for letting us know. Can you tell me a bit more about the i…" at bounding box center [355, 286] width 300 height 28
click at [318, 293] on textarea "Hi Rajni, Thank you for letting us know. Can you tell me a bit more about the i…" at bounding box center [355, 286] width 300 height 28
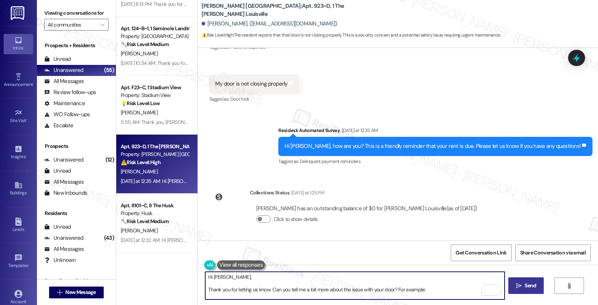
type textarea "Hi Rajni, Thank you for letting us know. Can you tell me a bit more about the i…"
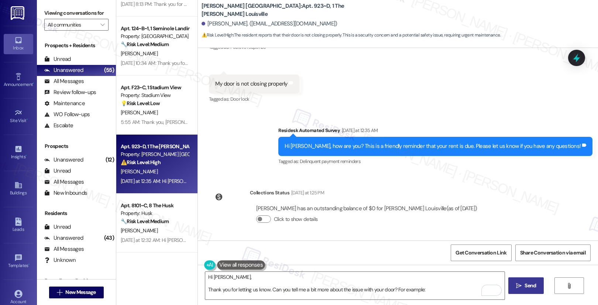
click at [516, 288] on icon "" at bounding box center [519, 286] width 6 height 6
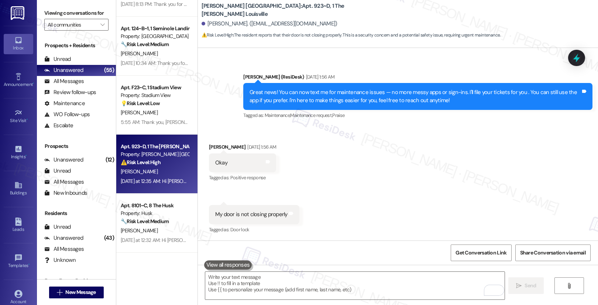
scroll to position [373, 0]
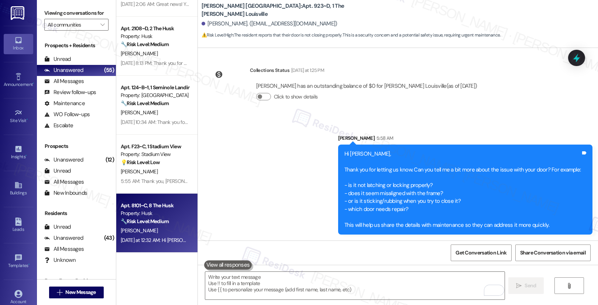
click at [157, 226] on div "[PERSON_NAME]" at bounding box center [155, 230] width 70 height 9
type textarea "Fetching suggested responses. Please feel free to read through the conversation…"
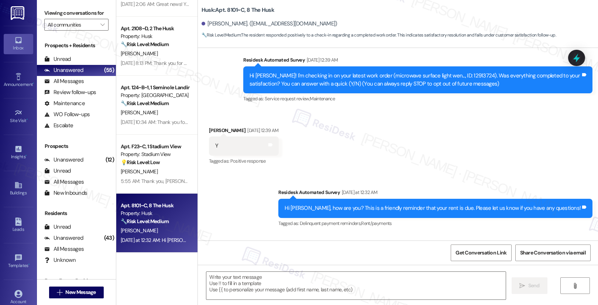
scroll to position [71, 0]
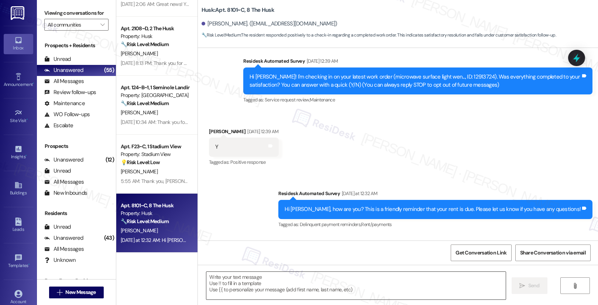
click at [220, 286] on textarea at bounding box center [356, 286] width 300 height 28
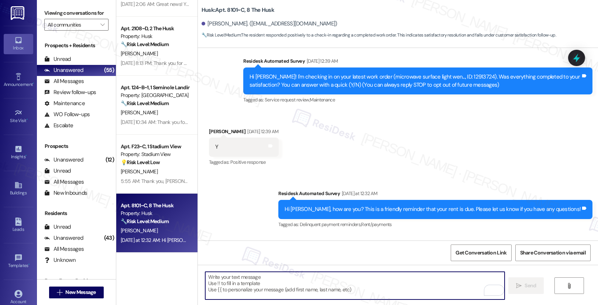
paste textarea "Hi {{first_name}}, I'm so glad to hear the work order was completed to your sat…"
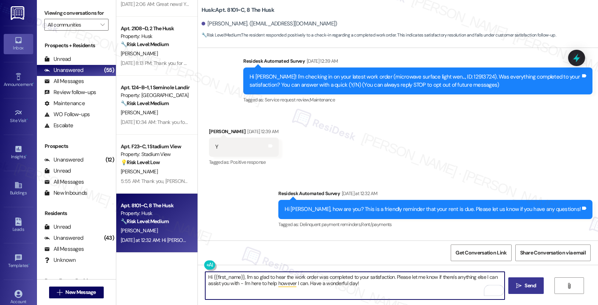
type textarea "Hi {{first_name}}, I'm so glad to hear the work order was completed to your sat…"
click at [528, 286] on span "Send" at bounding box center [530, 286] width 11 height 8
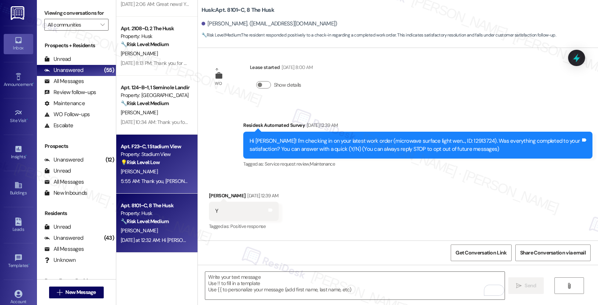
scroll to position [4, 0]
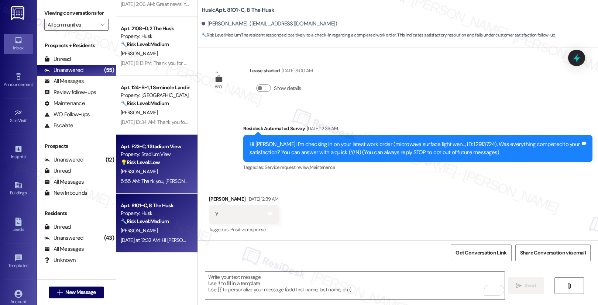
click at [153, 180] on div "5:55 AM: Thank you, Ellieny. The request has been submitted. Our maintenance te…" at bounding box center [293, 181] width 344 height 7
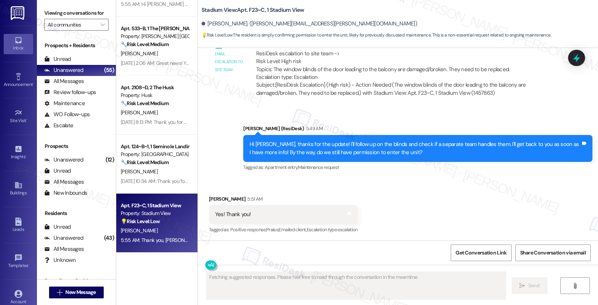
click at [154, 227] on div "[PERSON_NAME]" at bounding box center [155, 230] width 70 height 9
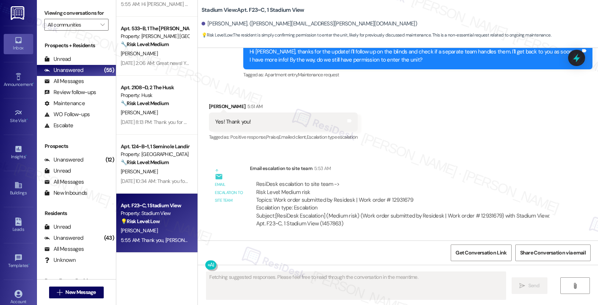
scroll to position [603, 0]
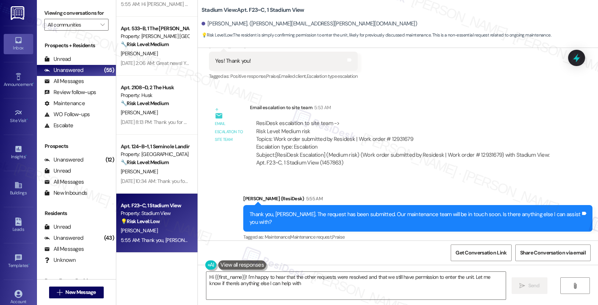
type textarea "Hi {{first_name}}! I'm happy to hear that the other requests were resolved and …"
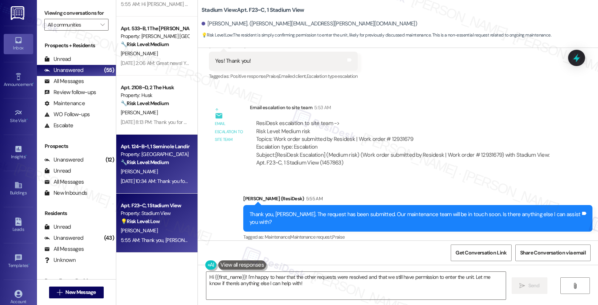
click at [145, 172] on div "[PERSON_NAME]" at bounding box center [155, 171] width 70 height 9
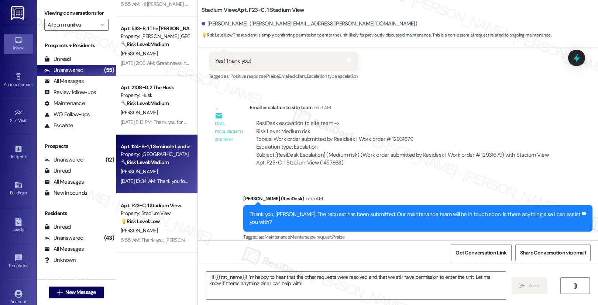
type textarea "Fetching suggested responses. Please feel free to read through the conversation…"
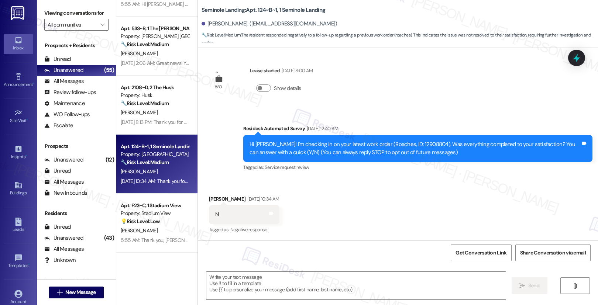
type textarea "Fetching suggested responses. Please feel free to read through the conversation…"
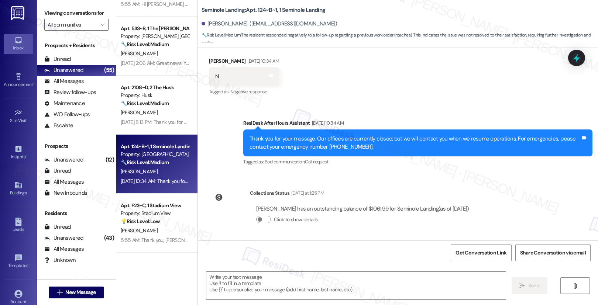
scroll to position [142, 0]
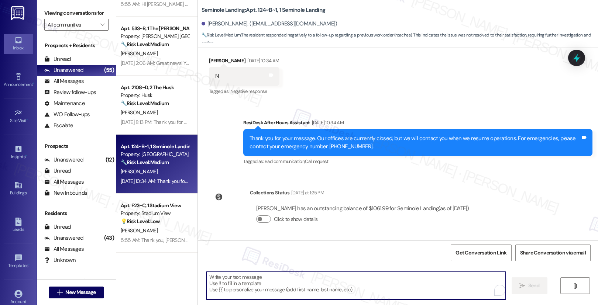
click at [212, 288] on textarea "To enrich screen reader interactions, please activate Accessibility in Grammarl…" at bounding box center [356, 286] width 300 height 28
paste textarea "Hi {{first_name}}, I understand the work order wasn't completed to your satisfa…"
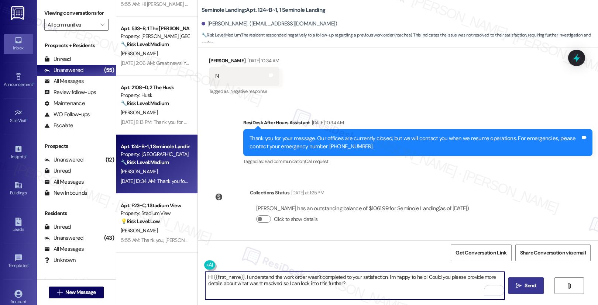
type textarea "Hi {{first_name}}, I understand the work order wasn't completed to your satisfa…"
click at [525, 285] on span "Send" at bounding box center [530, 286] width 11 height 8
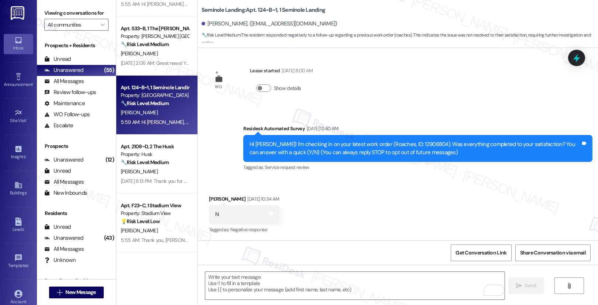
scroll to position [202, 0]
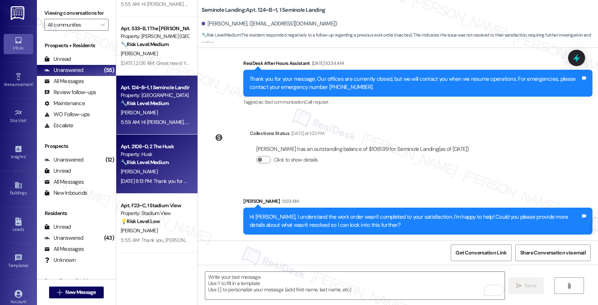
click at [157, 171] on div "J. Robidoux" at bounding box center [155, 171] width 70 height 9
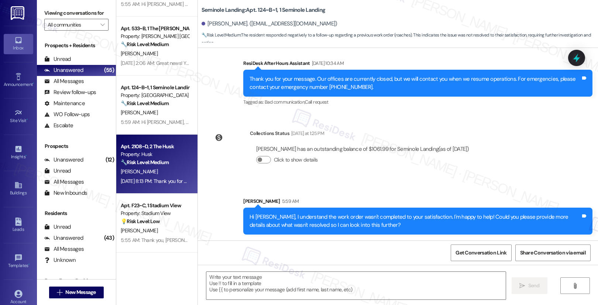
type textarea "Fetching suggested responses. Please feel free to read through the conversation…"
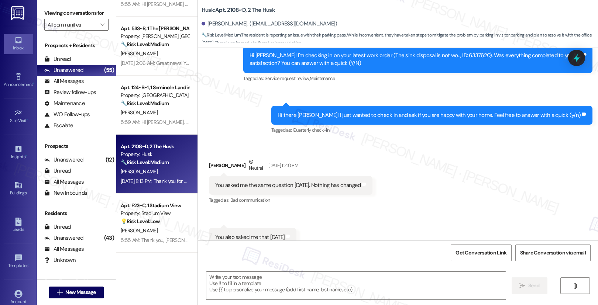
type textarea "Fetching suggested responses. Please feel free to read through the conversation…"
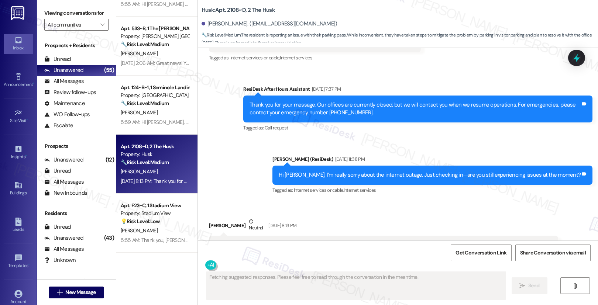
scroll to position [4210, 0]
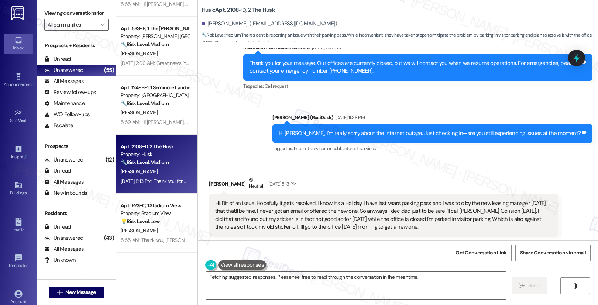
scroll to position [4223, 0]
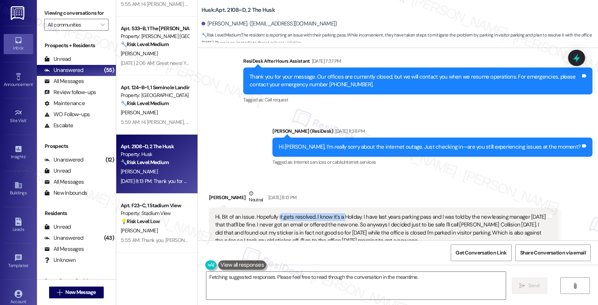
drag, startPoint x: 274, startPoint y: 178, endPoint x: 337, endPoint y: 179, distance: 63.2
click at [337, 213] on div "Hi. Bit of an issue. Hopefully it gets resolved. I know it's a Holiday. I have …" at bounding box center [380, 229] width 331 height 32
drag, startPoint x: 301, startPoint y: 185, endPoint x: 379, endPoint y: 188, distance: 78.0
click at [379, 213] on div "Hi. Bit of an issue. Hopefully it gets resolved. I know it's a Holiday. I have …" at bounding box center [380, 229] width 331 height 32
drag, startPoint x: 213, startPoint y: 194, endPoint x: 243, endPoint y: 194, distance: 30.3
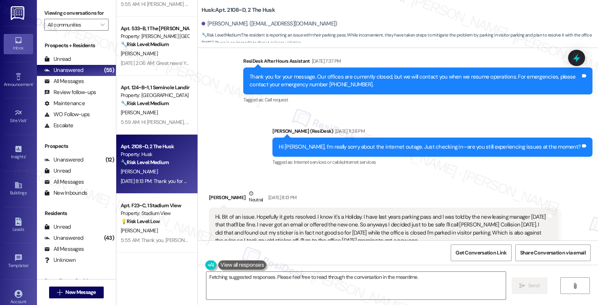
click at [258, 213] on div "Hi. Bit of an issue. Hopefully it gets resolved. I know it's a Holiday. I have …" at bounding box center [380, 229] width 331 height 32
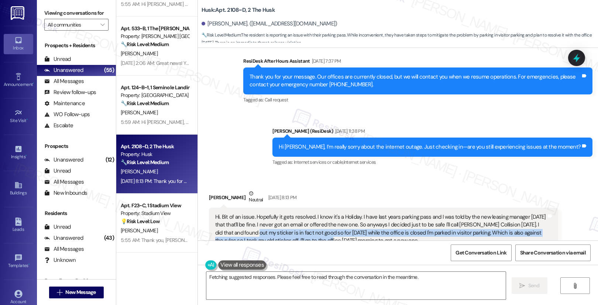
drag, startPoint x: 235, startPoint y: 194, endPoint x: 293, endPoint y: 198, distance: 58.2
click at [293, 213] on div "Hi. Bit of an issue. Hopefully it gets resolved. I know it's a Holiday. I have …" at bounding box center [380, 229] width 331 height 32
click at [271, 213] on div "Hi. Bit of an issue. Hopefully it gets resolved. I know it's a Holiday. I have …" at bounding box center [380, 229] width 331 height 32
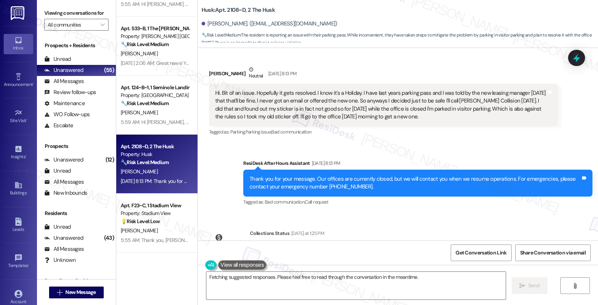
scroll to position [4348, 0]
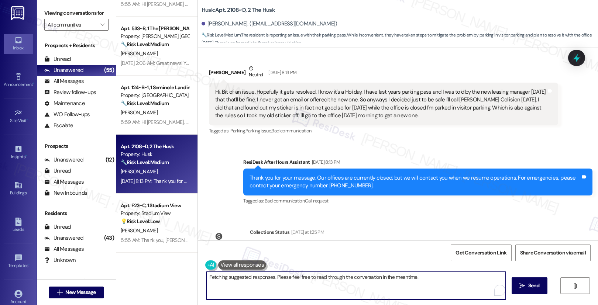
drag, startPoint x: 367, startPoint y: 287, endPoint x: 188, endPoint y: 276, distance: 179.1
click at [188, 276] on div "Apt. 923~D, 1 The [PERSON_NAME] Louisville Property: [PERSON_NAME] Louisville ⚠…" at bounding box center [357, 152] width 482 height 305
click at [379, 293] on textarea "Hey {{first_name}}, thanks for the heads up! I understand the parking situation…" at bounding box center [355, 286] width 300 height 28
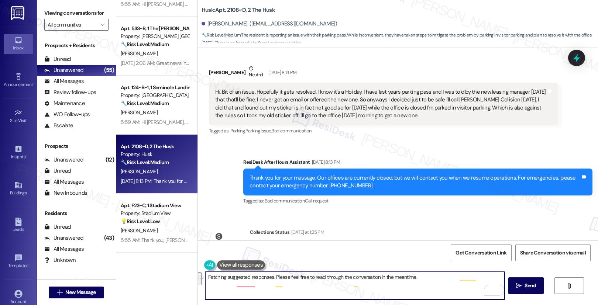
type textarea "Hey {{first_name}}, thanks for the heads up! I understand the parking situation…"
click at [264, 276] on textarea "Hey, [PERSON_NAME]! Apologies for late response. I wanted to check if your park…" at bounding box center [355, 286] width 300 height 28
type textarea "Hey, [PERSON_NAME]! Apologies for the late response. I wanted to check if your …"
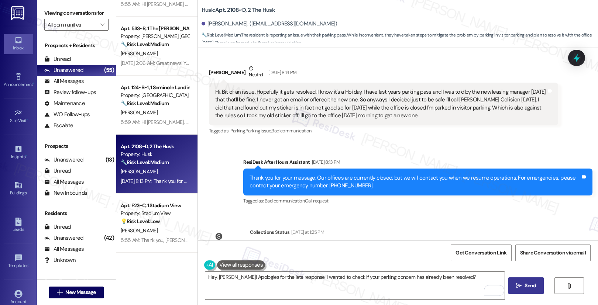
click at [532, 288] on span "Send" at bounding box center [530, 286] width 11 height 8
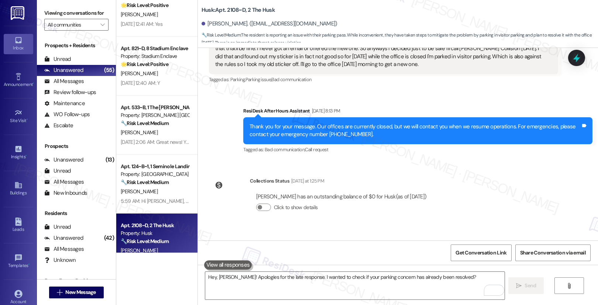
scroll to position [2199, 0]
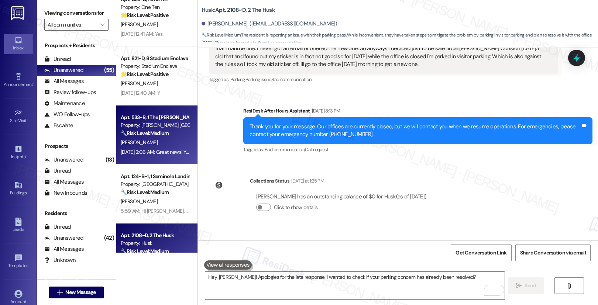
click at [154, 149] on div "[DATE] 2:06 AM: Great news! You can now text me for maintenance issues — no mor…" at bounding box center [380, 152] width 518 height 7
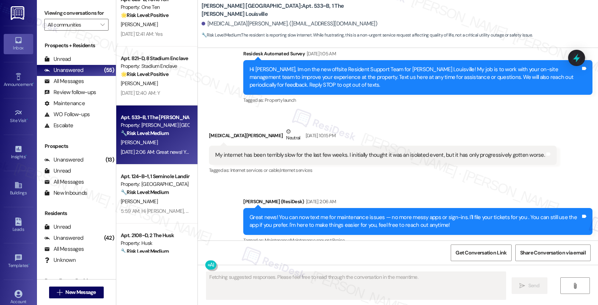
scroll to position [1394, 0]
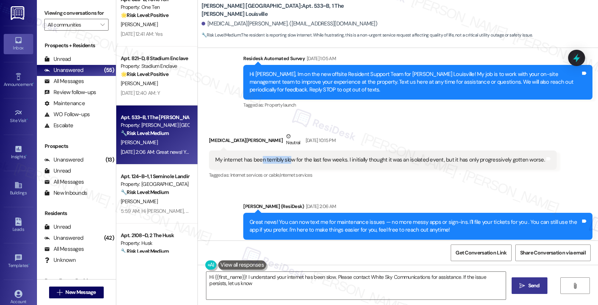
type textarea "Hi {{first_name}}! I understand your internet has been slow. Please contact Whi…"
drag, startPoint x: 255, startPoint y: 161, endPoint x: 401, endPoint y: 160, distance: 146.6
click at [401, 160] on div "My internet has been terribly slow for the last few weeks. I initially thought …" at bounding box center [380, 160] width 330 height 8
click at [390, 184] on div "Received via SMS [MEDICAL_DATA][PERSON_NAME] Neutral [DATE] 10:15 PM My interne…" at bounding box center [383, 156] width 359 height 59
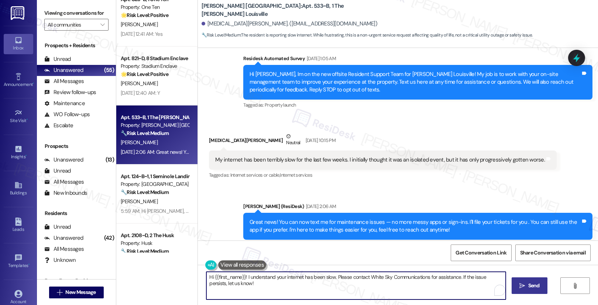
click at [260, 286] on textarea "Hi {{first_name}}! I understand your internet has been slow. Please contact Whi…" at bounding box center [356, 286] width 300 height 28
click at [365, 284] on textarea "Hi {{first_name}}! I understand your internet has been slow. Please contact Whi…" at bounding box center [355, 286] width 300 height 28
click at [358, 289] on textarea "Hi {{first_name}}! I understand your internet has been slow. Please contact Whi…" at bounding box center [355, 286] width 300 height 28
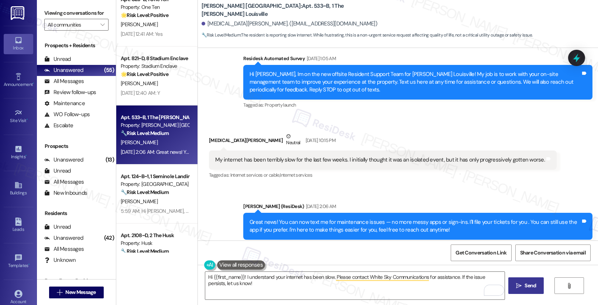
click at [516, 283] on span " Send" at bounding box center [526, 286] width 23 height 8
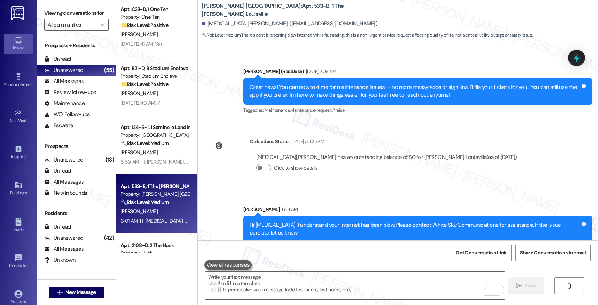
scroll to position [2188, 0]
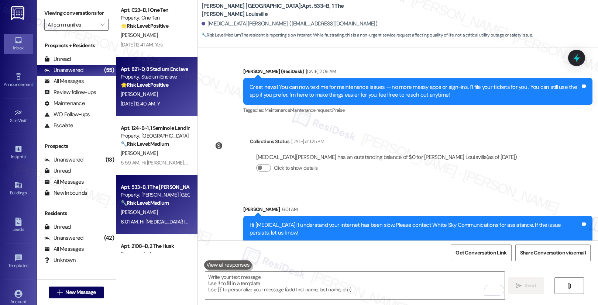
click at [163, 99] on div "[PERSON_NAME]" at bounding box center [155, 94] width 70 height 9
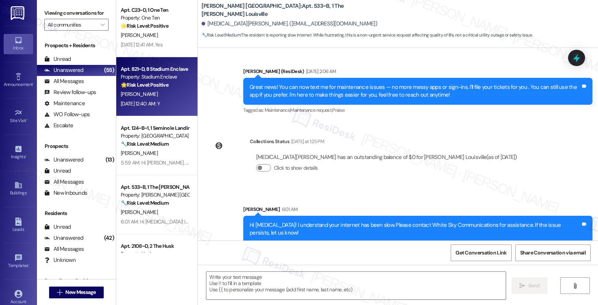
type textarea "Fetching suggested responses. Please feel free to read through the conversation…"
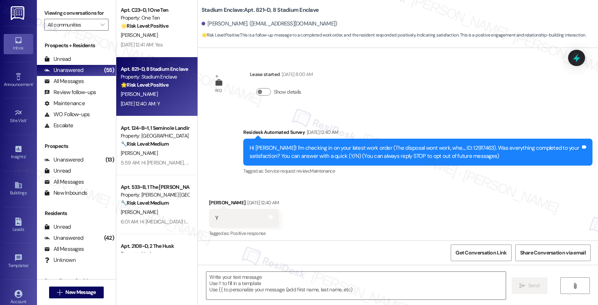
scroll to position [4, 0]
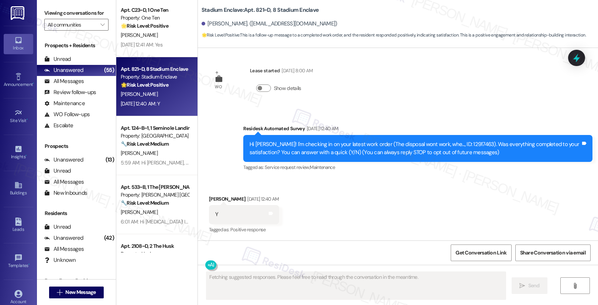
type textarea "Fetching suggested responses. Please feel free to read through the conversation…"
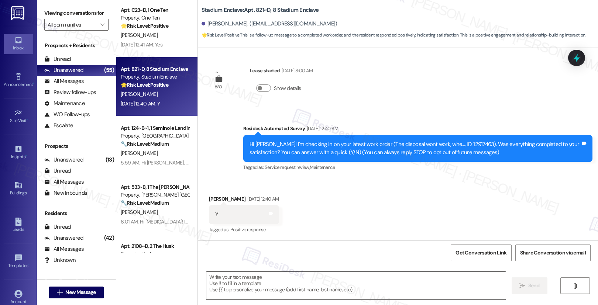
click at [249, 294] on textarea at bounding box center [356, 286] width 300 height 28
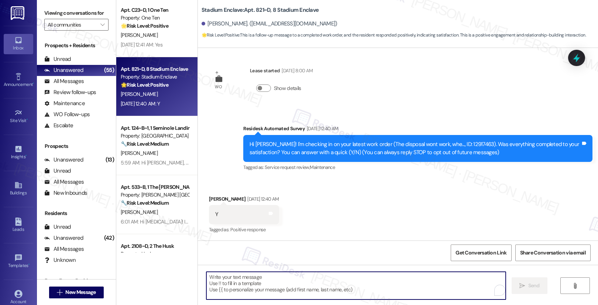
paste textarea "Hi {{first_name}}, I'm so glad to hear the work order was completed to your sat…"
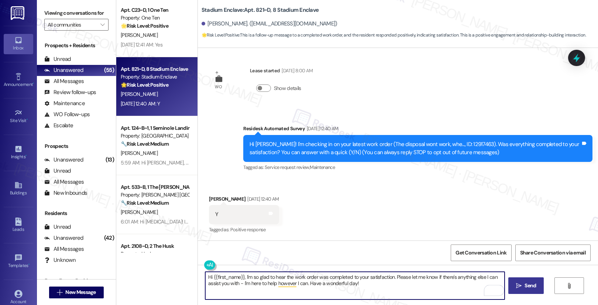
type textarea "Hi {{first_name}}, I'm so glad to hear the work order was completed to your sat…"
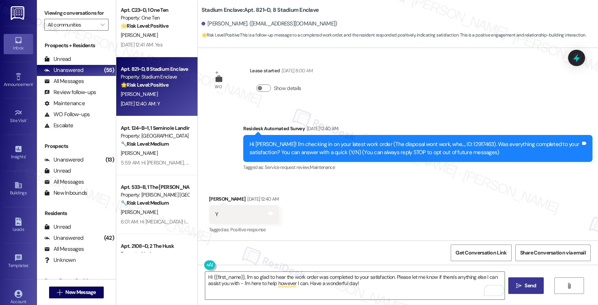
click at [527, 285] on span "Send" at bounding box center [530, 286] width 11 height 8
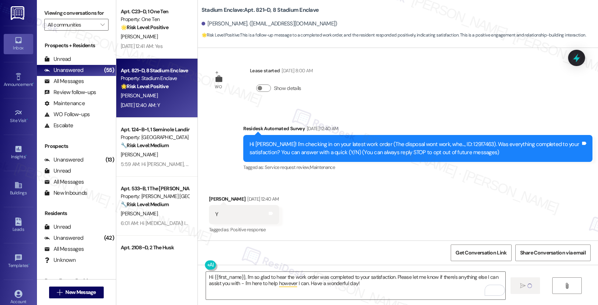
scroll to position [2186, 0]
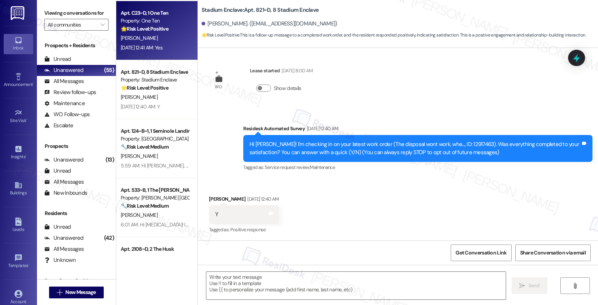
type textarea "Fetching suggested responses. Please feel free to read through the conversation…"
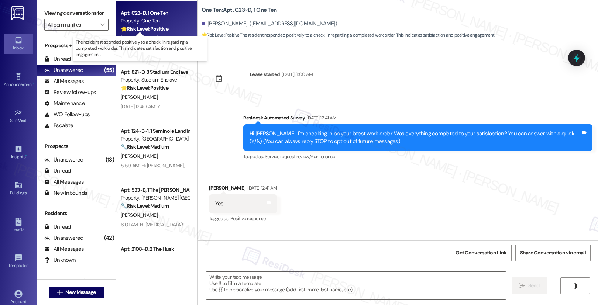
type textarea "Fetching suggested responses. Please feel free to read through the conversation…"
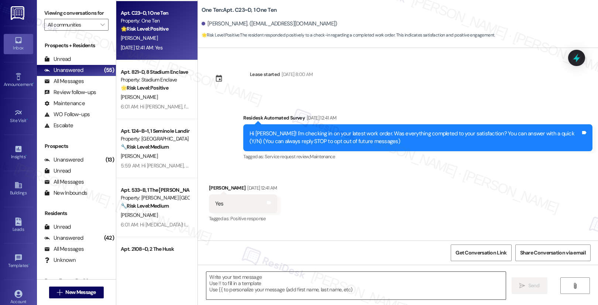
click at [294, 290] on textarea at bounding box center [356, 286] width 300 height 28
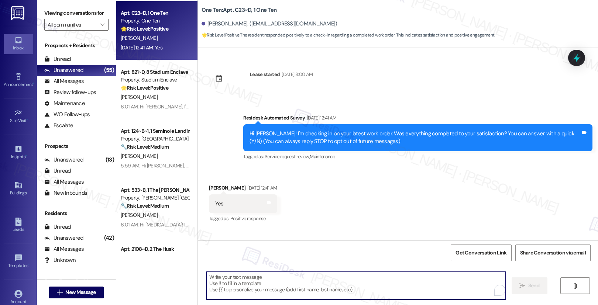
paste textarea "Hi {{first_name}}, I'm so glad to hear the work order was completed to your sat…"
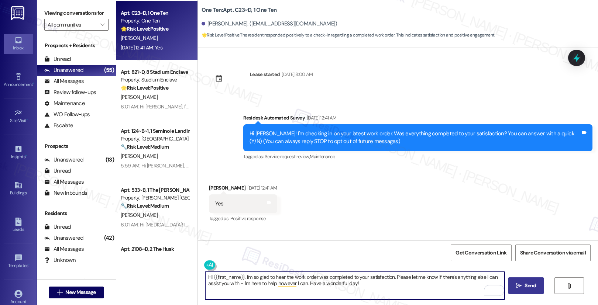
type textarea "Hi {{first_name}}, I'm so glad to hear the work order was completed to your sat…"
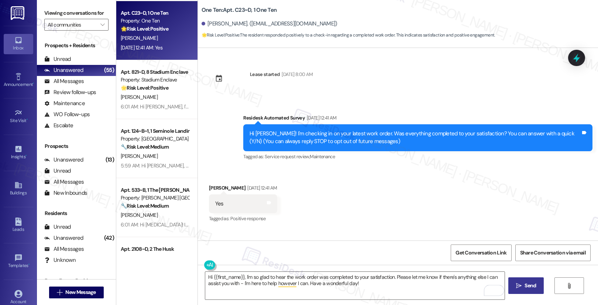
click at [518, 288] on icon "" at bounding box center [519, 286] width 6 height 6
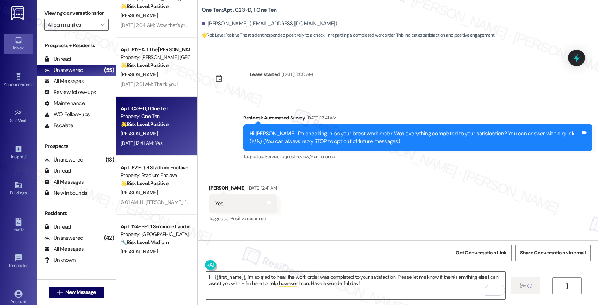
scroll to position [2089, 0]
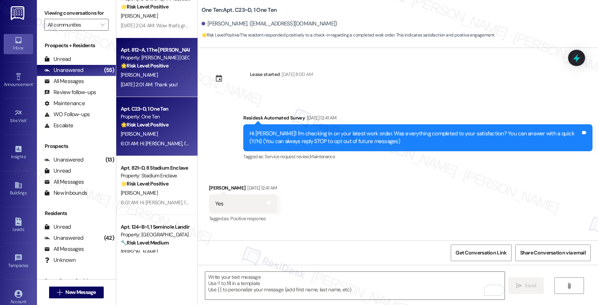
click at [144, 79] on div "[PERSON_NAME]" at bounding box center [155, 75] width 70 height 9
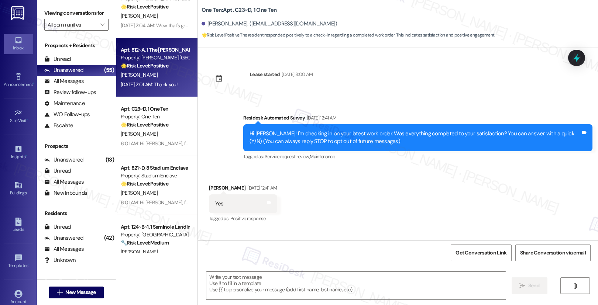
type textarea "Fetching suggested responses. Please feel free to read through the conversation…"
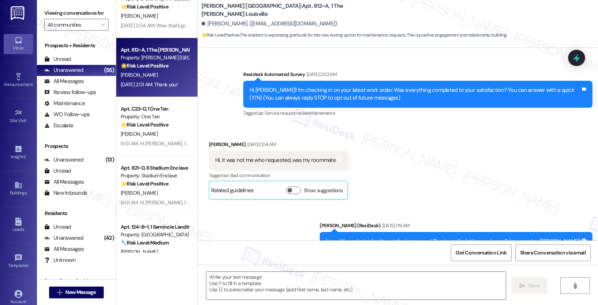
scroll to position [3896, 0]
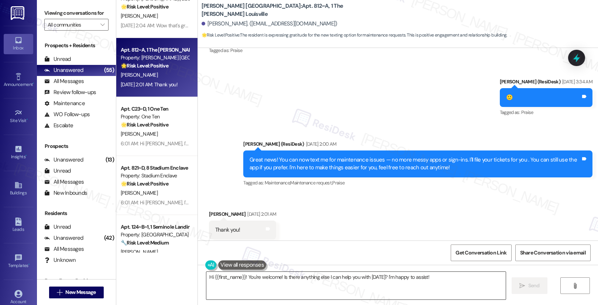
click at [284, 278] on textarea "Hi {{first_name}}! You're welcome! Is there anything else I can help you with […" at bounding box center [356, 286] width 300 height 28
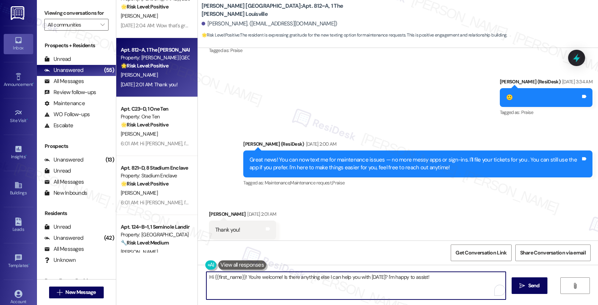
click at [284, 278] on textarea "Hi {{first_name}}! You're welcome! Is there anything else I can help you with […" at bounding box center [356, 286] width 300 height 28
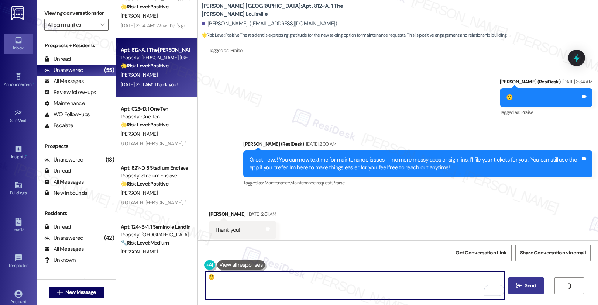
type textarea "☺️"
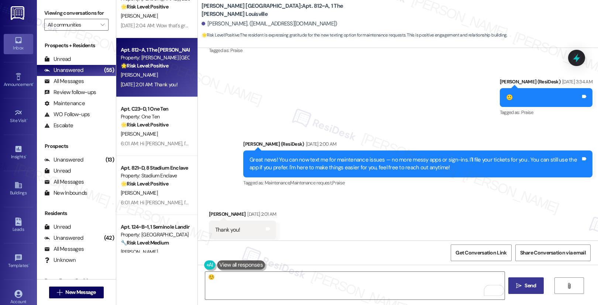
click at [520, 289] on icon "" at bounding box center [519, 286] width 6 height 6
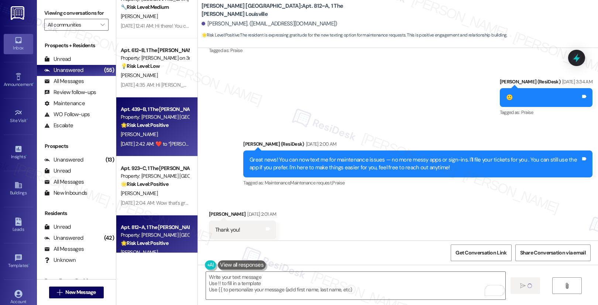
scroll to position [3895, 0]
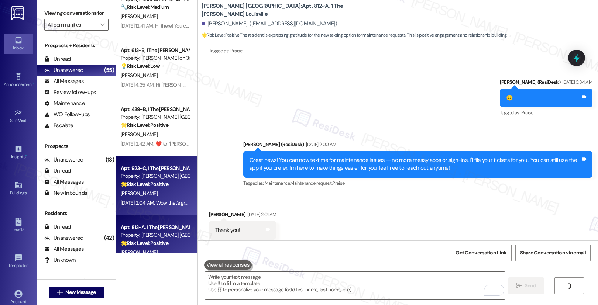
click at [161, 193] on div "[PERSON_NAME]" at bounding box center [155, 193] width 70 height 9
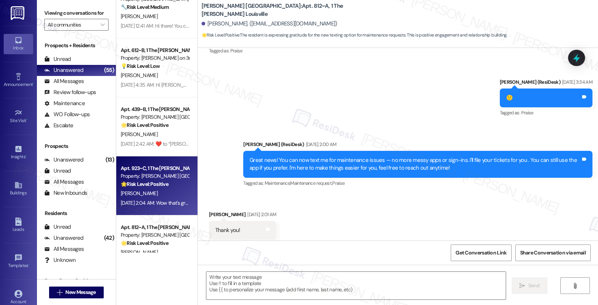
type textarea "Fetching suggested responses. Please feel free to read through the conversation…"
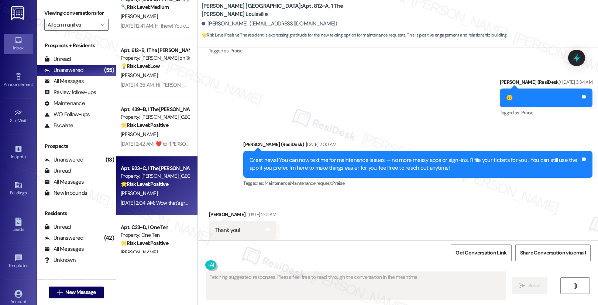
scroll to position [220, 0]
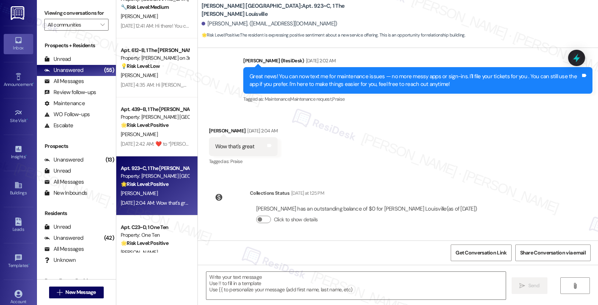
click at [144, 191] on div "[PERSON_NAME]" at bounding box center [155, 193] width 70 height 9
click at [249, 287] on textarea at bounding box center [356, 286] width 300 height 28
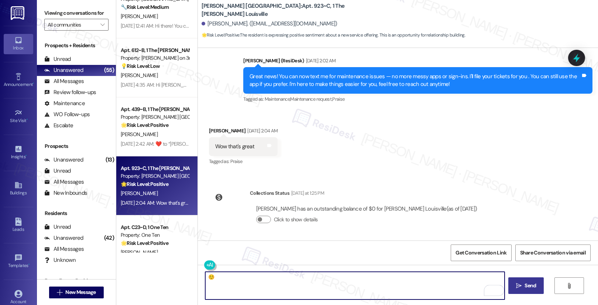
type textarea "☺️"
click at [527, 287] on span "Send" at bounding box center [530, 286] width 11 height 8
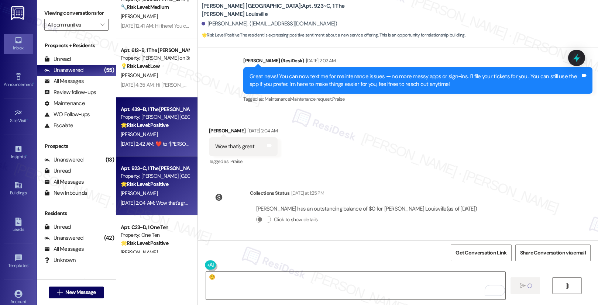
click at [156, 130] on div "[PERSON_NAME]" at bounding box center [155, 134] width 70 height 9
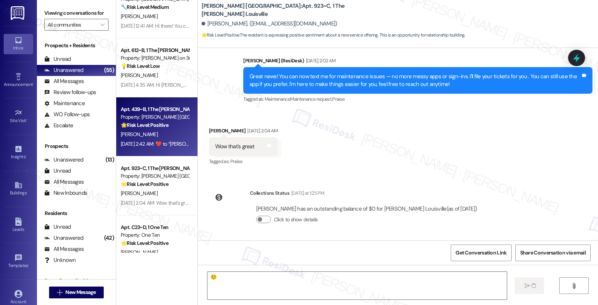
type textarea "Fetching suggested responses. Please feel free to read through the conversation…"
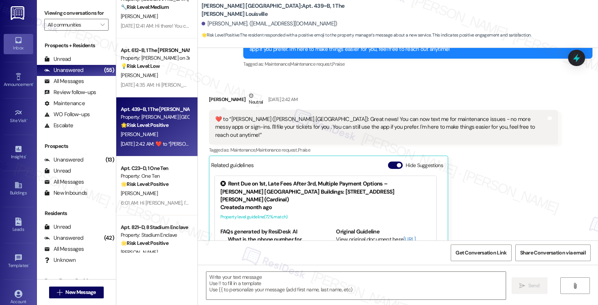
scroll to position [308, 0]
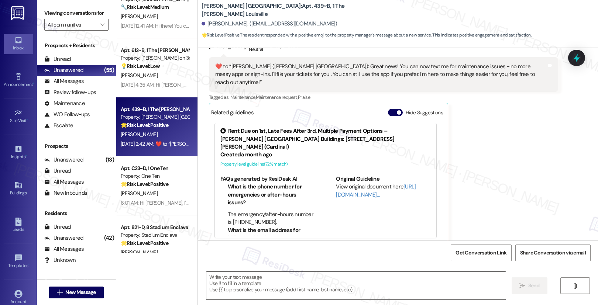
click at [255, 280] on textarea at bounding box center [356, 286] width 300 height 28
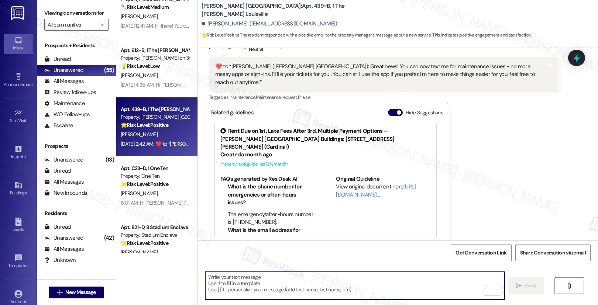
click at [257, 278] on textarea "To enrich screen reader interactions, please activate Accessibility in Grammarl…" at bounding box center [355, 286] width 300 height 28
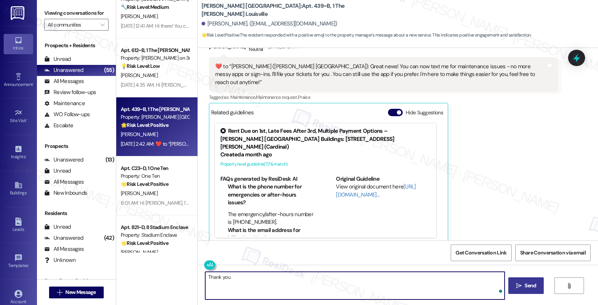
type textarea "Thank you!"
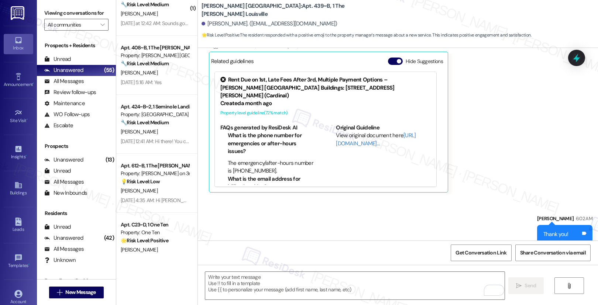
scroll to position [1804, 0]
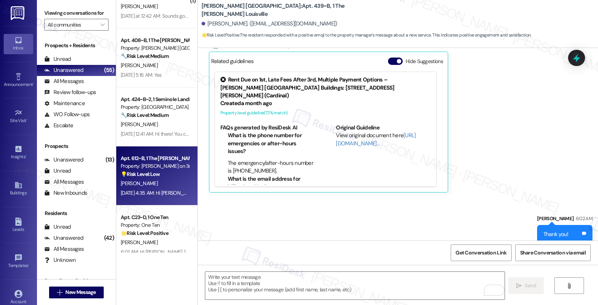
click at [164, 185] on div "[PERSON_NAME]" at bounding box center [155, 183] width 70 height 9
type textarea "Fetching suggested responses. Please feel free to read through the conversation…"
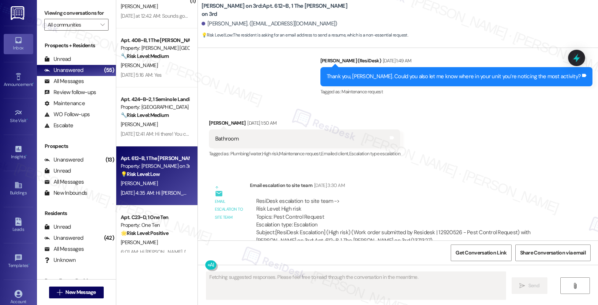
click at [164, 185] on div "[PERSON_NAME]" at bounding box center [155, 183] width 70 height 9
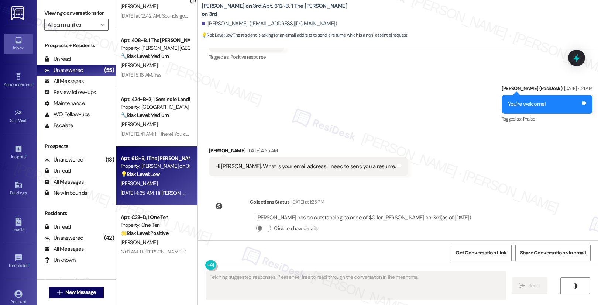
scroll to position [1447, 0]
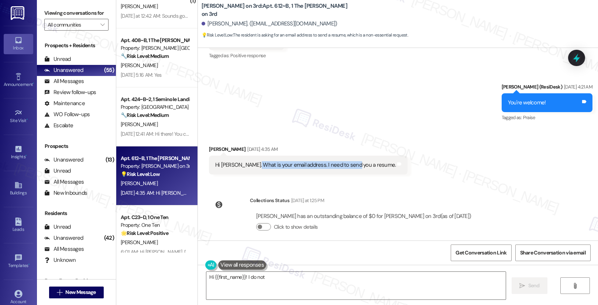
drag, startPoint x: 247, startPoint y: 156, endPoint x: 344, endPoint y: 161, distance: 96.2
click at [344, 161] on div "Hi [PERSON_NAME]. What is your email address. I need to send you a resume. Tags…" at bounding box center [308, 165] width 199 height 19
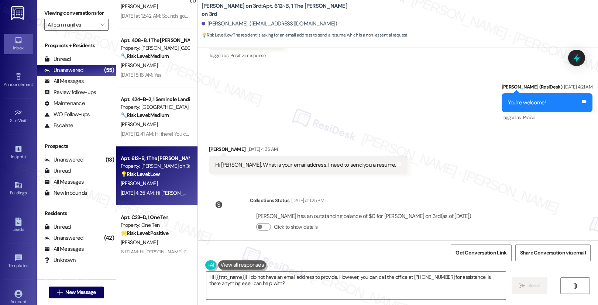
click at [343, 166] on div "Hi [PERSON_NAME]. What is your email address. I need to send you a resume. Tags…" at bounding box center [308, 165] width 199 height 19
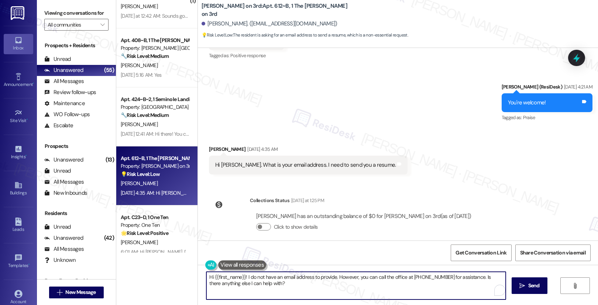
click at [276, 288] on textarea "Hi {{first_name}}! I do not have an email address to provide. However, you can …" at bounding box center [356, 286] width 300 height 28
click at [276, 288] on textarea "Hi {{first_name}}! I do not have an email address to provide. However, you can …" at bounding box center [355, 286] width 300 height 28
drag, startPoint x: 469, startPoint y: 277, endPoint x: 472, endPoint y: 287, distance: 10.6
click at [472, 287] on textarea "Hi {{first_name}}! I do not have an email address to provide. However, you can …" at bounding box center [355, 286] width 300 height 28
type textarea "Hi {{first_name}}! I do not have an email address to provide. However, you can …"
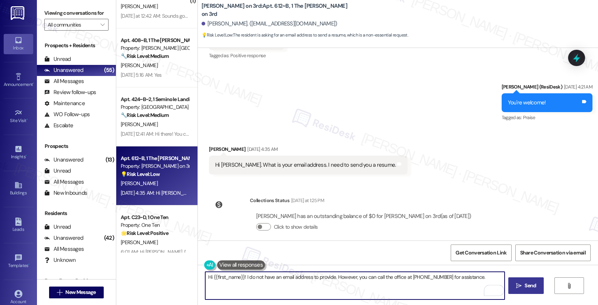
click at [523, 287] on span "Send" at bounding box center [530, 286] width 14 height 8
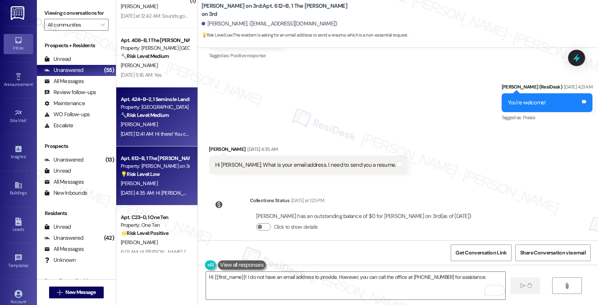
click at [157, 131] on div "[DATE] 12:41 AM: Hi there! You can actually text my son at [PHONE_NUMBER]. I be…" at bounding box center [281, 134] width 320 height 7
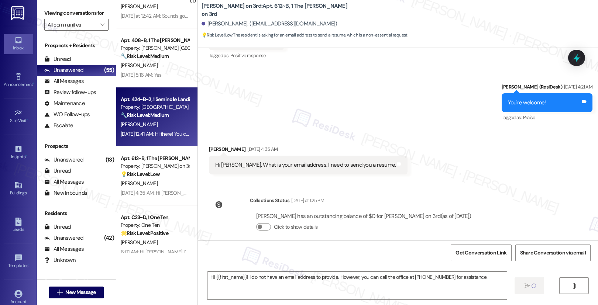
type textarea "Fetching suggested responses. Please feel free to read through the conversation…"
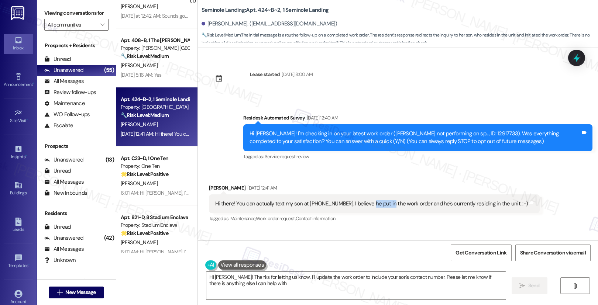
type textarea "Hi [PERSON_NAME]! Thanks for letting us know. I'll update the work order to inc…"
drag, startPoint x: 363, startPoint y: 205, endPoint x: 409, endPoint y: 204, distance: 46.2
click at [409, 204] on div "Hi there! You can actually text my son at [PHONE_NUMBER]. I believe he put in t…" at bounding box center [371, 204] width 313 height 8
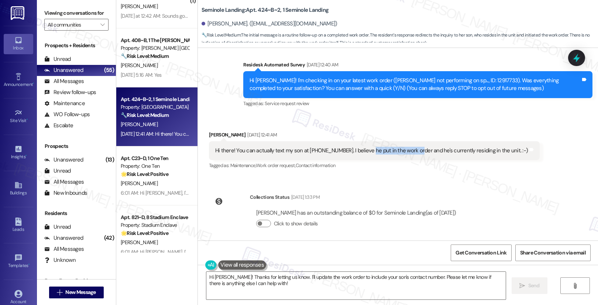
scroll to position [58, 0]
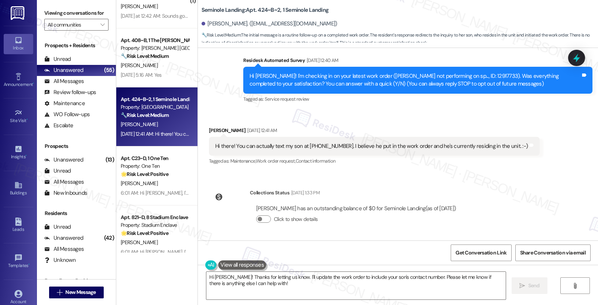
click at [317, 147] on div "Hi there! You can actually text my son at [PHONE_NUMBER]. I believe he put in t…" at bounding box center [371, 147] width 313 height 8
drag, startPoint x: 301, startPoint y: 146, endPoint x: 334, endPoint y: 146, distance: 32.1
click at [334, 146] on div "Hi there! You can actually text my son at [PHONE_NUMBER]. I believe he put in t…" at bounding box center [371, 147] width 313 height 8
copy div "716-465-5126"
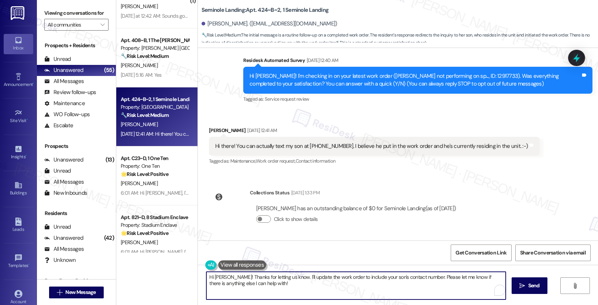
click at [271, 288] on textarea "Hi Britney! Thanks for letting us know. I'll update the work order to include y…" at bounding box center [356, 286] width 300 height 28
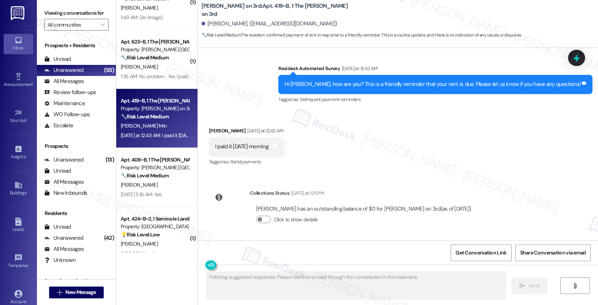
scroll to position [1148, 0]
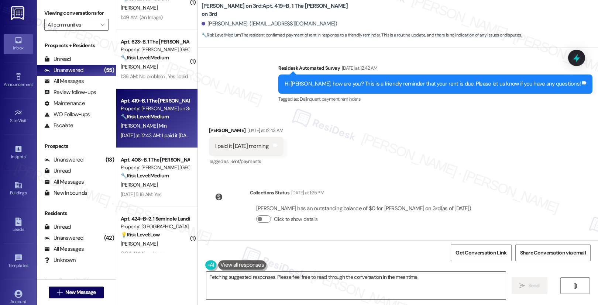
click at [230, 278] on textarea "Hi {{first_name}}! Thanks for letting us know. I'm happy to confirm that we've …" at bounding box center [356, 286] width 300 height 28
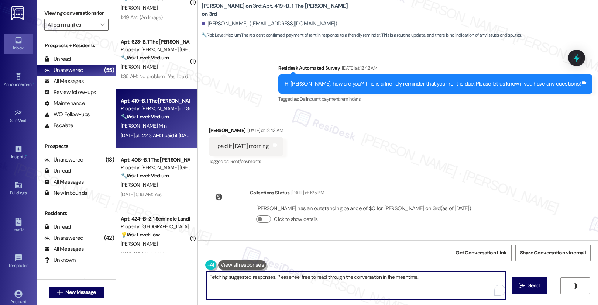
click at [230, 278] on textarea "Hi {{first_name}}! Thanks for letting us know. I'm happy to confirm that we've …" at bounding box center [356, 286] width 300 height 28
paste textarea "Thank you, {{first_name}}, for your payment! If there's anything we can help yo…"
type textarea "Thank you, {{first_name}}, for your payment! If there's anything we can help yo…"
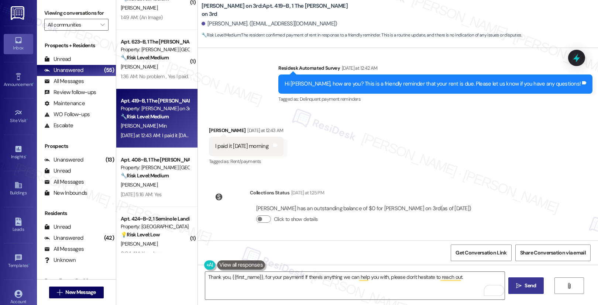
click at [526, 285] on span "Send" at bounding box center [530, 286] width 11 height 8
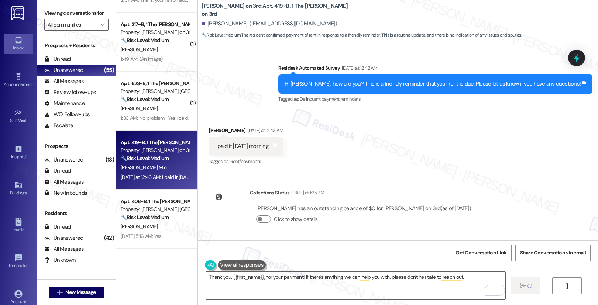
scroll to position [1534, 0]
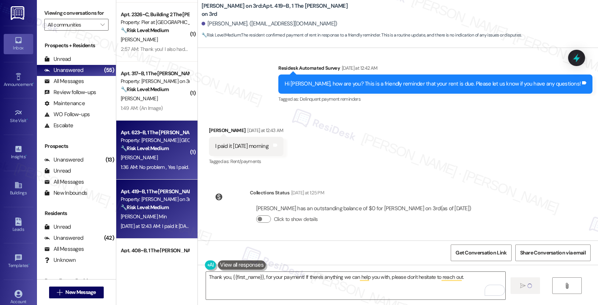
click at [149, 158] on div "[PERSON_NAME]" at bounding box center [155, 157] width 70 height 9
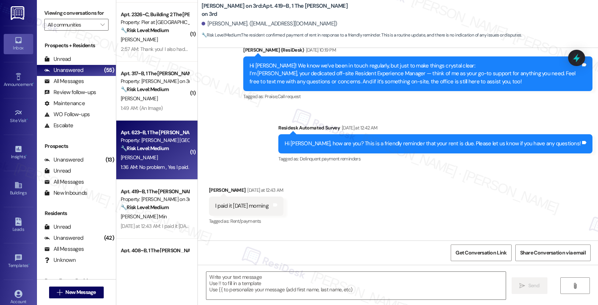
type textarea "Fetching suggested responses. Please feel free to read through the conversation…"
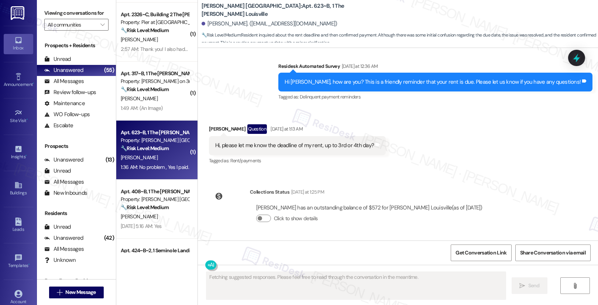
scroll to position [4993, 0]
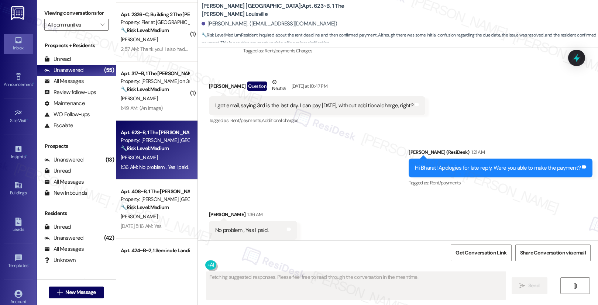
click at [272, 271] on div "Fetching suggested responses. Please feel free to read through the conversation…" at bounding box center [398, 292] width 400 height 55
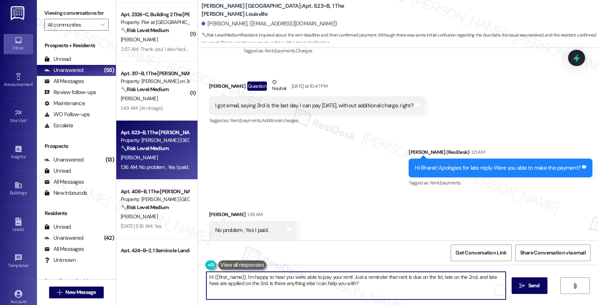
click at [243, 277] on textarea "Hi {{first_name}}, I'm happy to hear you were able to pay your rent! Just a rem…" at bounding box center [356, 286] width 300 height 28
paste textarea "Thank you, {{first_name}}, for your payment! If there's anything we can help yo…"
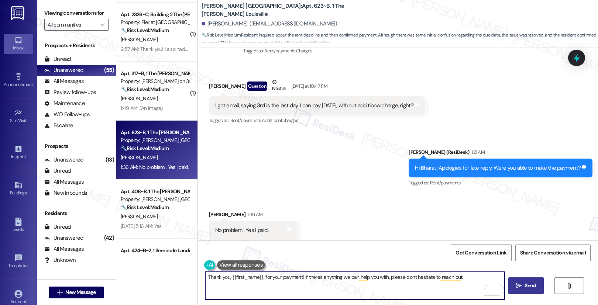
type textarea "Thank you, {{first_name}}, for your payment! If there's anything we can help yo…"
click at [515, 287] on span " Send" at bounding box center [526, 286] width 23 height 8
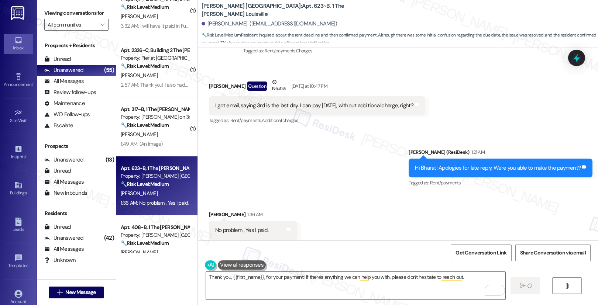
scroll to position [1498, 0]
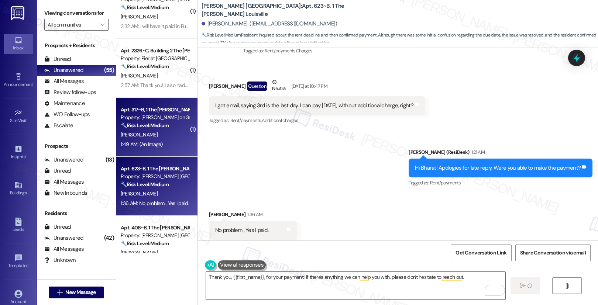
click at [170, 147] on div "1:49 AM: (An Image) 1:49 AM: (An Image)" at bounding box center [155, 144] width 70 height 9
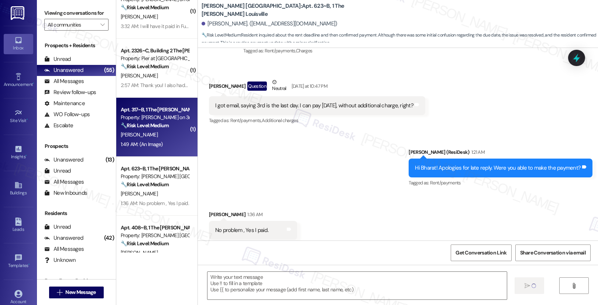
type textarea "Fetching suggested responses. Please feel free to read through the conversation…"
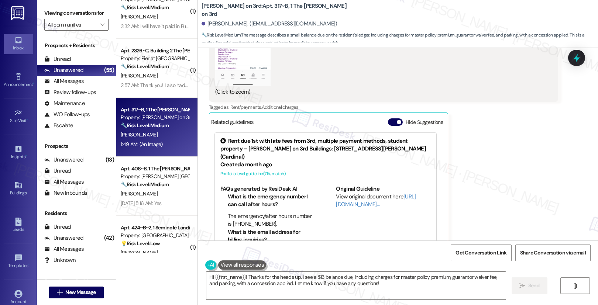
scroll to position [840, 0]
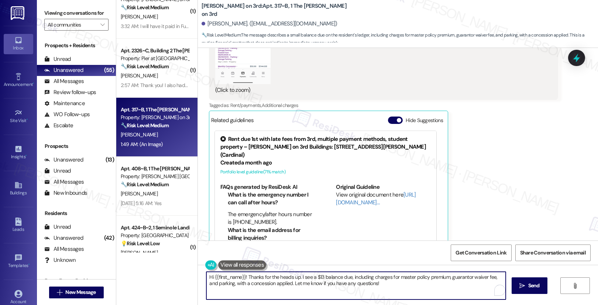
click at [292, 284] on textarea "Hi {{first_name}}! Thanks for the heads up. I see a $13 balance due, including …" at bounding box center [356, 286] width 300 height 28
drag, startPoint x: 373, startPoint y: 289, endPoint x: 173, endPoint y: 275, distance: 200.7
click at [173, 275] on div "( 2 ) Apt. 2423~A, Building 2 The Pier [PERSON_NAME] Property: [PERSON_NAME] at…" at bounding box center [357, 152] width 482 height 305
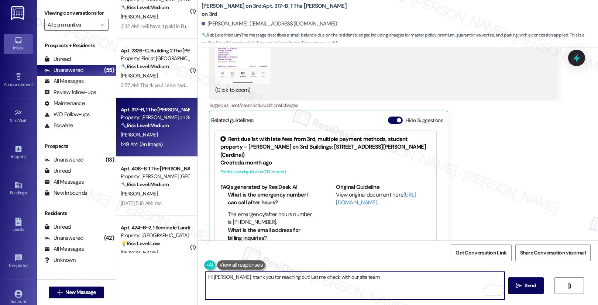
click at [315, 279] on textarea "Hi [PERSON_NAME], thank you for reaching out! Let me check with our site team" at bounding box center [355, 286] width 300 height 28
click at [393, 280] on textarea "Hi [PERSON_NAME], thank you for reaching out! Let me check your queries with ou…" at bounding box center [355, 286] width 300 height 28
type textarea "Hi [PERSON_NAME], thank you for reaching out! Let me check your queries with ou…"
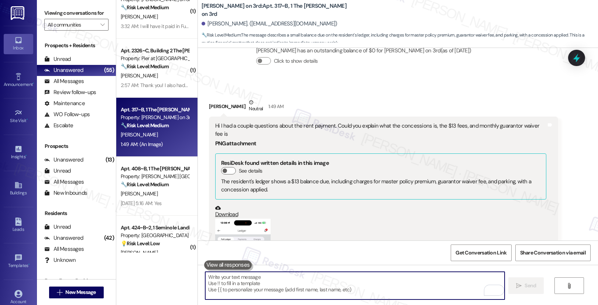
scroll to position [575, 0]
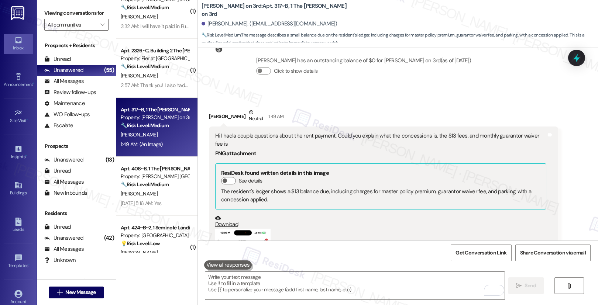
click at [352, 132] on div "Hi I had a couple questions about the rent payment. Could you explain what the …" at bounding box center [380, 140] width 331 height 16
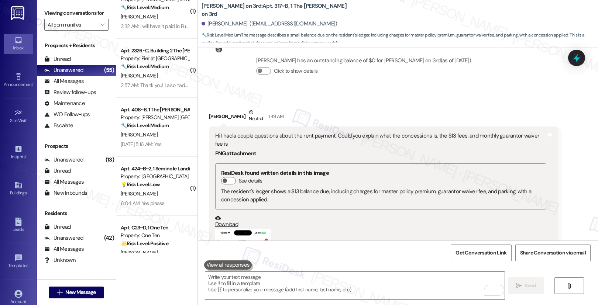
click at [215, 132] on div "Hi I had a couple questions about the rent payment. Could you explain what the …" at bounding box center [380, 140] width 331 height 16
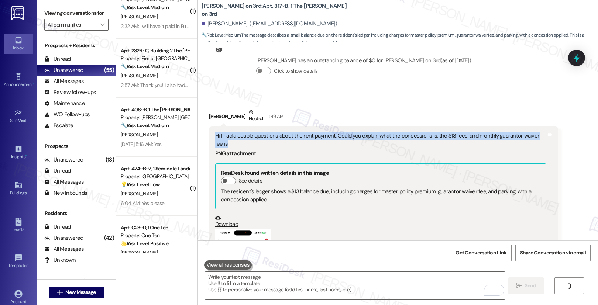
click at [215, 132] on div "Hi I had a couple questions about the rent payment. Could you explain what the …" at bounding box center [380, 140] width 331 height 16
copy div "Hi I had a couple questions about the rent payment. Could you explain what the …"
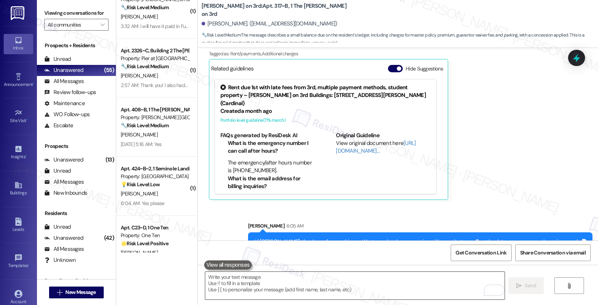
click at [309, 283] on textarea "To enrich screen reader interactions, please activate Accessibility in Grammarl…" at bounding box center [355, 286] width 300 height 28
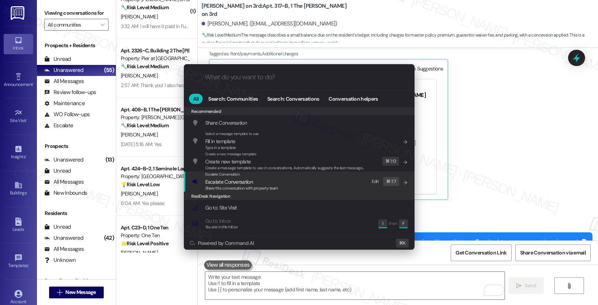
click at [295, 193] on div "ResiDesk Navigation" at bounding box center [299, 196] width 231 height 8
click at [292, 182] on div "Escalate Conversation Escalate Conversation Share this conversation with proper…" at bounding box center [300, 182] width 216 height 20
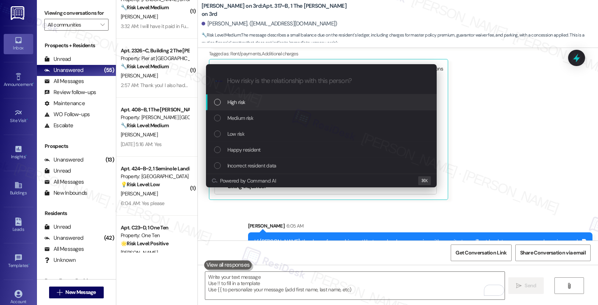
click at [301, 103] on div "High risk" at bounding box center [322, 102] width 216 height 8
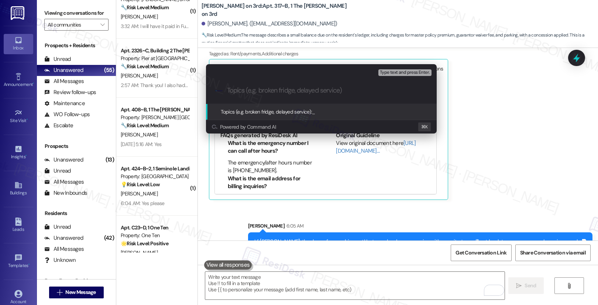
paste input "Questions Regarding Rent Payment Charges"
type input "Questions Regarding Rent Payment Charges"
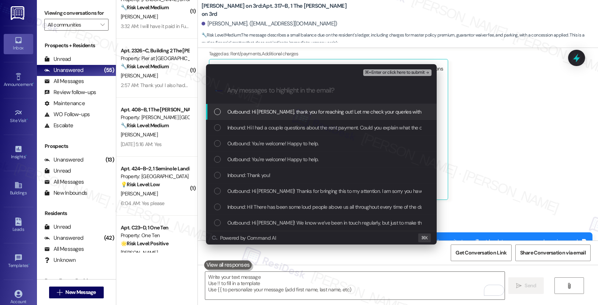
click at [268, 112] on span "Outbound: Hi [PERSON_NAME], thank you for reaching out! Let me check your queri…" at bounding box center [389, 112] width 323 height 8
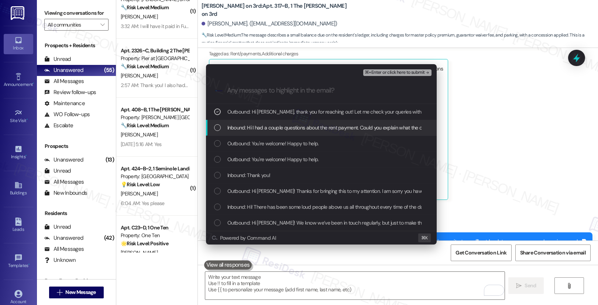
click at [262, 127] on span "Inbound: Hi I had a couple questions about the rent payment. Could you explain …" at bounding box center [393, 128] width 330 height 8
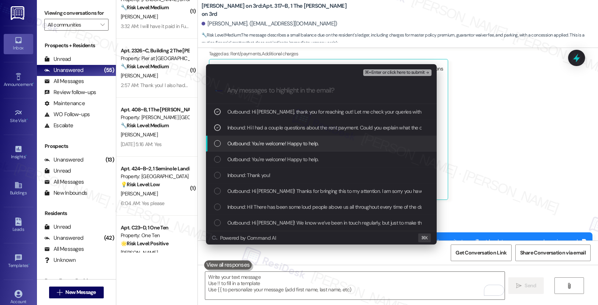
click at [257, 140] on span "Outbound: You're welcome! Happy to help." at bounding box center [274, 144] width 92 height 8
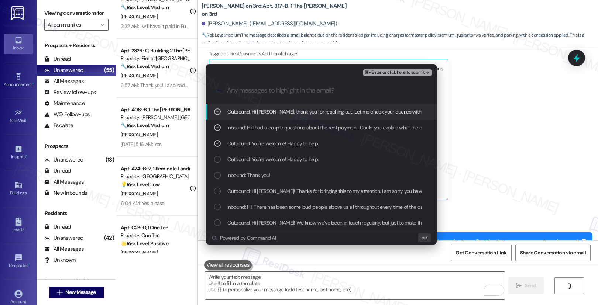
click at [396, 71] on span "⌘+Enter or click here to submit" at bounding box center [395, 72] width 60 height 5
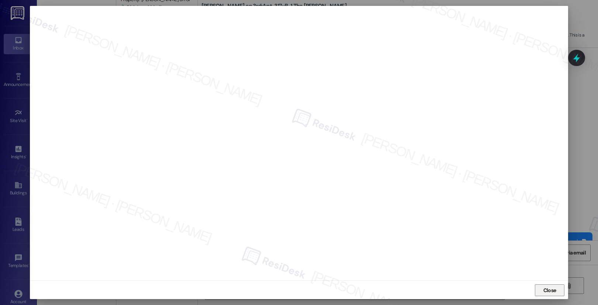
click at [547, 292] on span "Close" at bounding box center [550, 291] width 13 height 8
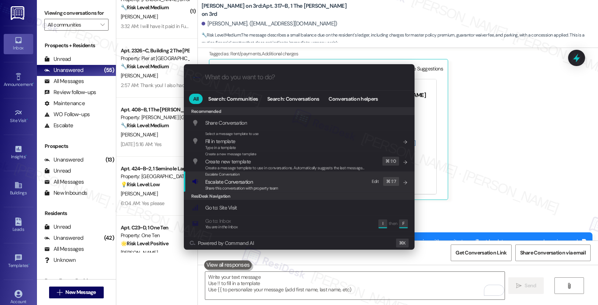
click at [273, 182] on span "Escalate Conversation" at bounding box center [241, 182] width 73 height 8
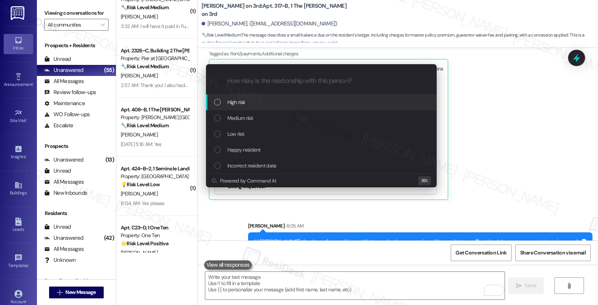
click at [274, 102] on div "High risk" at bounding box center [322, 102] width 216 height 8
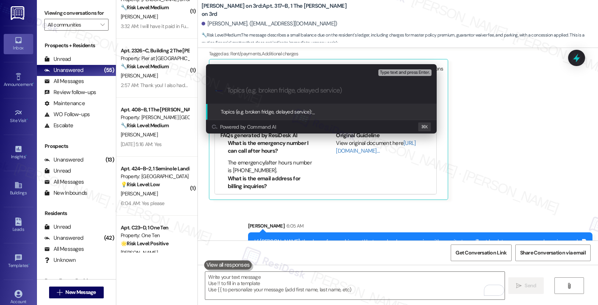
paste input "Questions Regarding Rent Payment Charges"
type input "Questions Regarding Rent Payment Charges"
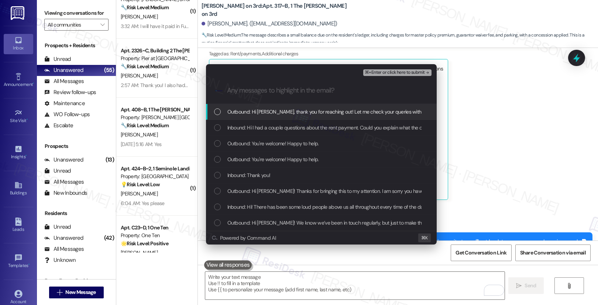
click at [271, 113] on span "Outbound: Hi [PERSON_NAME], thank you for reaching out! Let me check your queri…" at bounding box center [389, 112] width 323 height 8
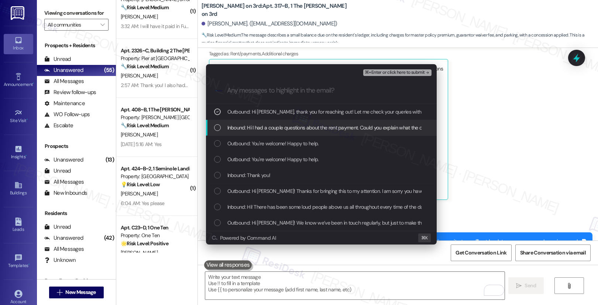
click at [270, 131] on span "Inbound: Hi I had a couple questions about the rent payment. Could you explain …" at bounding box center [393, 128] width 330 height 8
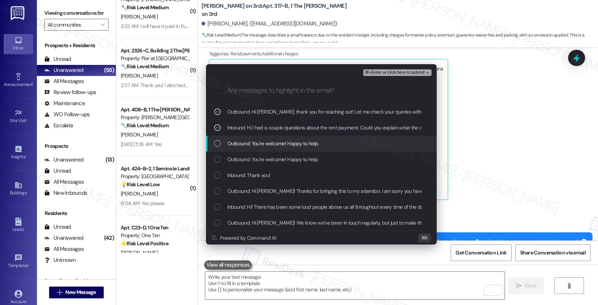
click at [270, 144] on span "Outbound: You're welcome! Happy to help." at bounding box center [274, 144] width 92 height 8
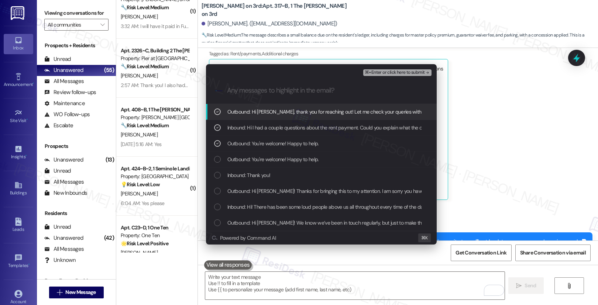
click at [401, 74] on span "⌘+Enter or click here to submit" at bounding box center [395, 72] width 60 height 5
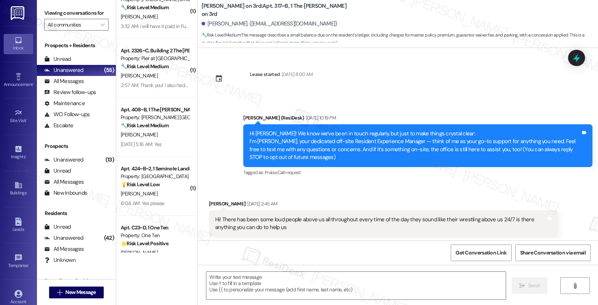
scroll to position [840, 0]
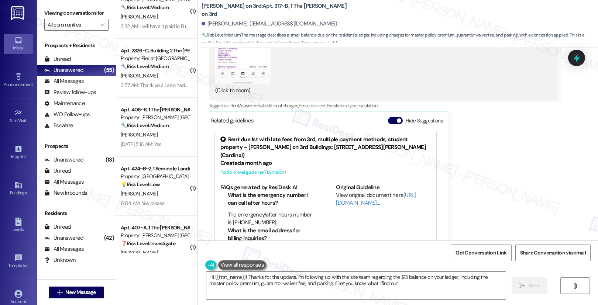
type textarea "Hi {{first_name}}! Thanks for the update. I'm following up with the site team r…"
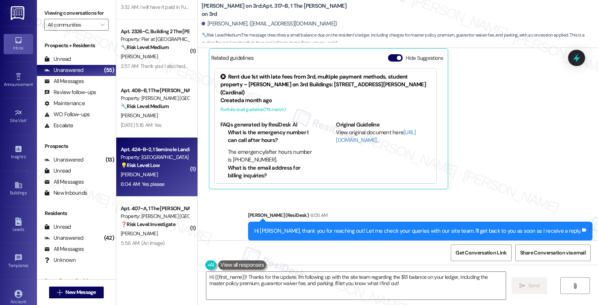
scroll to position [1520, 0]
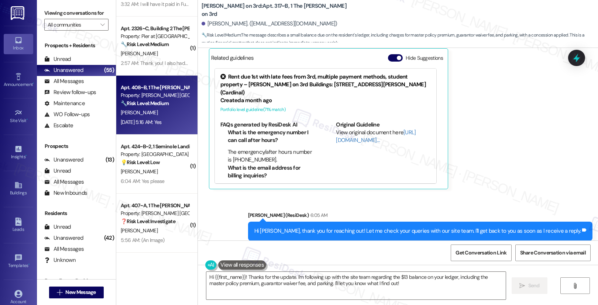
click at [164, 116] on div "[PERSON_NAME]" at bounding box center [155, 112] width 70 height 9
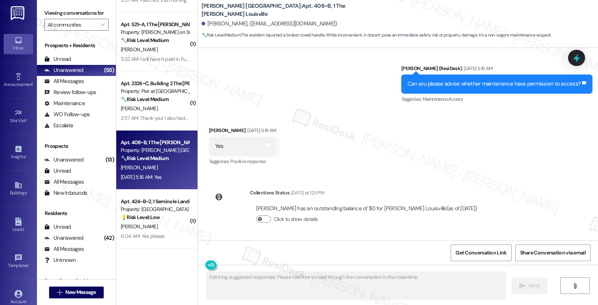
scroll to position [1464, 0]
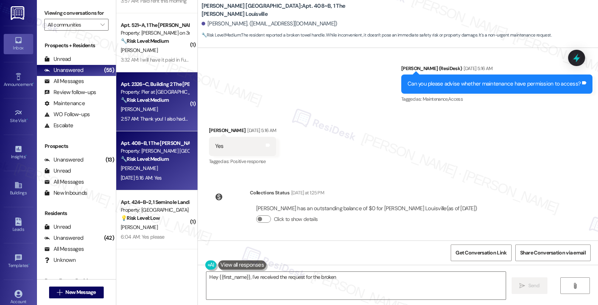
type textarea "Hey {{first_name}}, I've received the request for the broken"
click at [159, 115] on div "2:57 AM: Thank you! I also had another question regarding parking. I have a fri…" at bounding box center [155, 119] width 70 height 9
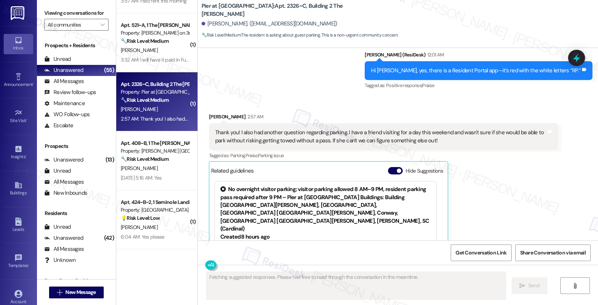
scroll to position [493, 0]
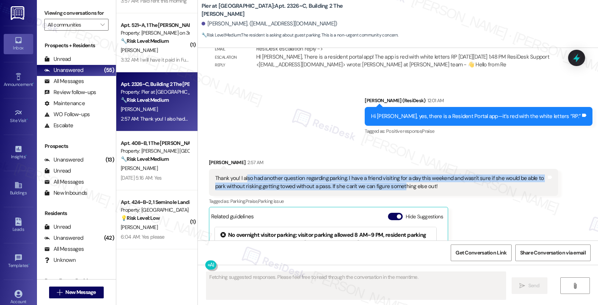
drag, startPoint x: 241, startPoint y: 163, endPoint x: 386, endPoint y: 167, distance: 145.2
click at [386, 175] on div "Thank you! I also had another question regarding parking. I have a friend visit…" at bounding box center [380, 183] width 331 height 16
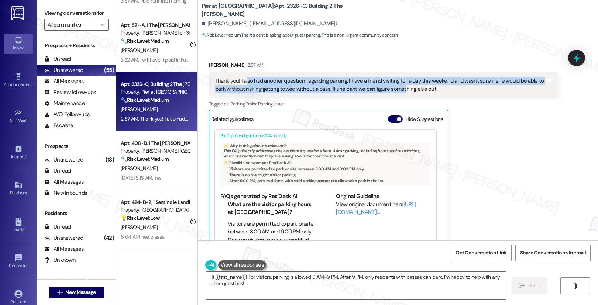
scroll to position [61, 0]
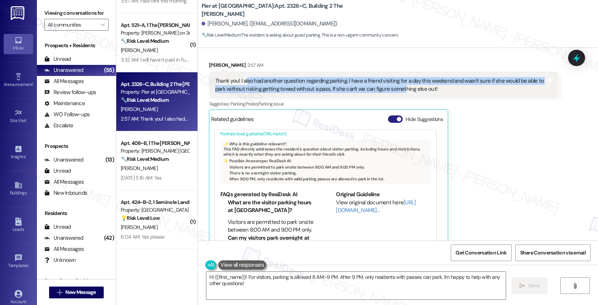
click at [388, 116] on button "Hide Suggestions" at bounding box center [395, 119] width 15 height 7
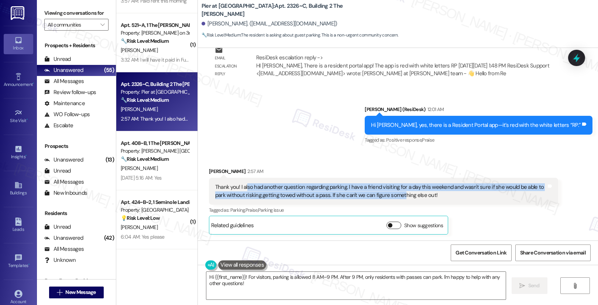
scroll to position [468, 0]
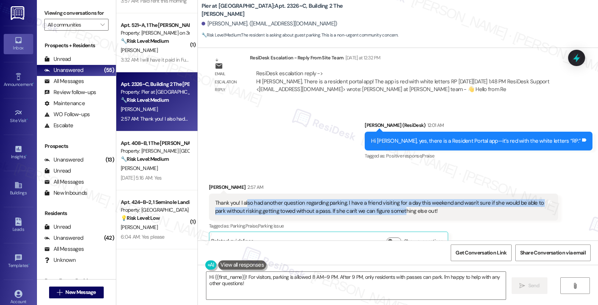
click at [291, 199] on div "Thank you! I also had another question regarding parking. I have a friend visit…" at bounding box center [380, 207] width 331 height 16
drag, startPoint x: 208, startPoint y: 185, endPoint x: 390, endPoint y: 192, distance: 181.9
click at [390, 194] on div "Thank you! I also had another question regarding parking. I have a friend visit…" at bounding box center [383, 207] width 349 height 27
click at [271, 199] on div "Thank you! I also had another question regarding parking. I have a friend visit…" at bounding box center [380, 207] width 331 height 16
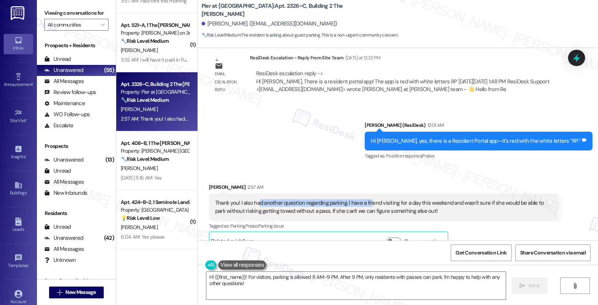
drag, startPoint x: 254, startPoint y: 185, endPoint x: 364, endPoint y: 187, distance: 110.1
click at [364, 199] on div "Thank you! I also had another question regarding parking. I have a friend visit…" at bounding box center [380, 207] width 331 height 16
click at [288, 199] on div "Thank you! I also had another question regarding parking. I have a friend visit…" at bounding box center [380, 207] width 331 height 16
drag, startPoint x: 259, startPoint y: 189, endPoint x: 433, endPoint y: 191, distance: 174.0
click at [433, 199] on div "Thank you! I also had another question regarding parking. I have a friend visit…" at bounding box center [380, 207] width 331 height 16
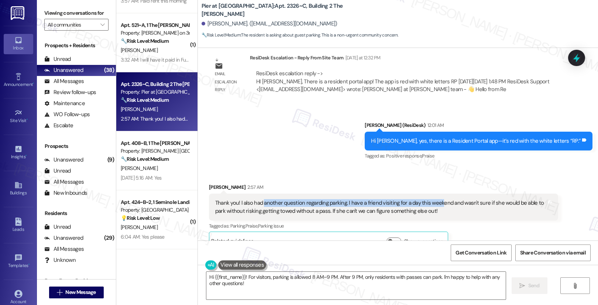
click at [333, 199] on div "Thank you! I also had another question regarding parking. I have a friend visit…" at bounding box center [380, 207] width 331 height 16
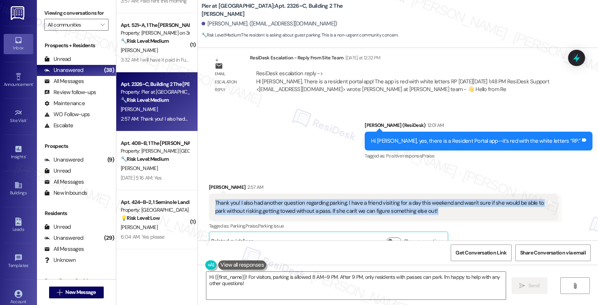
click at [333, 199] on div "Thank you! I also had another question regarding parking. I have a friend visit…" at bounding box center [380, 207] width 331 height 16
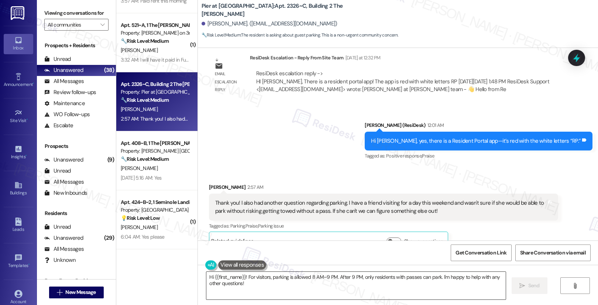
click at [235, 281] on textarea "Hi {{first_name}}! For visitors, parking is allowed 8 AM–9 PM. After 9 PM, only…" at bounding box center [356, 286] width 300 height 28
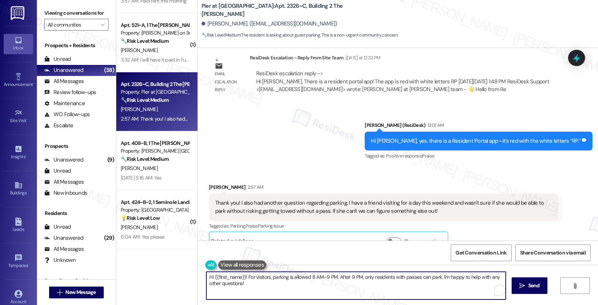
click at [235, 281] on textarea "Hi {{first_name}}! For visitors, parking is allowed 8 AM–9 PM. After 9 PM, only…" at bounding box center [356, 286] width 300 height 28
click at [246, 279] on textarea "Hi {{first_name}}! For visitors, parking is allowed 8 AM–9 PM. After 9 PM, only…" at bounding box center [356, 286] width 300 height 28
click at [244, 277] on textarea "Hi {{first_name}}! For visitors, parking is allowed 8 AM–9 PM. After 9 PM, only…" at bounding box center [355, 286] width 300 height 28
drag, startPoint x: 243, startPoint y: 278, endPoint x: 256, endPoint y: 291, distance: 18.8
click at [256, 291] on textarea "Hi {{first_name}}! For visitors, parking is allowed 8 AM–9 PM. After 9 PM, only…" at bounding box center [355, 286] width 300 height 28
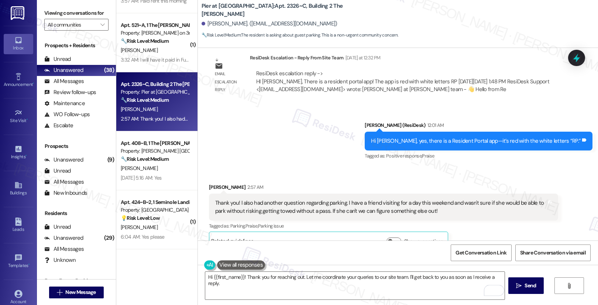
click at [209, 184] on div "[PERSON_NAME] 2:57 AM" at bounding box center [383, 189] width 349 height 10
copy div "Makayla"
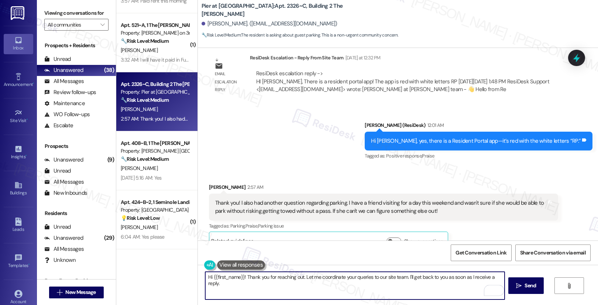
drag, startPoint x: 208, startPoint y: 277, endPoint x: 243, endPoint y: 279, distance: 34.8
click at [239, 277] on textarea "Hi {{first_name}}! Thank you for reaching out. Let me coordinate your queries t…" at bounding box center [355, 286] width 300 height 28
paste textarea "Makayla"
type textarea "Hi [PERSON_NAME]! Thank you for reaching out. Let me coordinate your queries to…"
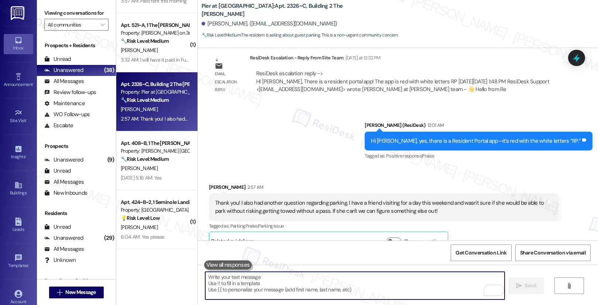
click at [245, 281] on textarea "To enrich screen reader interactions, please activate Accessibility in Grammarl…" at bounding box center [355, 286] width 300 height 28
paste textarea "Hi [PERSON_NAME], Thank you for reaching out! I’ll coordinate your questions wi…"
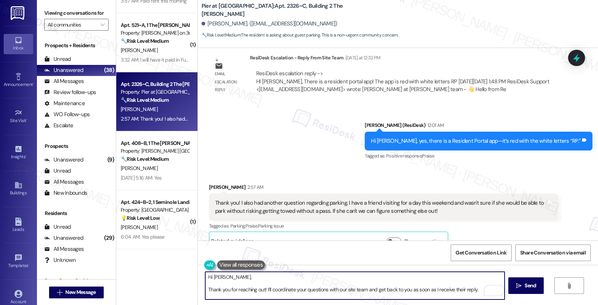
click at [205, 290] on textarea "Hi [PERSON_NAME], Thank you for reaching out! I’ll coordinate your questions wi…" at bounding box center [355, 286] width 300 height 28
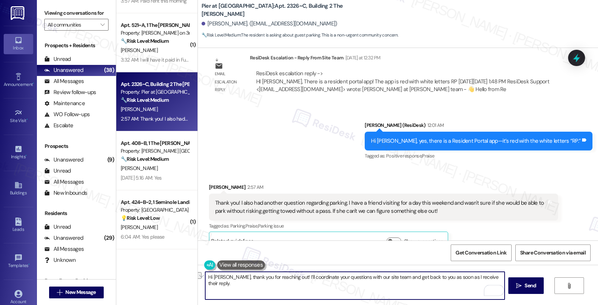
drag, startPoint x: 370, startPoint y: 277, endPoint x: 454, endPoint y: 281, distance: 83.9
click at [454, 281] on textarea "Hi [PERSON_NAME], thank you for reaching out! I’ll coordinate your questions wi…" at bounding box center [355, 286] width 300 height 28
type textarea "Hi [PERSON_NAME], thank you for reaching out! I’ll coordinate your questions wi…"
click at [526, 290] on span "Send" at bounding box center [530, 286] width 11 height 8
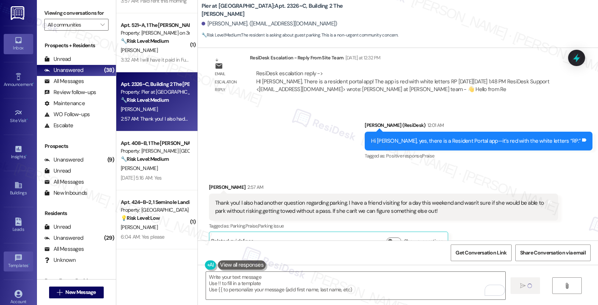
scroll to position [468, 0]
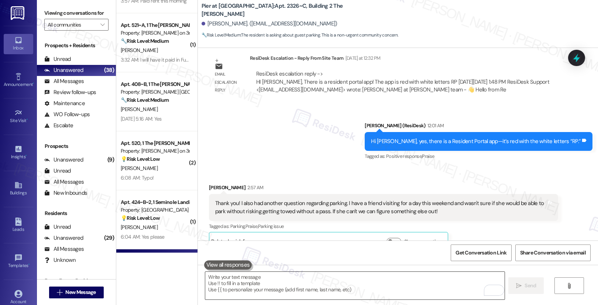
click at [268, 284] on textarea "To enrich screen reader interactions, please activate Accessibility in Grammarl…" at bounding box center [355, 286] width 300 height 28
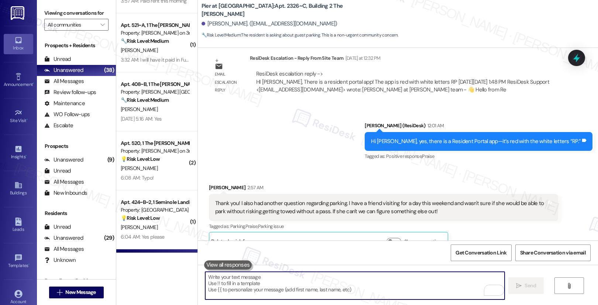
click at [268, 284] on textarea "To enrich screen reader interactions, please activate Accessibility in Grammarl…" at bounding box center [355, 286] width 300 height 28
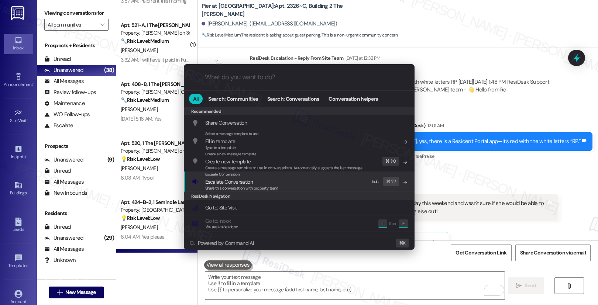
click at [240, 187] on span "Share this conversation with property team" at bounding box center [241, 188] width 73 height 5
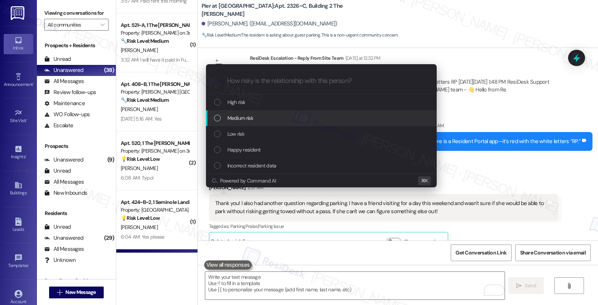
click at [253, 115] on span "Medium risk" at bounding box center [241, 118] width 26 height 8
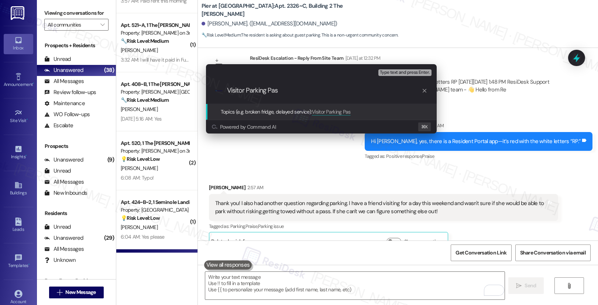
type input "Visitor Parking Pass"
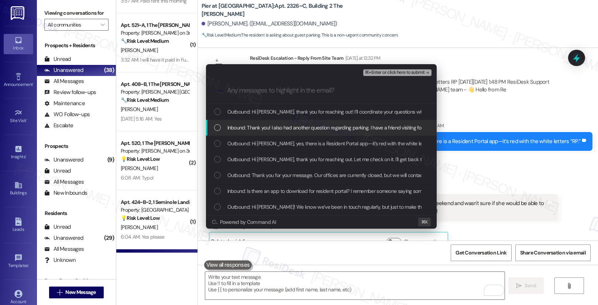
click at [295, 126] on span "Inbound: Thank you! I also had another question regarding parking. I have a fri…" at bounding box center [492, 128] width 528 height 8
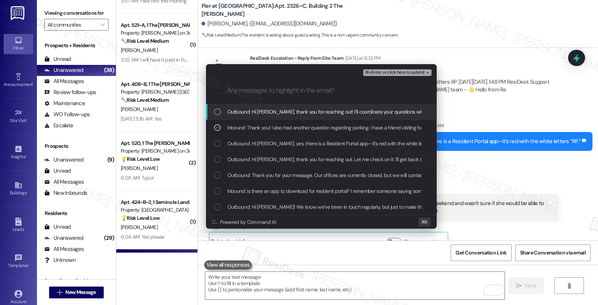
click at [292, 113] on span "Outbound: Hi [PERSON_NAME], thank you for reaching out! I’ll coordinate your qu…" at bounding box center [397, 112] width 338 height 8
click at [377, 72] on span "⌘+Enter or click here to submit" at bounding box center [395, 72] width 60 height 5
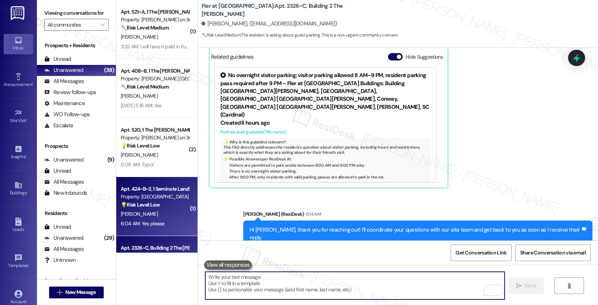
scroll to position [1579, 0]
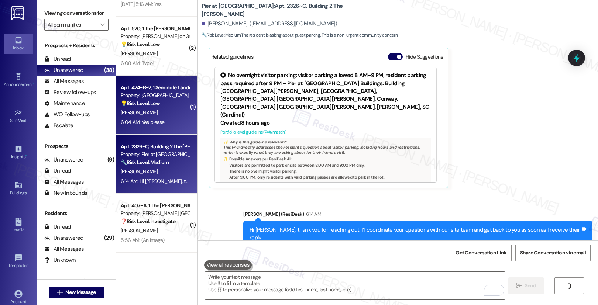
click at [172, 114] on div "[PERSON_NAME]" at bounding box center [155, 112] width 70 height 9
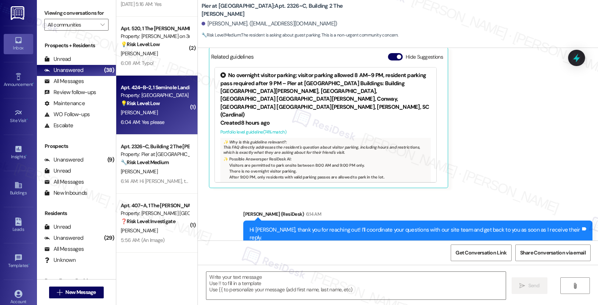
type textarea "Fetching suggested responses. Please feel free to read through the conversation…"
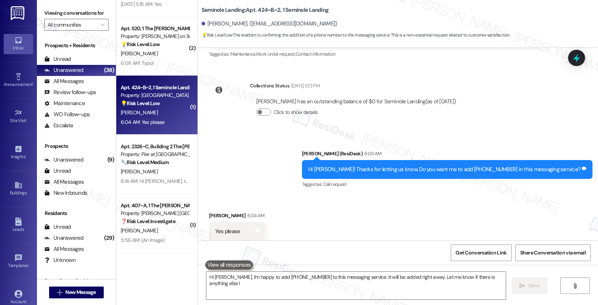
click at [172, 114] on div "[PERSON_NAME]" at bounding box center [155, 112] width 70 height 9
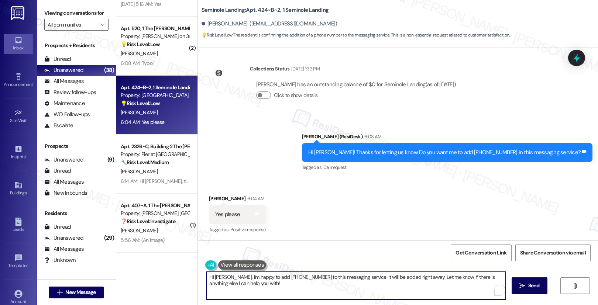
click at [241, 284] on textarea "Hi [PERSON_NAME], I'm happy to add [PHONE_NUMBER] to this messaging service. It…" at bounding box center [356, 286] width 300 height 28
drag, startPoint x: 247, startPoint y: 286, endPoint x: 294, endPoint y: 282, distance: 47.4
click at [247, 286] on textarea "Hi [PERSON_NAME], I'm happy to add [PHONE_NUMBER] to this messaging service. It…" at bounding box center [355, 286] width 300 height 28
drag, startPoint x: 288, startPoint y: 290, endPoint x: 178, endPoint y: 276, distance: 111.0
click at [178, 276] on div "( 1 ) Apt. 14~C, F The Alpine Allendale Property: Alpine 🔧 Risk Level: Medium R…" at bounding box center [357, 152] width 482 height 305
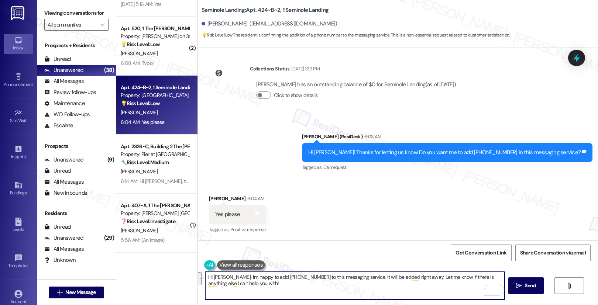
type textarea "L"
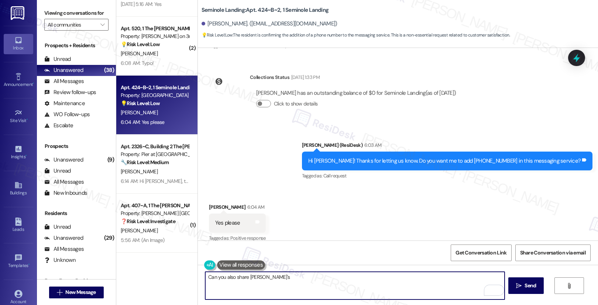
scroll to position [182, 0]
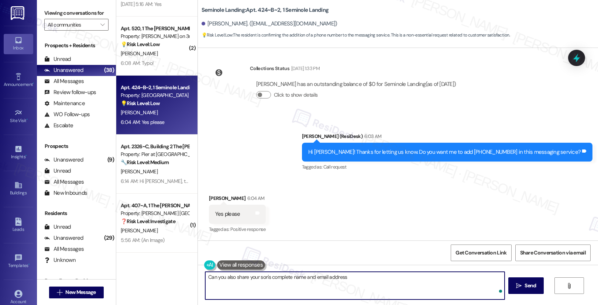
type textarea "Can you also share your son's complete name and email address?"
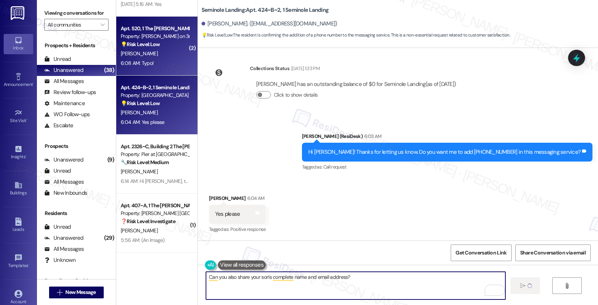
click at [138, 47] on strong "💡 Risk Level: Low" at bounding box center [140, 44] width 39 height 7
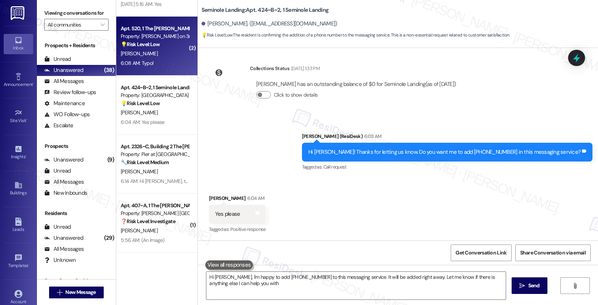
type textarea "Hi [PERSON_NAME], I'm happy to add [PHONE_NUMBER] to this messaging service. It…"
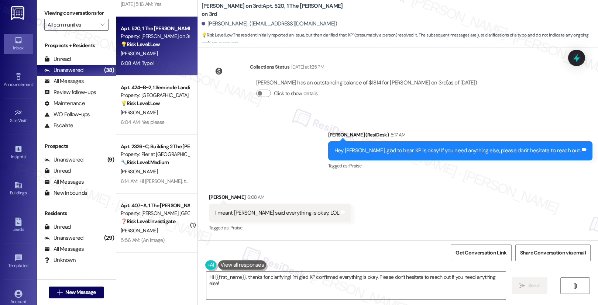
scroll to position [3618, 0]
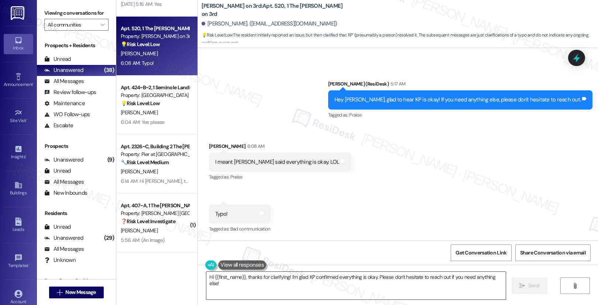
click at [287, 280] on textarea "Hi {{first_name}}, thanks for clarifying! I'm glad KP confirmed everything is o…" at bounding box center [356, 286] width 300 height 28
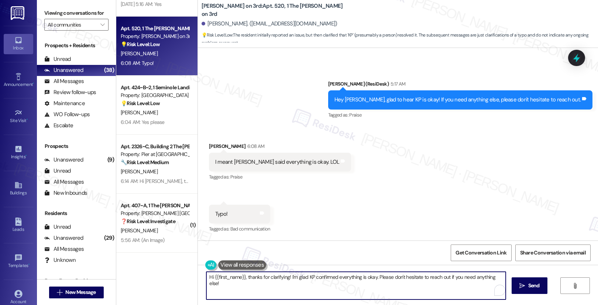
click at [287, 280] on textarea "Hi {{first_name}}, thanks for clarifying! I'm glad KP confirmed everything is o…" at bounding box center [356, 286] width 300 height 28
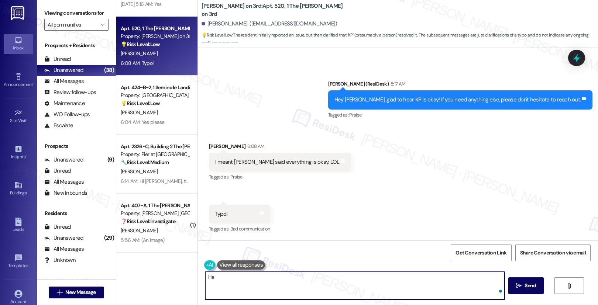
type textarea "H"
type textarea "😅"
click at [521, 285] on span " Send" at bounding box center [526, 286] width 23 height 8
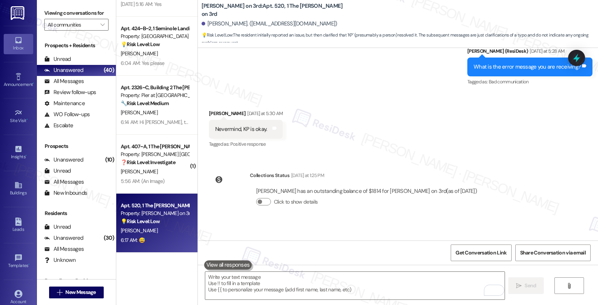
scroll to position [3669, 0]
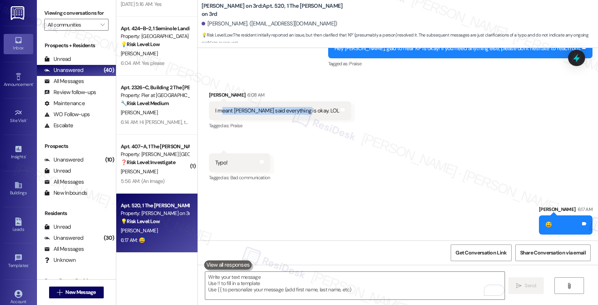
drag, startPoint x: 215, startPoint y: 112, endPoint x: 295, endPoint y: 111, distance: 80.5
click at [295, 111] on div "I meant [PERSON_NAME] said everything is okay. LOL" at bounding box center [277, 111] width 124 height 8
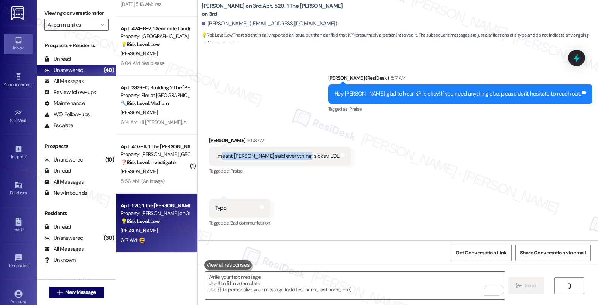
scroll to position [3614, 0]
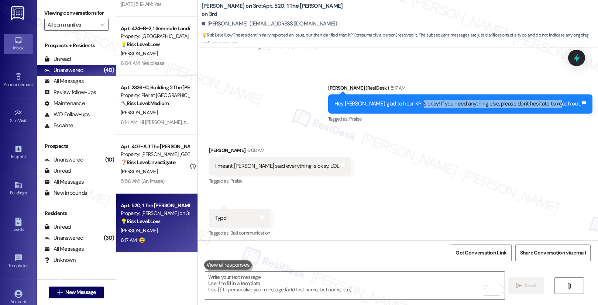
drag, startPoint x: 441, startPoint y: 104, endPoint x: 578, endPoint y: 103, distance: 136.3
click at [578, 103] on div "Hey [PERSON_NAME], glad to hear KP is okay! If you need anything else, please d…" at bounding box center [458, 104] width 247 height 8
copy div "If you need anything else, please don't hesitate to reach out"
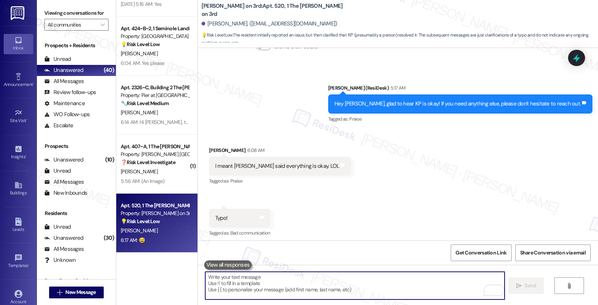
click at [296, 293] on textarea "To enrich screen reader interactions, please activate Accessibility in Grammarl…" at bounding box center [355, 286] width 300 height 28
paste textarea "If you need anything else, please don't hesitate to reach out"
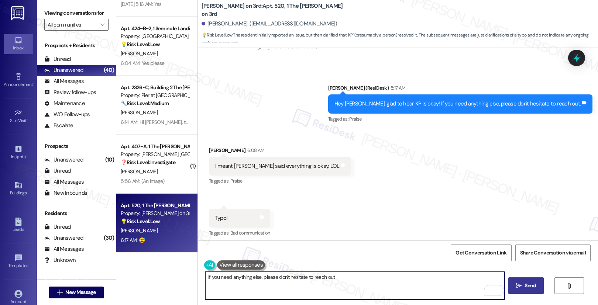
type textarea "If you need anything else, please don't hesitate to reach out"
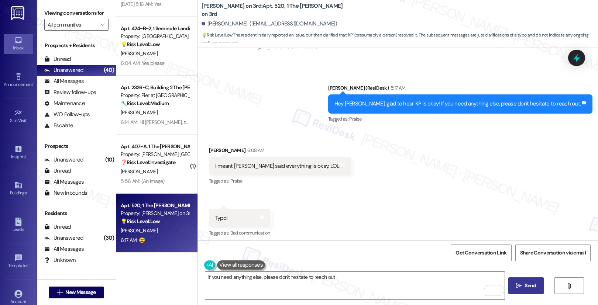
click at [527, 291] on button " Send" at bounding box center [527, 286] width 36 height 17
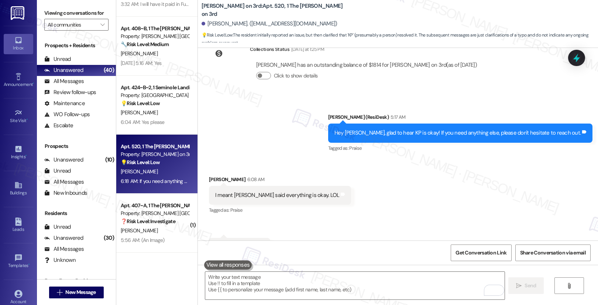
scroll to position [3721, 0]
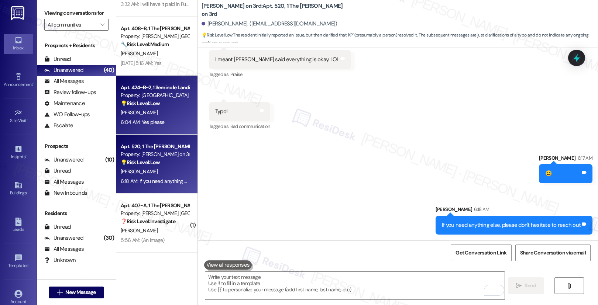
click at [165, 128] on div "Apt. 424~B~2, 1 Seminole Landing Property: [GEOGRAPHIC_DATA] 💡 Risk Level: Low …" at bounding box center [156, 105] width 81 height 59
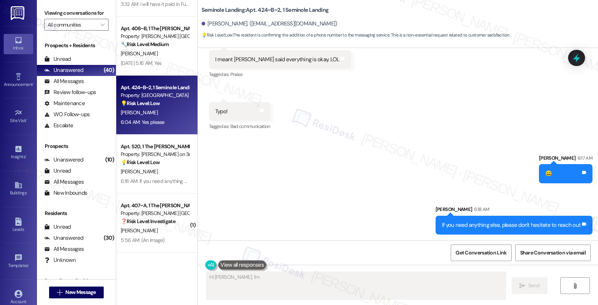
scroll to position [182, 0]
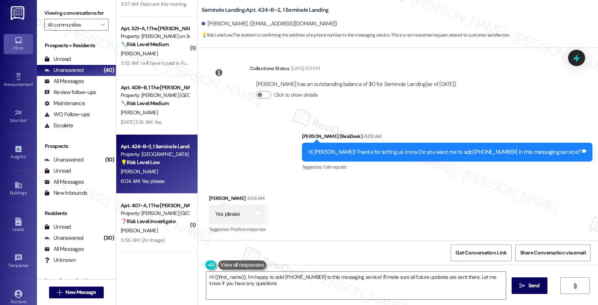
type textarea "Hi {{first_name}}, I'm happy to add [PHONE_NUMBER] to this messaging service! I…"
click at [283, 223] on div "Received via SMS [PERSON_NAME] 6:04 AM Yes please Tags and notes Tagged as: Pos…" at bounding box center [398, 209] width 400 height 62
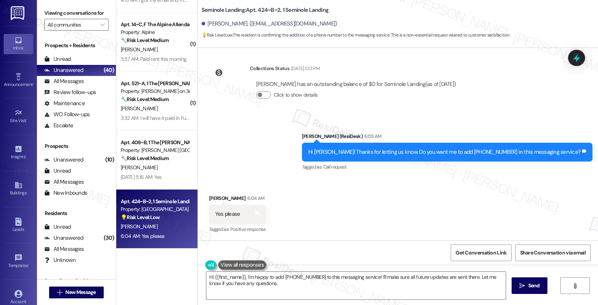
scroll to position [1458, 0]
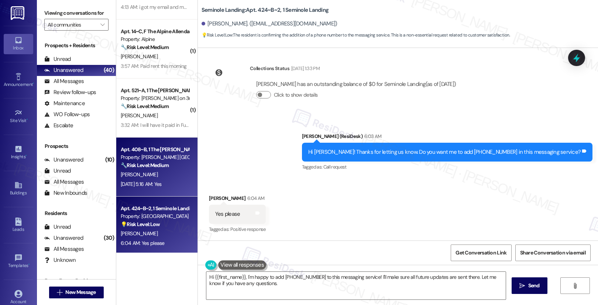
click at [154, 167] on strong "🔧 Risk Level: Medium" at bounding box center [145, 165] width 48 height 7
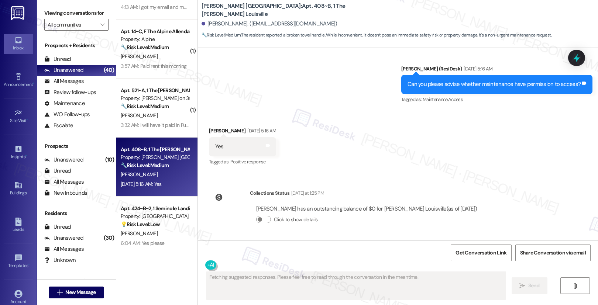
scroll to position [561, 0]
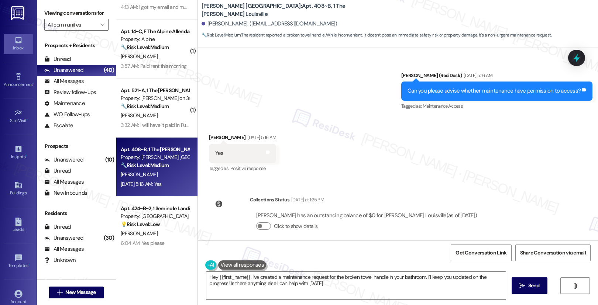
type textarea "Hey {{first_name}}, I've created a maintenance request for the broken towel han…"
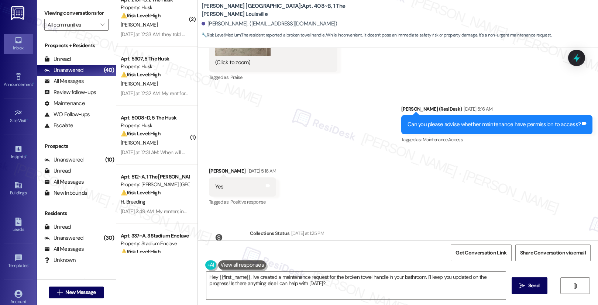
scroll to position [654, 0]
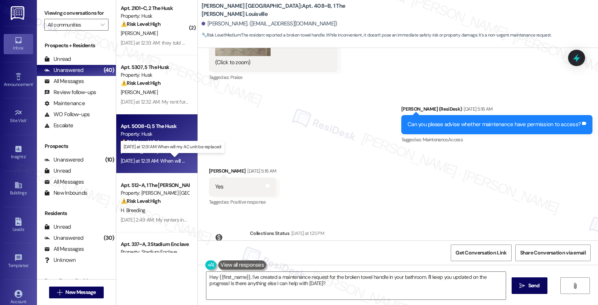
click at [154, 160] on div "[DATE] at 12:31 AM: When will my AC unit be replaced [DATE] at 12:31 AM: When w…" at bounding box center [177, 161] width 112 height 7
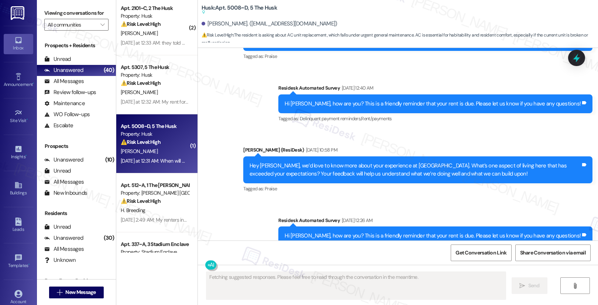
scroll to position [493, 0]
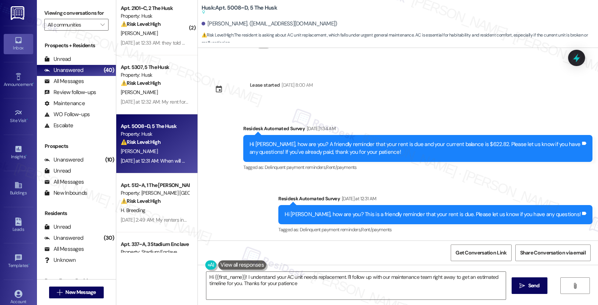
type textarea "Hi {{first_name}}! I understand your AC unit needs replacement. I'll follow up …"
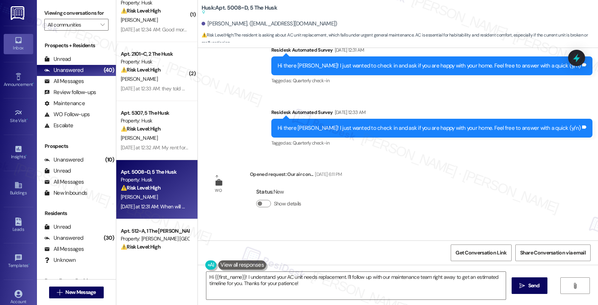
scroll to position [595, 0]
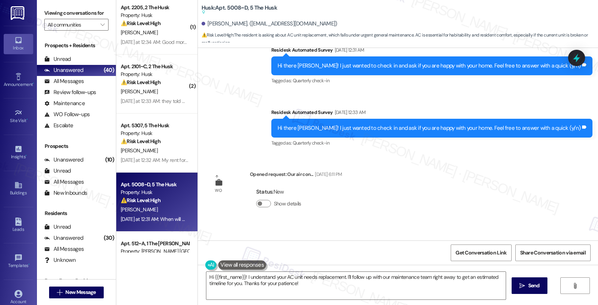
click at [170, 202] on div "⚠️ Risk Level: High The resident is asking about AC unit replacement, which fal…" at bounding box center [155, 201] width 68 height 8
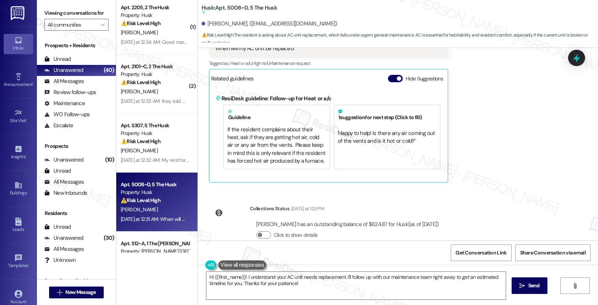
scroll to position [1093, 0]
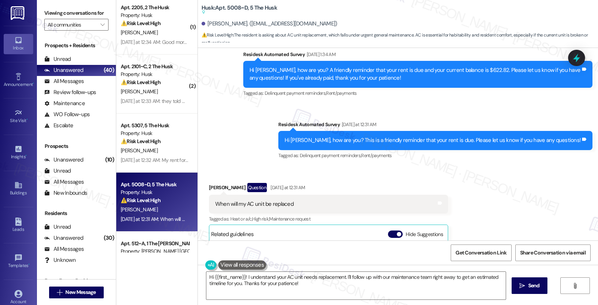
click at [240, 201] on div "When will my AC unit be replaced" at bounding box center [254, 205] width 78 height 8
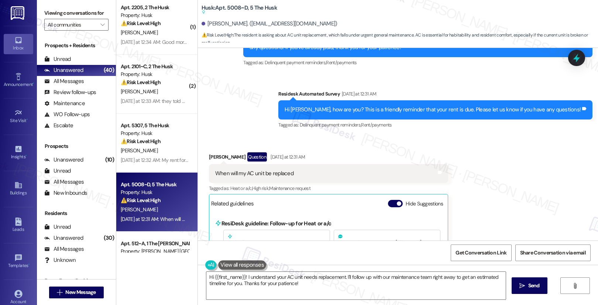
scroll to position [1114, 0]
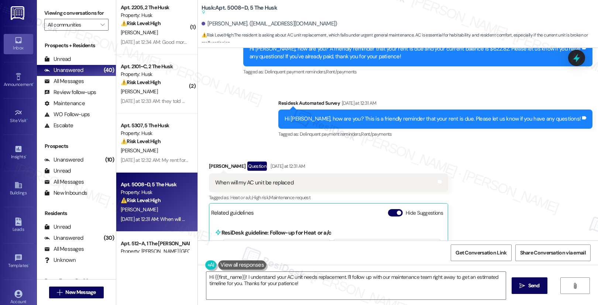
click at [250, 179] on div "When will my AC unit be replaced" at bounding box center [254, 183] width 78 height 8
copy div "When will my AC unit be replaced Tags and notes"
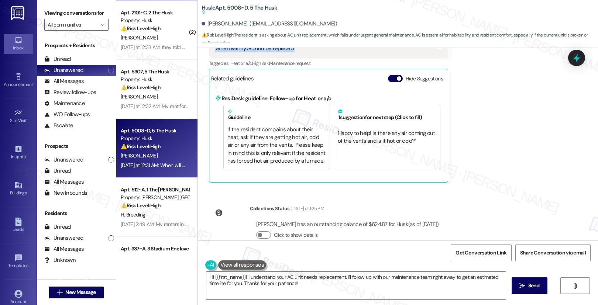
scroll to position [652, 0]
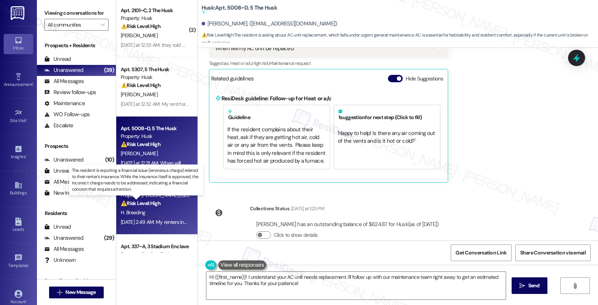
click at [142, 202] on strong "⚠️ Risk Level: High" at bounding box center [141, 203] width 40 height 7
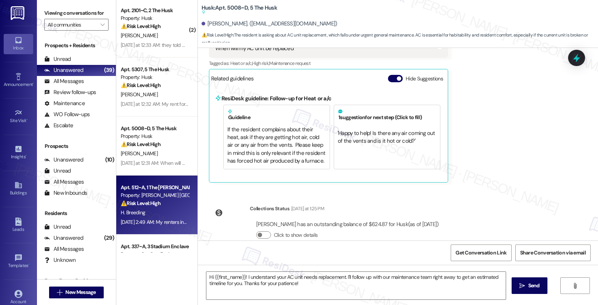
type textarea "Fetching suggested responses. Please feel free to read through the conversation…"
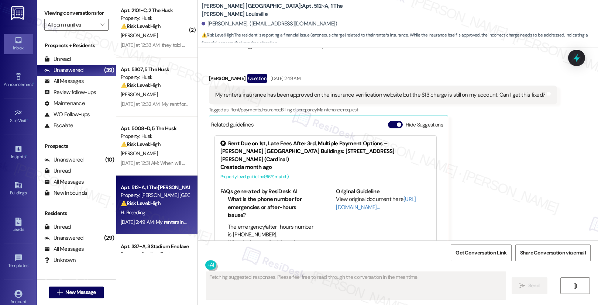
scroll to position [489, 0]
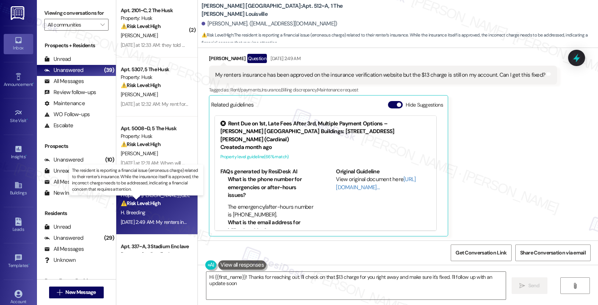
type textarea "Hi {{first_name}}! Thanks for reaching out. I'll check on that $13 charge for y…"
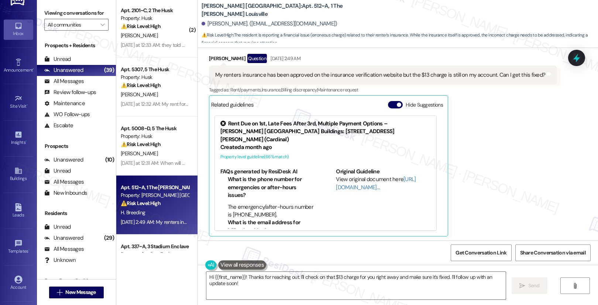
scroll to position [47, 0]
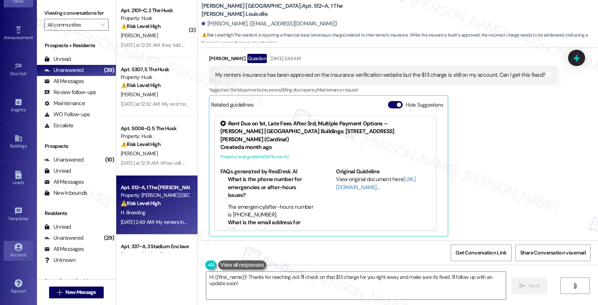
click at [14, 259] on link "Account" at bounding box center [19, 251] width 30 height 20
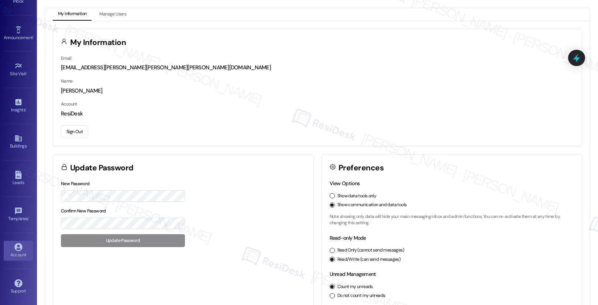
click at [77, 126] on button "Sign Out" at bounding box center [74, 132] width 27 height 13
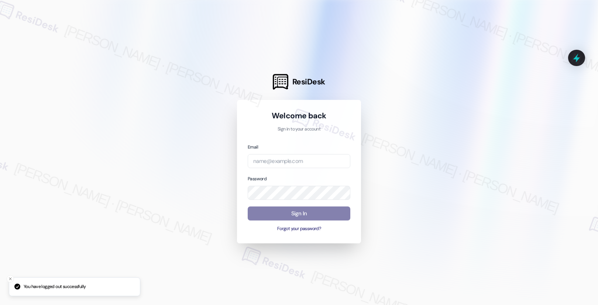
click at [77, 130] on div at bounding box center [299, 152] width 598 height 305
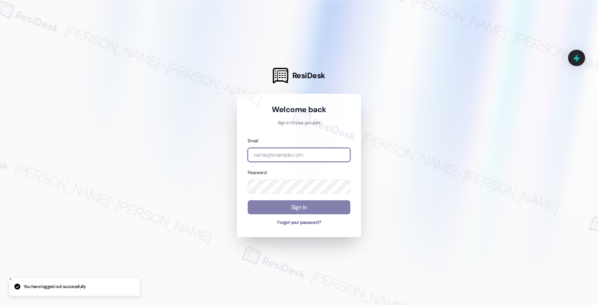
click at [295, 158] on input "email" at bounding box center [299, 155] width 103 height 14
click at [0, 305] on com-1password-button at bounding box center [0, 305] width 0 height 0
type input "automated-surveys-affinity_property-[PERSON_NAME].[PERSON_NAME].[PERSON_NAME]@a…"
